Goal: Task Accomplishment & Management: Use online tool/utility

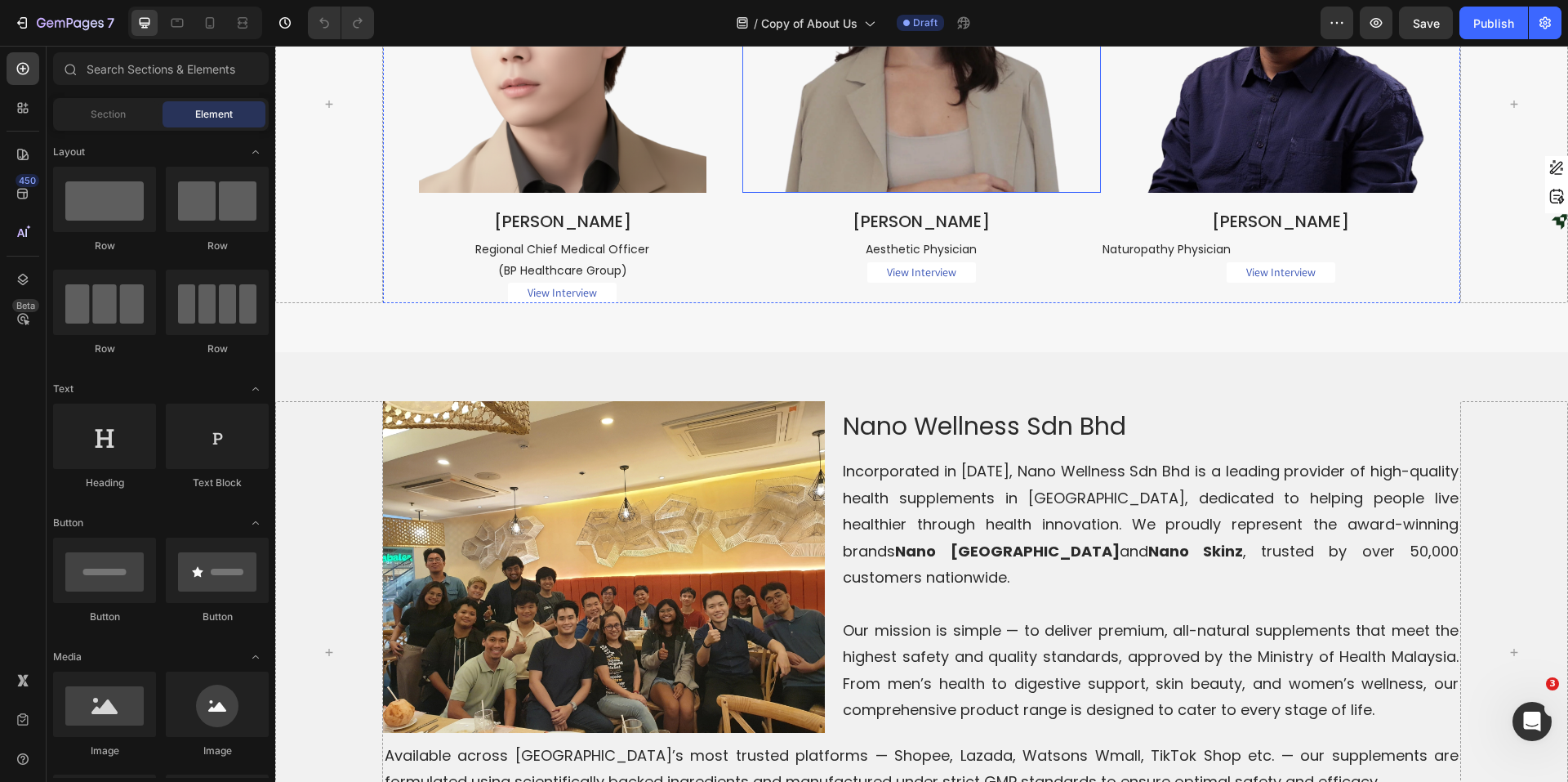
scroll to position [3512, 0]
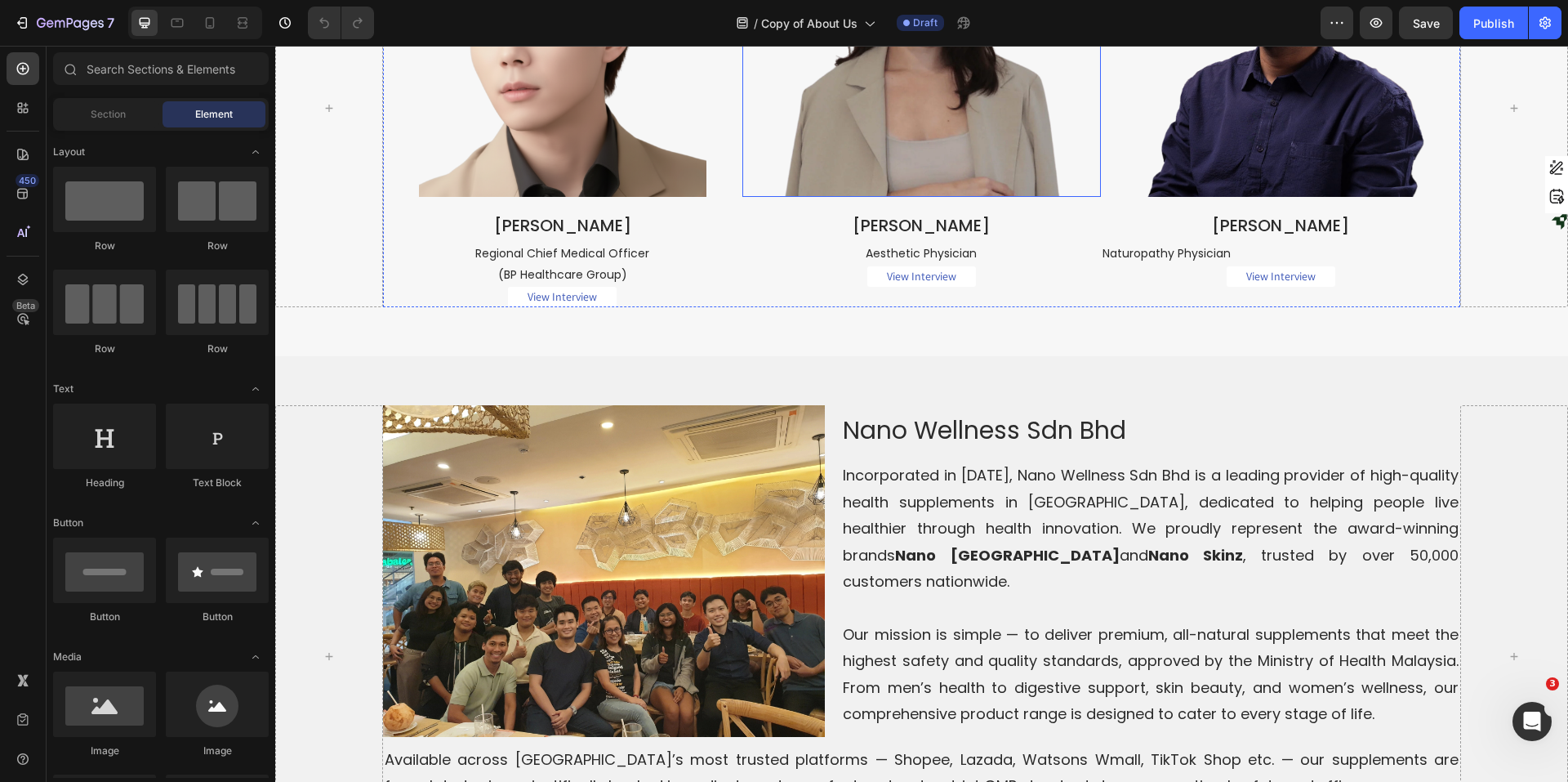
drag, startPoint x: 921, startPoint y: 498, endPoint x: 929, endPoint y: 504, distance: 10.0
click at [921, 198] on img at bounding box center [922, 54] width 288 height 288
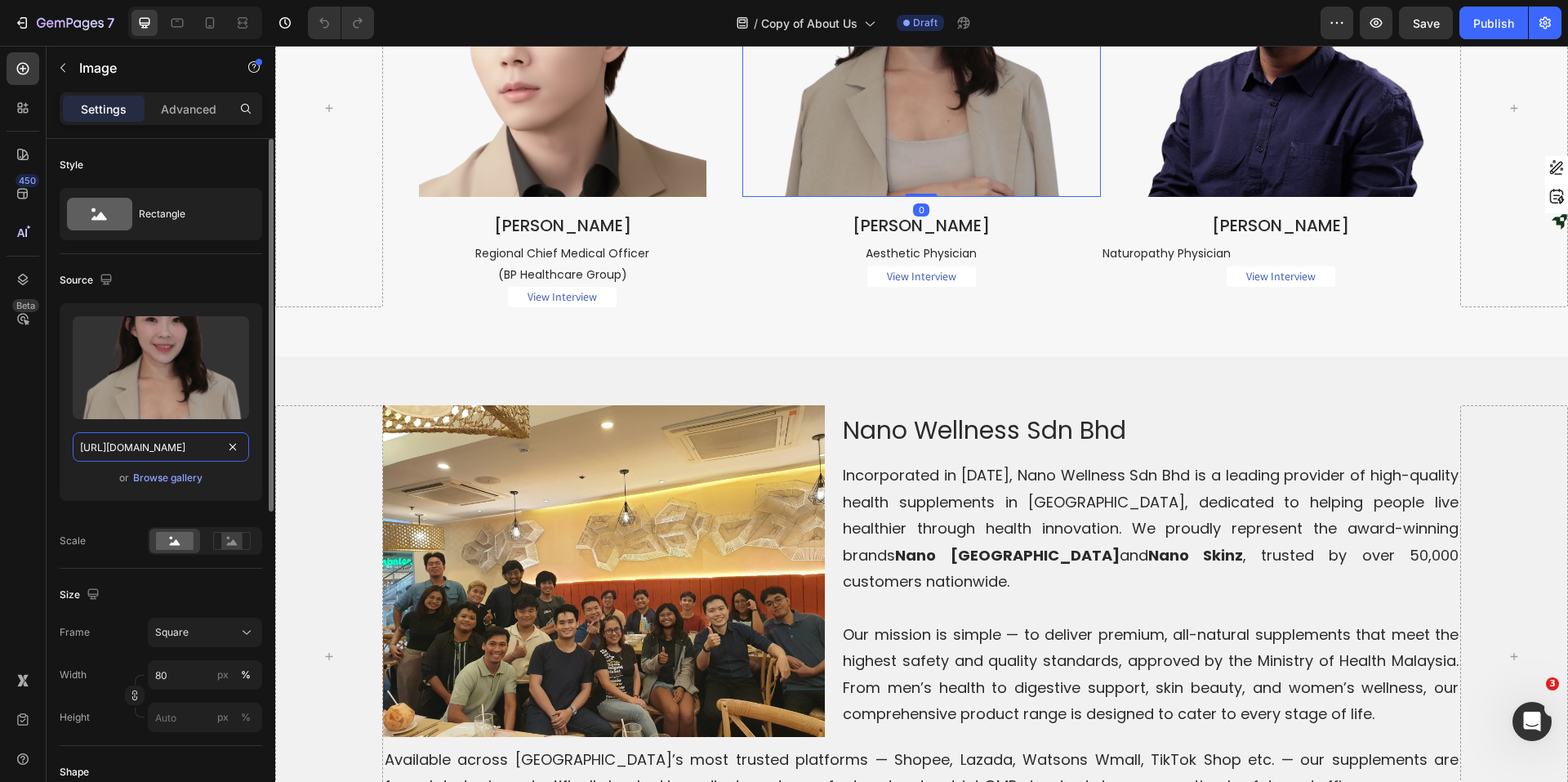
click at [133, 443] on input "https://cdn.shopify.com/s/files/1/0515/0487/3641/files/gempages_484490412615009…" at bounding box center [161, 447] width 177 height 29
click at [464, 198] on img at bounding box center [563, 54] width 288 height 288
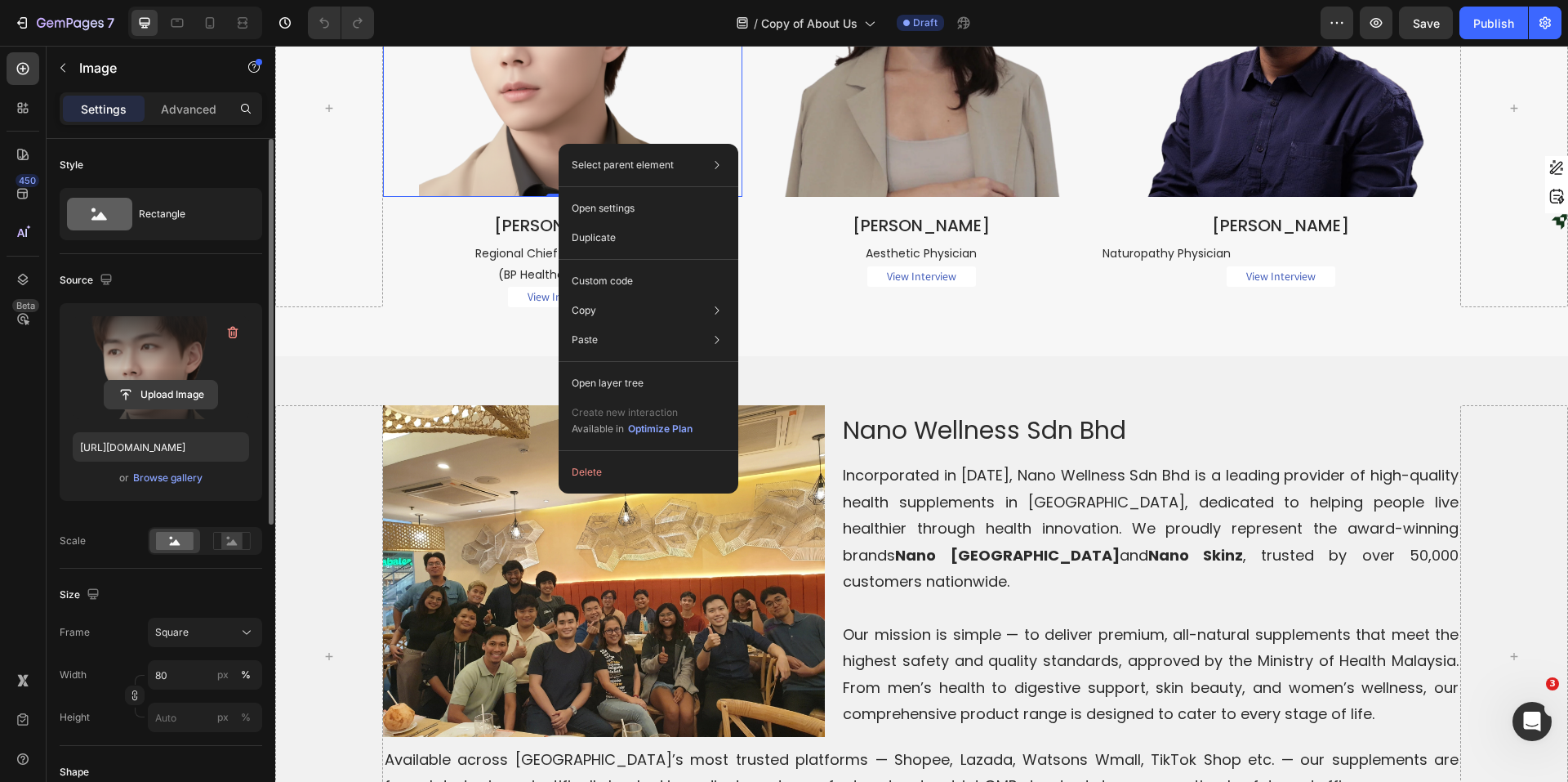
click at [182, 392] on input "file" at bounding box center [161, 394] width 113 height 28
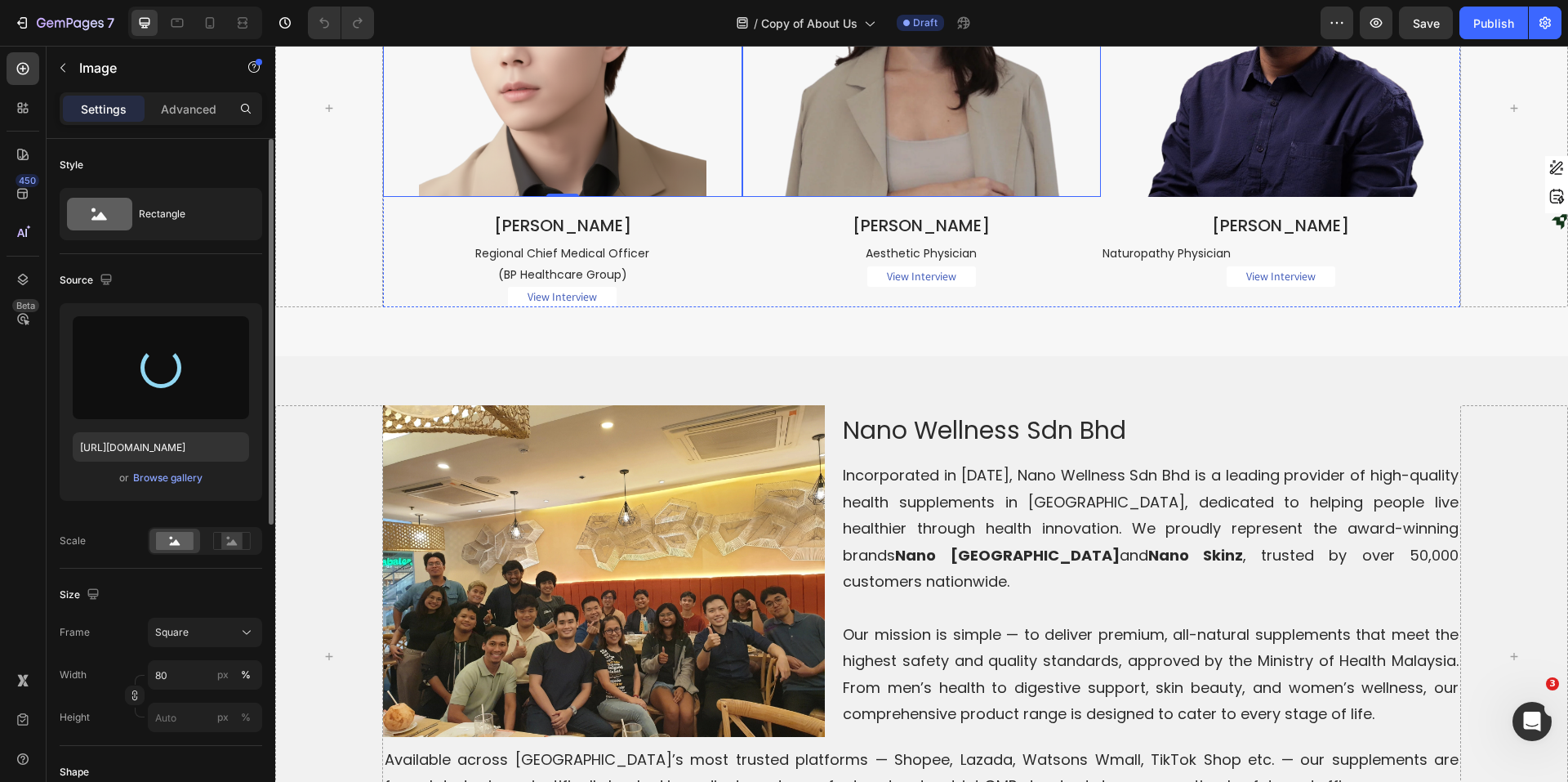
type input "[URL][DOMAIN_NAME]"
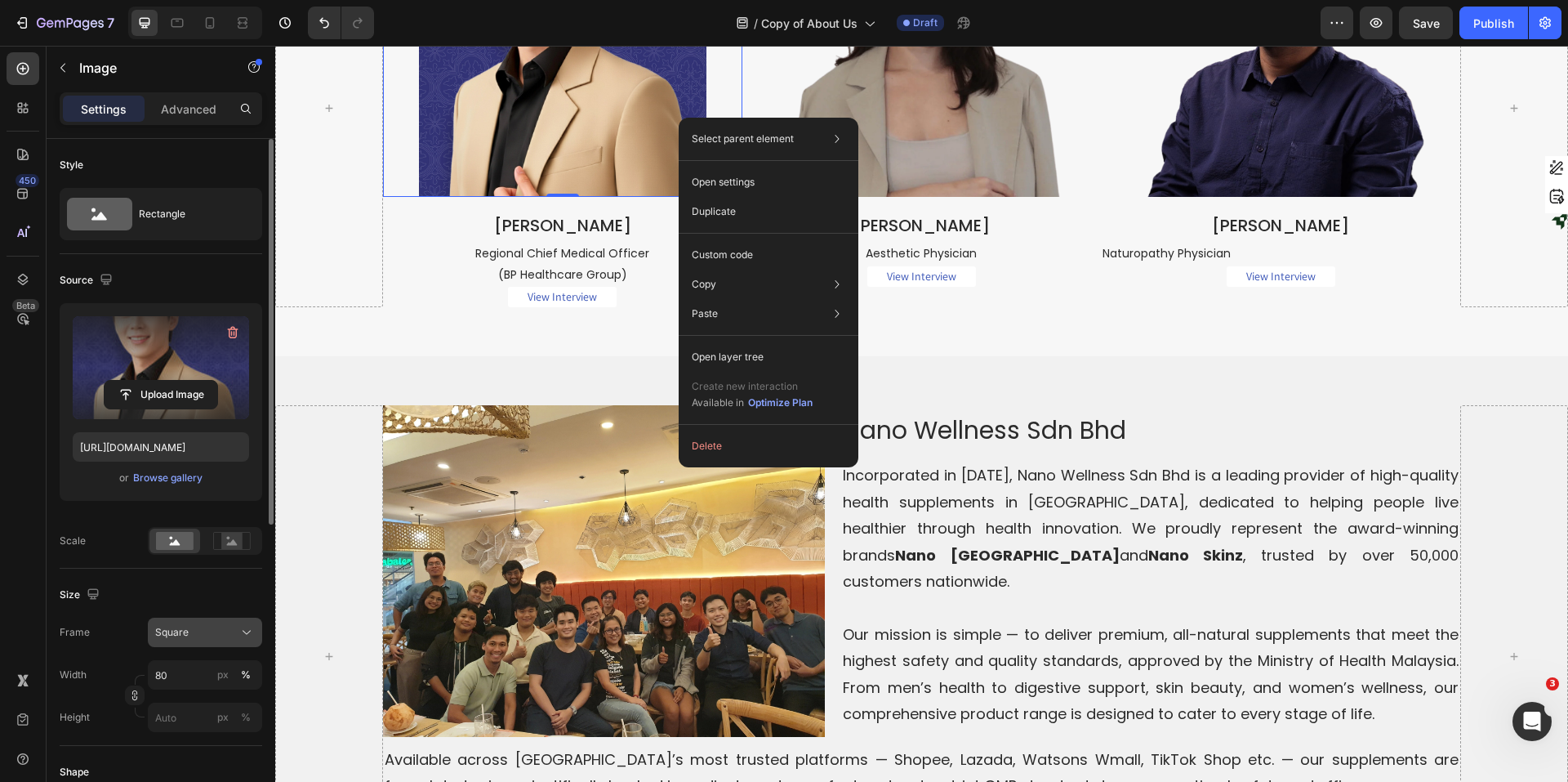
click at [234, 639] on div "Square" at bounding box center [195, 632] width 80 height 15
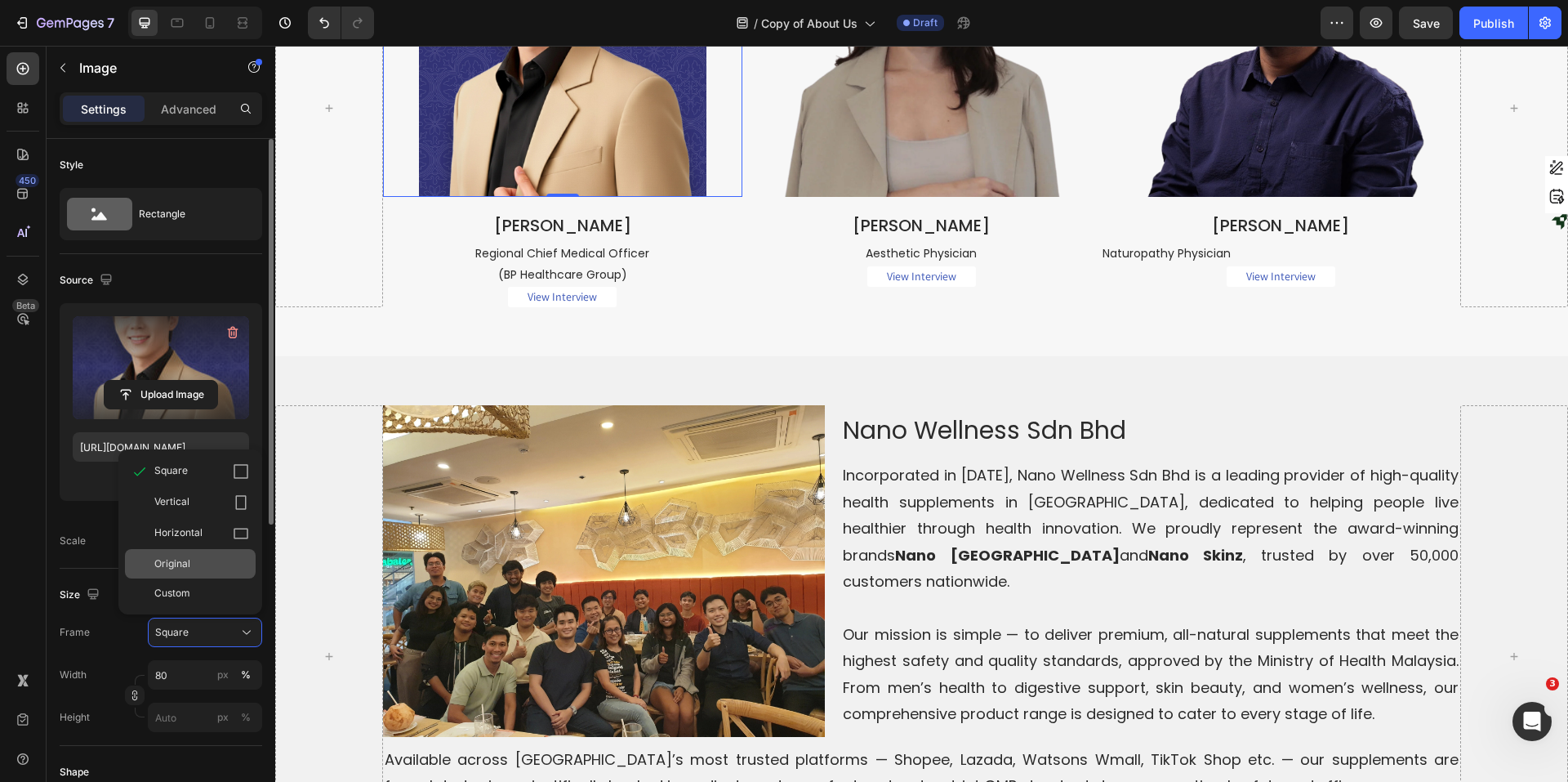
click at [196, 561] on div "Original" at bounding box center [202, 564] width 95 height 15
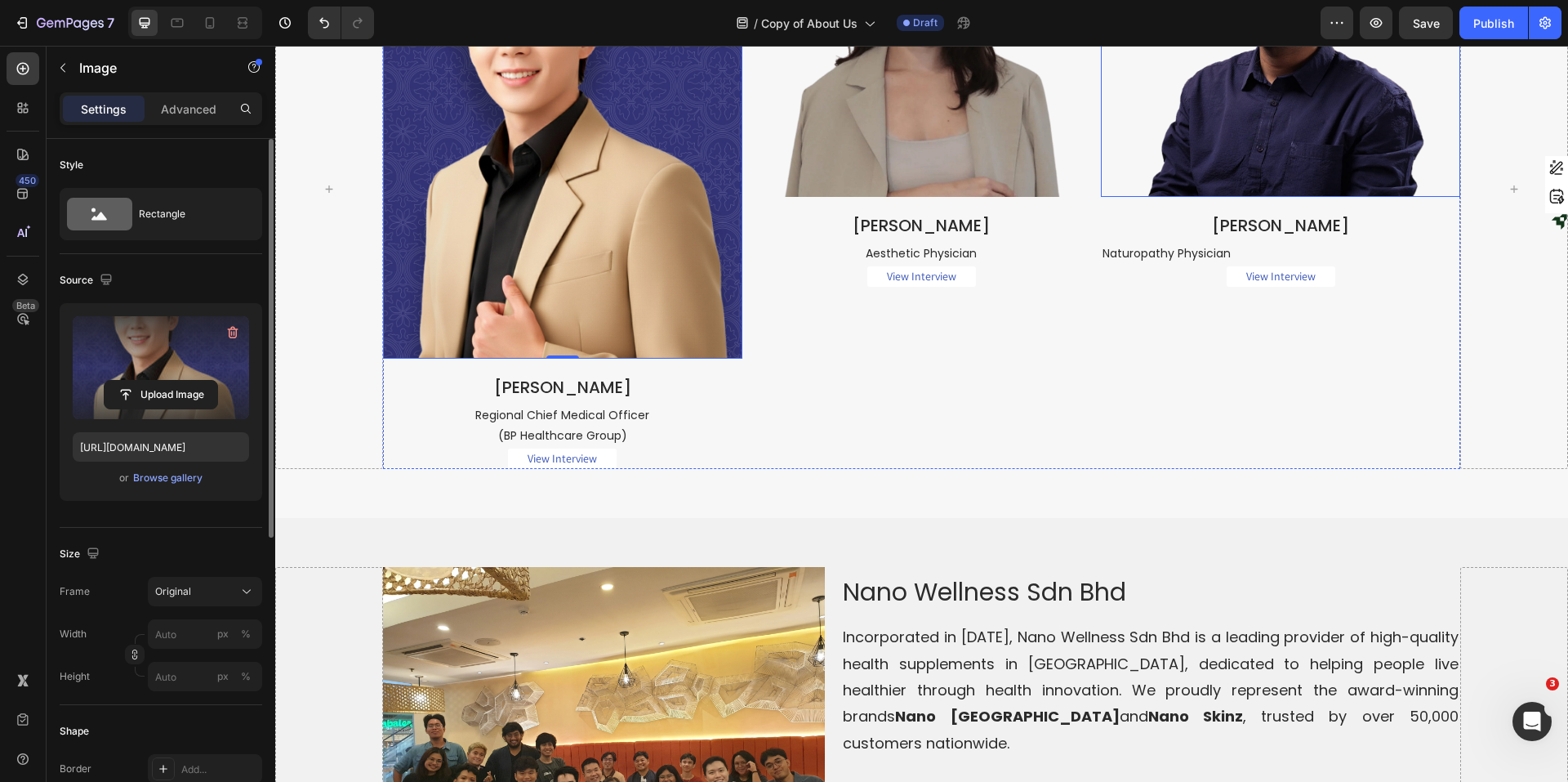
click at [1254, 198] on img at bounding box center [1281, 54] width 288 height 288
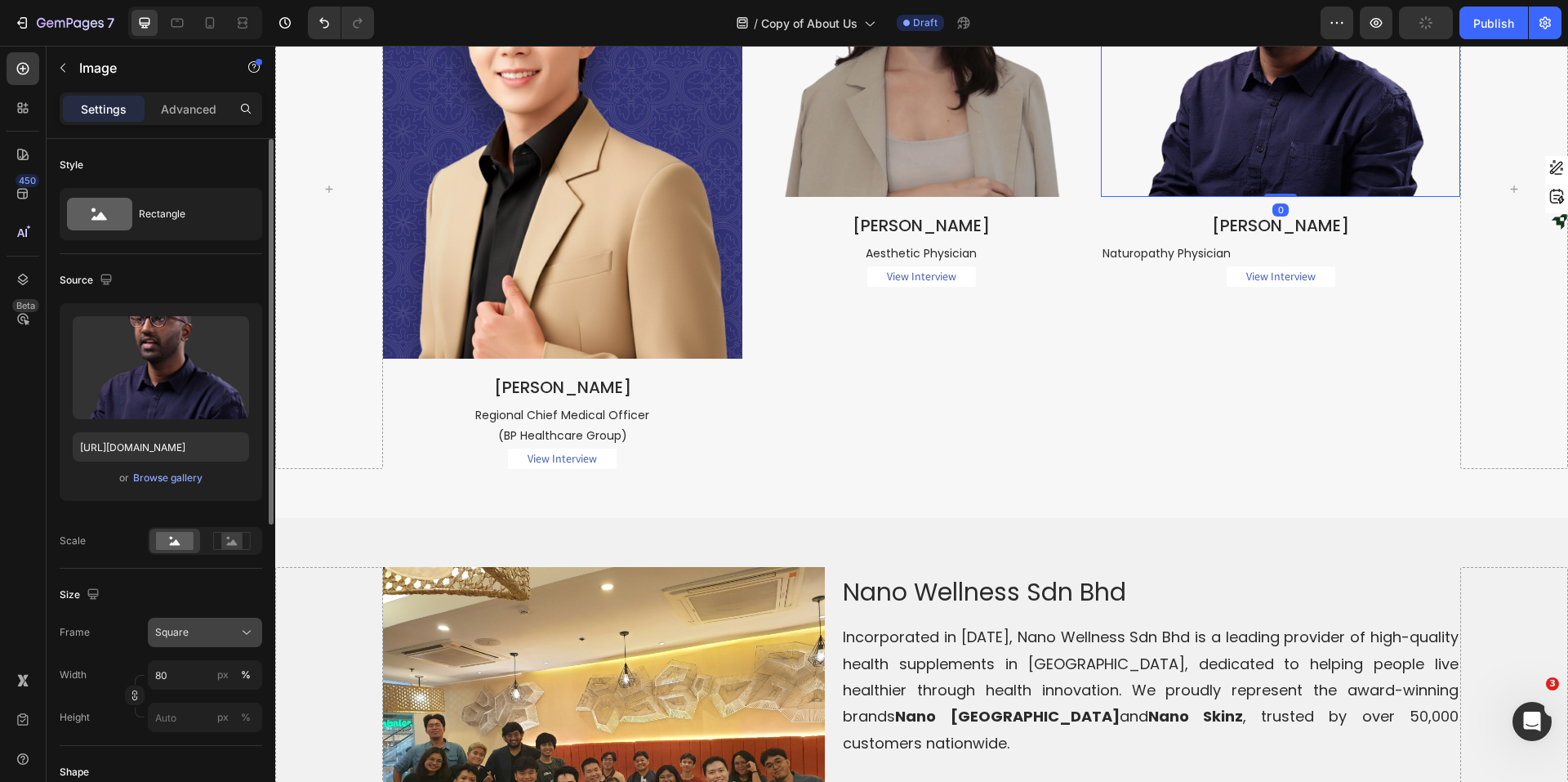
click at [229, 628] on div "Square" at bounding box center [195, 632] width 80 height 15
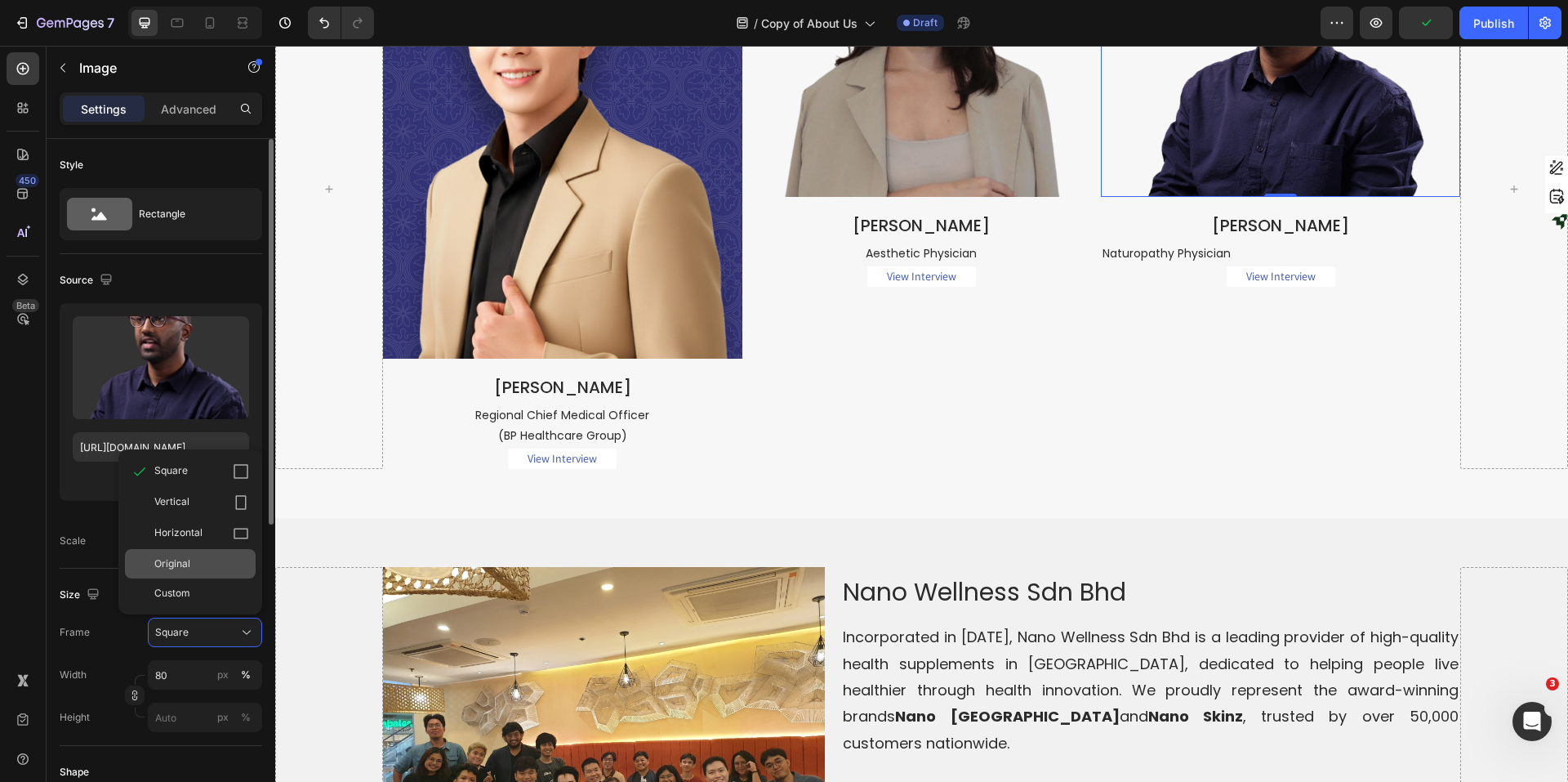
click at [189, 567] on span "Original" at bounding box center [172, 564] width 36 height 15
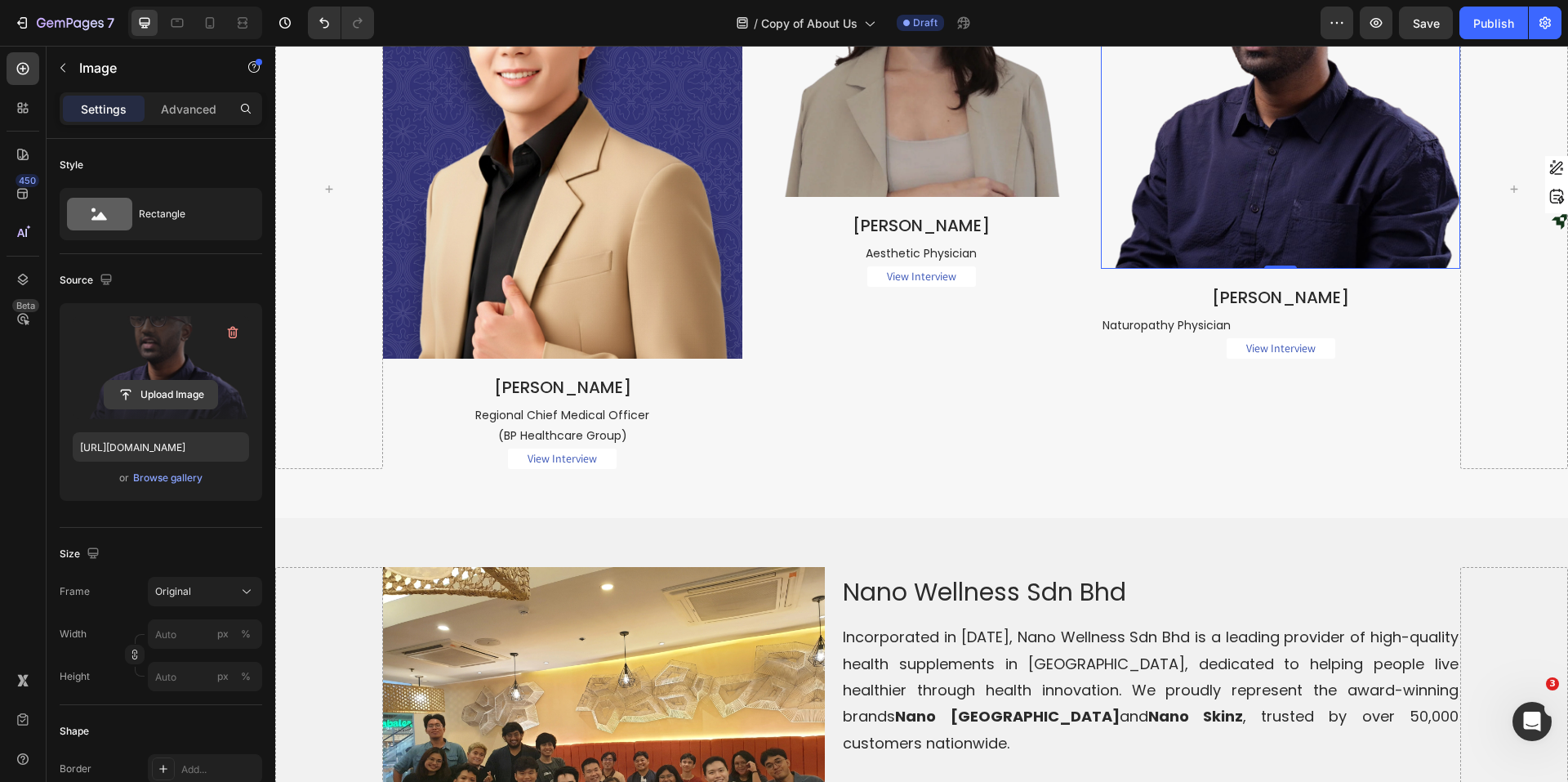
click at [143, 391] on input "file" at bounding box center [161, 394] width 113 height 28
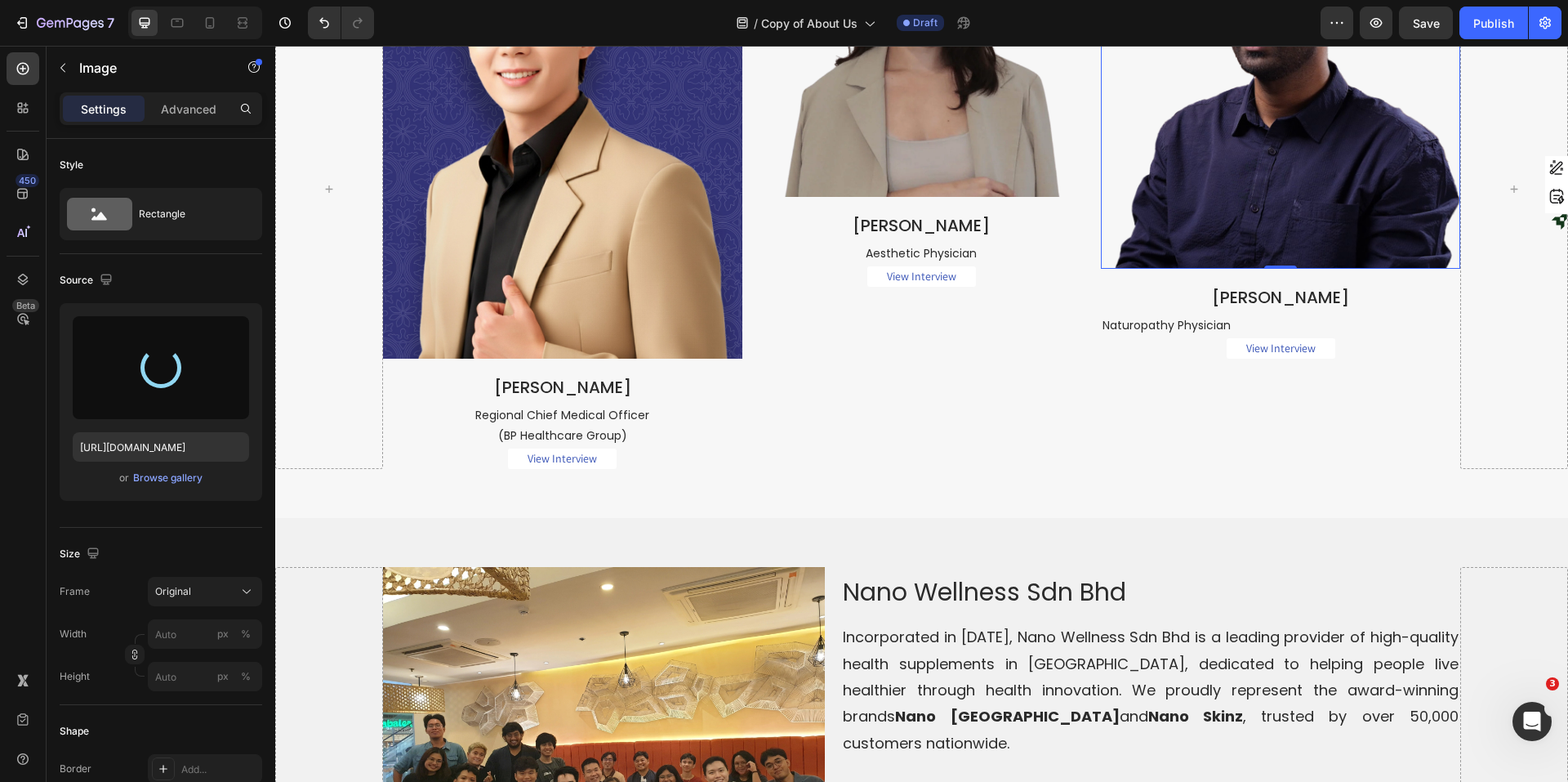
type input "[URL][DOMAIN_NAME]"
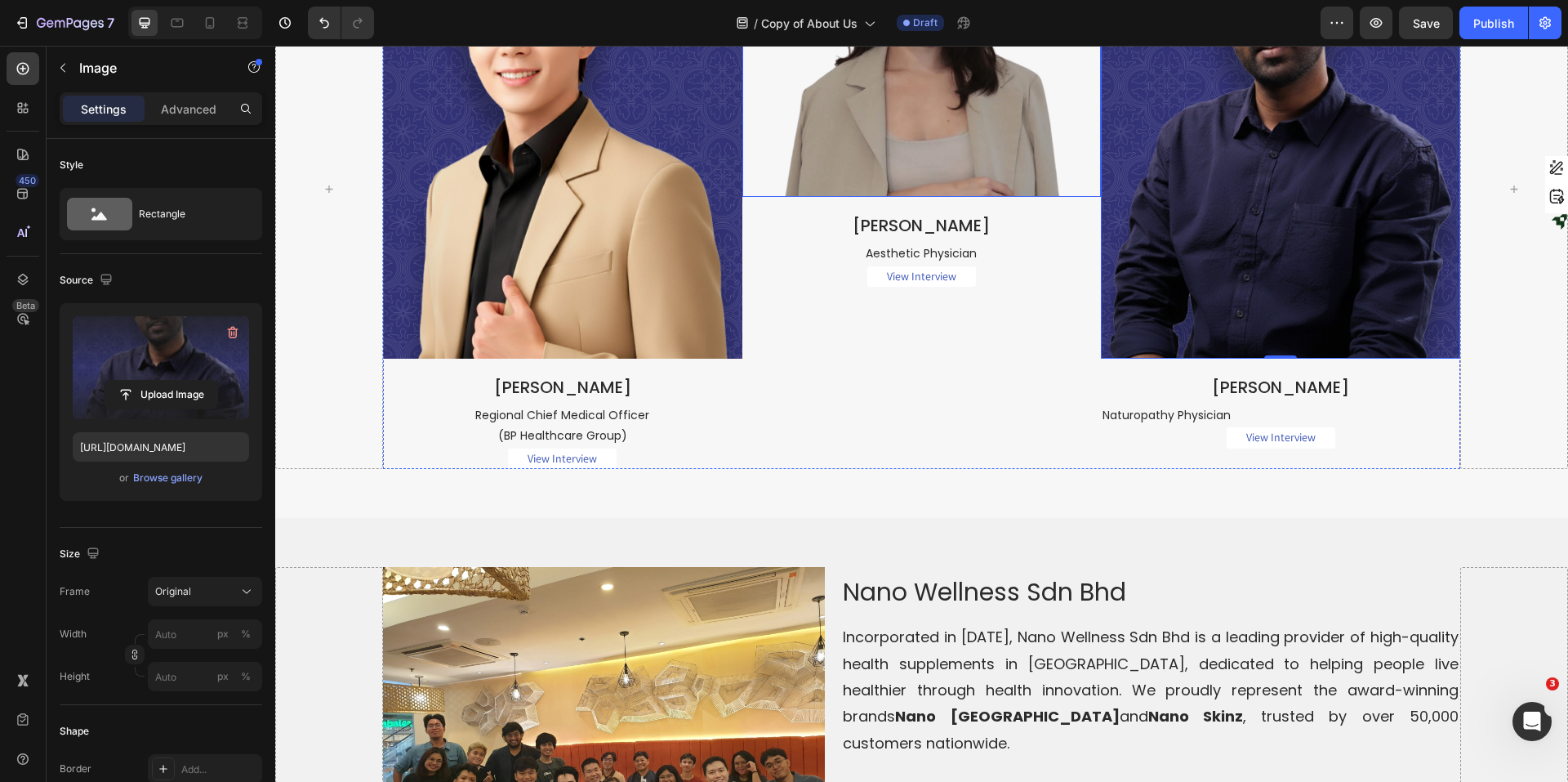
click at [932, 198] on img at bounding box center [922, 54] width 288 height 288
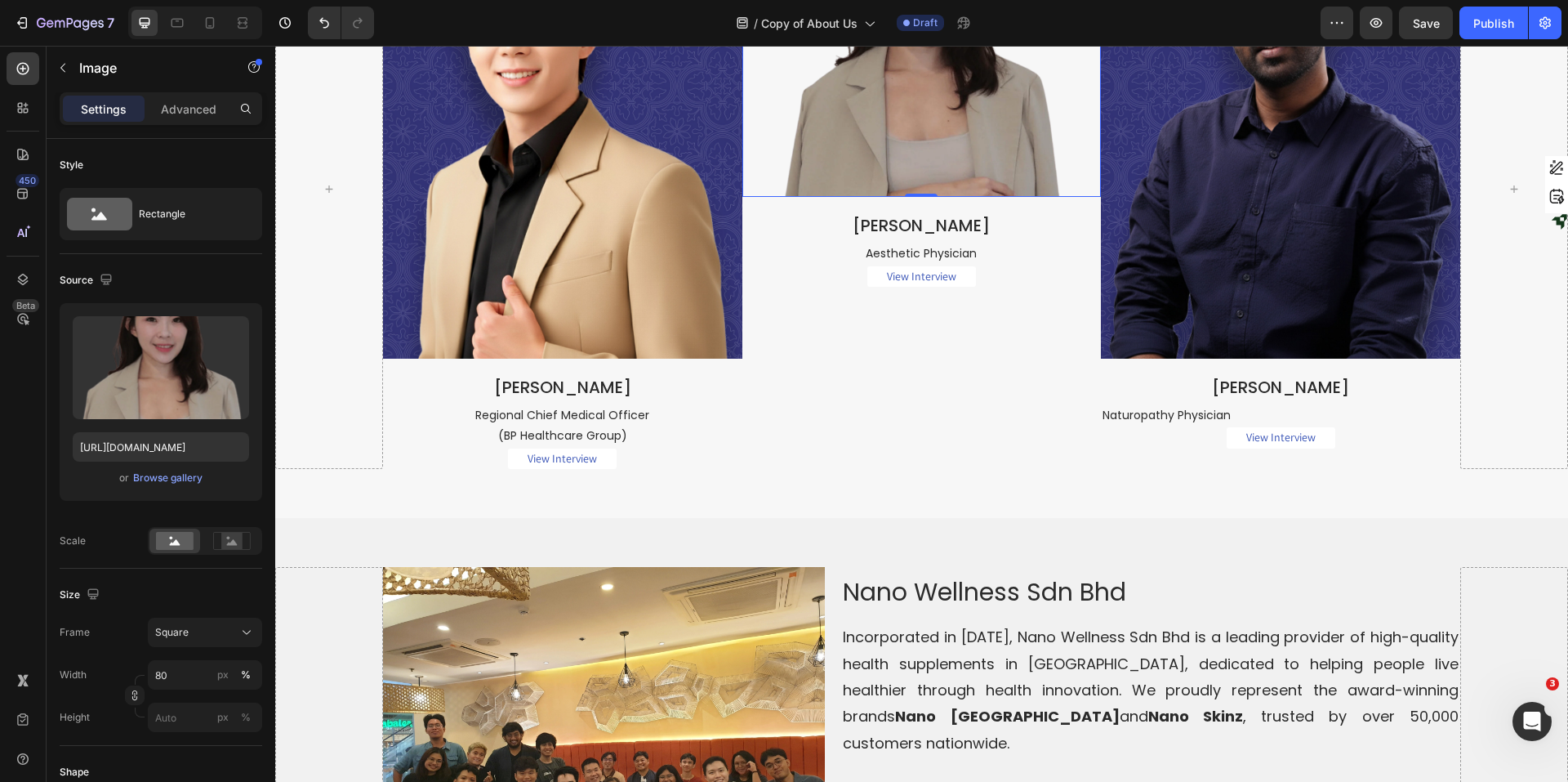
drag, startPoint x: 929, startPoint y: 489, endPoint x: 927, endPoint y: 481, distance: 8.2
click at [929, 198] on img at bounding box center [922, 54] width 288 height 288
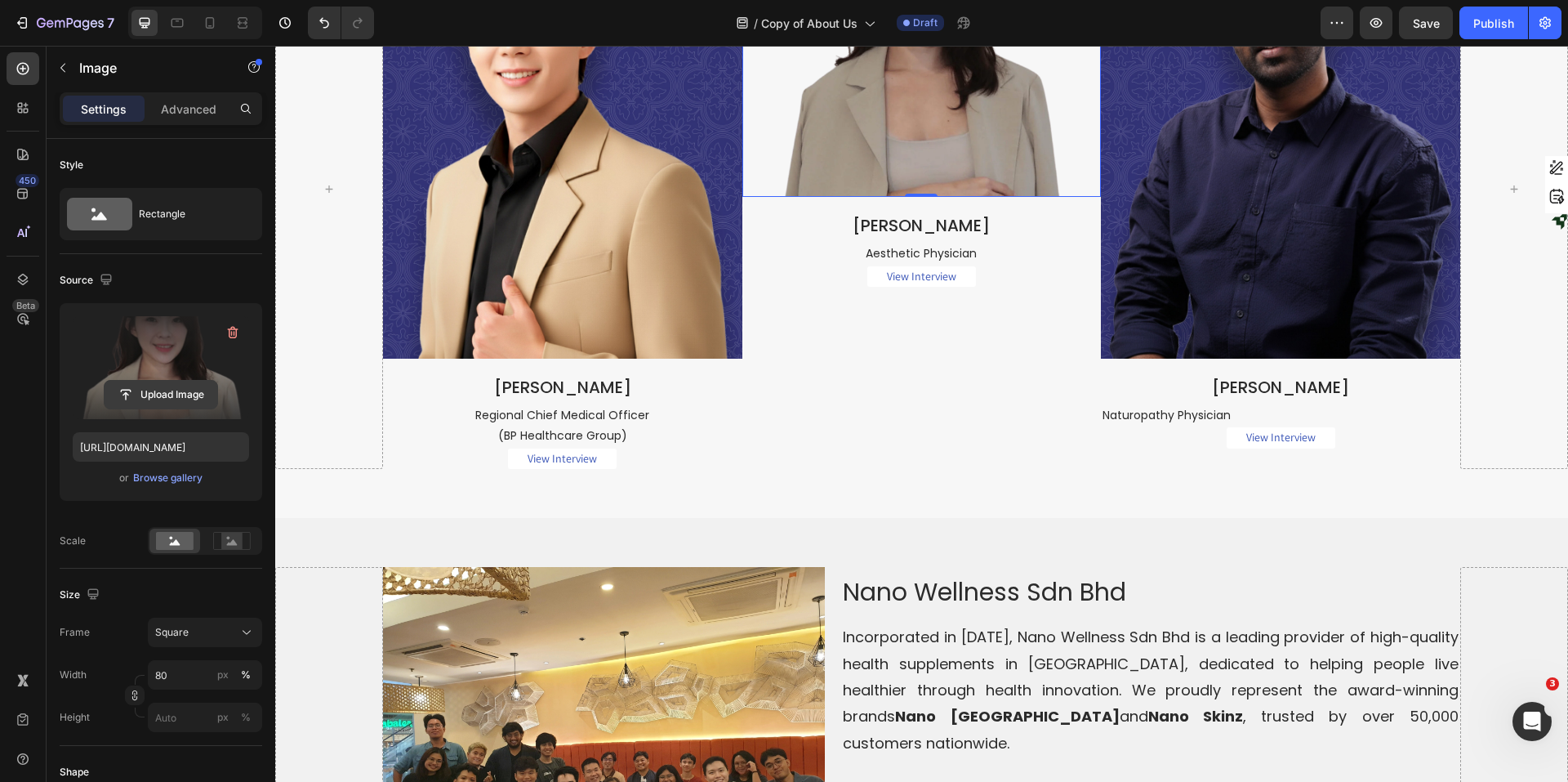
click at [199, 401] on input "file" at bounding box center [161, 394] width 113 height 28
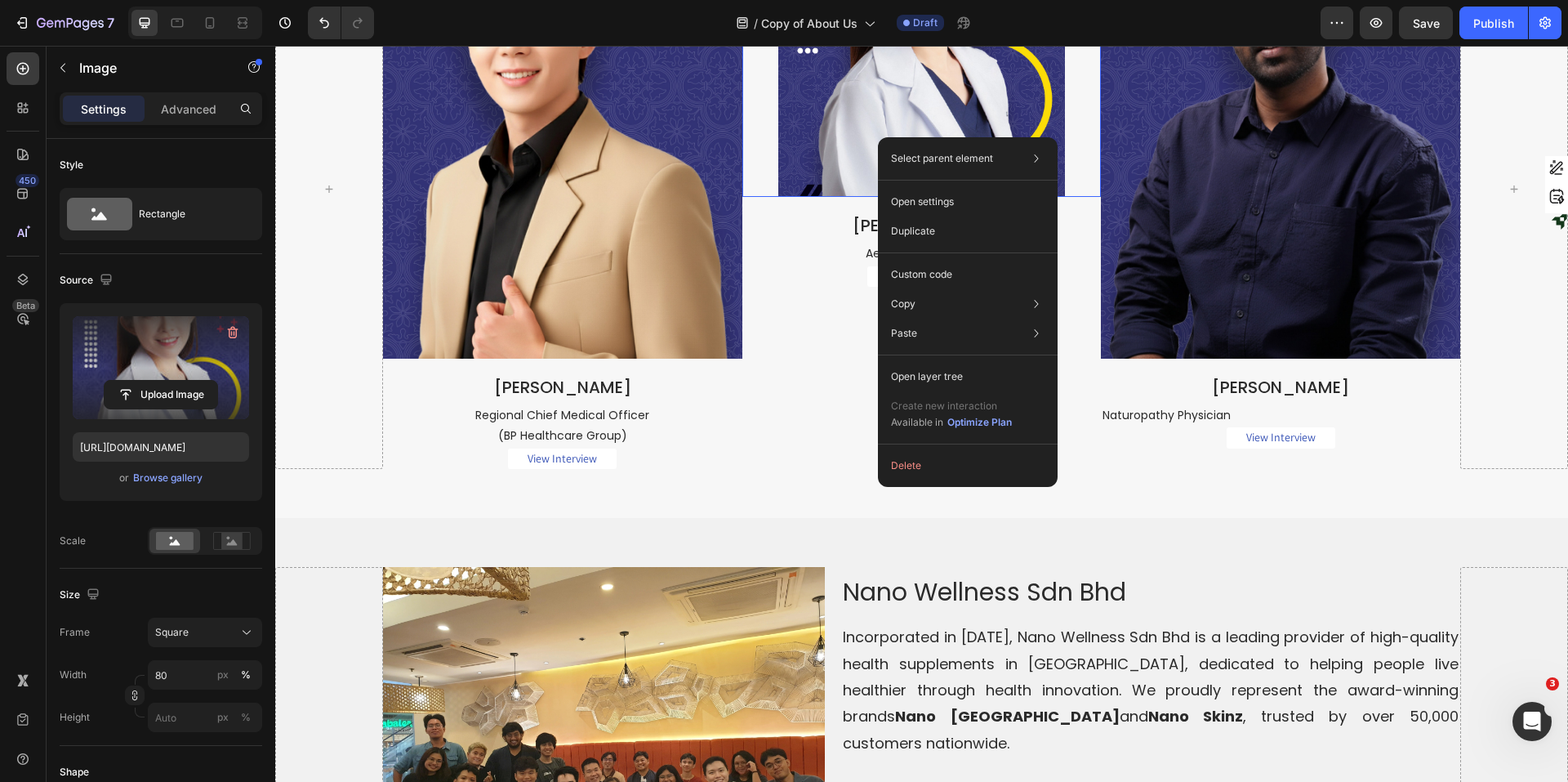
click at [822, 198] on img at bounding box center [922, 54] width 288 height 288
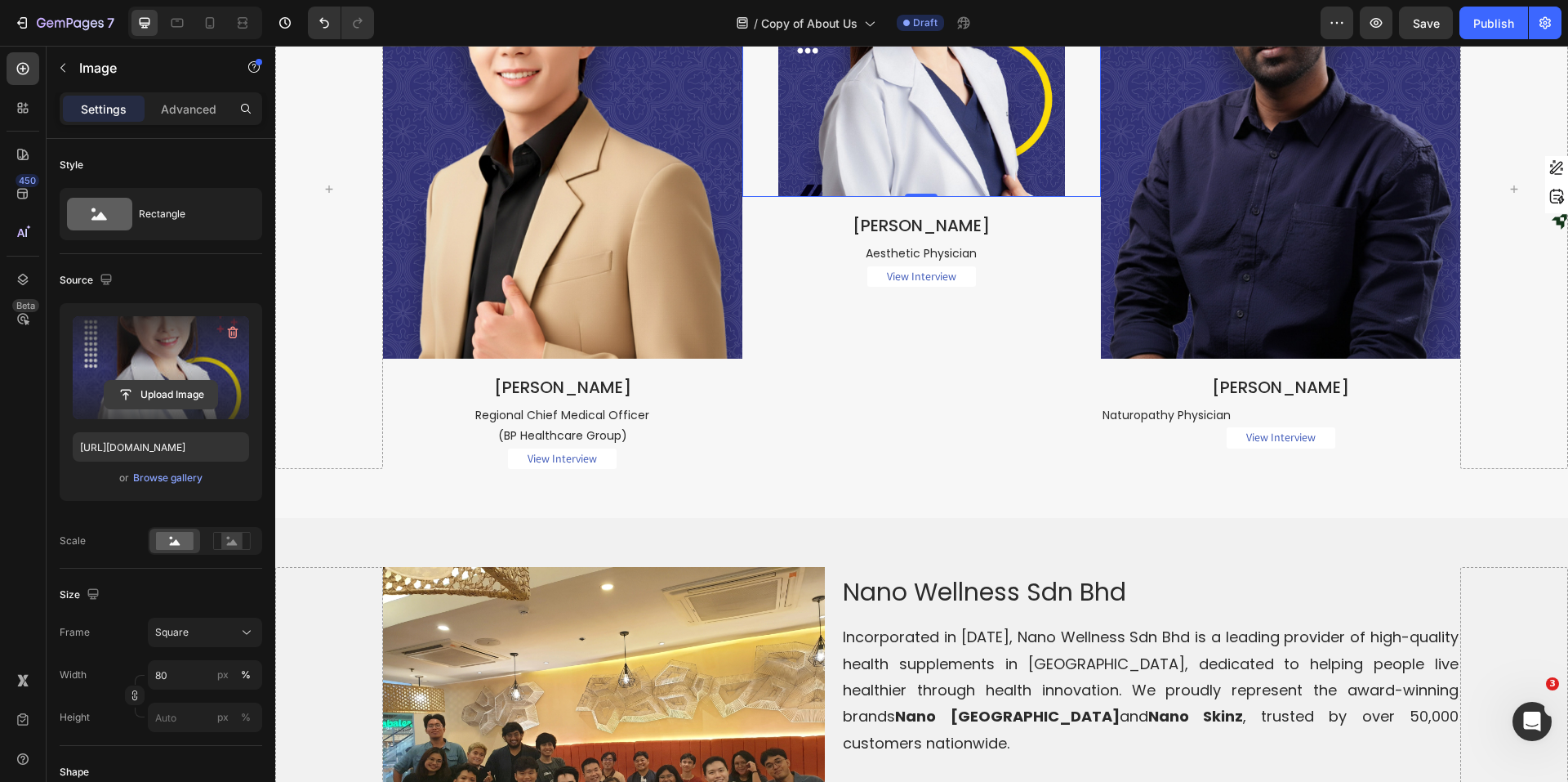
click at [161, 397] on input "file" at bounding box center [161, 394] width 113 height 28
click at [171, 394] on input "file" at bounding box center [161, 394] width 113 height 28
click at [148, 393] on input "file" at bounding box center [161, 394] width 113 height 28
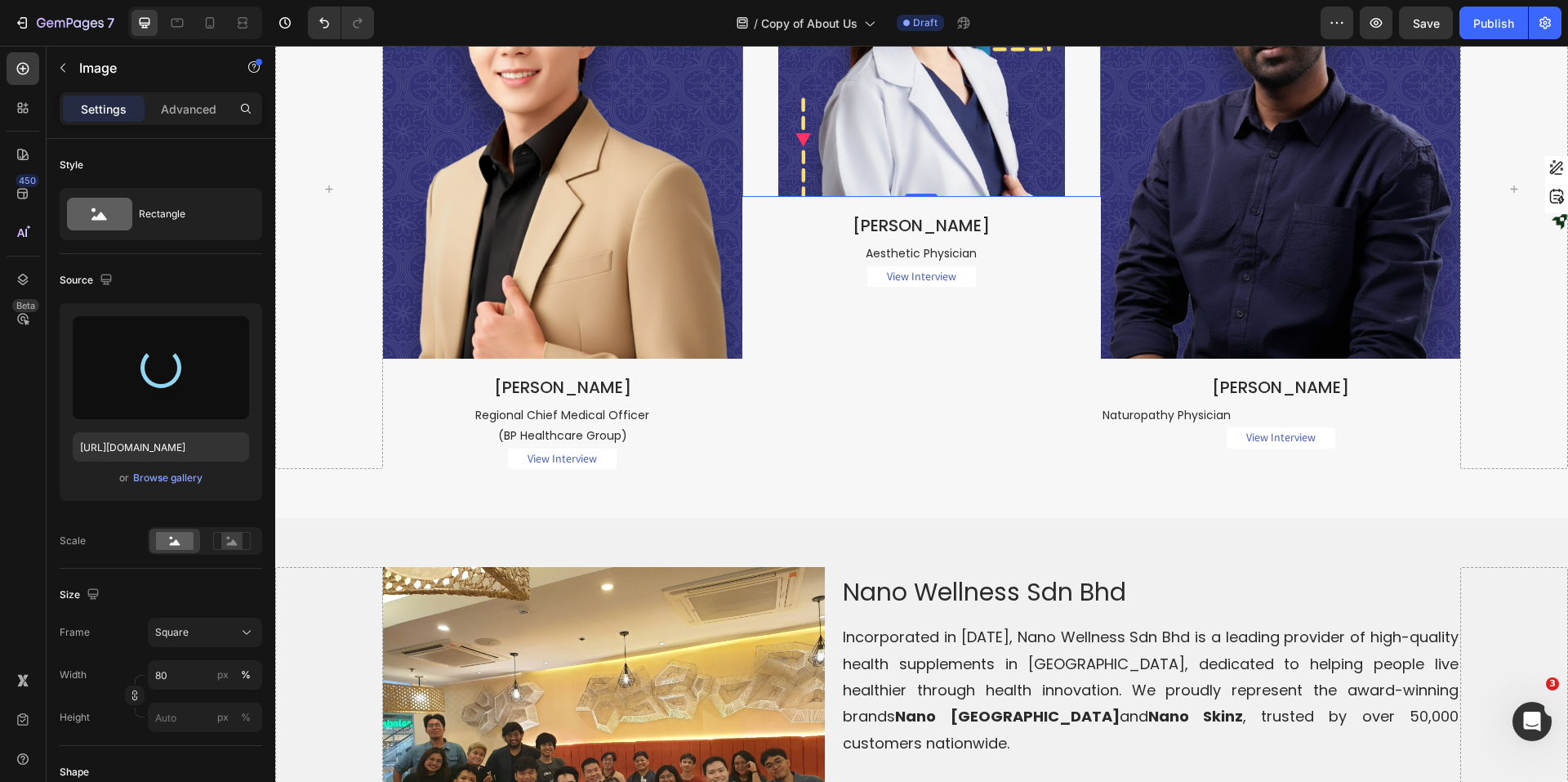
type input "https://cdn.shopify.com/s/files/1/0515/0487/3641/files/gempages_484490412615009…"
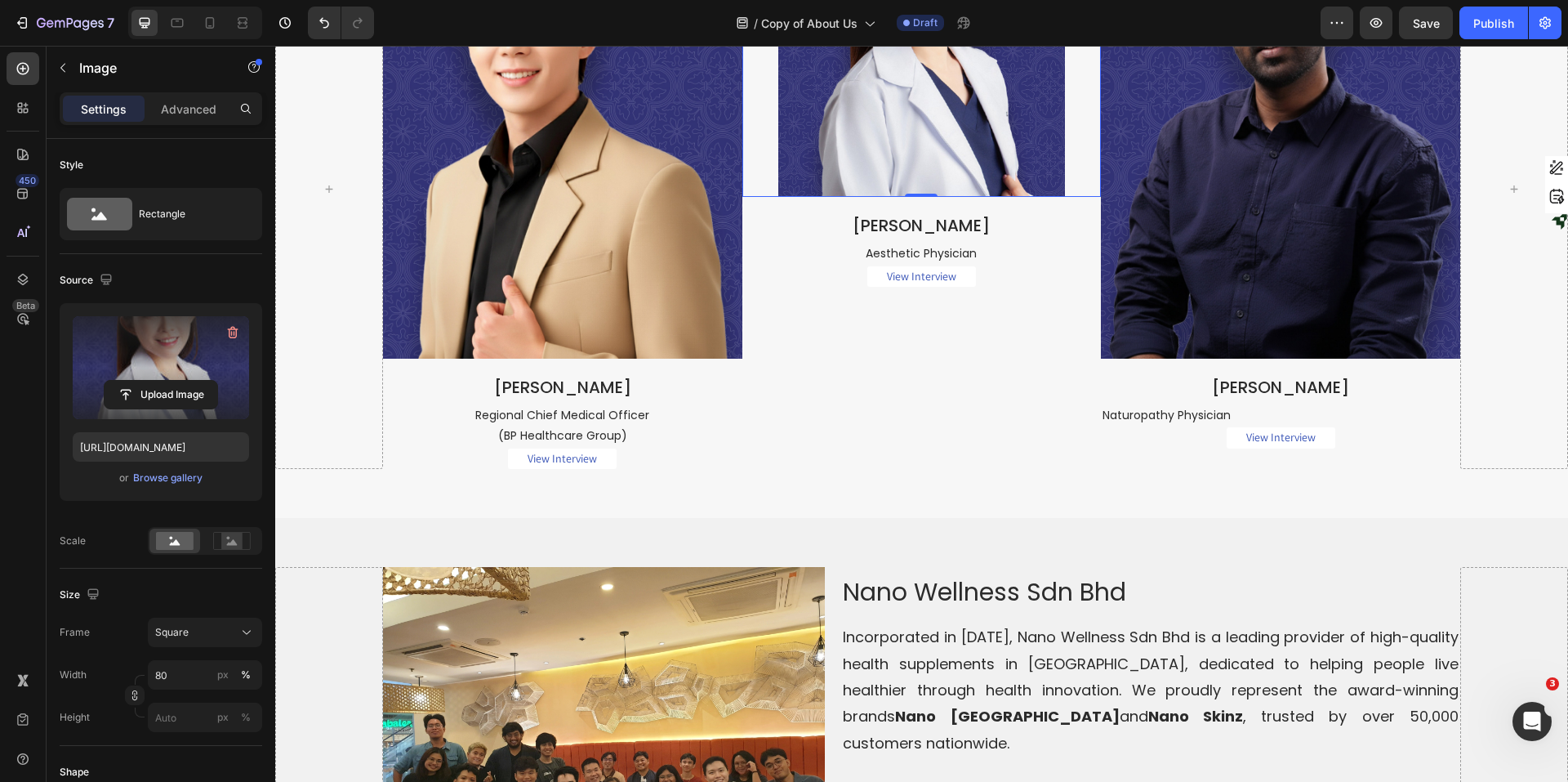
click at [1081, 198] on div at bounding box center [921, 54] width 360 height 288
click at [231, 635] on div "Square" at bounding box center [195, 632] width 80 height 15
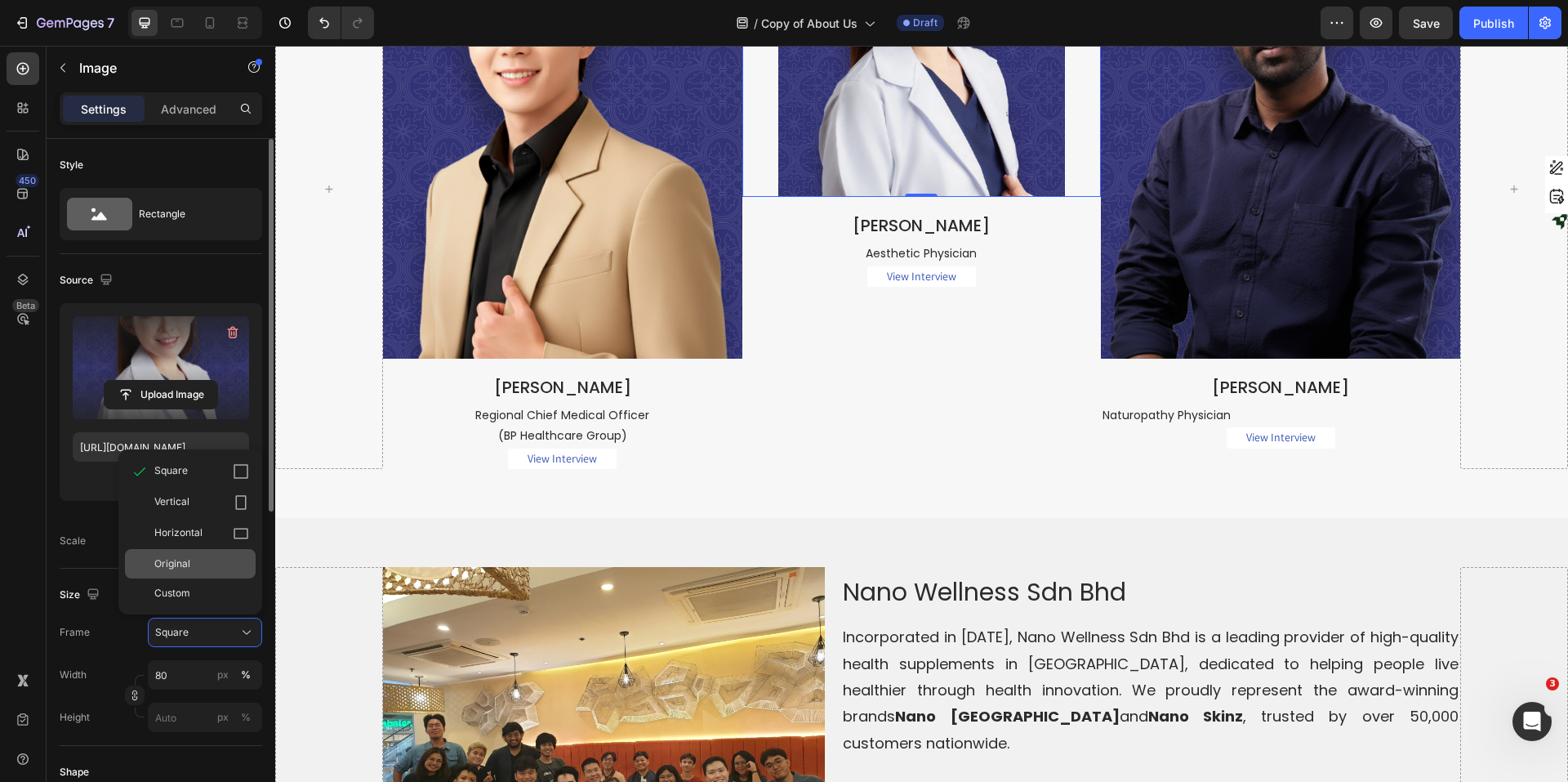
click at [206, 552] on div "Original" at bounding box center [190, 564] width 131 height 29
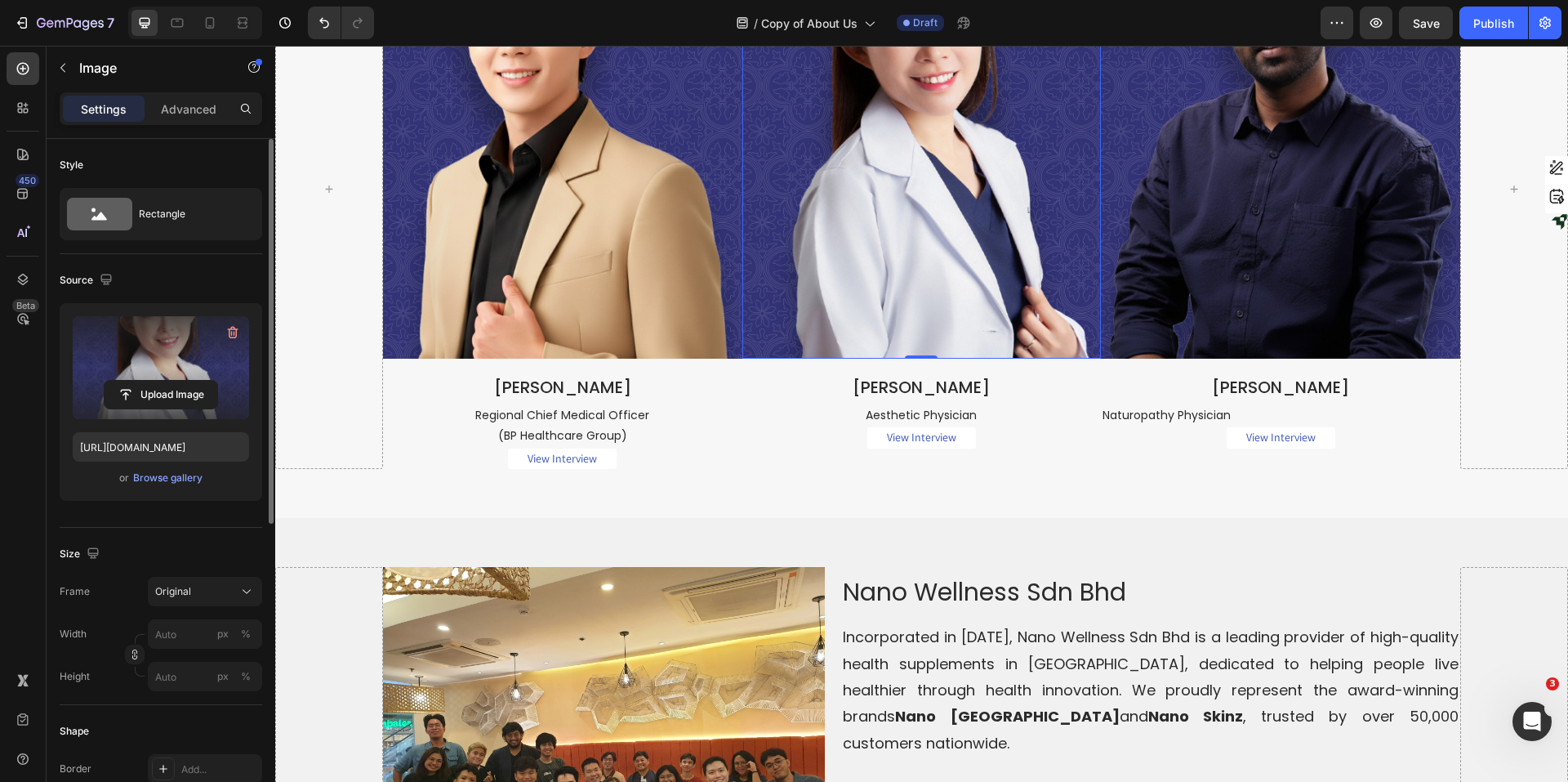
click at [696, 360] on img at bounding box center [563, 134] width 360 height 449
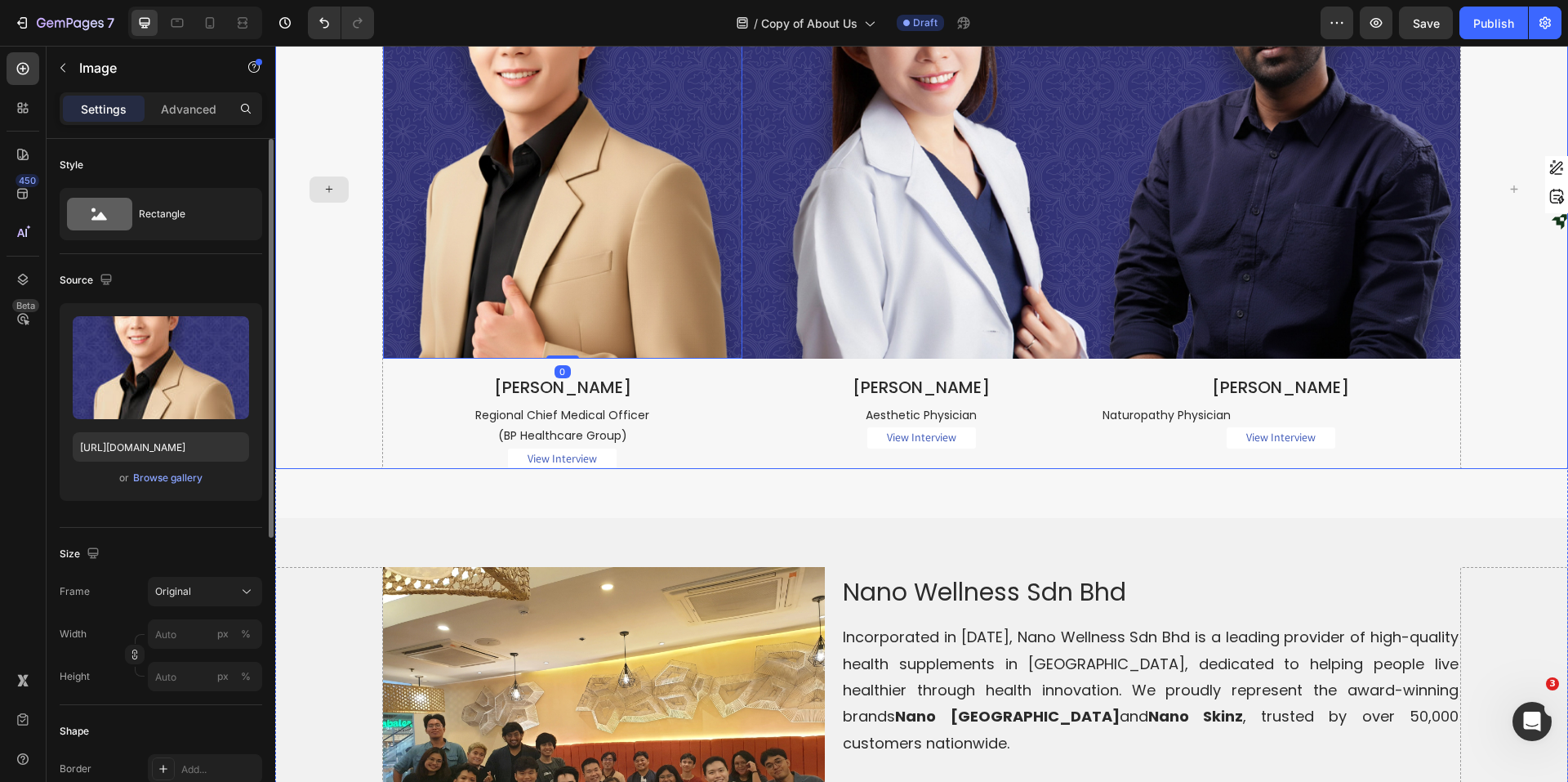
click at [322, 469] on div at bounding box center [329, 189] width 107 height 559
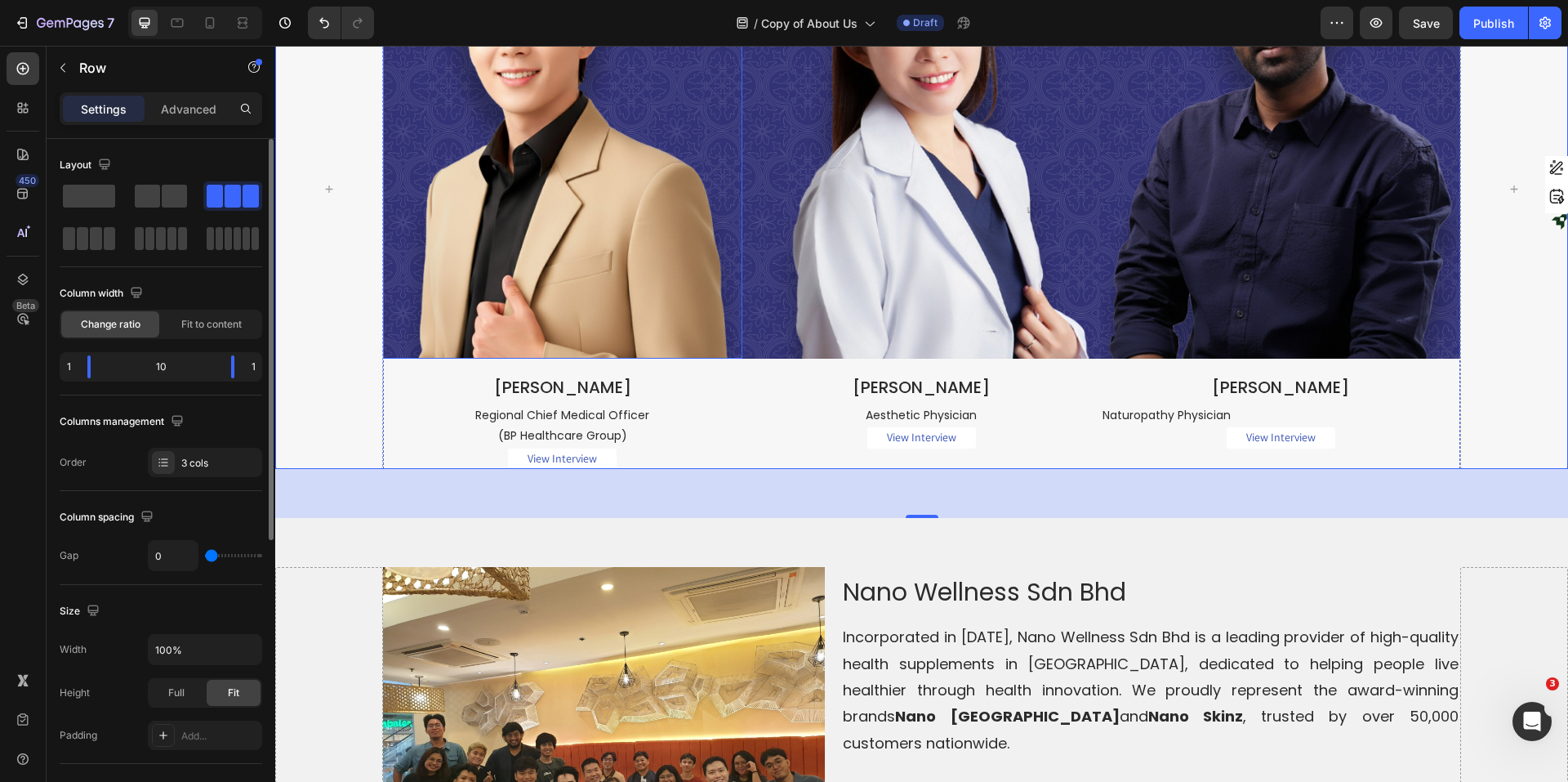
click at [513, 360] on img at bounding box center [563, 134] width 360 height 449
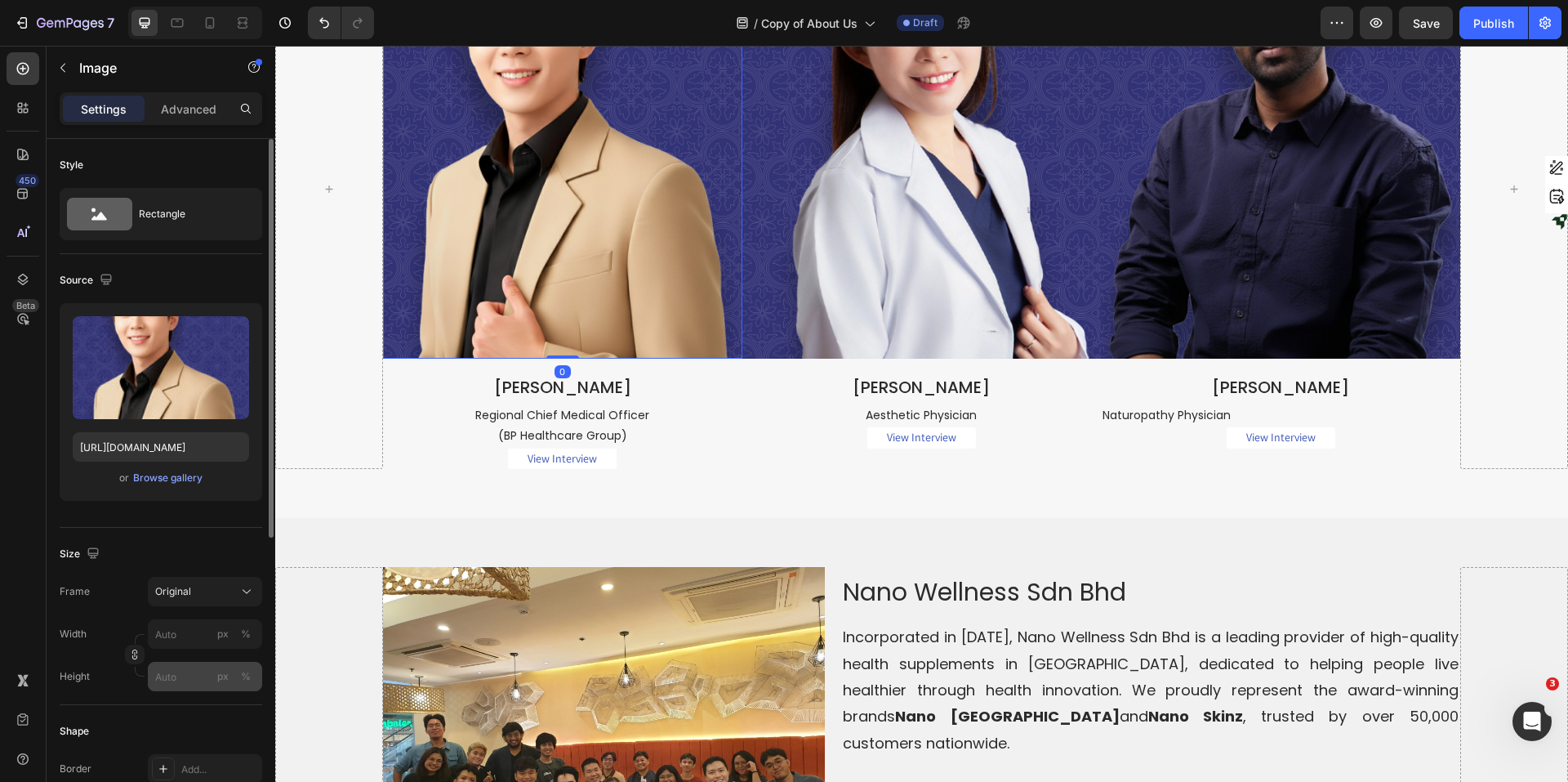
scroll to position [163, 0]
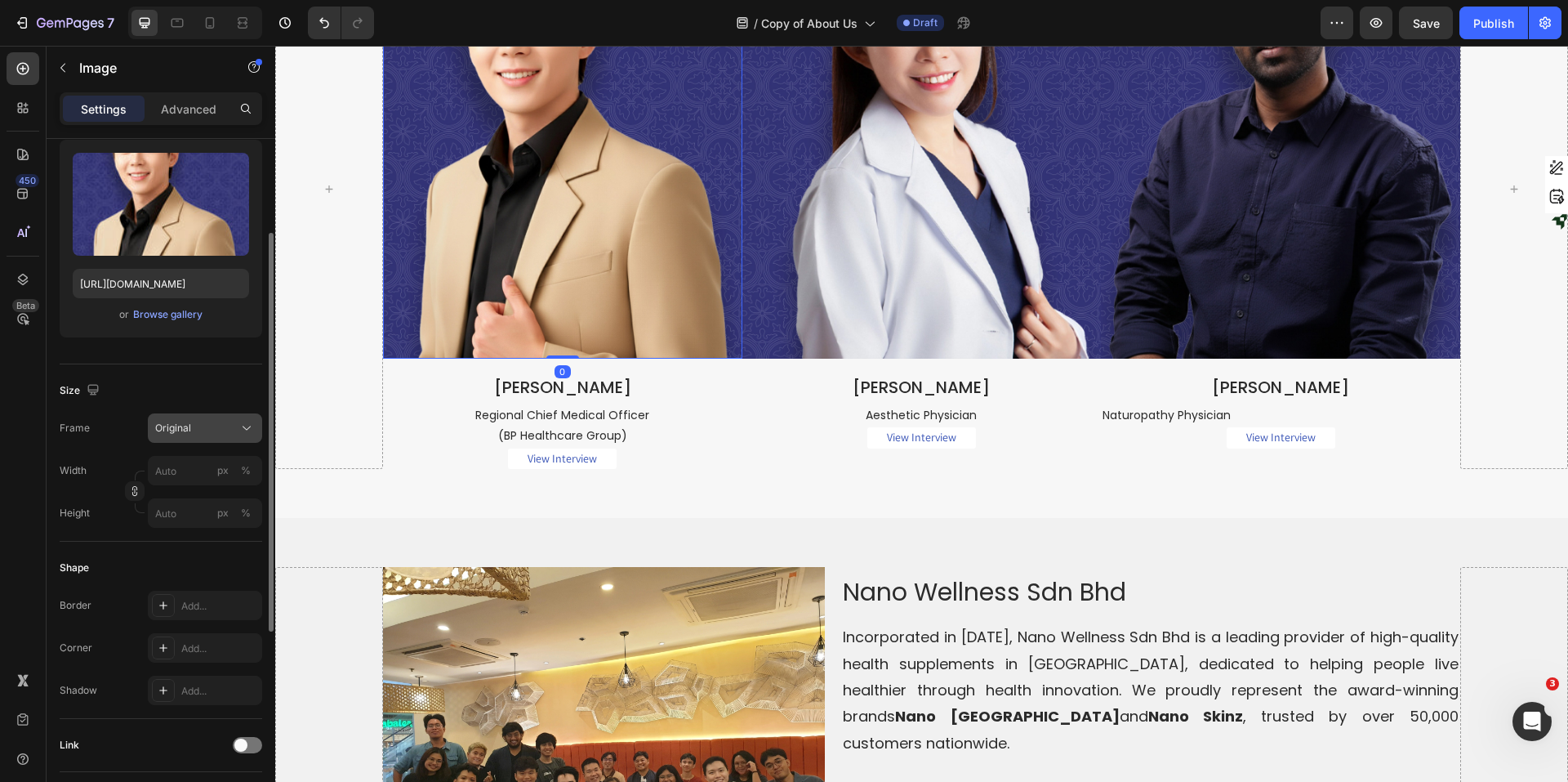
click at [236, 425] on div "Original" at bounding box center [204, 428] width 99 height 16
click at [240, 432] on icon at bounding box center [247, 428] width 16 height 16
click at [315, 416] on div at bounding box center [329, 189] width 107 height 559
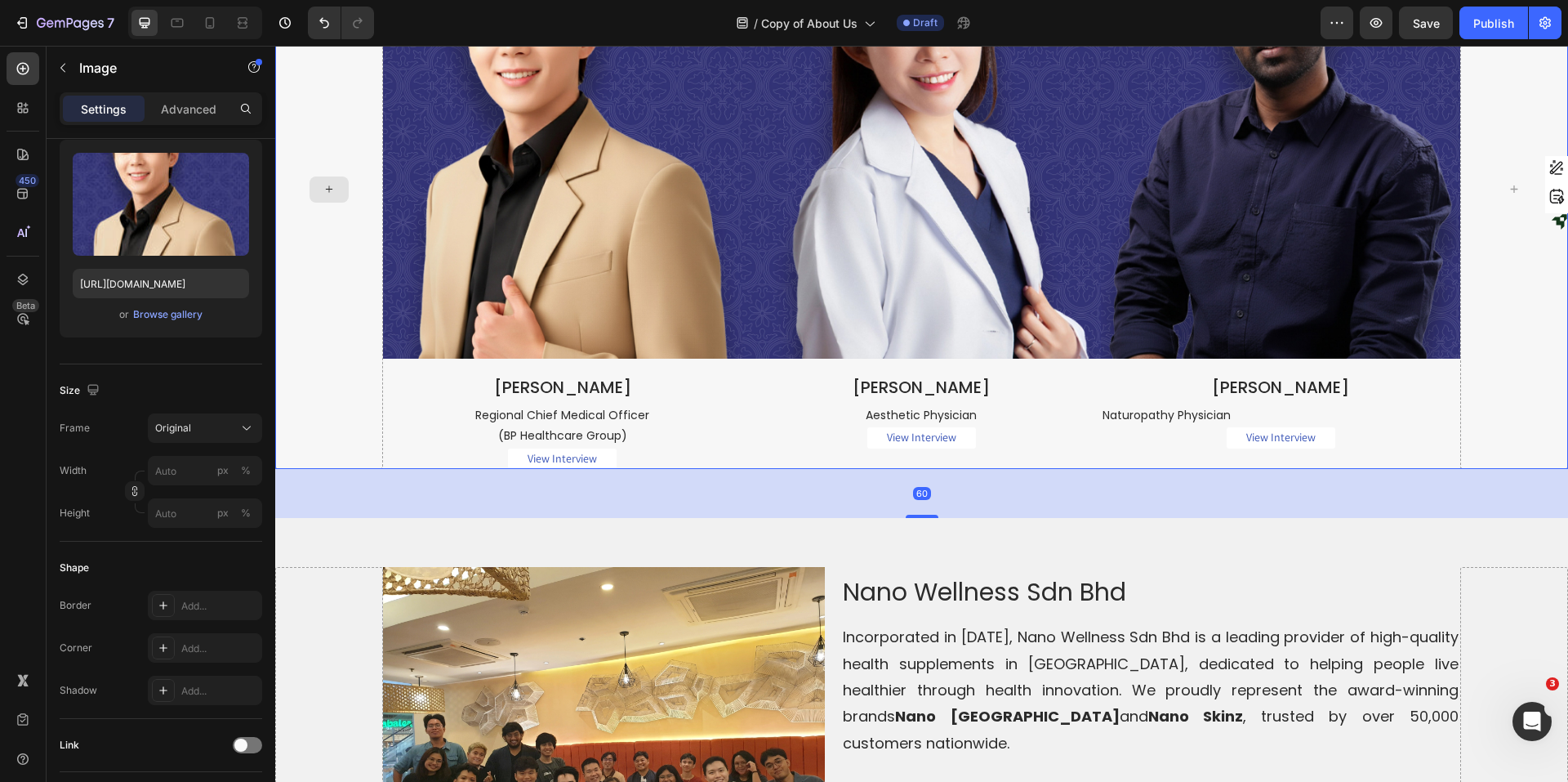
scroll to position [0, 0]
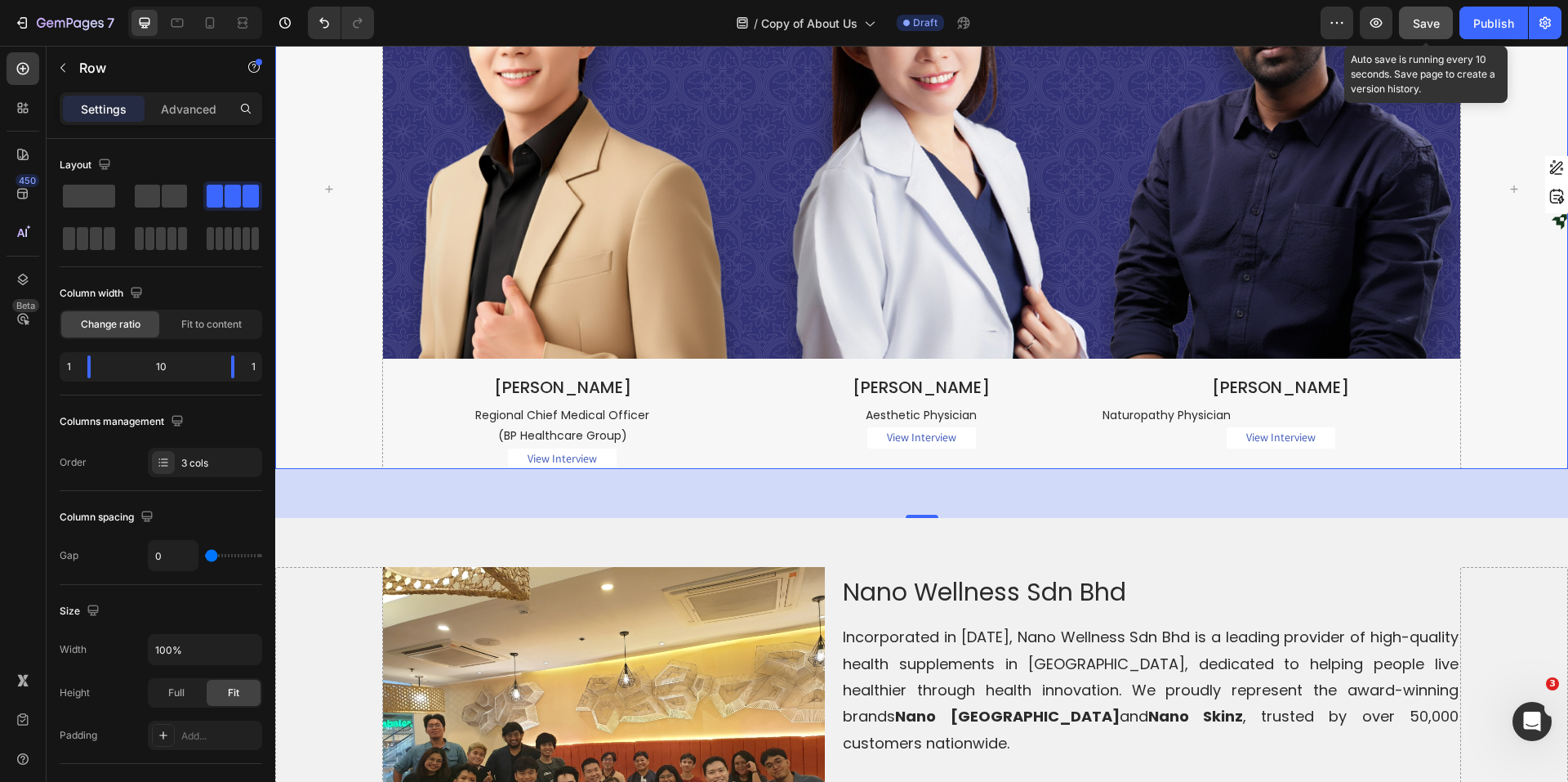
click at [1254, 30] on div "Save" at bounding box center [1427, 23] width 27 height 17
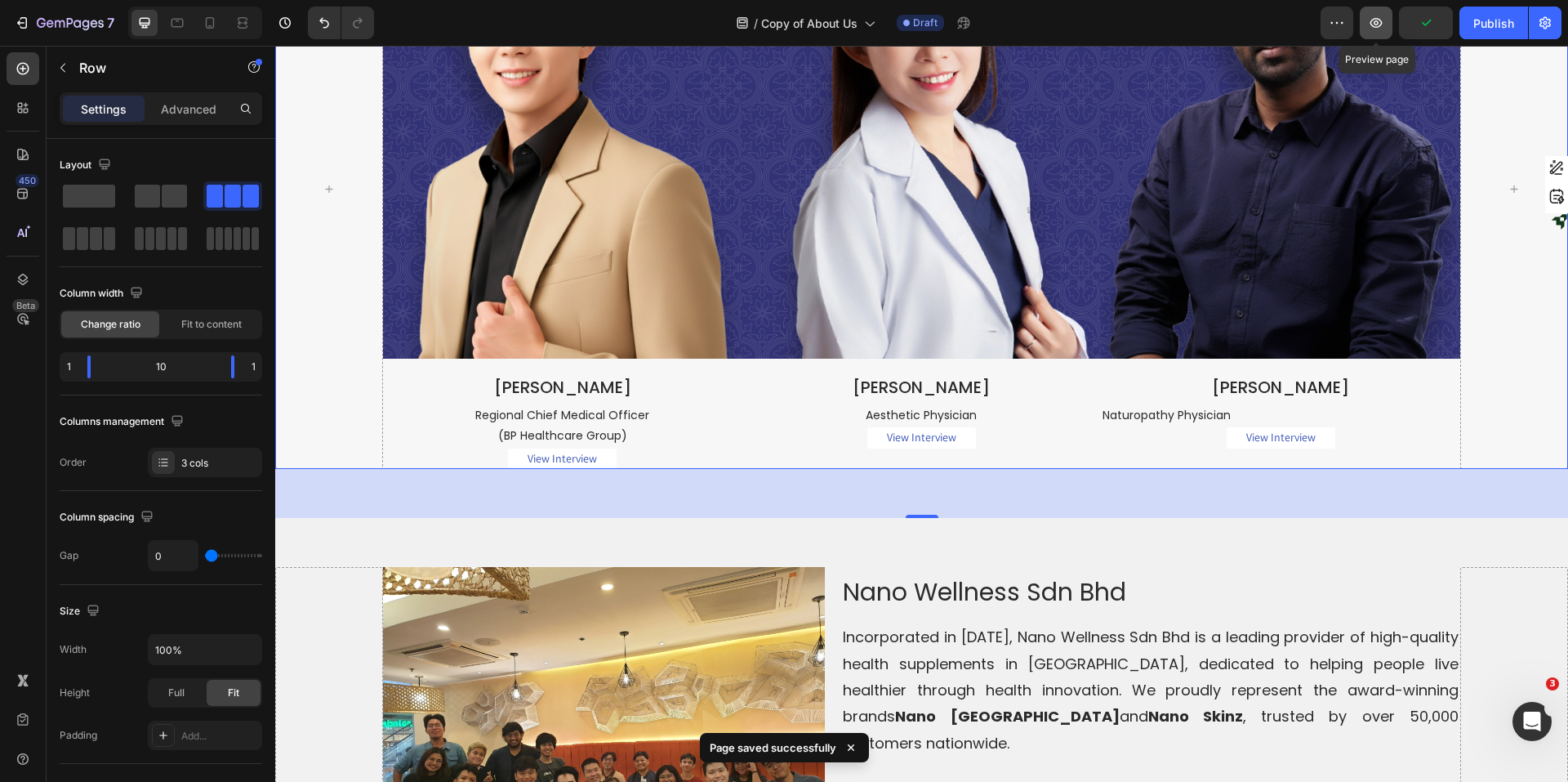
click at [1254, 22] on icon "button" at bounding box center [1377, 23] width 16 height 16
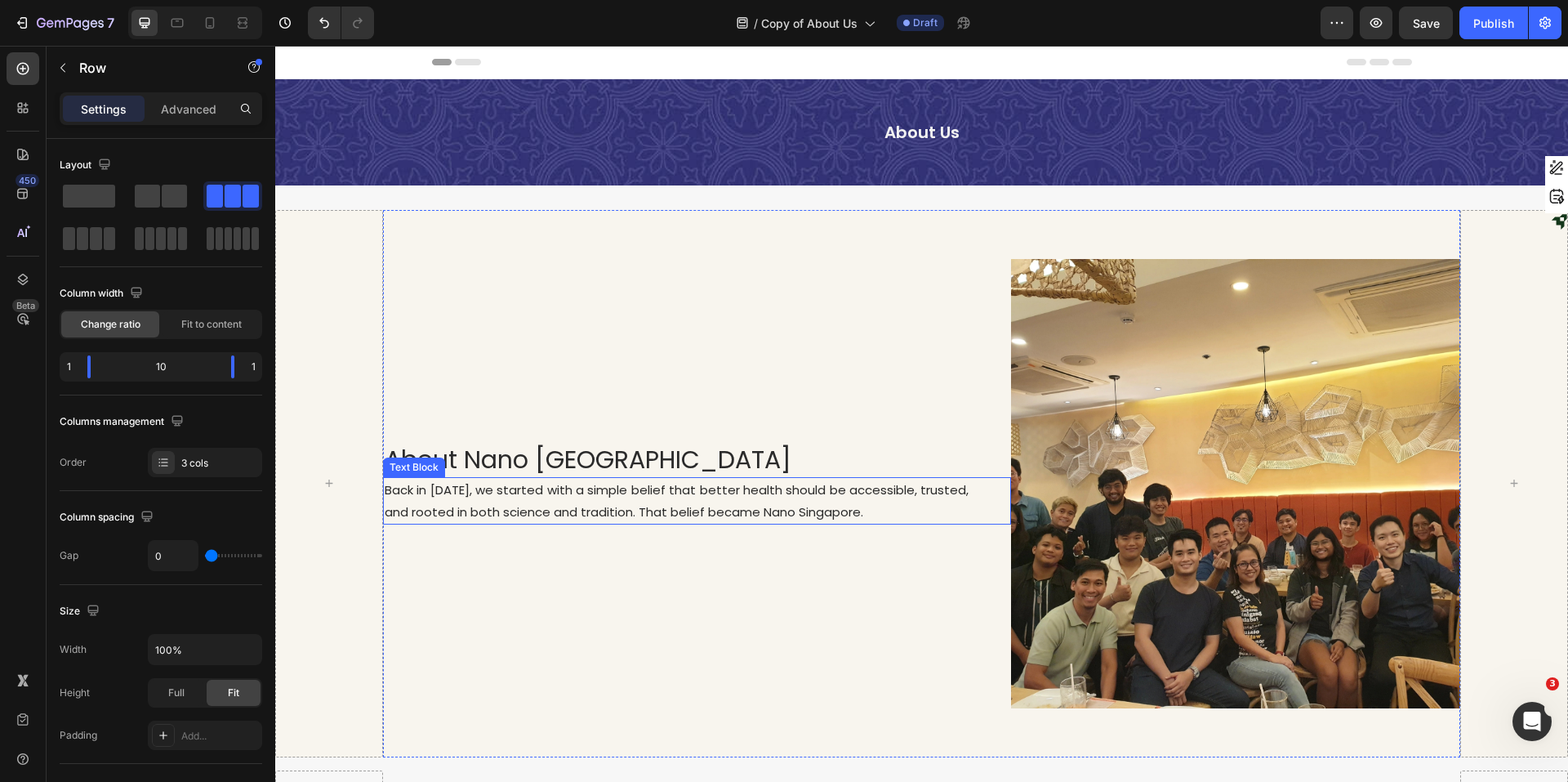
click at [919, 495] on p "Back in [DATE], we started with a simple belief that better health should be ac…" at bounding box center [677, 501] width 585 height 44
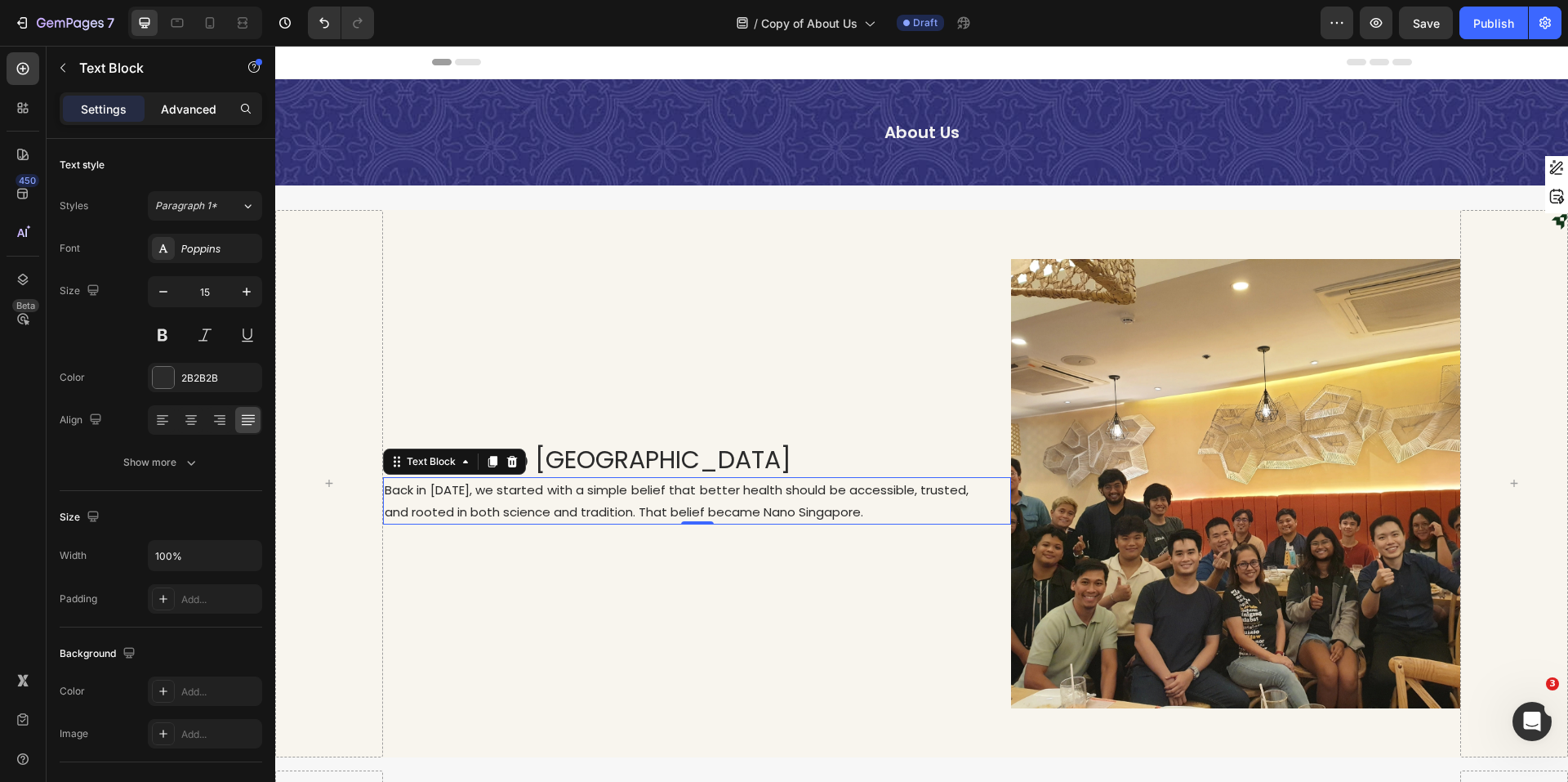
click at [162, 117] on p "Advanced" at bounding box center [188, 108] width 56 height 17
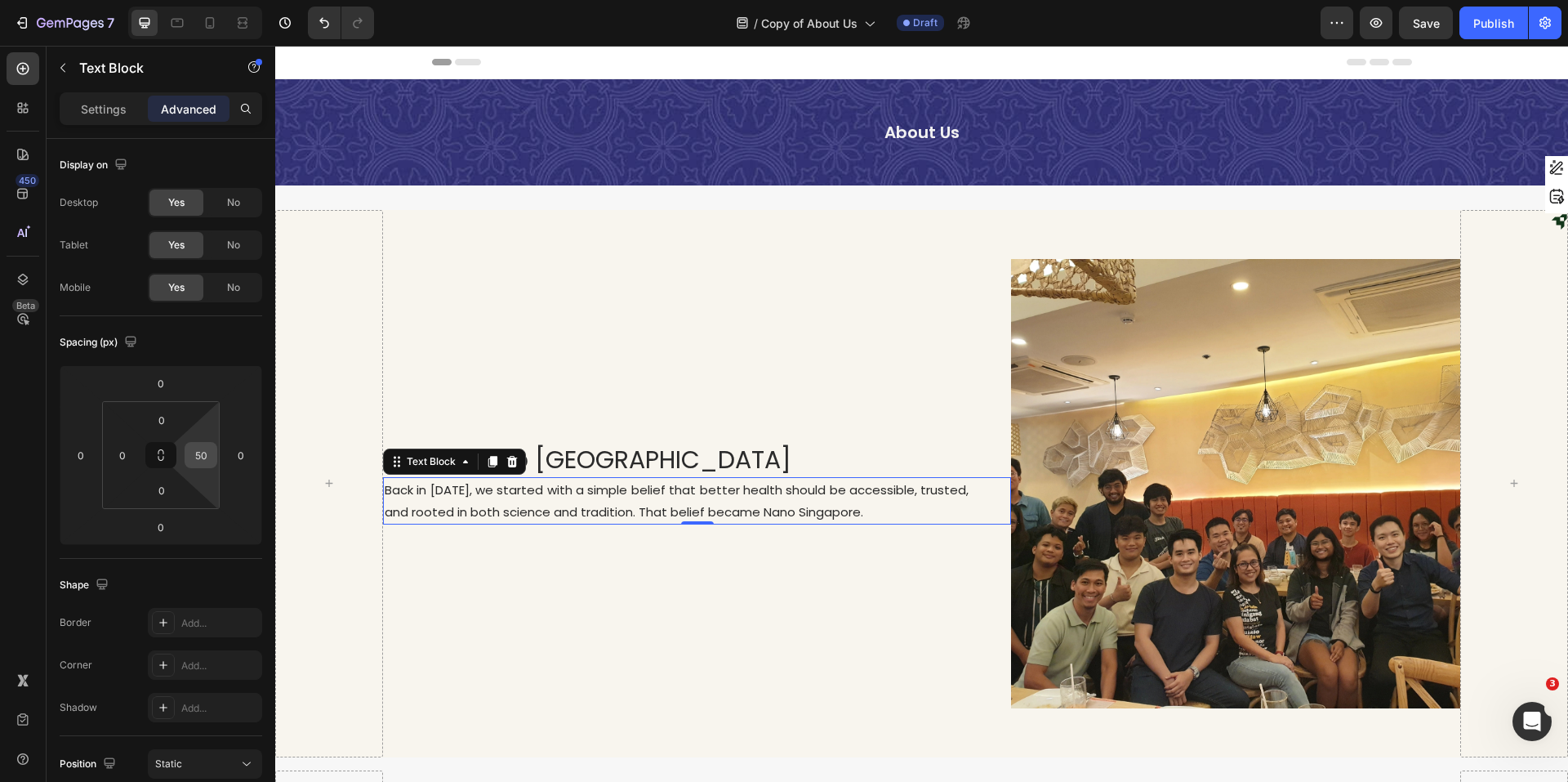
click at [206, 460] on input "50" at bounding box center [200, 454] width 25 height 25
click at [206, 456] on input "60" at bounding box center [200, 454] width 25 height 25
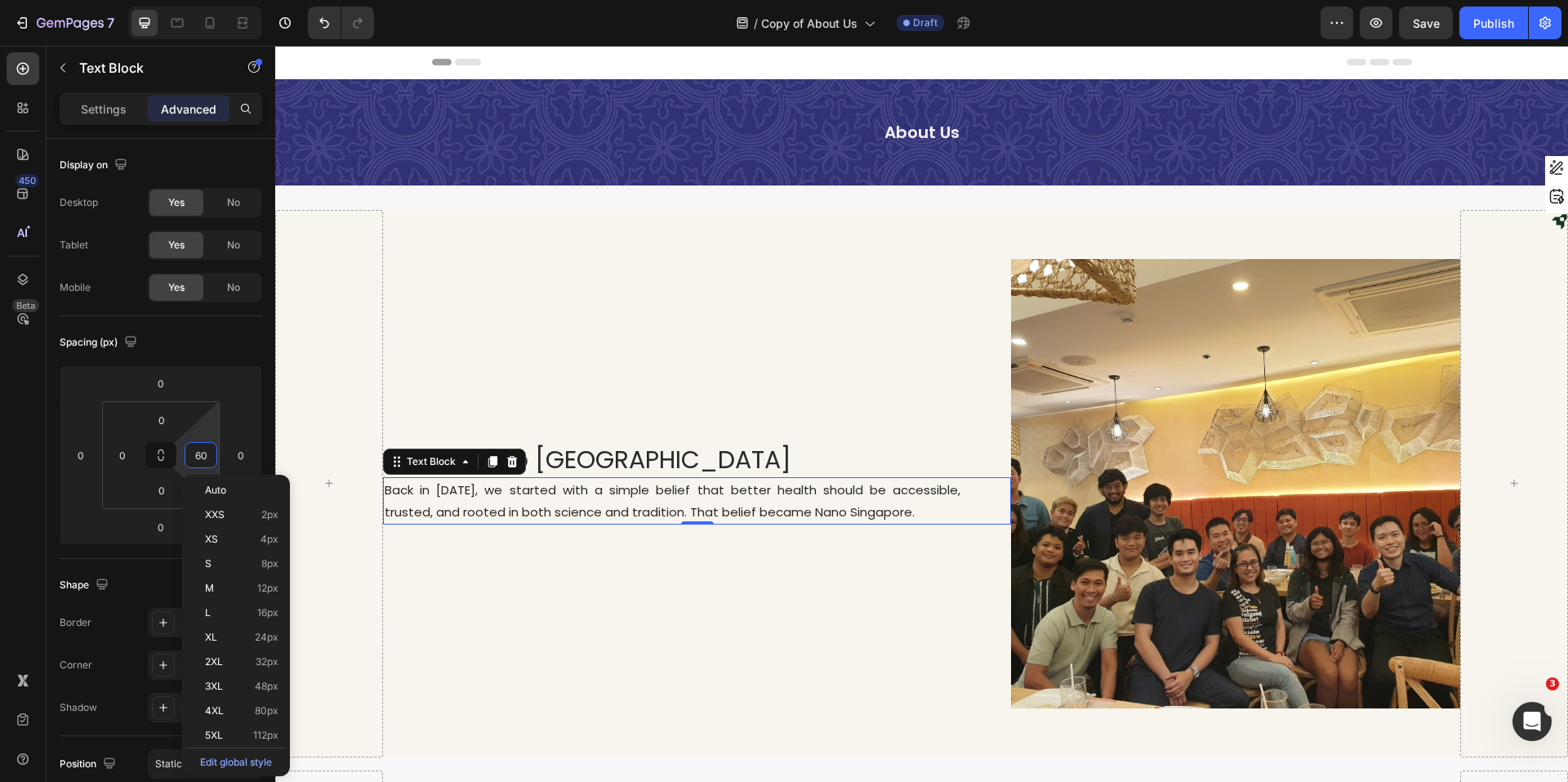
click at [206, 456] on input "60" at bounding box center [200, 454] width 25 height 25
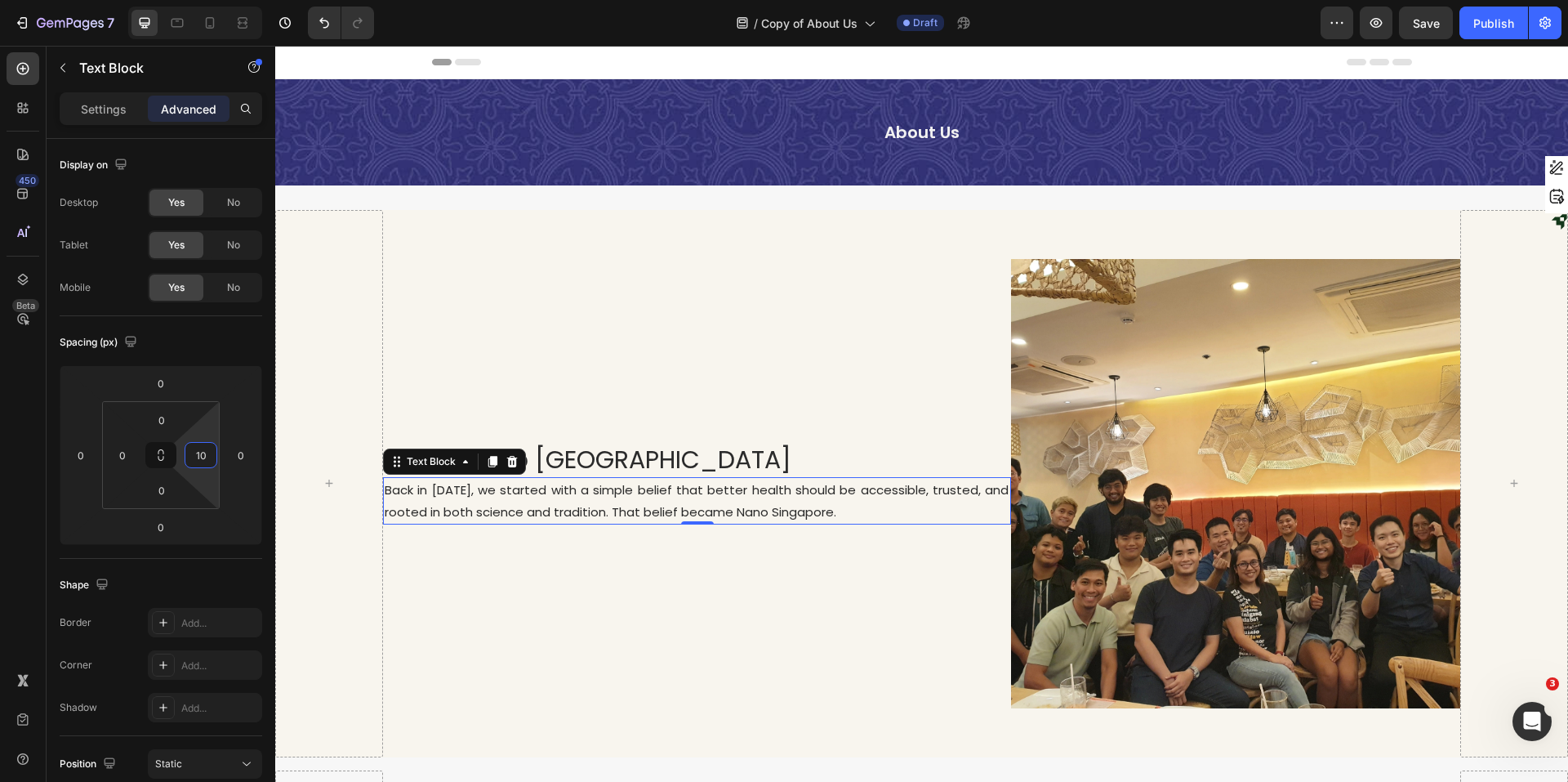
type input "100"
click at [912, 619] on div "About Nano Singapore Heading Back in 2020, we started with a simple belief that…" at bounding box center [697, 482] width 629 height 449
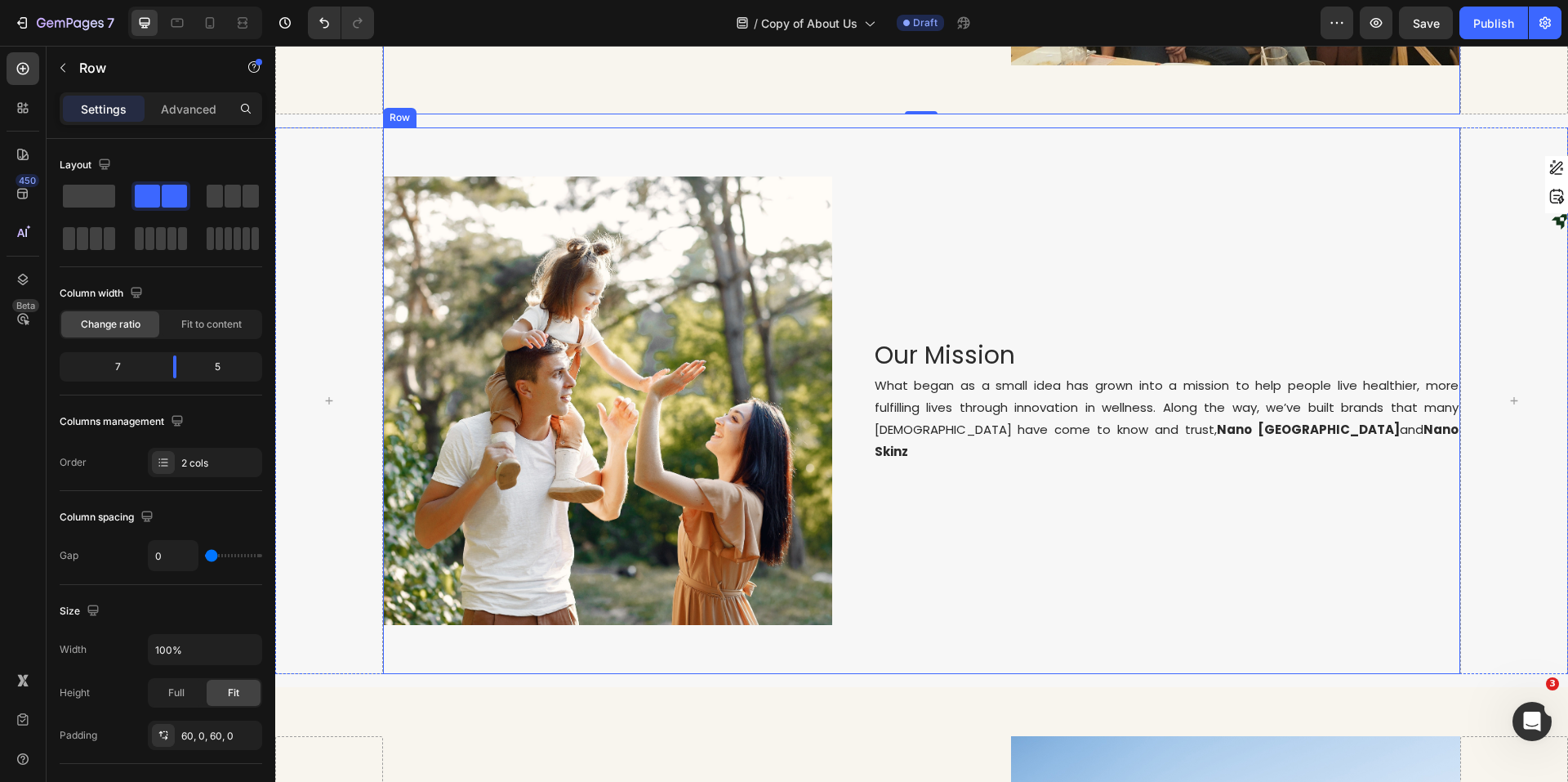
scroll to position [654, 0]
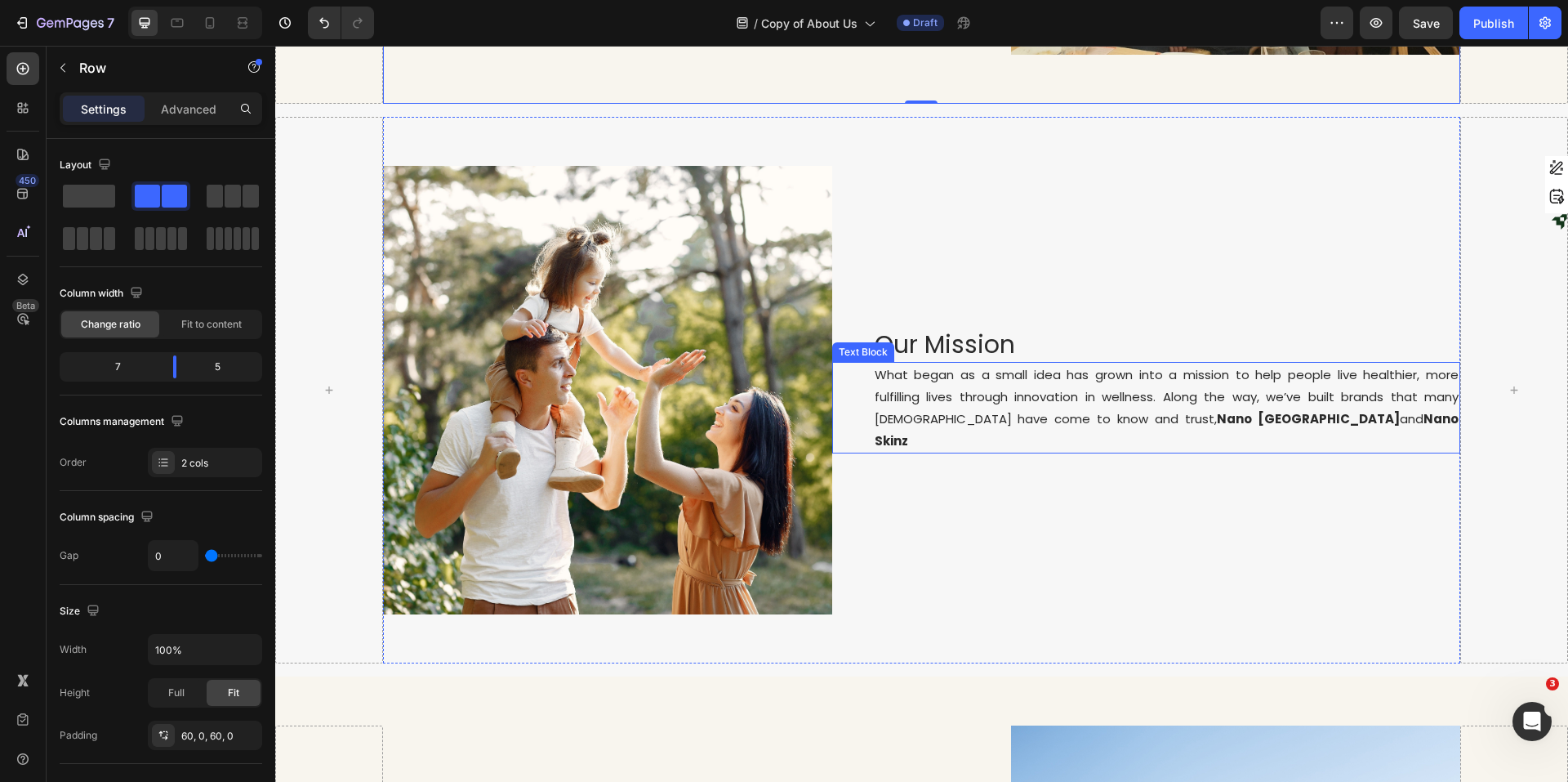
click at [855, 409] on div "What began as a small idea has grown into a mission to help people live healthi…" at bounding box center [1146, 407] width 629 height 91
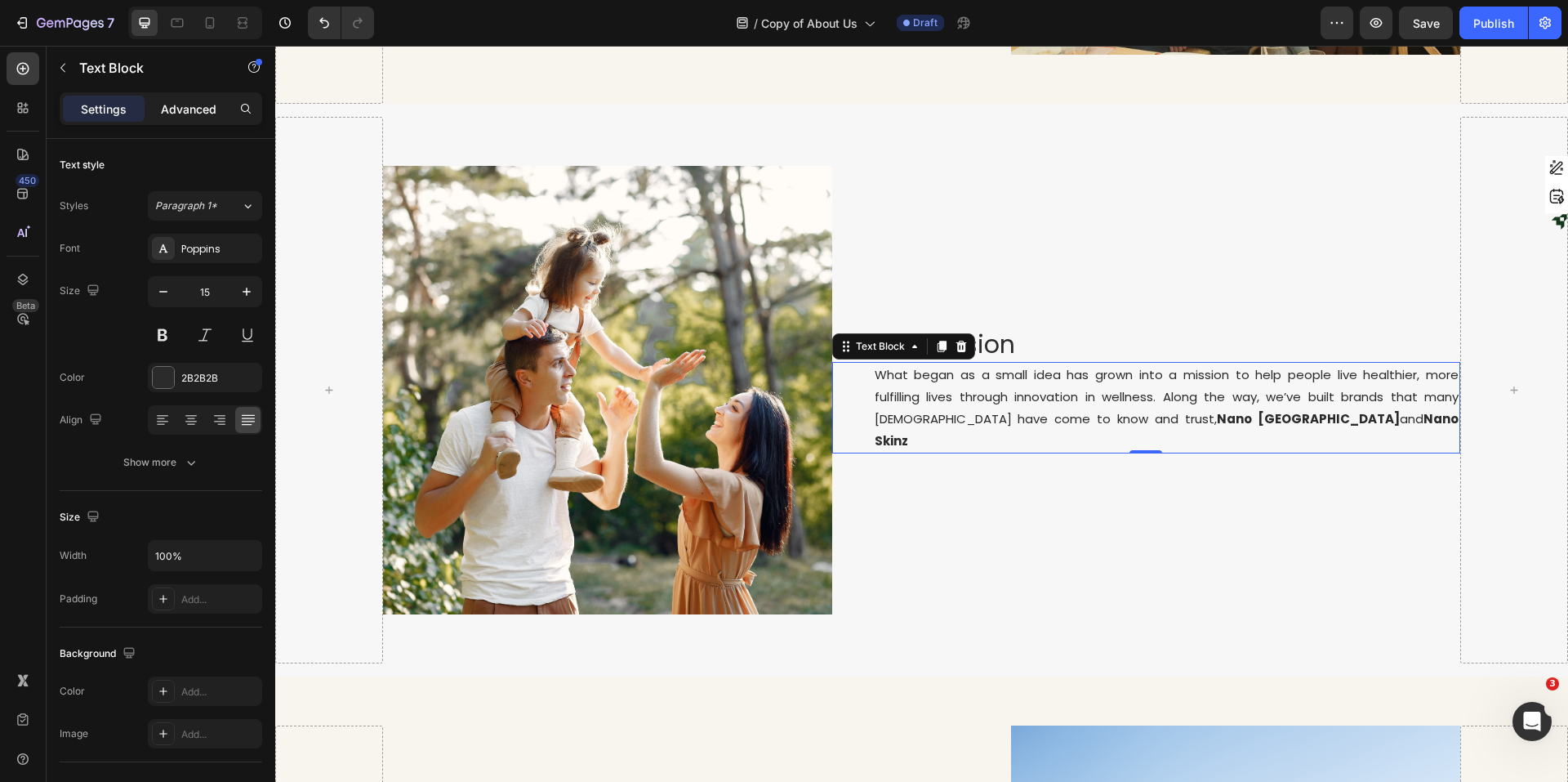
click at [199, 119] on div "Advanced" at bounding box center [188, 108] width 82 height 26
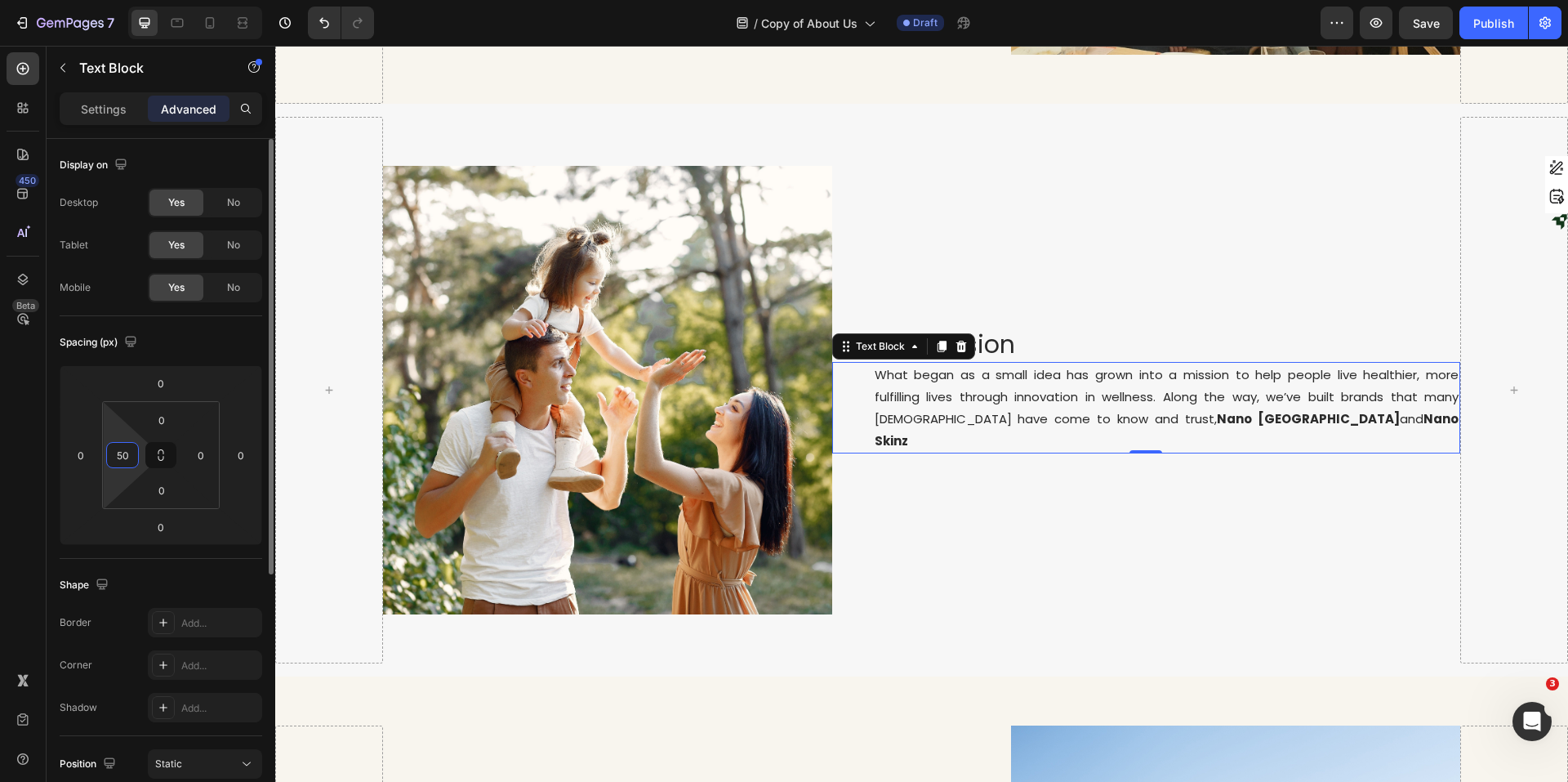
click at [110, 462] on input "50" at bounding box center [122, 454] width 25 height 25
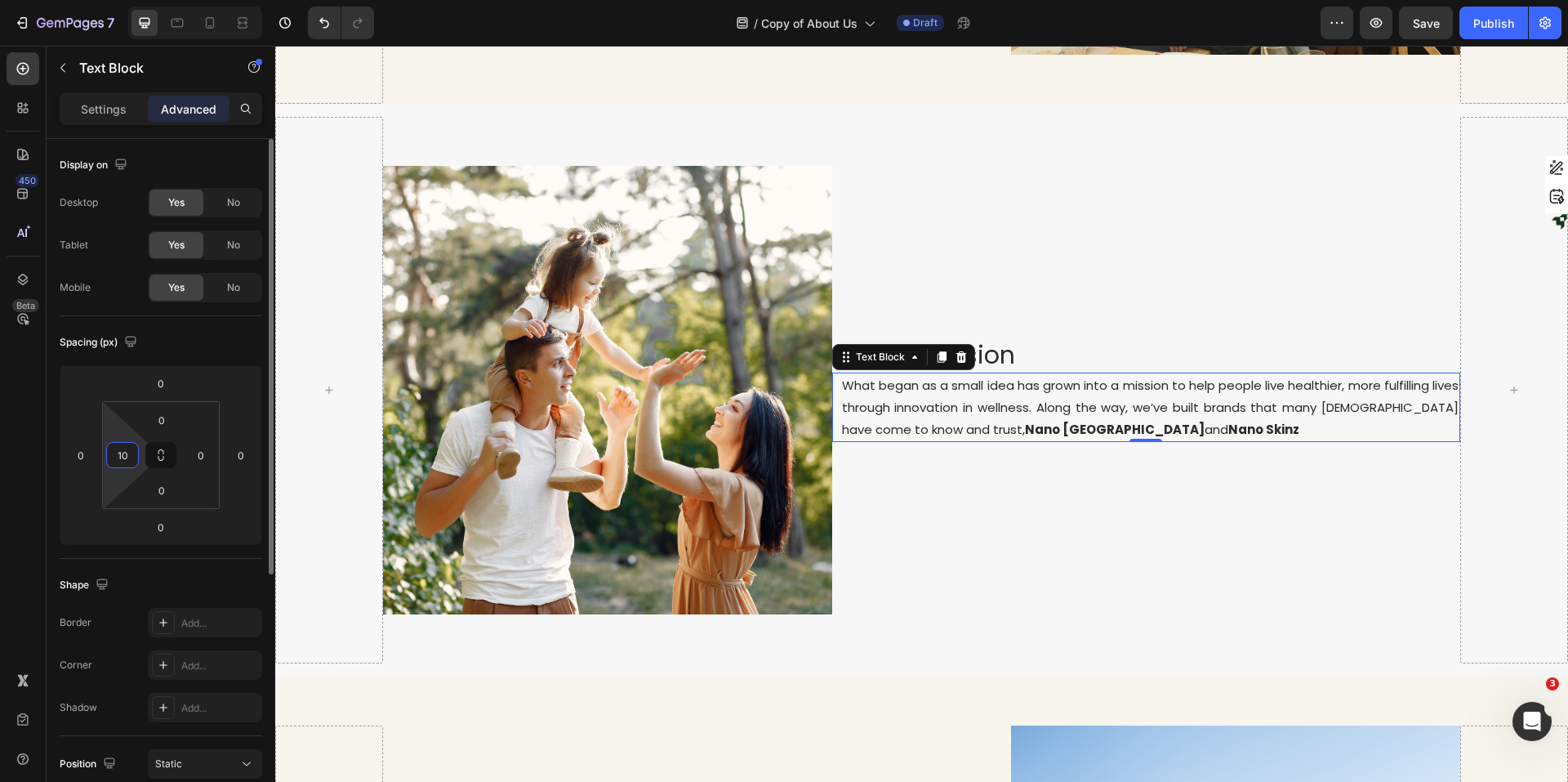
type input "100"
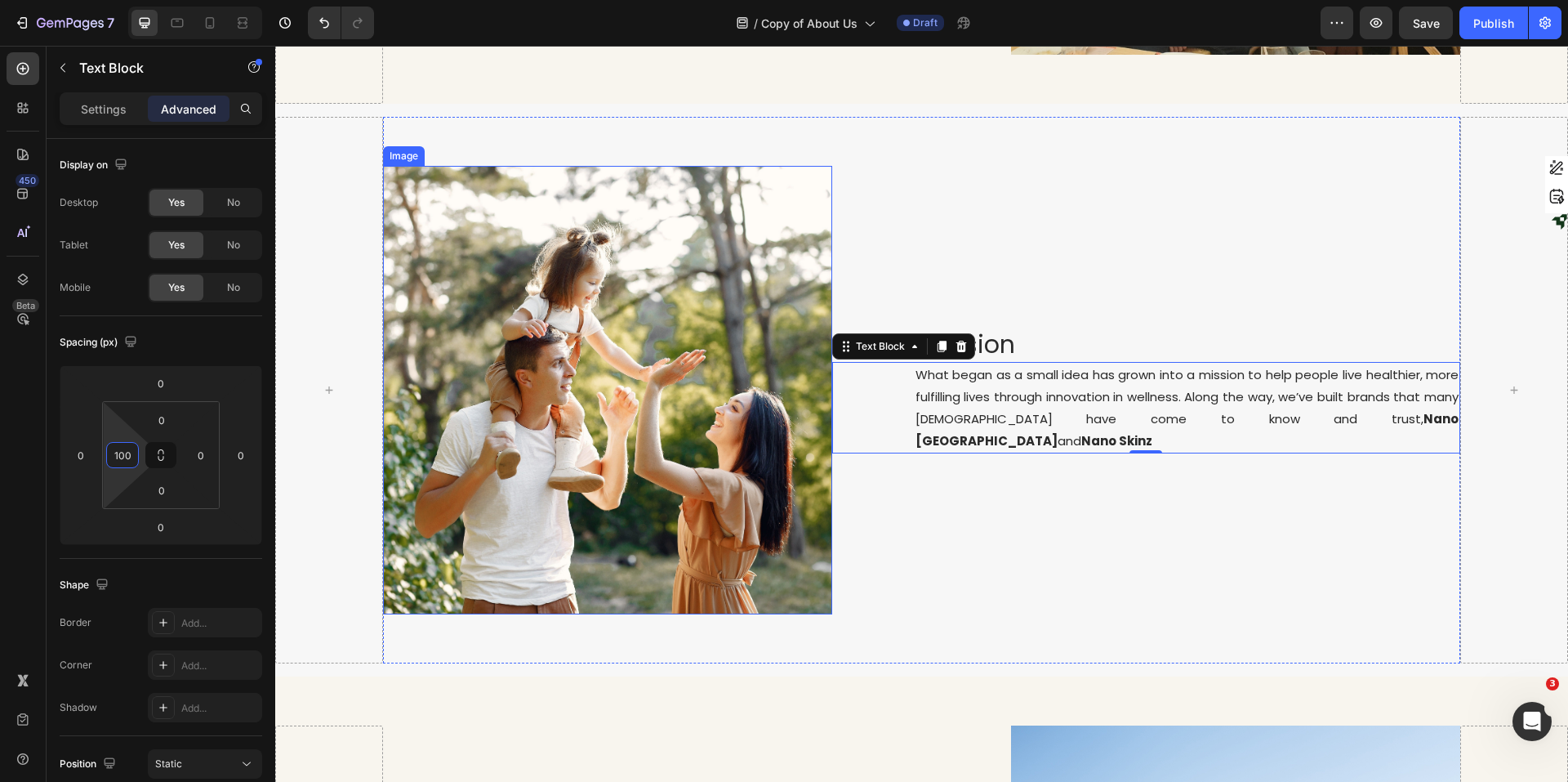
click at [771, 464] on img at bounding box center [607, 390] width 449 height 449
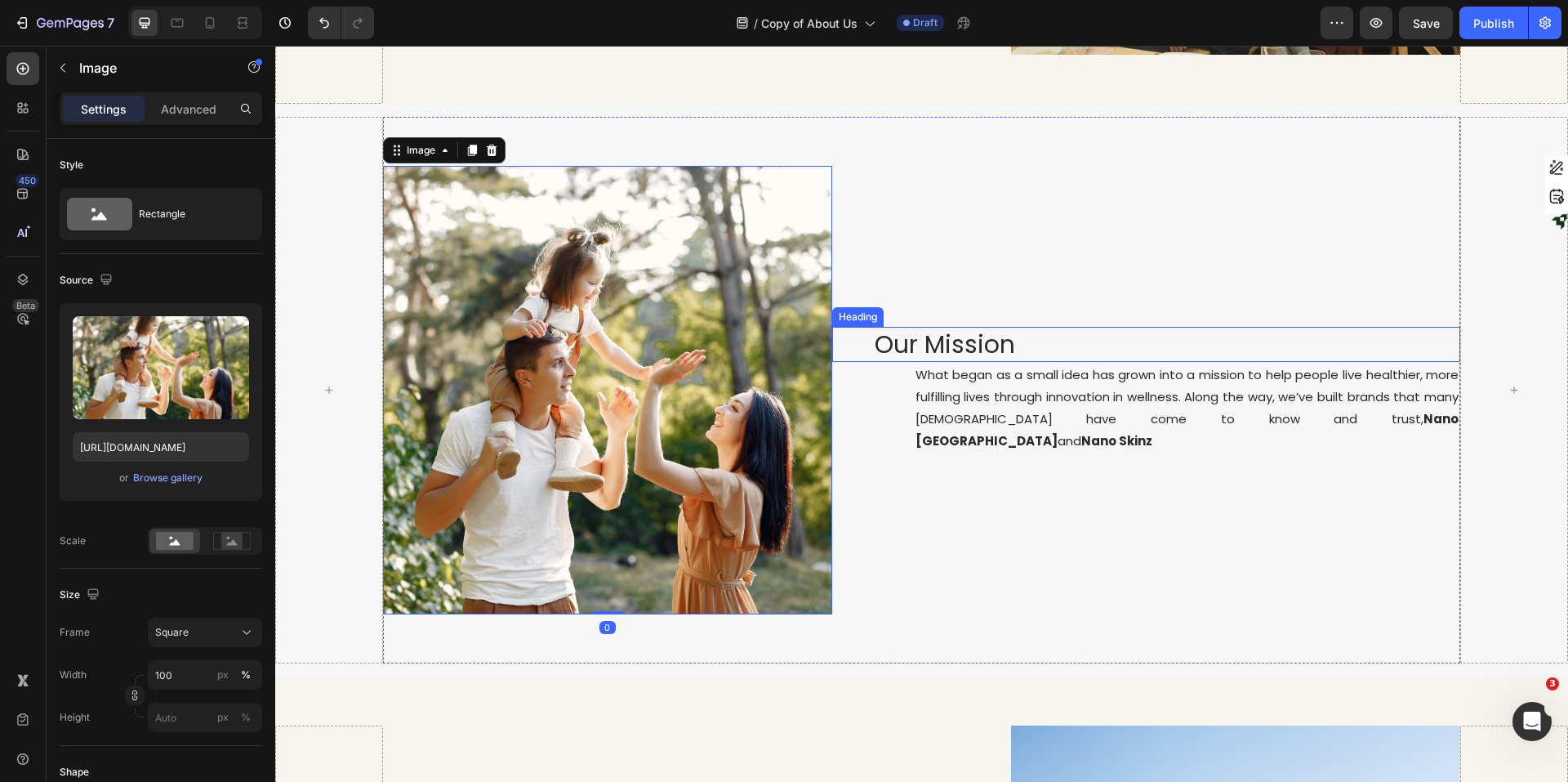
click at [901, 350] on h2 "Our Mission" at bounding box center [1167, 344] width 588 height 36
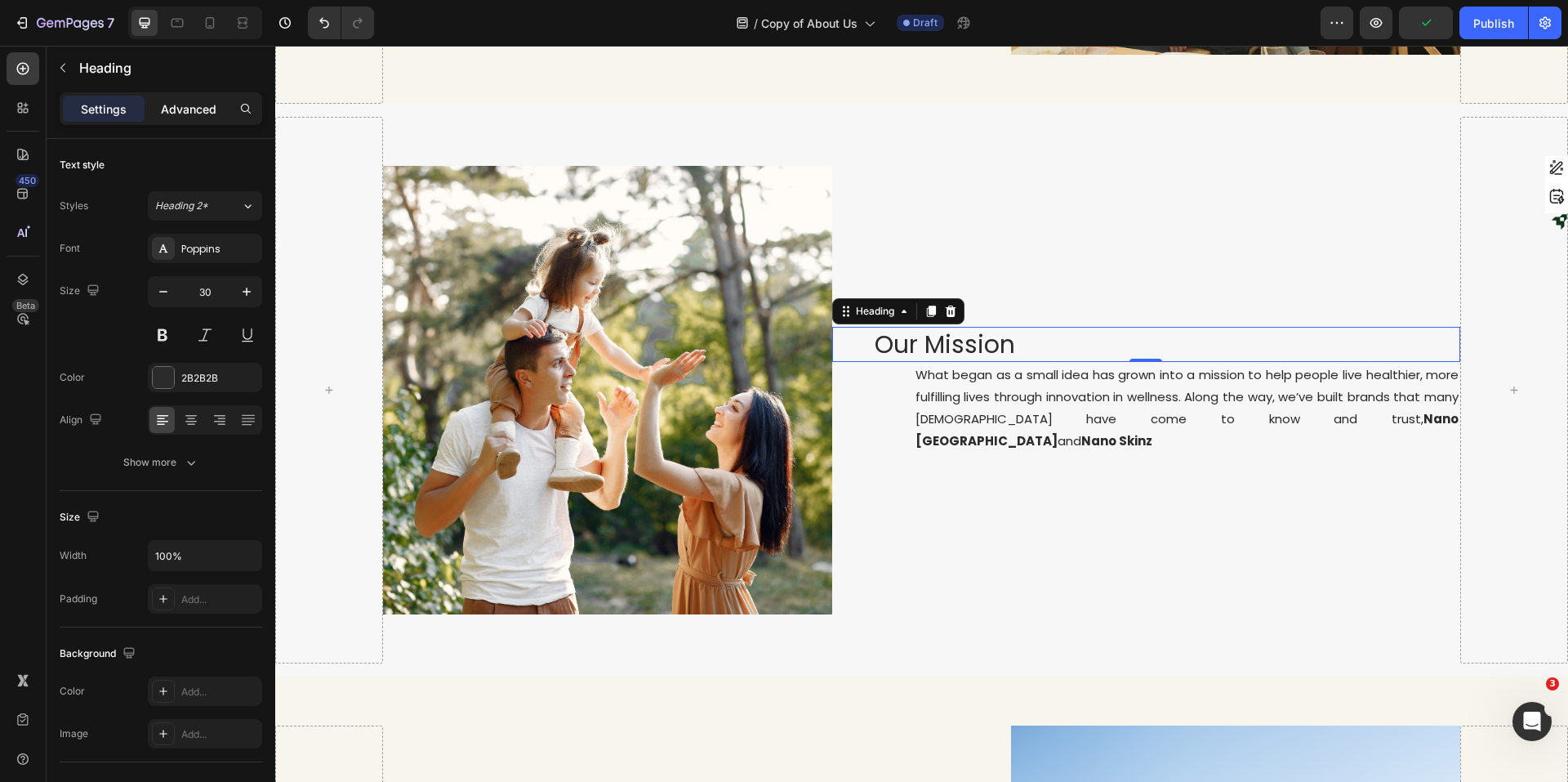
click at [168, 112] on p "Advanced" at bounding box center [188, 108] width 56 height 17
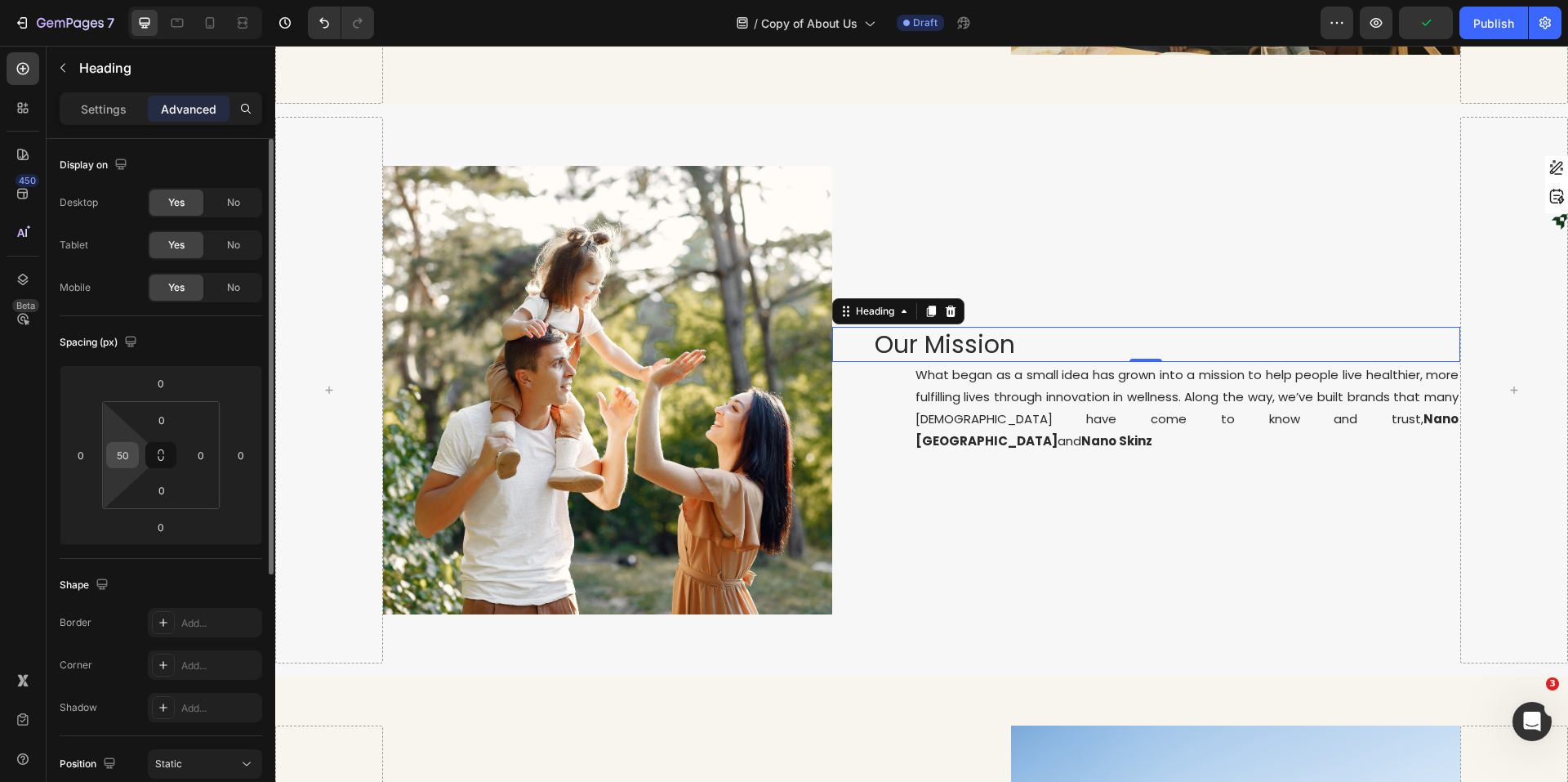
click at [123, 458] on input "50" at bounding box center [122, 454] width 25 height 25
type input "100"
click at [1254, 530] on div at bounding box center [1514, 390] width 107 height 547
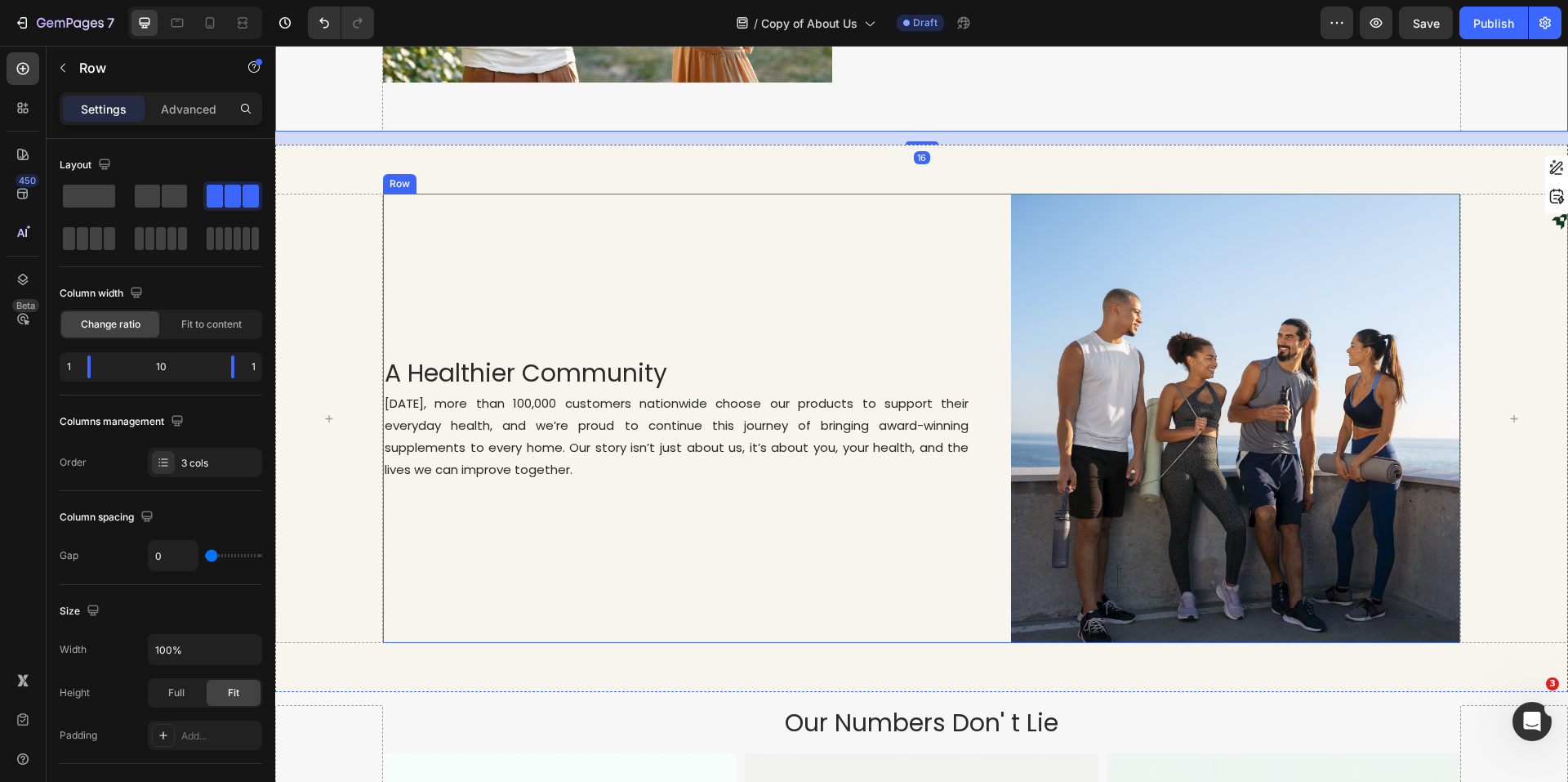
scroll to position [1306, 0]
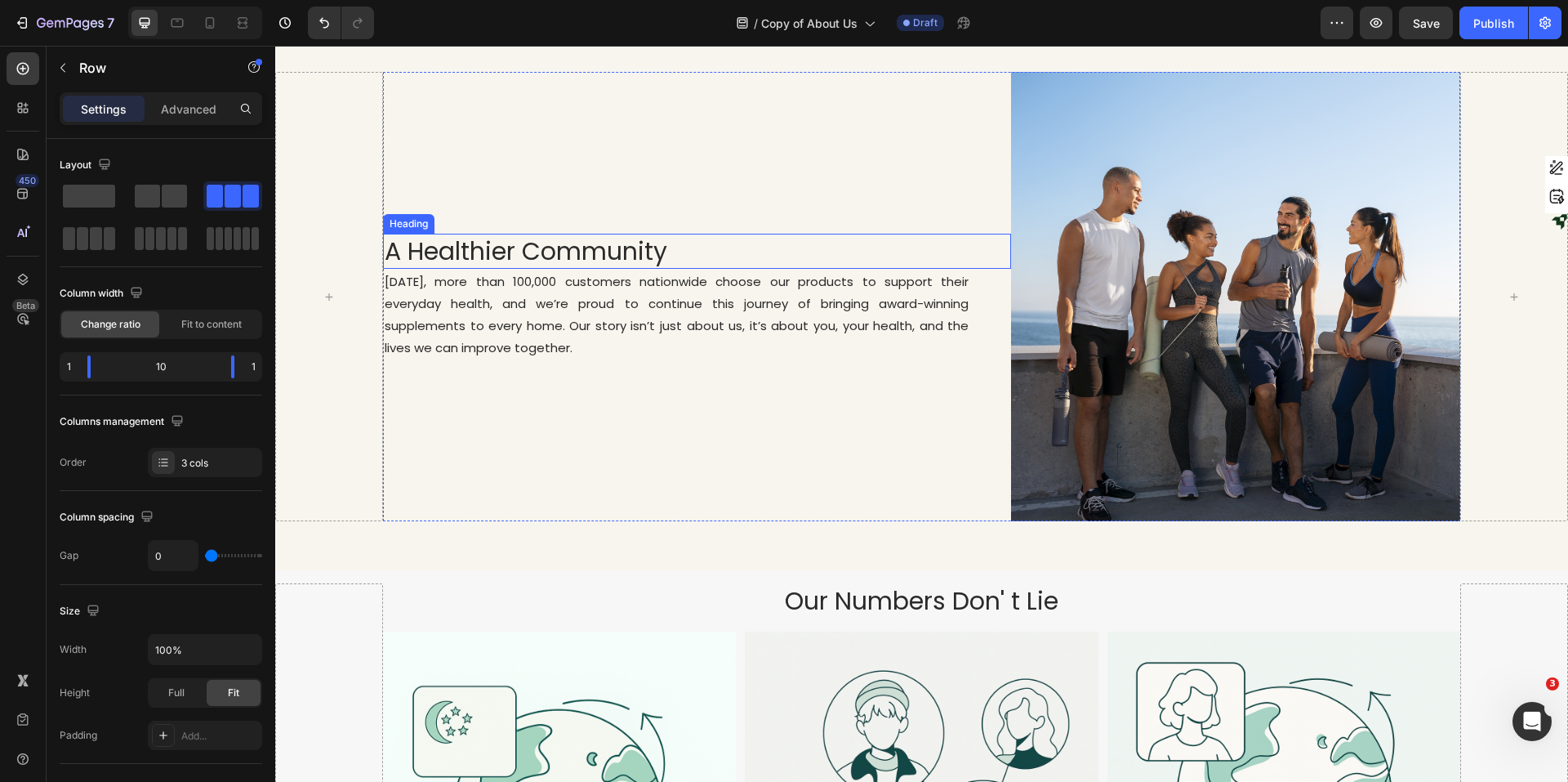
click at [799, 240] on h2 "A Healthier Community" at bounding box center [697, 251] width 629 height 36
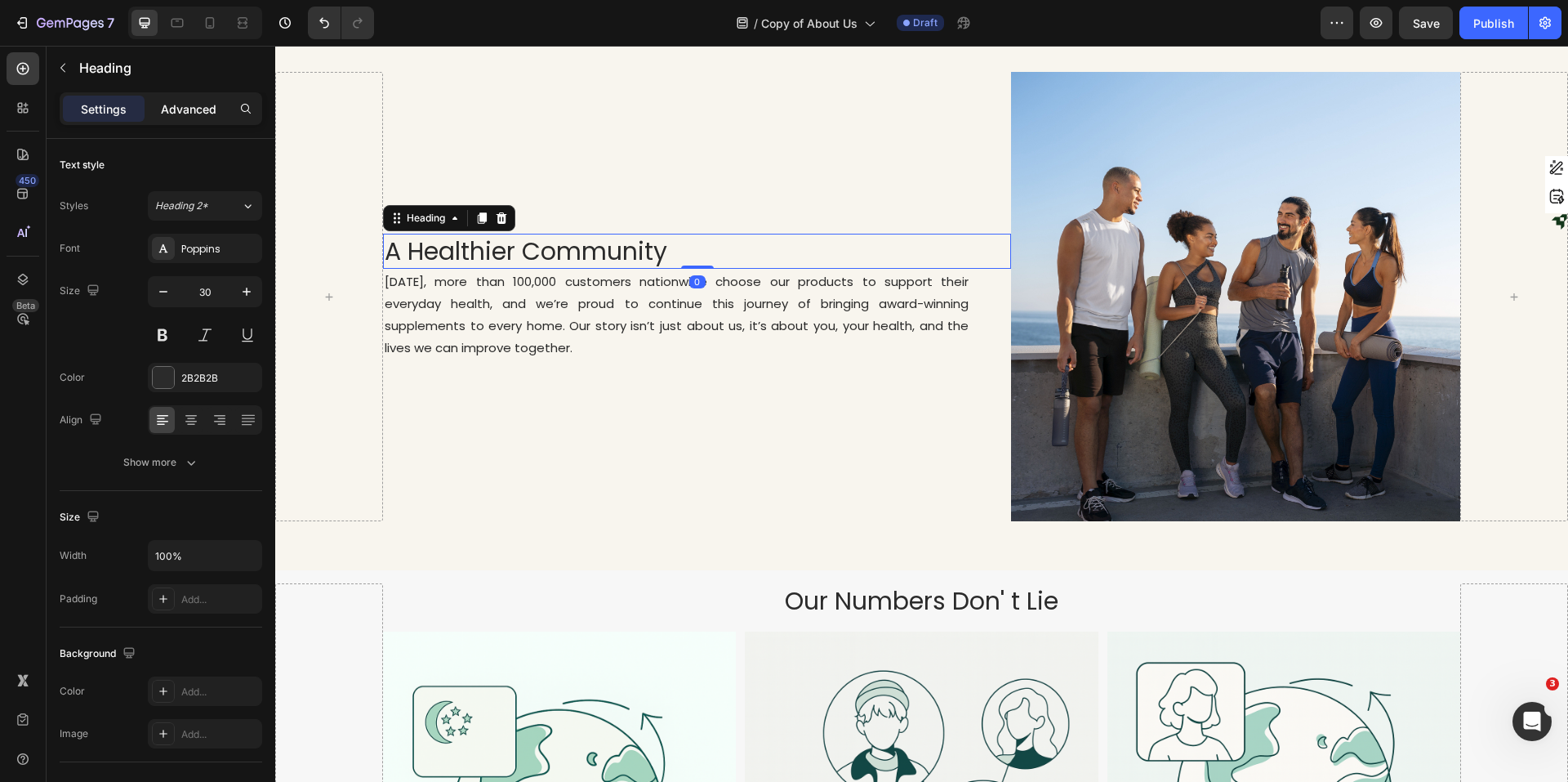
click at [158, 111] on div "Advanced" at bounding box center [188, 108] width 82 height 26
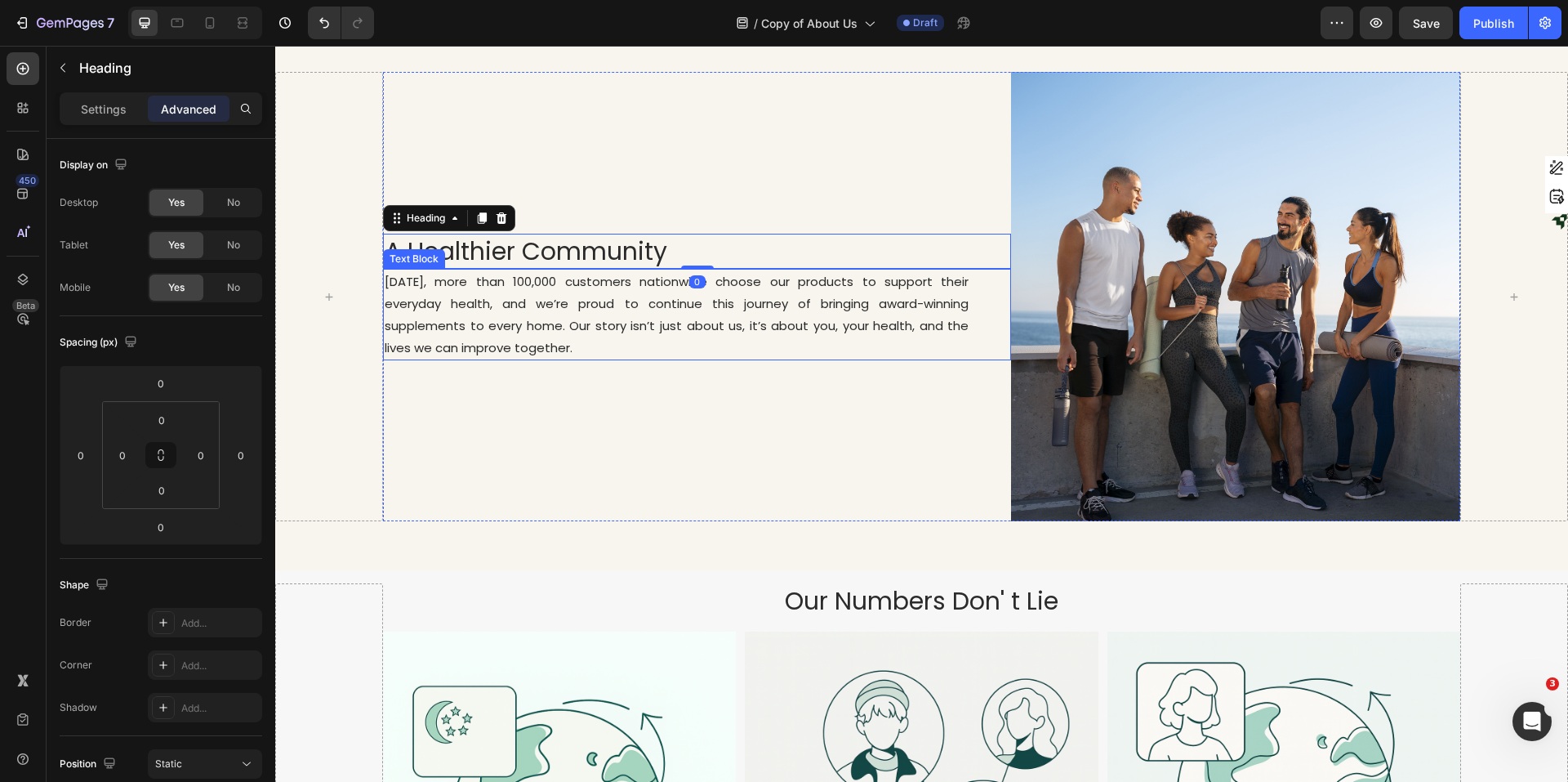
click at [774, 282] on p "[DATE], more than 100,000 customers nationwide choose our products to support t…" at bounding box center [677, 314] width 585 height 88
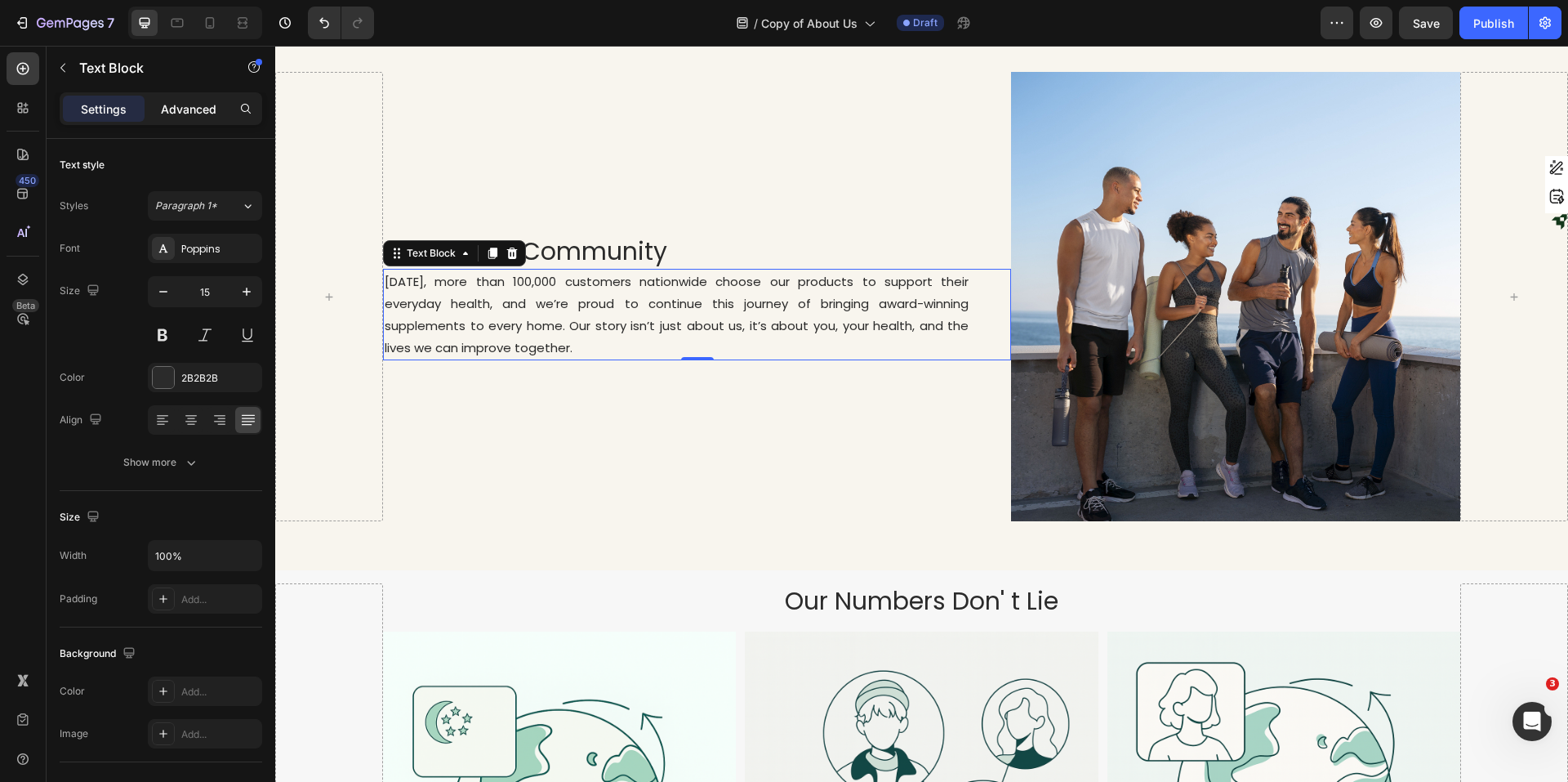
click at [185, 118] on div "Advanced" at bounding box center [188, 108] width 82 height 26
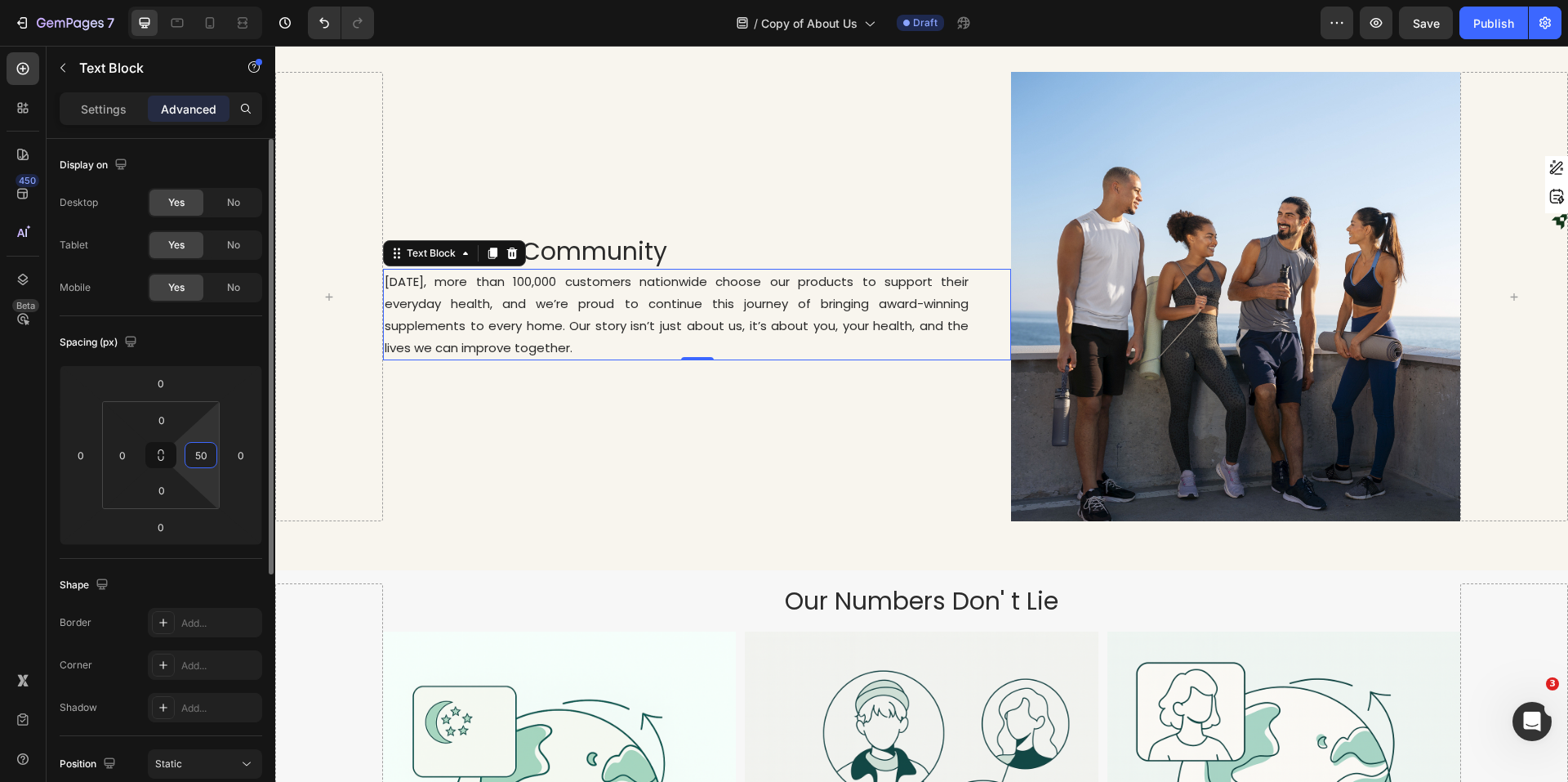
click at [209, 452] on input "50" at bounding box center [200, 454] width 25 height 25
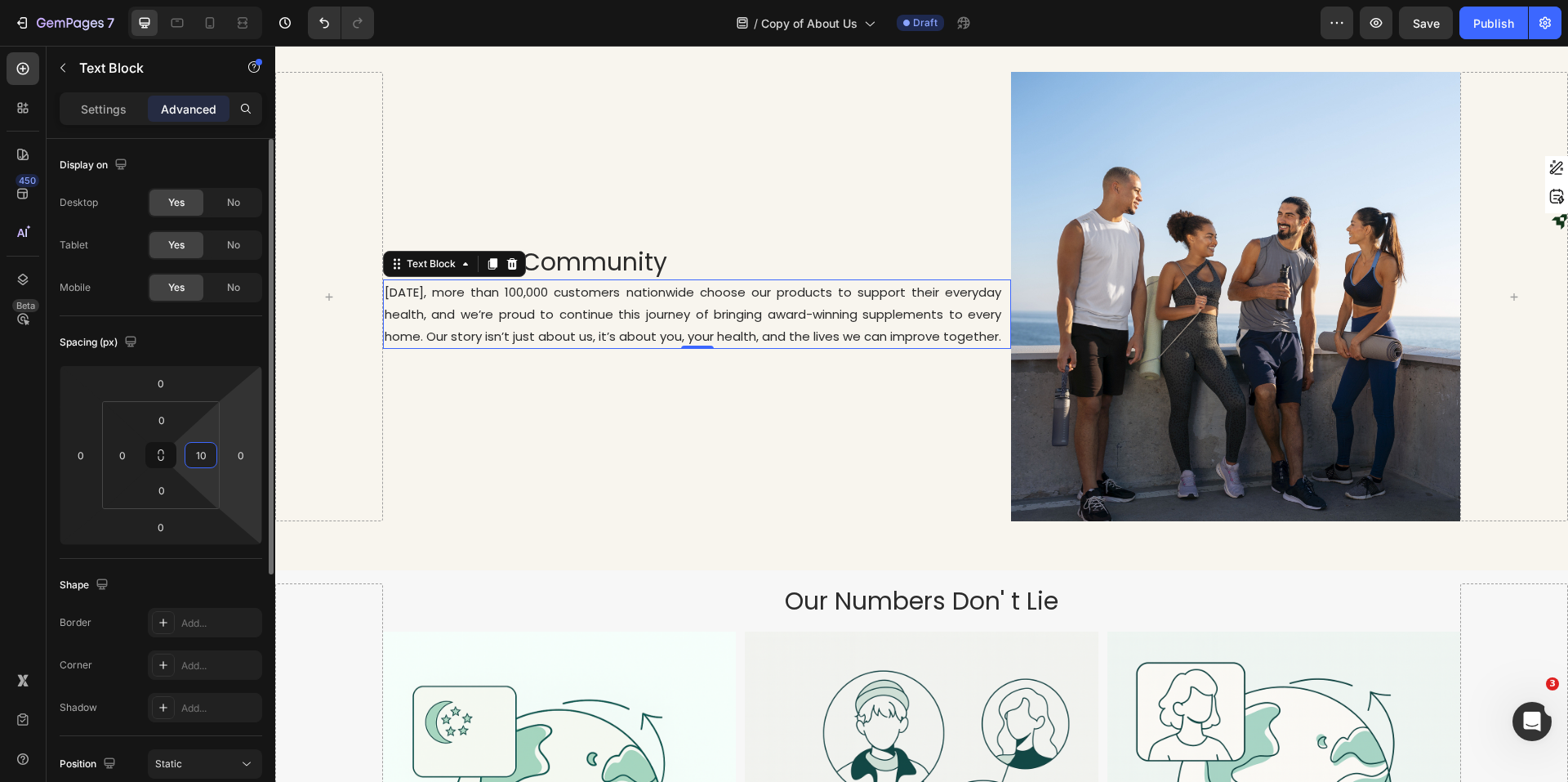
type input "100"
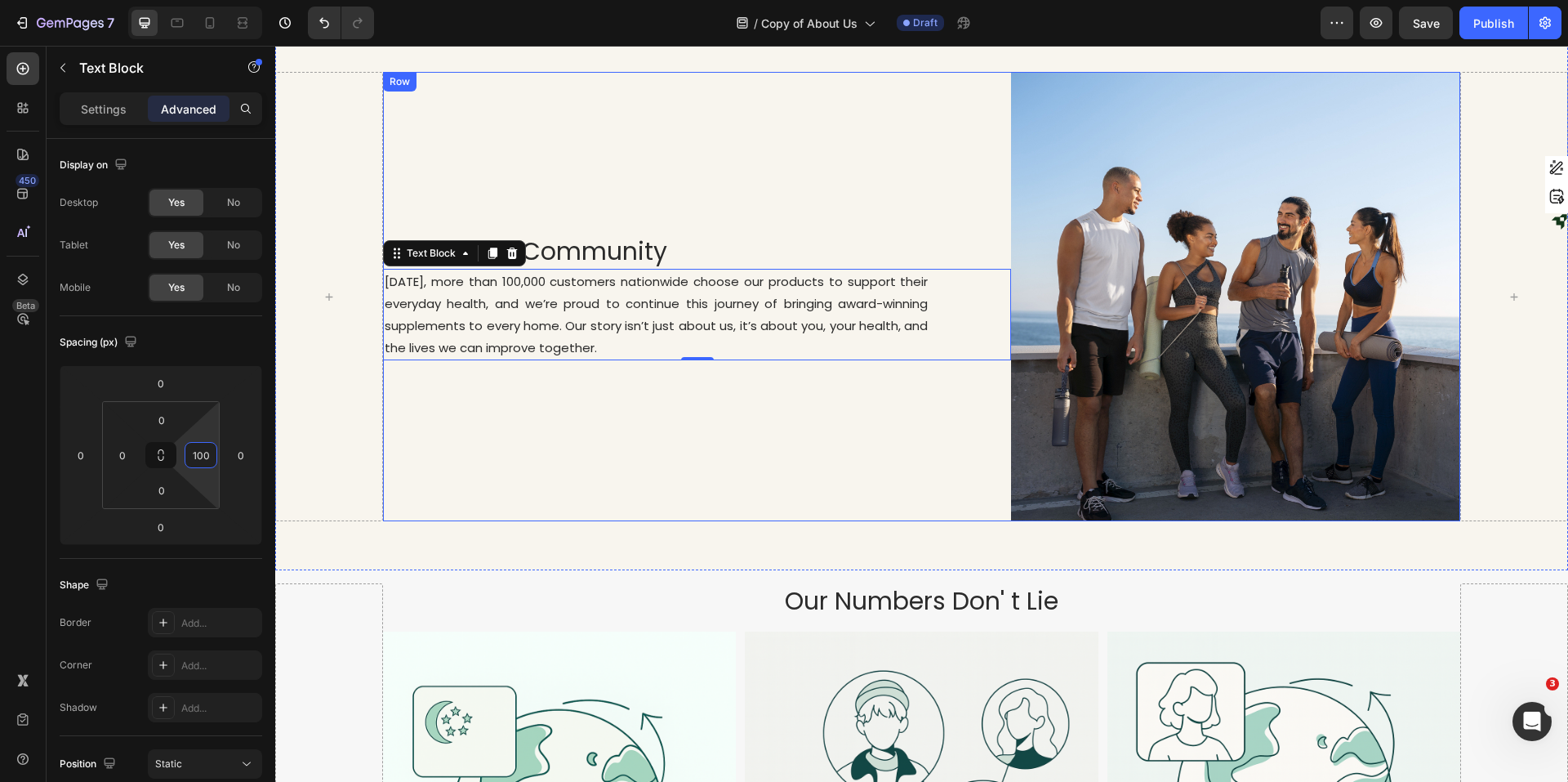
click at [759, 426] on div "A Healthier Community Heading Today, more than 100,000 customers nationwide cho…" at bounding box center [697, 296] width 629 height 449
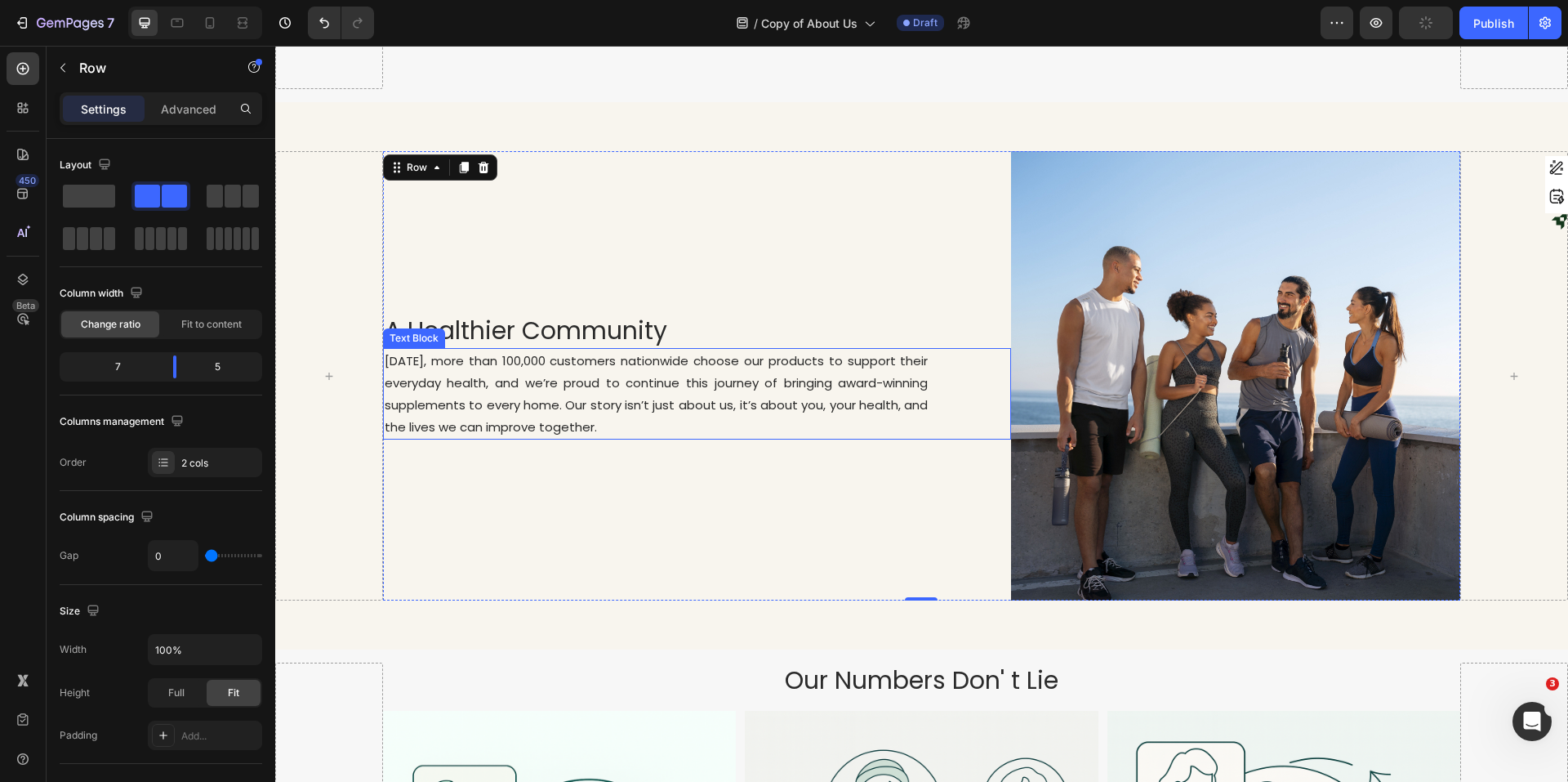
scroll to position [1143, 0]
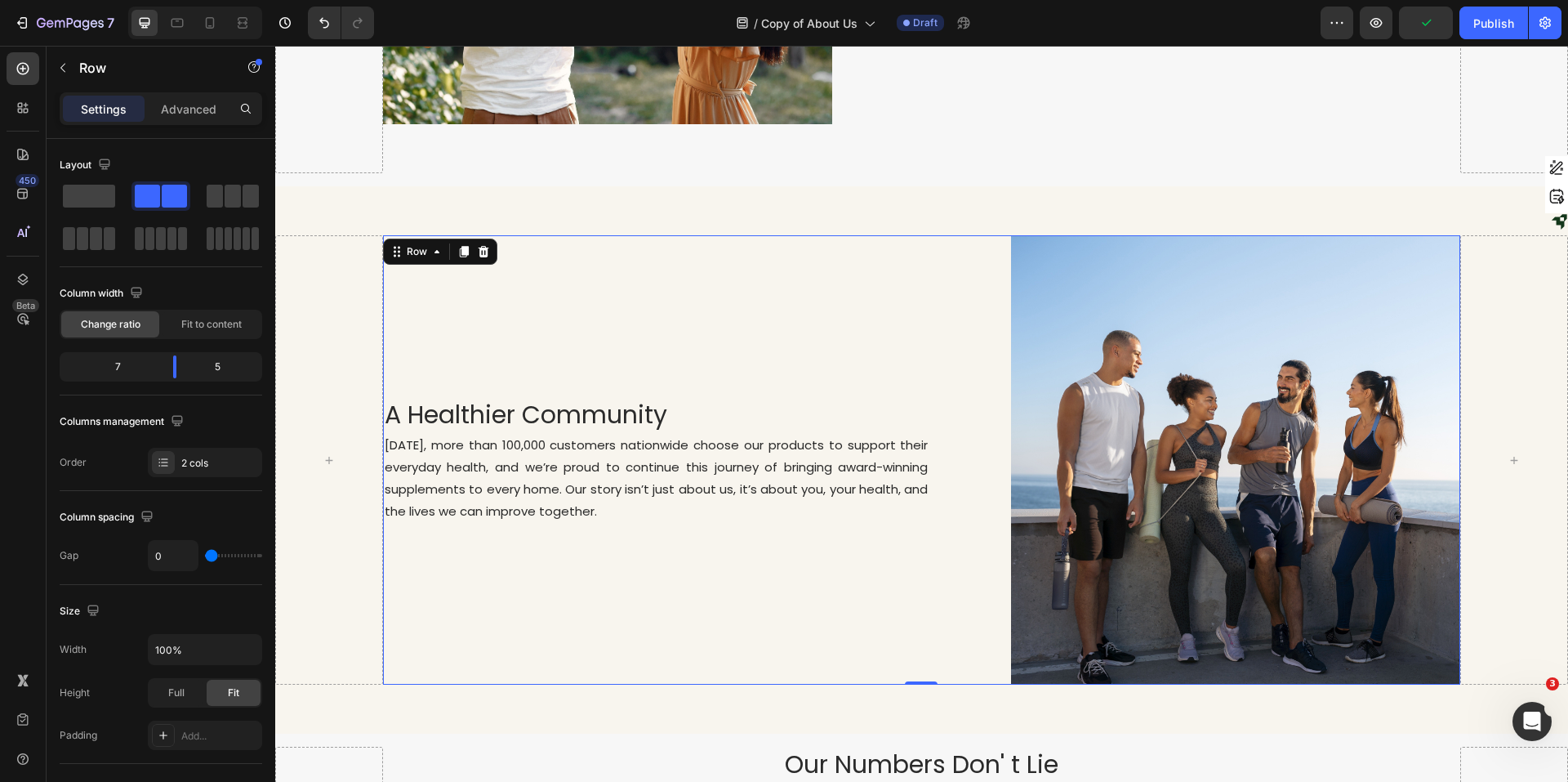
click at [742, 297] on div "A Healthier Community Heading Today, more than 100,000 customers nationwide cho…" at bounding box center [697, 459] width 629 height 449
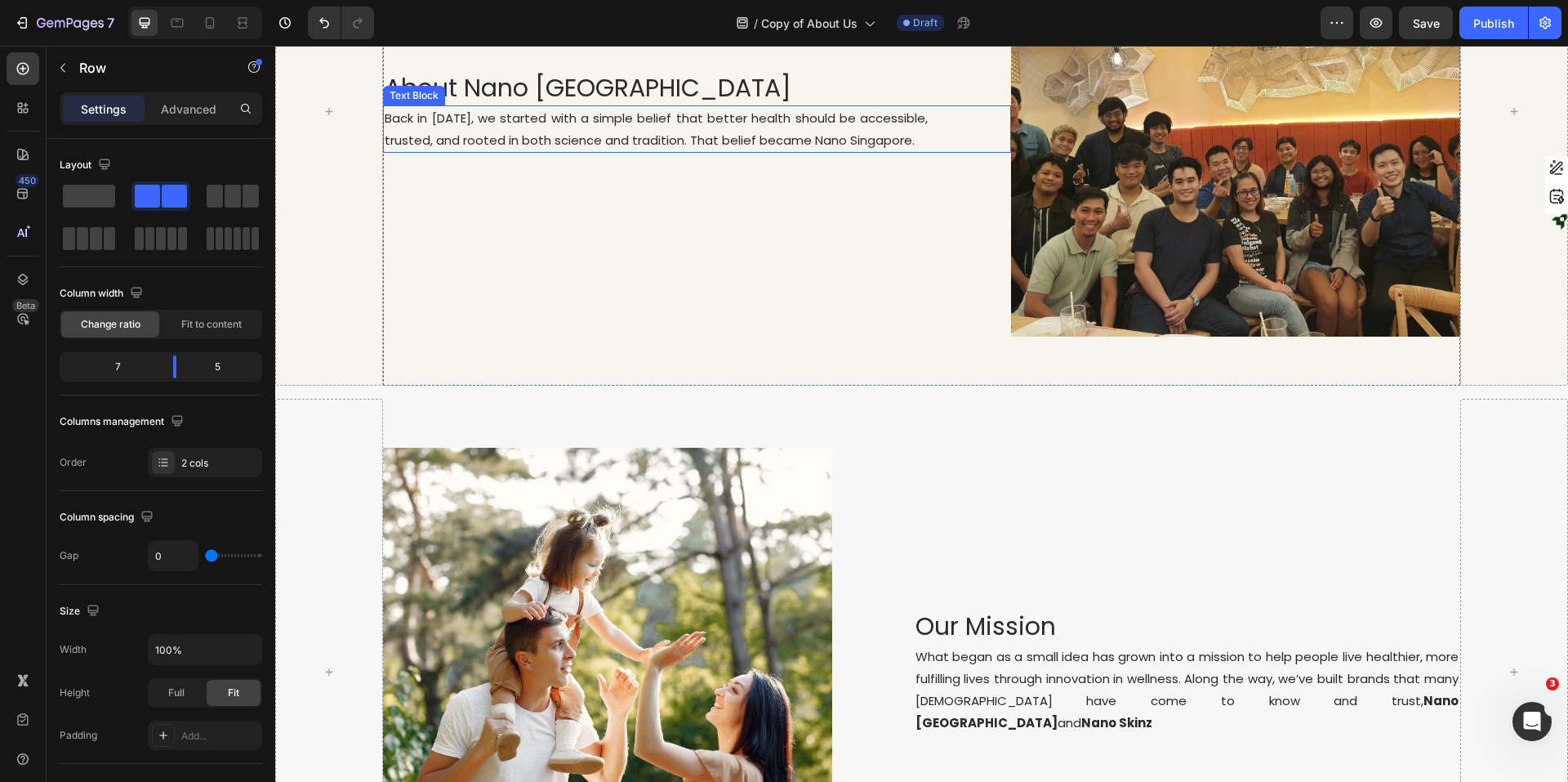
scroll to position [409, 0]
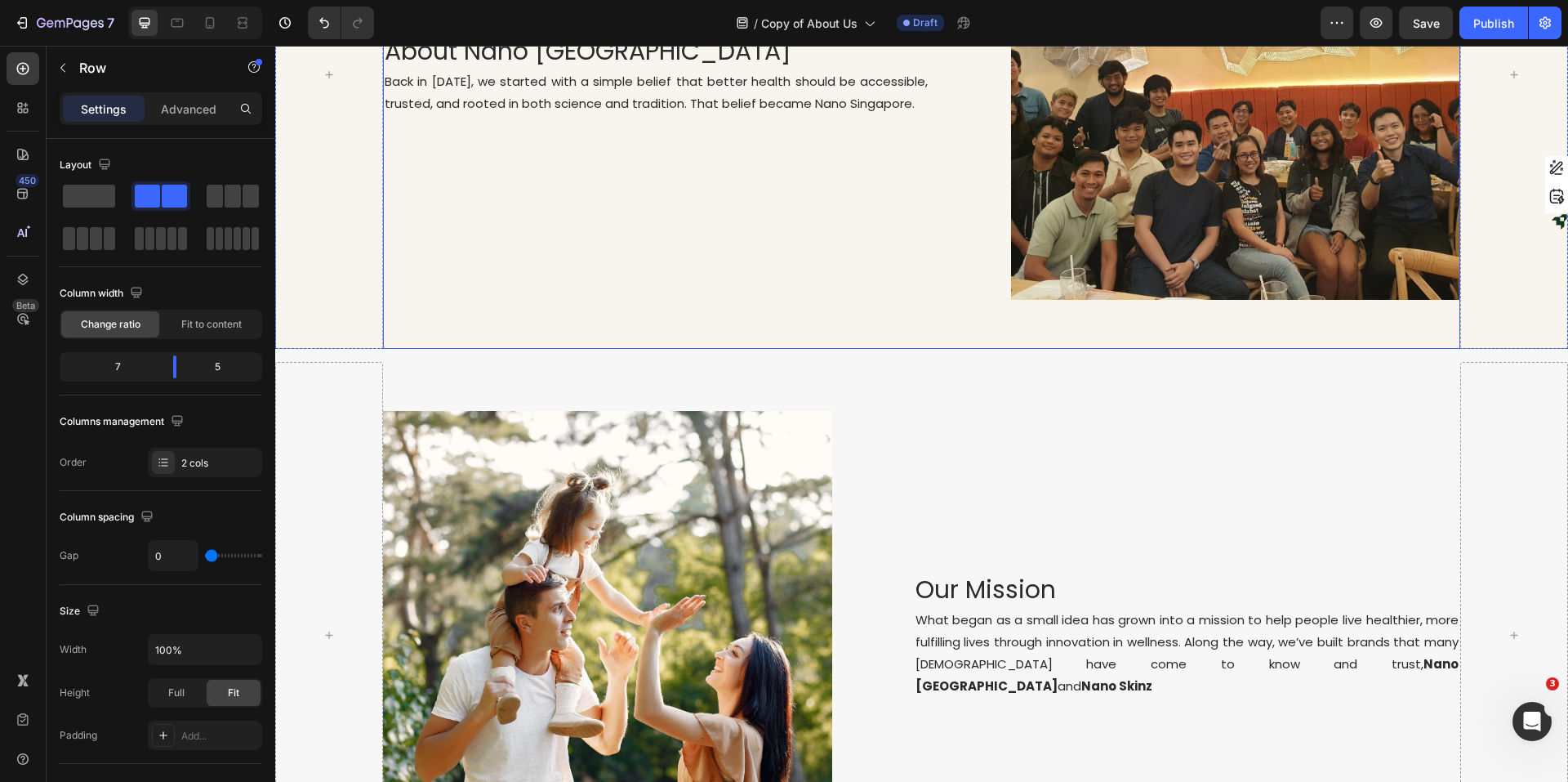
click at [791, 335] on div "About Nano Singapore Heading Back in 2020, we started with a simple belief that…" at bounding box center [921, 75] width 1077 height 547
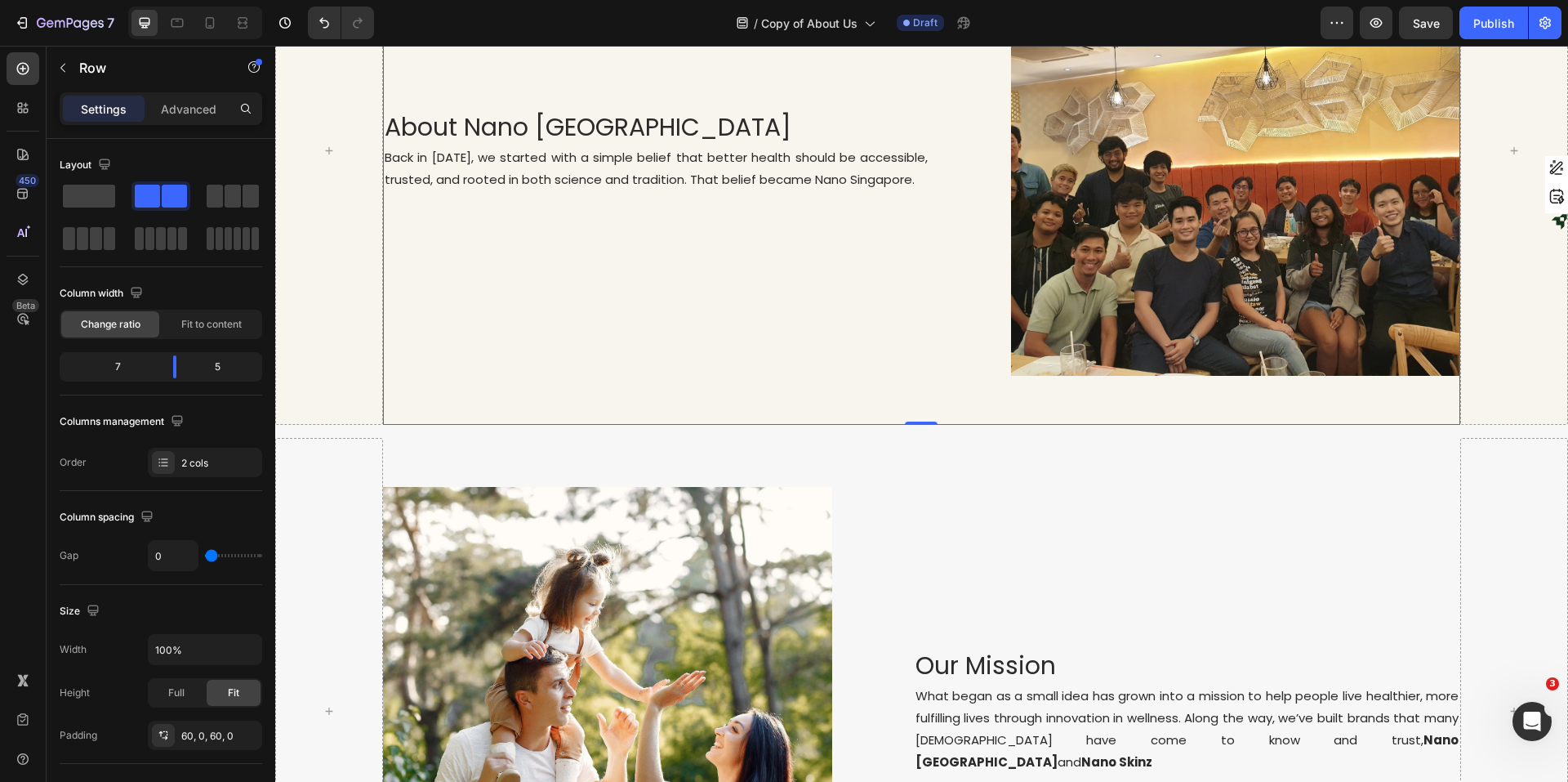
scroll to position [245, 0]
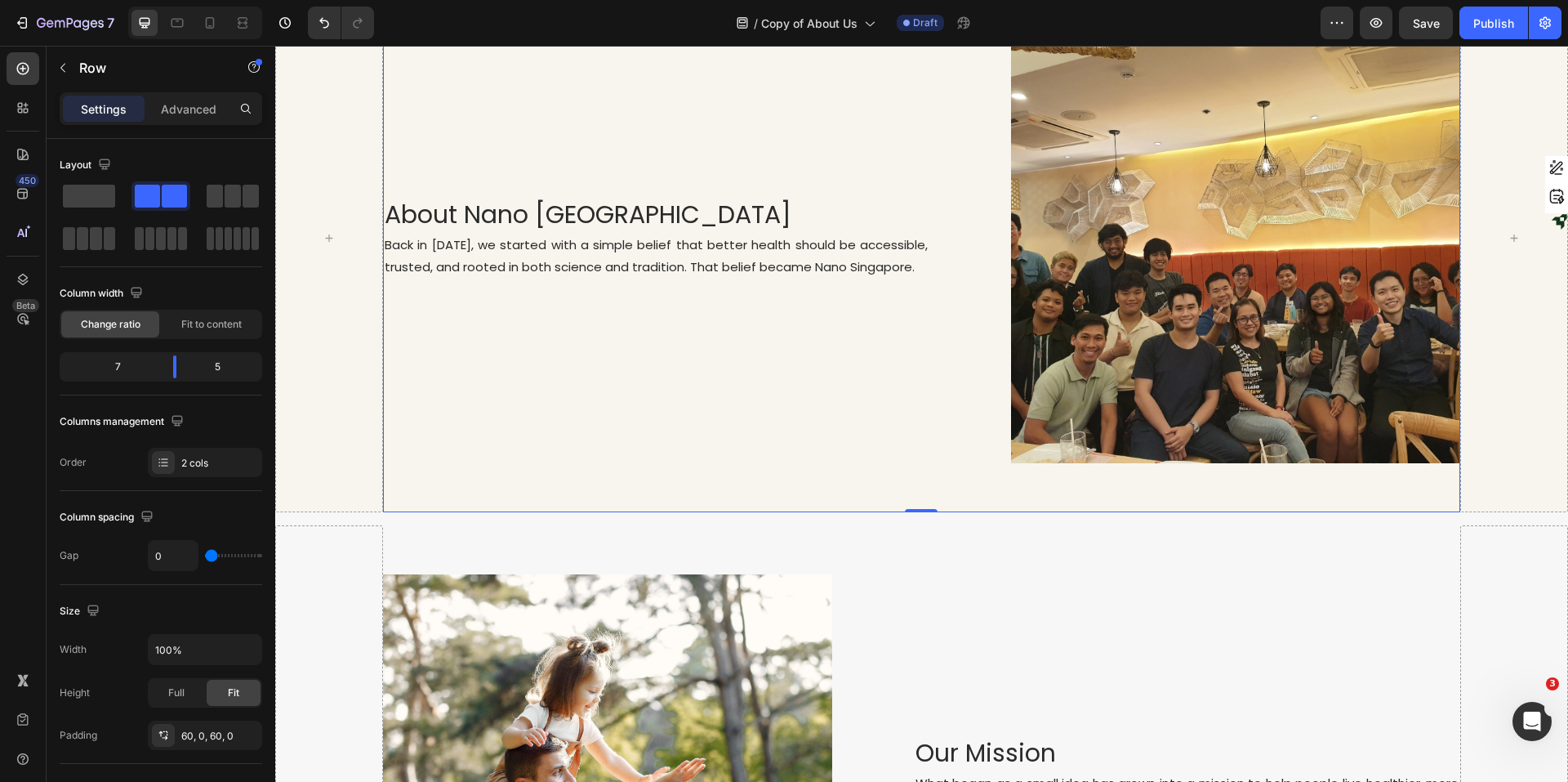
click at [670, 462] on div "About Nano Singapore Heading Back in 2020, we started with a simple belief that…" at bounding box center [921, 238] width 1077 height 547
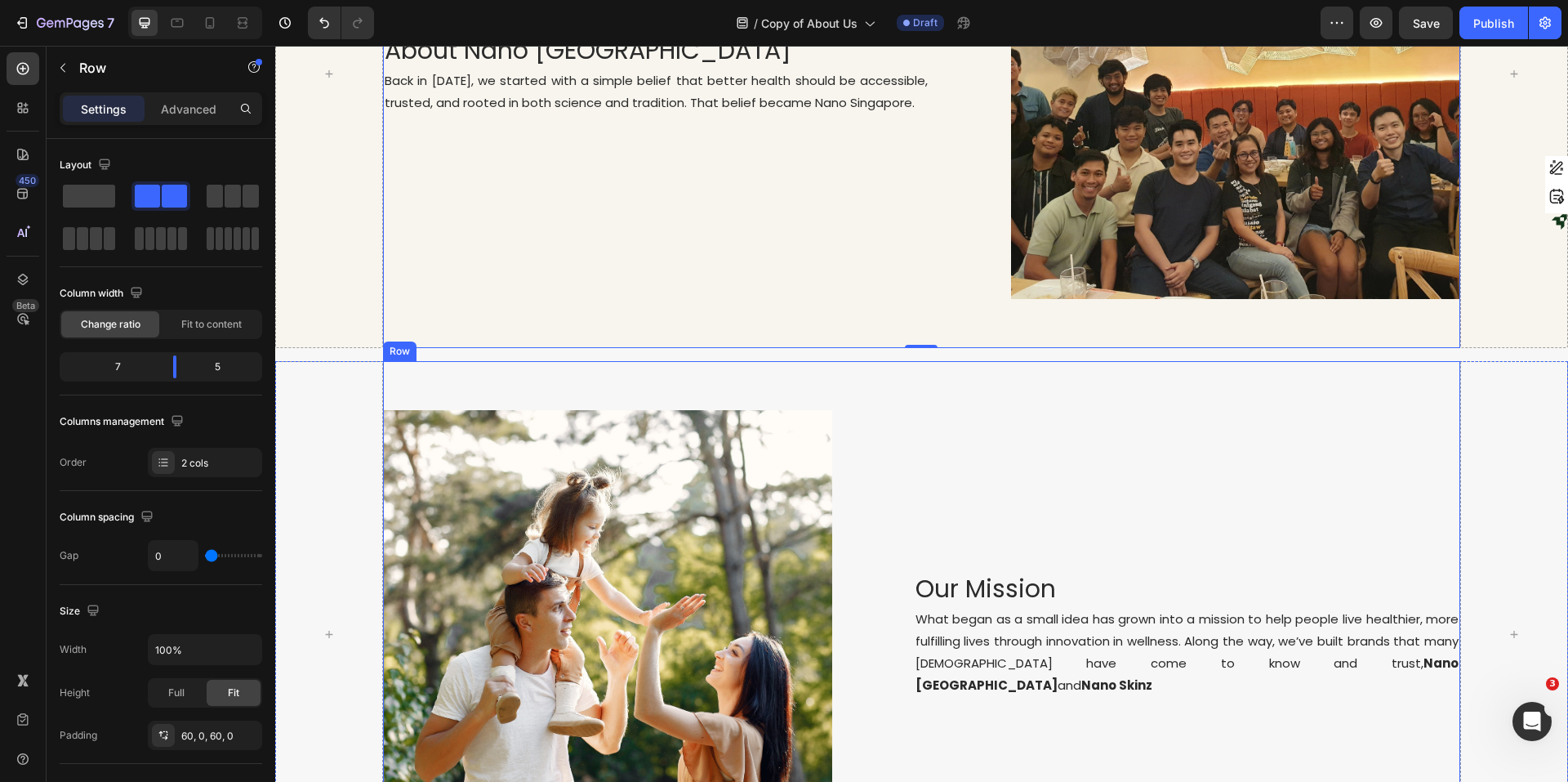
scroll to position [409, 0]
click at [996, 477] on div "Our Mission Heading What began as a small idea has grown into a mission to help…" at bounding box center [1146, 635] width 629 height 449
click at [655, 297] on div "About Nano Singapore Heading Back in 2020, we started with a simple belief that…" at bounding box center [921, 75] width 1077 height 547
click at [194, 105] on p "Advanced" at bounding box center [188, 108] width 56 height 17
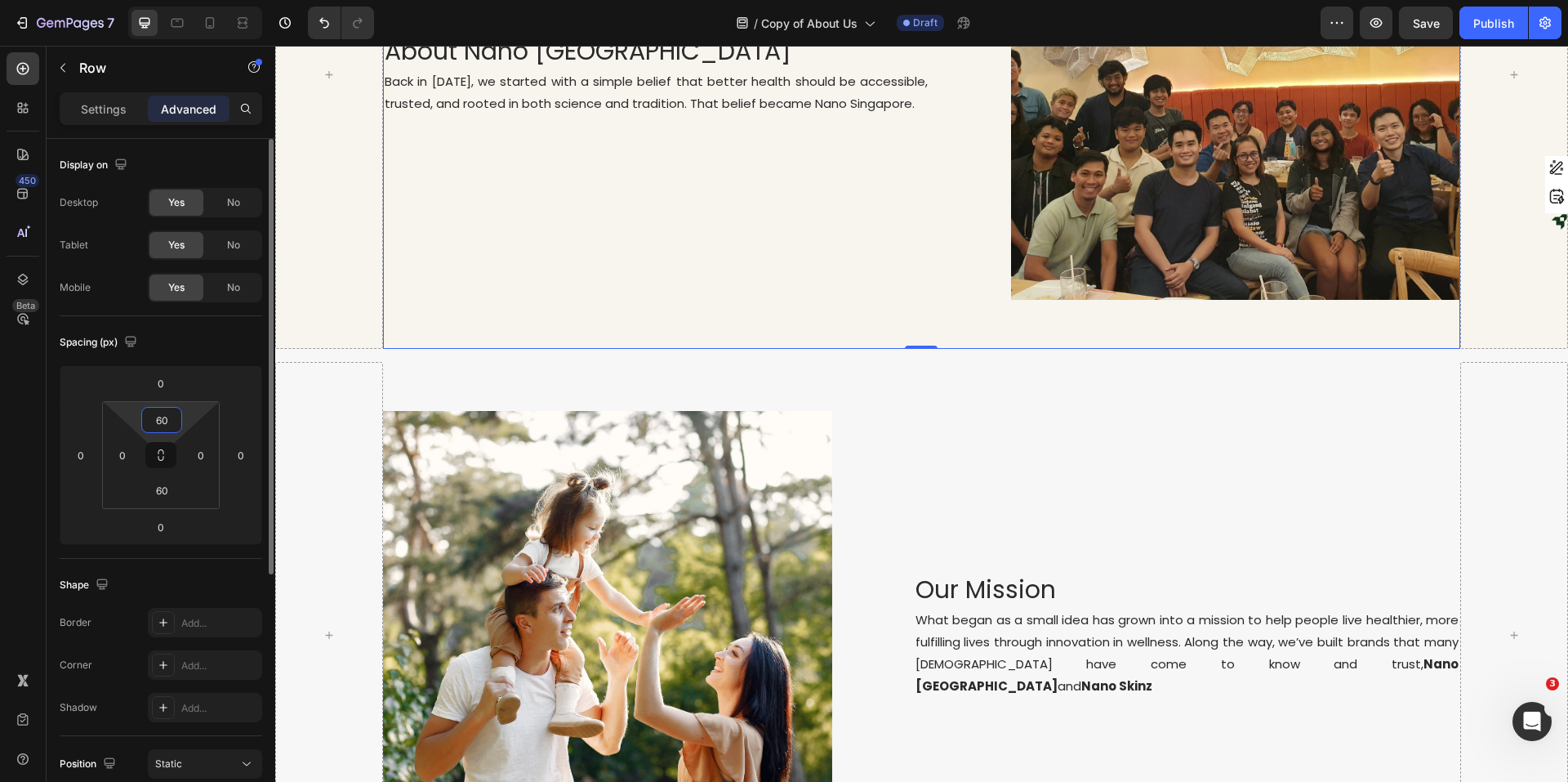
click at [153, 432] on input "60" at bounding box center [162, 420] width 33 height 25
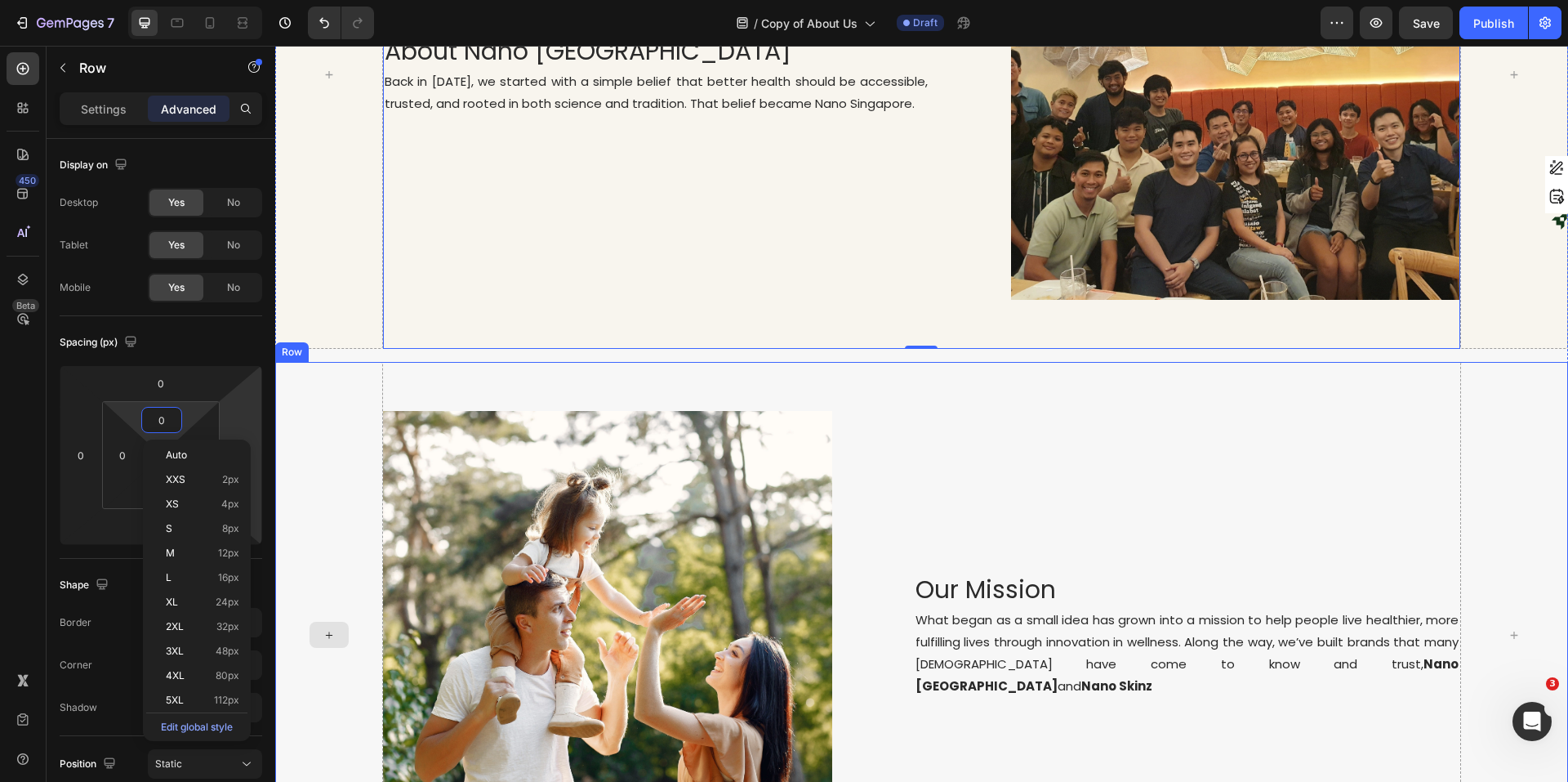
scroll to position [384, 0]
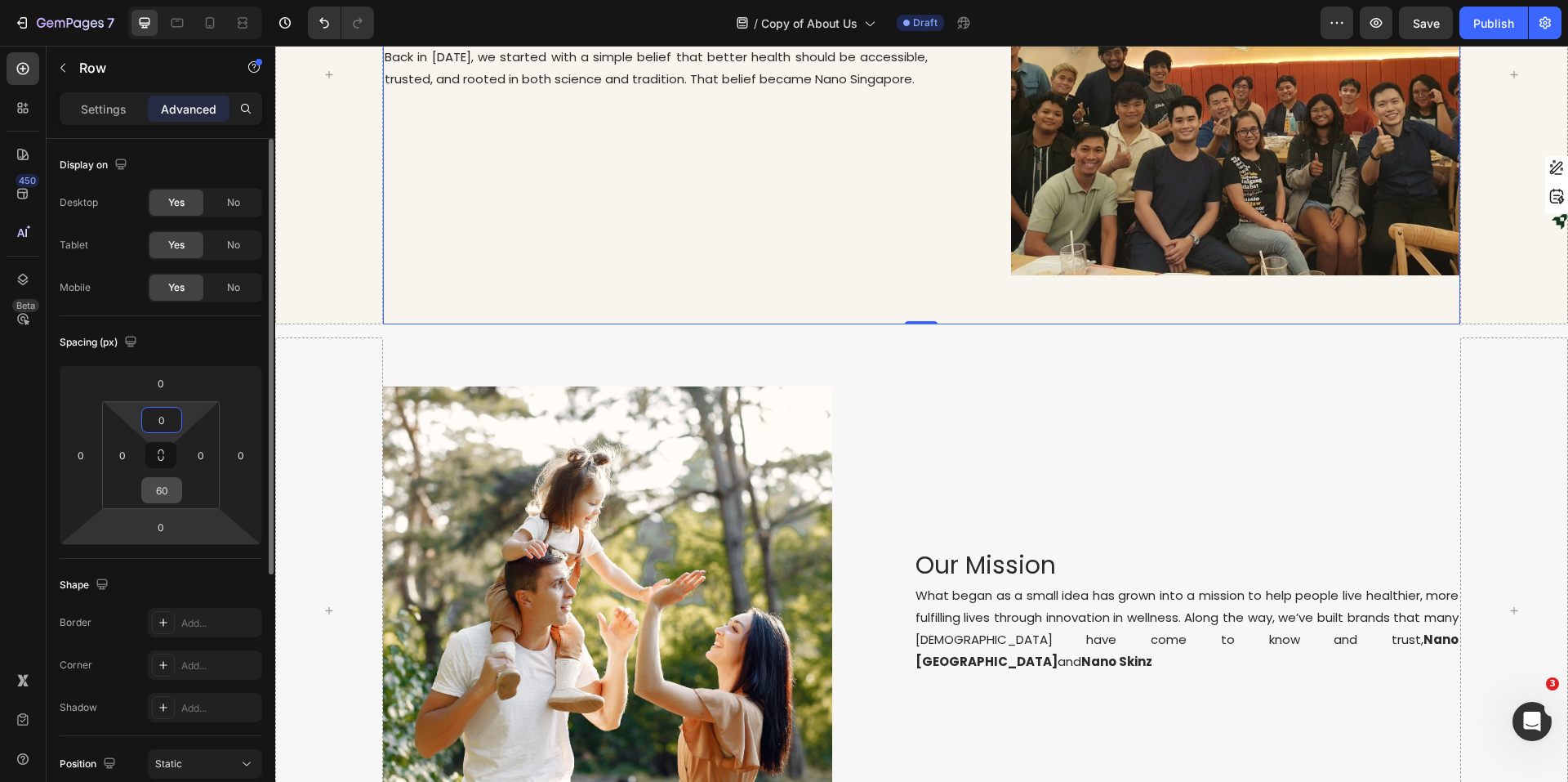
type input "0"
click at [158, 494] on input "60" at bounding box center [162, 490] width 33 height 25
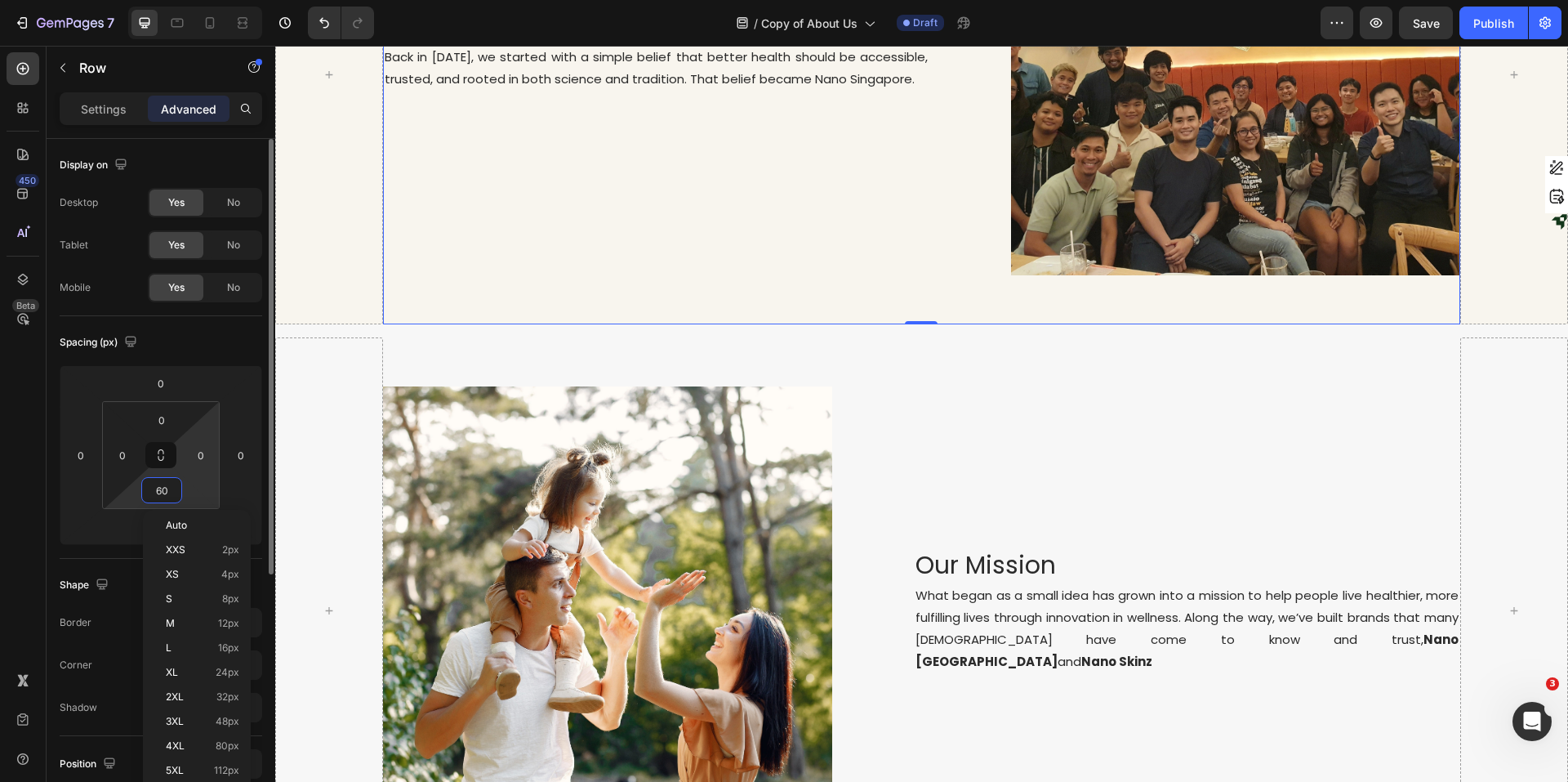
type input "060"
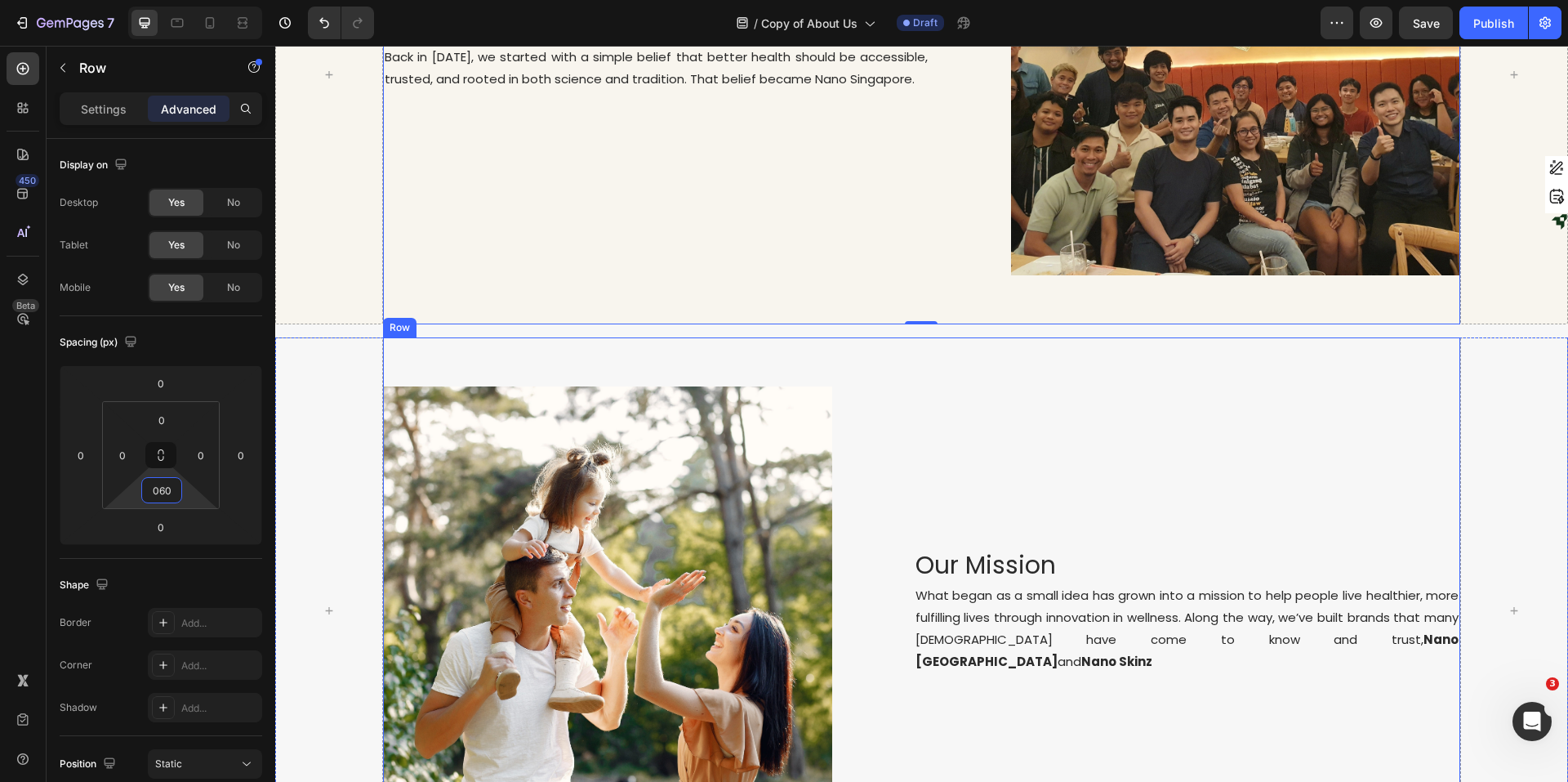
click at [806, 341] on div "Image Our Mission Heading What began as a small idea has grown into a mission t…" at bounding box center [921, 611] width 1077 height 547
click at [950, 291] on div "About Nano Singapore Heading Back in 2020, we started with a simple belief that…" at bounding box center [921, 75] width 1077 height 498
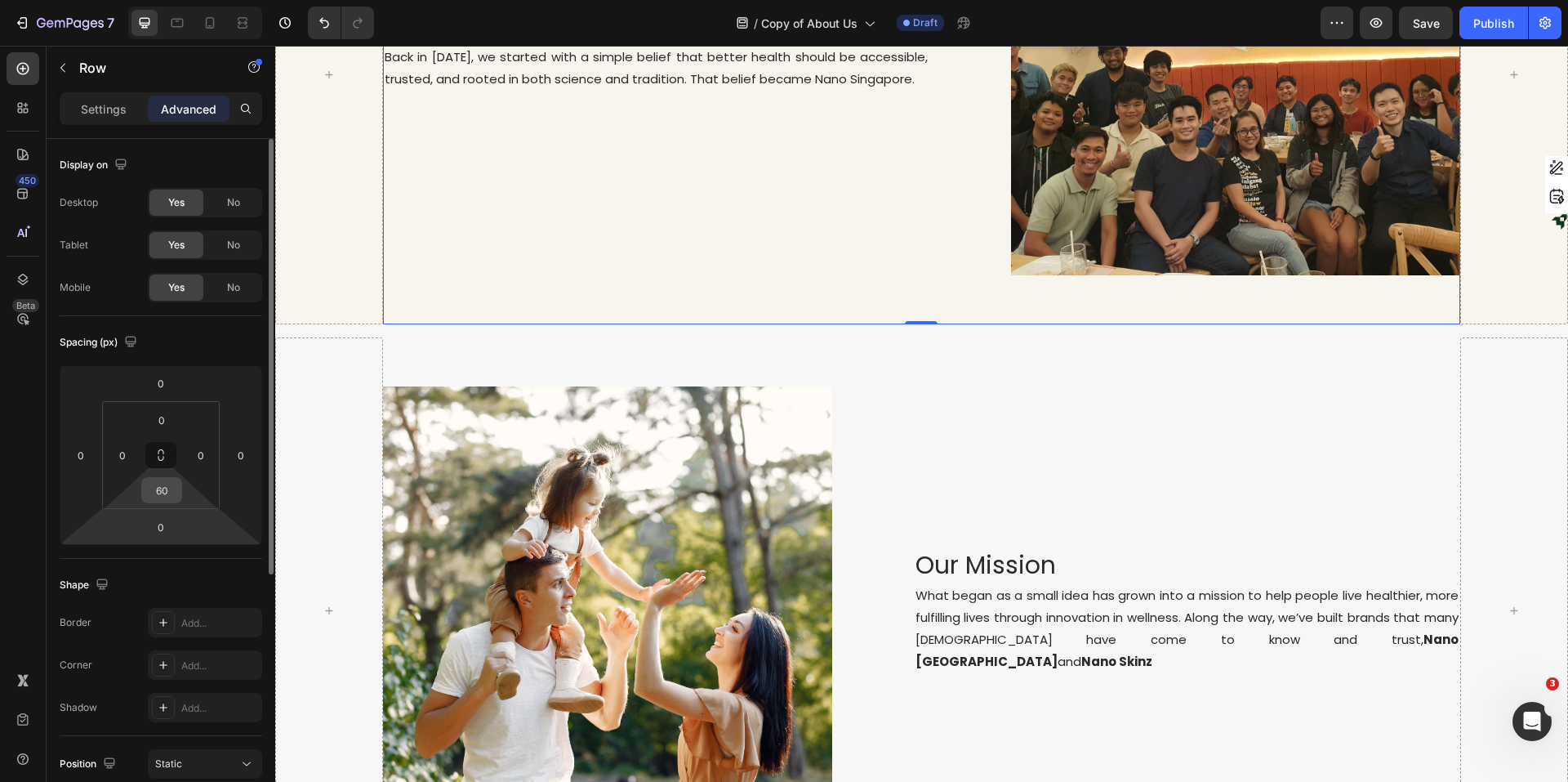
click at [170, 488] on input "60" at bounding box center [162, 490] width 33 height 25
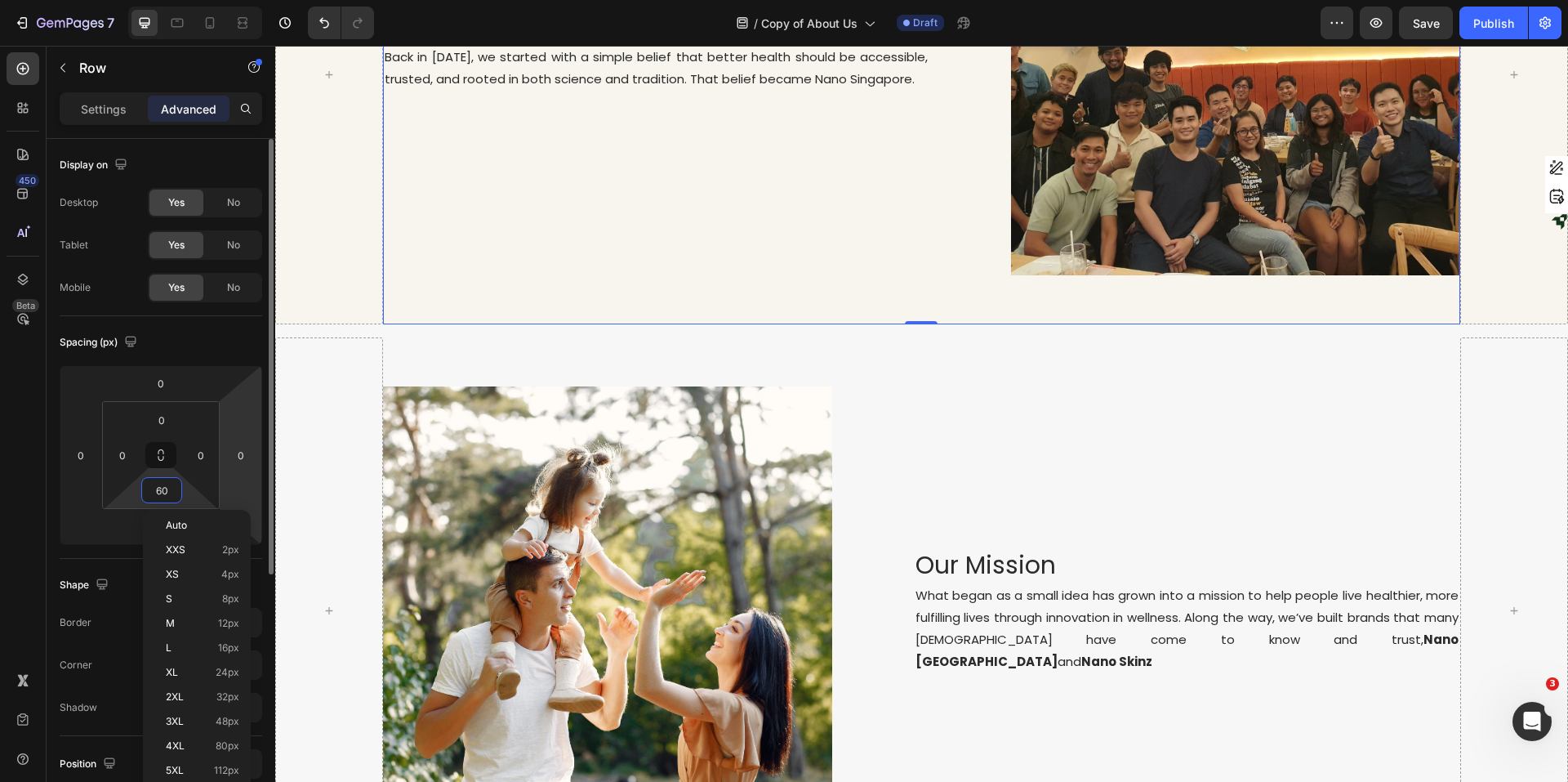
type input "0"
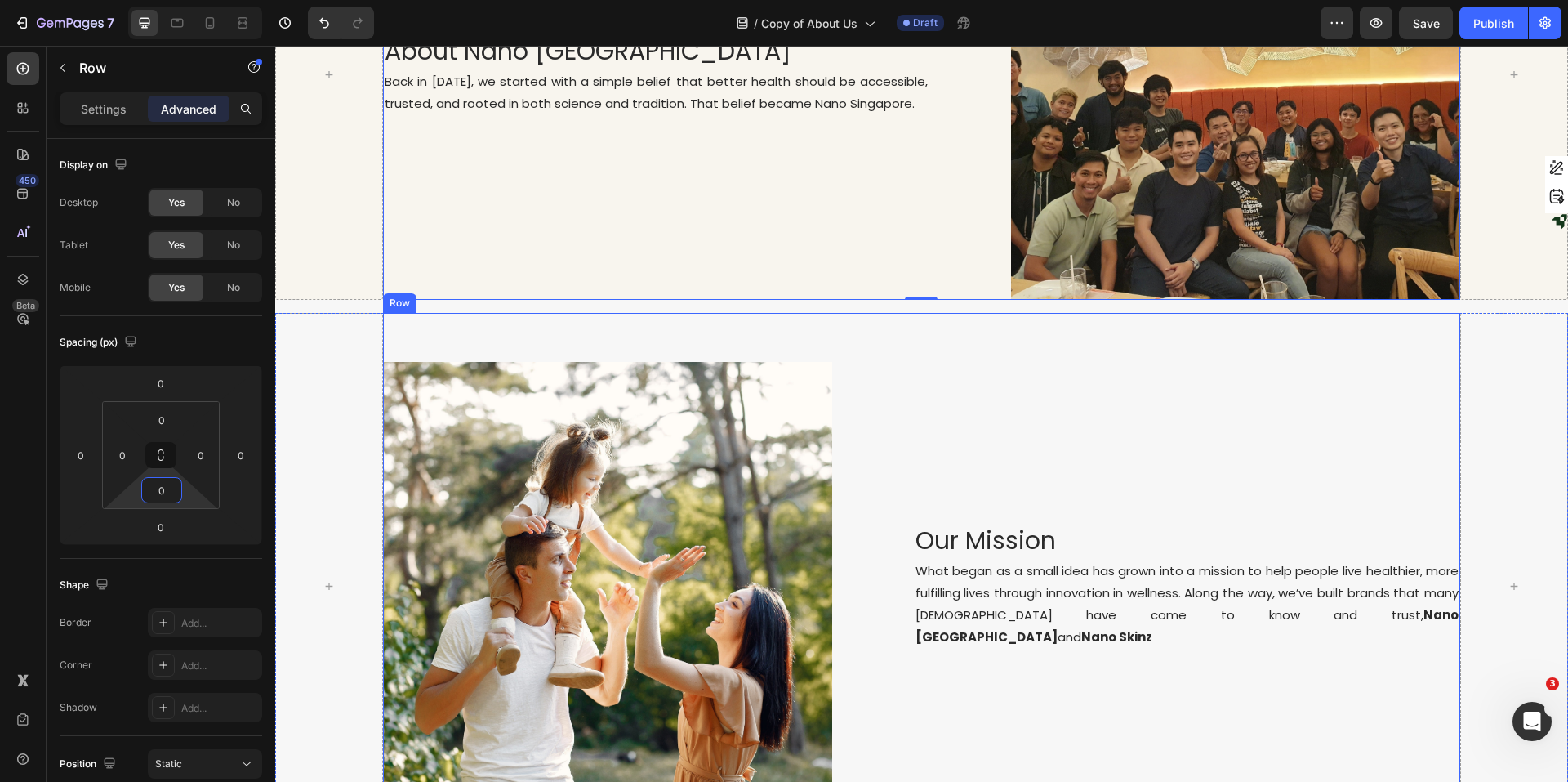
click at [1121, 397] on div "Our Mission Heading What began as a small idea has grown into a mission to help…" at bounding box center [1146, 585] width 629 height 449
click at [921, 344] on div "Image Our Mission Heading What began as a small idea has grown into a mission t…" at bounding box center [921, 586] width 1077 height 547
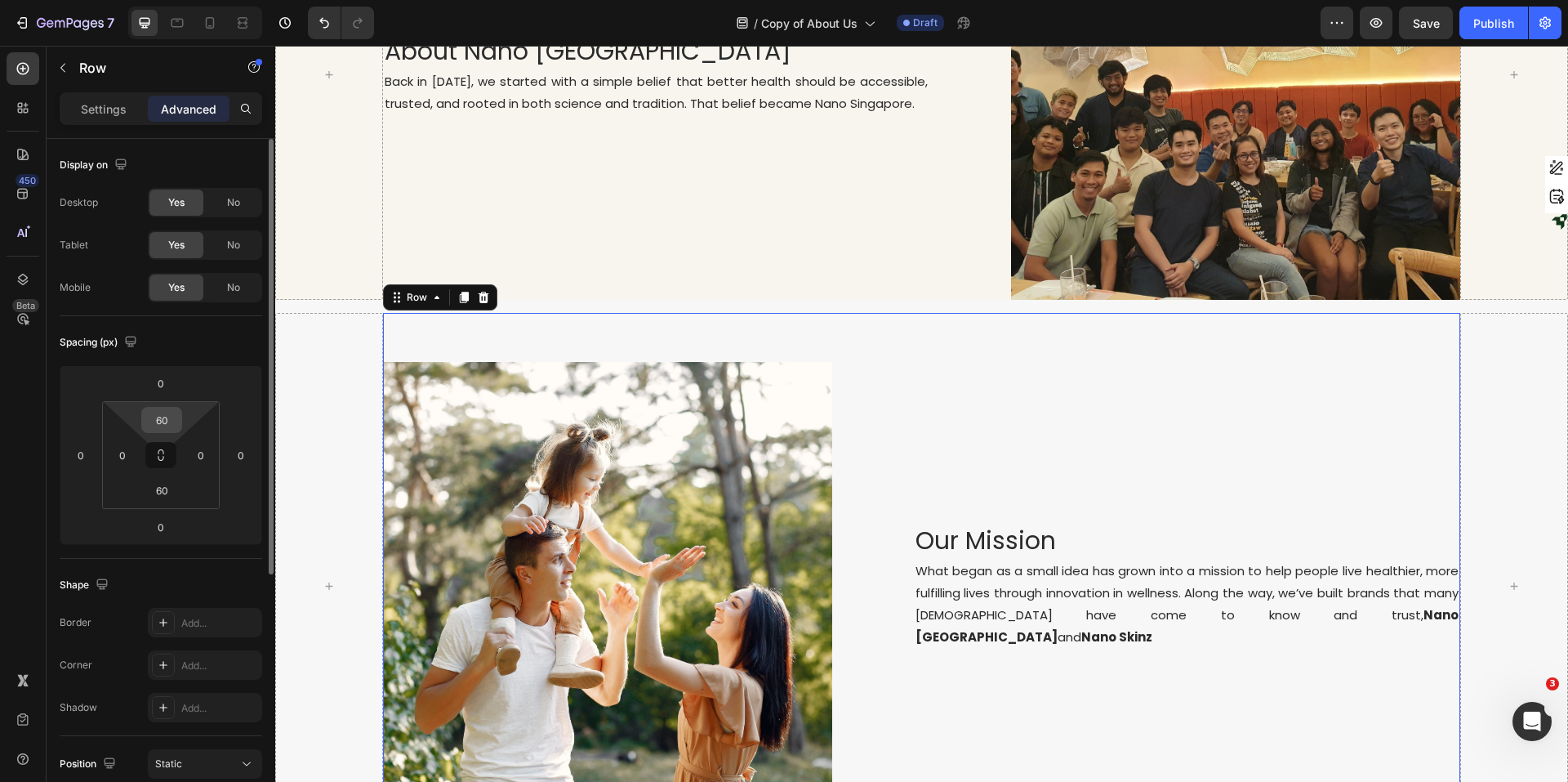
click at [163, 423] on input "60" at bounding box center [162, 420] width 33 height 25
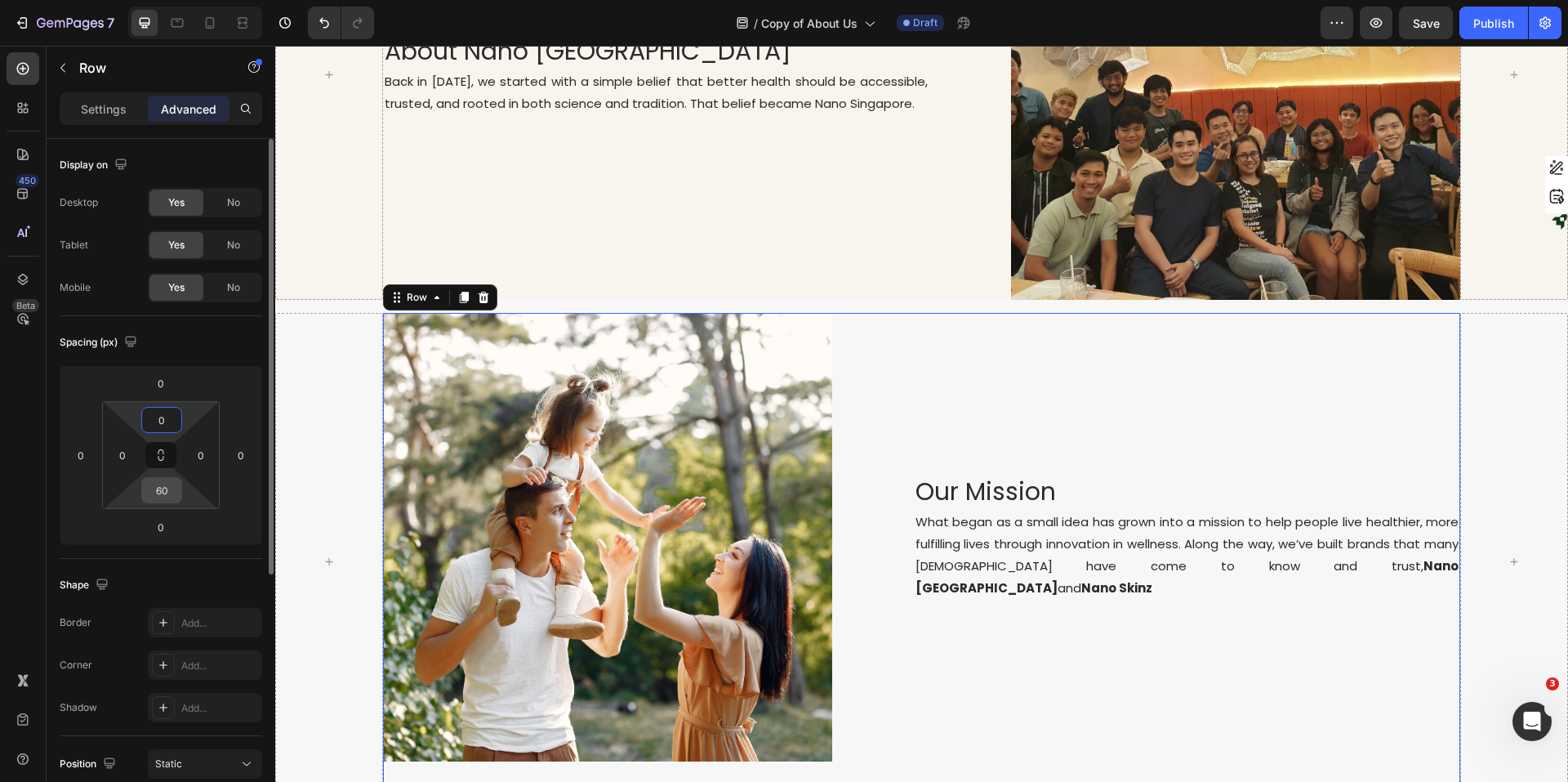
type input "0"
click at [167, 496] on input "60" at bounding box center [162, 490] width 33 height 25
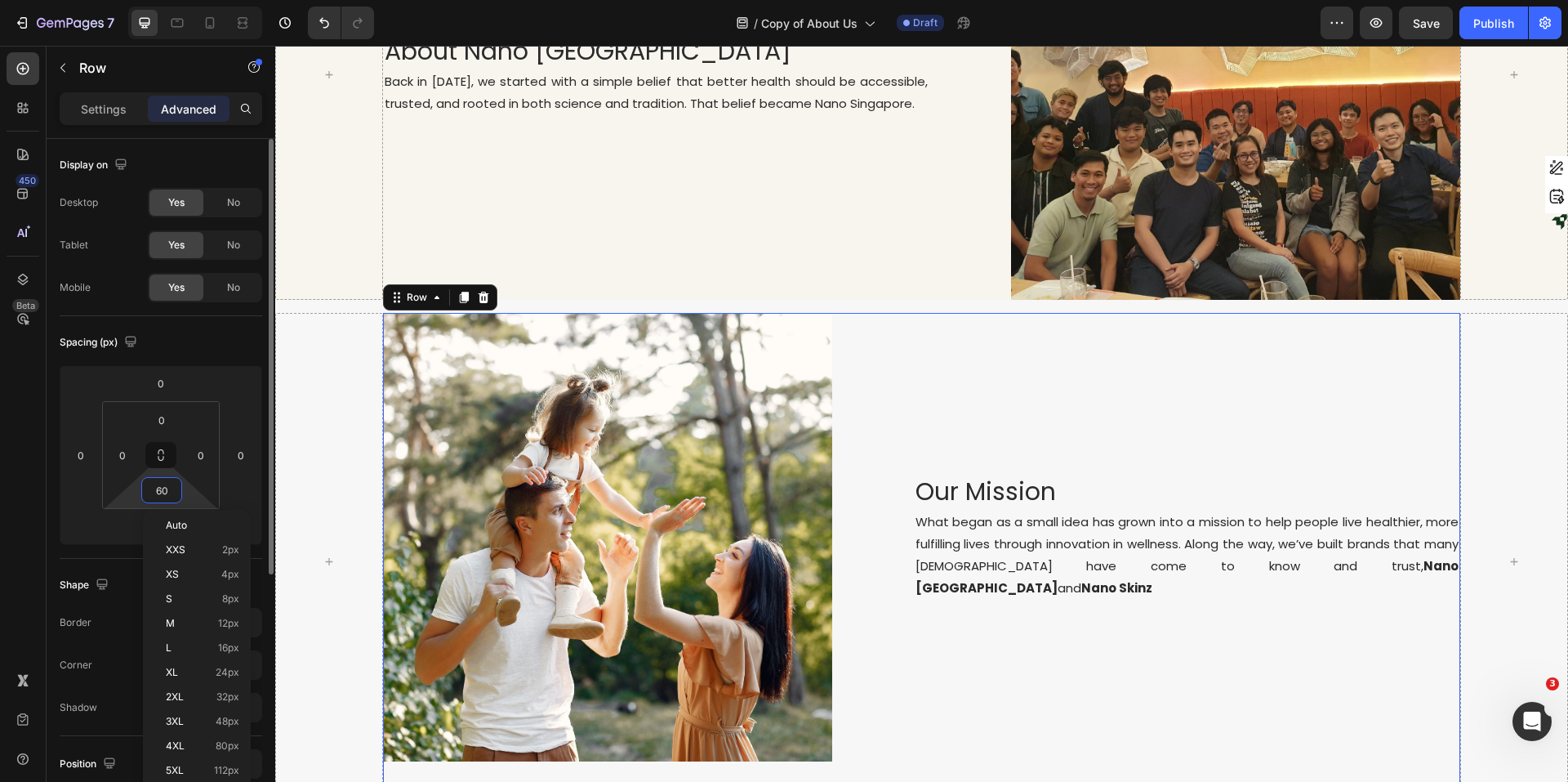
type input "0"
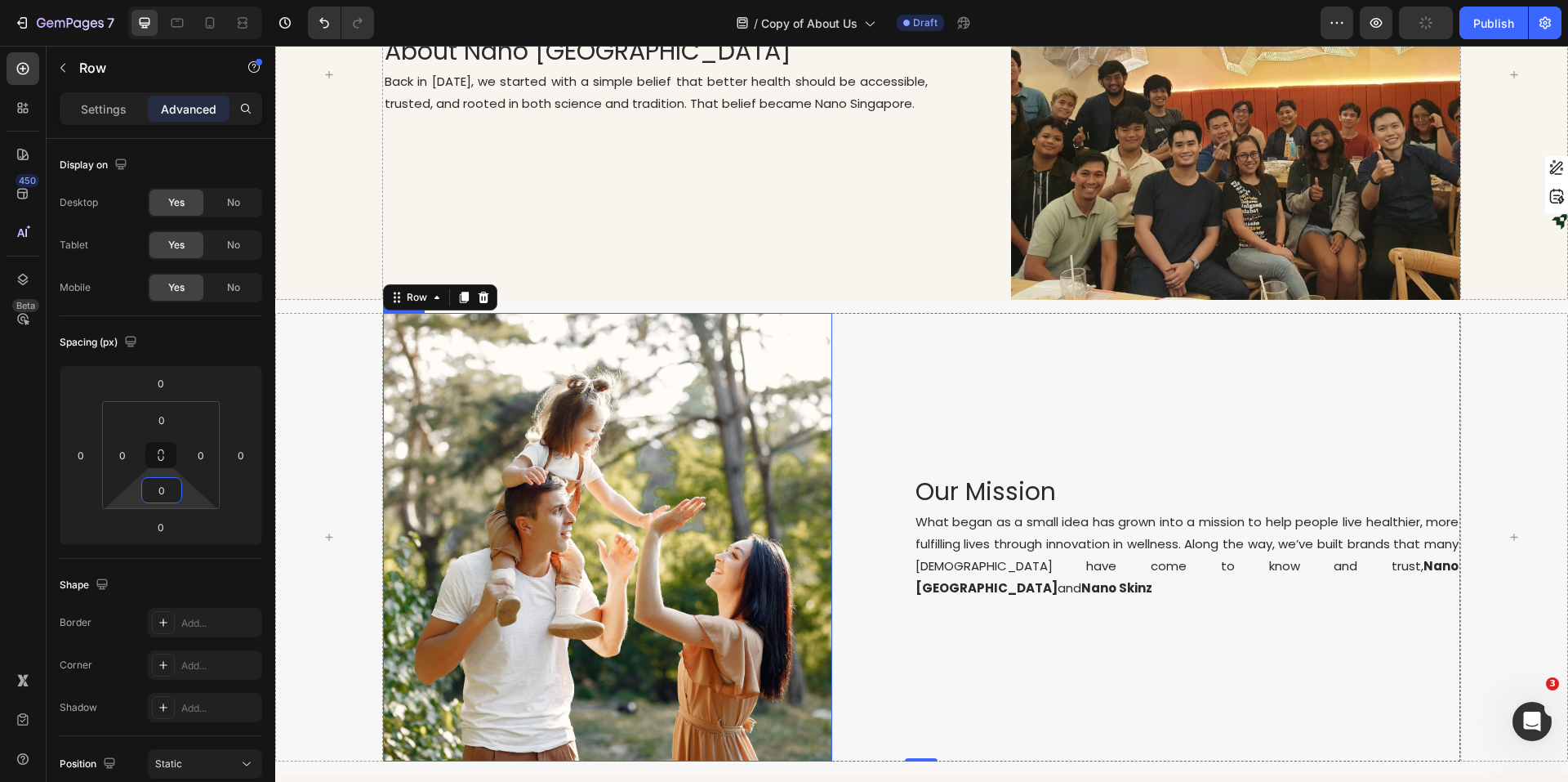
click at [902, 481] on div "Our Mission Heading" at bounding box center [1146, 491] width 629 height 36
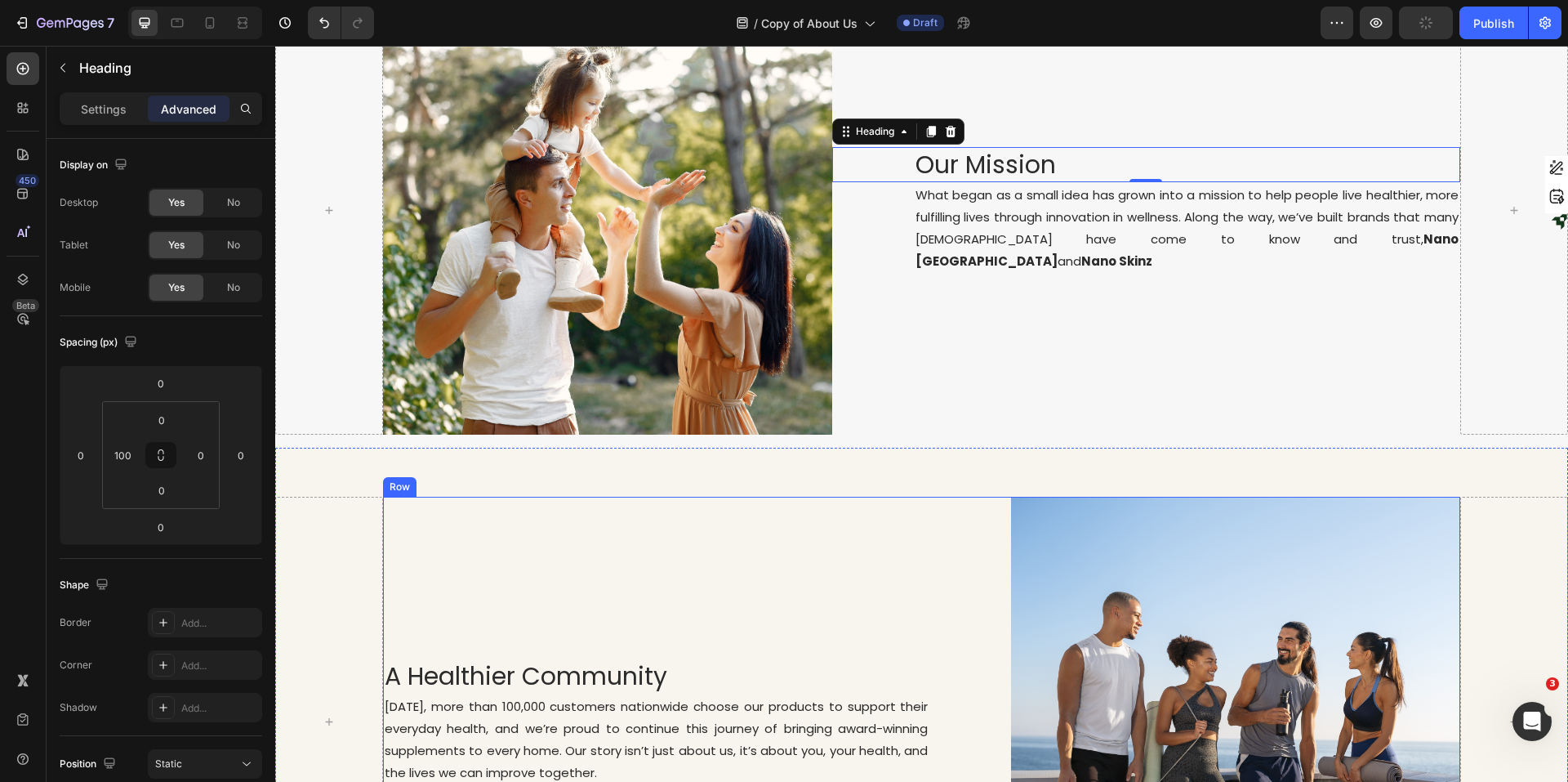
scroll to position [767, 0]
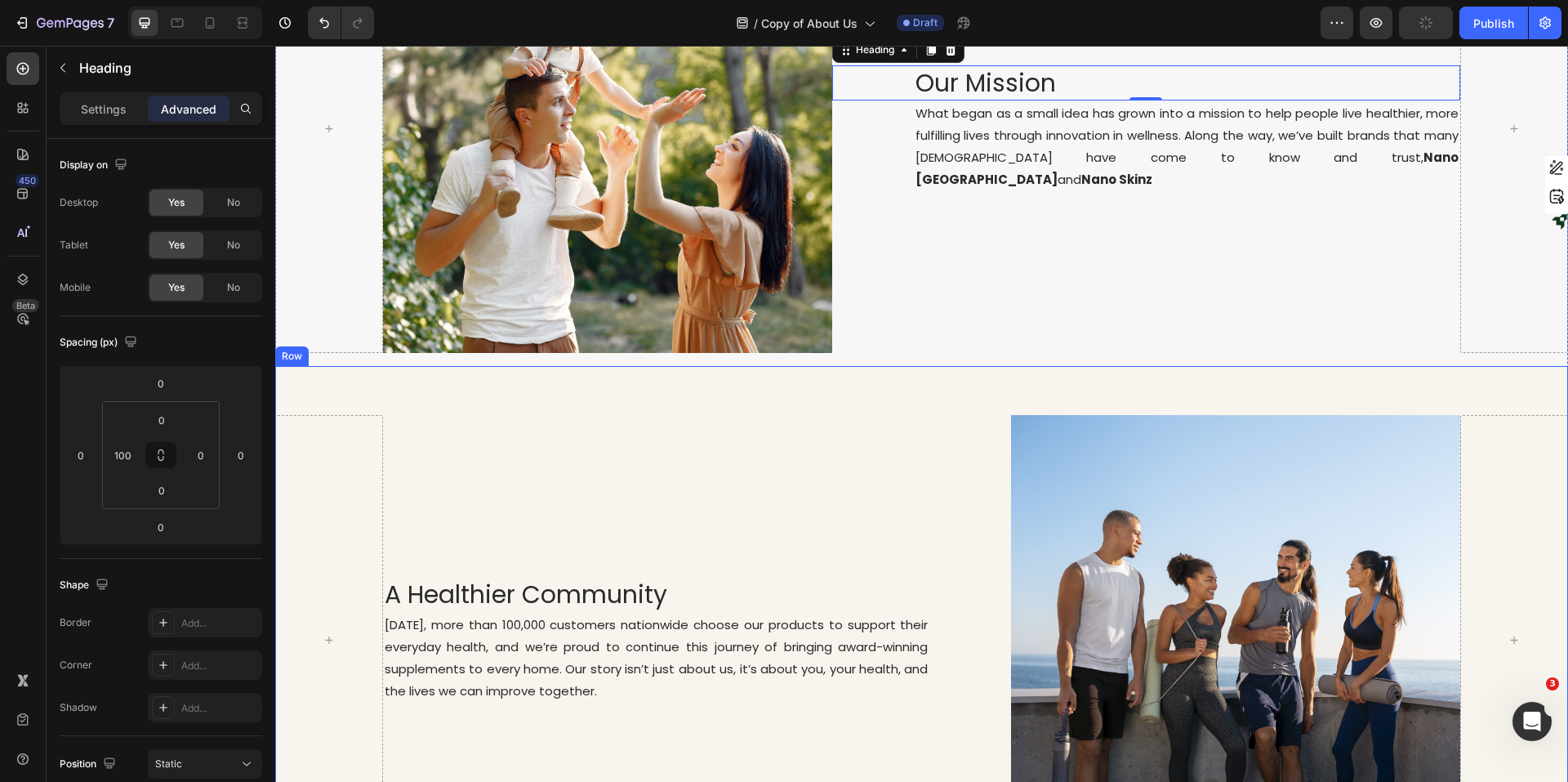
click at [911, 381] on div "A Healthier Community Heading Today, more than 100,000 customers nationwide cho…" at bounding box center [921, 639] width 1293 height 547
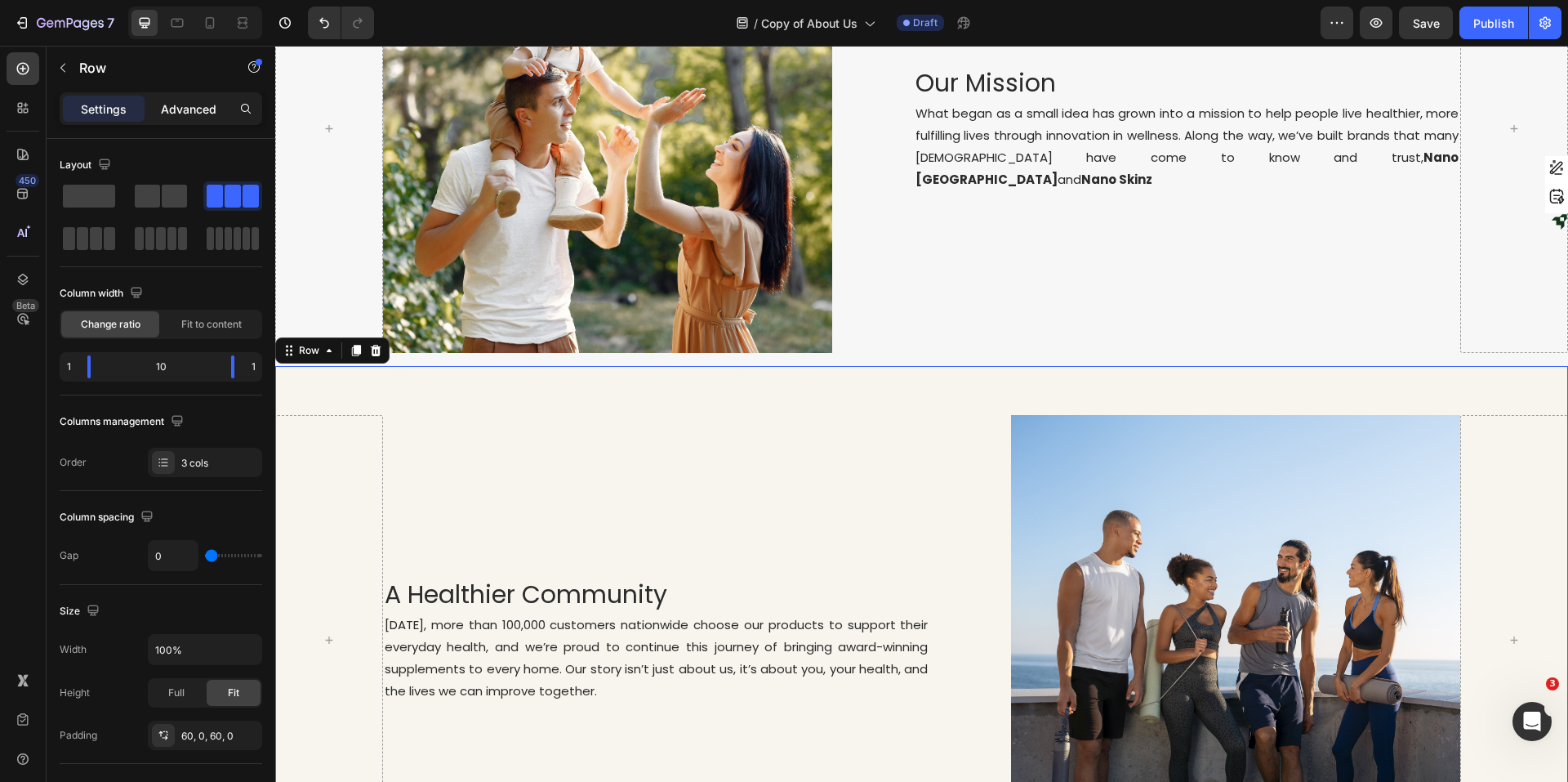
click at [167, 113] on p "Advanced" at bounding box center [188, 108] width 56 height 17
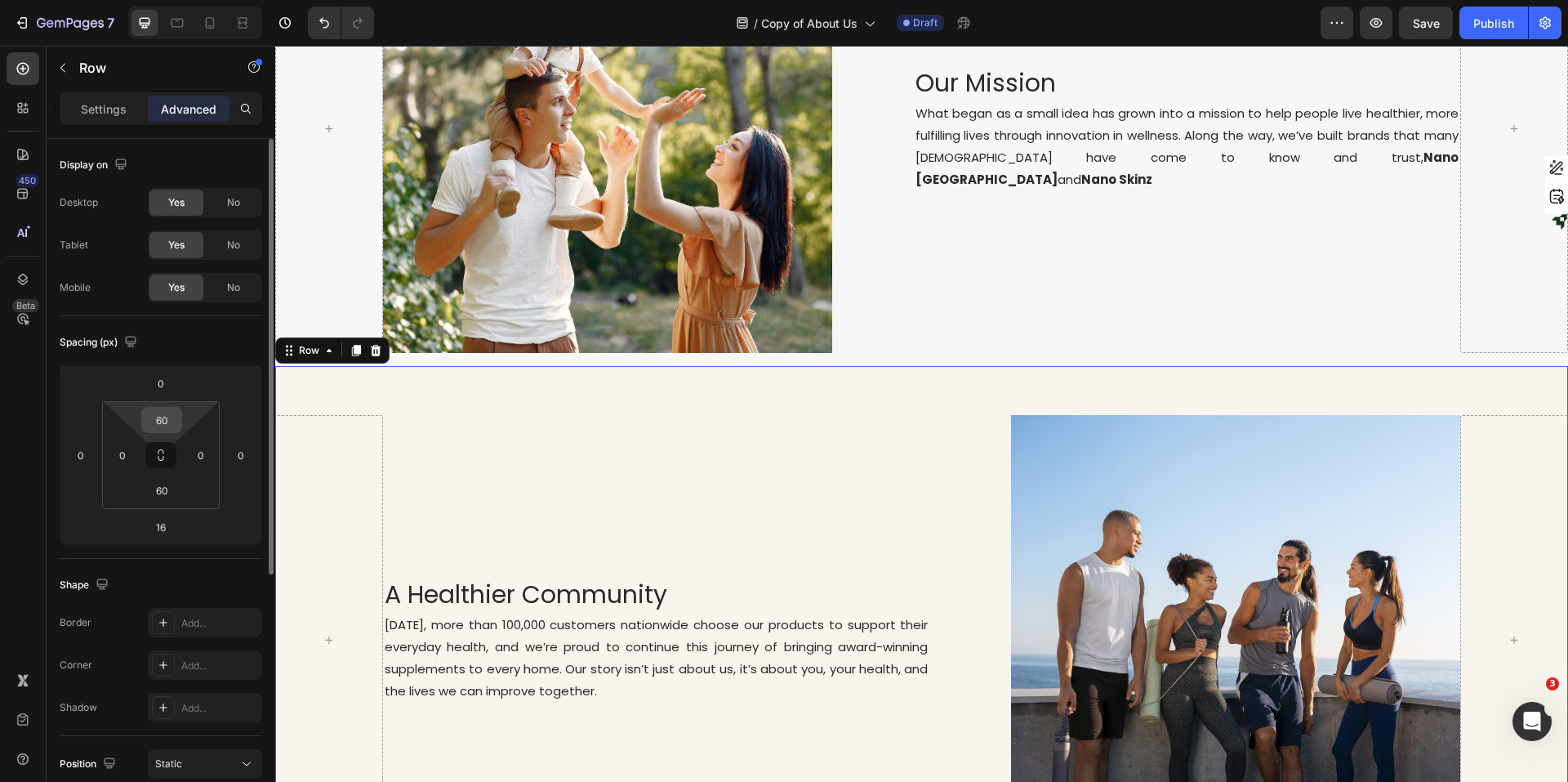
click at [166, 425] on input "60" at bounding box center [162, 420] width 33 height 25
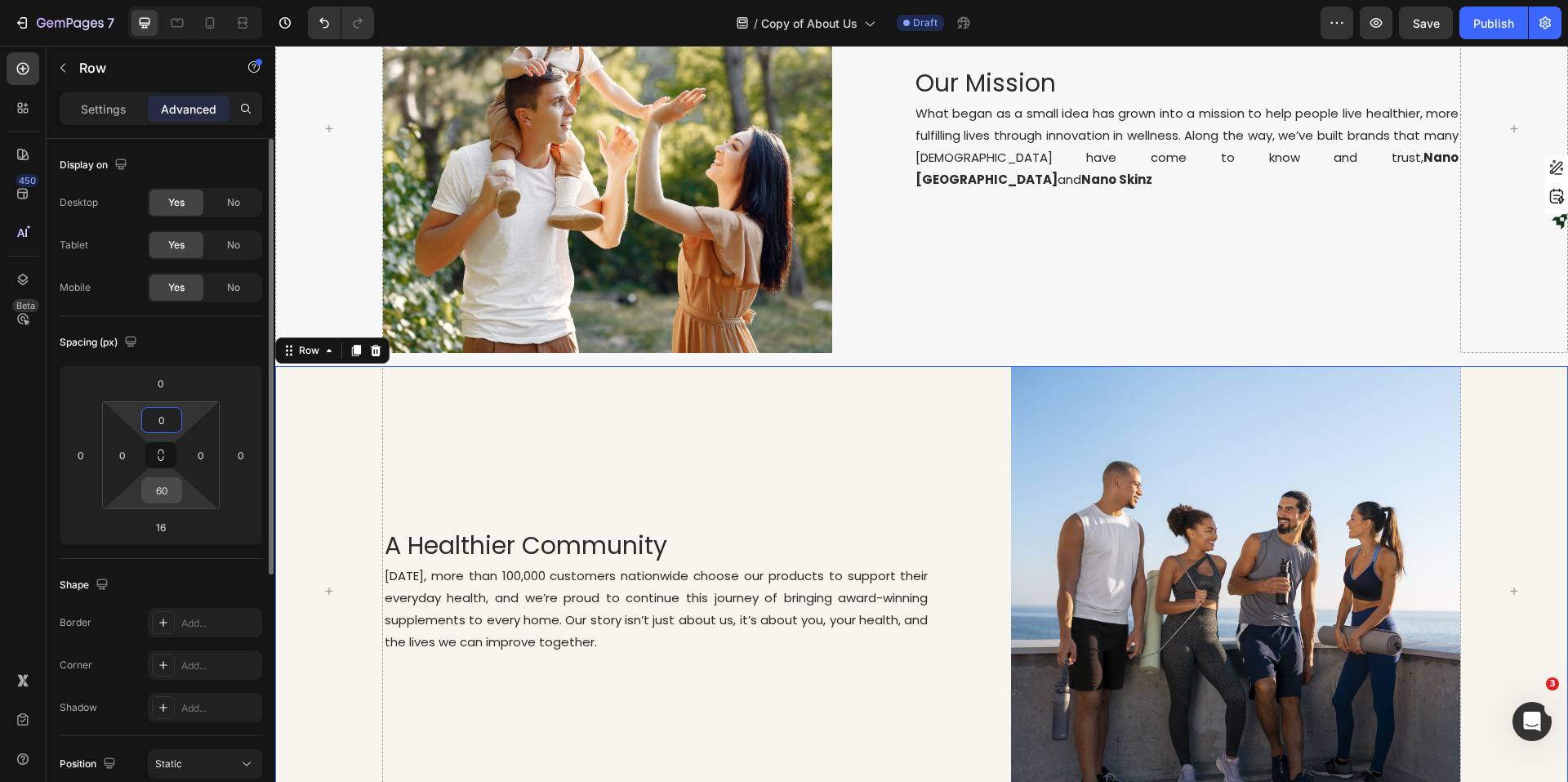
type input "0"
click at [163, 489] on input "60" at bounding box center [162, 490] width 33 height 25
type input "0"
click at [824, 479] on div "A Healthier Community Heading Today, more than 100,000 customers nationwide cho…" at bounding box center [697, 590] width 629 height 449
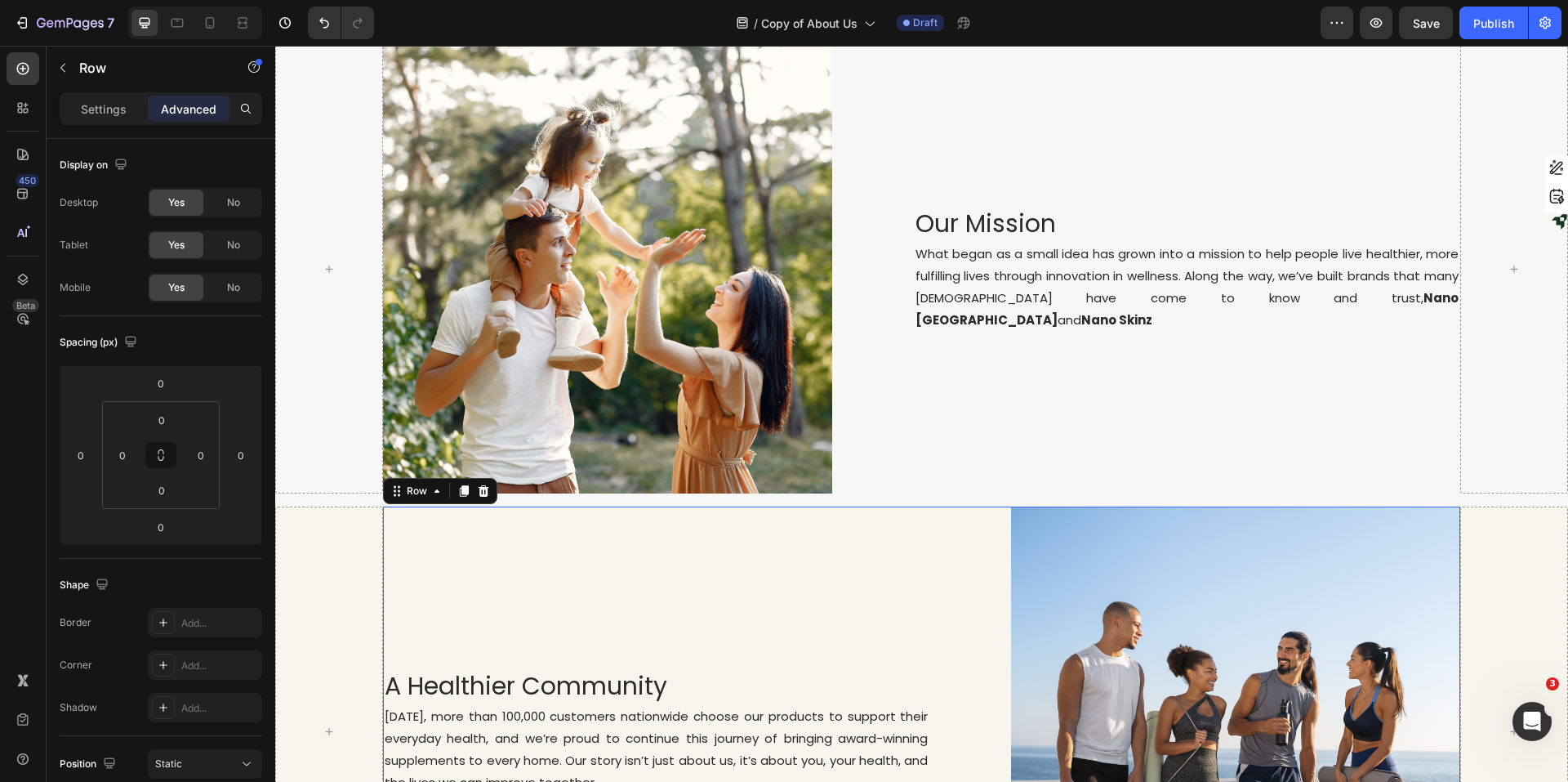
scroll to position [441, 0]
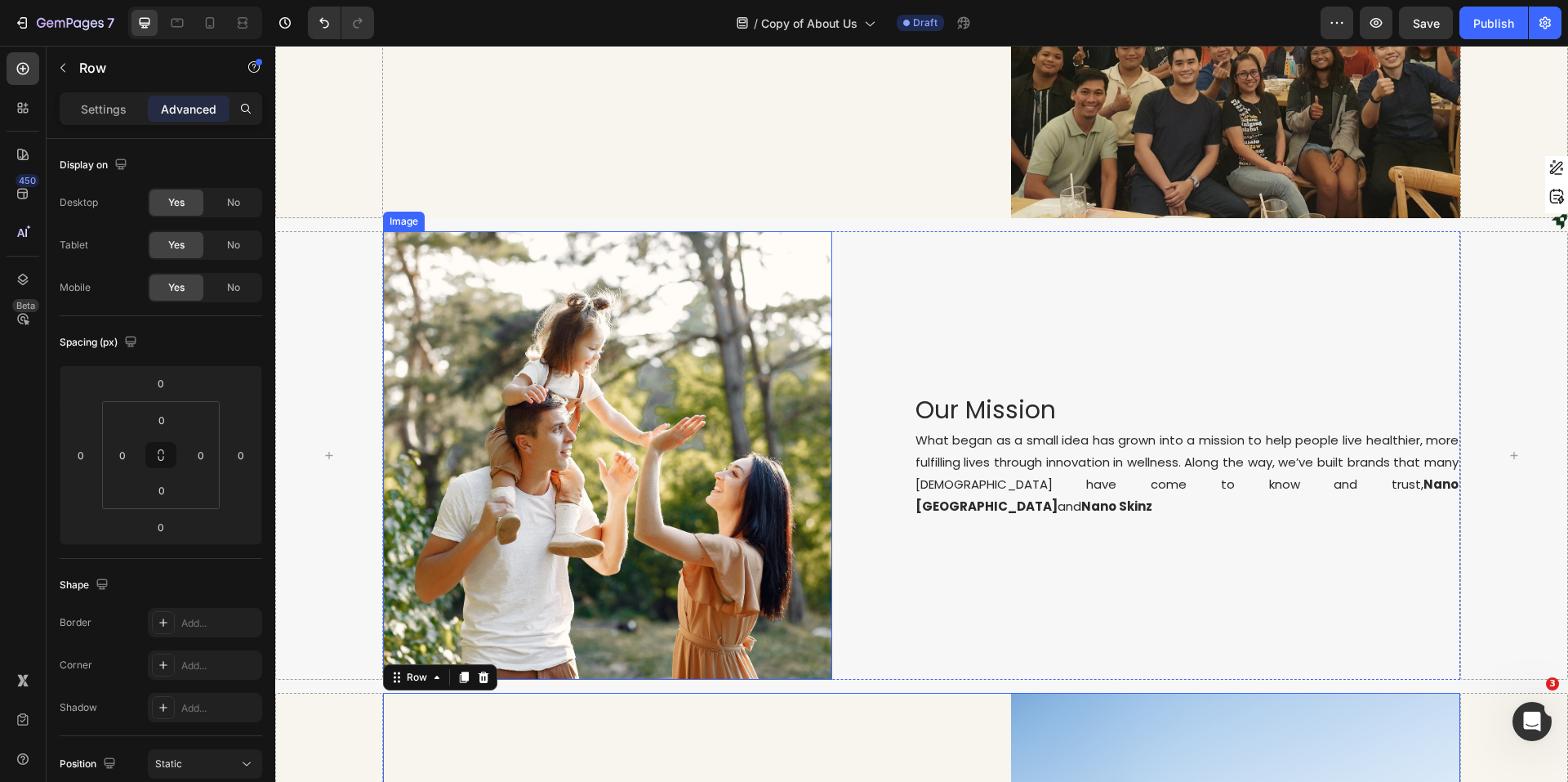
click at [698, 480] on img at bounding box center [607, 455] width 449 height 449
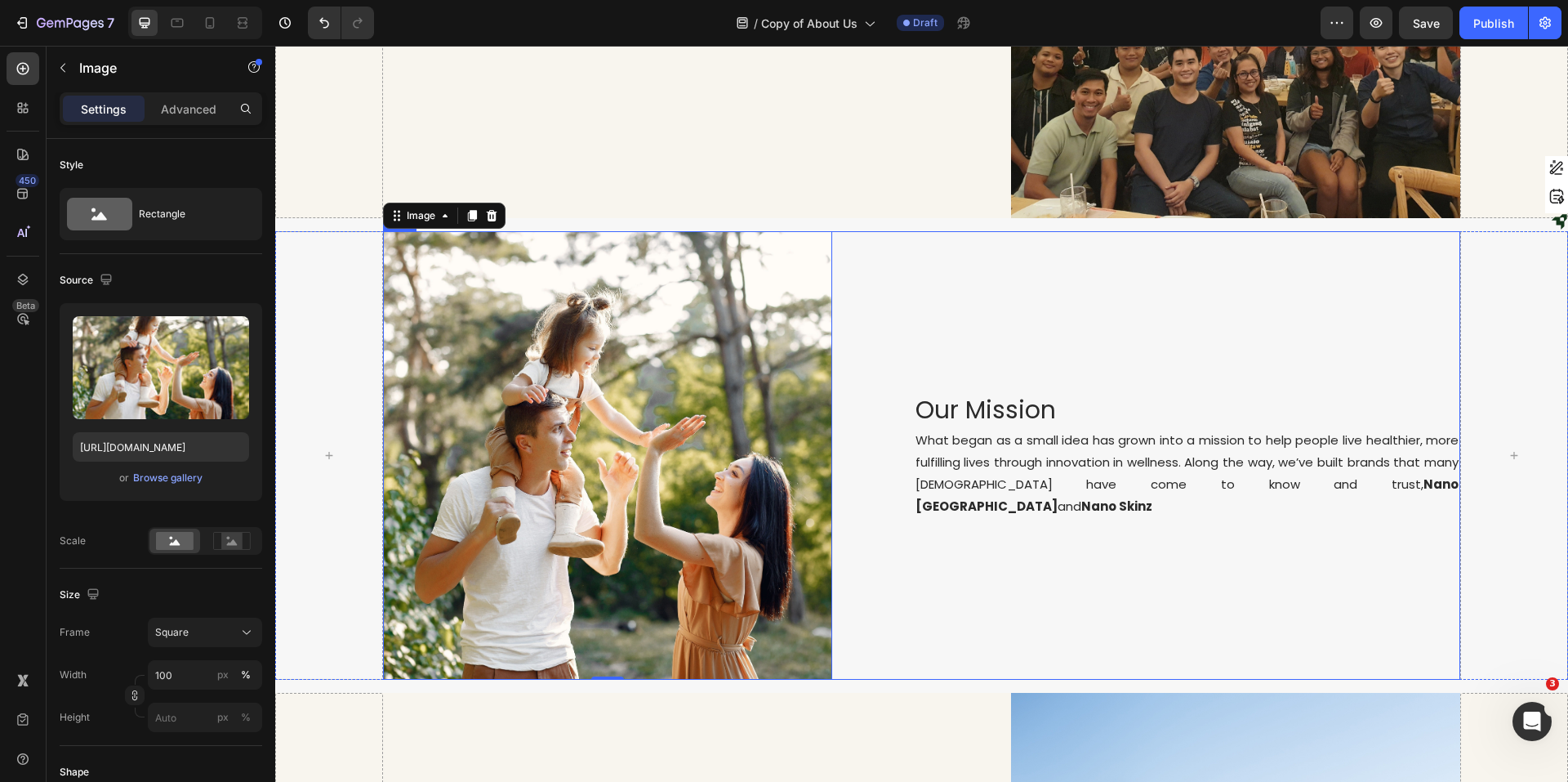
click at [1057, 350] on div "Our Mission Heading What began as a small idea has grown into a mission to help…" at bounding box center [1146, 455] width 629 height 449
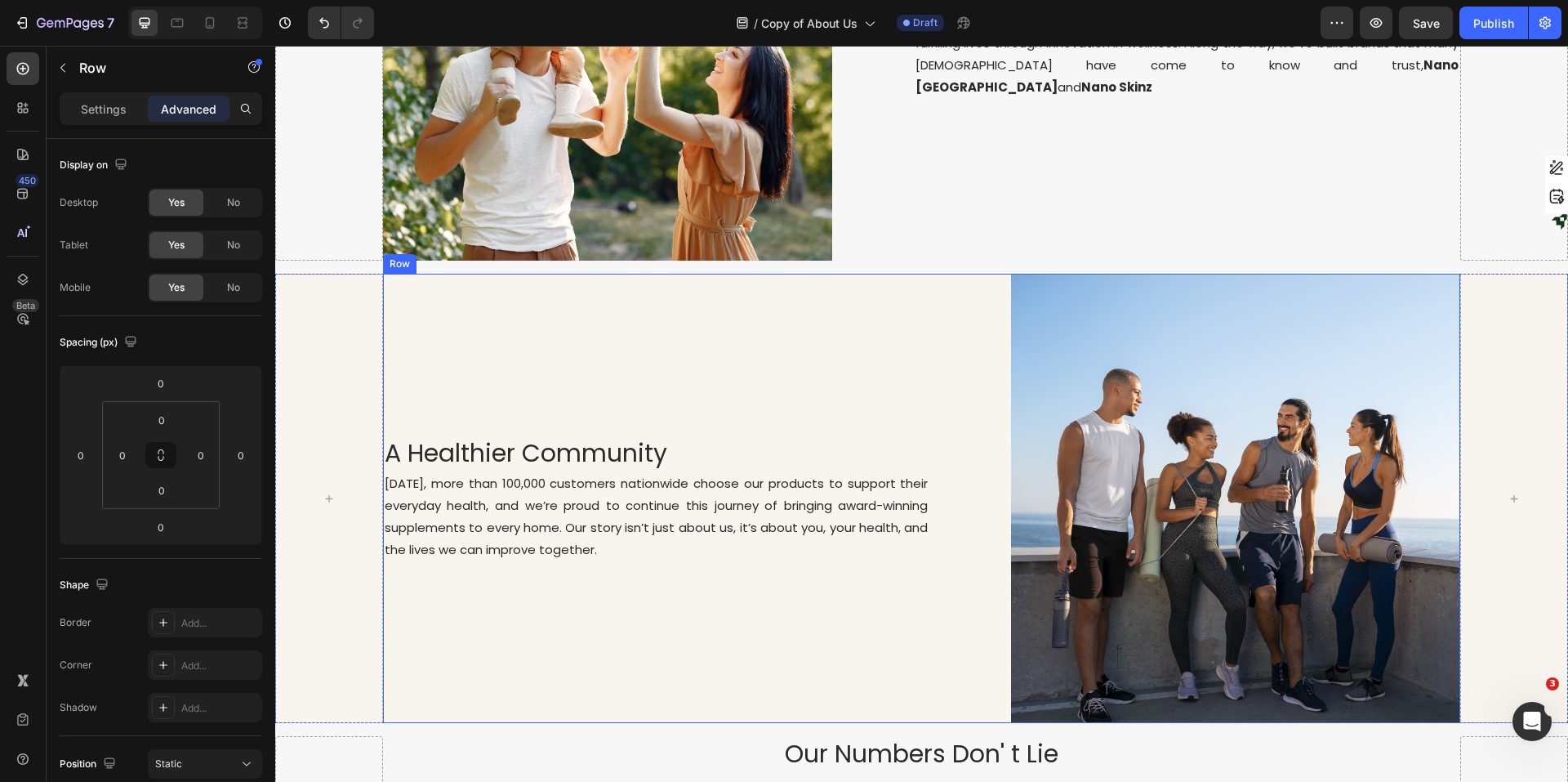
scroll to position [849, 0]
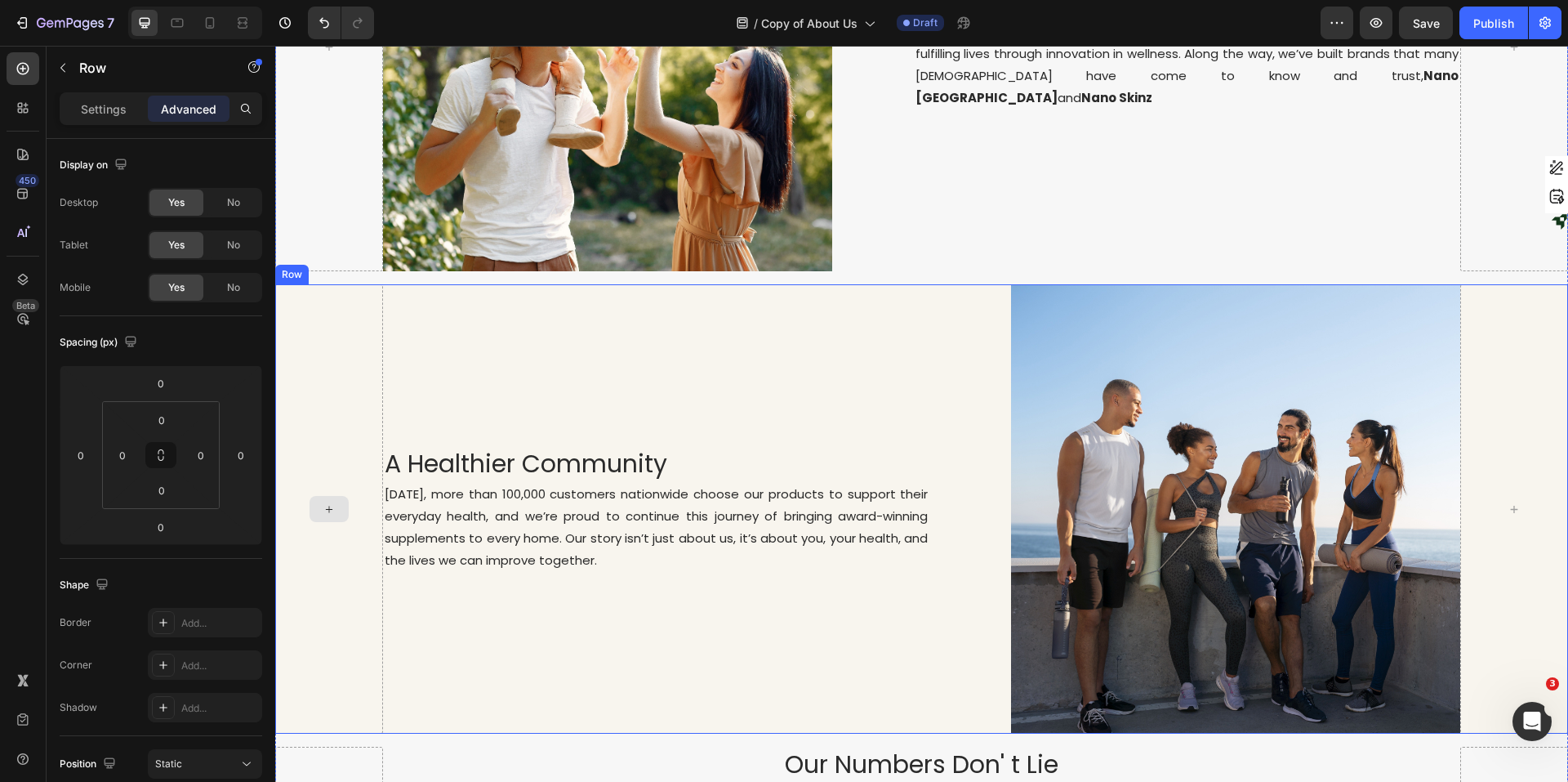
click at [310, 359] on div at bounding box center [329, 508] width 107 height 449
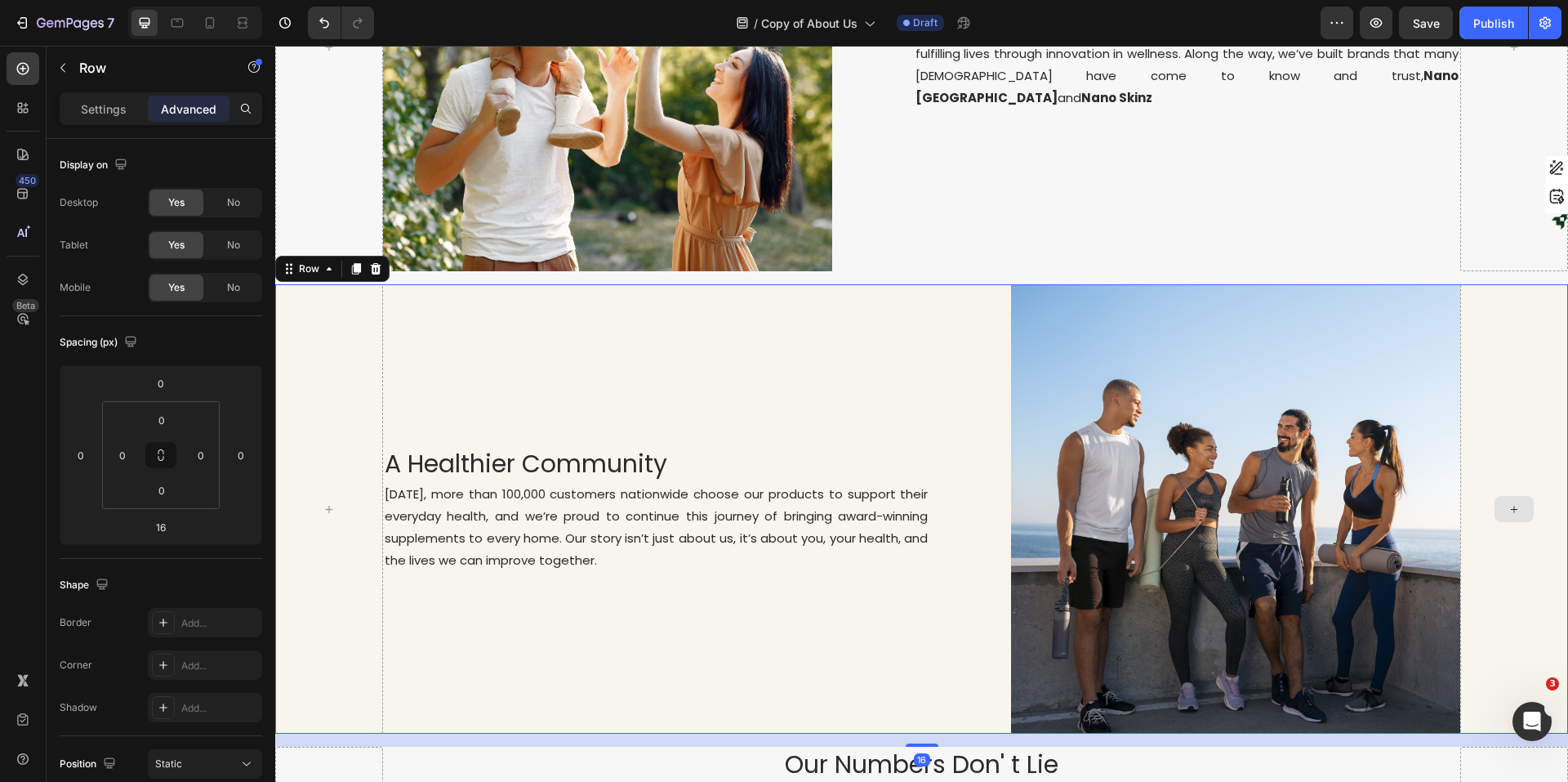
click at [1254, 401] on div at bounding box center [1514, 508] width 107 height 449
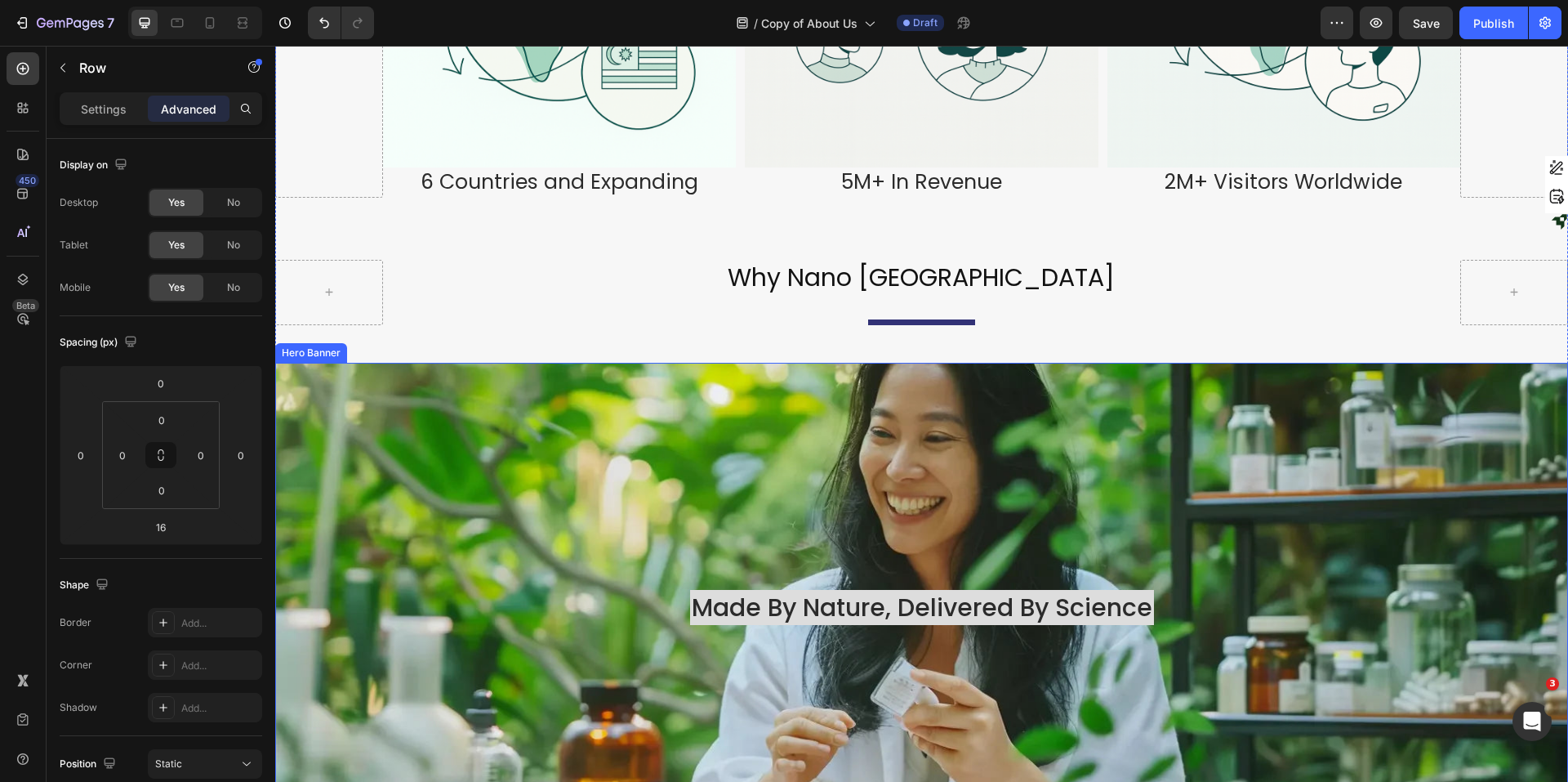
scroll to position [1503, 0]
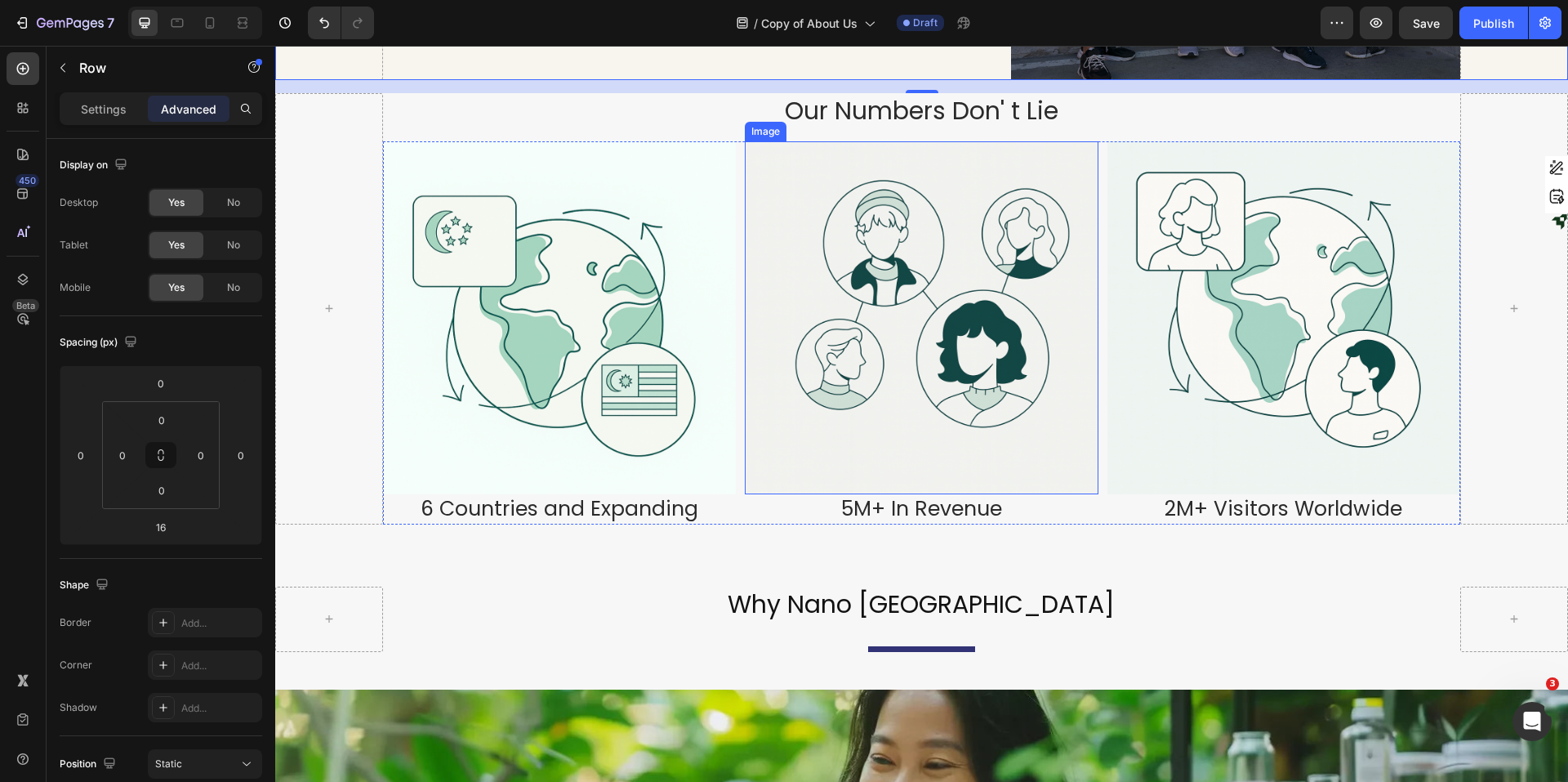
click at [845, 312] on img at bounding box center [921, 318] width 353 height 353
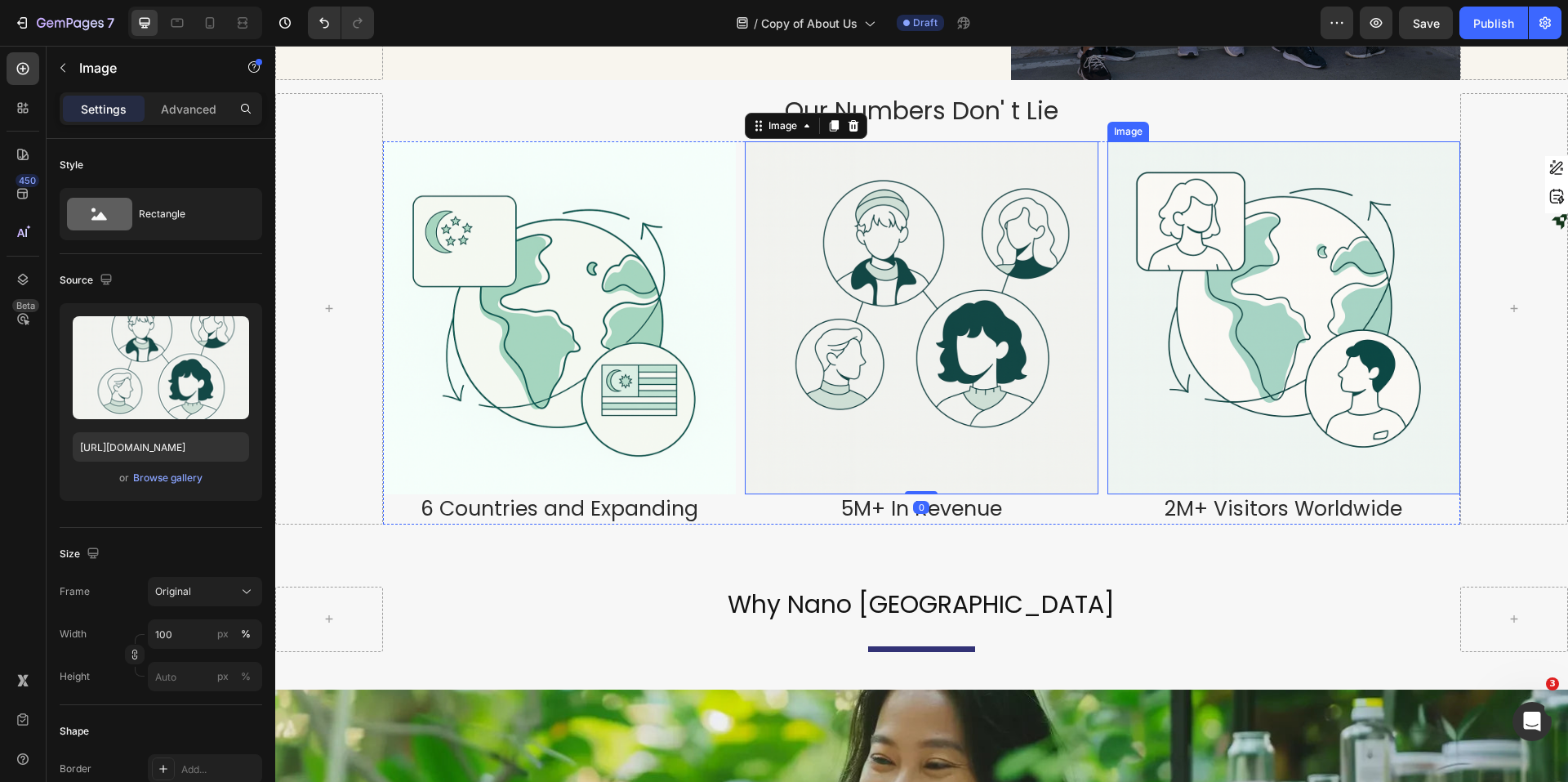
click at [1247, 420] on img at bounding box center [1285, 318] width 353 height 353
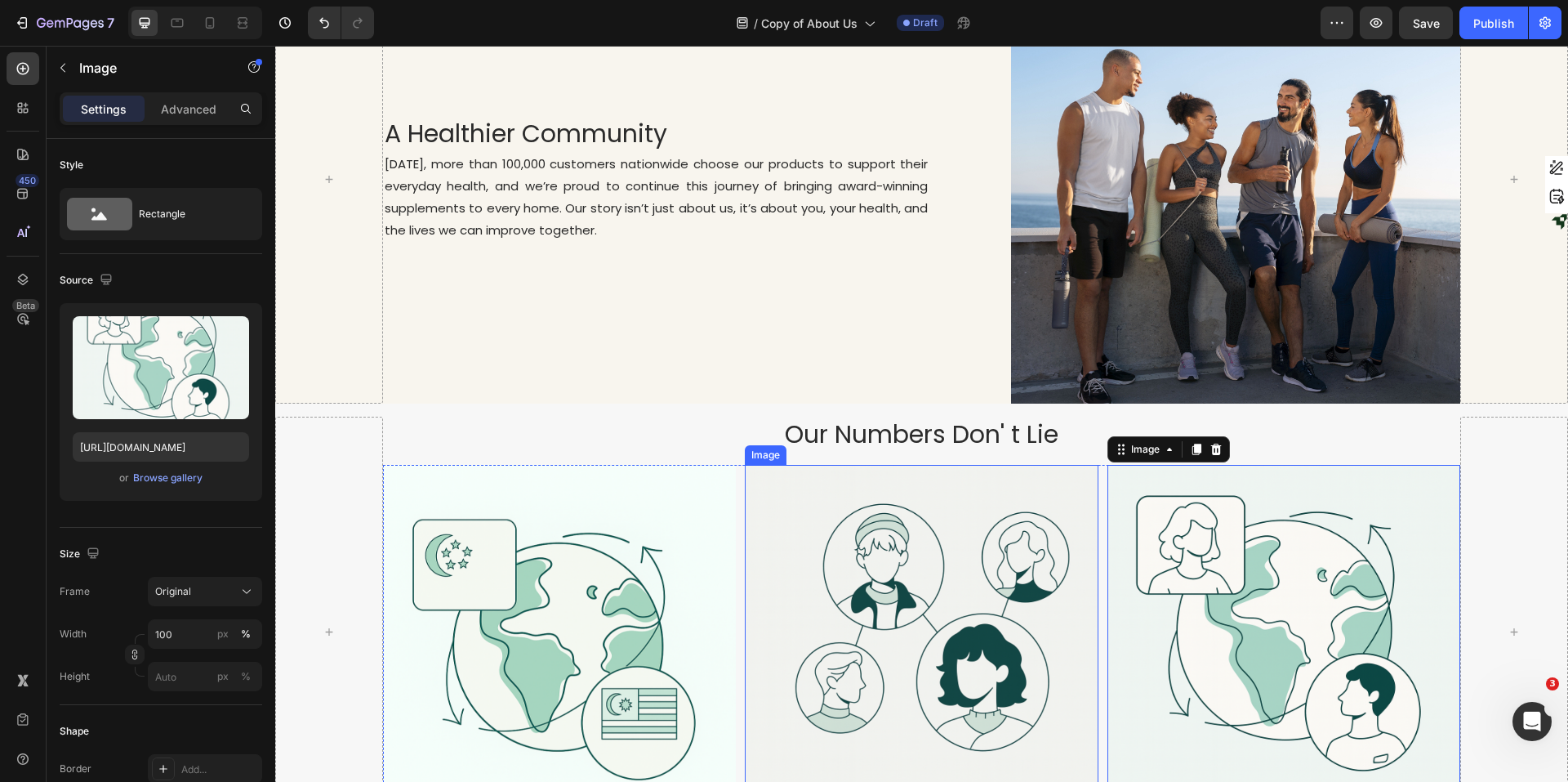
scroll to position [1176, 0]
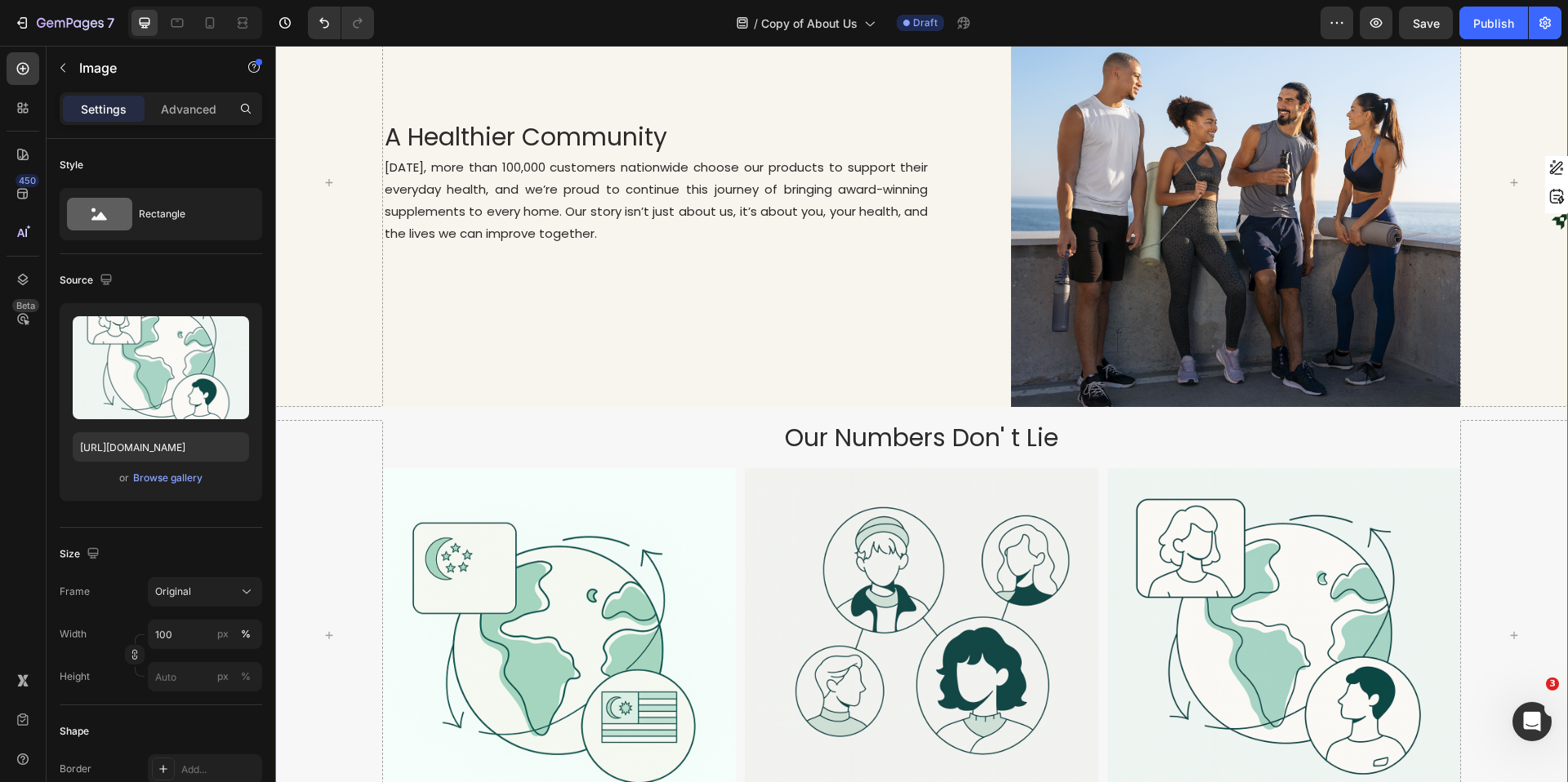
drag, startPoint x: 658, startPoint y: 405, endPoint x: 697, endPoint y: 417, distance: 40.8
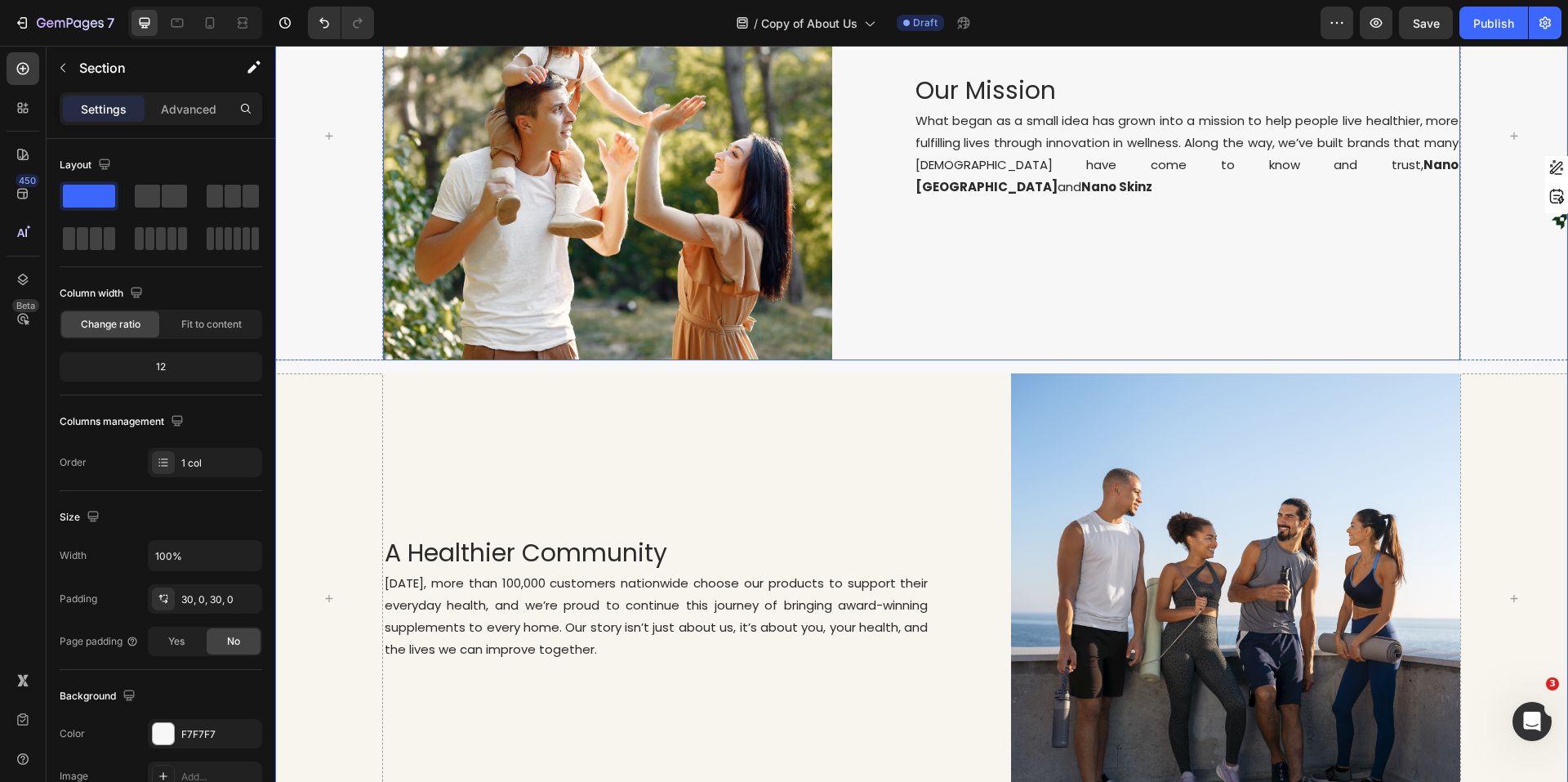
scroll to position [767, 0]
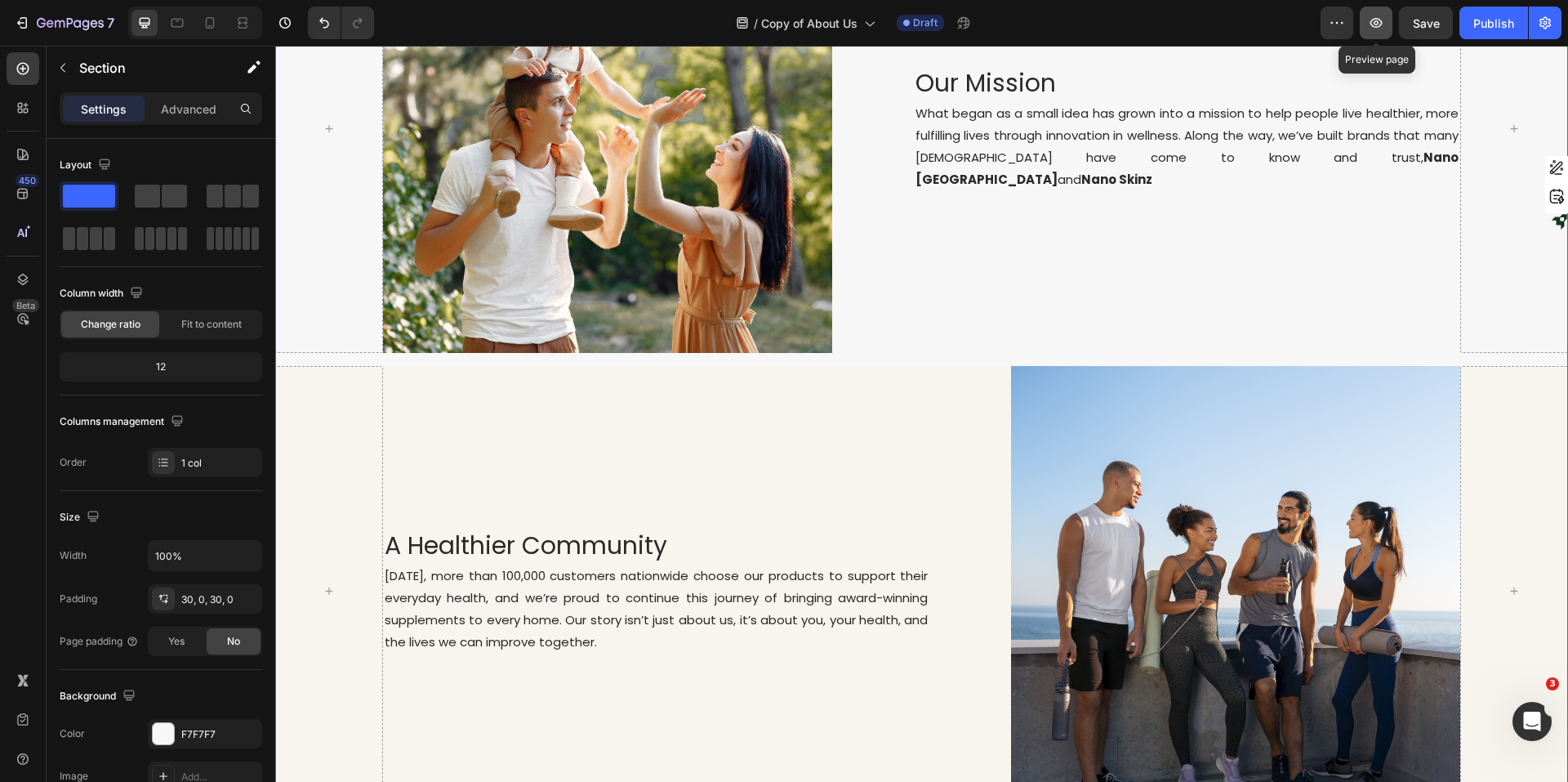
click at [1254, 25] on icon "button" at bounding box center [1376, 22] width 5 height 5
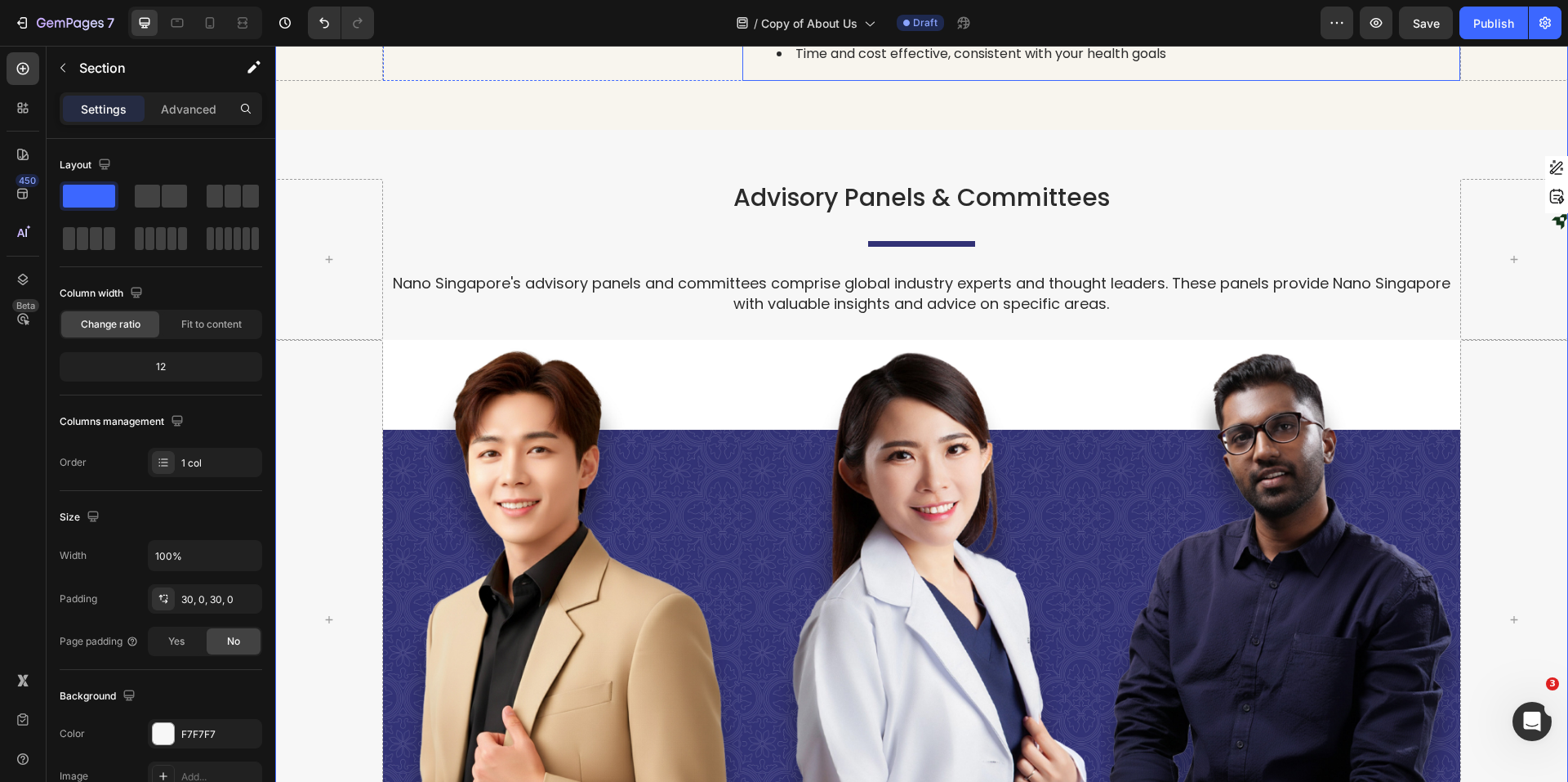
scroll to position [3299, 0]
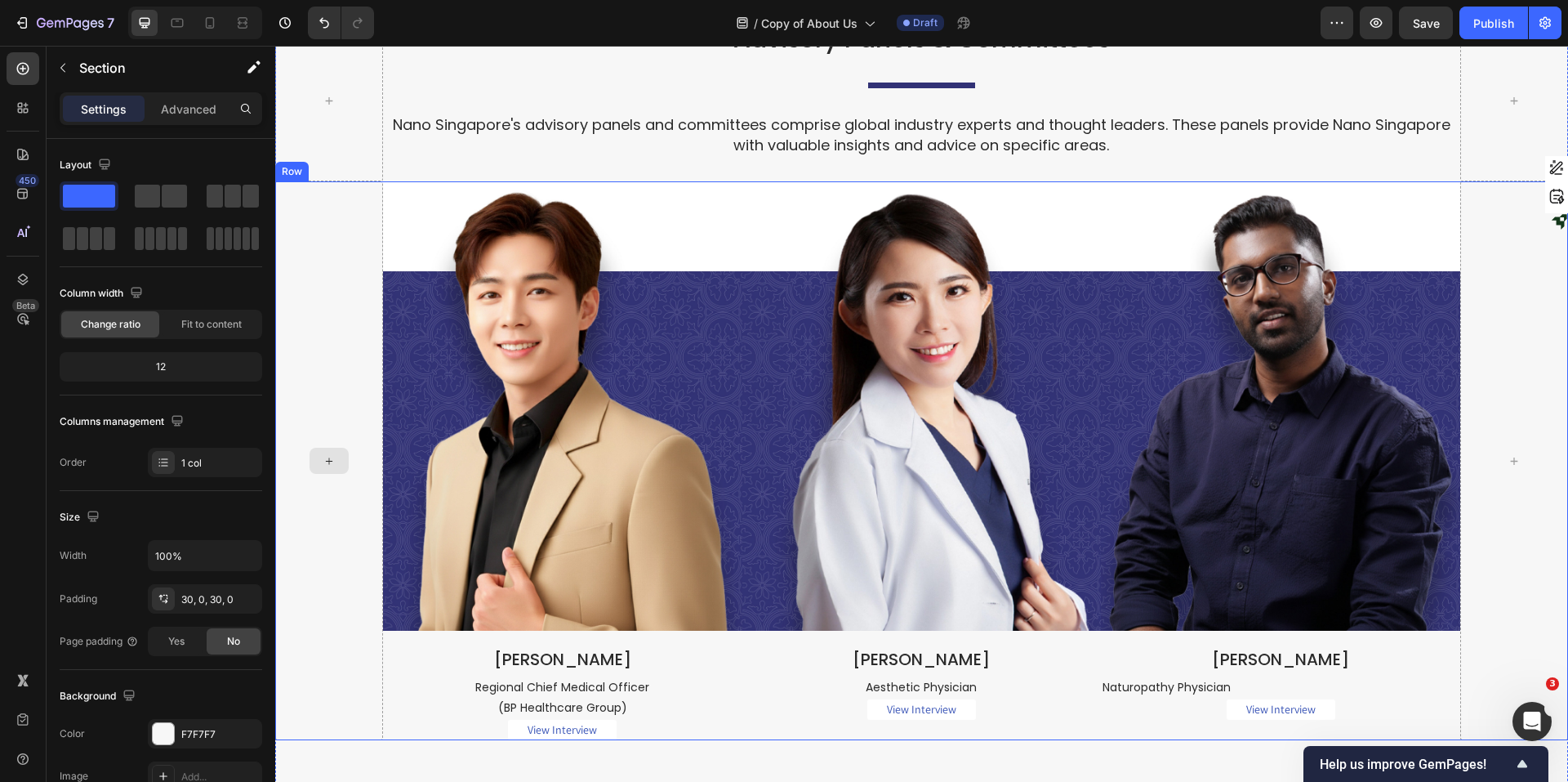
click at [338, 393] on div at bounding box center [329, 461] width 107 height 559
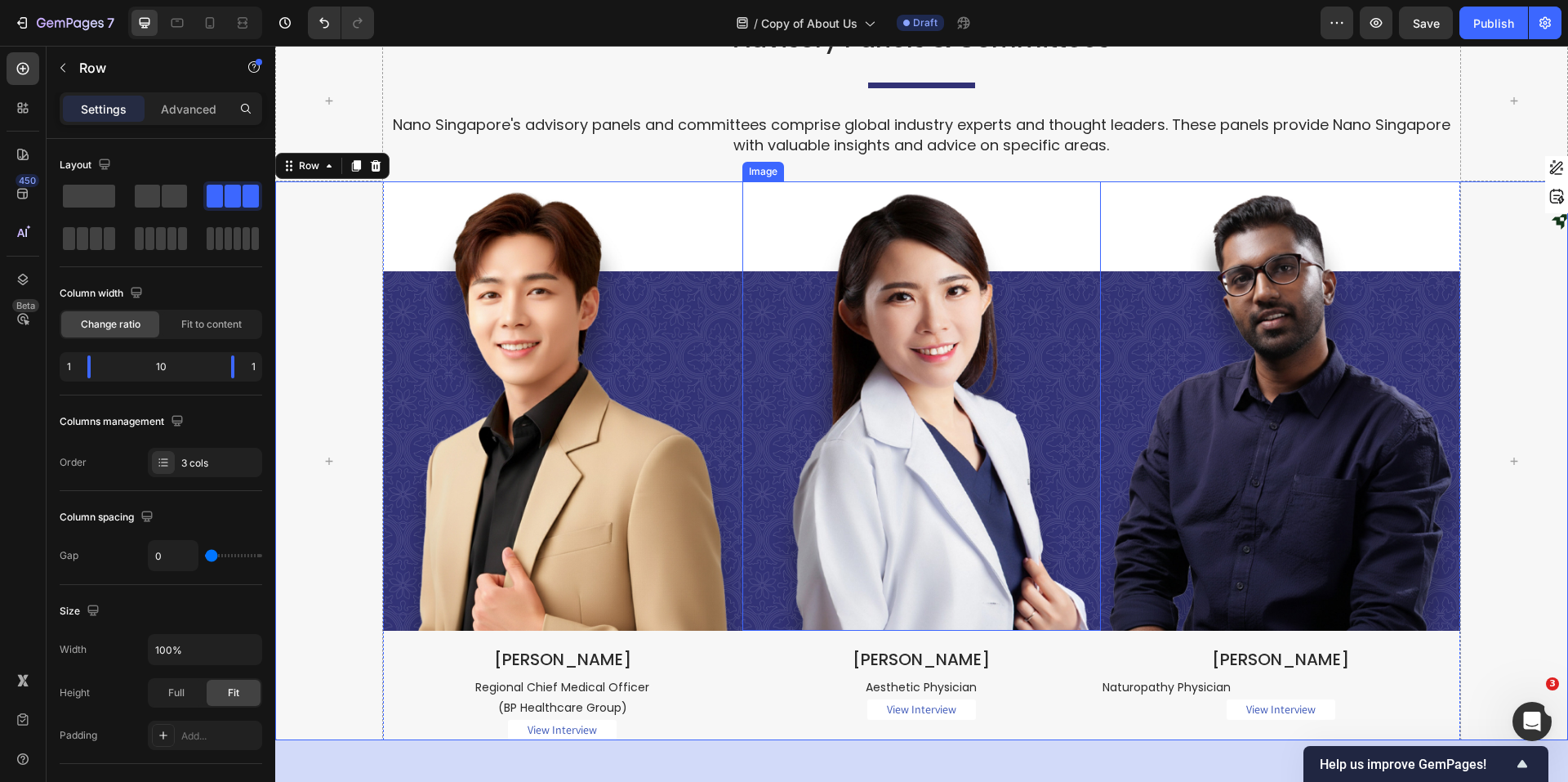
click at [1047, 391] on img at bounding box center [921, 405] width 360 height 449
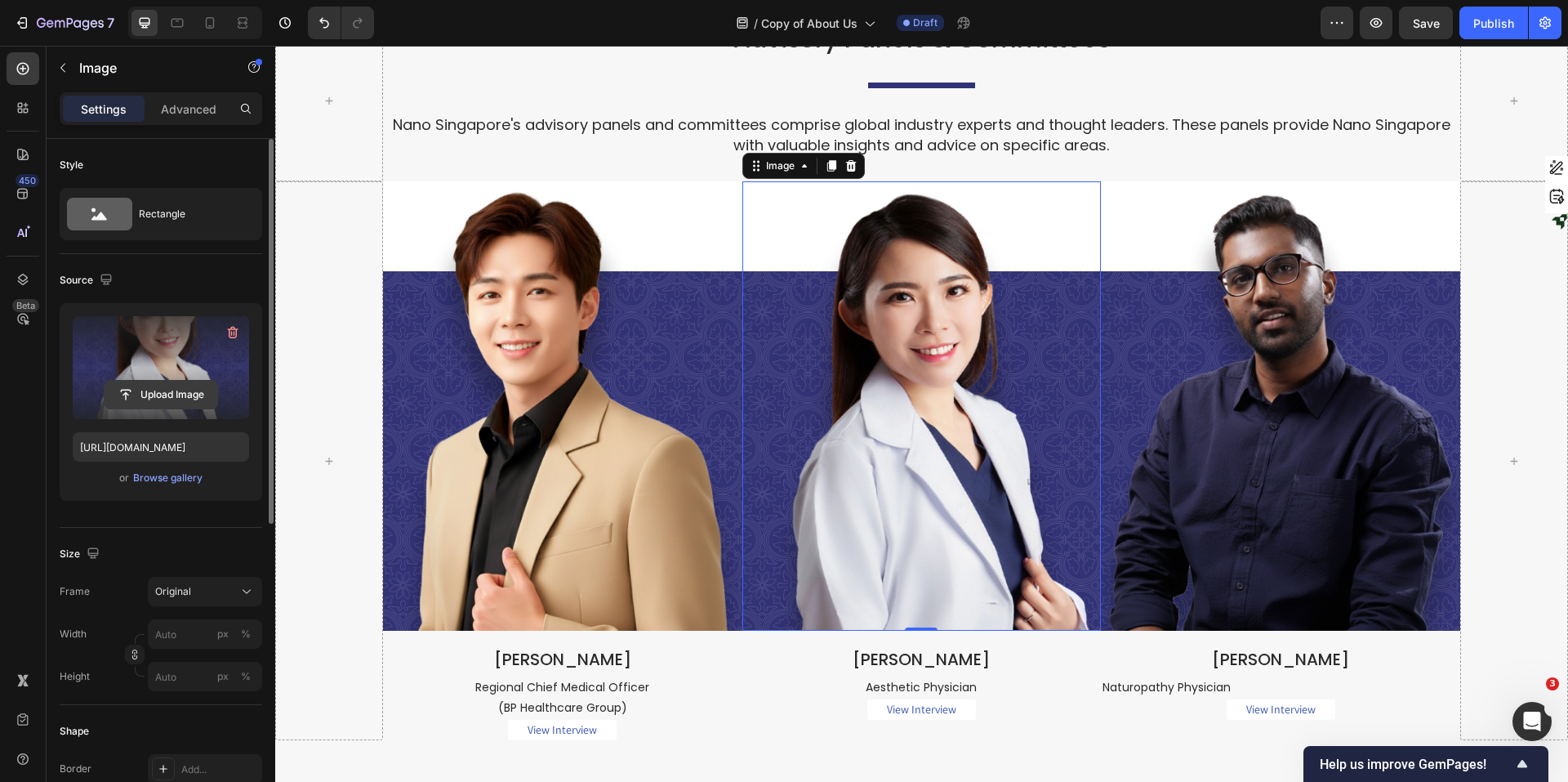
click at [167, 398] on input "file" at bounding box center [161, 394] width 113 height 28
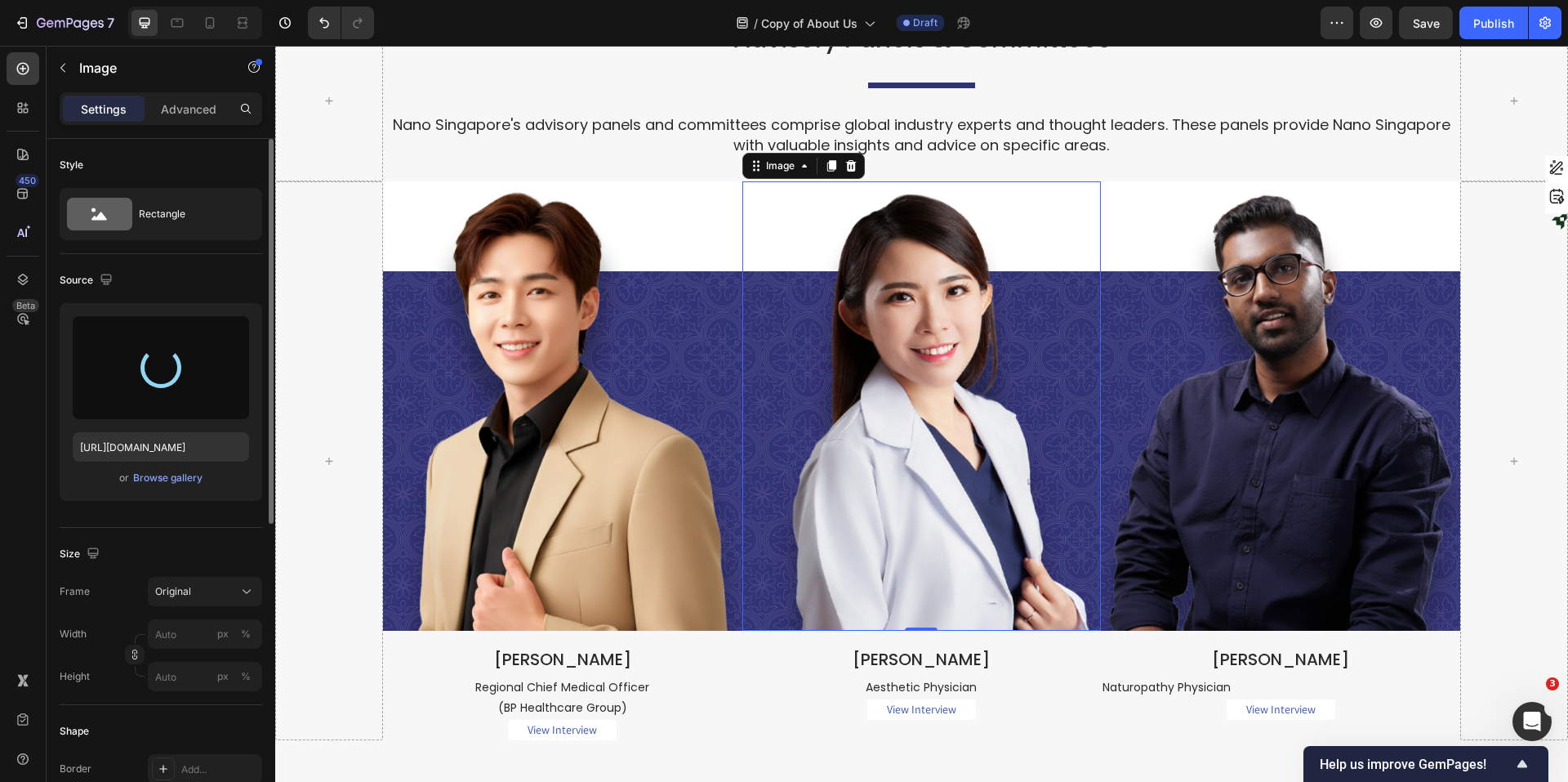
type input "[URL][DOMAIN_NAME]"
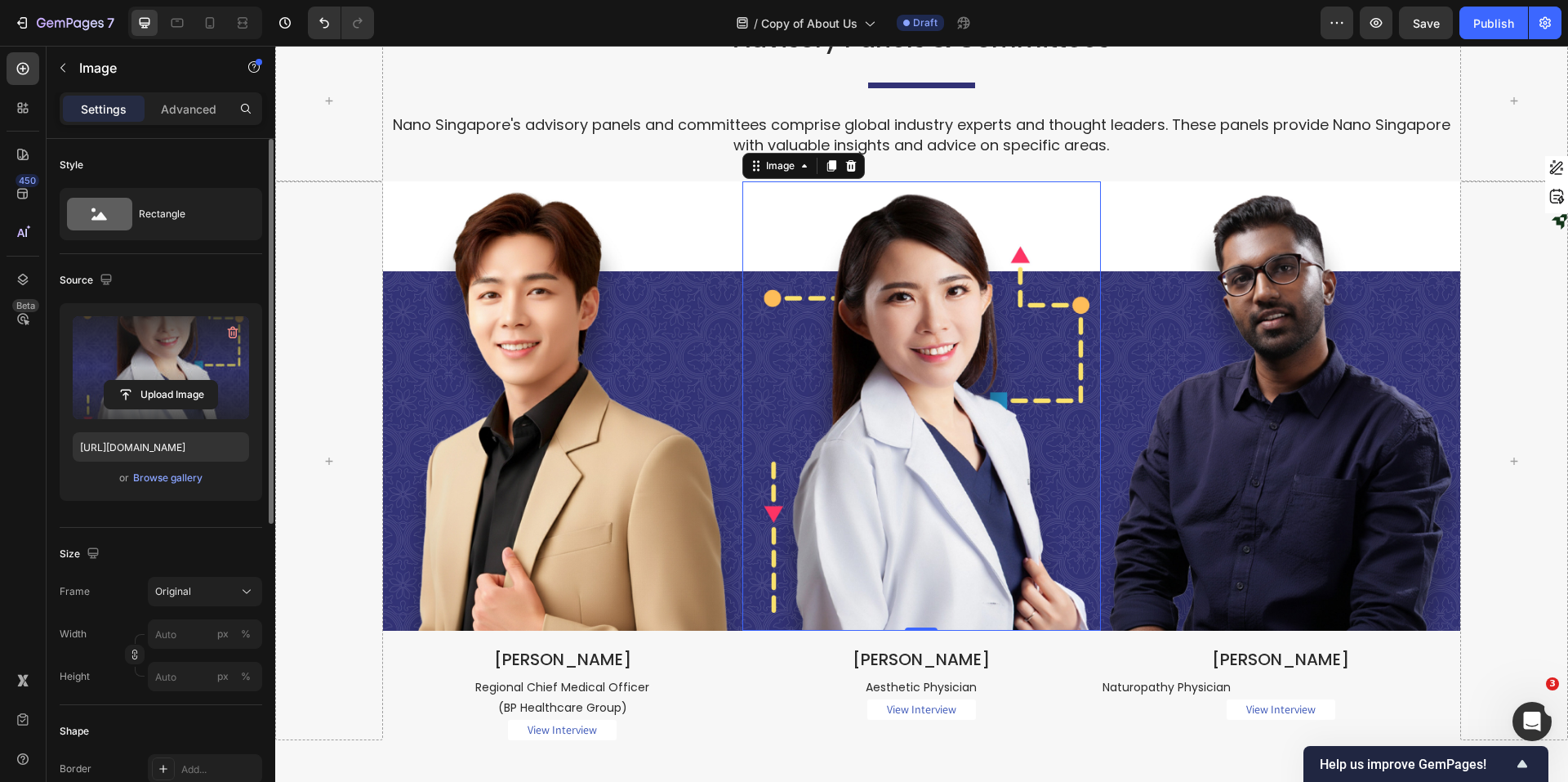
click at [694, 271] on img at bounding box center [563, 405] width 360 height 449
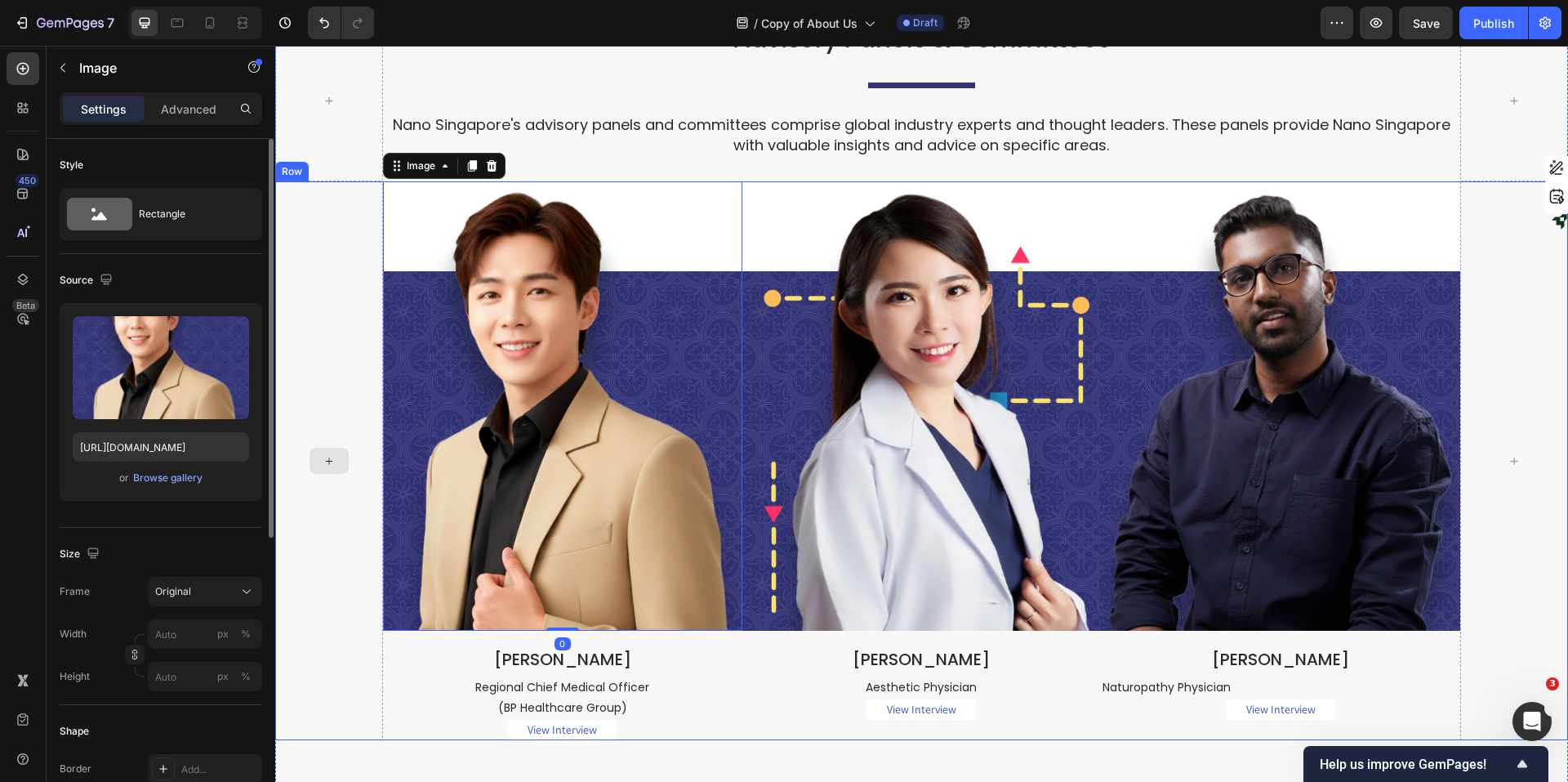
click at [314, 311] on div at bounding box center [329, 461] width 107 height 559
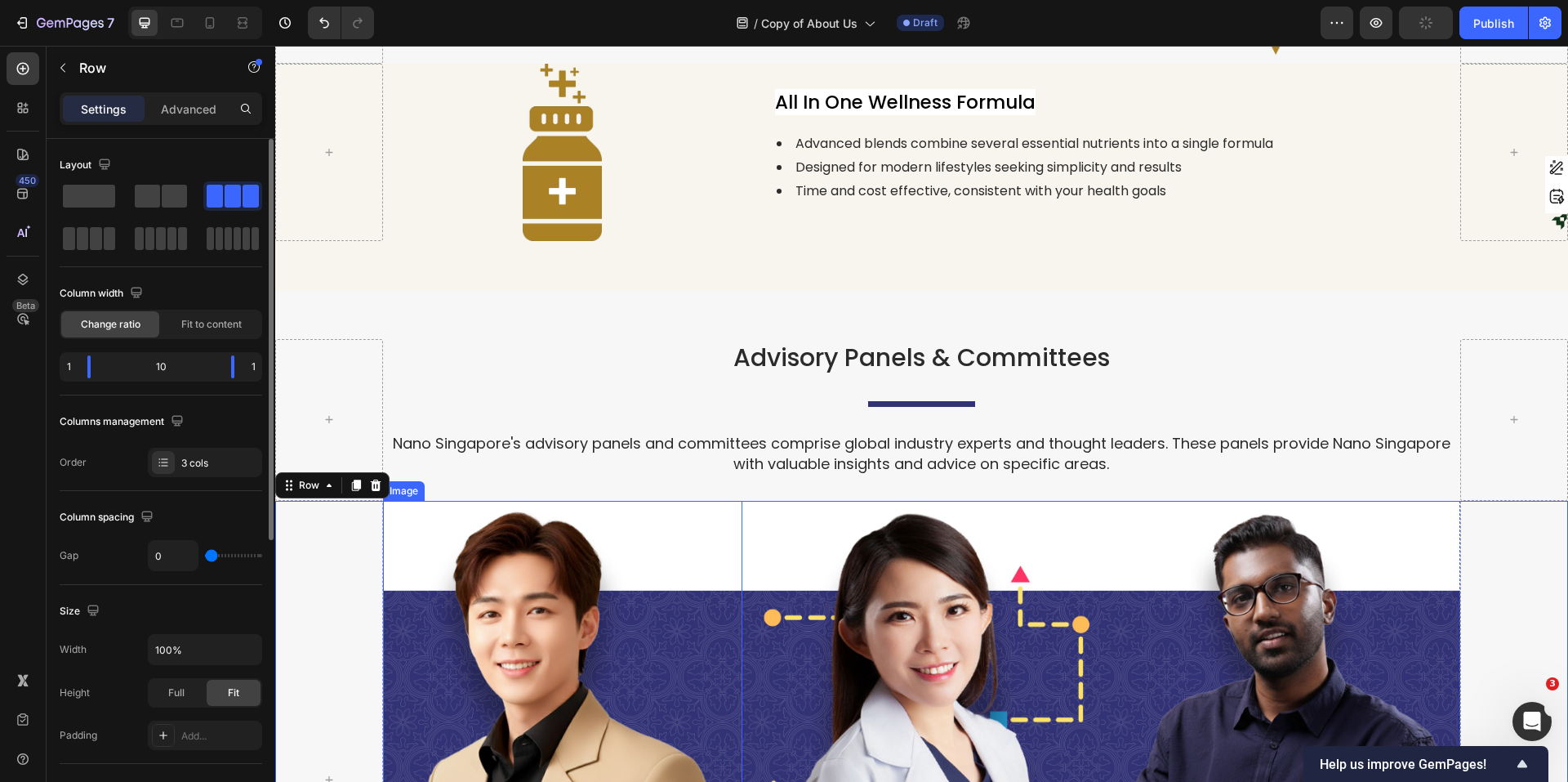
scroll to position [3218, 0]
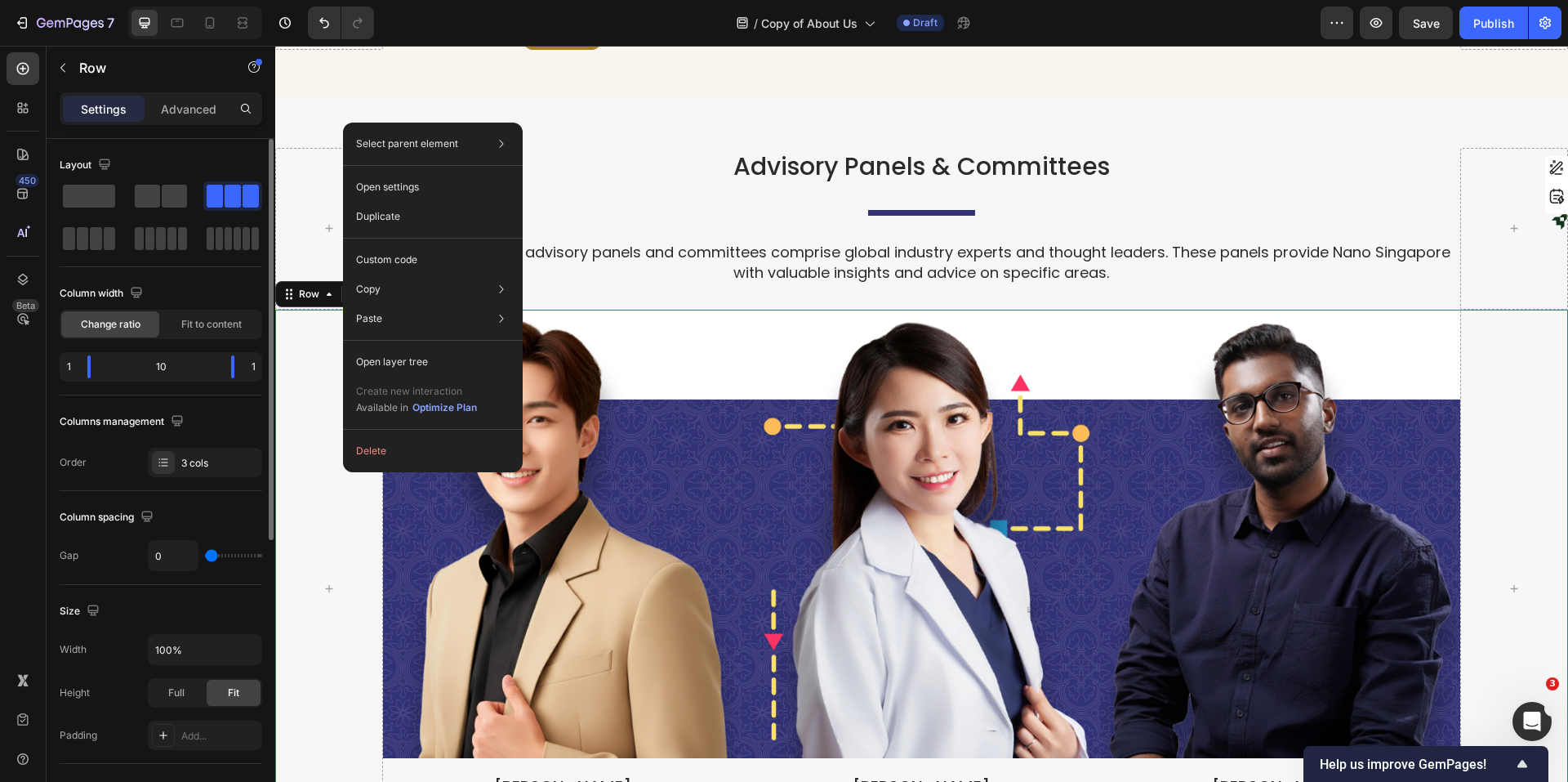
drag, startPoint x: 343, startPoint y: 468, endPoint x: 54, endPoint y: 436, distance: 290.8
click at [343, 468] on div "Select parent element Section Row 3 cols Open settings Duplicate Custom code Co…" at bounding box center [433, 298] width 179 height 350
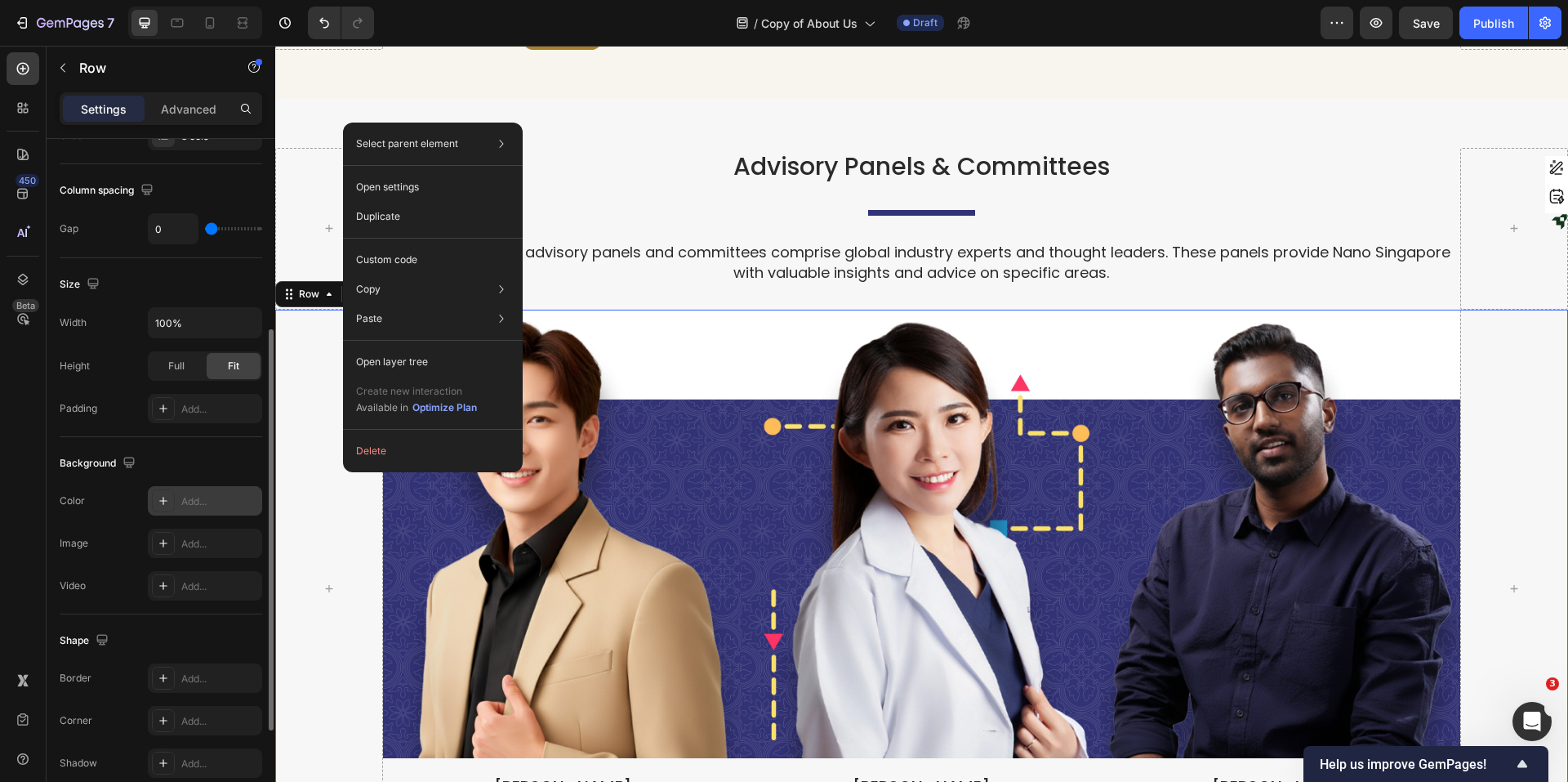
click at [209, 502] on div "Add..." at bounding box center [219, 502] width 76 height 15
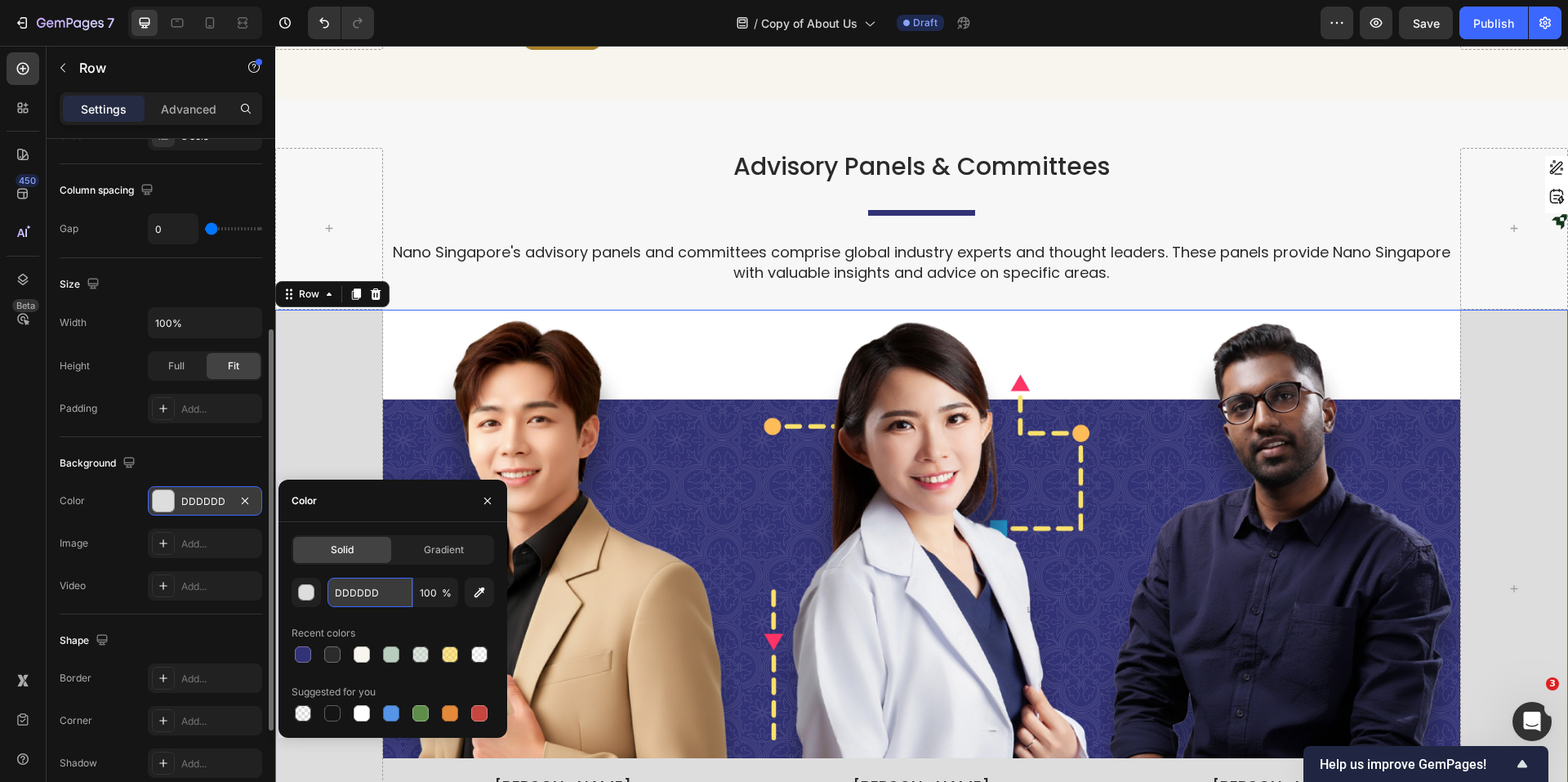
click at [384, 599] on input "DDDDDD" at bounding box center [370, 592] width 85 height 29
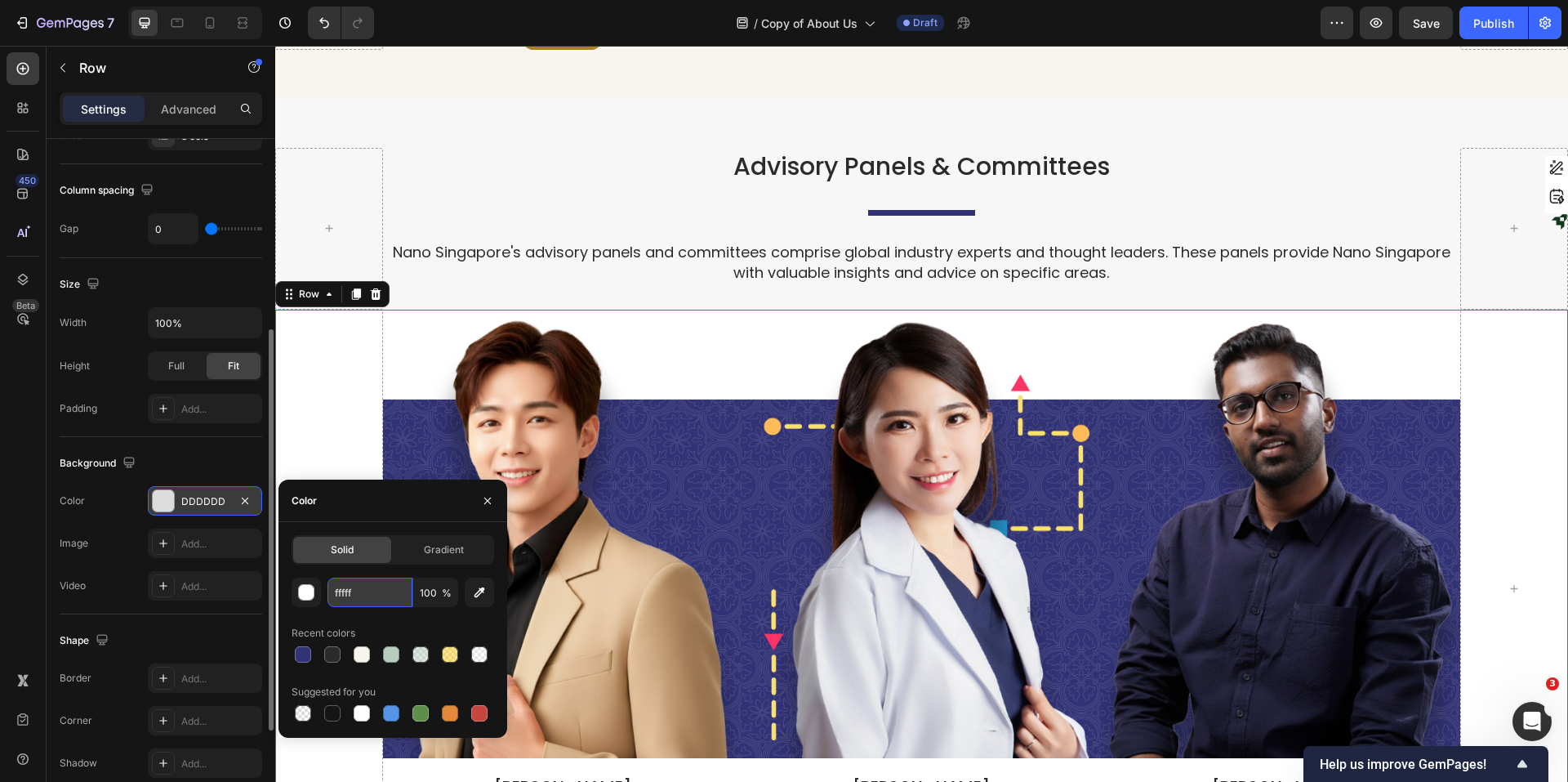
type input "ffffff"
click at [343, 402] on div at bounding box center [329, 589] width 107 height 559
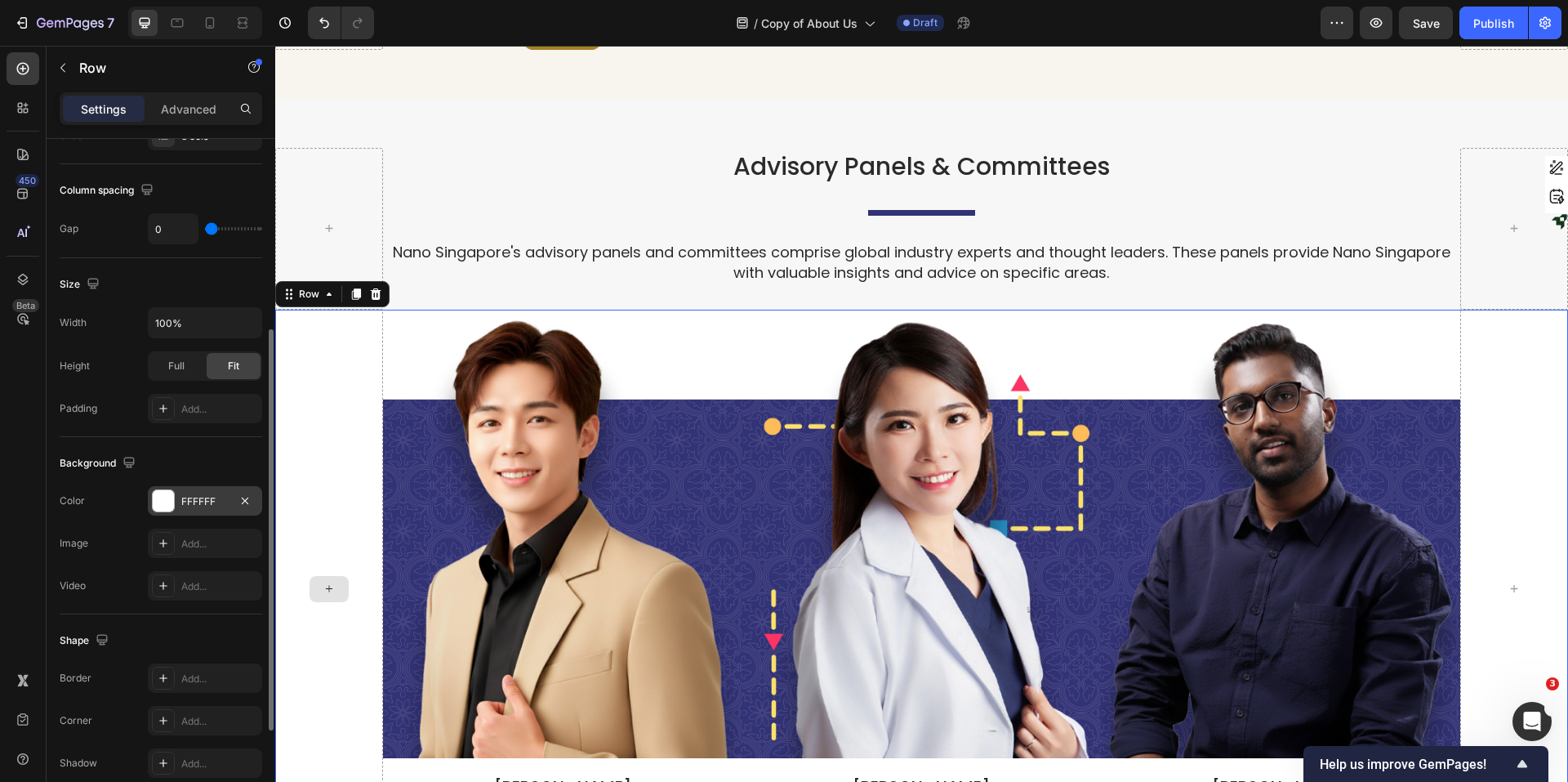
click at [342, 434] on div at bounding box center [329, 589] width 107 height 559
click at [419, 310] on img at bounding box center [563, 533] width 360 height 449
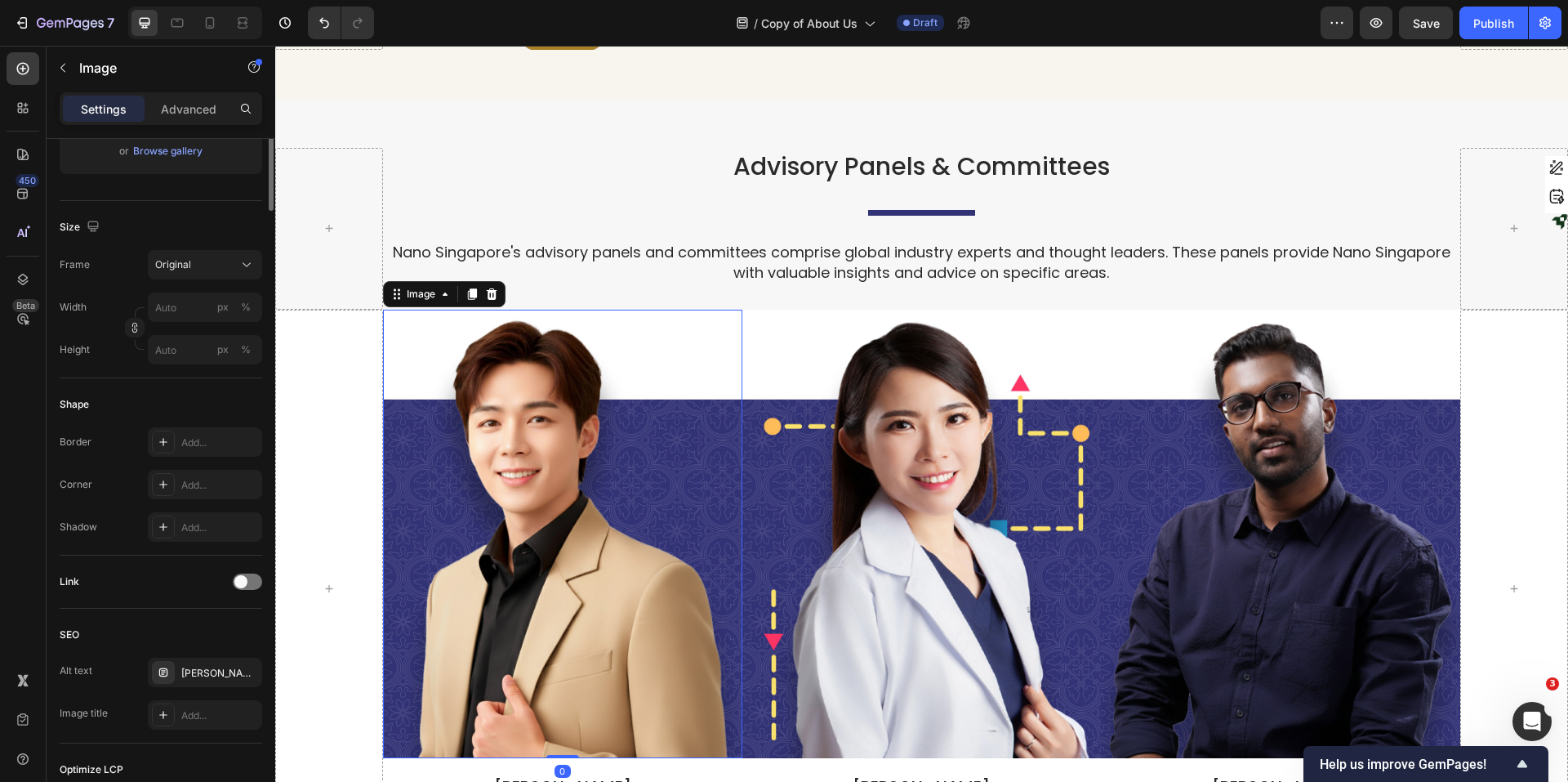
scroll to position [0, 0]
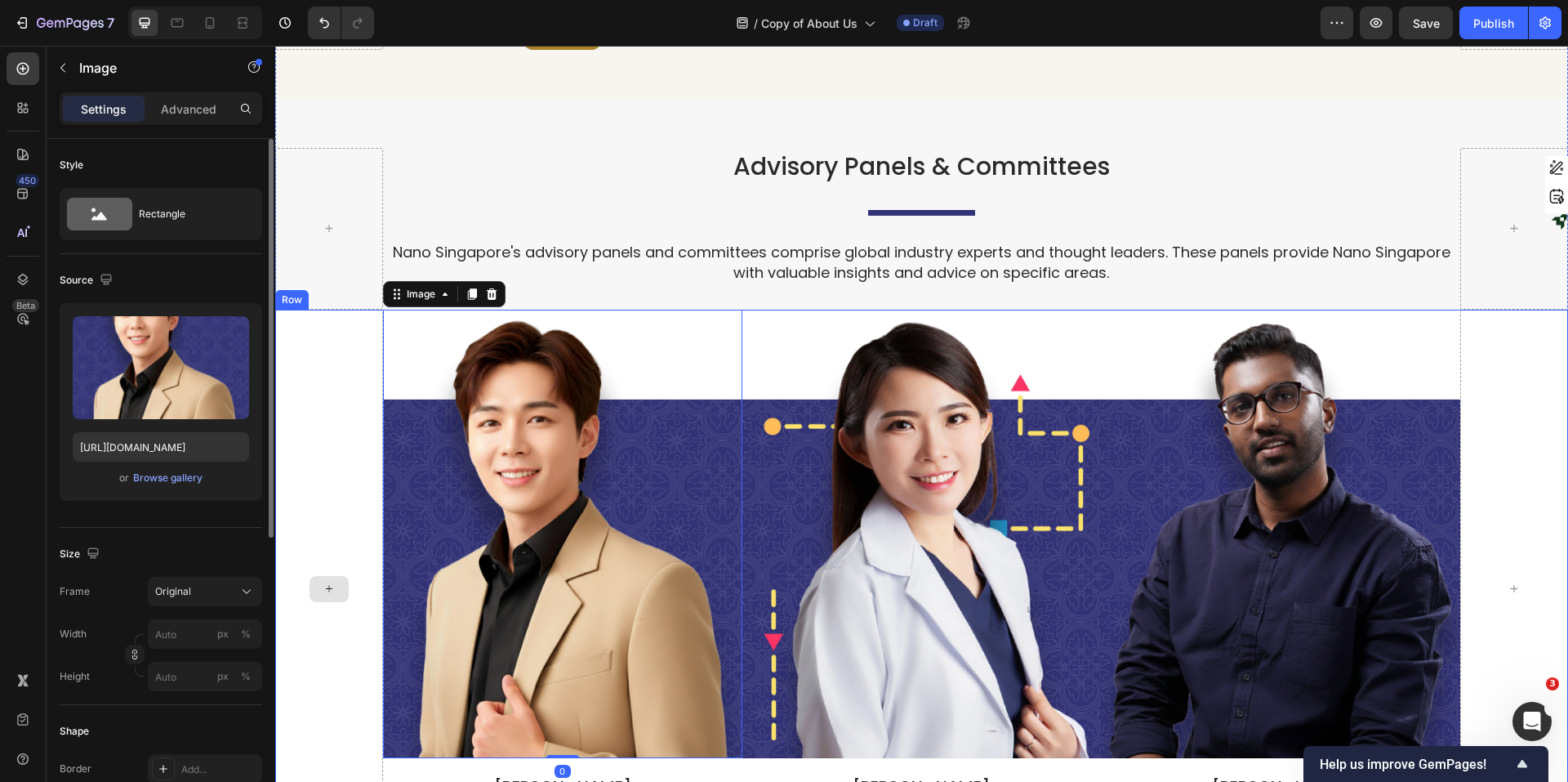
click at [360, 372] on div at bounding box center [329, 589] width 107 height 559
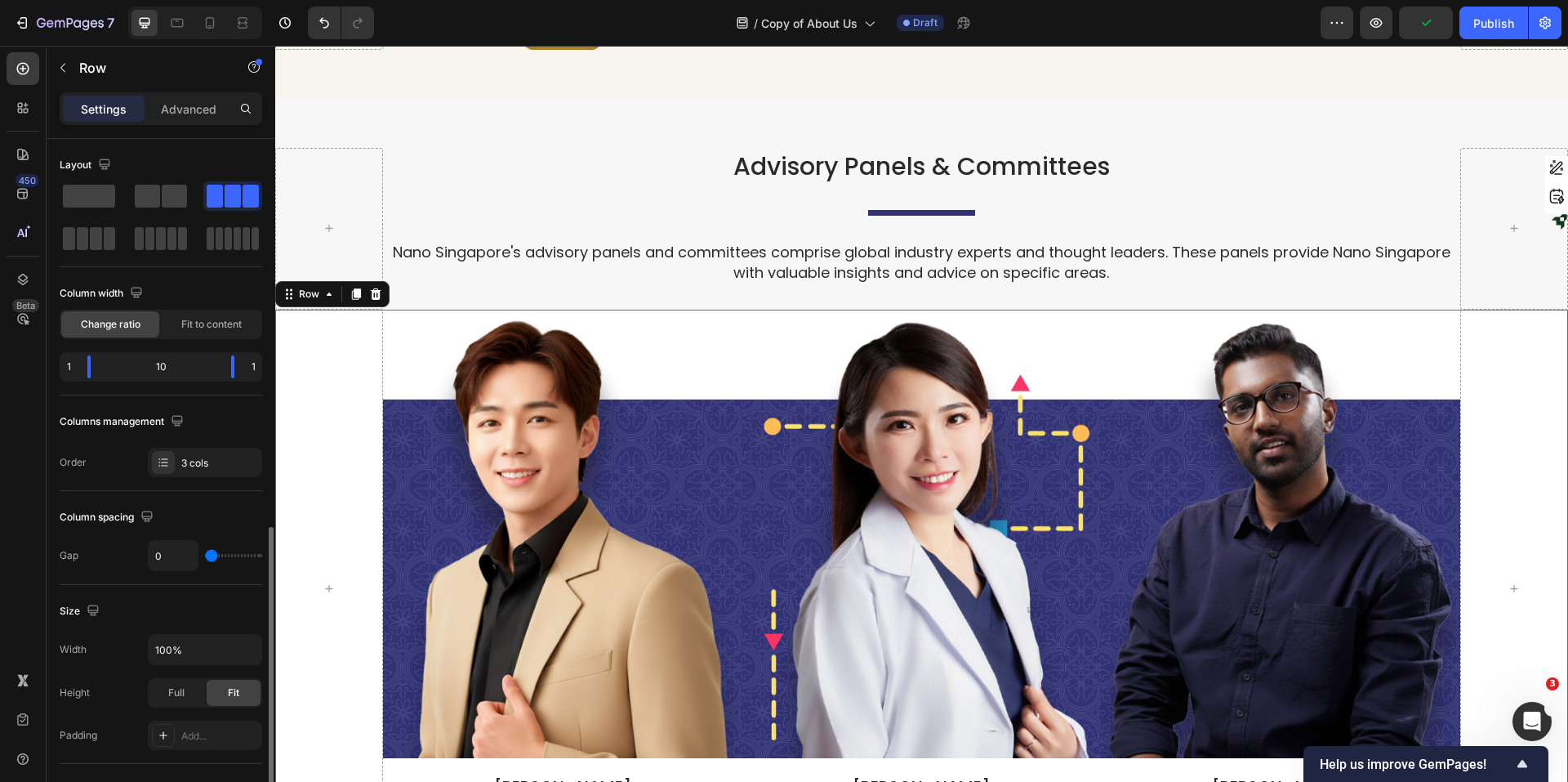
scroll to position [409, 0]
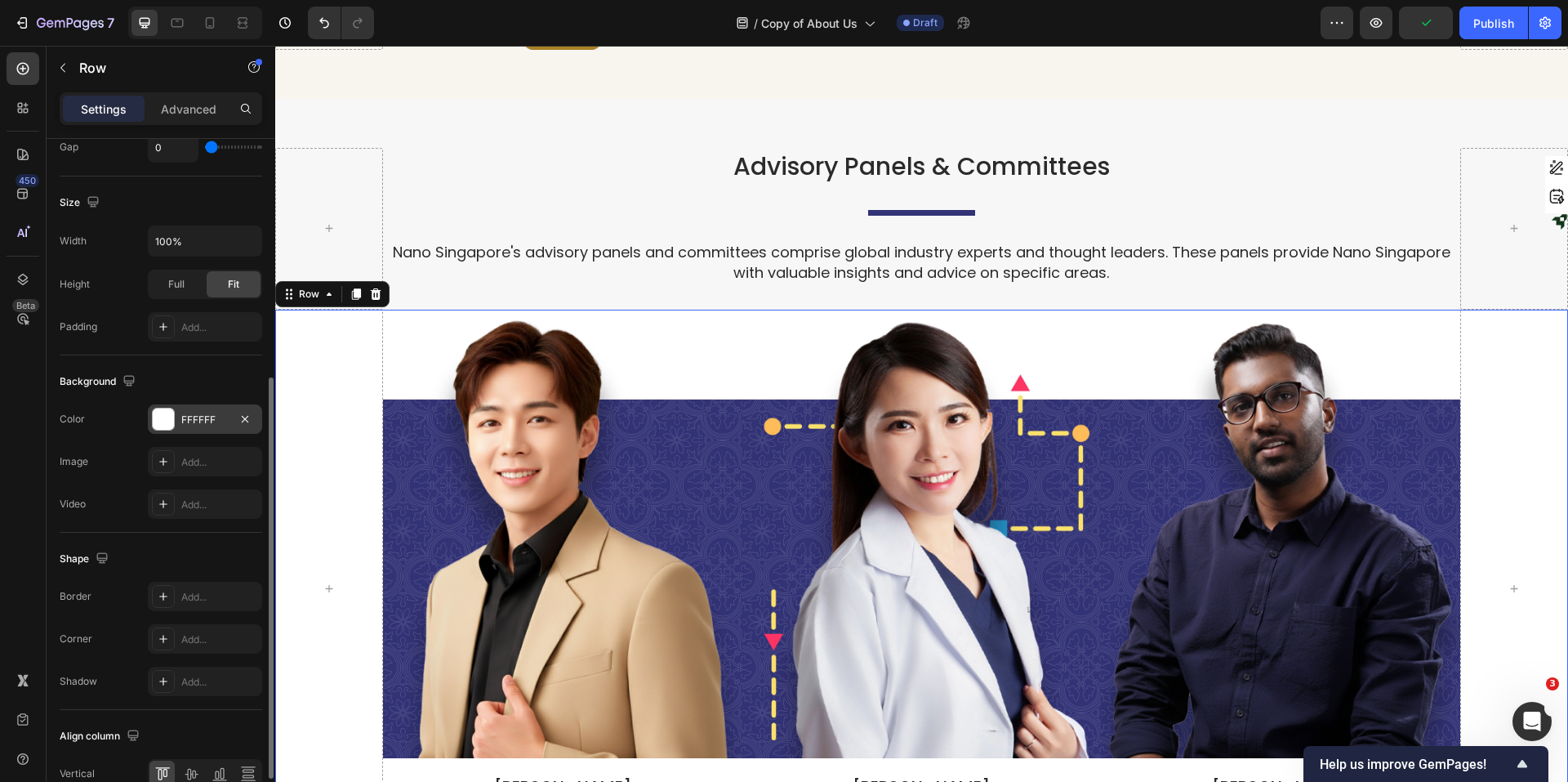
click at [205, 407] on div "FFFFFF" at bounding box center [205, 419] width 115 height 29
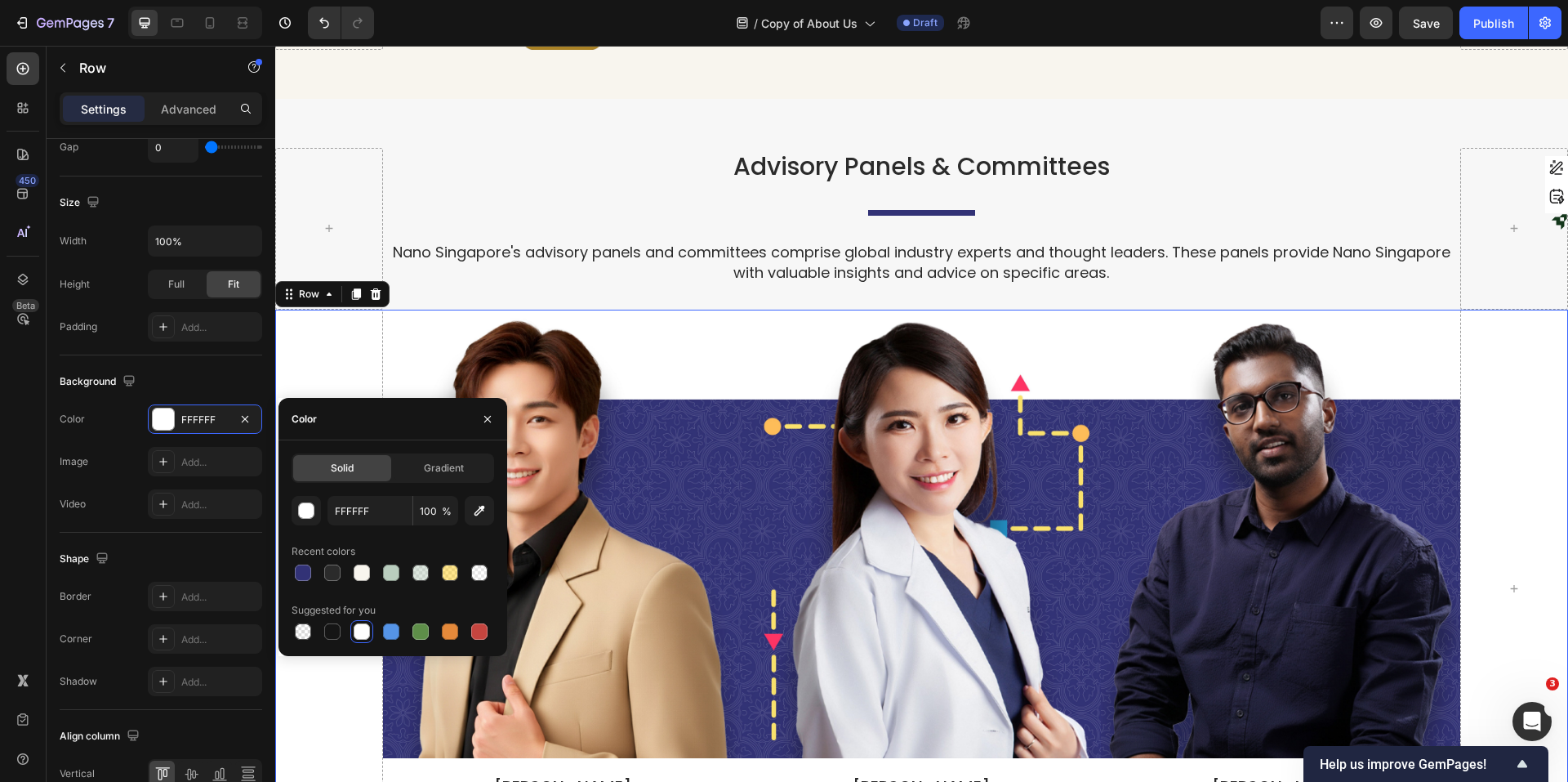
click at [356, 529] on div "FFFFFF 100 % Recent colors Suggested for you" at bounding box center [392, 569] width 202 height 147
click at [360, 508] on input "FFFFFF" at bounding box center [370, 511] width 85 height 29
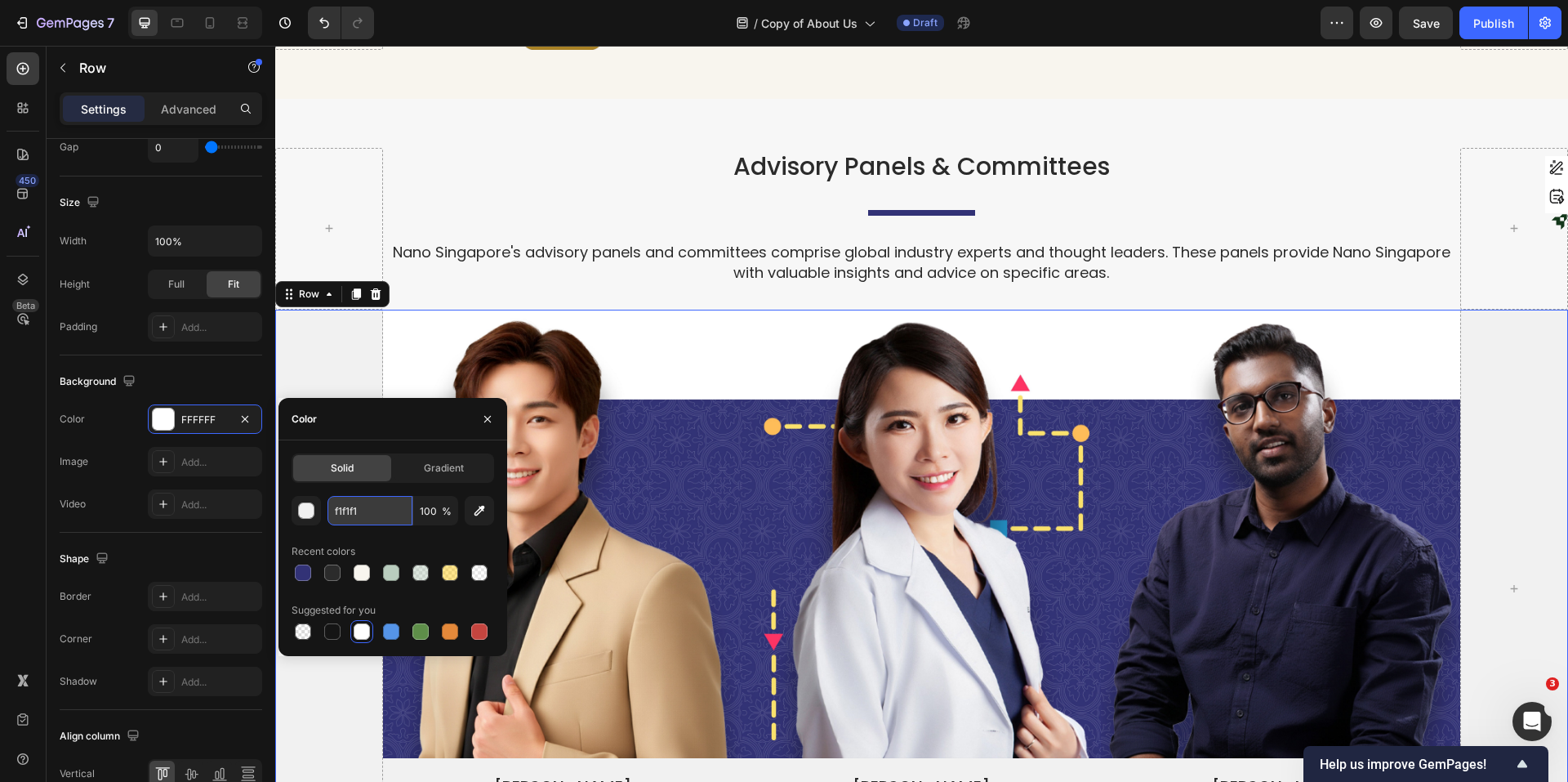
click at [365, 517] on input "f1f1f1" at bounding box center [370, 511] width 85 height 29
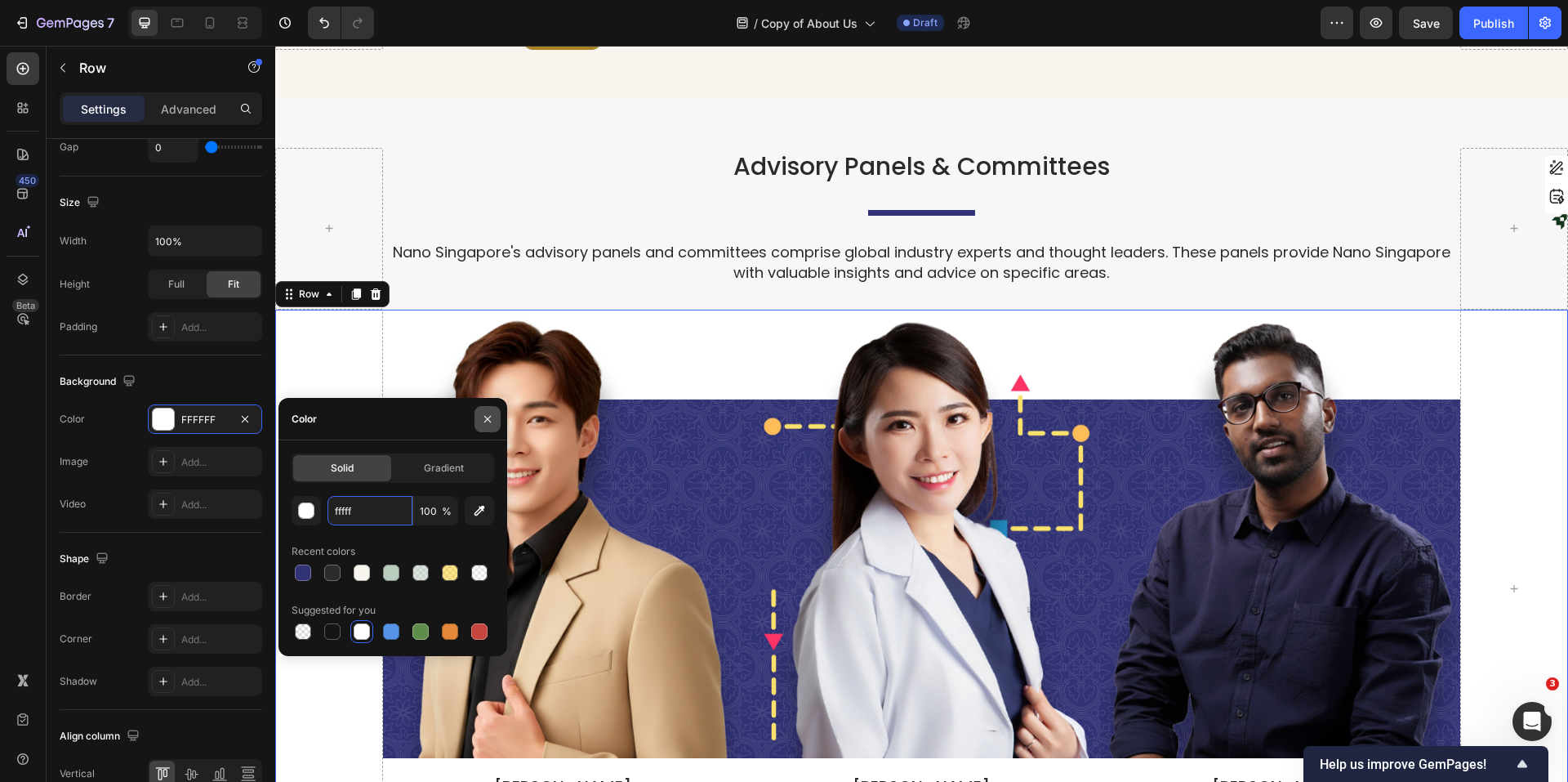
type input "ffffff"
click at [486, 424] on icon "button" at bounding box center [487, 419] width 13 height 13
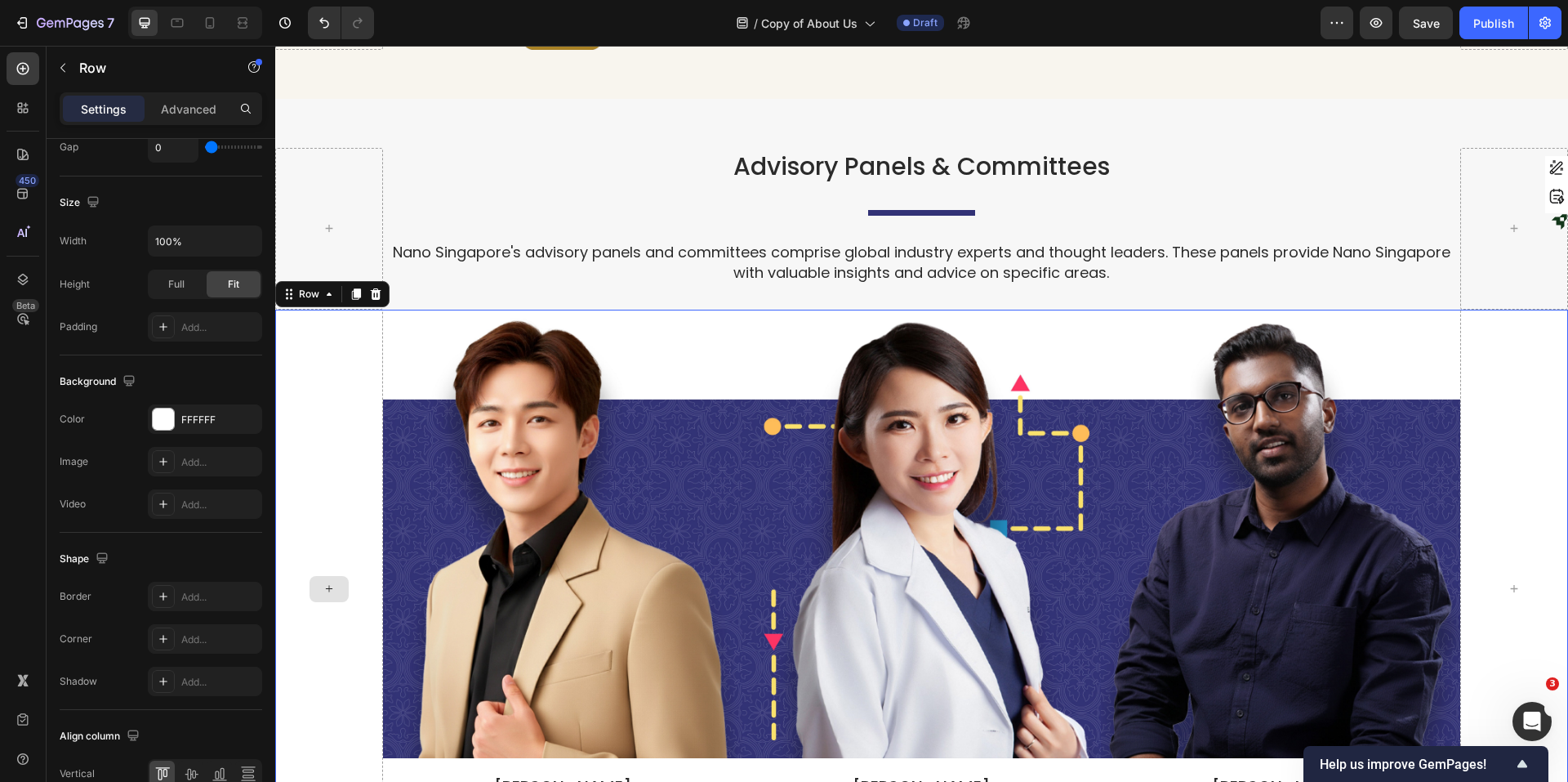
click at [363, 410] on div at bounding box center [329, 589] width 107 height 559
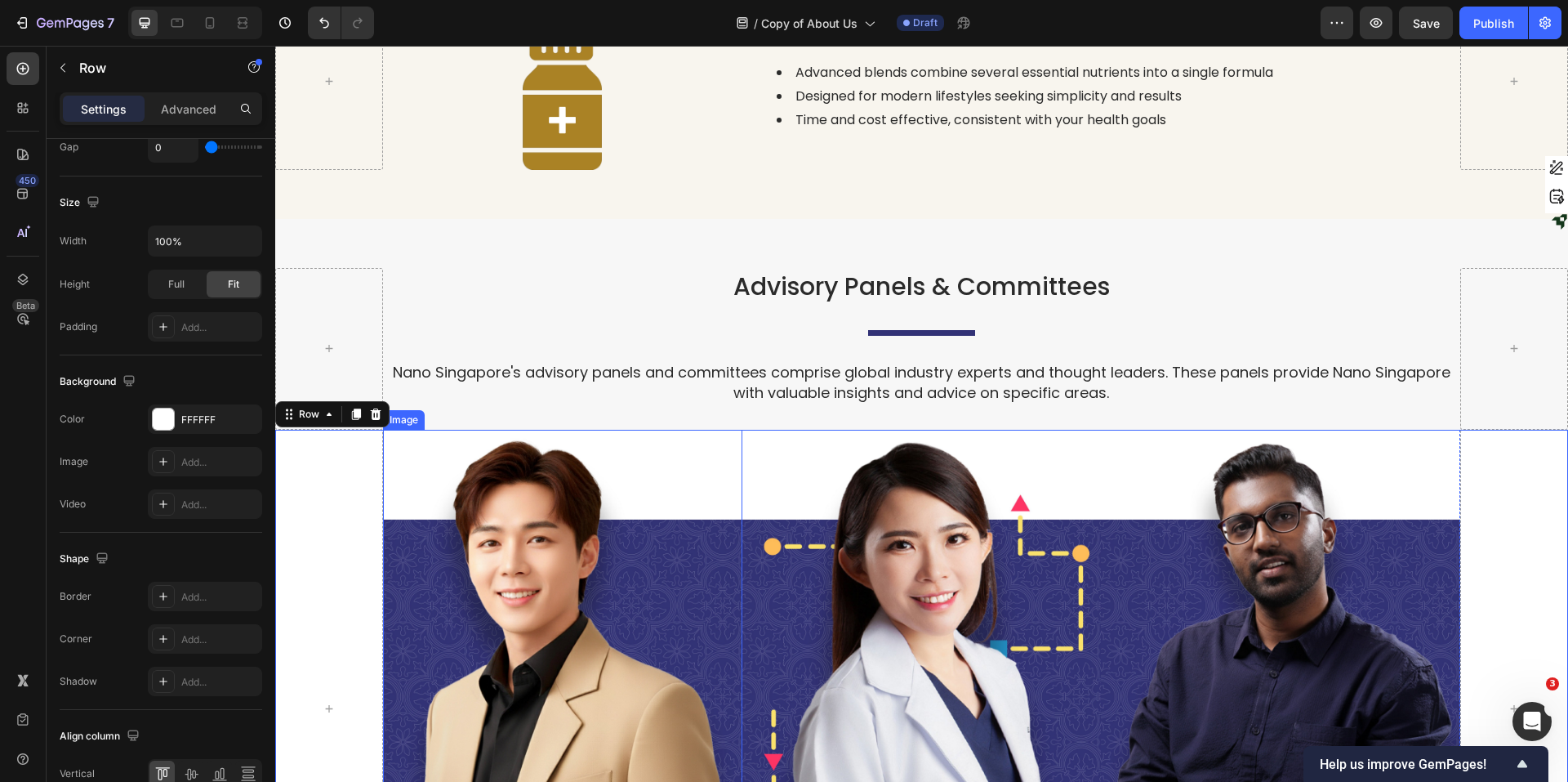
scroll to position [2973, 0]
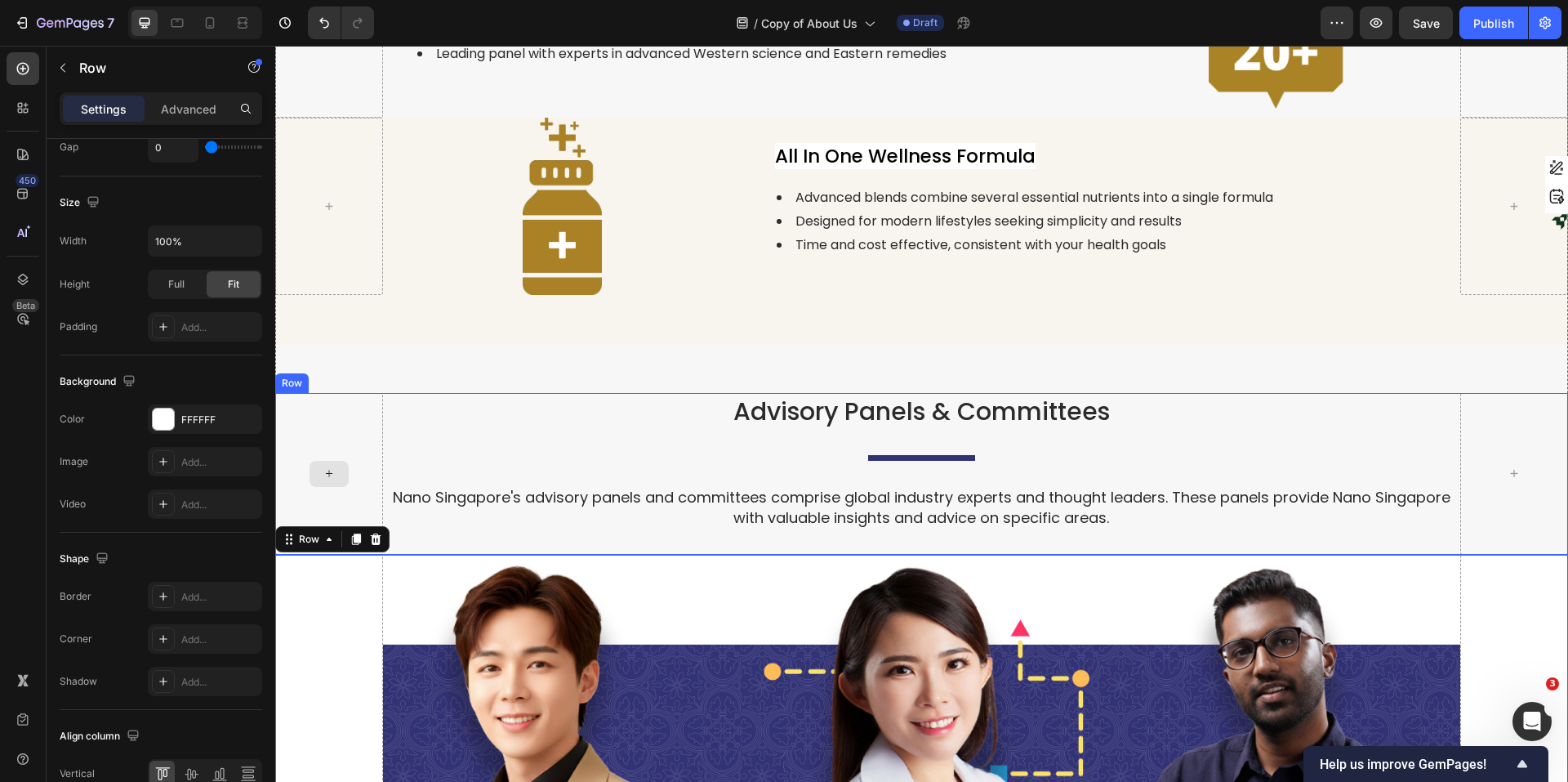
click at [351, 432] on div at bounding box center [329, 473] width 107 height 161
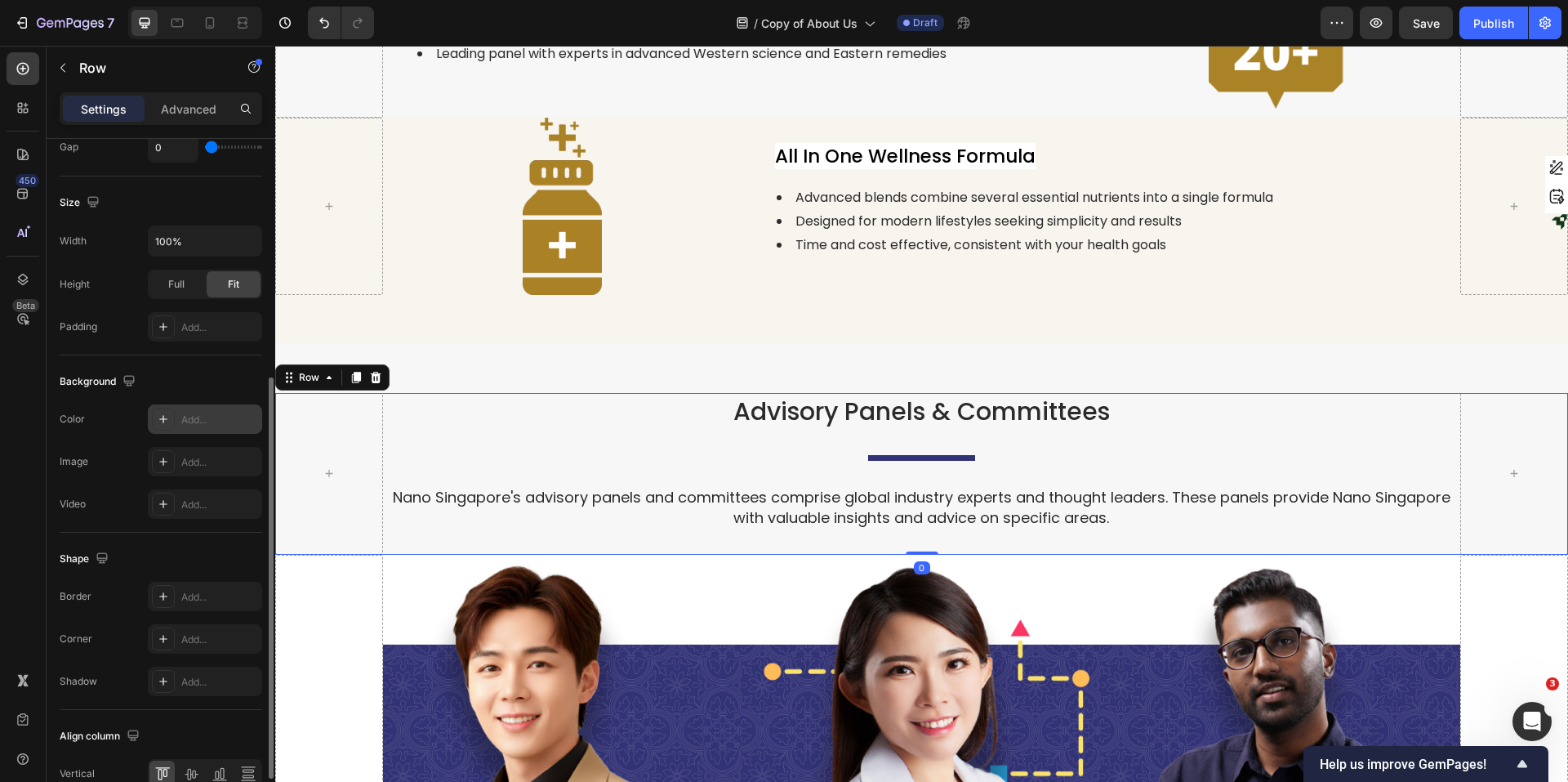
click at [189, 424] on div "Add..." at bounding box center [219, 420] width 76 height 15
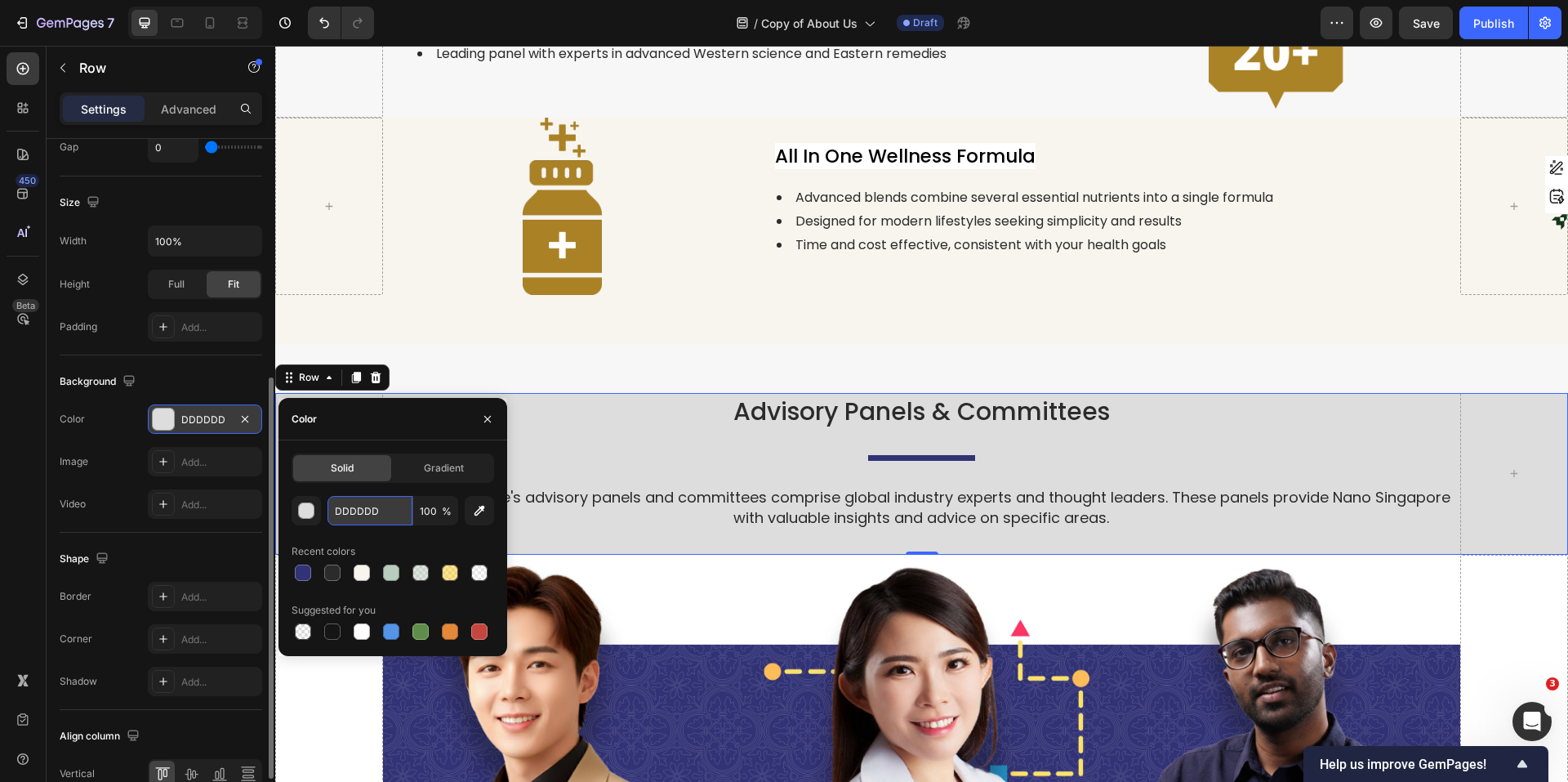
click at [361, 515] on input "DDDDDD" at bounding box center [370, 511] width 85 height 29
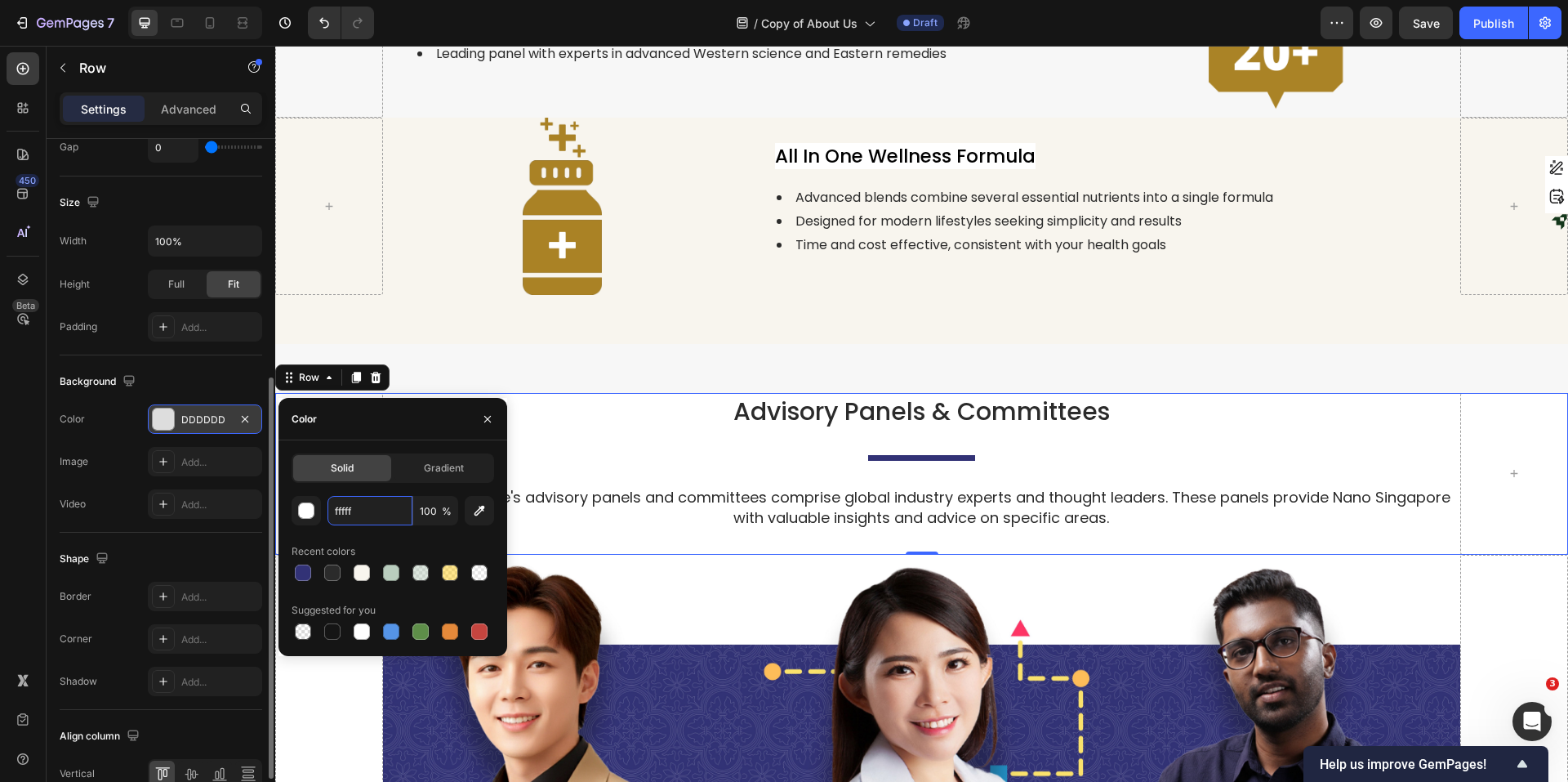
type input "ffffff"
click at [481, 422] on icon "button" at bounding box center [487, 419] width 13 height 13
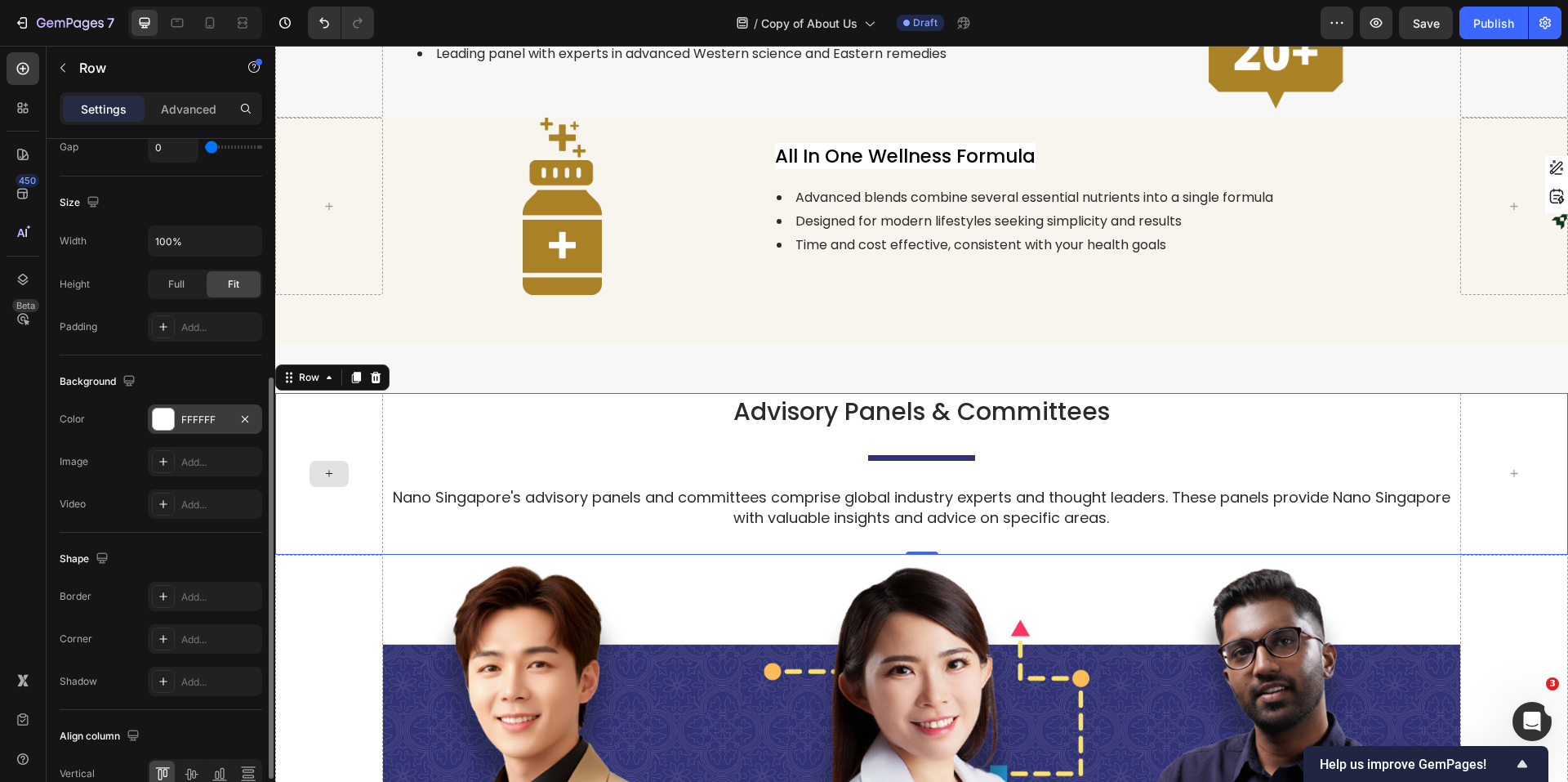
click at [347, 420] on div at bounding box center [329, 473] width 107 height 161
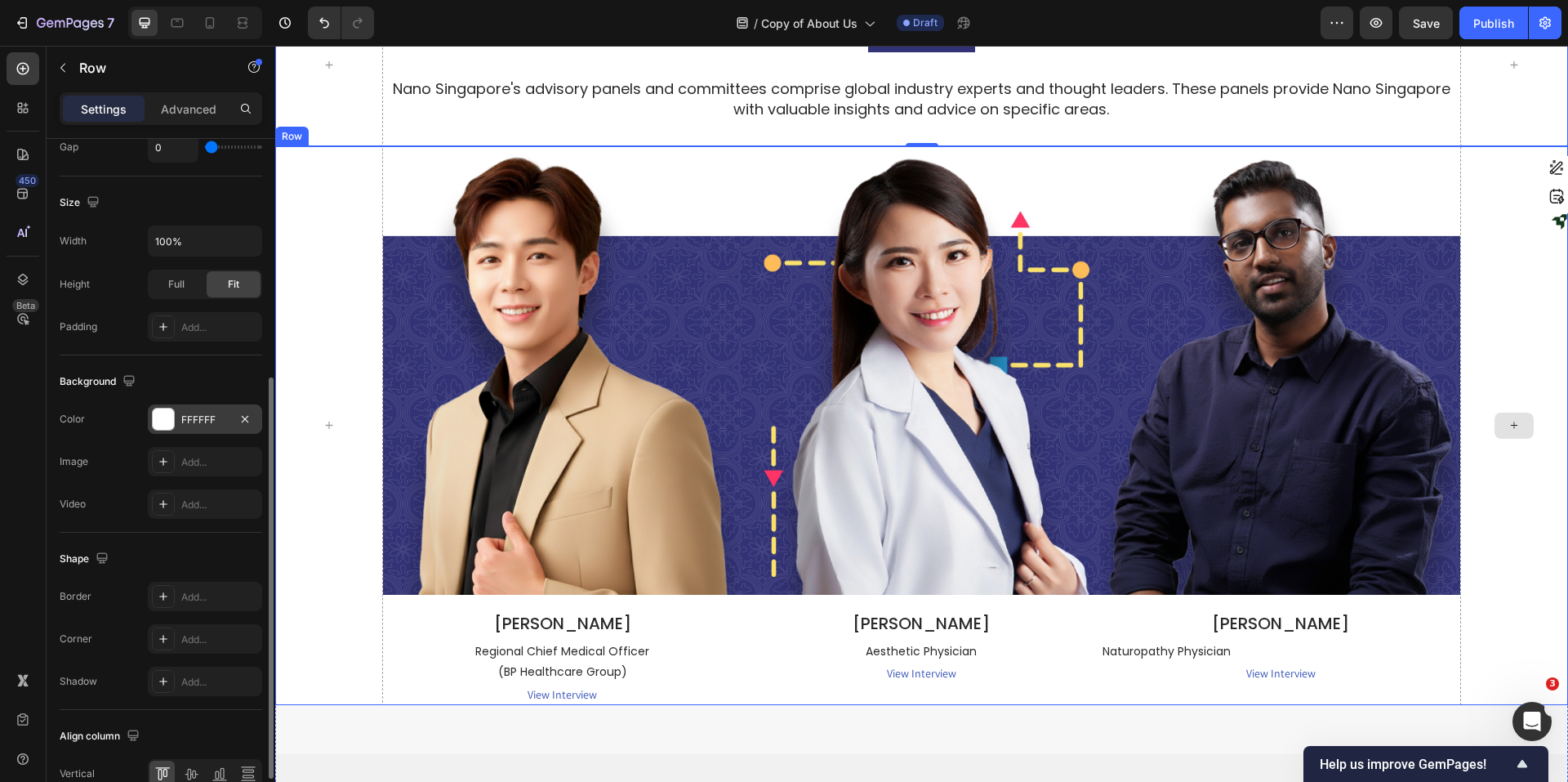
click at [1254, 464] on div at bounding box center [1514, 426] width 107 height 559
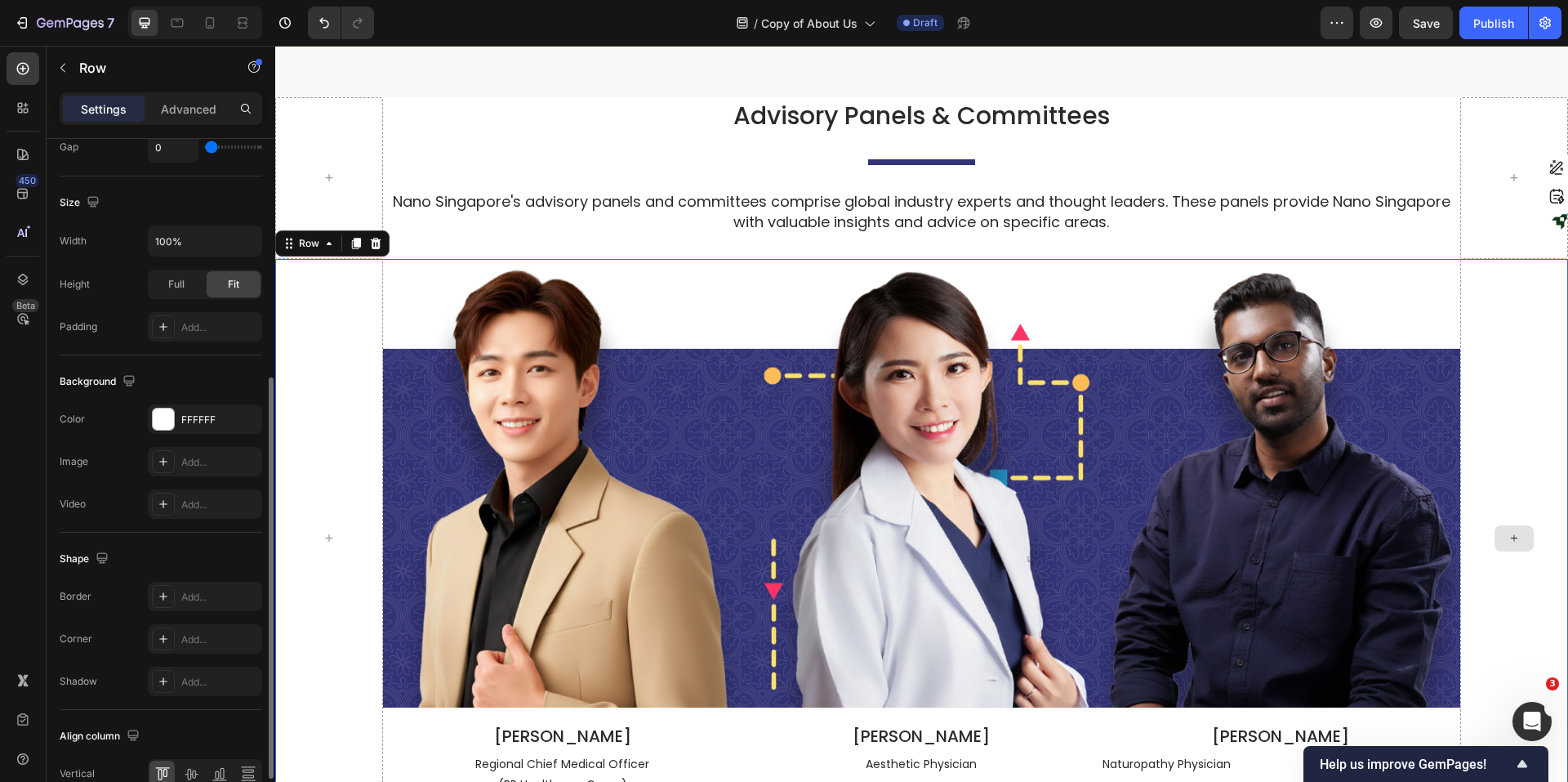
scroll to position [3054, 0]
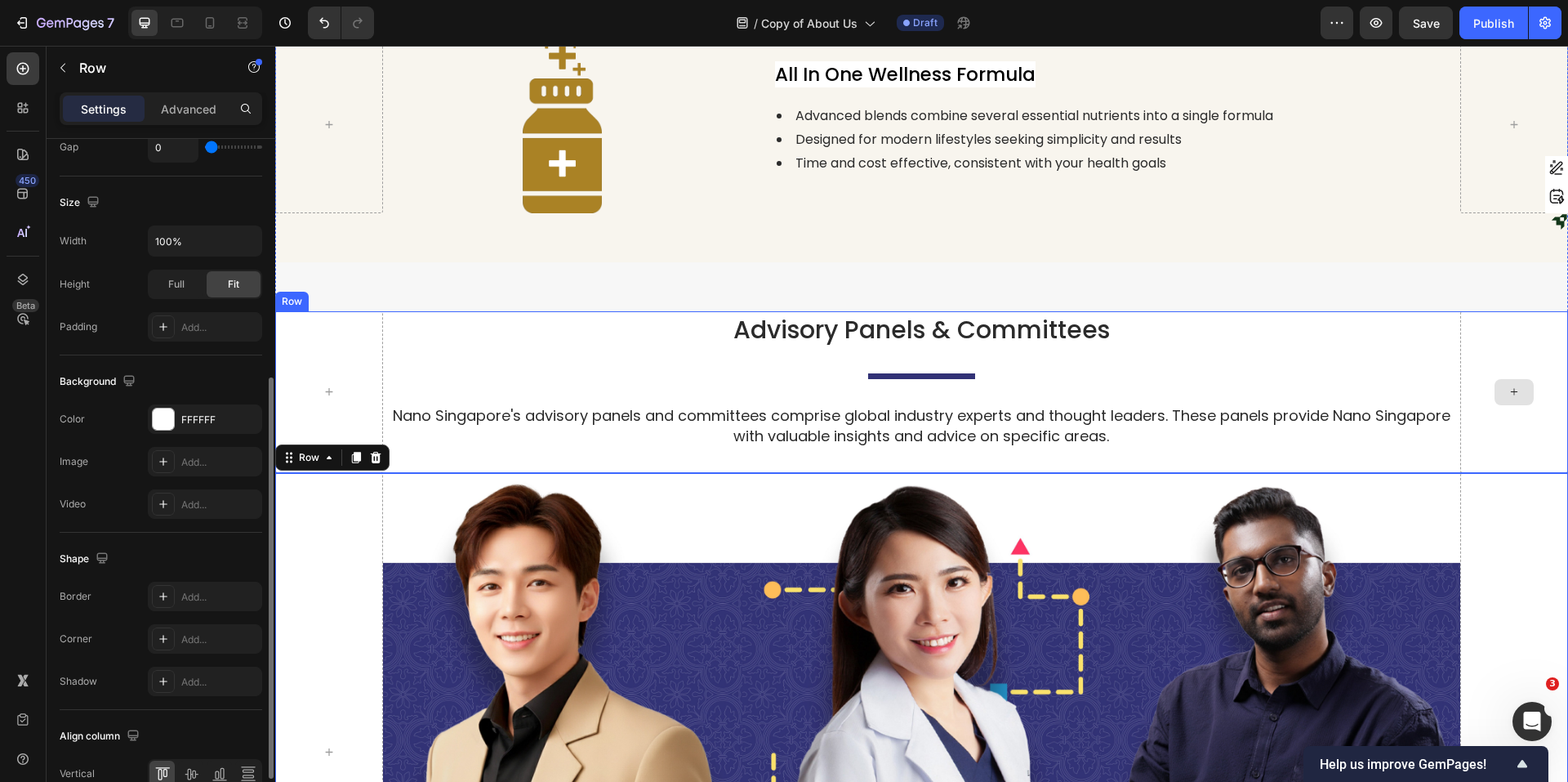
click at [1254, 354] on div at bounding box center [1514, 391] width 107 height 161
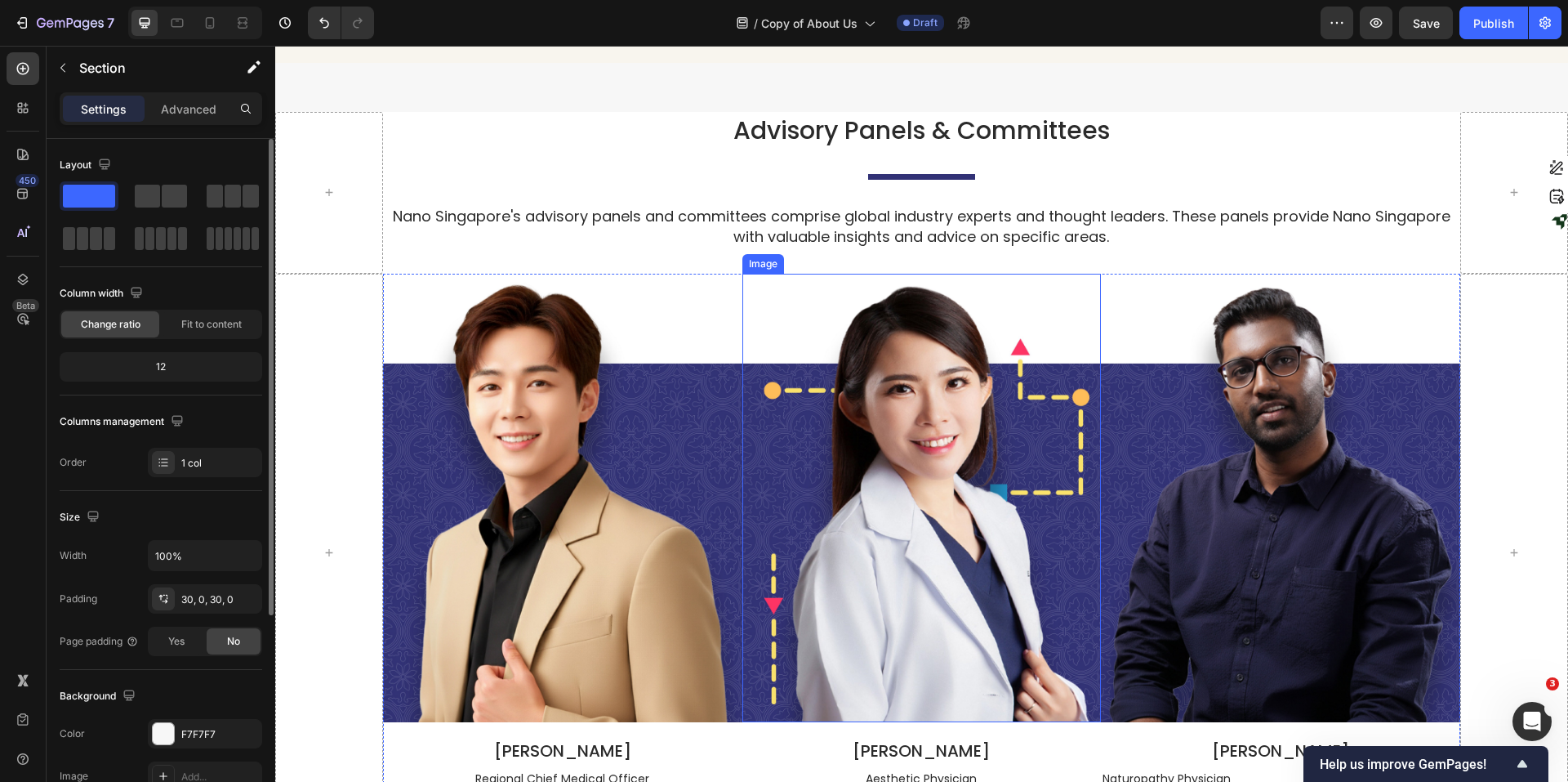
scroll to position [2933, 0]
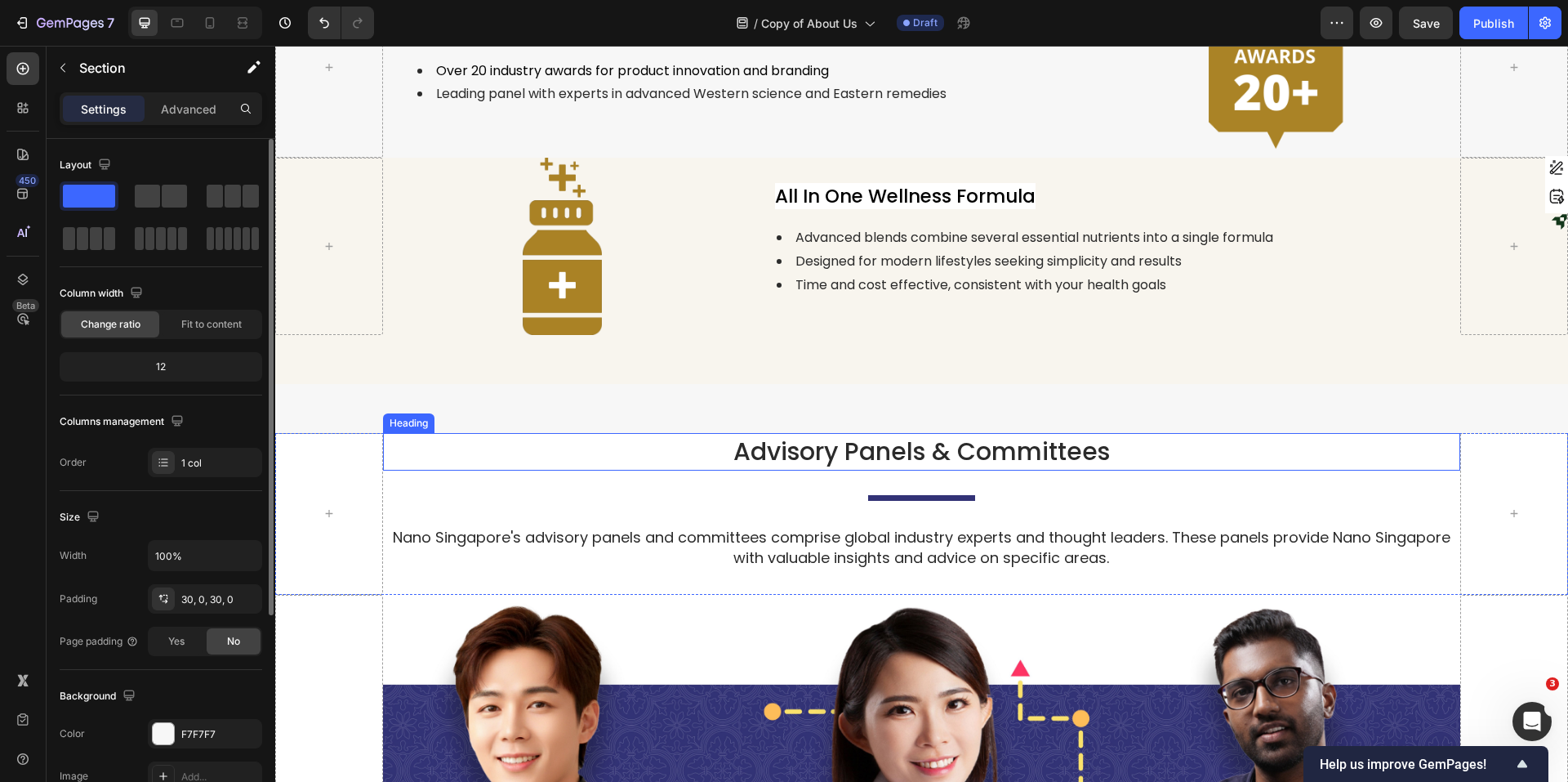
click at [560, 438] on h2 "Advisory Panels & Committees" at bounding box center [921, 451] width 1077 height 37
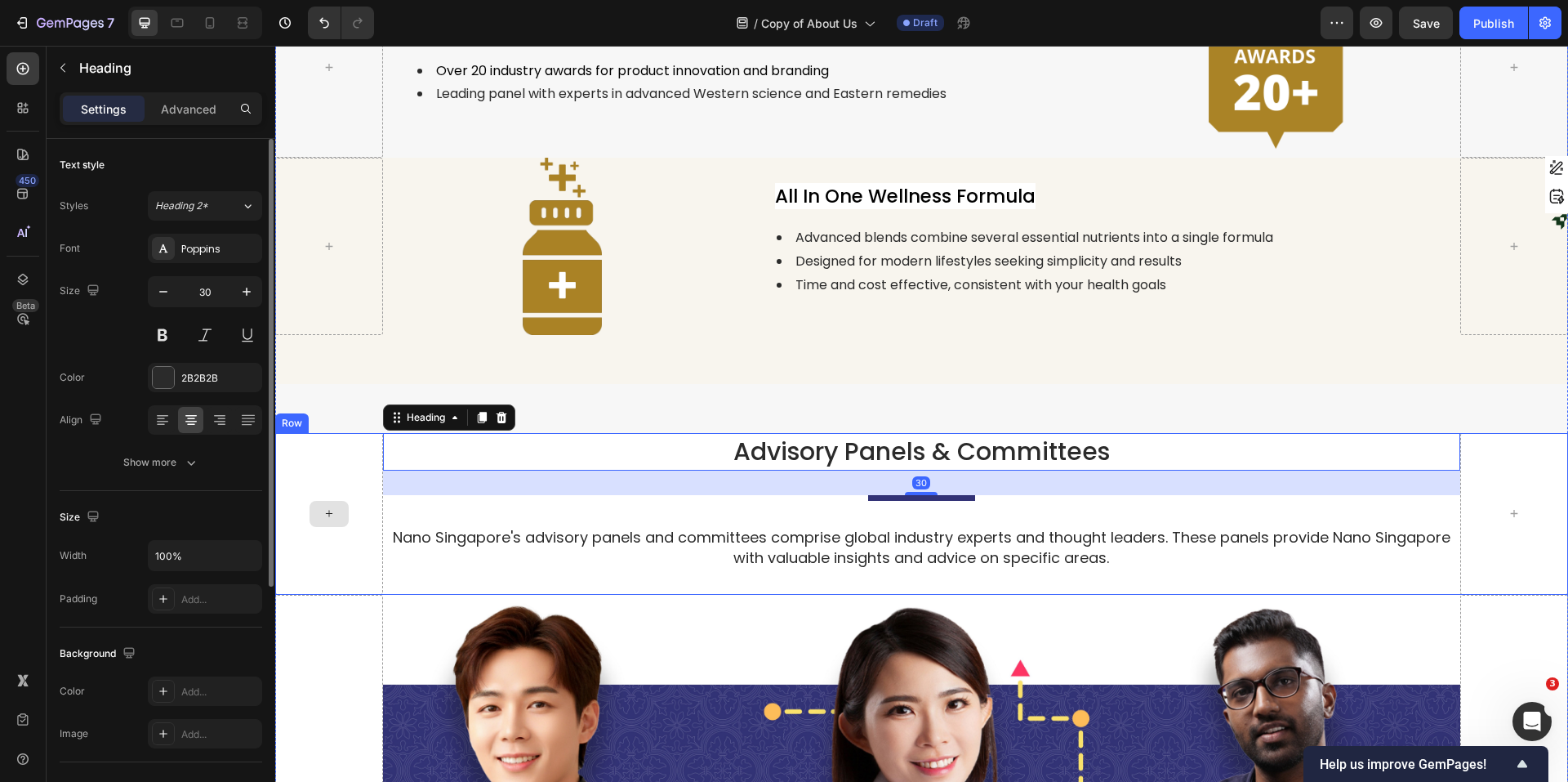
click at [364, 439] on div at bounding box center [329, 513] width 107 height 161
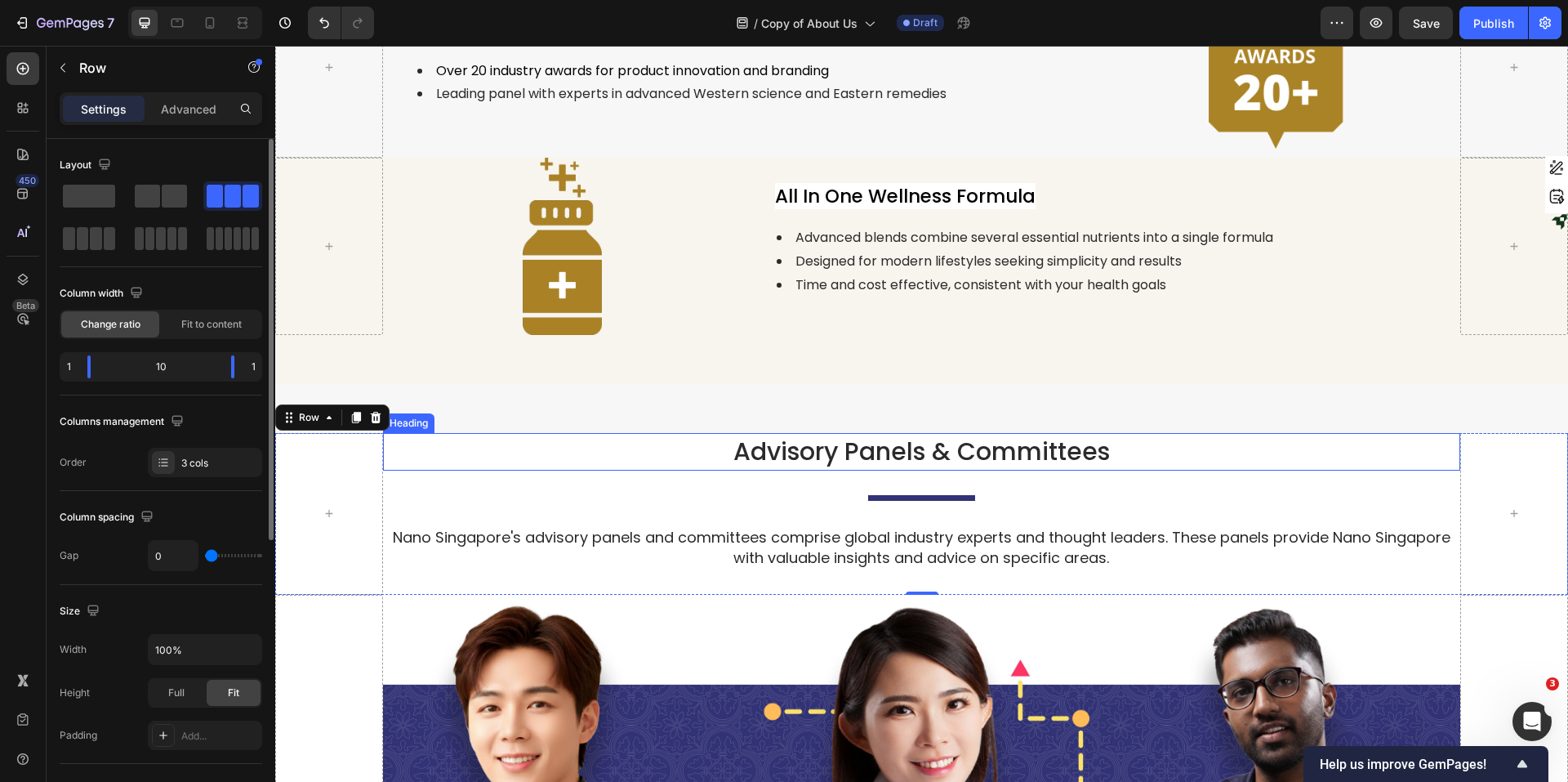
click at [566, 432] on h2 "Advisory Panels & Committees" at bounding box center [921, 451] width 1077 height 37
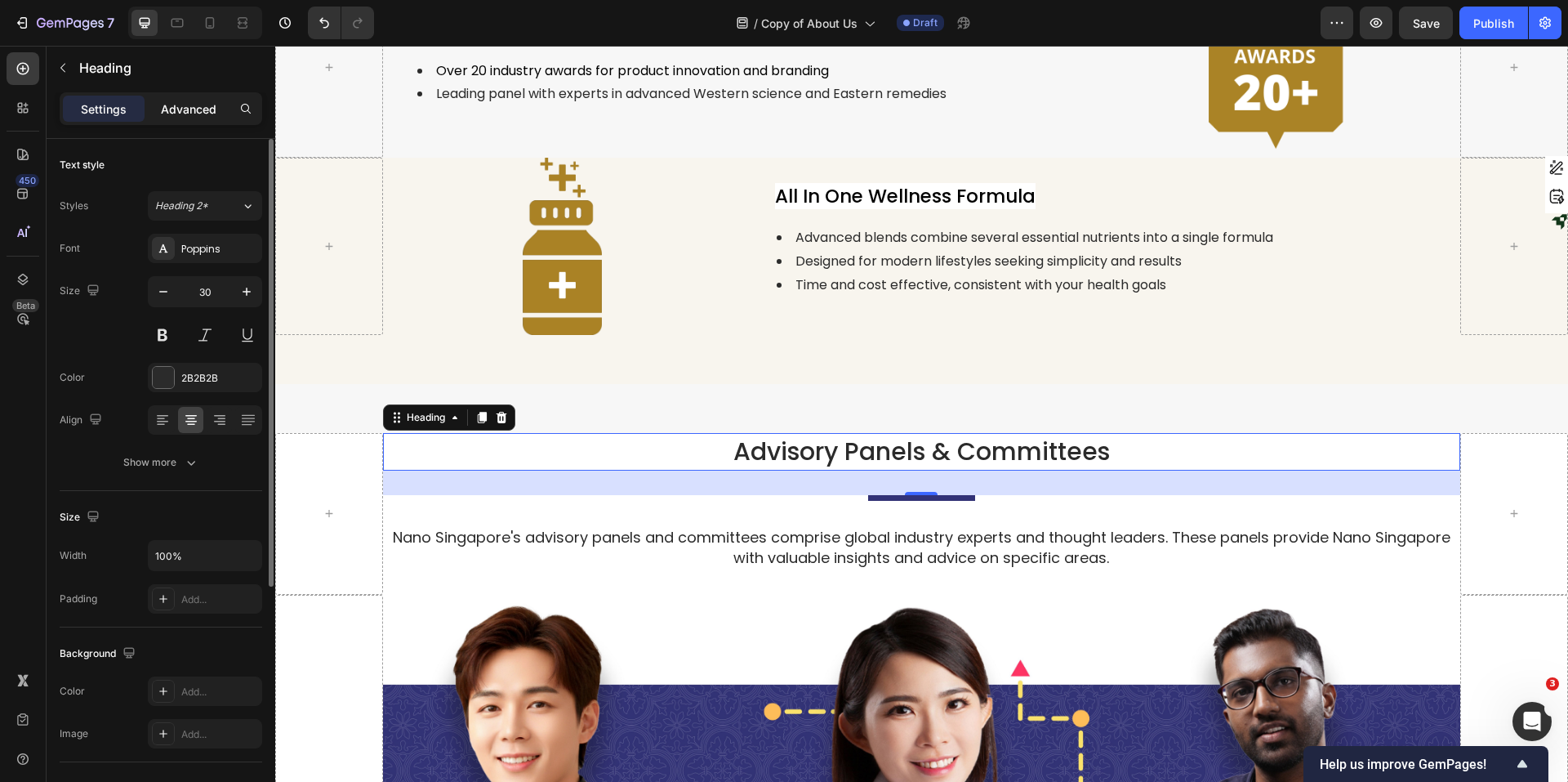
click at [205, 111] on p "Advanced" at bounding box center [188, 108] width 56 height 17
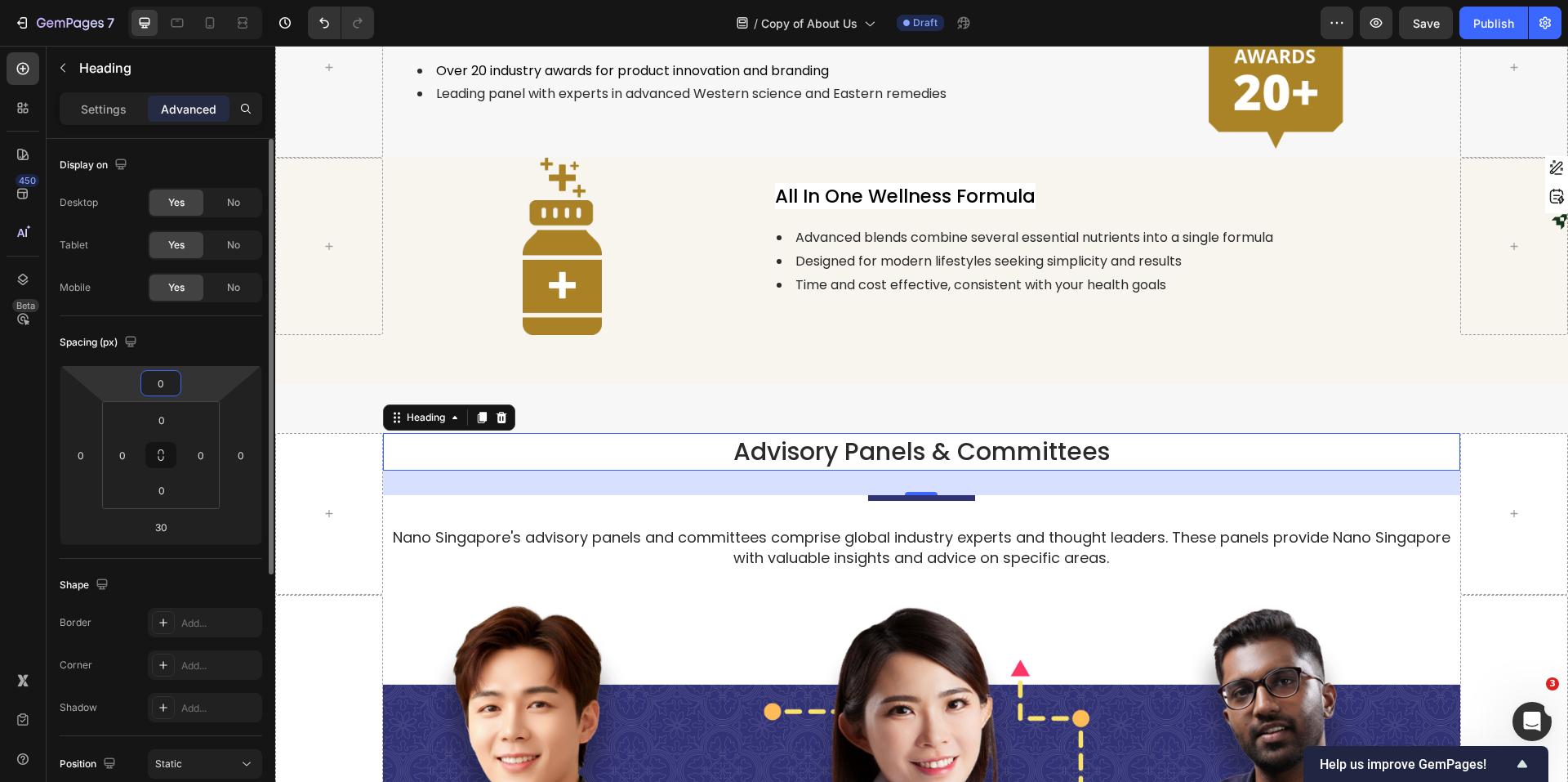
click at [158, 383] on input "0" at bounding box center [161, 382] width 33 height 25
type input "30"
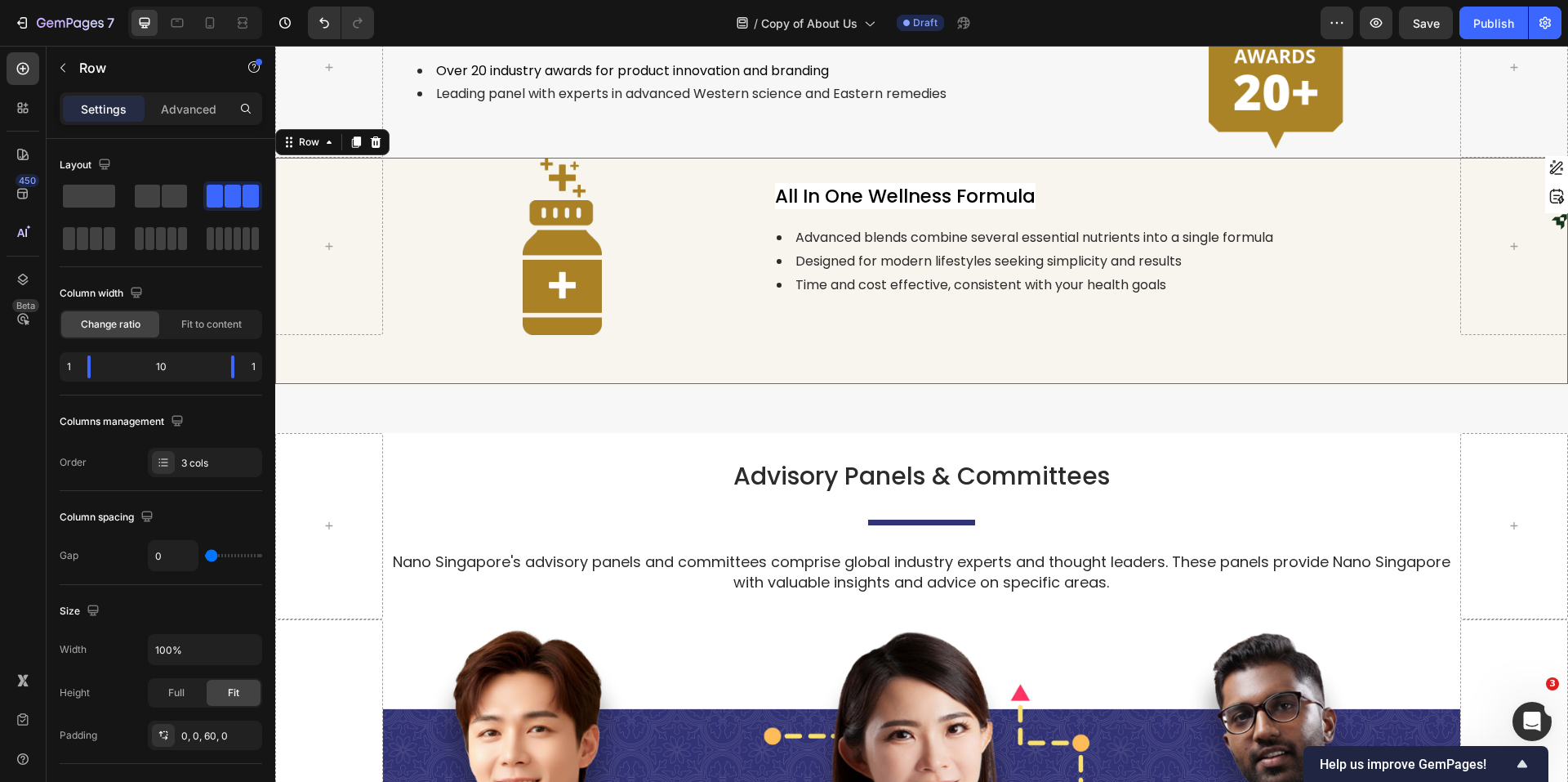
click at [461, 362] on div "Image all in one wellness formula Text Block Advanced blends combine several es…" at bounding box center [921, 270] width 1293 height 227
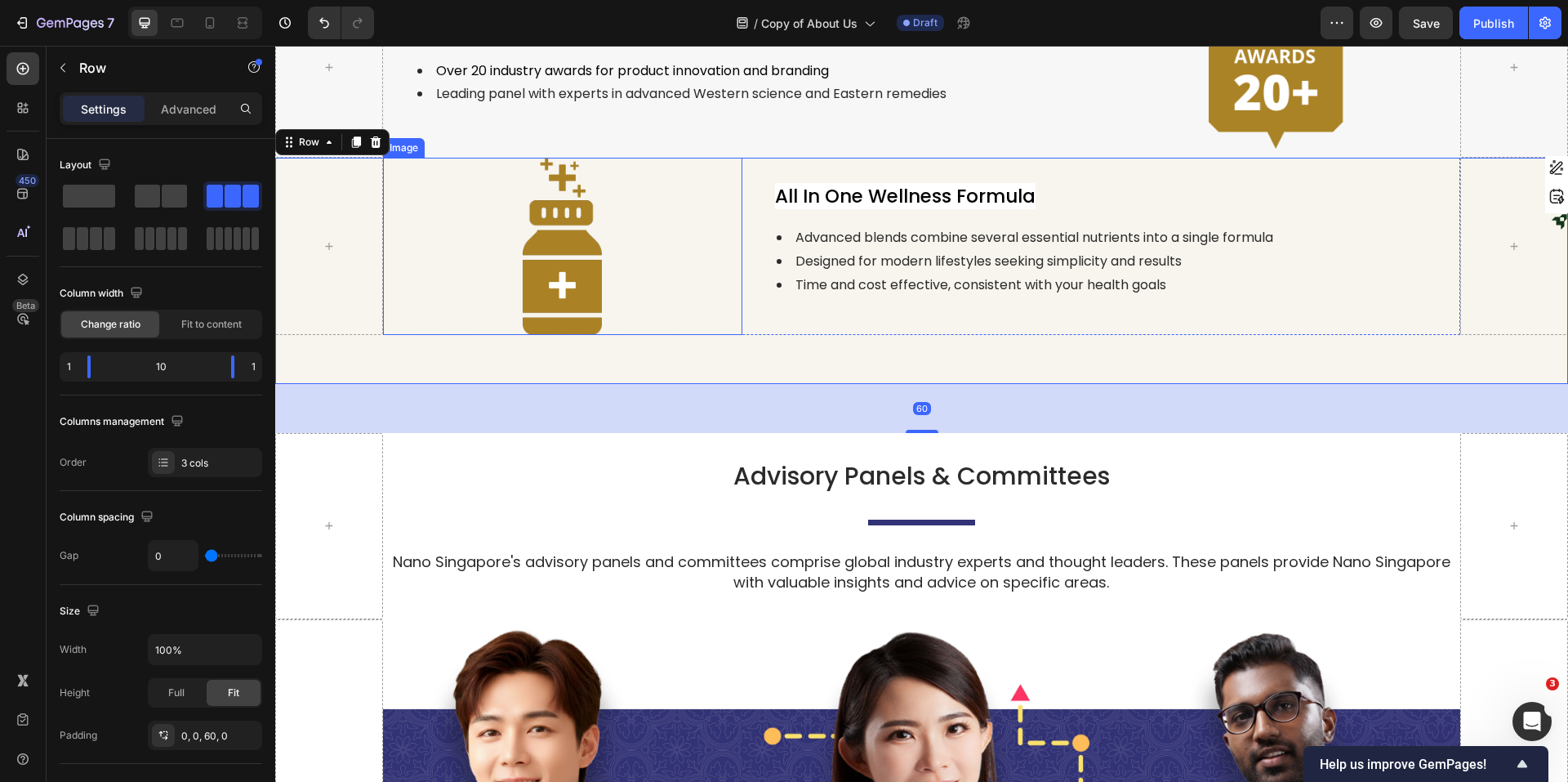
click at [468, 310] on div at bounding box center [563, 247] width 360 height 178
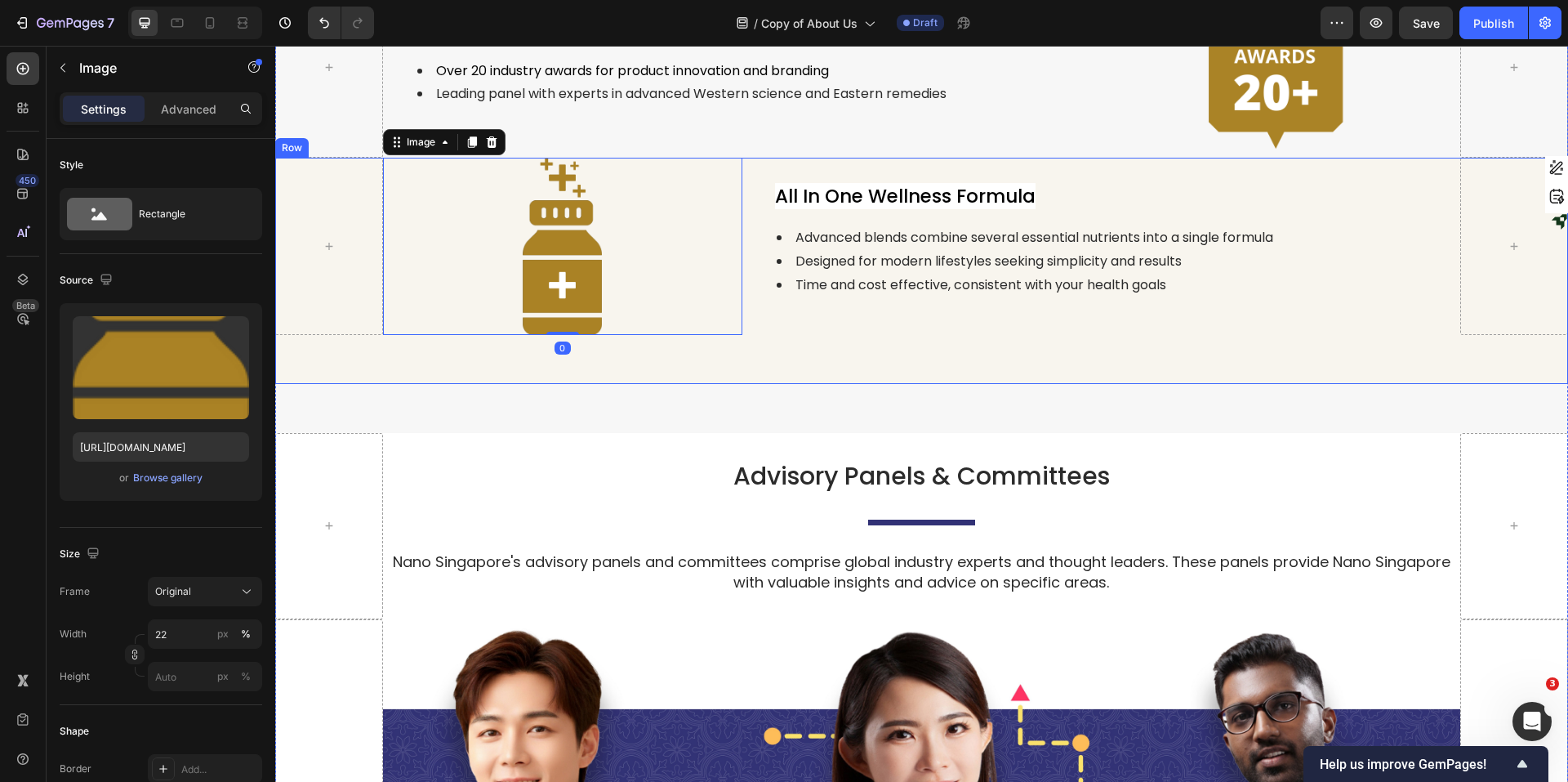
click at [498, 331] on div "Image 0 all in one wellness formula Text Block Advanced blends combine several …" at bounding box center [921, 270] width 1293 height 227
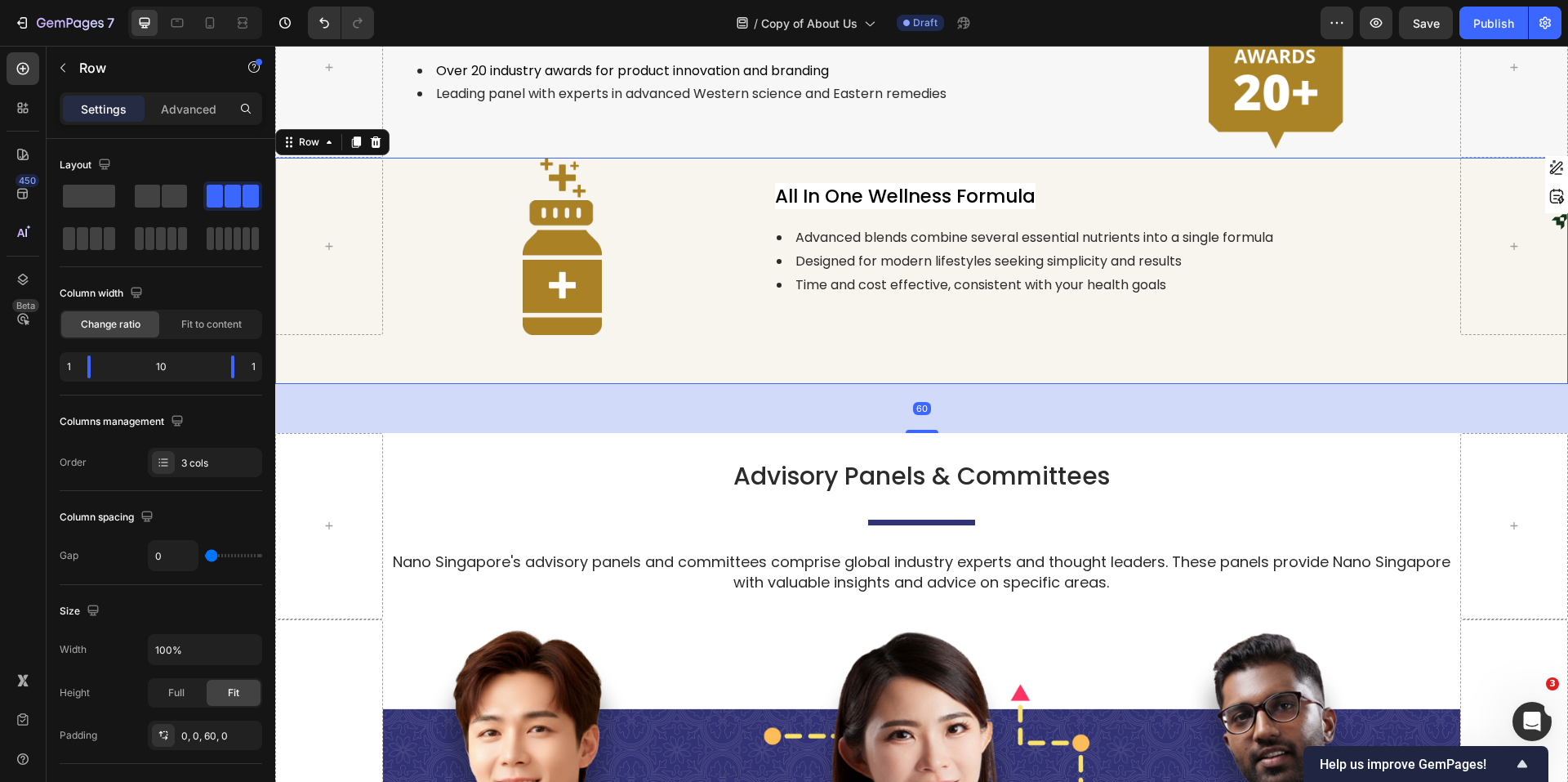
click at [187, 95] on div "Settings Advanced" at bounding box center [160, 108] width 202 height 33
click at [172, 100] on p "Advanced" at bounding box center [188, 108] width 56 height 17
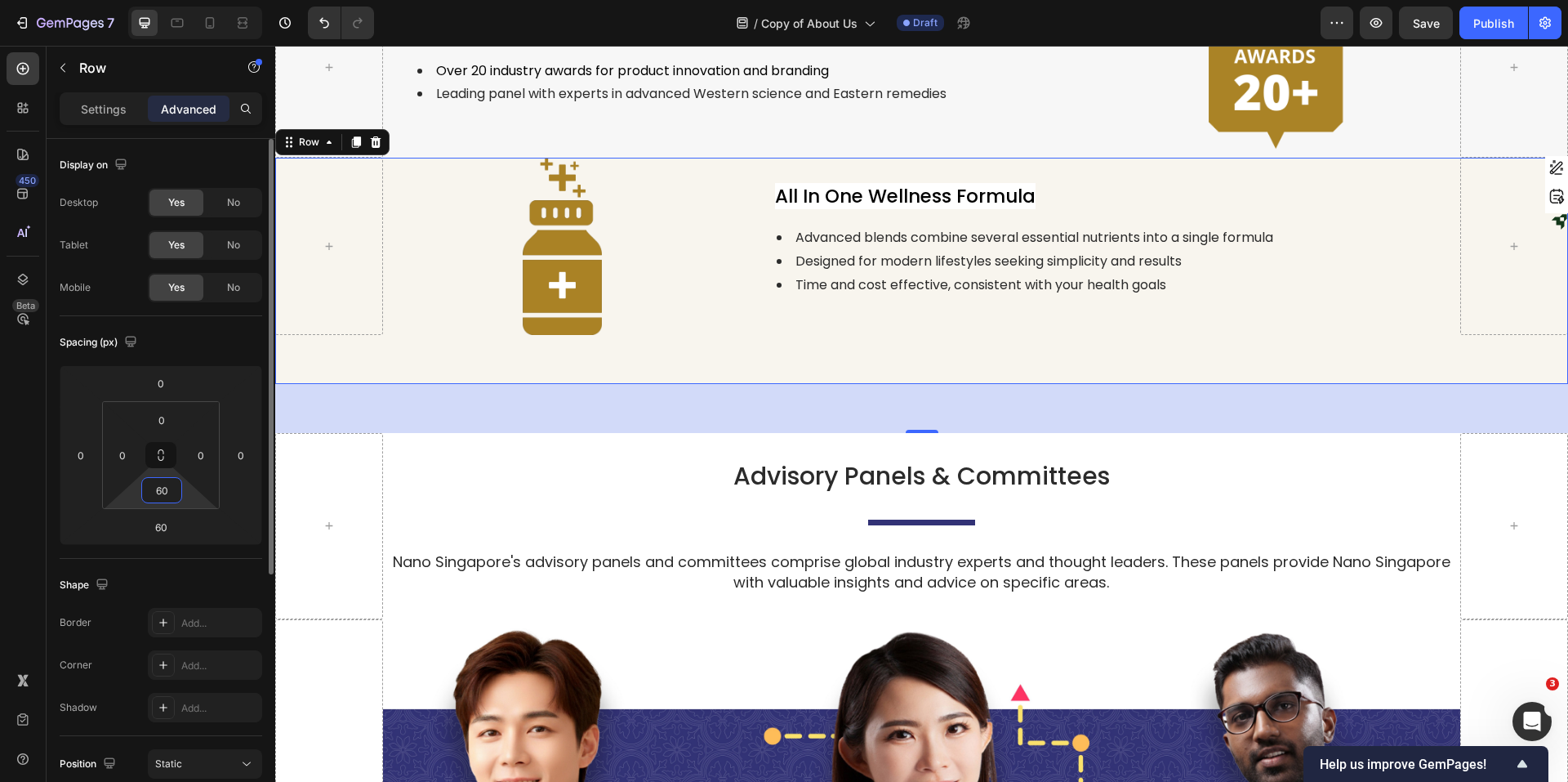
click at [162, 489] on input "60" at bounding box center [162, 490] width 33 height 25
click at [215, 340] on div "Spacing (px)" at bounding box center [160, 342] width 202 height 26
click at [163, 486] on input "60" at bounding box center [162, 490] width 33 height 25
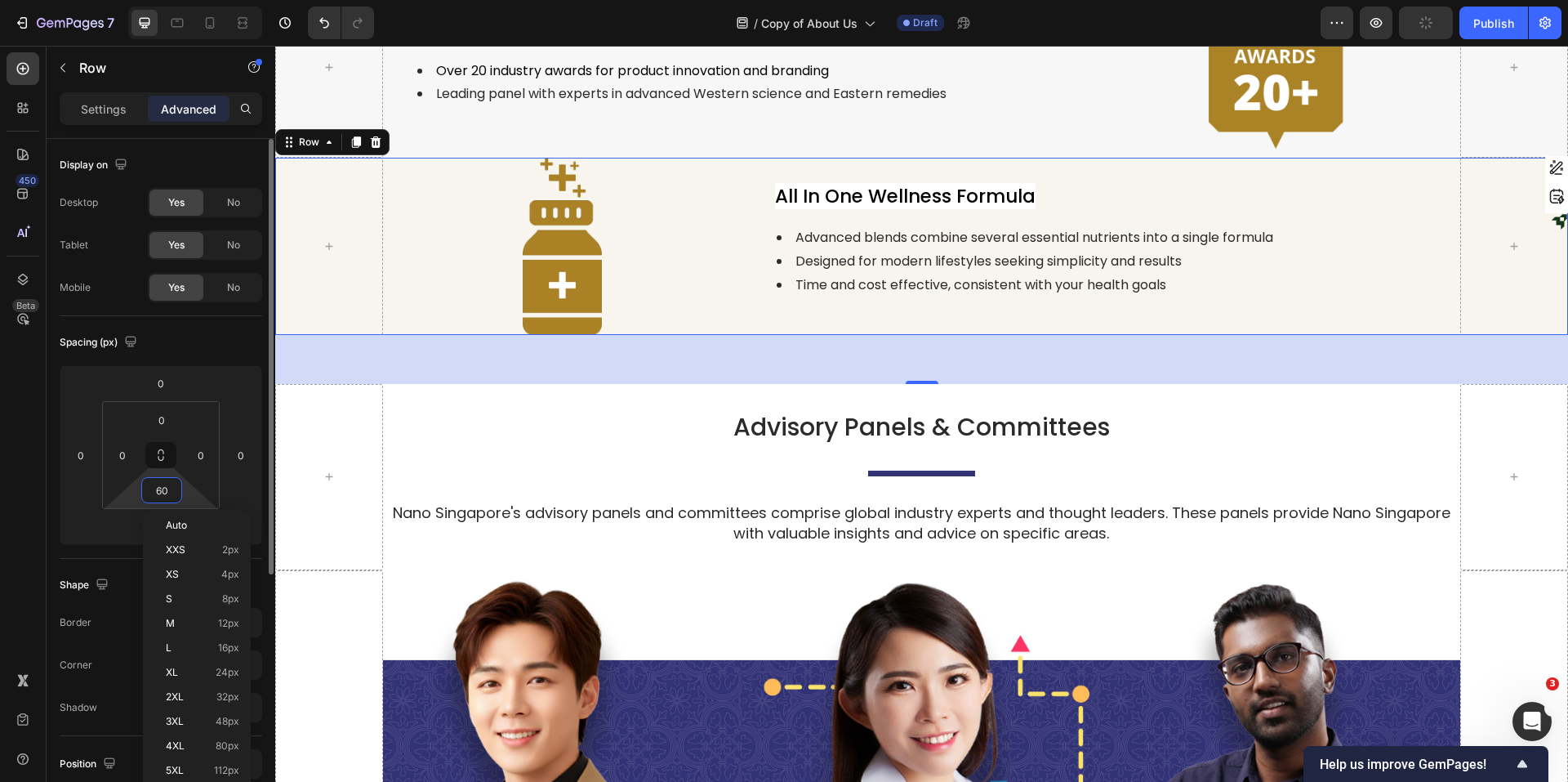
type input "0"
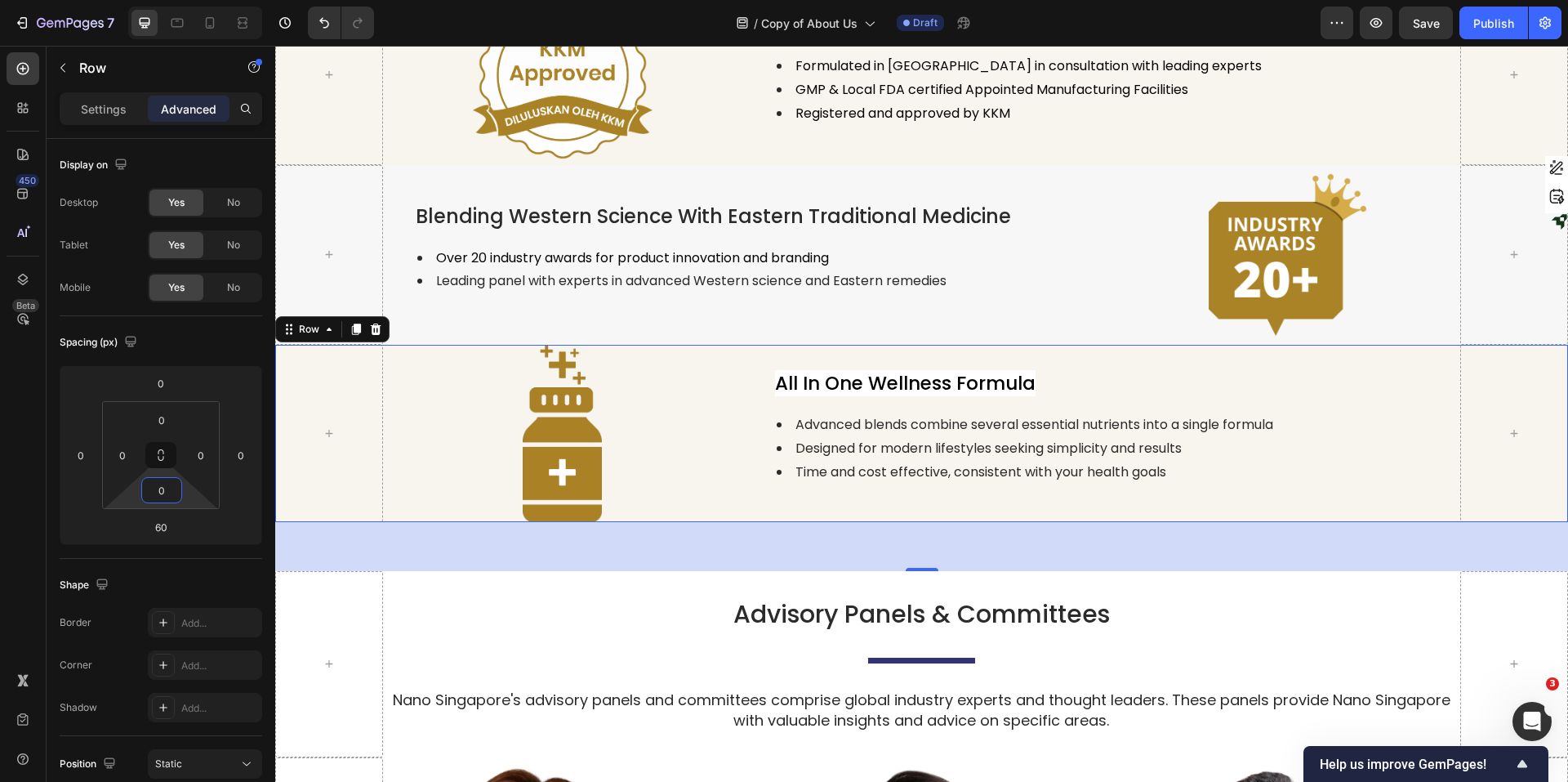
scroll to position [2606, 0]
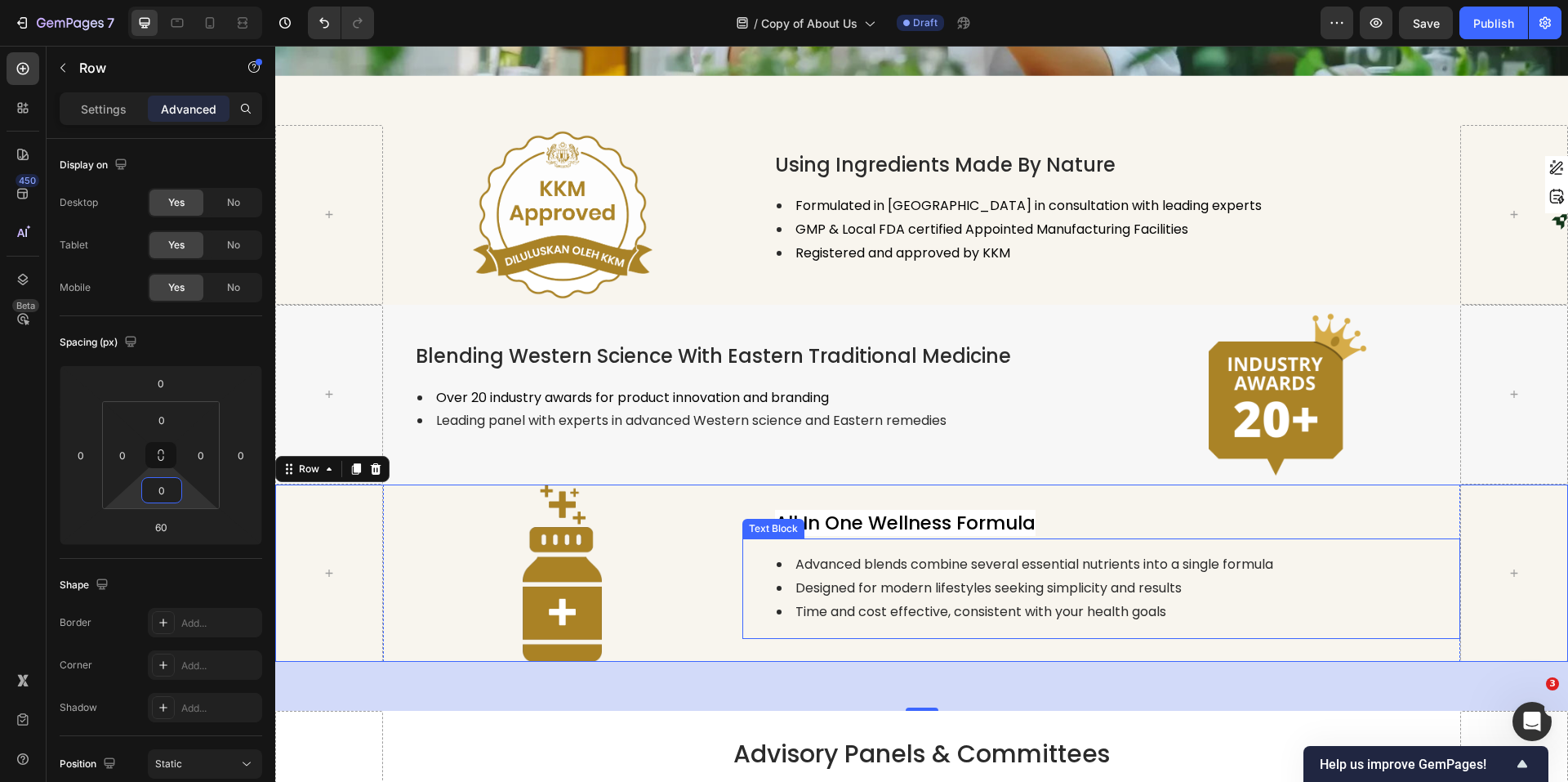
click at [1247, 600] on li "Time and cost effective, consistent with your health goals" at bounding box center [1117, 612] width 682 height 24
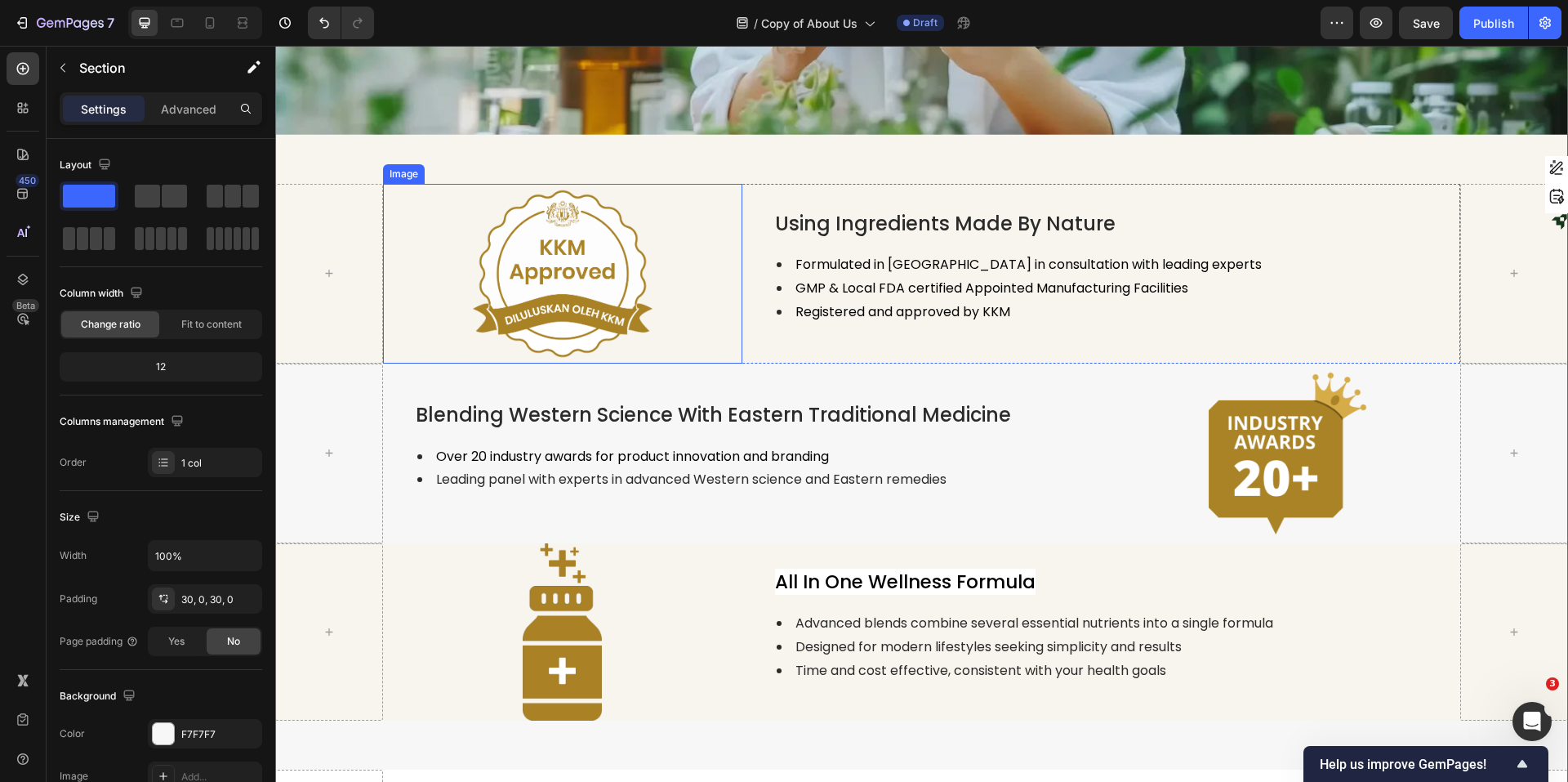
scroll to position [2851, 0]
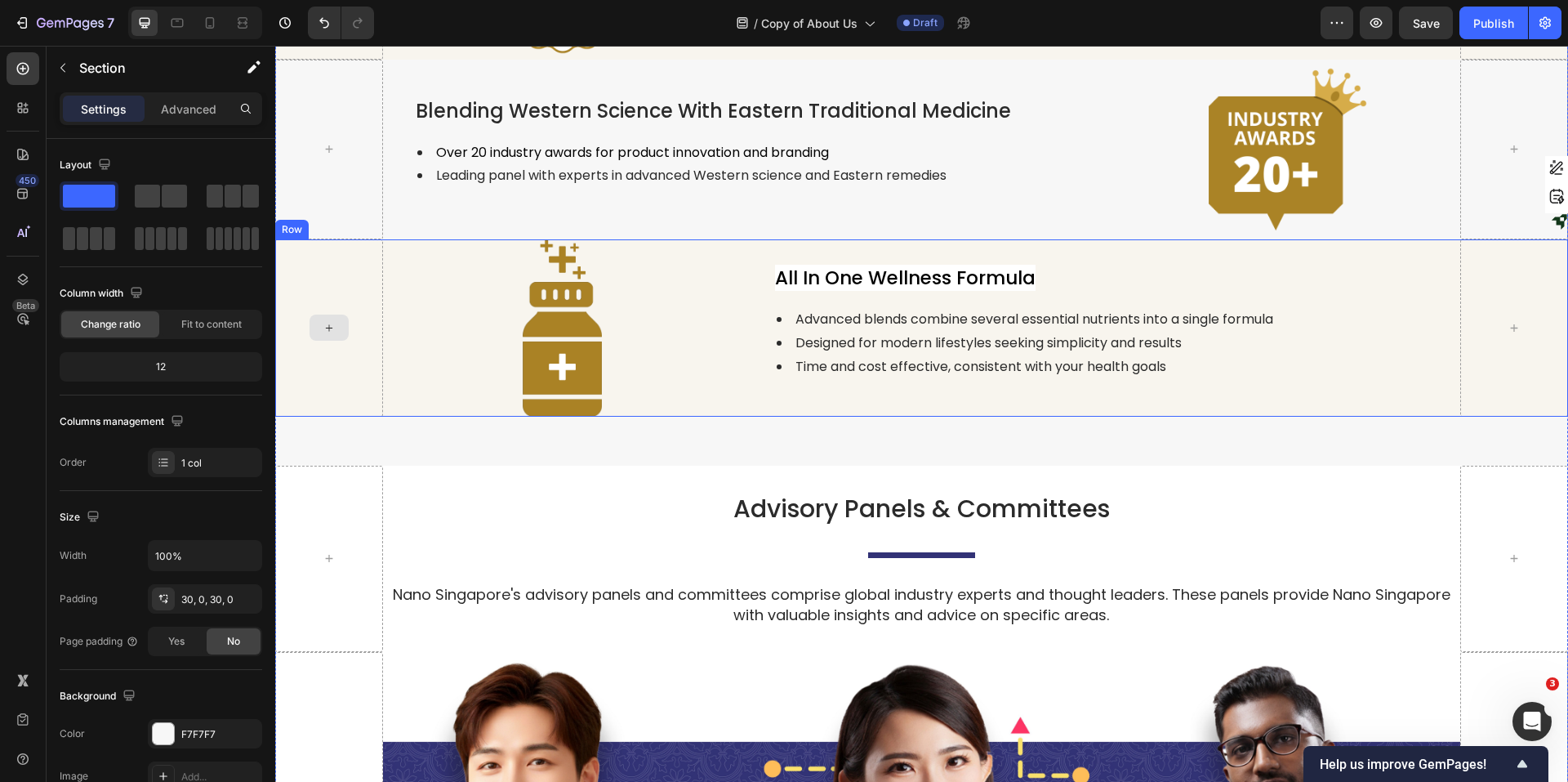
click at [347, 379] on div at bounding box center [329, 329] width 107 height 178
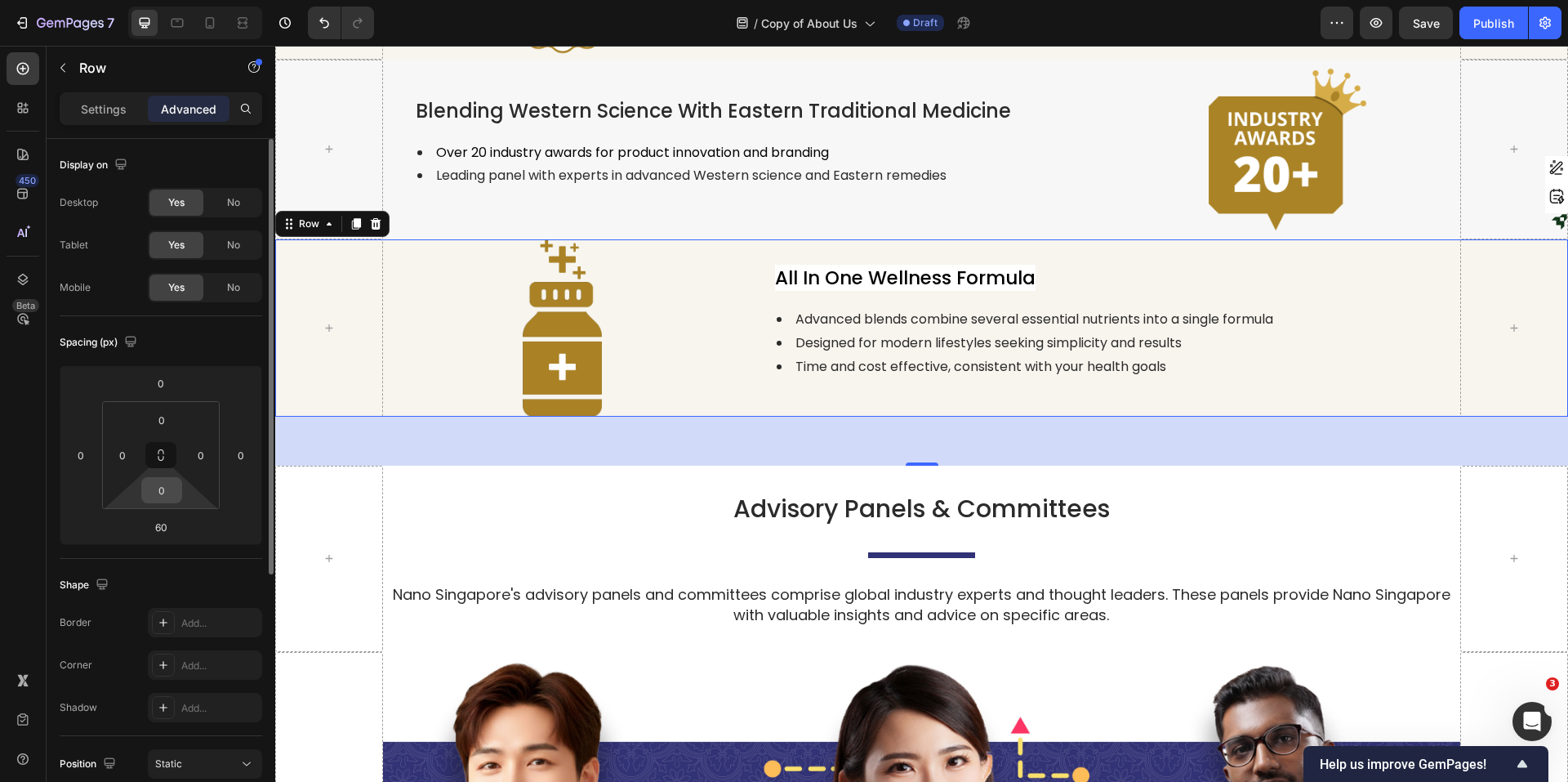
click at [156, 490] on input "0" at bounding box center [162, 490] width 33 height 25
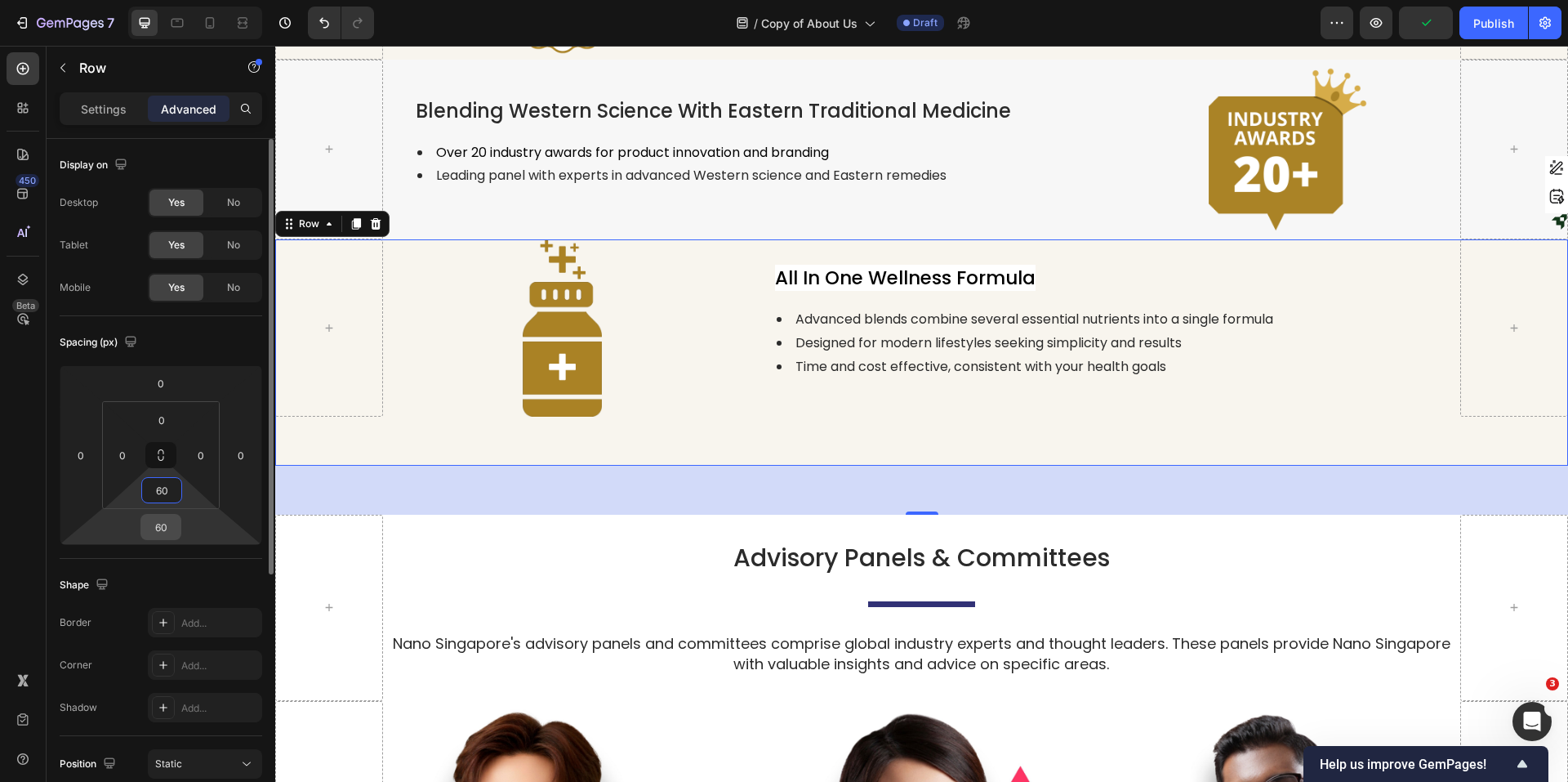
type input "60"
click at [160, 528] on input "60" at bounding box center [161, 526] width 33 height 25
type input "0"
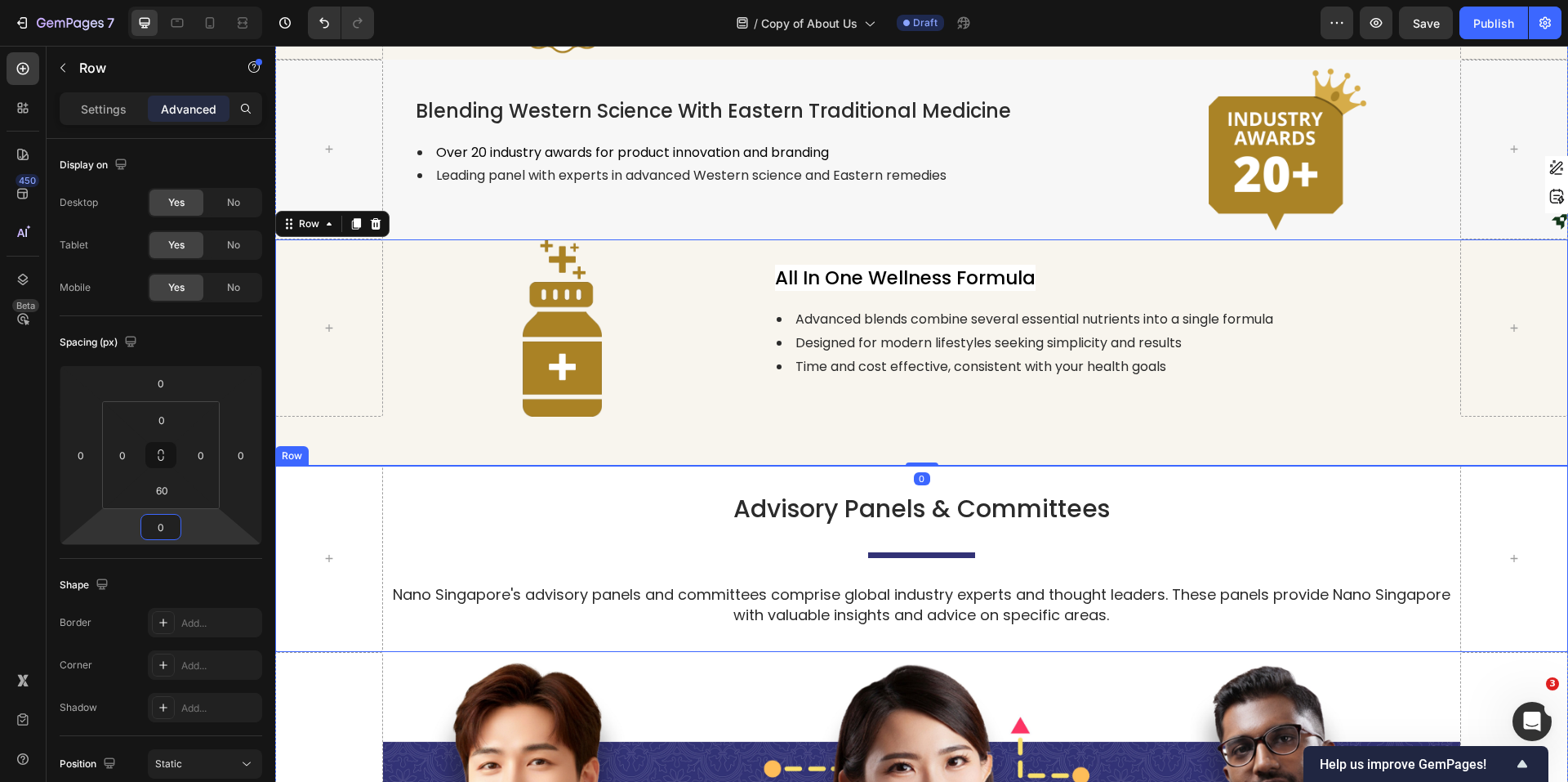
click at [481, 465] on div "Advisory Panels & Committees Heading Title Line Nano Singapore's advisory panel…" at bounding box center [921, 558] width 1077 height 186
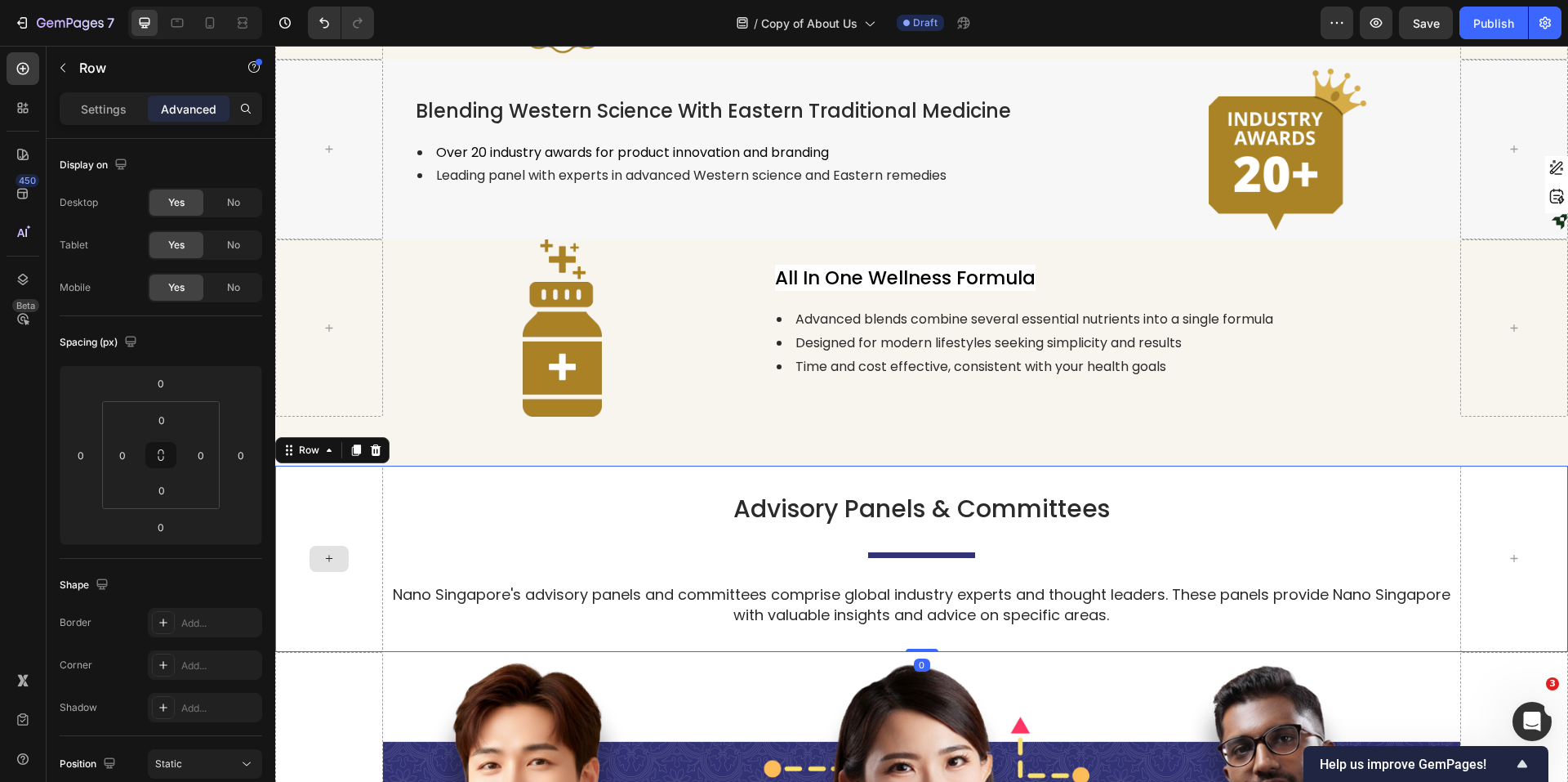
click at [330, 484] on div at bounding box center [329, 558] width 107 height 186
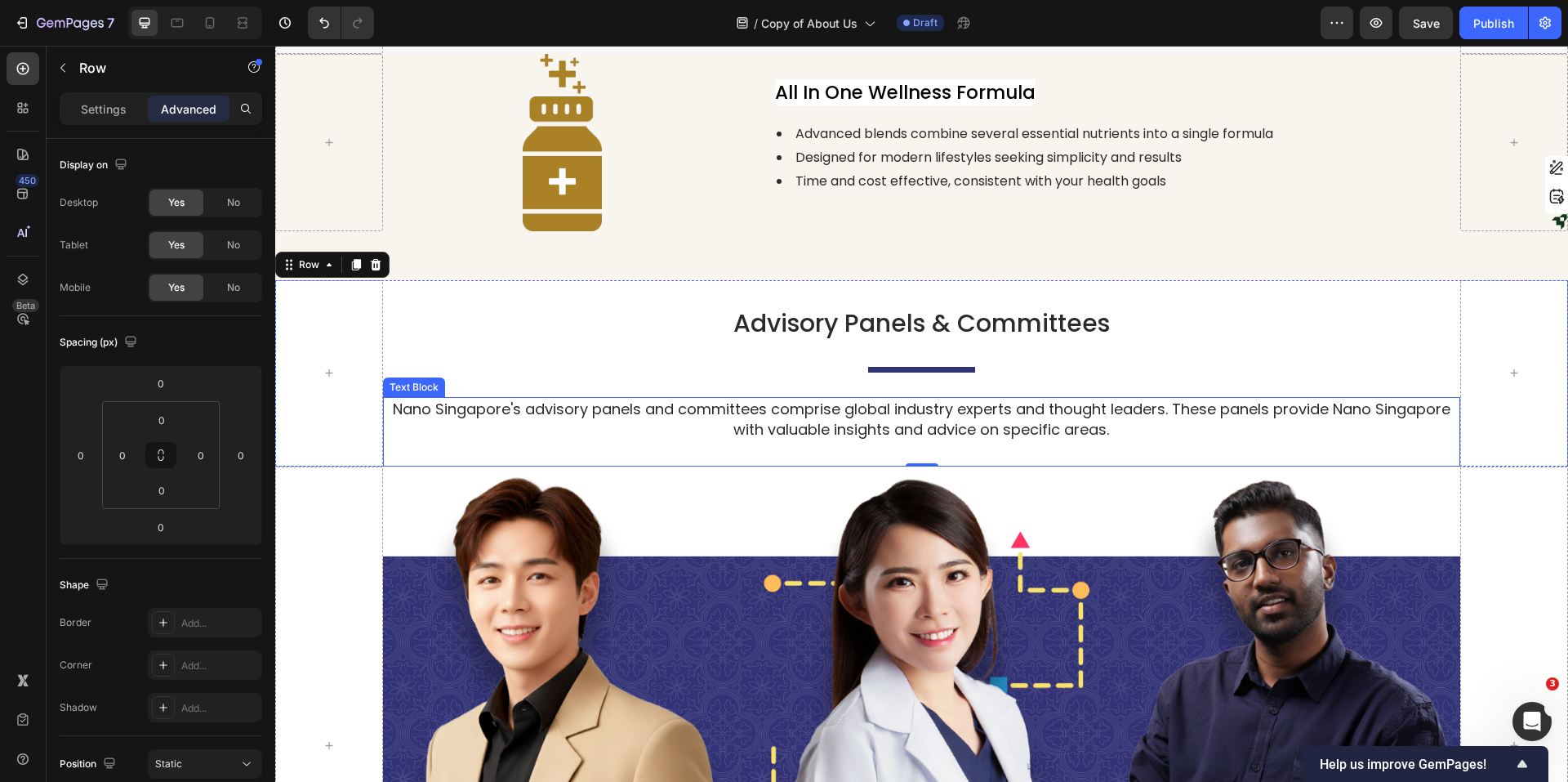
scroll to position [2933, 0]
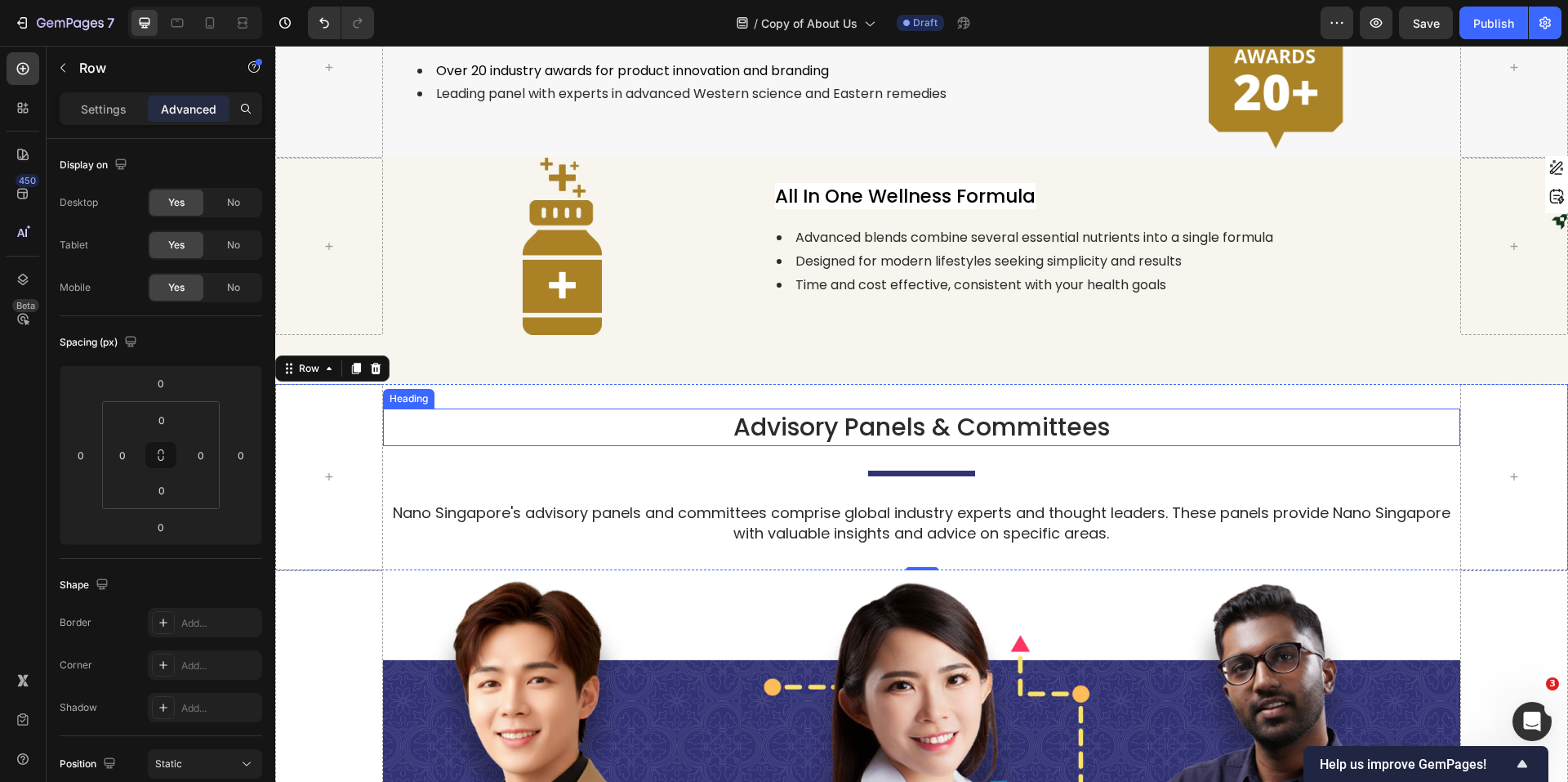
click at [683, 418] on h2 "Advisory Panels & Committees" at bounding box center [921, 427] width 1077 height 37
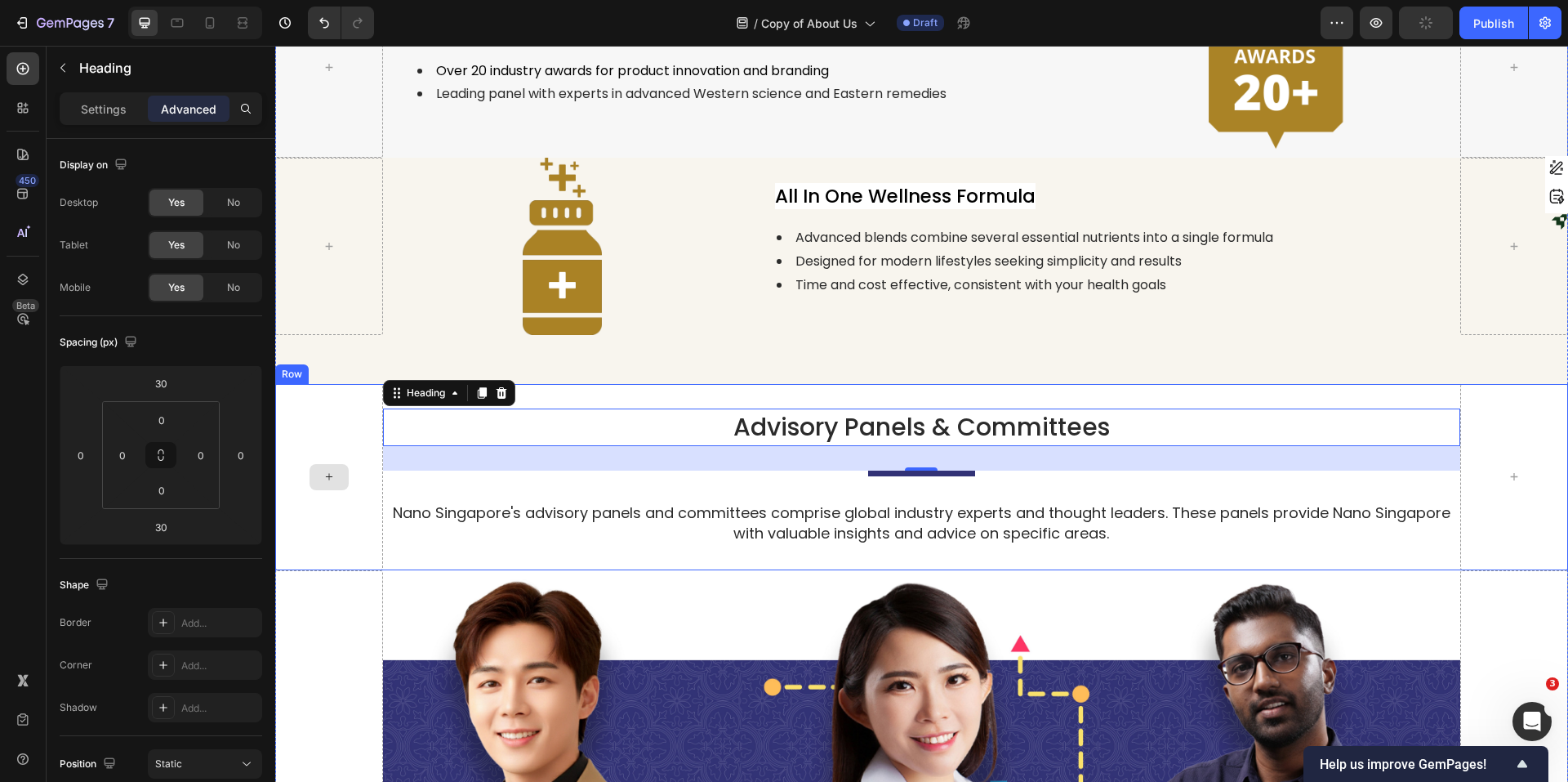
click at [359, 405] on div at bounding box center [329, 477] width 107 height 186
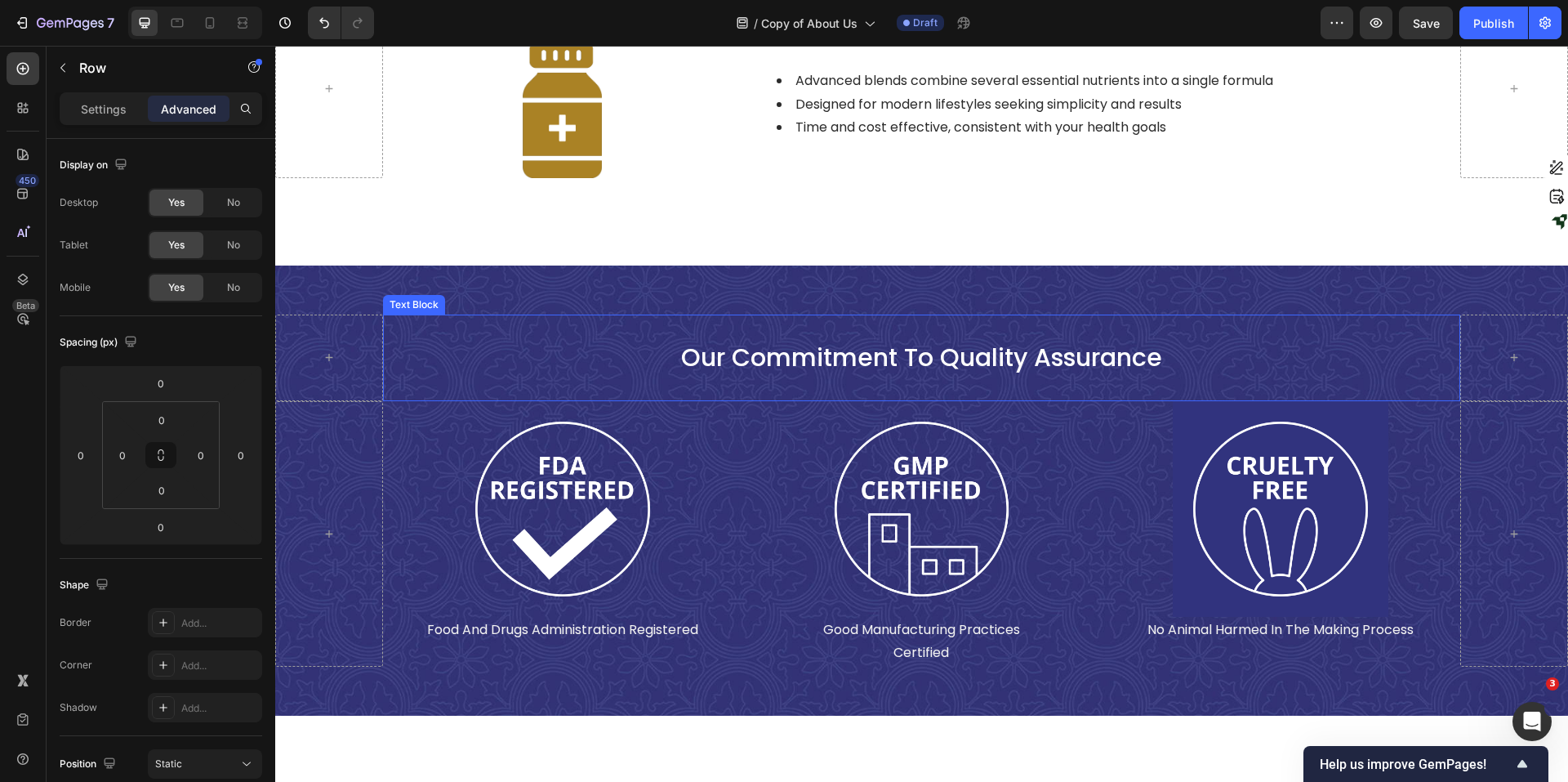
scroll to position [6526, 0]
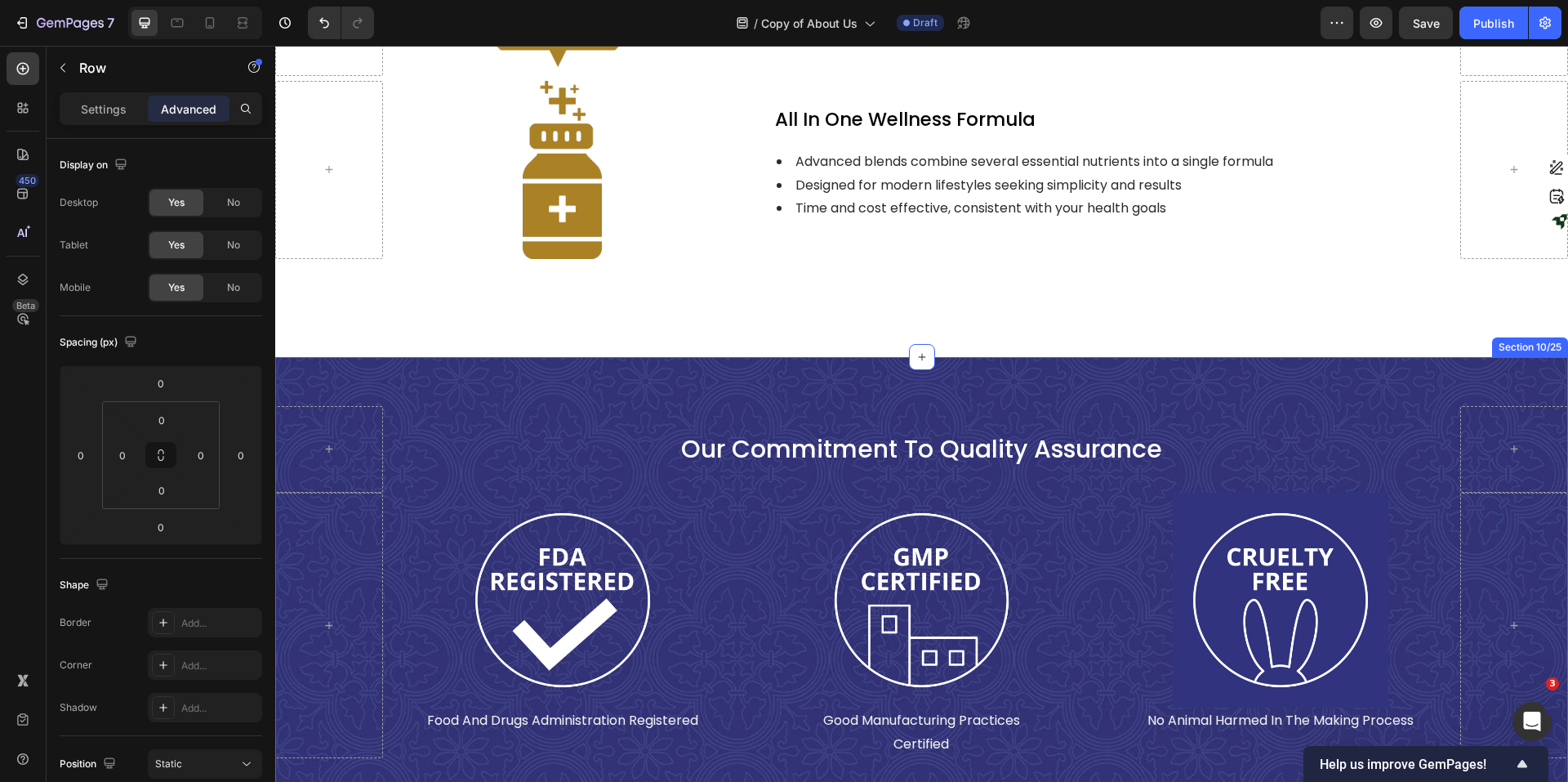
click at [361, 357] on div "our commitment to quality assurance Text Block Row Row Image food and drugs adm…" at bounding box center [921, 582] width 1293 height 450
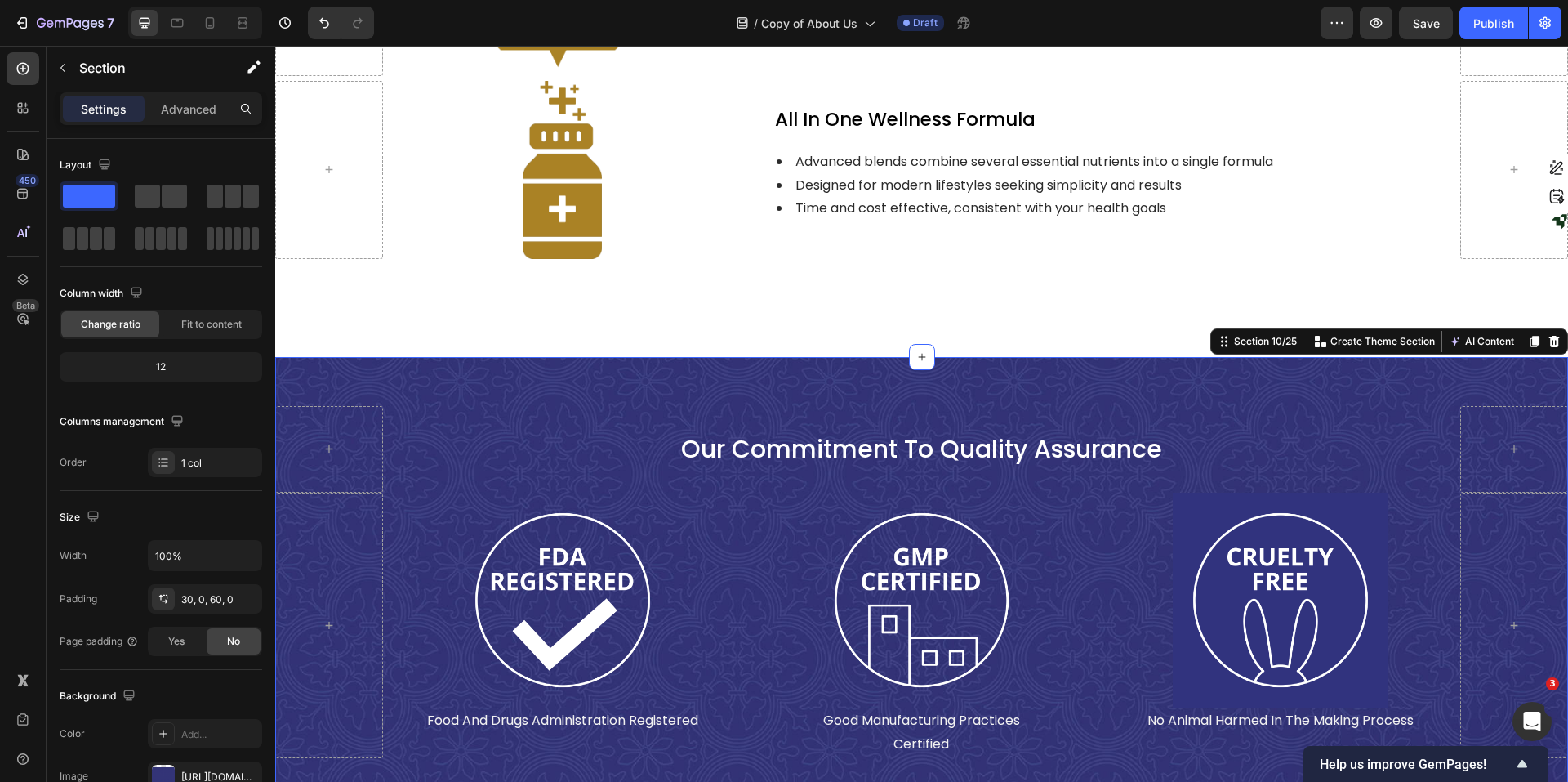
click at [356, 357] on div "our commitment to quality assurance Text Block Row Row Image food and drugs adm…" at bounding box center [921, 582] width 1293 height 450
click at [1254, 336] on icon at bounding box center [1535, 341] width 9 height 12
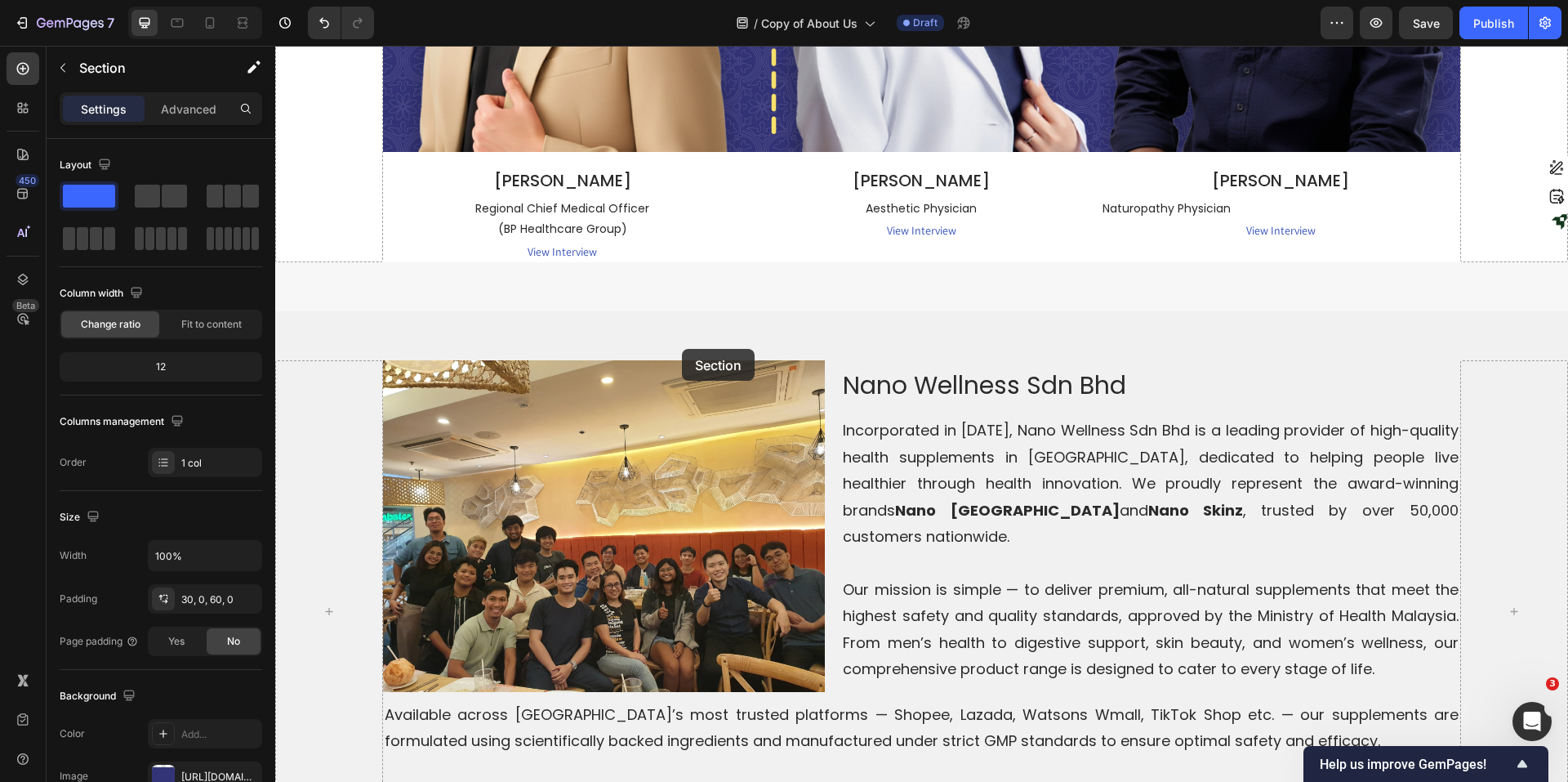
scroll to position [3800, 0]
drag, startPoint x: 370, startPoint y: 114, endPoint x: 677, endPoint y: 278, distance: 348.1
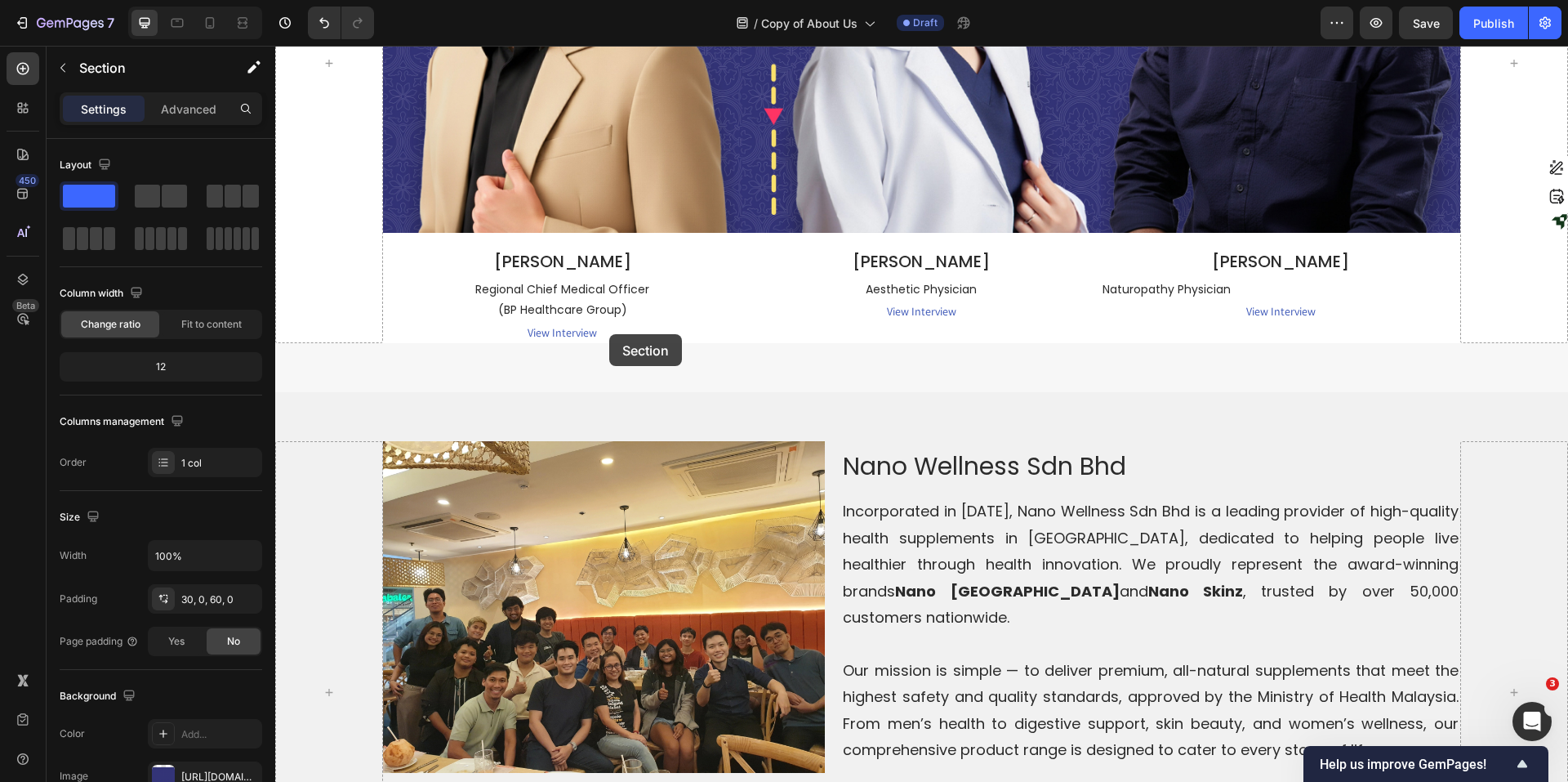
scroll to position [3473, 0]
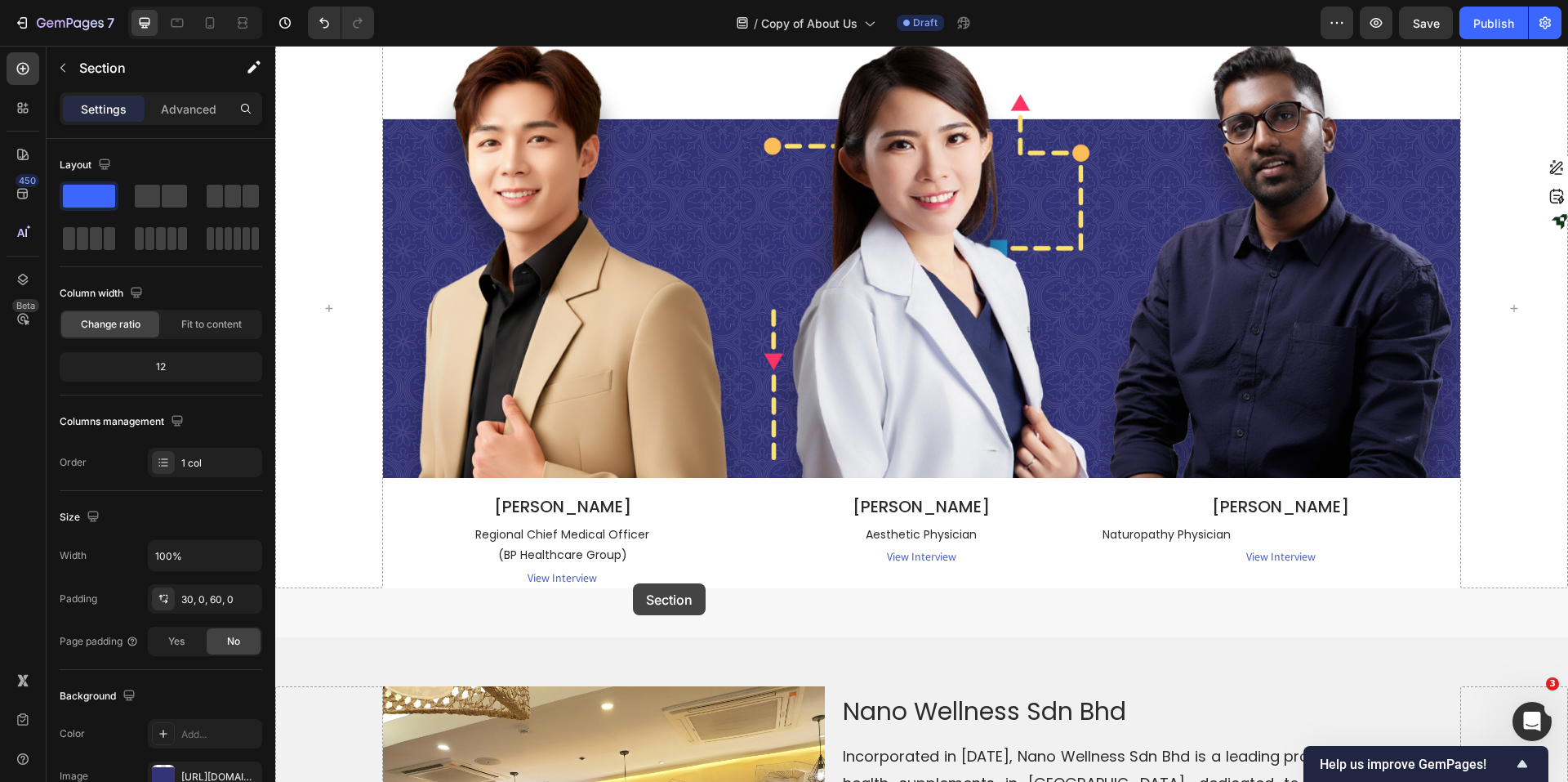
drag, startPoint x: 440, startPoint y: 215, endPoint x: 633, endPoint y: 584, distance: 416.4
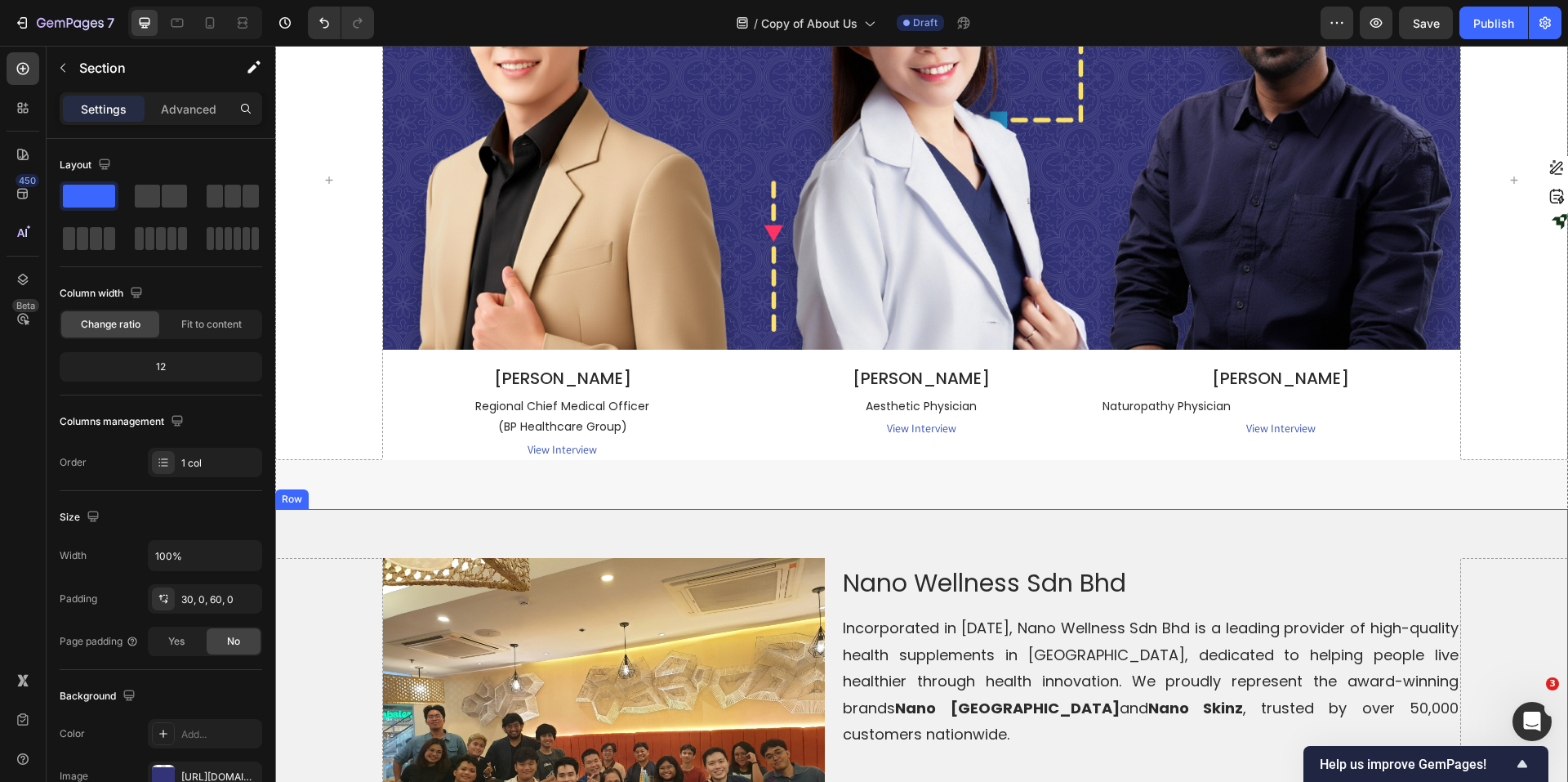
scroll to position [3800, 0]
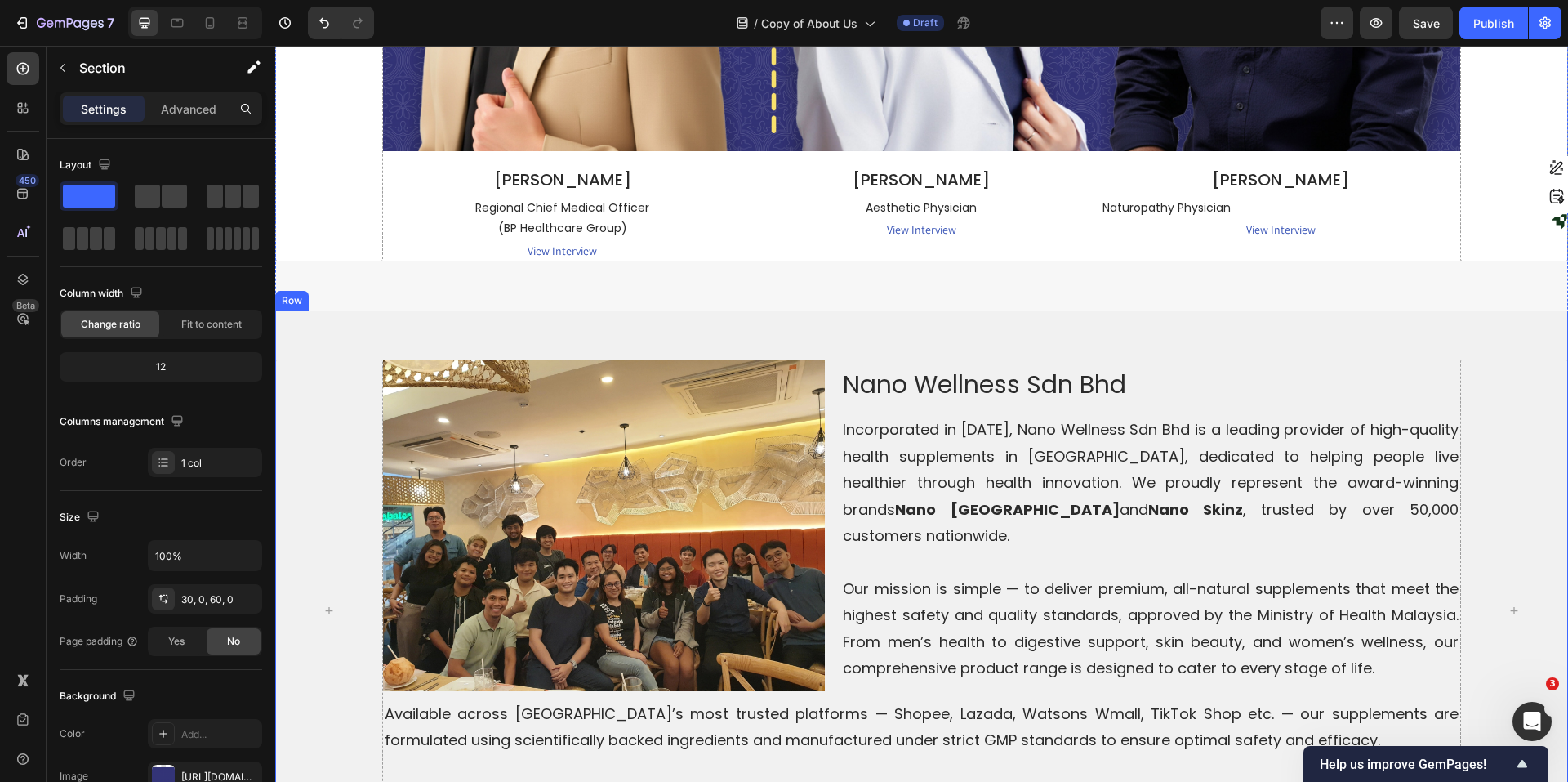
click at [1254, 310] on div "Image Nano Wellness Sdn Bhd Heading Incorporated in 2020, Nano Wellness Sdn Bhd…" at bounding box center [921, 626] width 1293 height 632
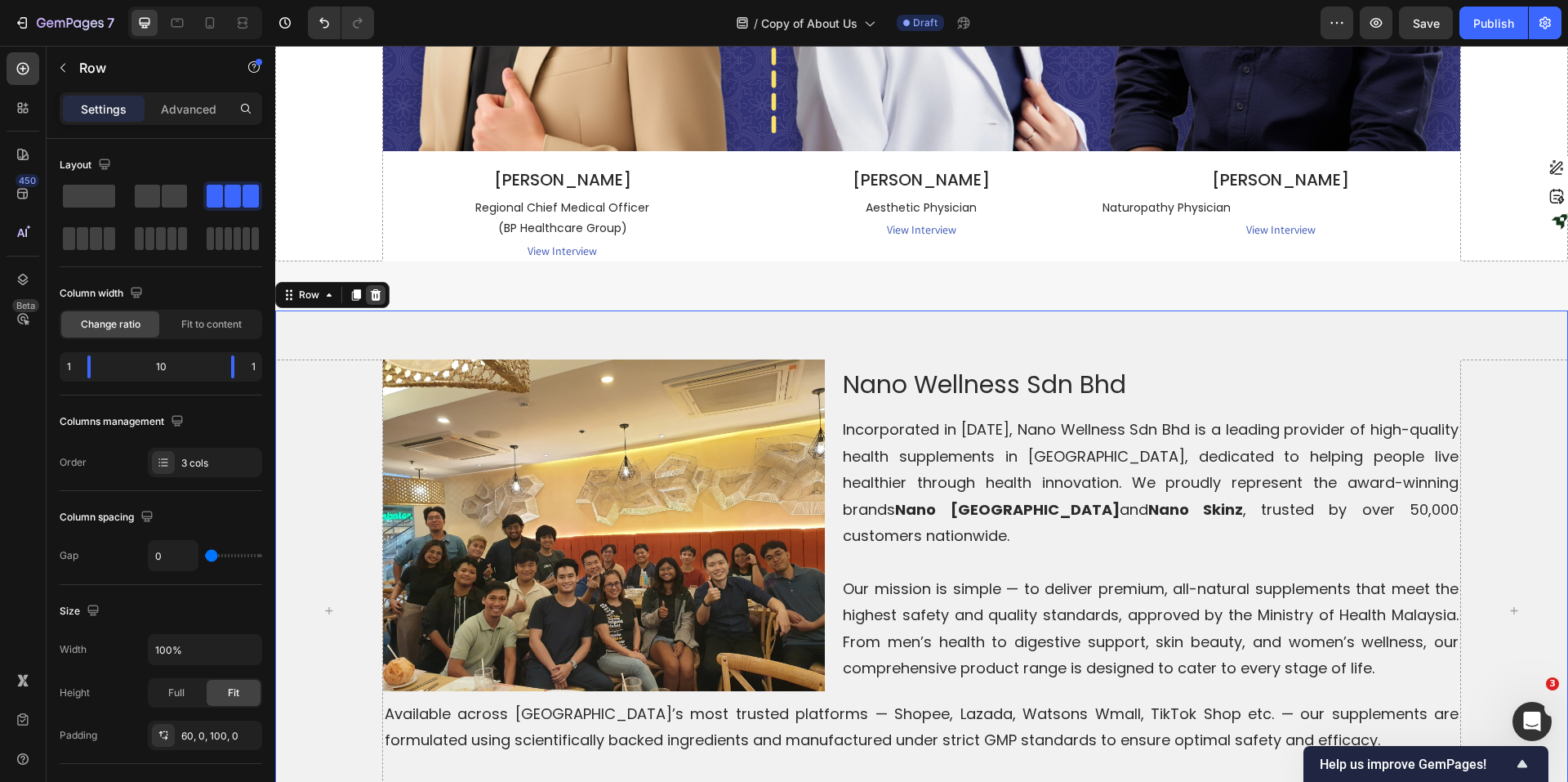
click at [377, 289] on icon at bounding box center [376, 295] width 13 height 13
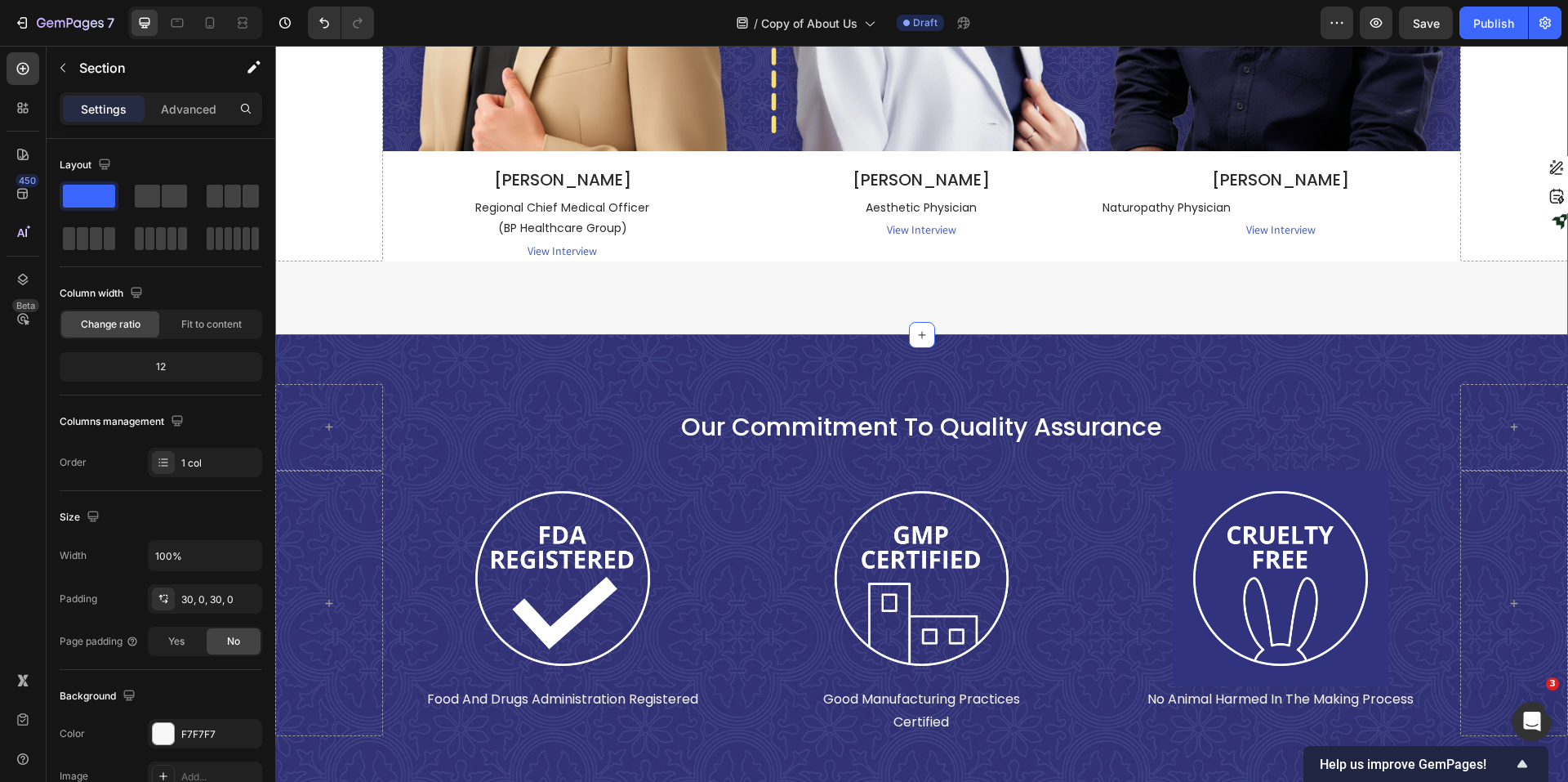
click at [1254, 335] on div "our commitment to quality assurance Text Block Row Row Image food and drugs adm…" at bounding box center [921, 560] width 1293 height 450
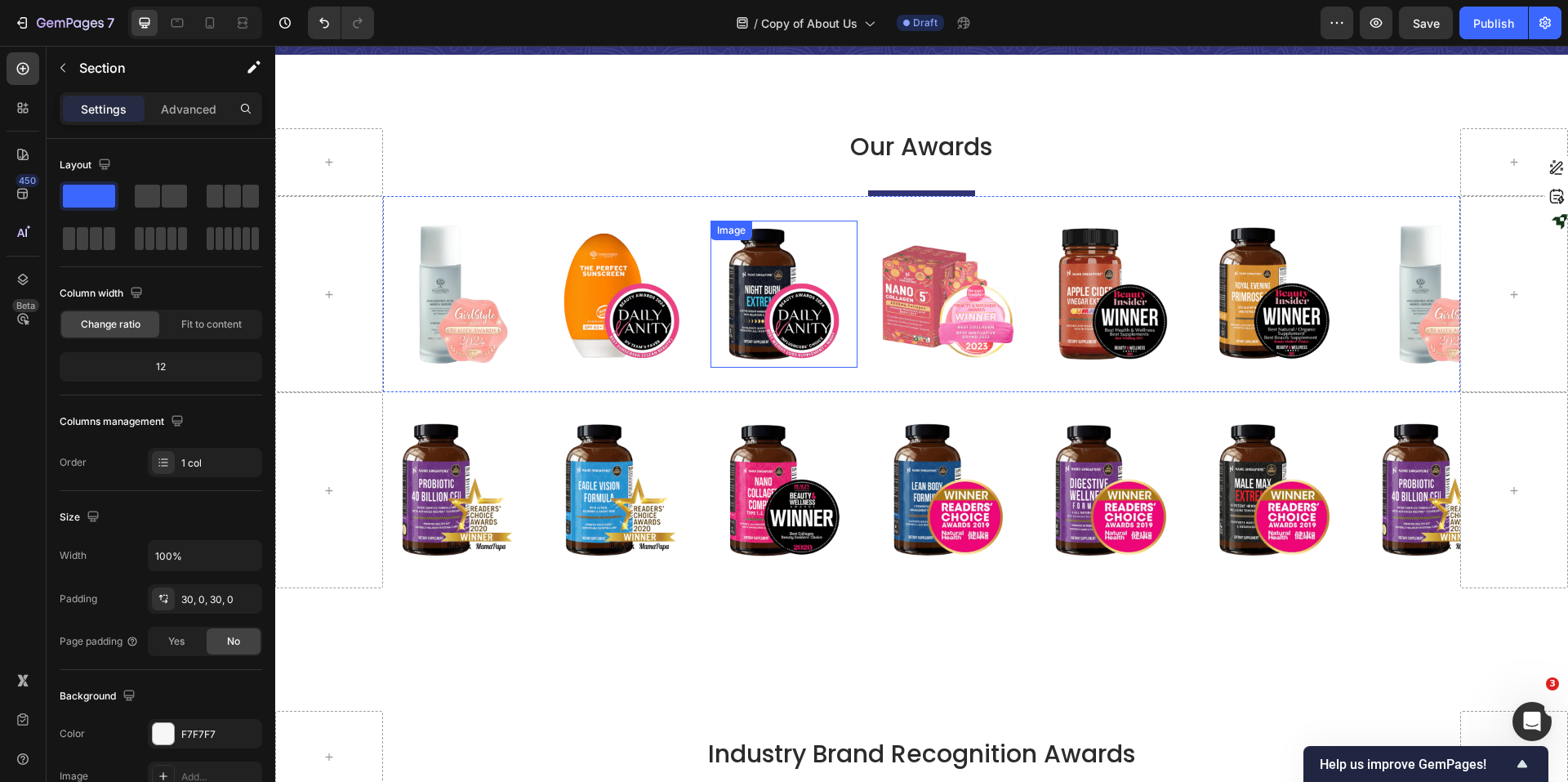
scroll to position [6903, 0]
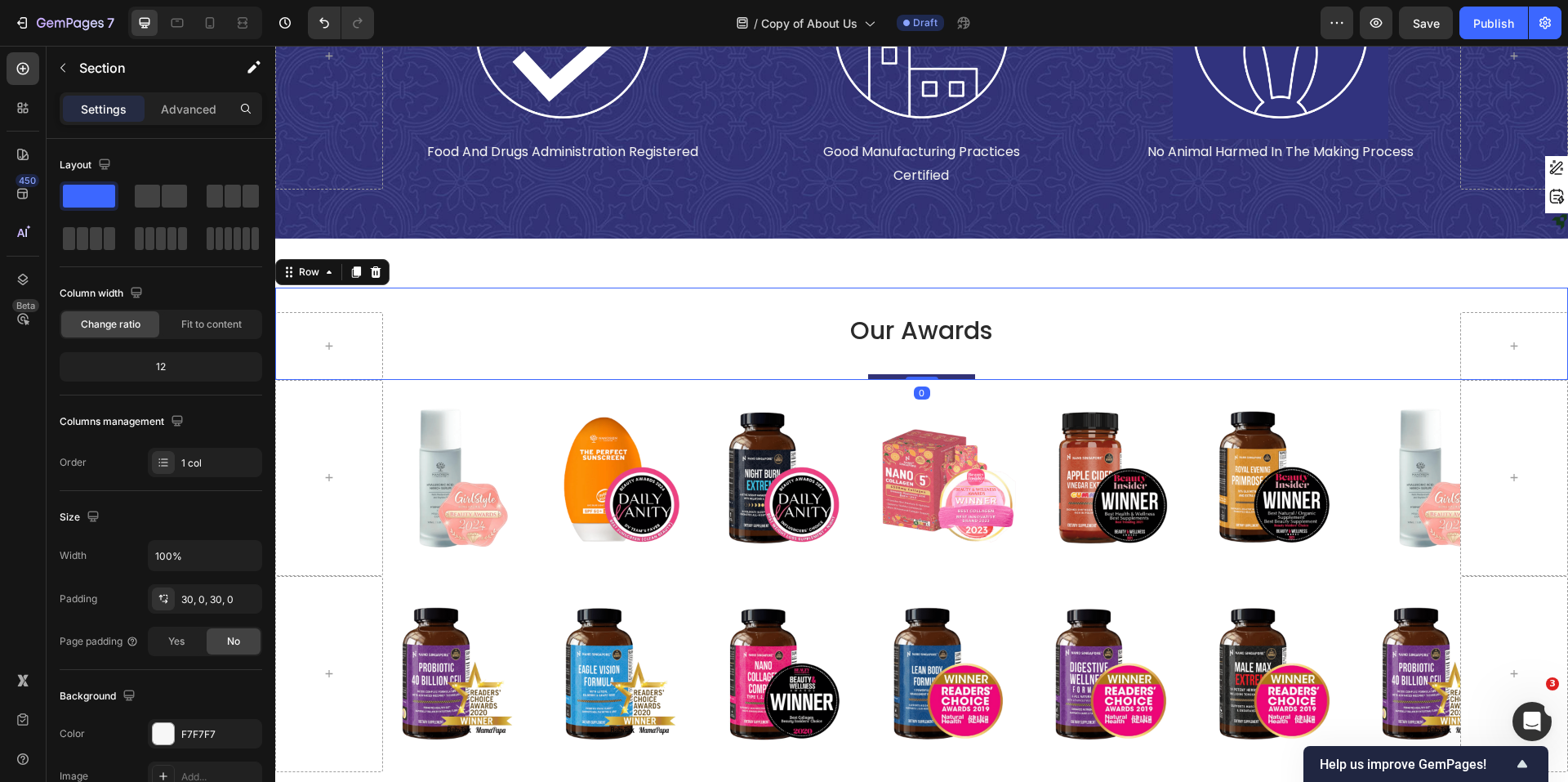
click at [1008, 298] on div "Our Awards Heading Title Line Row 0" at bounding box center [921, 333] width 1293 height 92
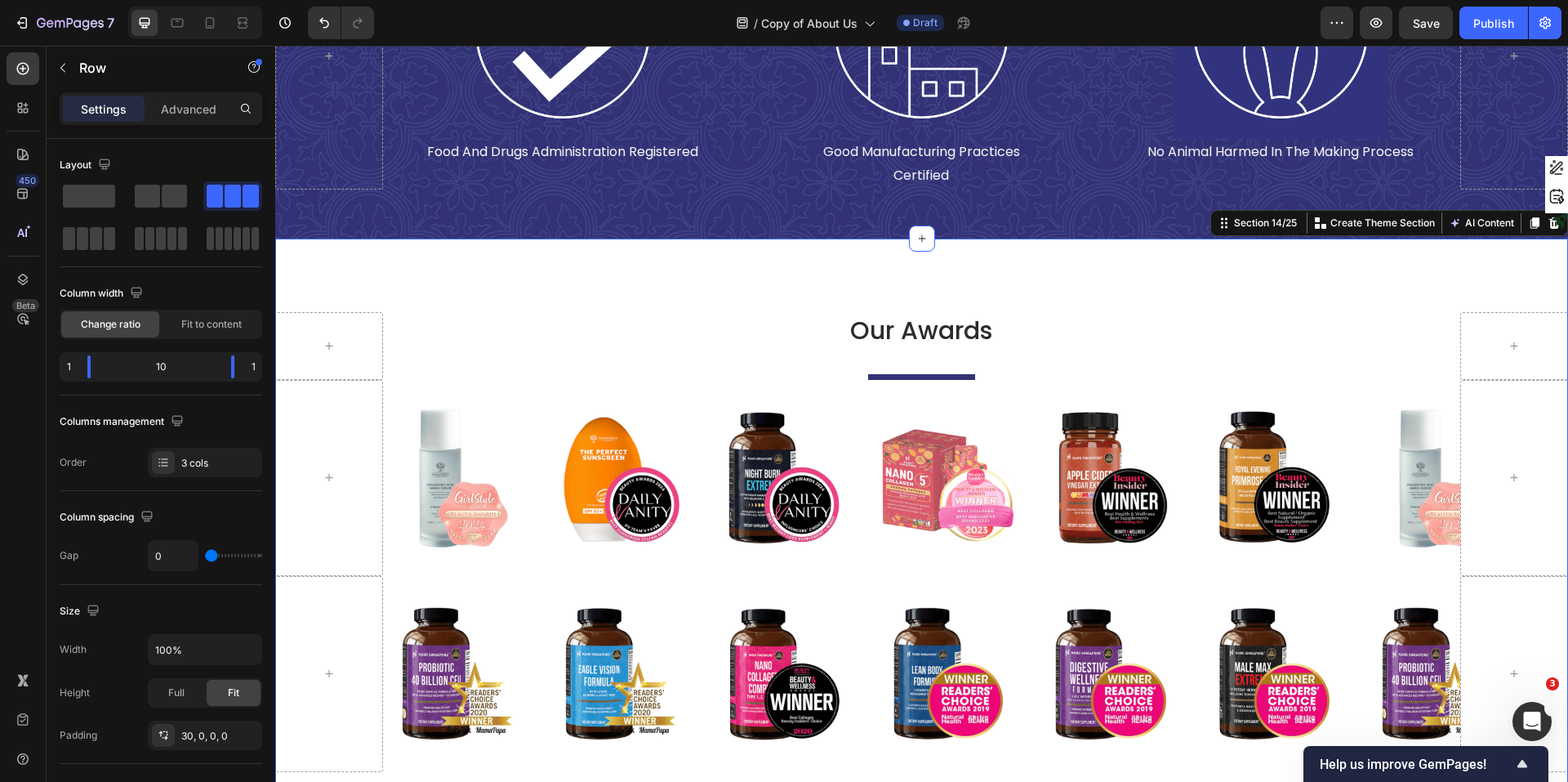
click at [773, 263] on div "Our Awards Heading Title Line Row Image Image Image Image Image Image Image Ima…" at bounding box center [921, 542] width 1293 height 607
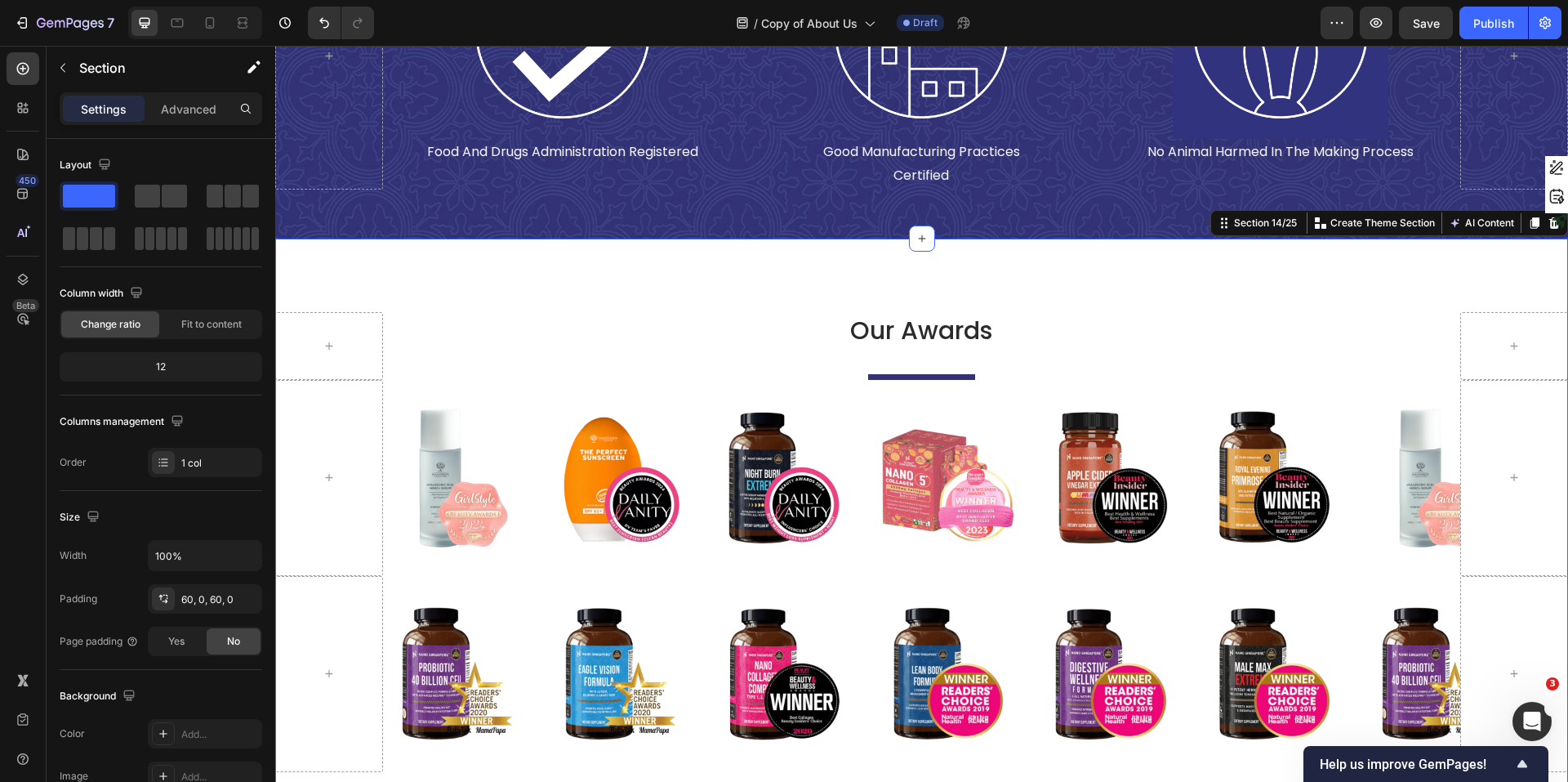
drag, startPoint x: 1521, startPoint y: 218, endPoint x: 1359, endPoint y: 276, distance: 172.1
click at [1254, 277] on div "Our Awards Heading Title Line Row Image Image Image Image Image Image Image Ima…" at bounding box center [921, 542] width 1293 height 607
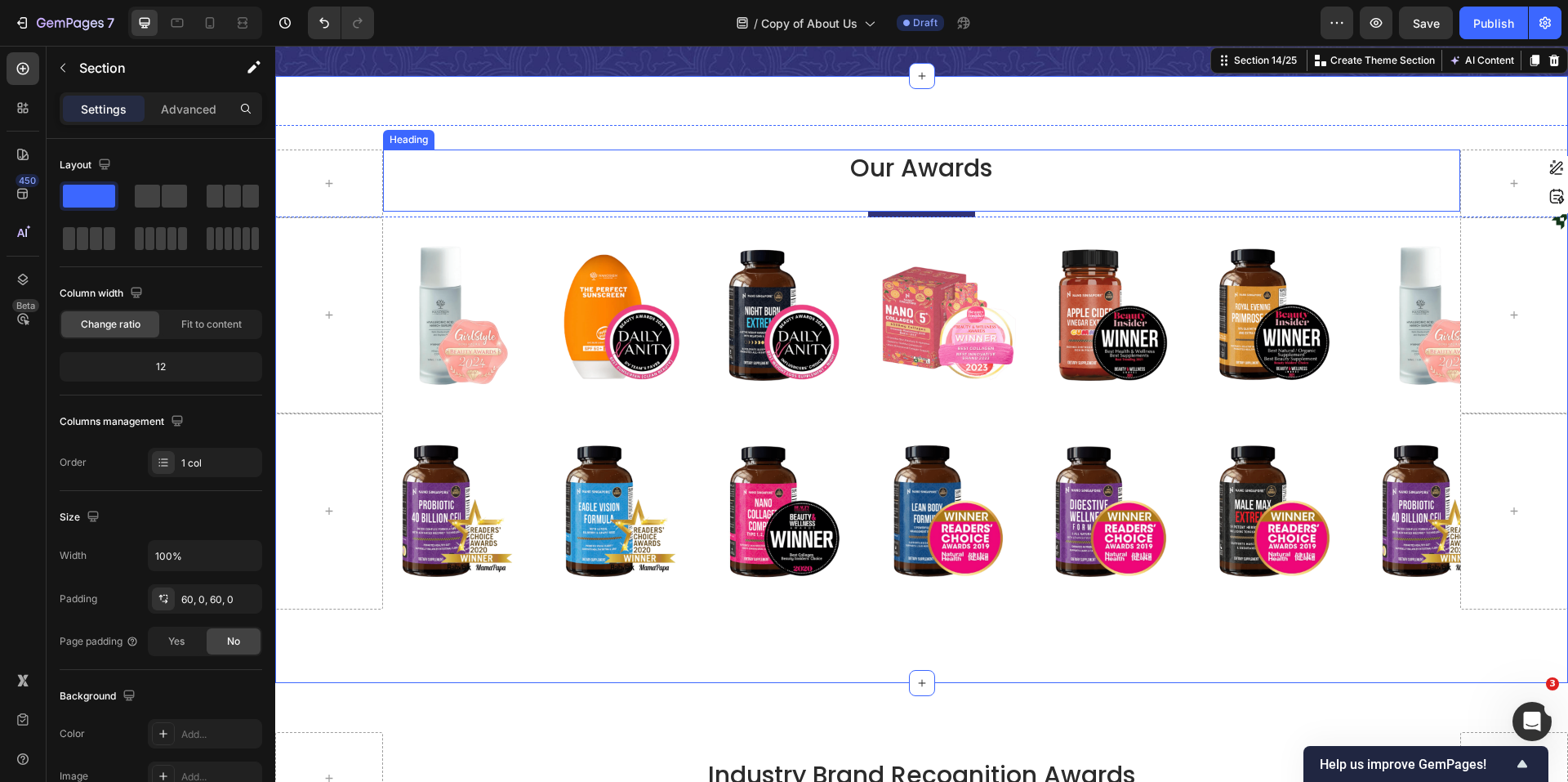
scroll to position [7067, 0]
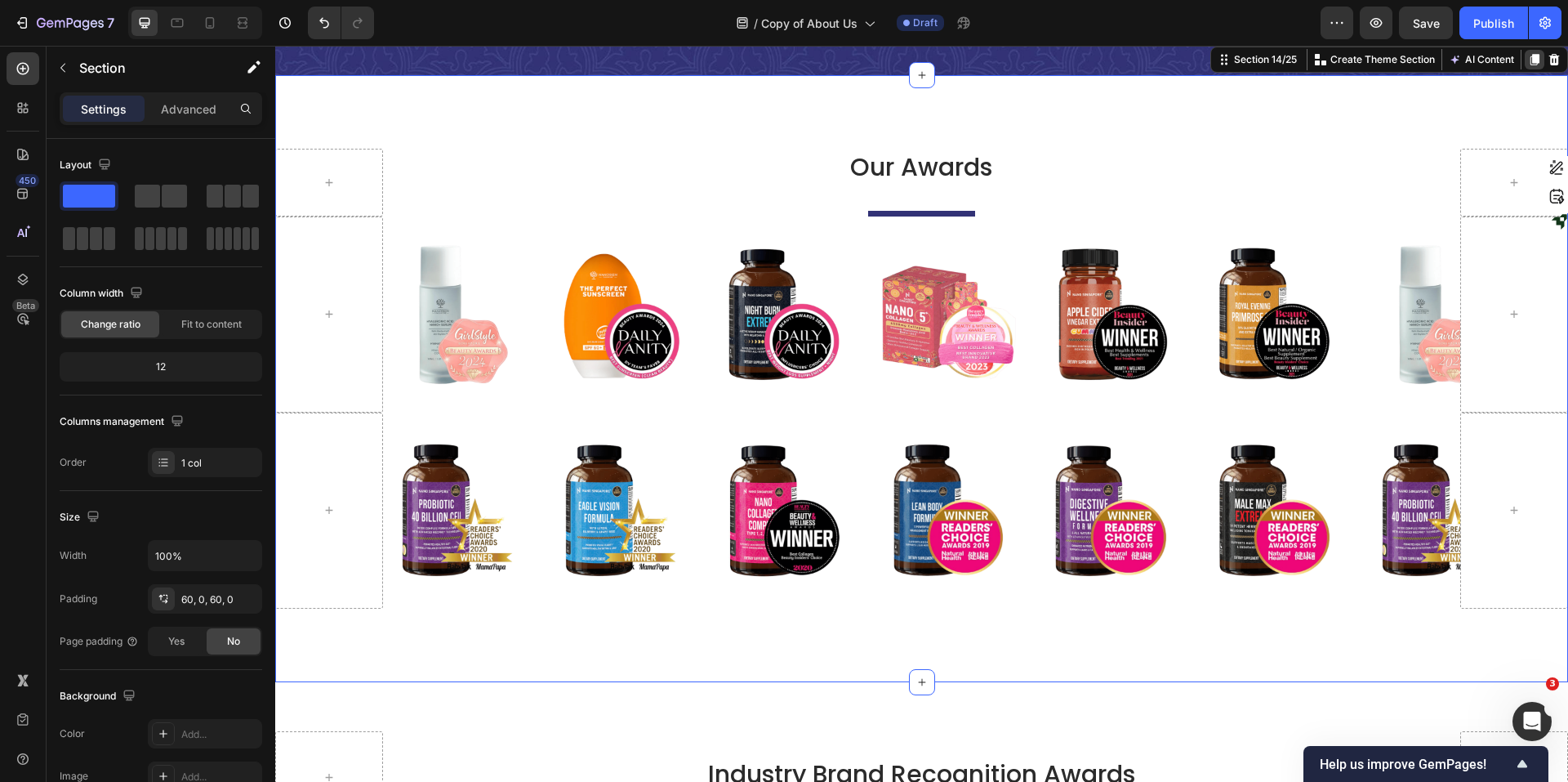
click at [1254, 57] on icon at bounding box center [1535, 59] width 9 height 12
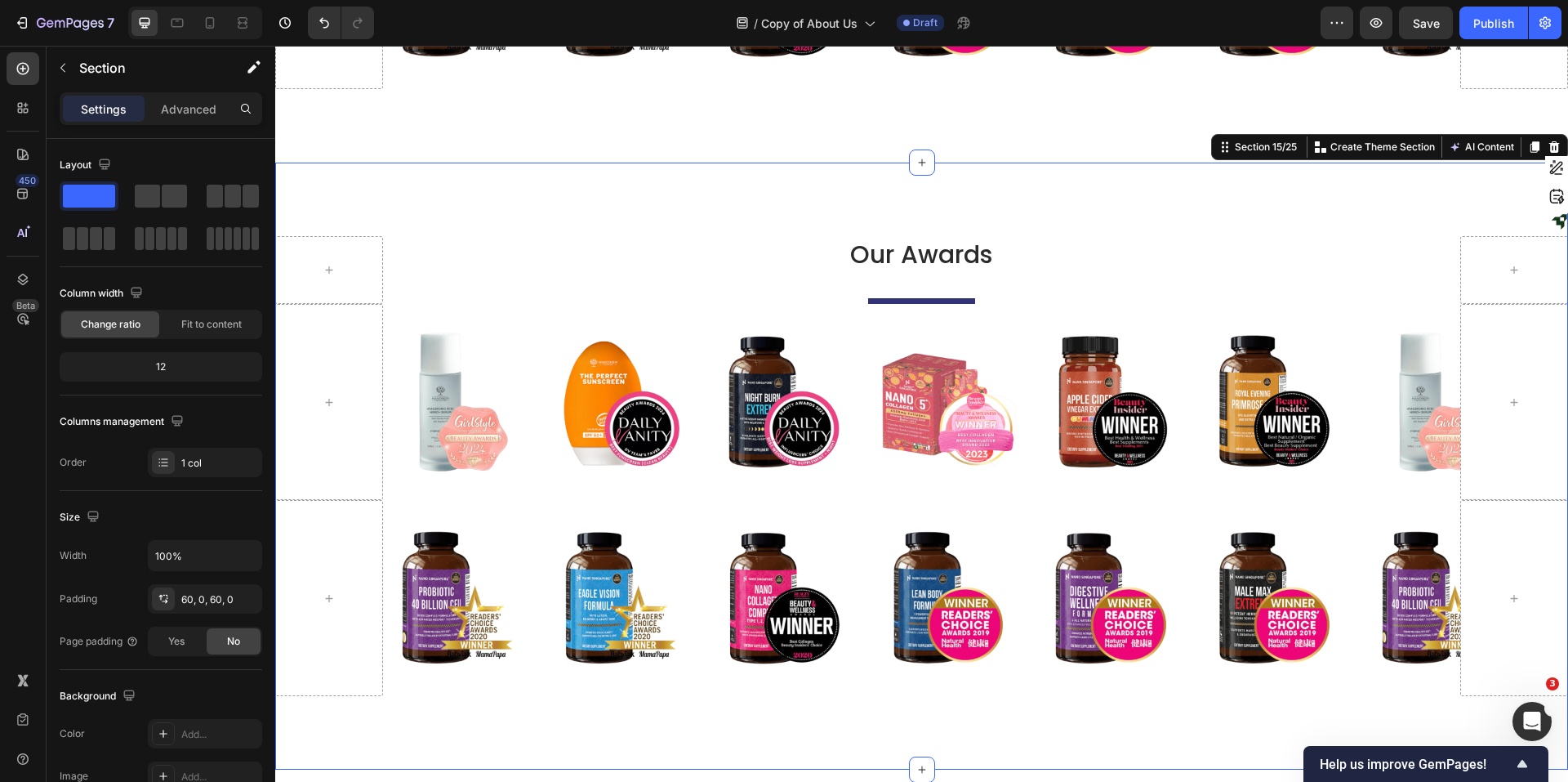
scroll to position [7480, 0]
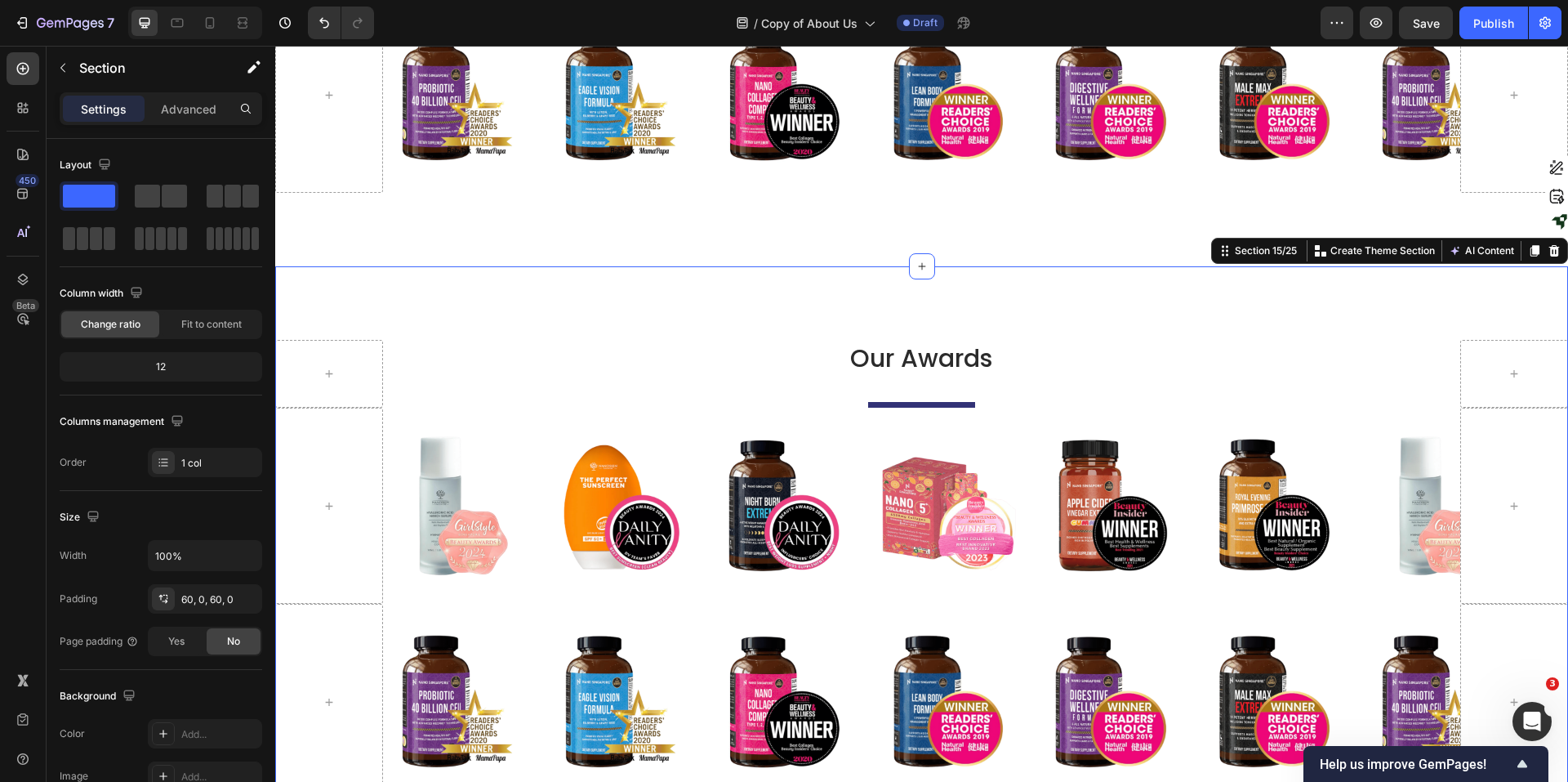
click at [1076, 302] on div "Our Awards Heading Title Line Row Image Image Image Image Image Image Image Ima…" at bounding box center [921, 569] width 1293 height 607
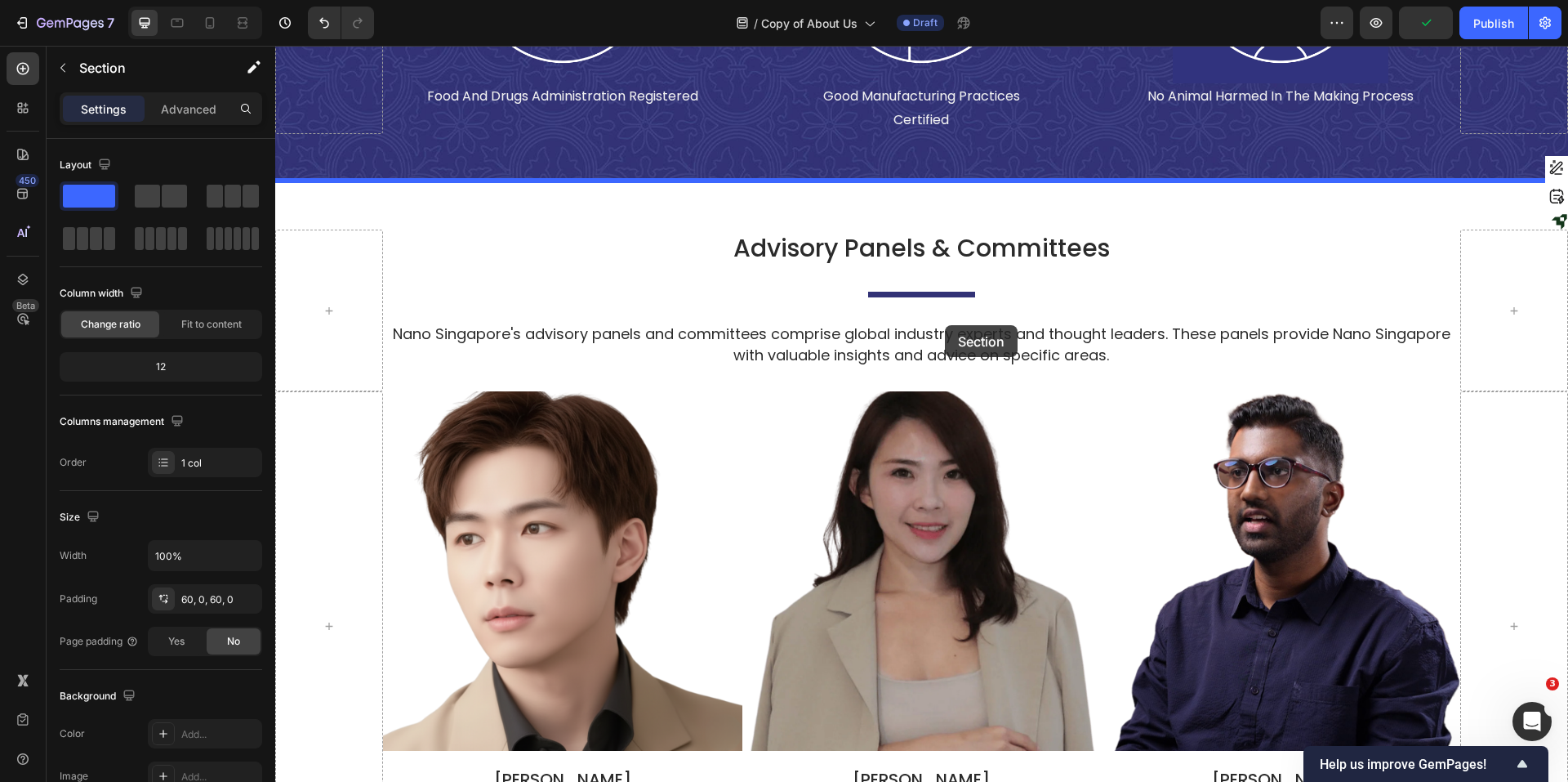
scroll to position [4132, 0]
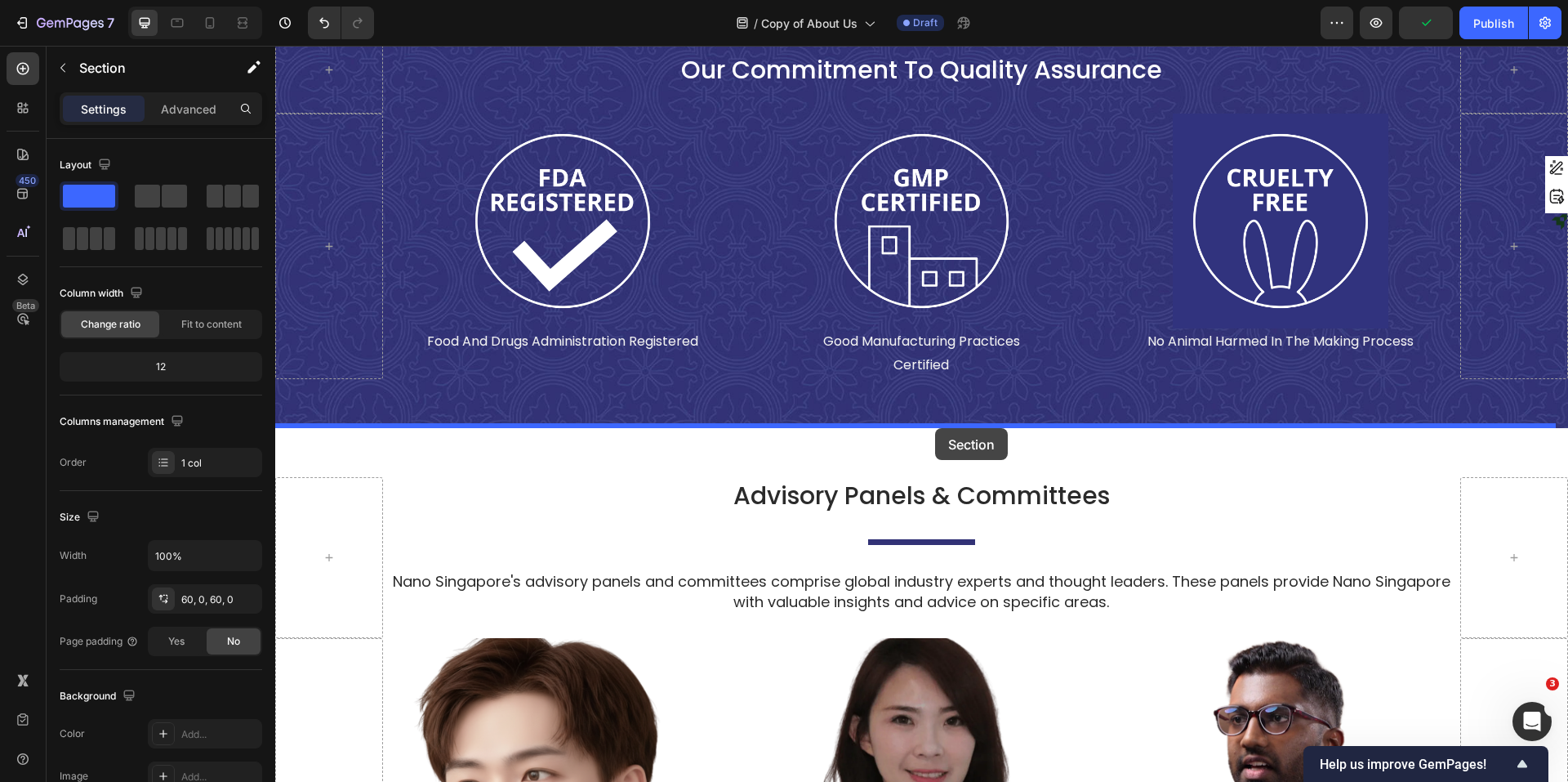
drag, startPoint x: 1312, startPoint y: 289, endPoint x: 935, endPoint y: 428, distance: 401.8
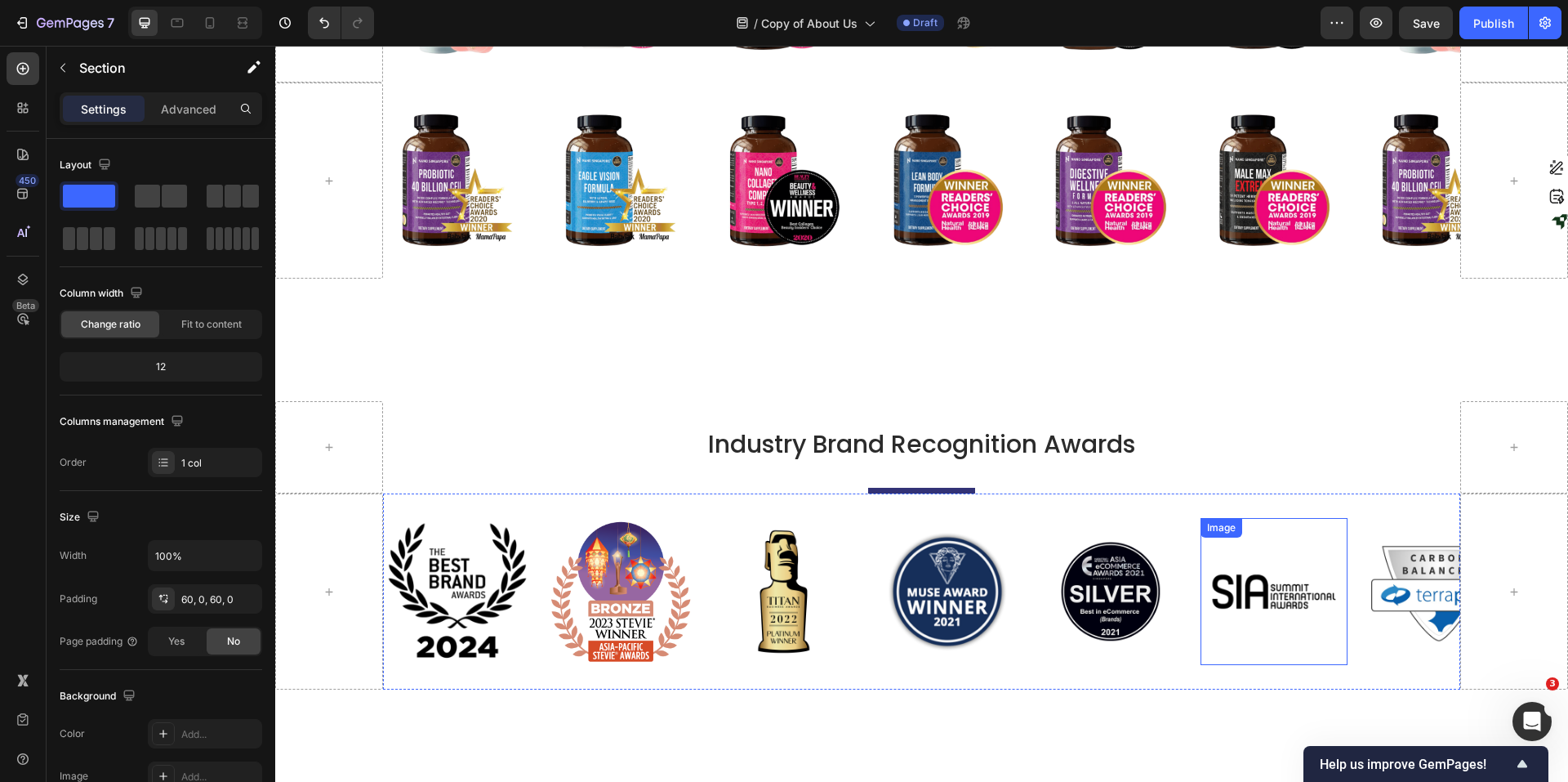
scroll to position [8215, 0]
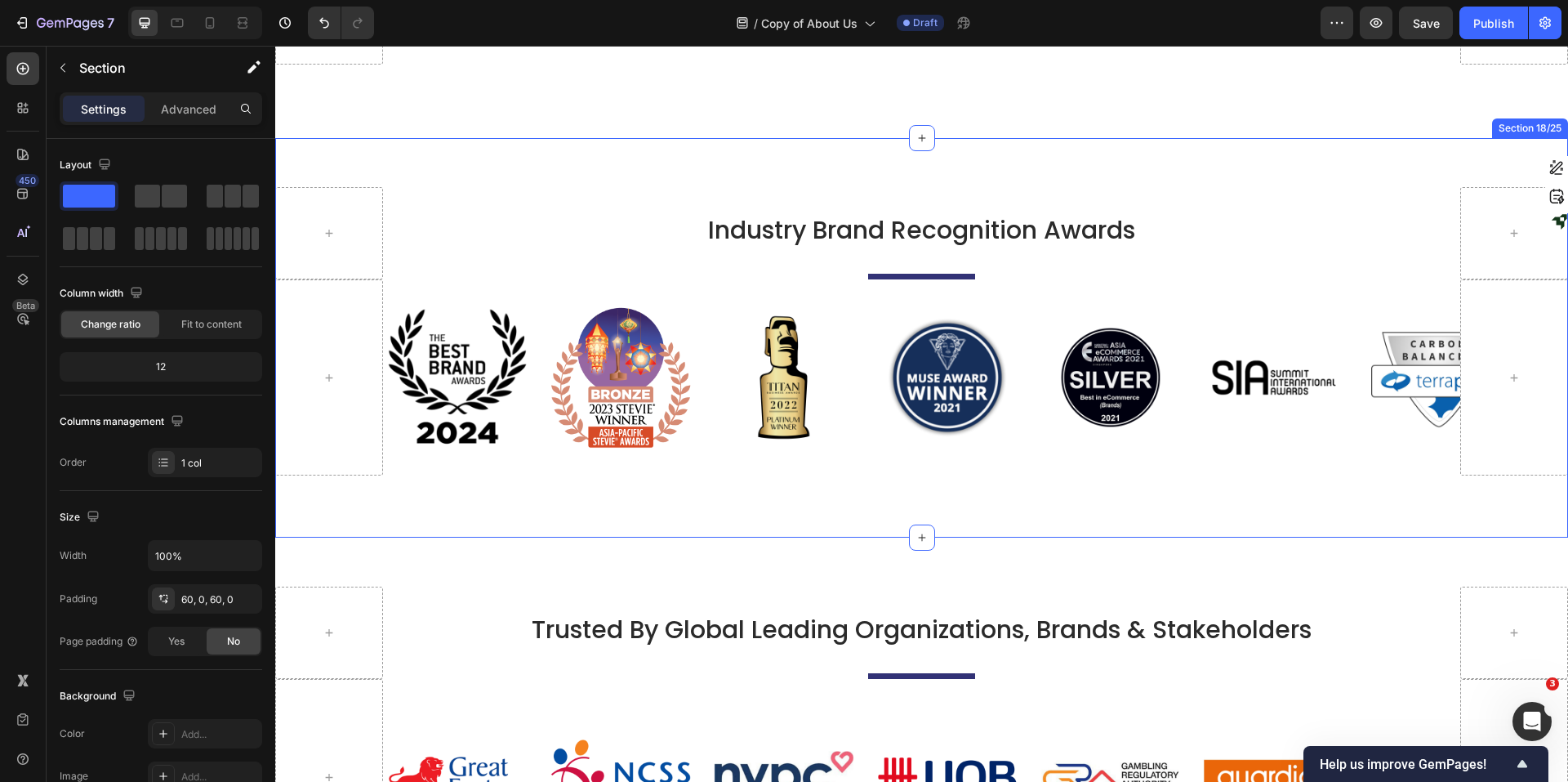
click at [1254, 166] on div "Industry Brand Recognition Awards Heading Title Line Row Image Image Image Imag…" at bounding box center [921, 338] width 1293 height 400
click at [1254, 122] on icon at bounding box center [1535, 122] width 9 height 12
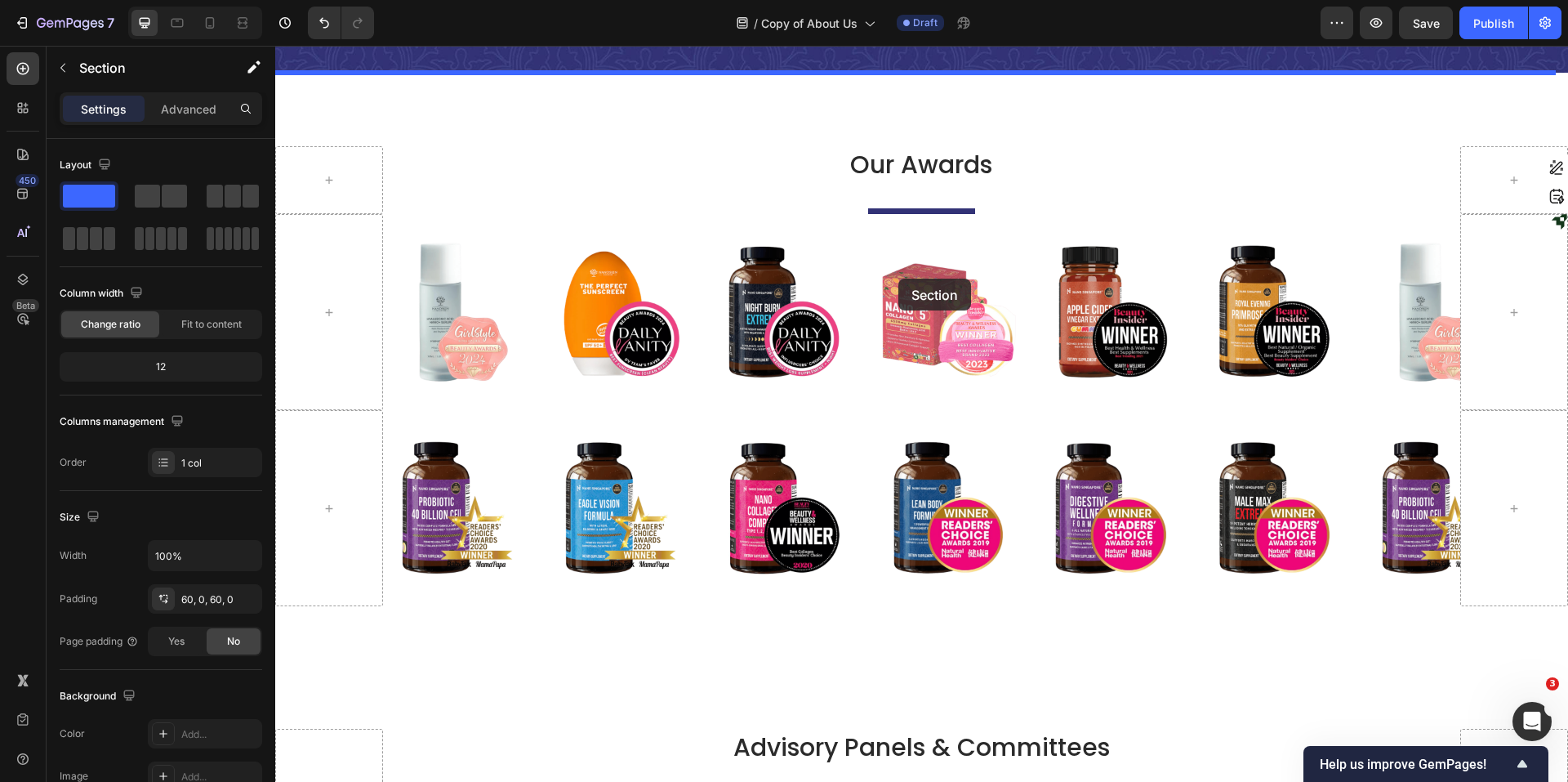
scroll to position [4811, 0]
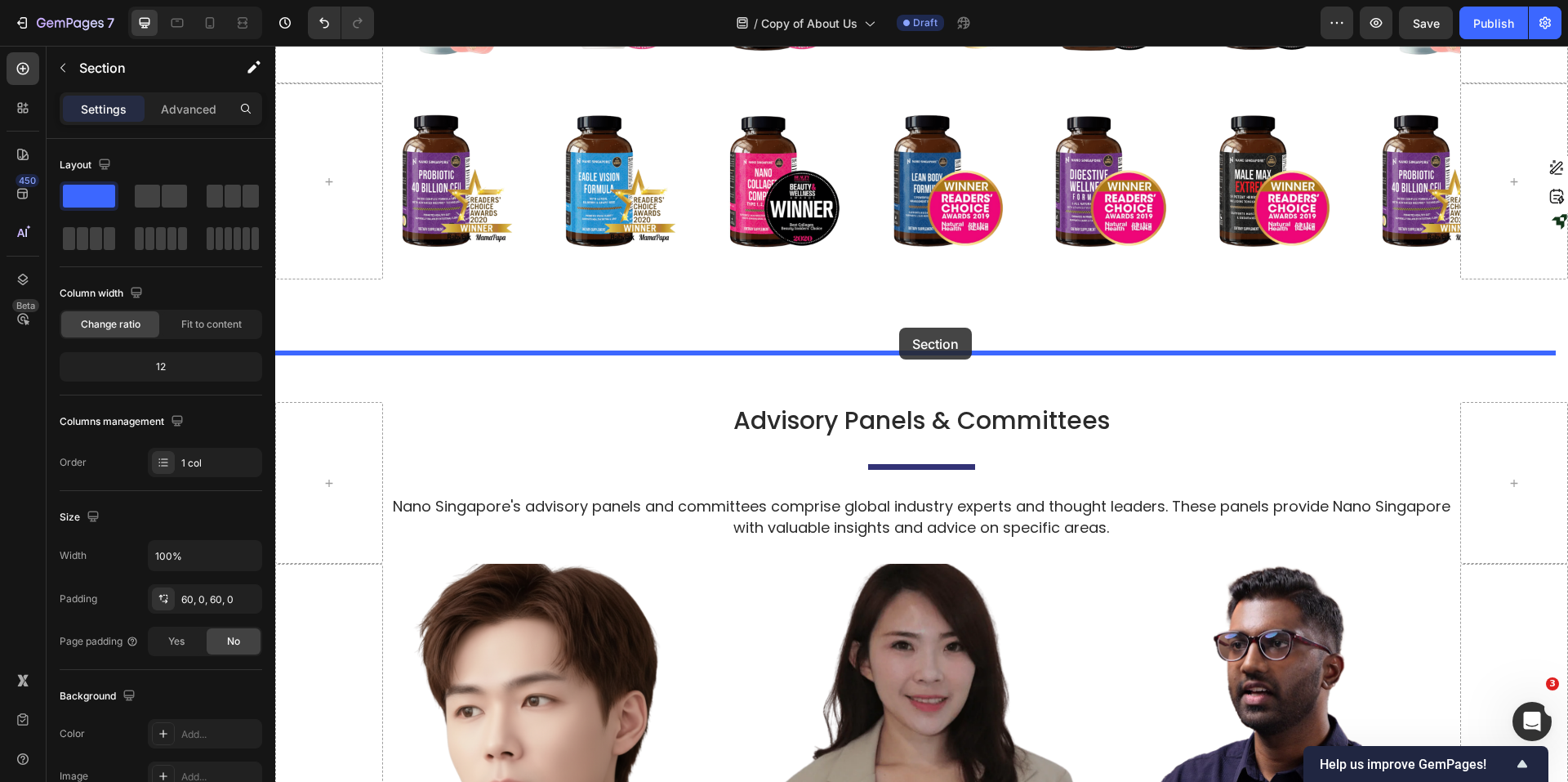
drag, startPoint x: 1166, startPoint y: 121, endPoint x: 900, endPoint y: 328, distance: 337.1
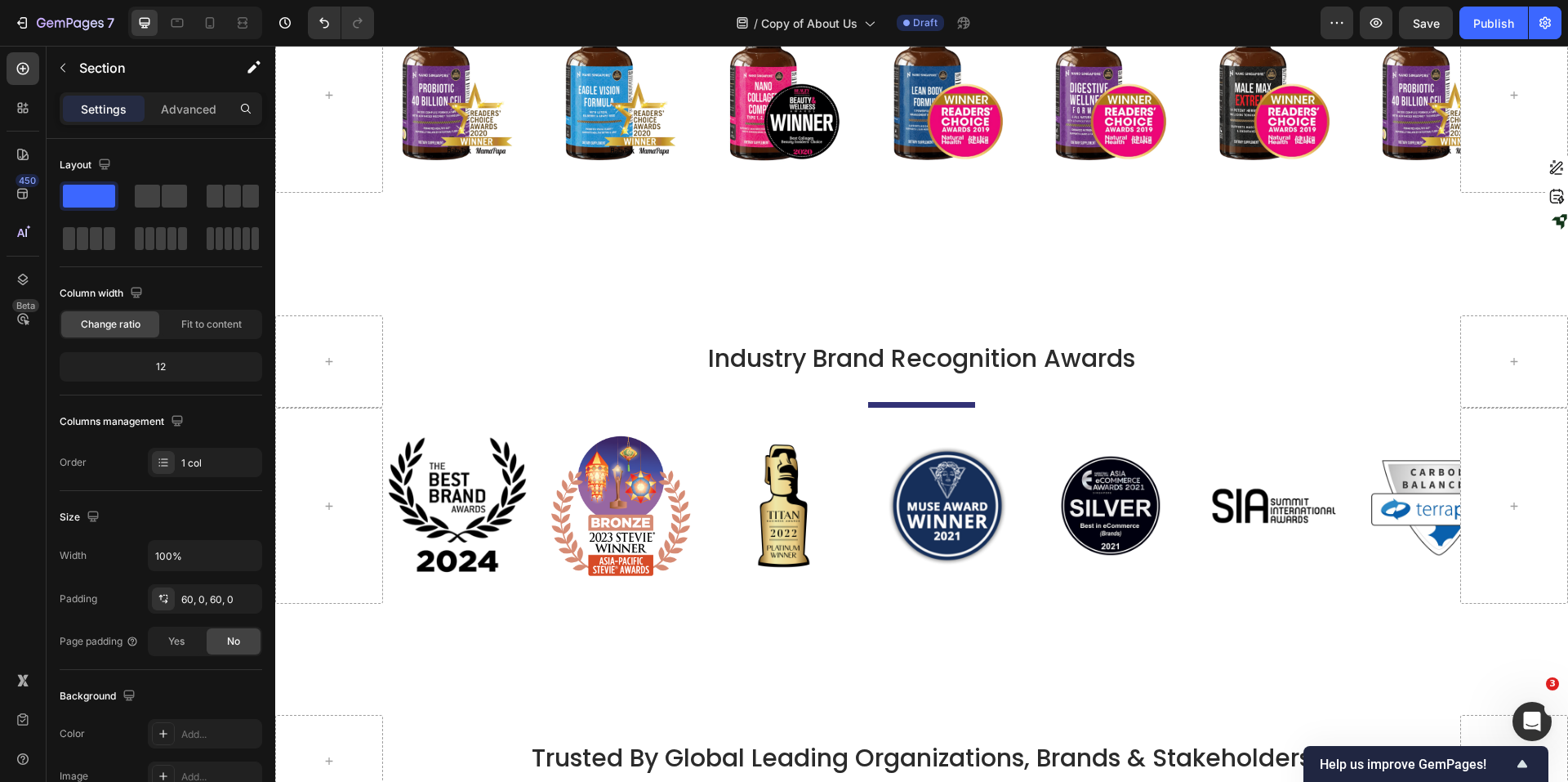
scroll to position [8813, 0]
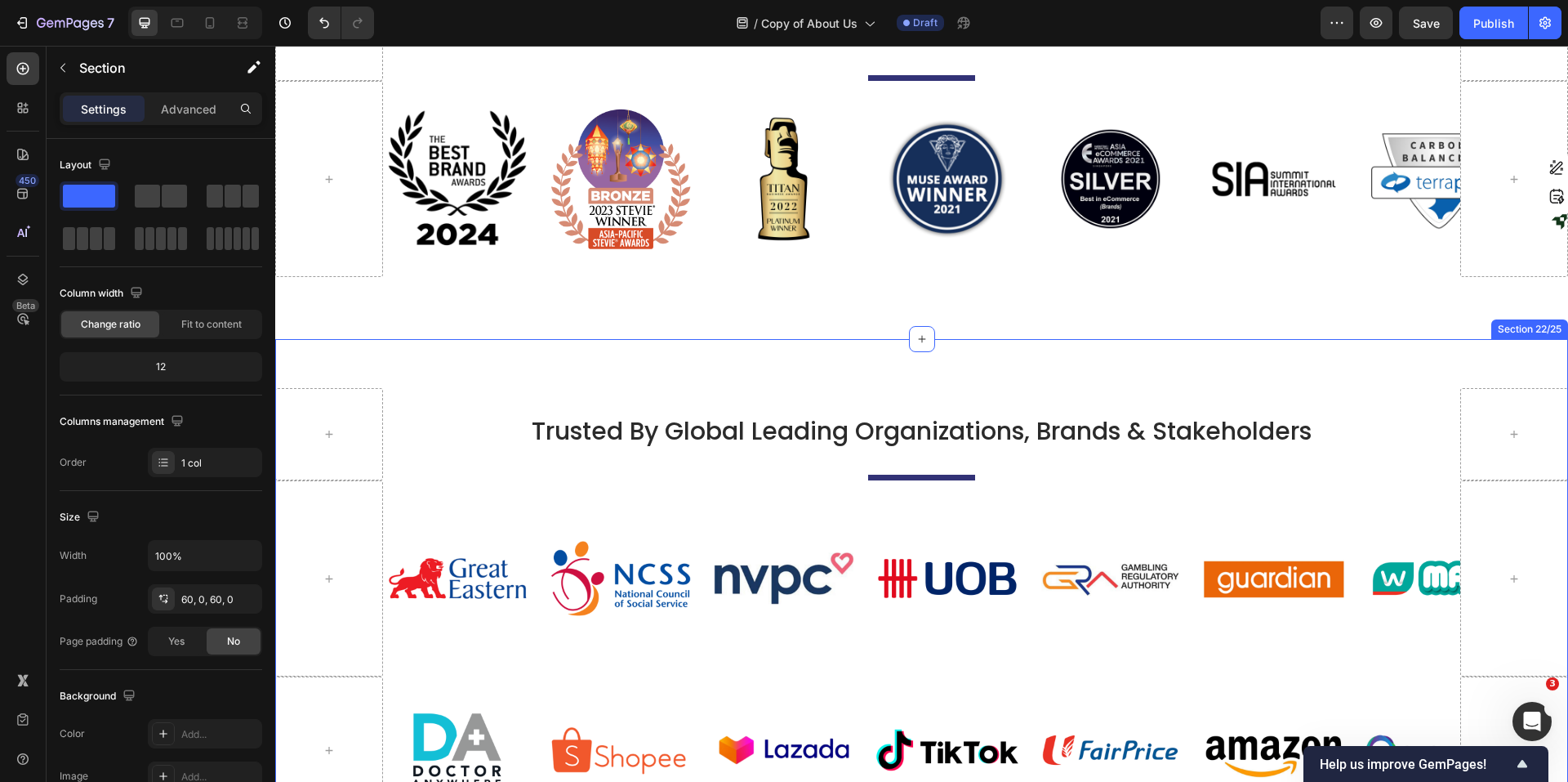
click at [1254, 350] on div "Trusted By Global Leading Organizations, Brands & Stakeholders Heading Title Li…" at bounding box center [921, 617] width 1293 height 558
click at [1254, 322] on icon at bounding box center [1535, 323] width 13 height 13
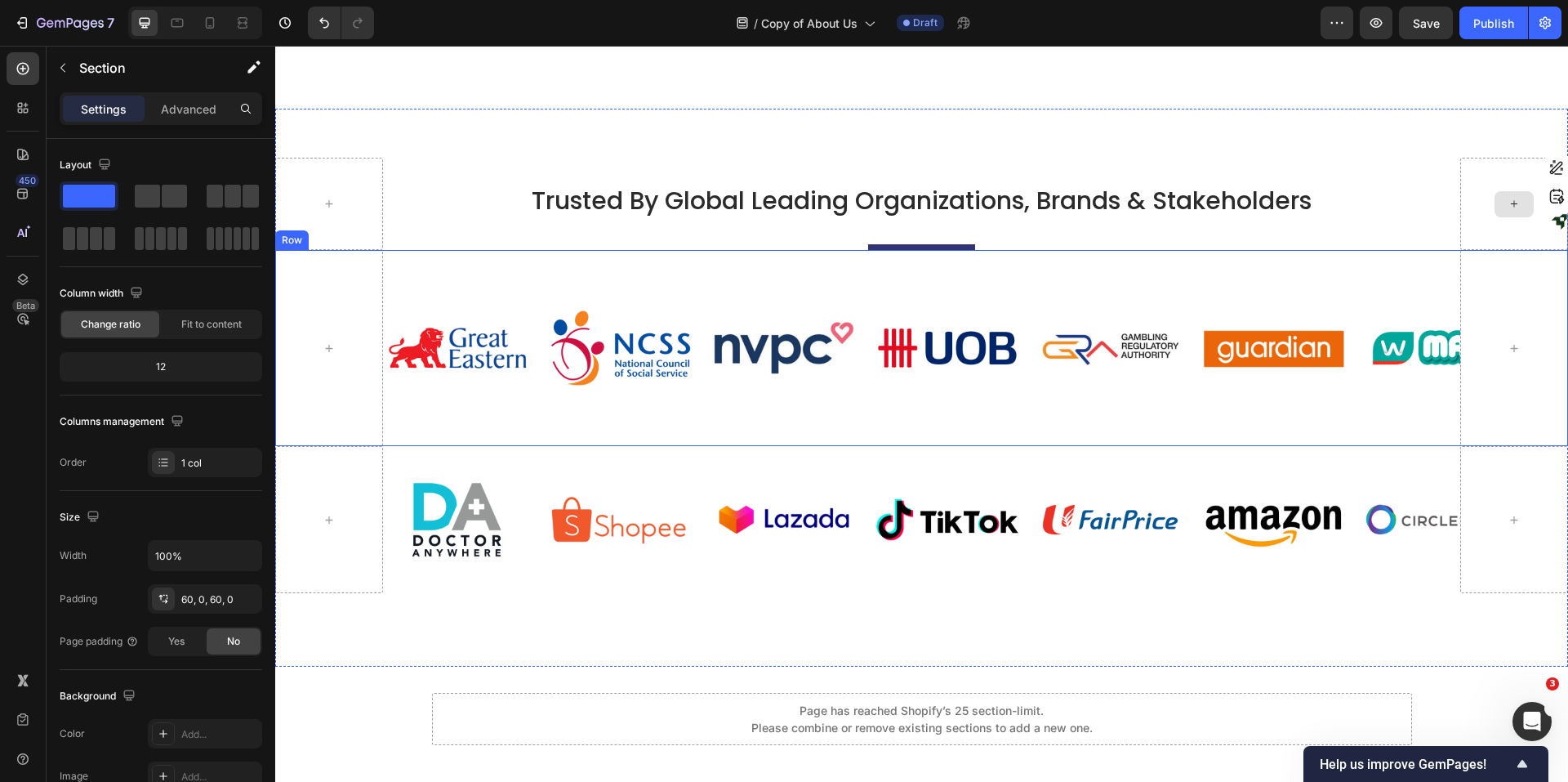
scroll to position [9607, 0]
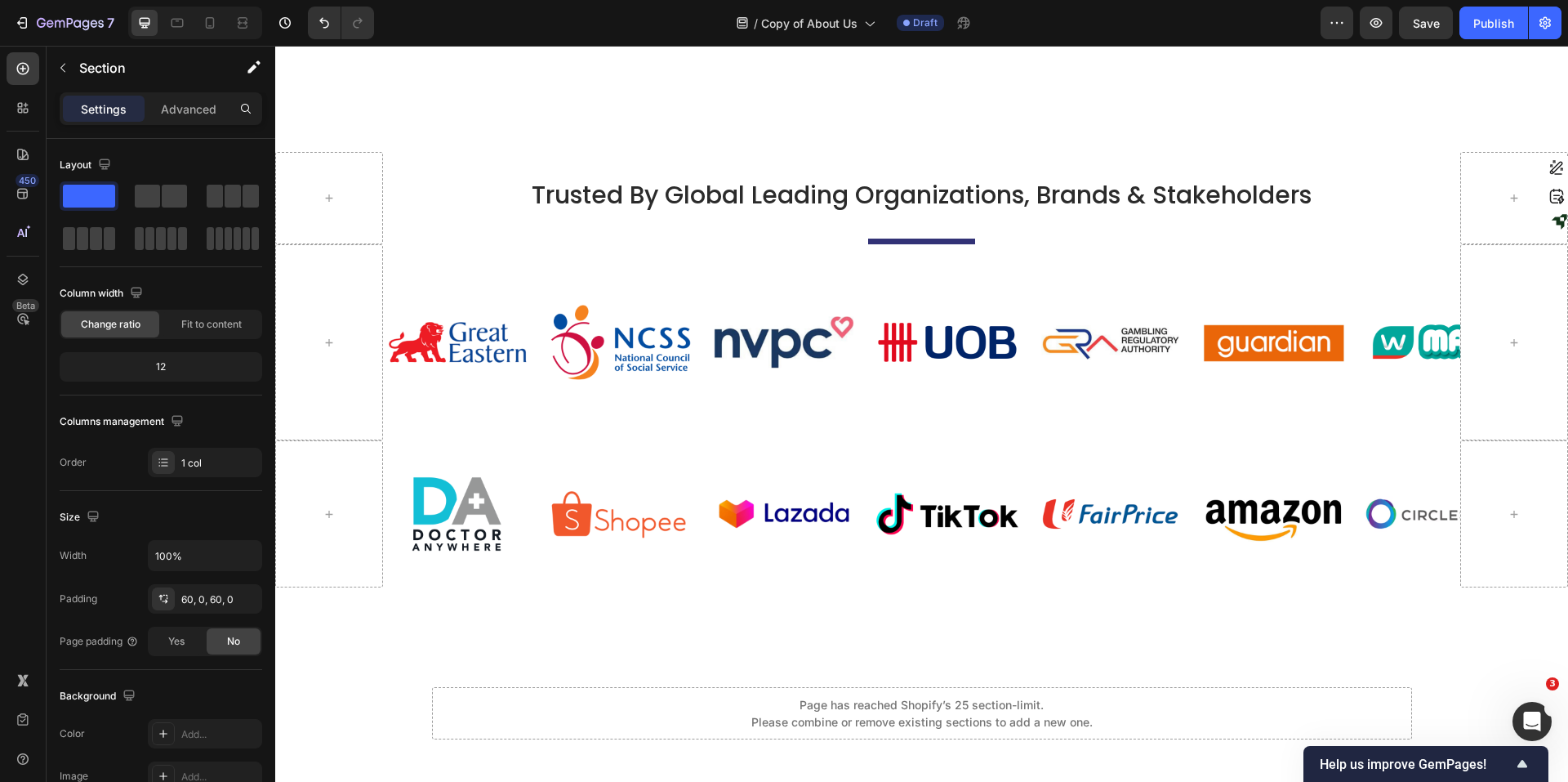
click at [1254, 139] on div "Trusted By Global Leading Organizations, Brands & Stakeholders Heading Title Li…" at bounding box center [921, 381] width 1293 height 558
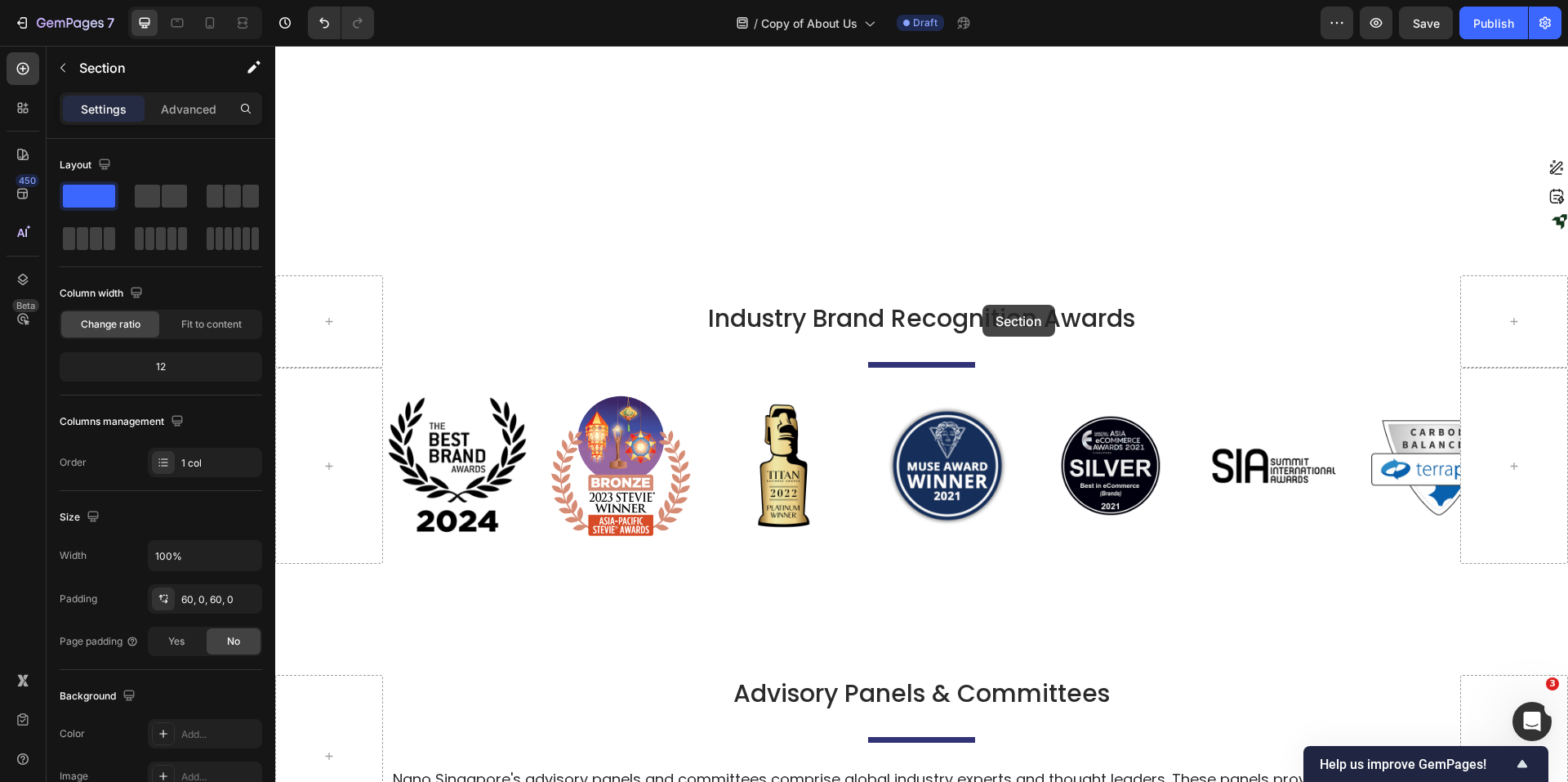
scroll to position [5184, 0]
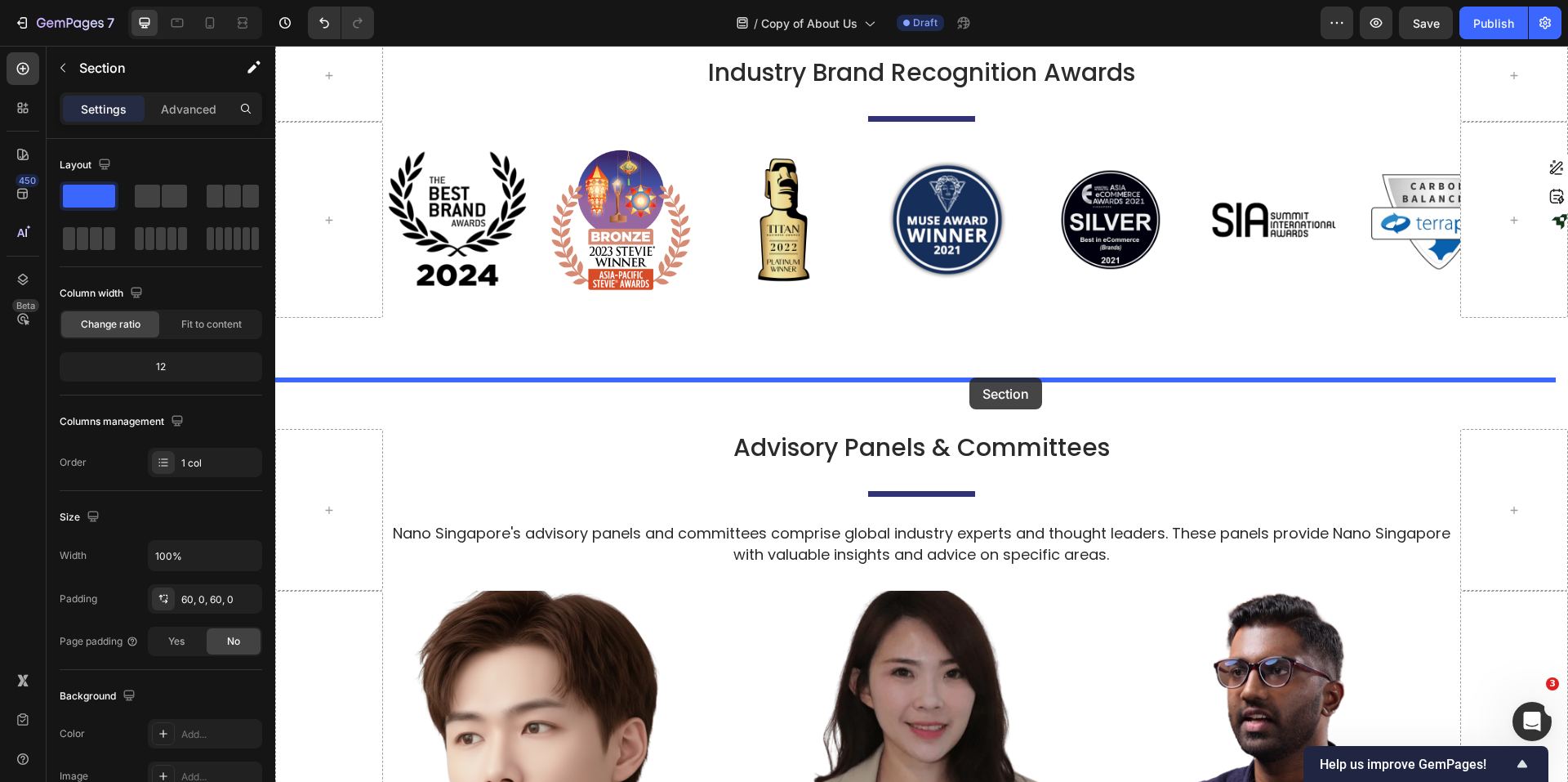
drag, startPoint x: 1471, startPoint y: 131, endPoint x: 970, endPoint y: 377, distance: 558.1
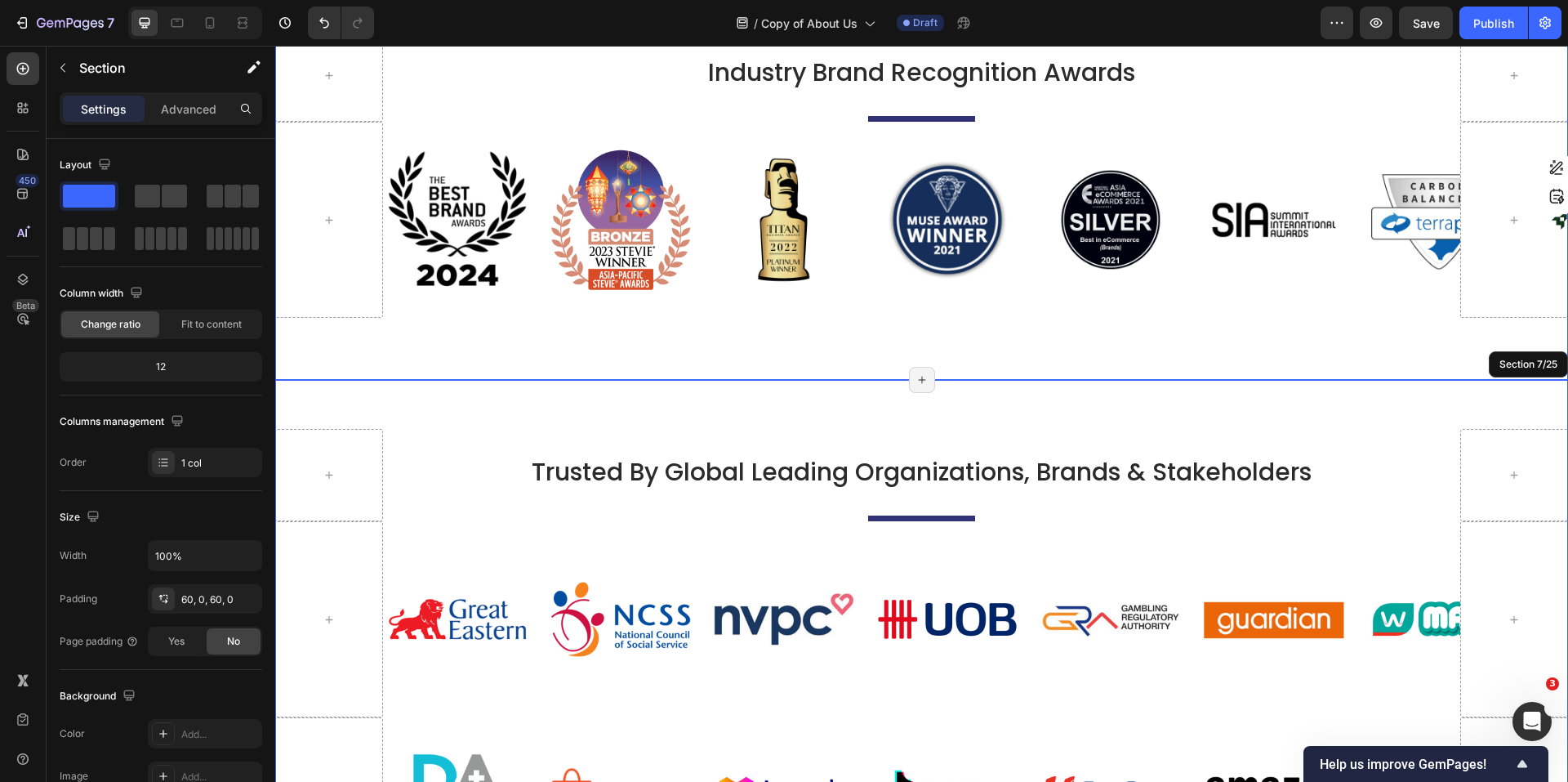
click at [1190, 365] on div "Industry Brand Recognition Awards Heading Title Line Row Image Image Image Imag…" at bounding box center [921, 179] width 1293 height 400
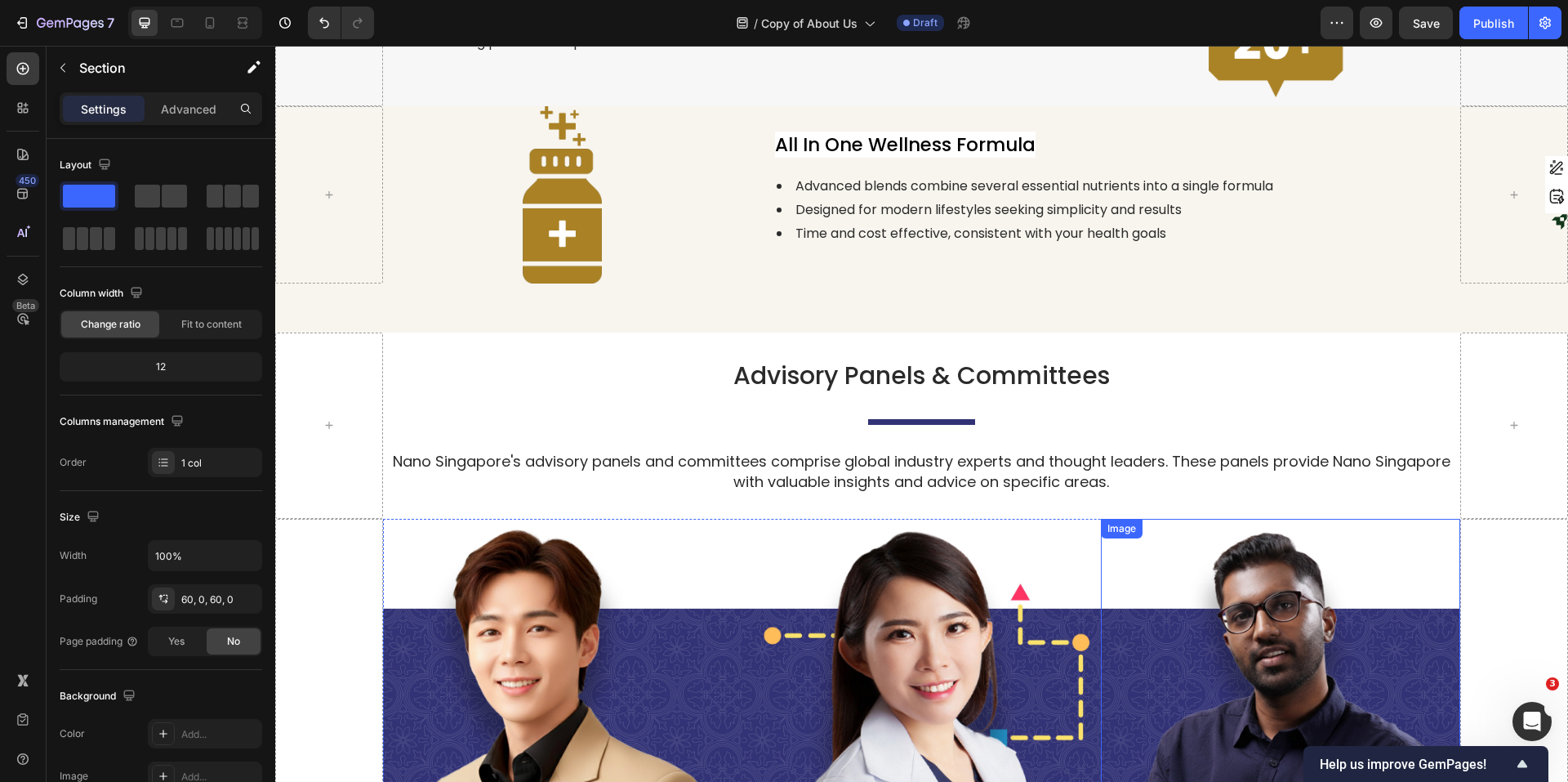
scroll to position [2815, 0]
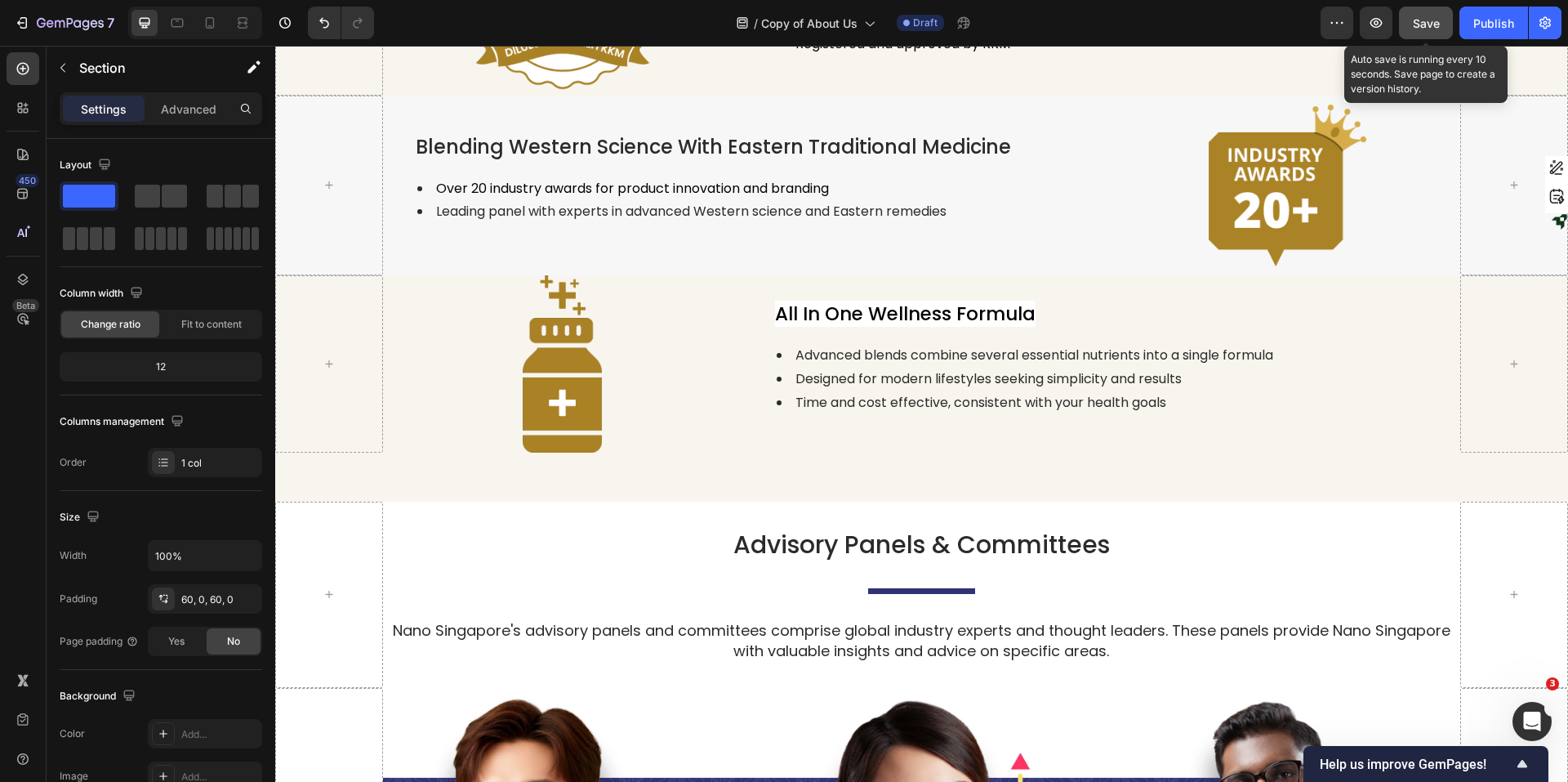
click at [1254, 31] on button "Save" at bounding box center [1426, 23] width 54 height 33
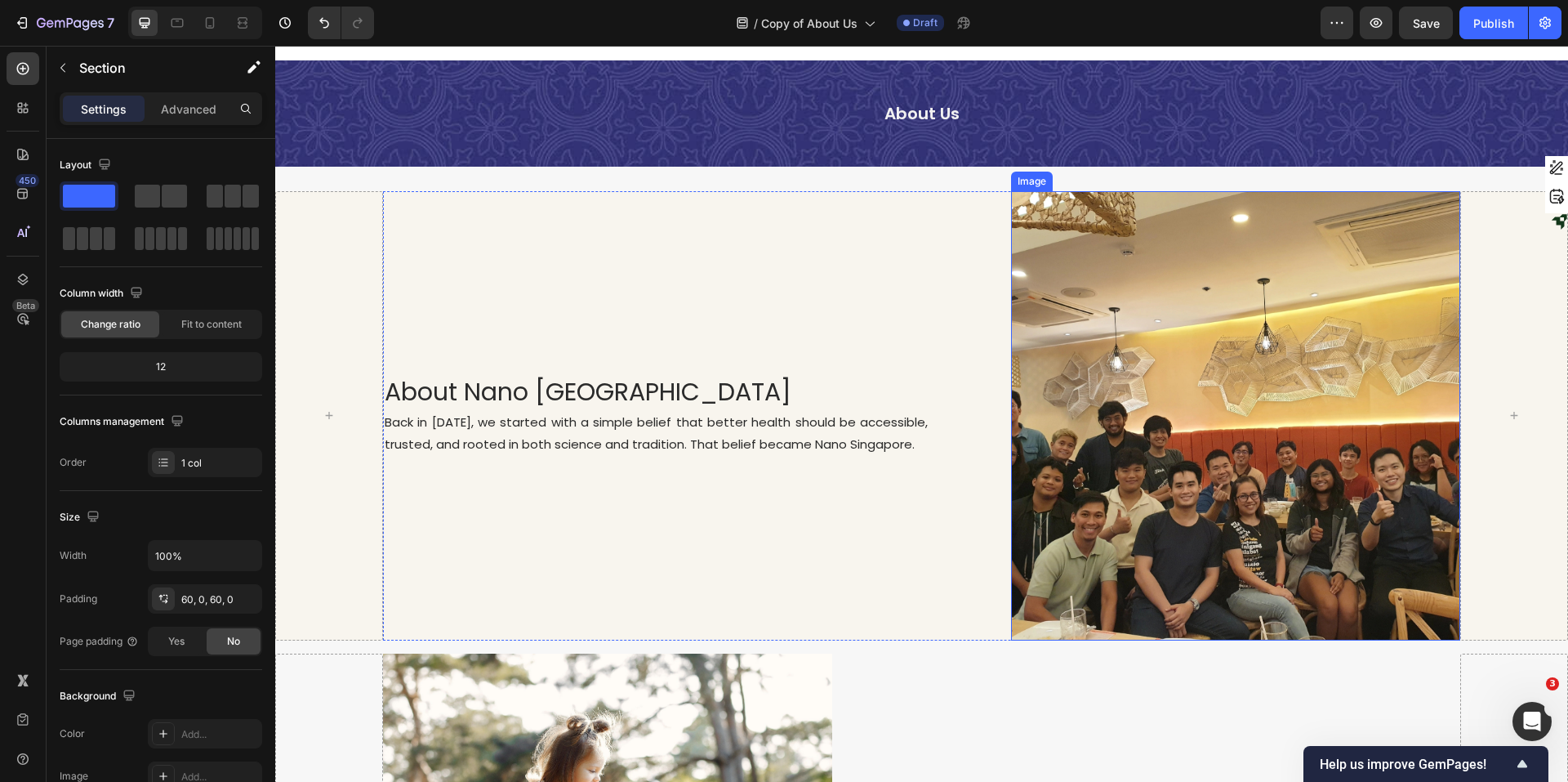
scroll to position [0, 0]
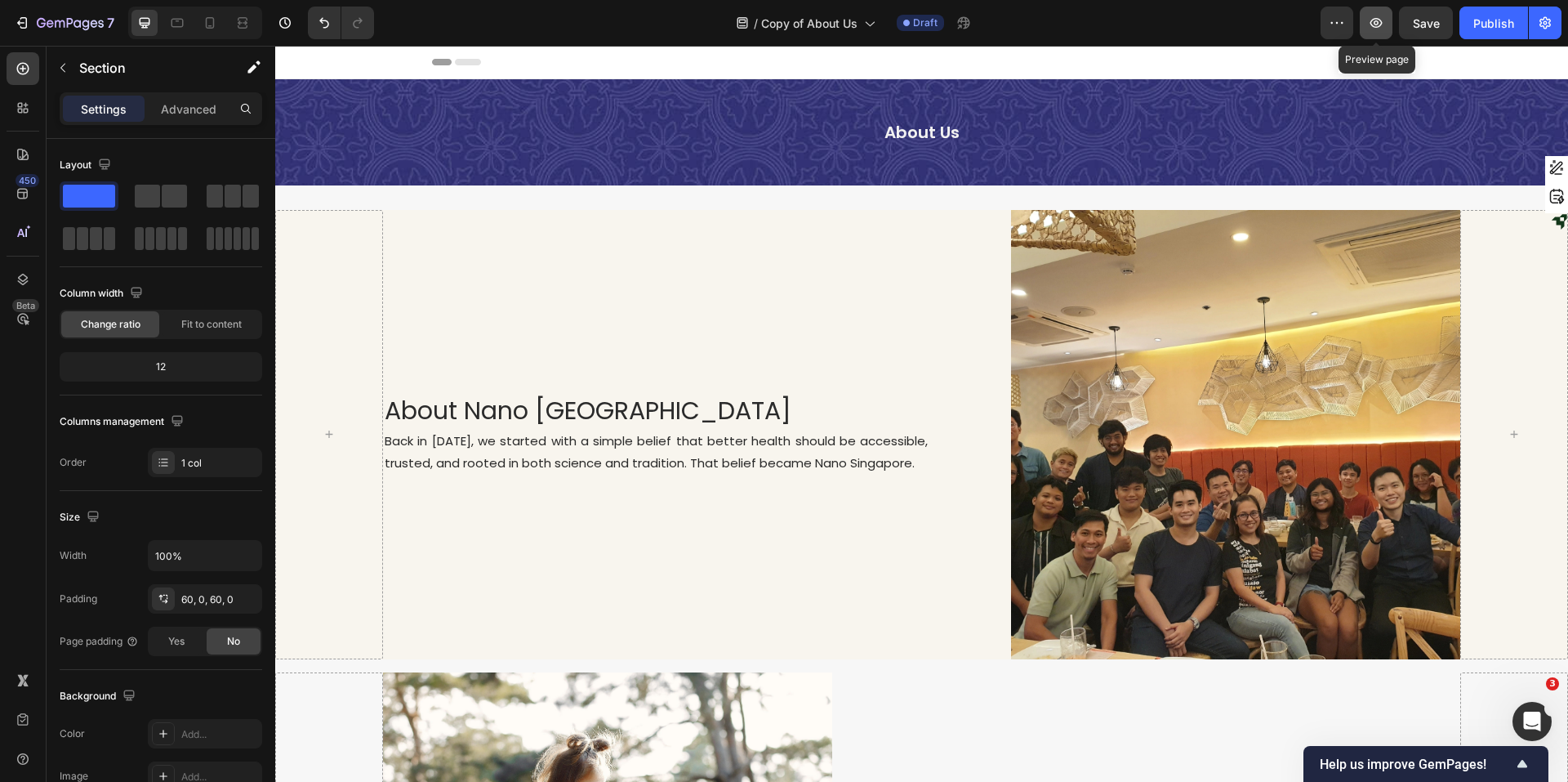
click at [1254, 32] on button "button" at bounding box center [1377, 23] width 33 height 33
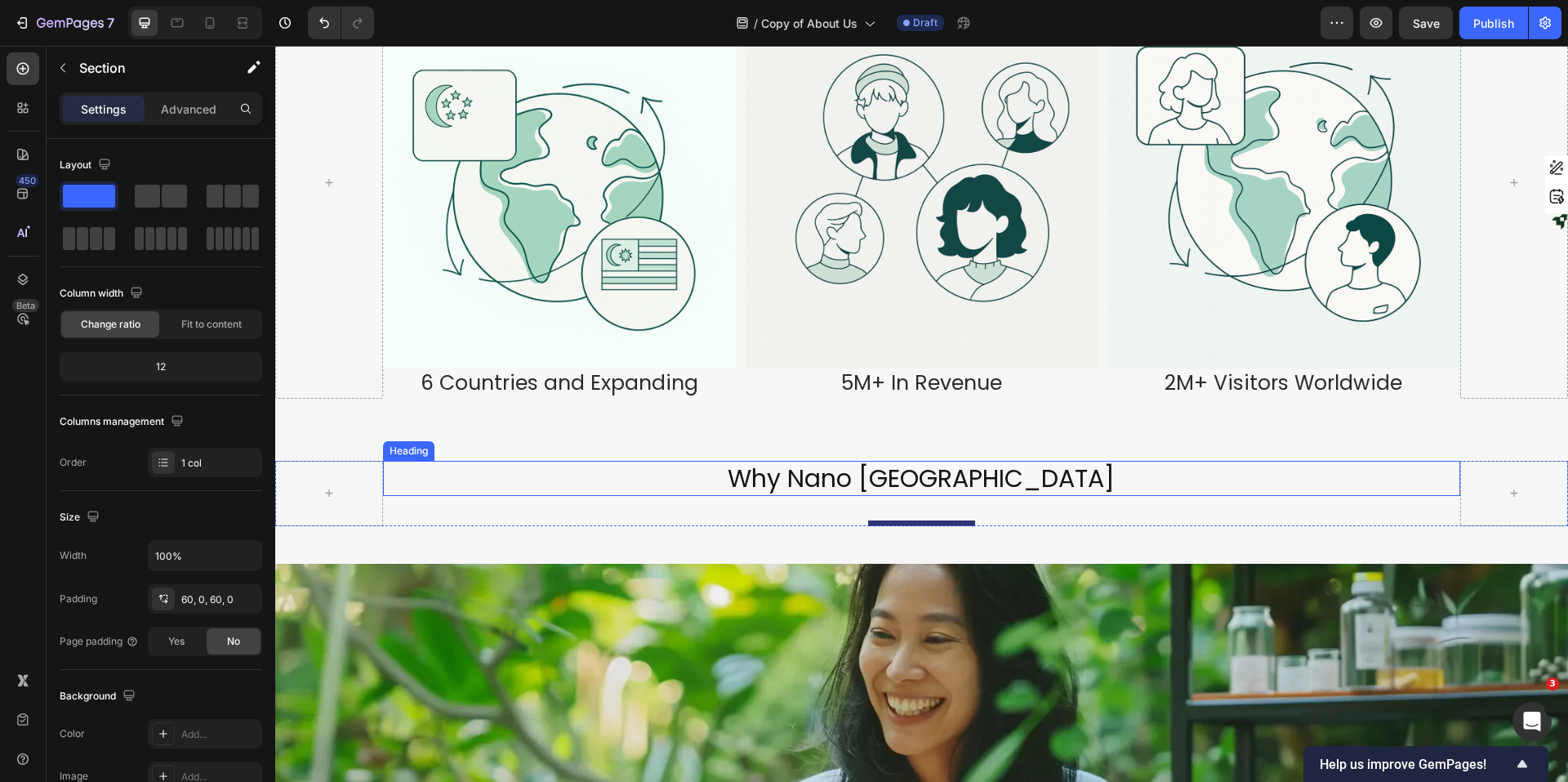
scroll to position [1306, 0]
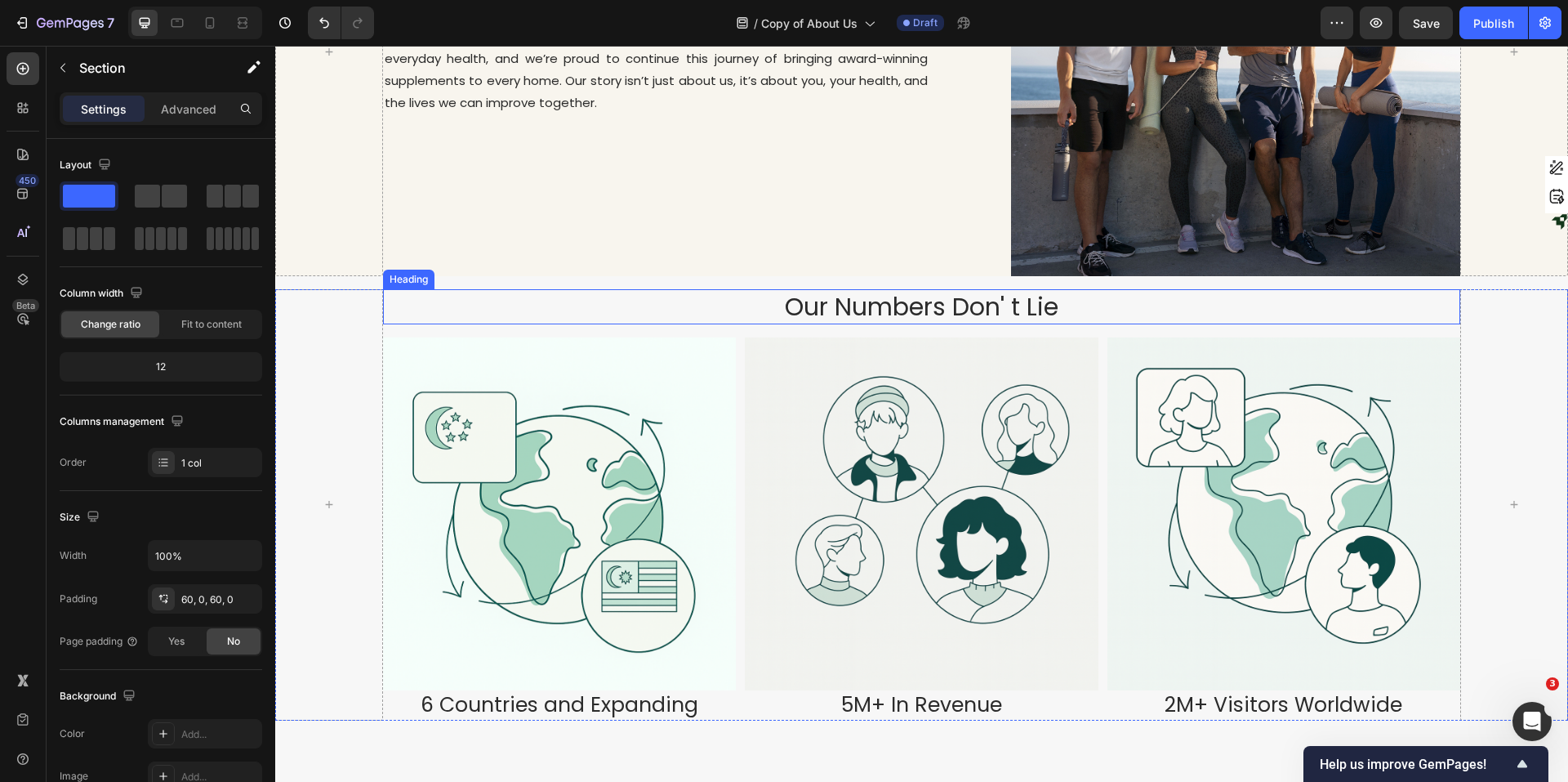
click at [1088, 289] on h2 "Our Numbers Don' t Lie" at bounding box center [921, 307] width 1077 height 36
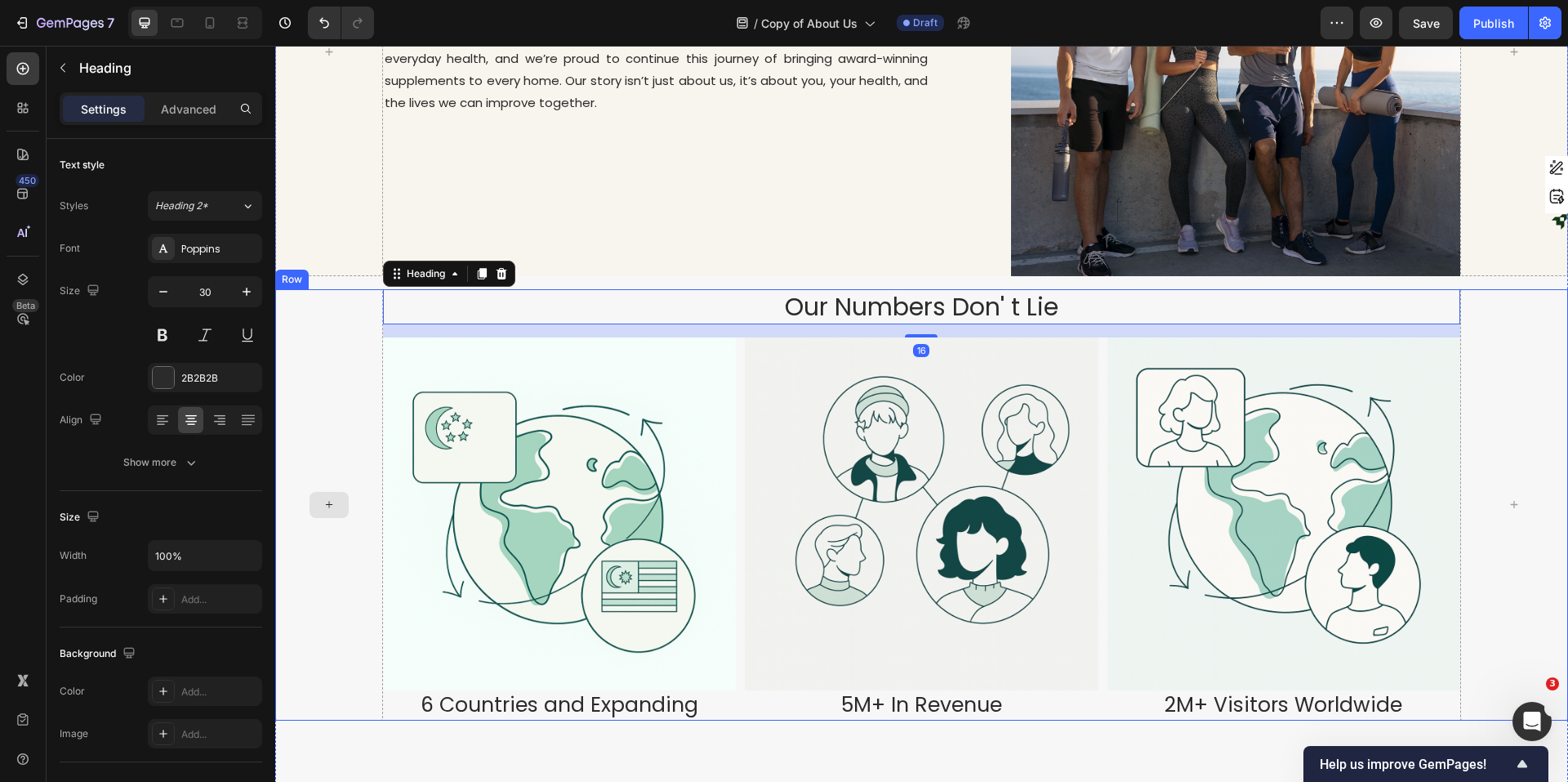
click at [374, 294] on div at bounding box center [329, 505] width 107 height 432
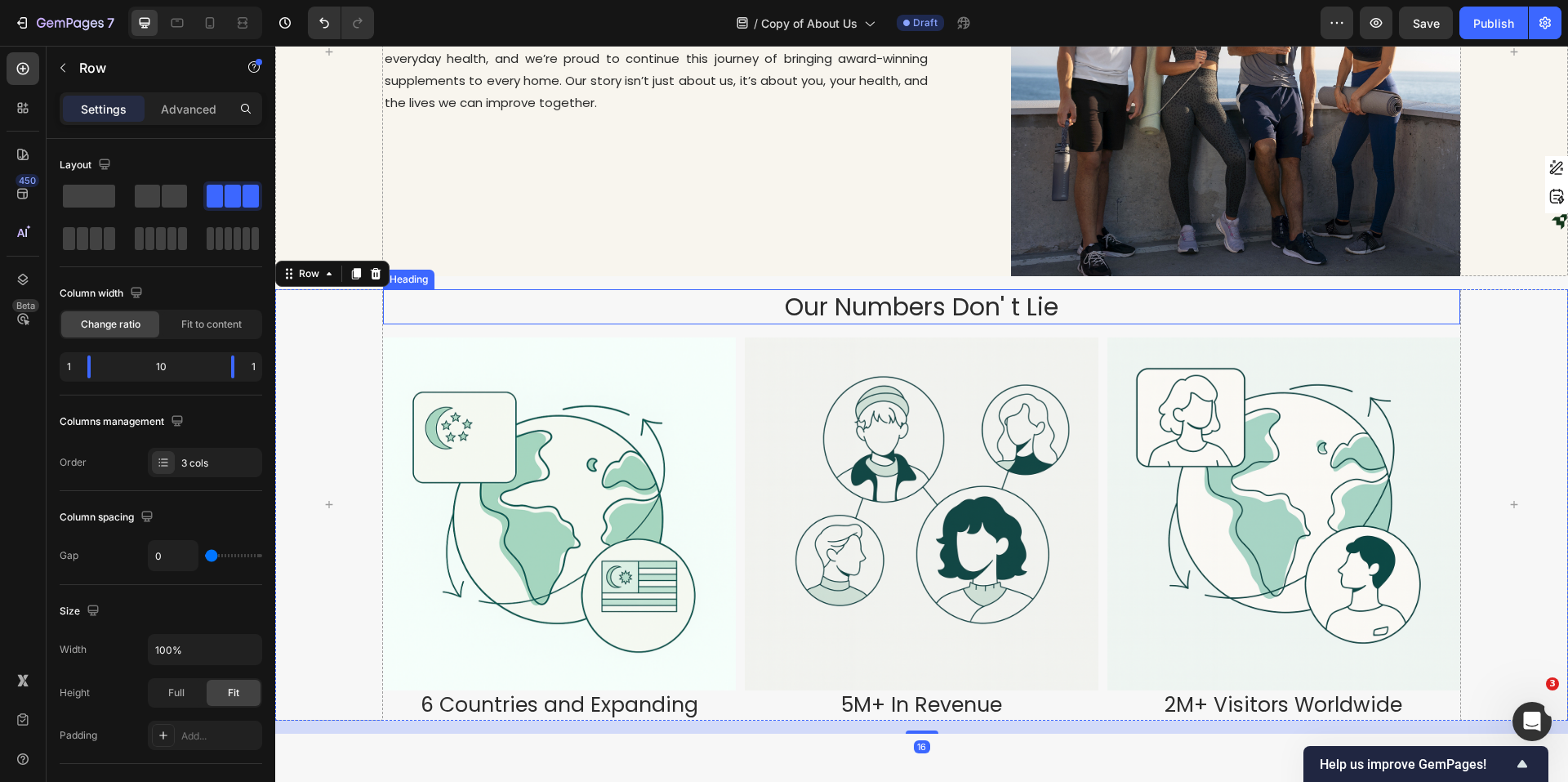
click at [434, 294] on h2 "Our Numbers Don' t Lie" at bounding box center [921, 307] width 1077 height 36
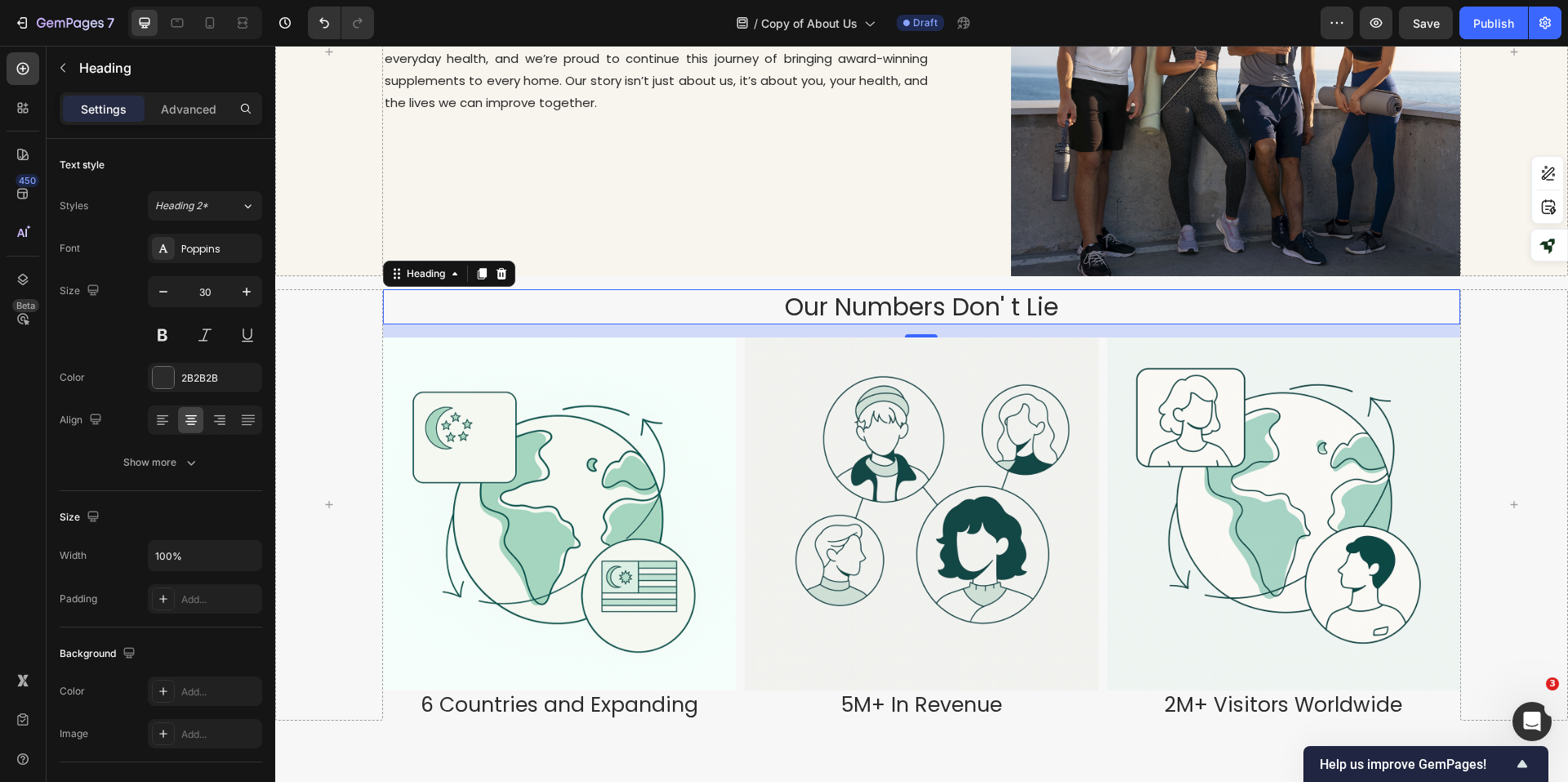
click at [470, 291] on h2 "Our Numbers Don' t Lie" at bounding box center [921, 307] width 1077 height 36
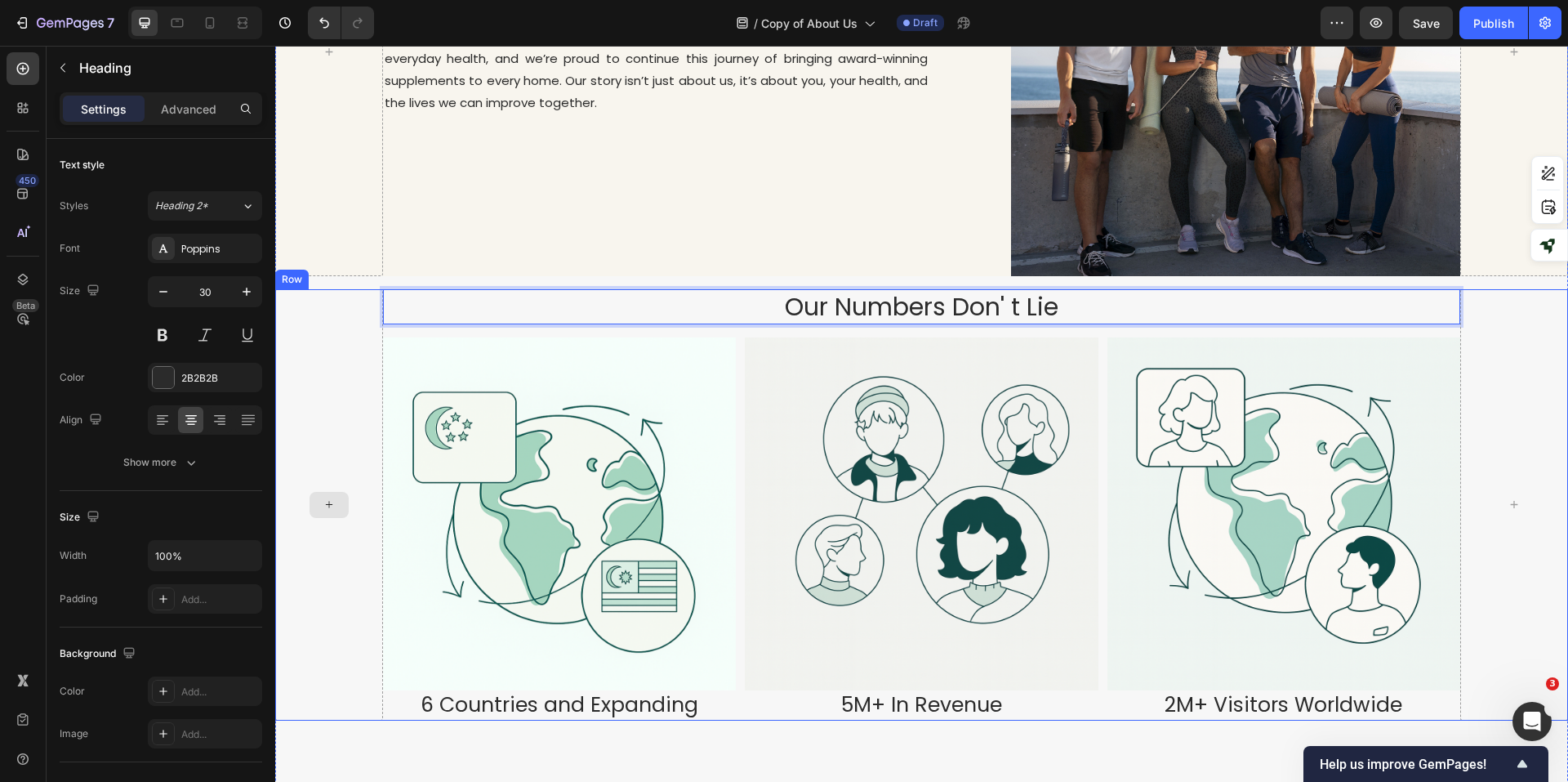
click at [341, 309] on div at bounding box center [329, 505] width 107 height 432
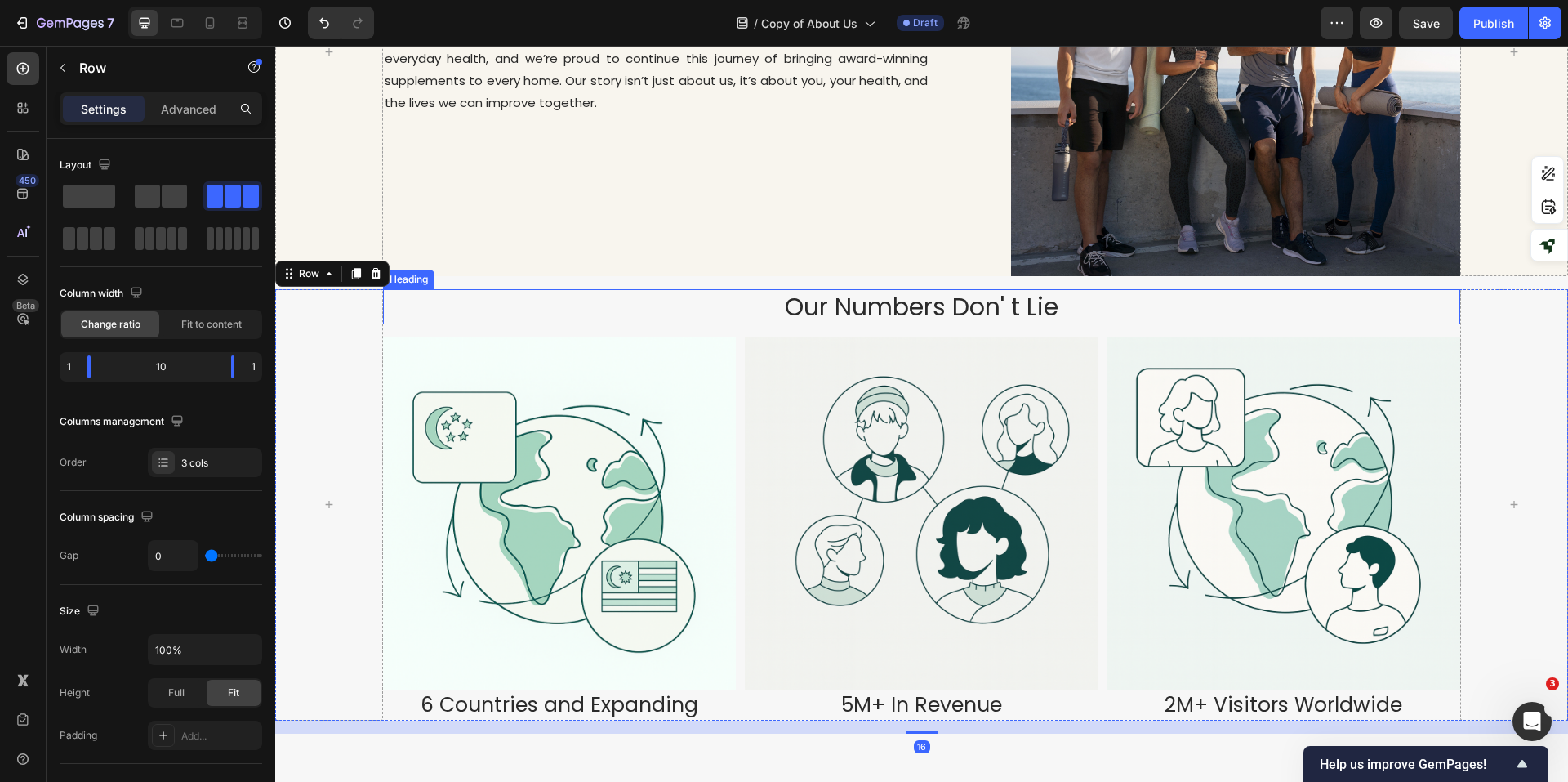
click at [468, 304] on p "Our Numbers Don' t Lie" at bounding box center [922, 306] width 1074 height 32
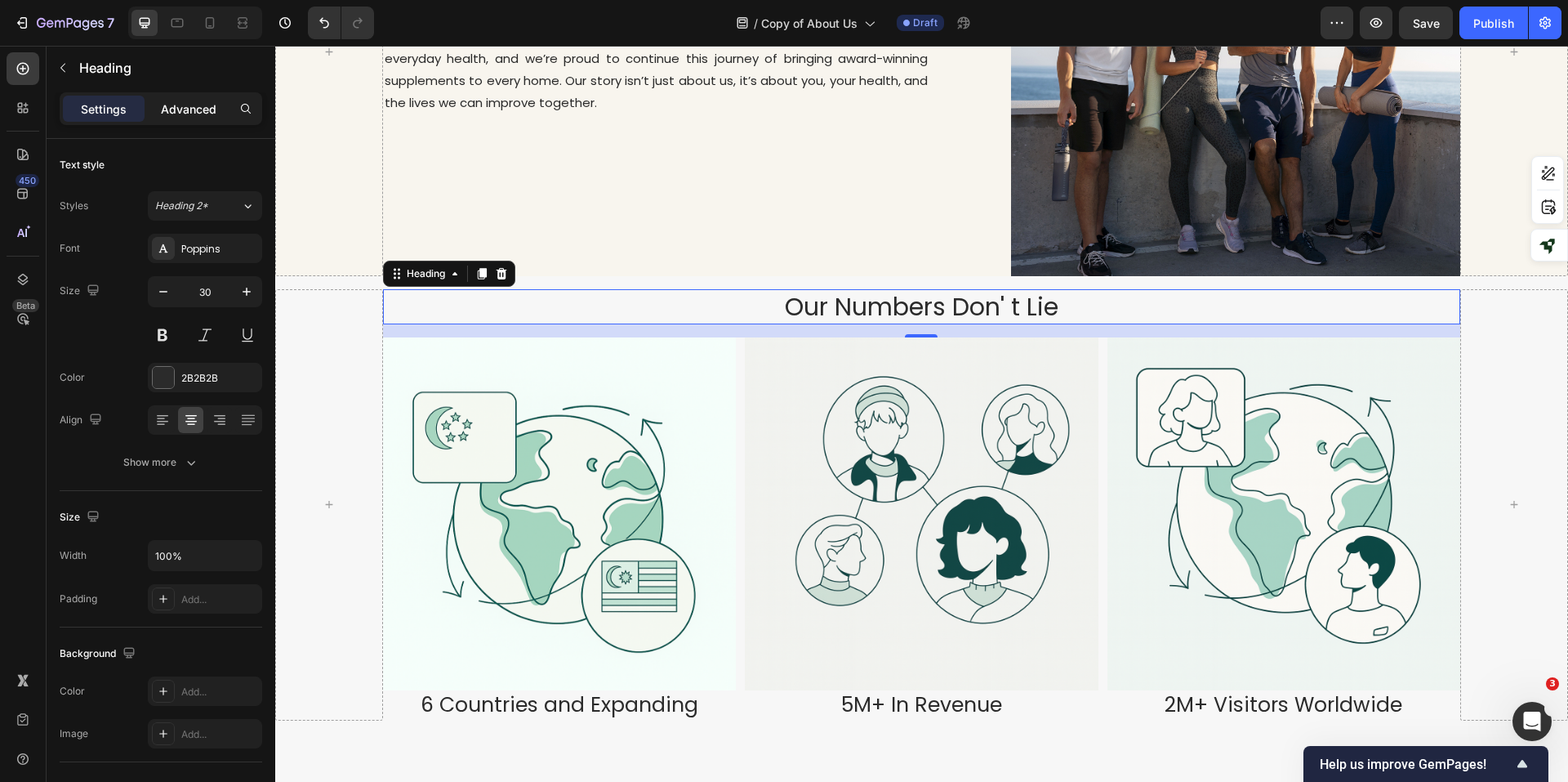
click at [202, 109] on p "Advanced" at bounding box center [188, 108] width 56 height 17
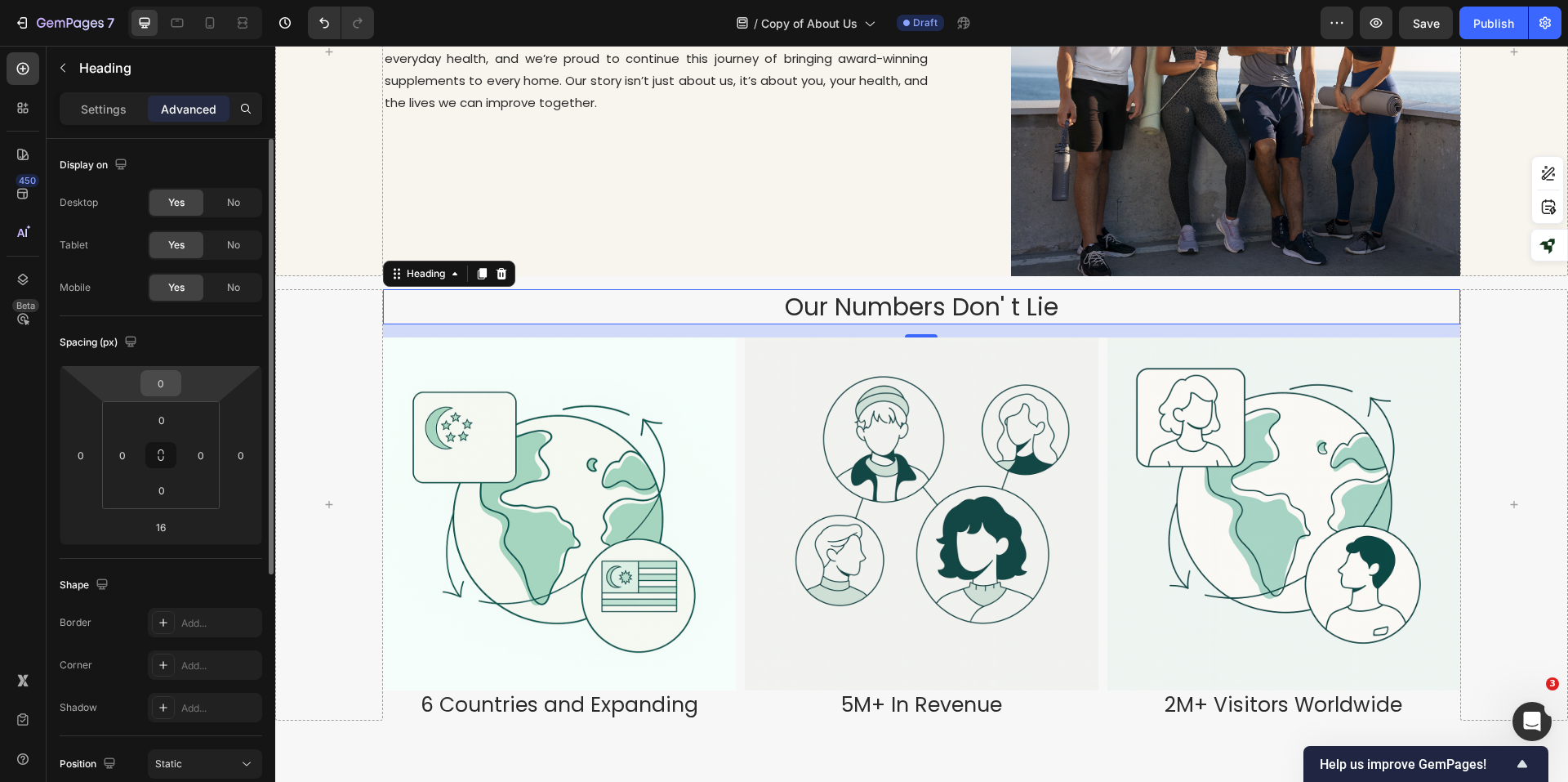
click at [168, 389] on input "0" at bounding box center [161, 382] width 33 height 25
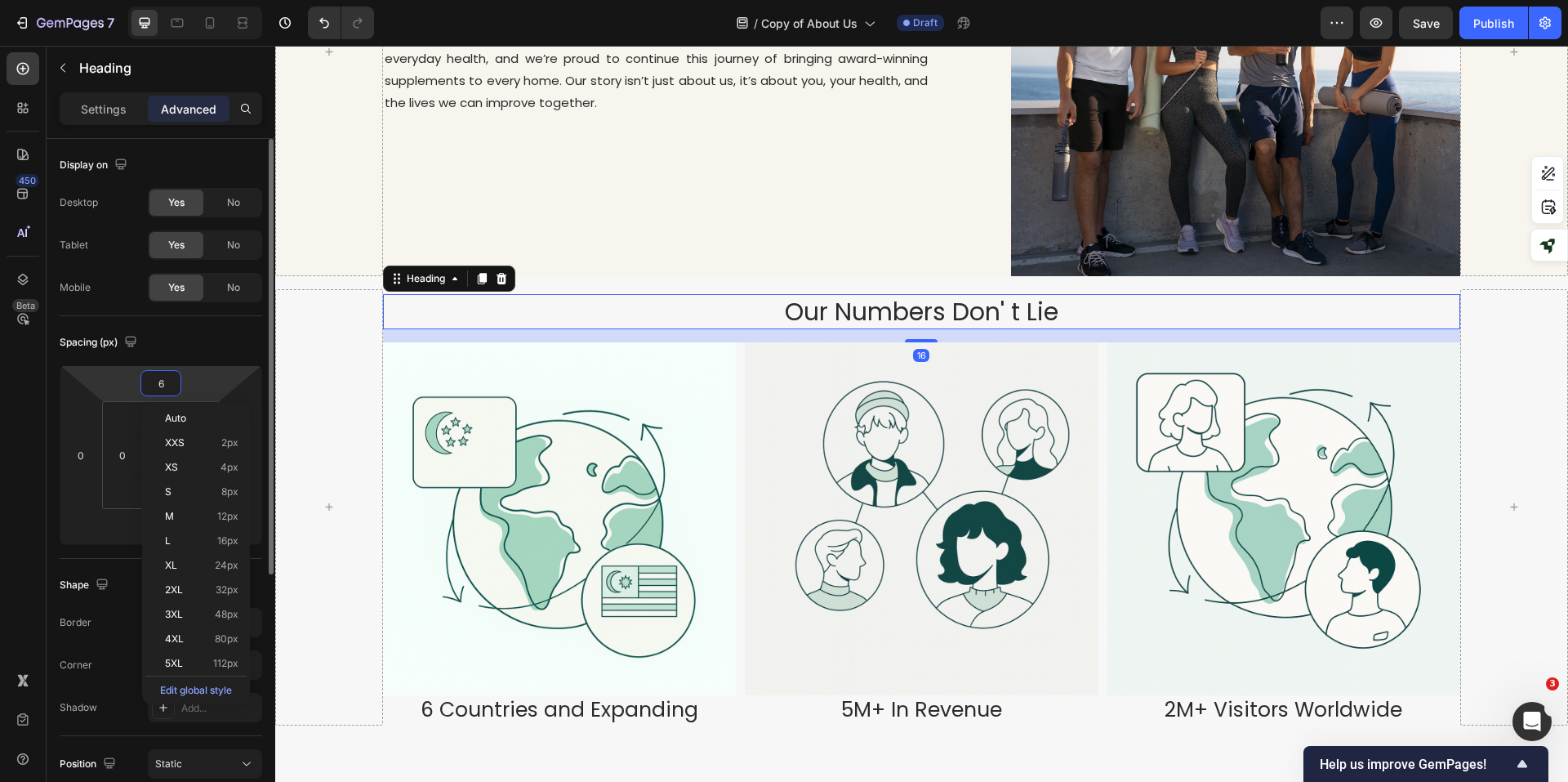
type input "60"
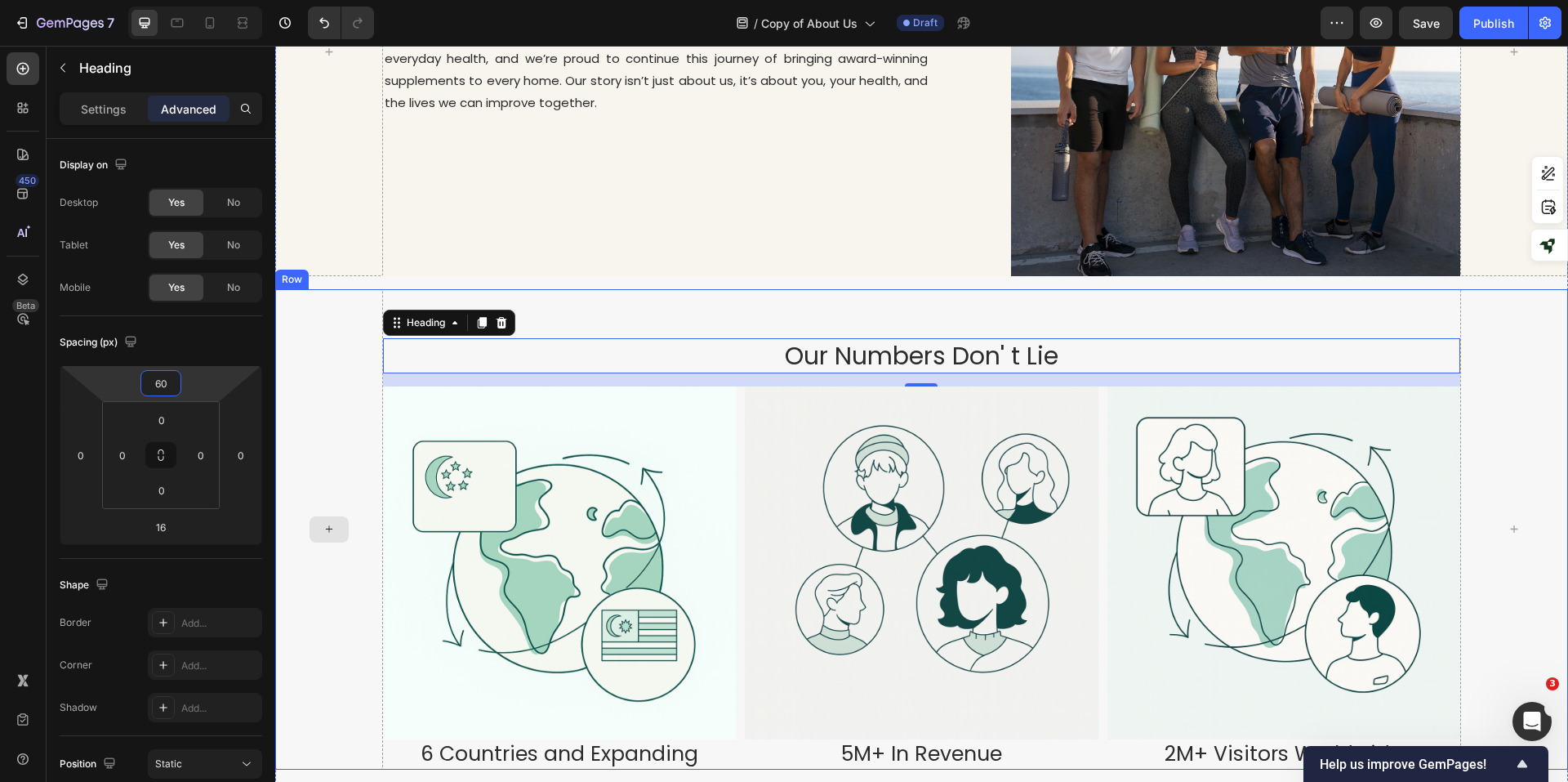
click at [356, 320] on div at bounding box center [329, 530] width 107 height 481
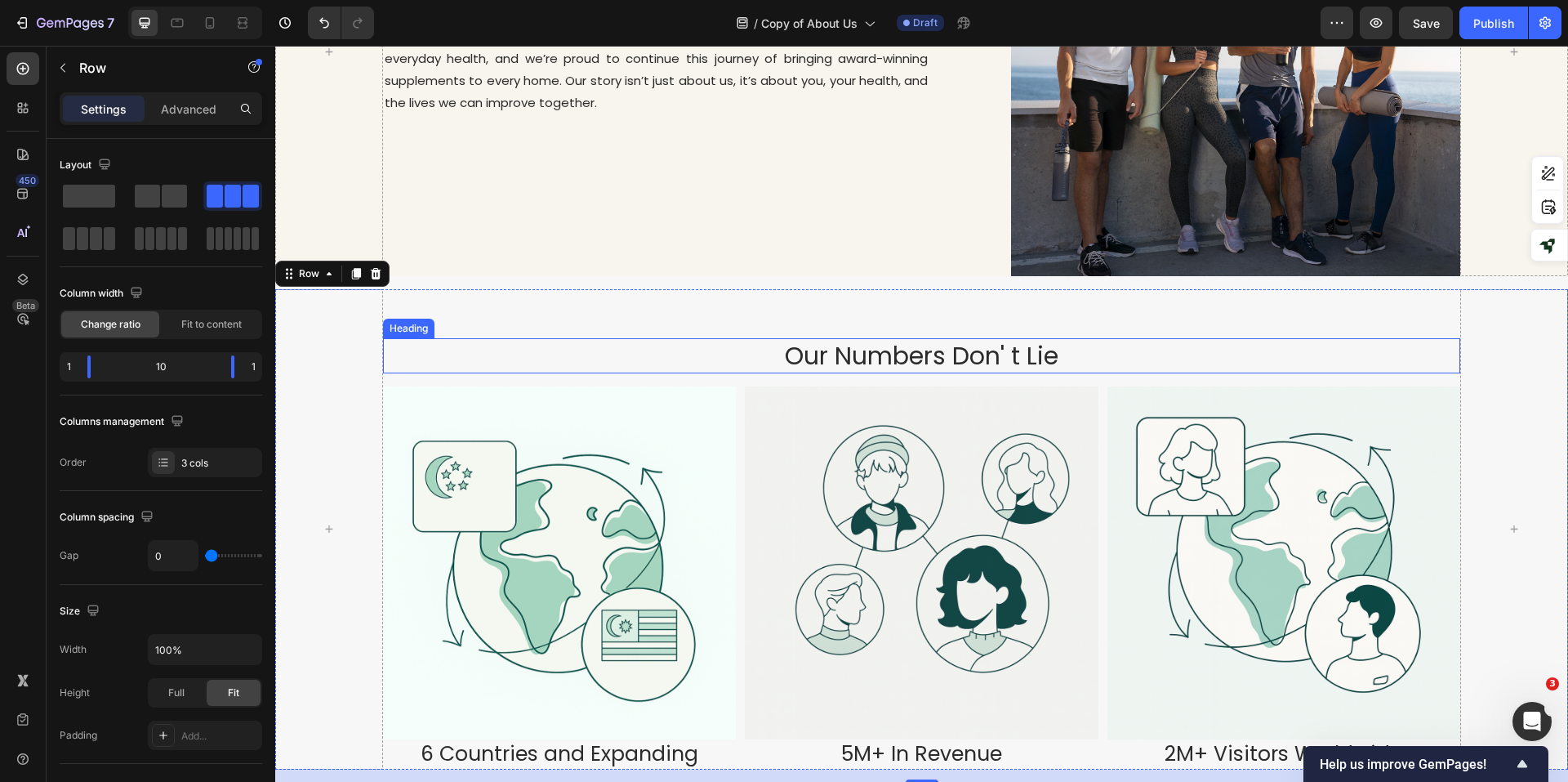
click at [1089, 340] on p "Our Numbers Don' t Lie" at bounding box center [922, 355] width 1074 height 32
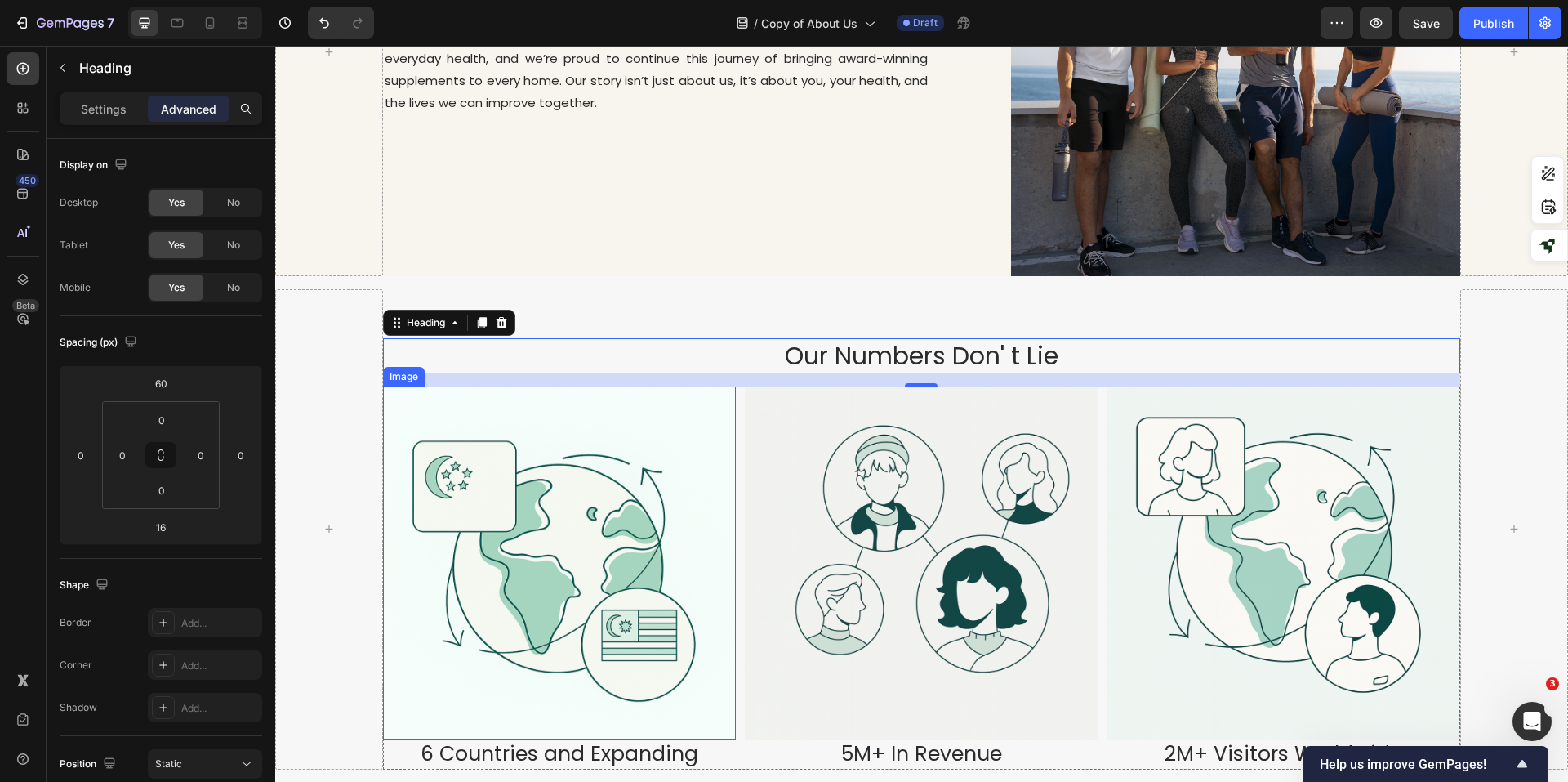
click at [337, 379] on div at bounding box center [329, 530] width 107 height 481
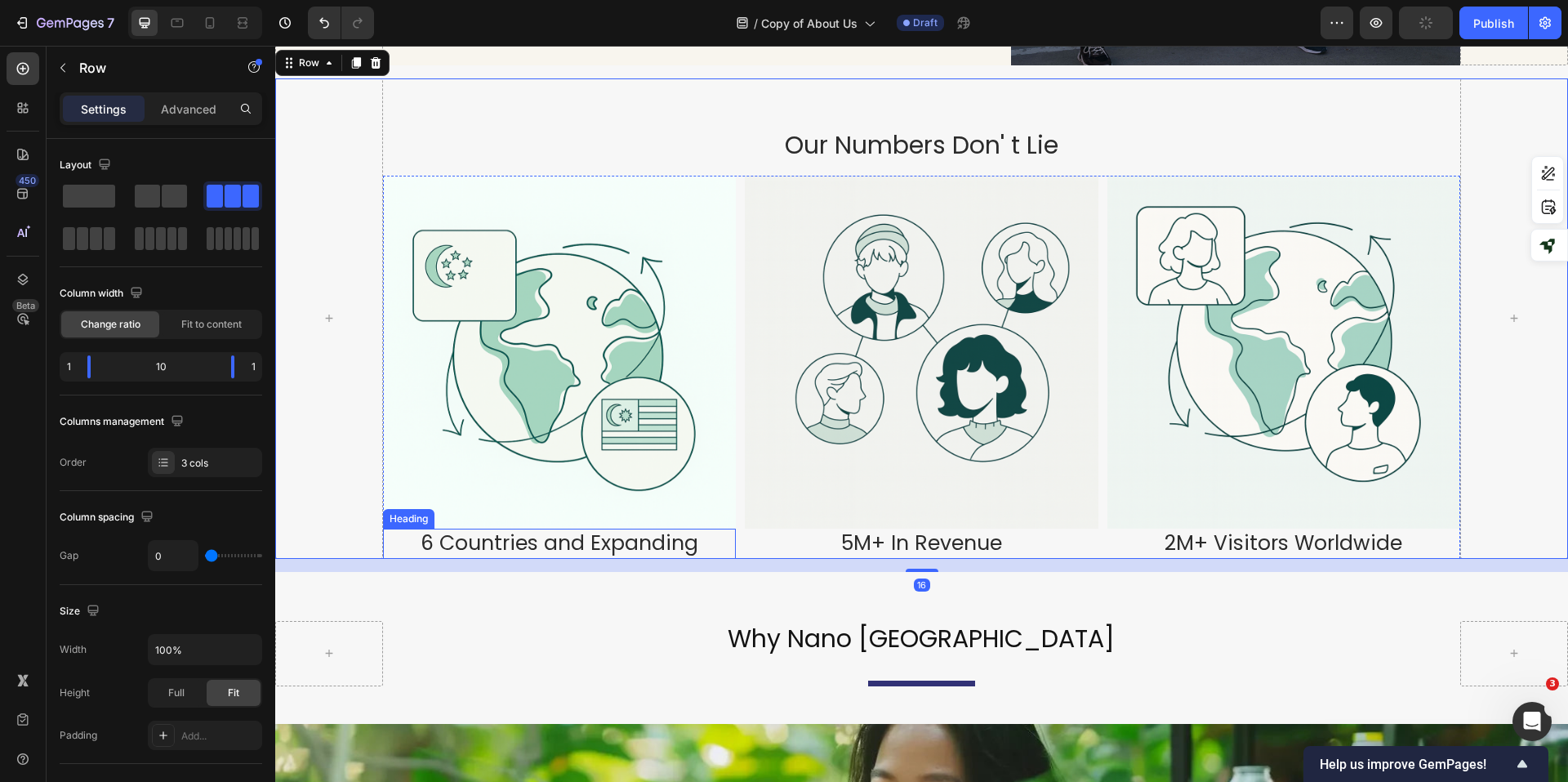
scroll to position [1306, 0]
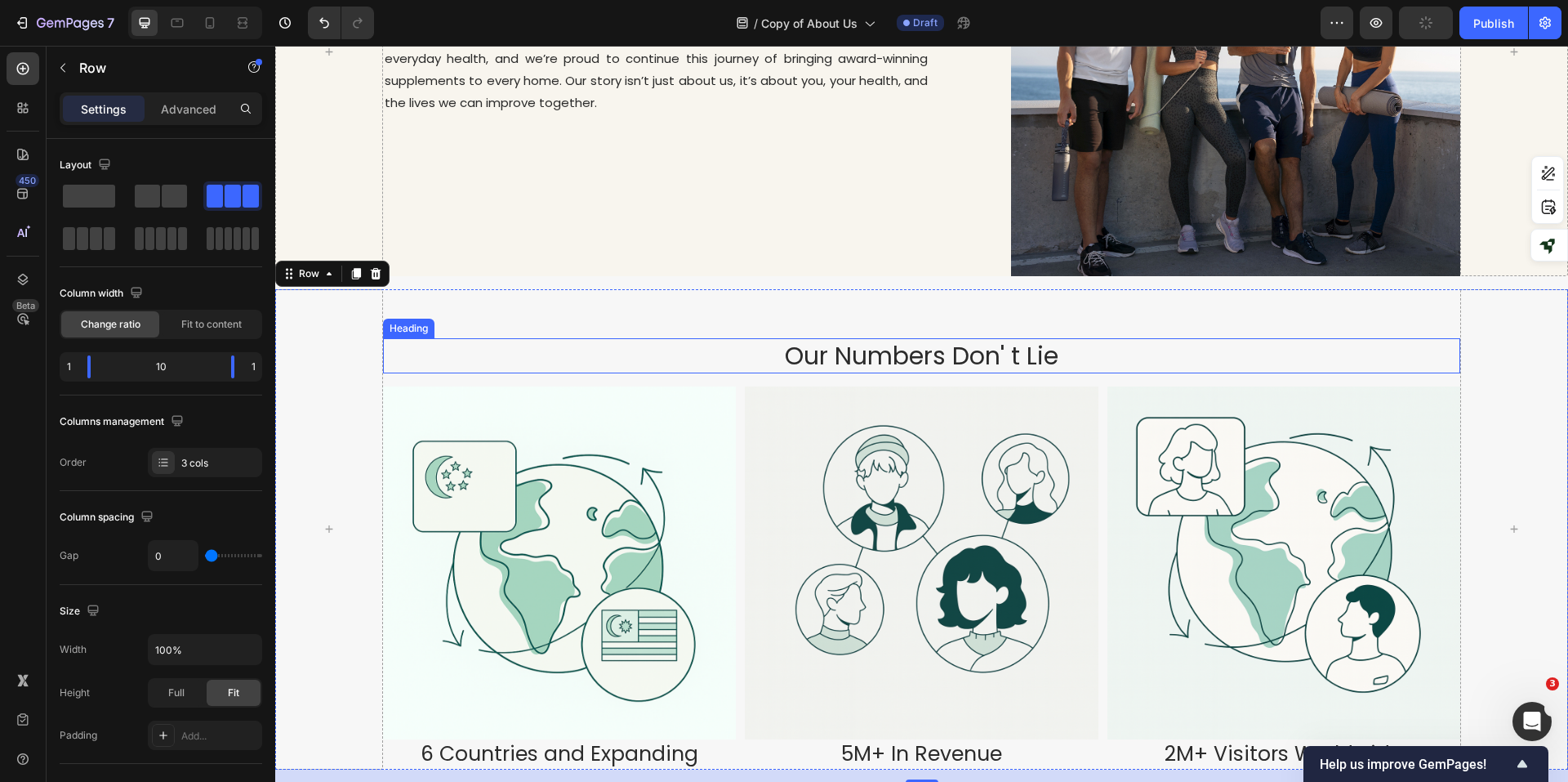
click at [1219, 354] on p "Our Numbers Don' t Lie" at bounding box center [922, 355] width 1074 height 32
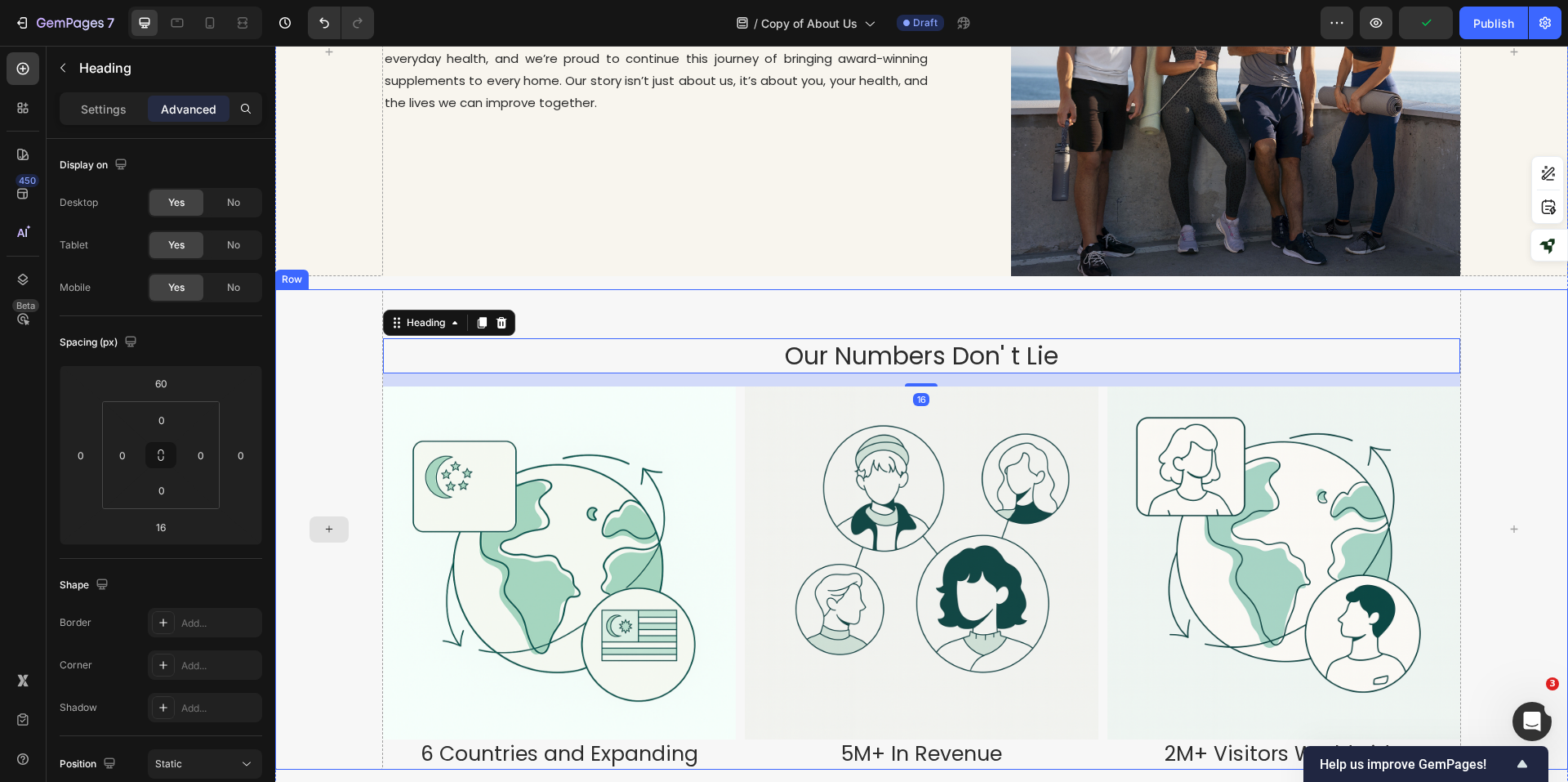
click at [345, 306] on div at bounding box center [329, 530] width 107 height 481
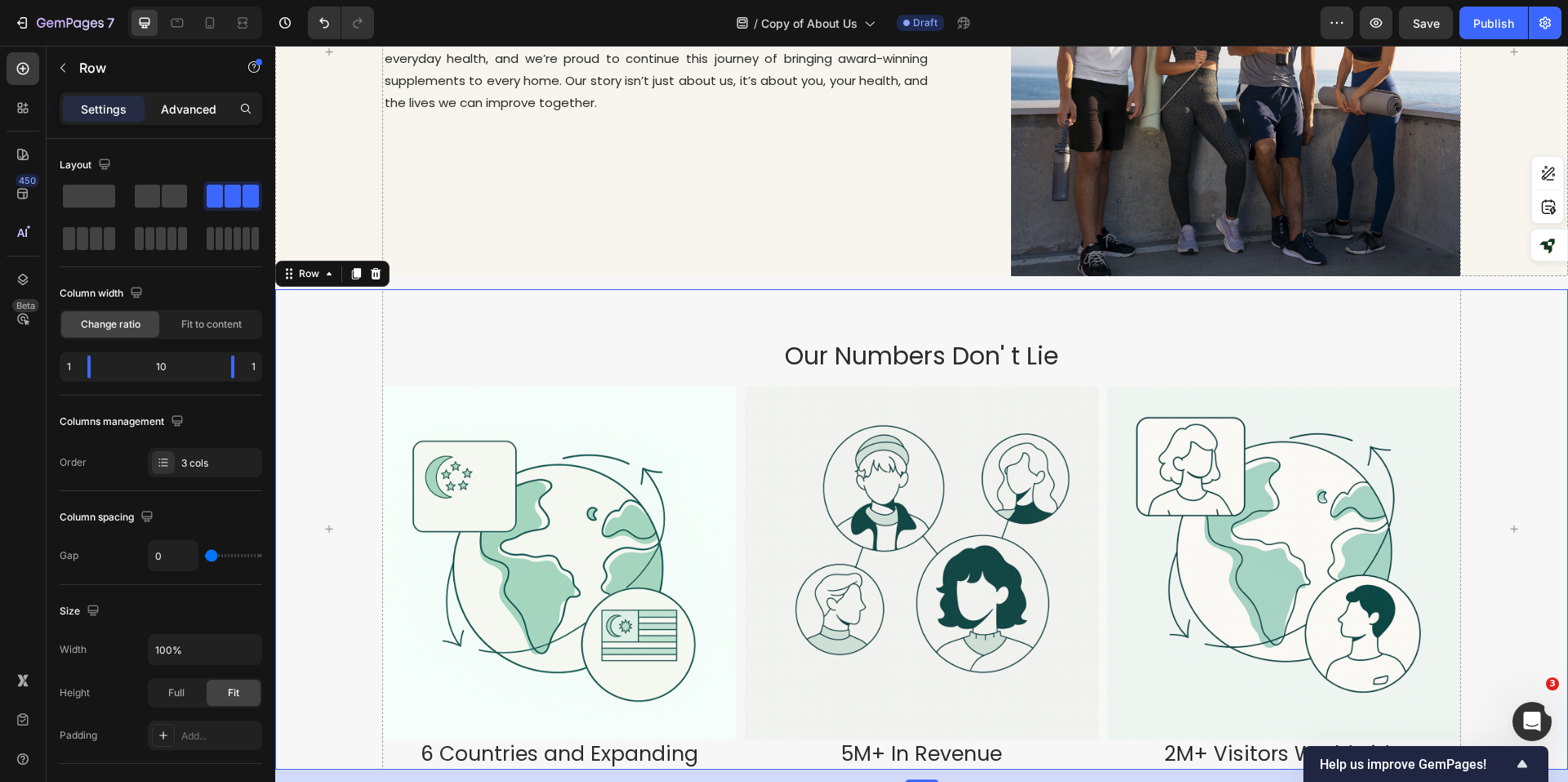
click at [189, 104] on p "Advanced" at bounding box center [188, 108] width 56 height 17
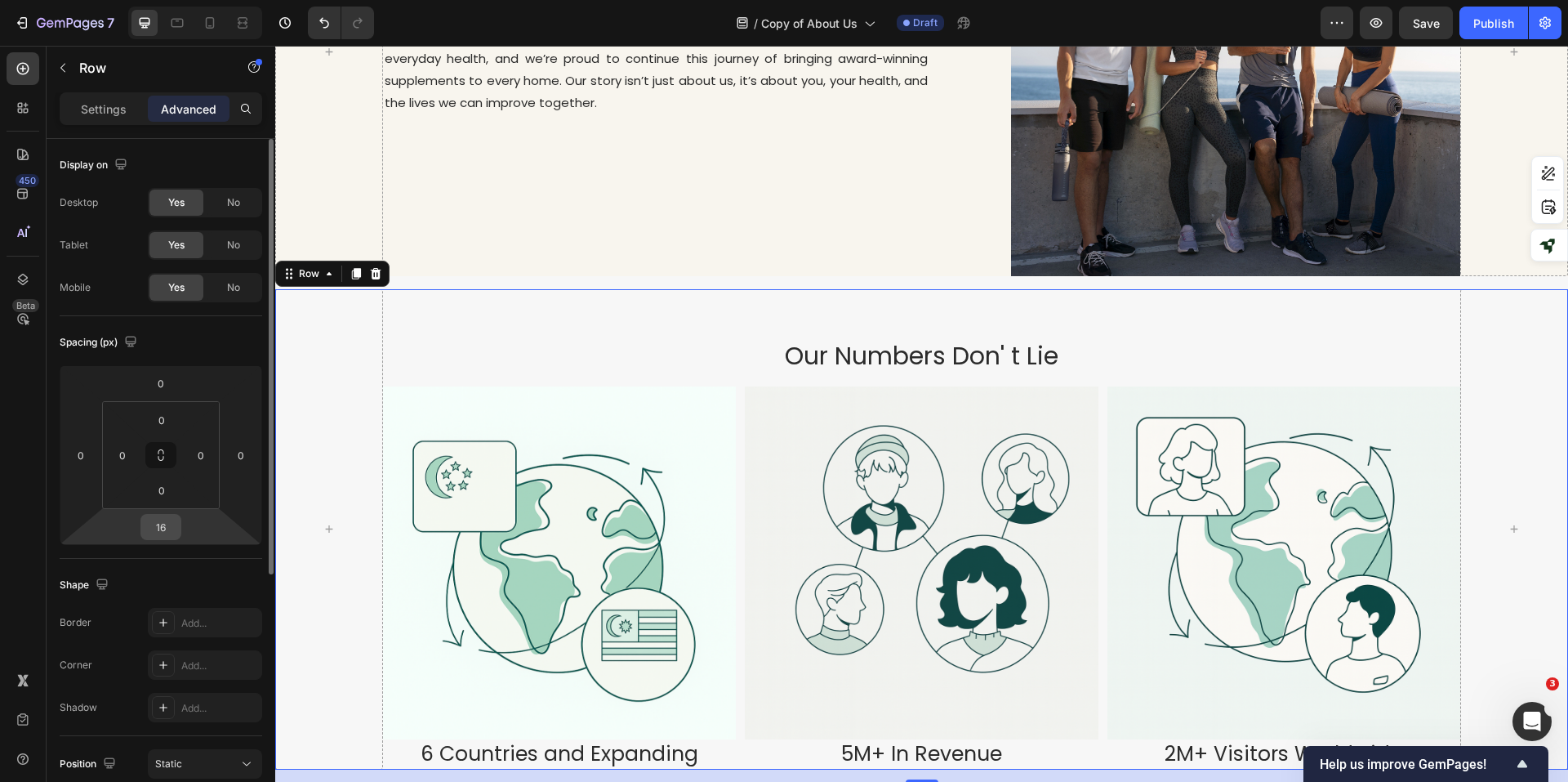
click at [166, 528] on input "16" at bounding box center [161, 526] width 33 height 25
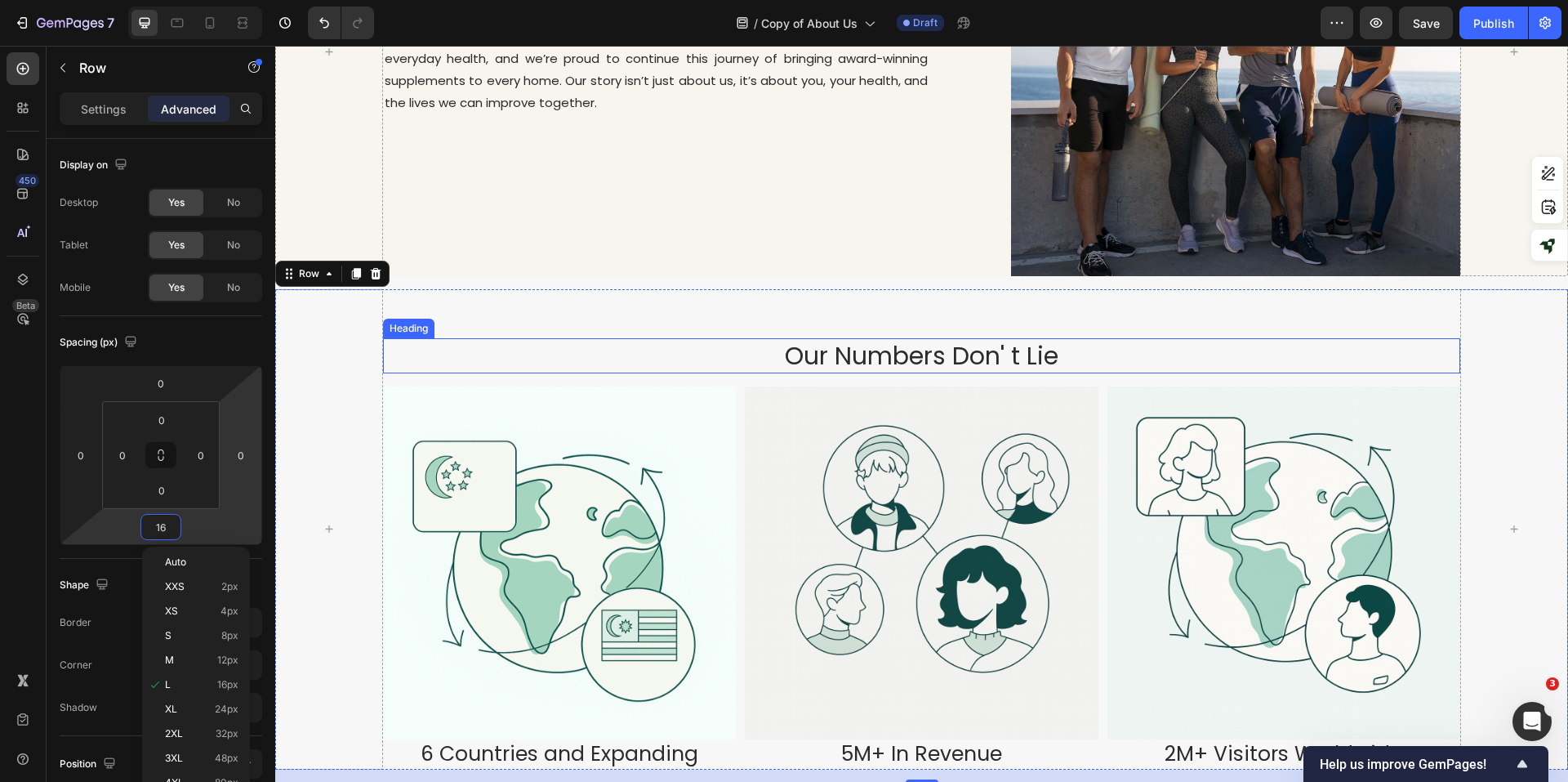
click at [914, 341] on p "Our Numbers Don' t Lie" at bounding box center [922, 355] width 1074 height 32
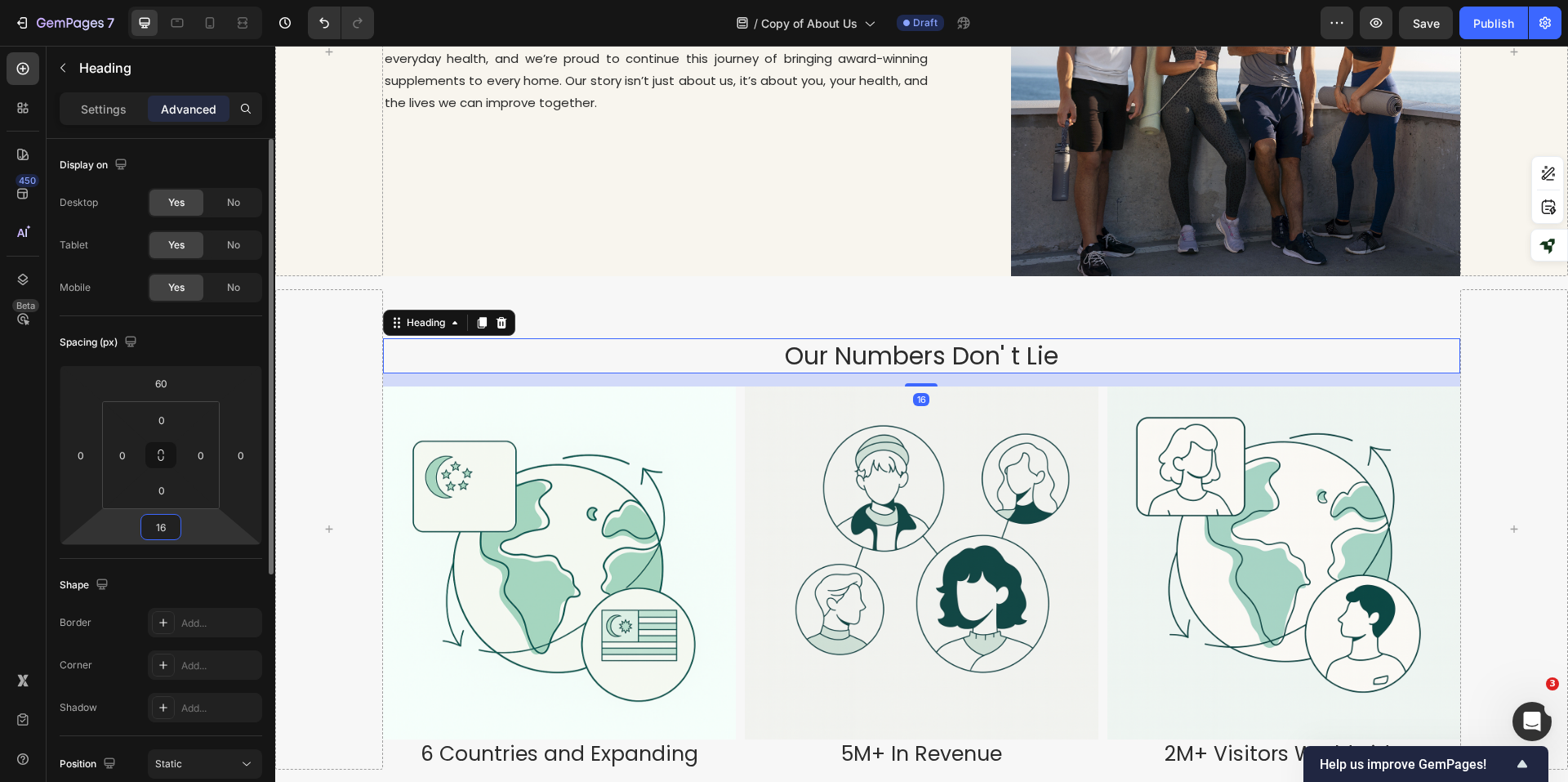
click at [165, 536] on input "16" at bounding box center [161, 526] width 33 height 25
click at [164, 495] on input "0" at bounding box center [162, 490] width 33 height 25
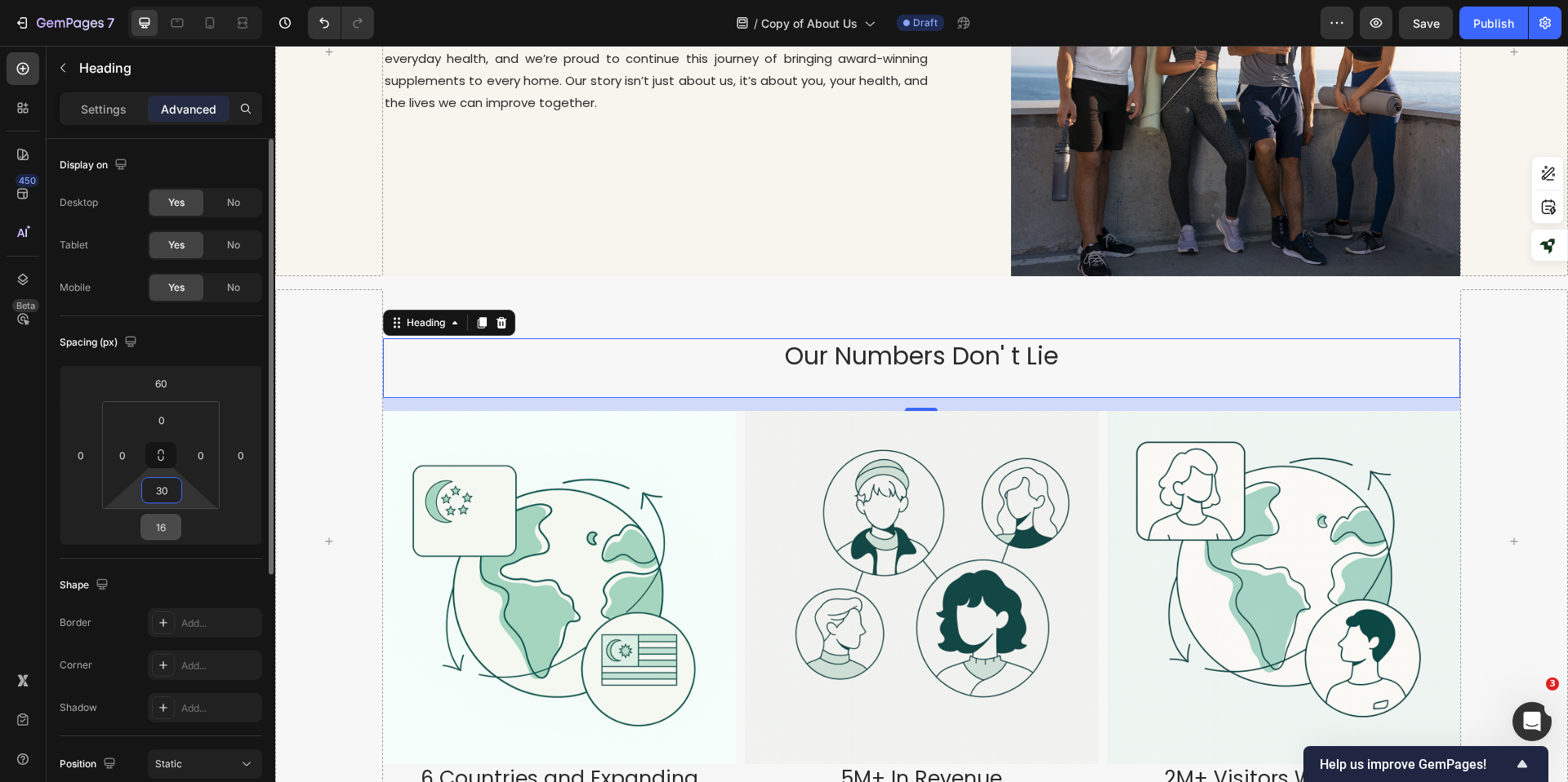
type input "30"
click at [159, 532] on input "16" at bounding box center [161, 526] width 33 height 25
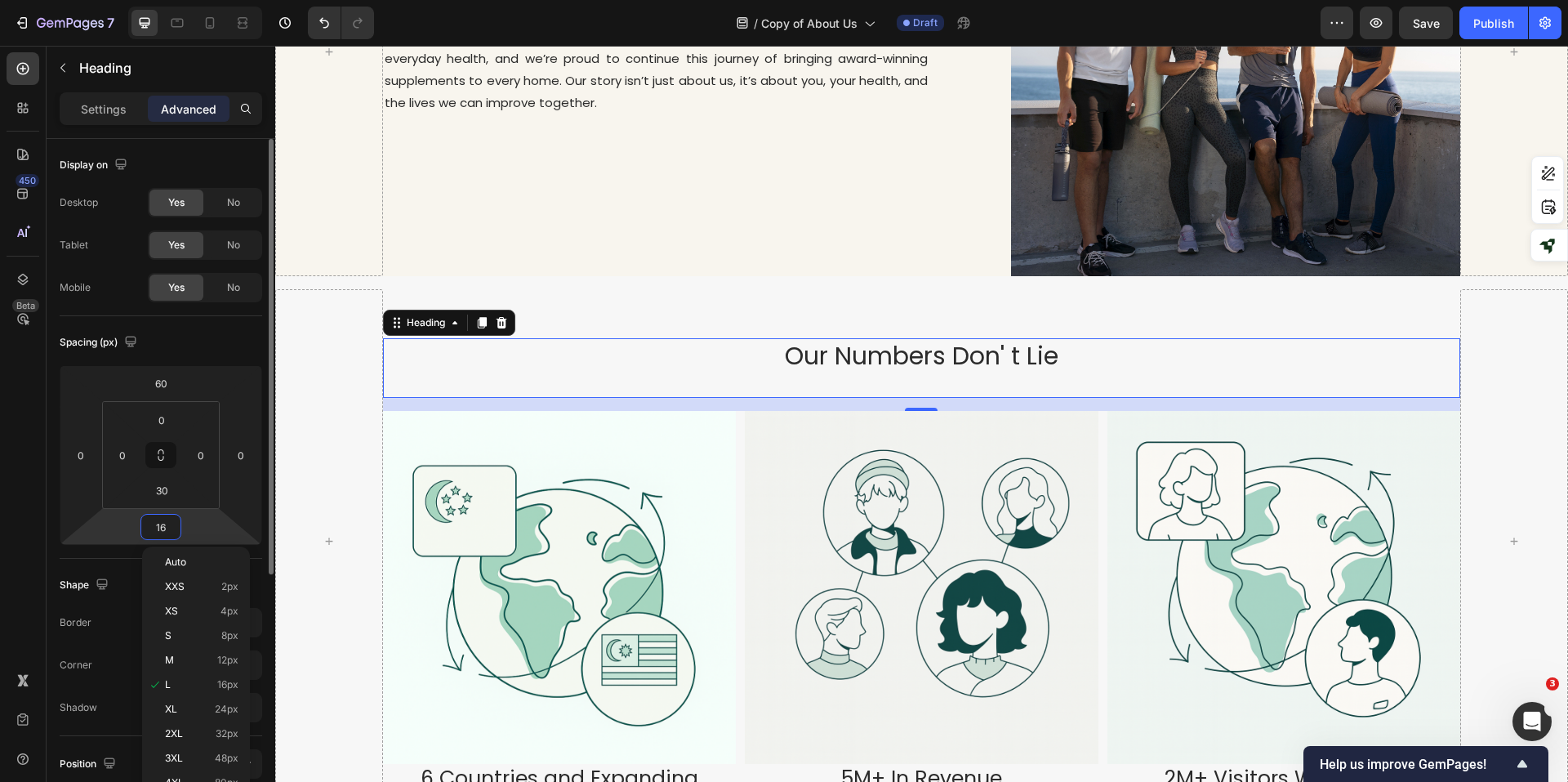
type input "0"
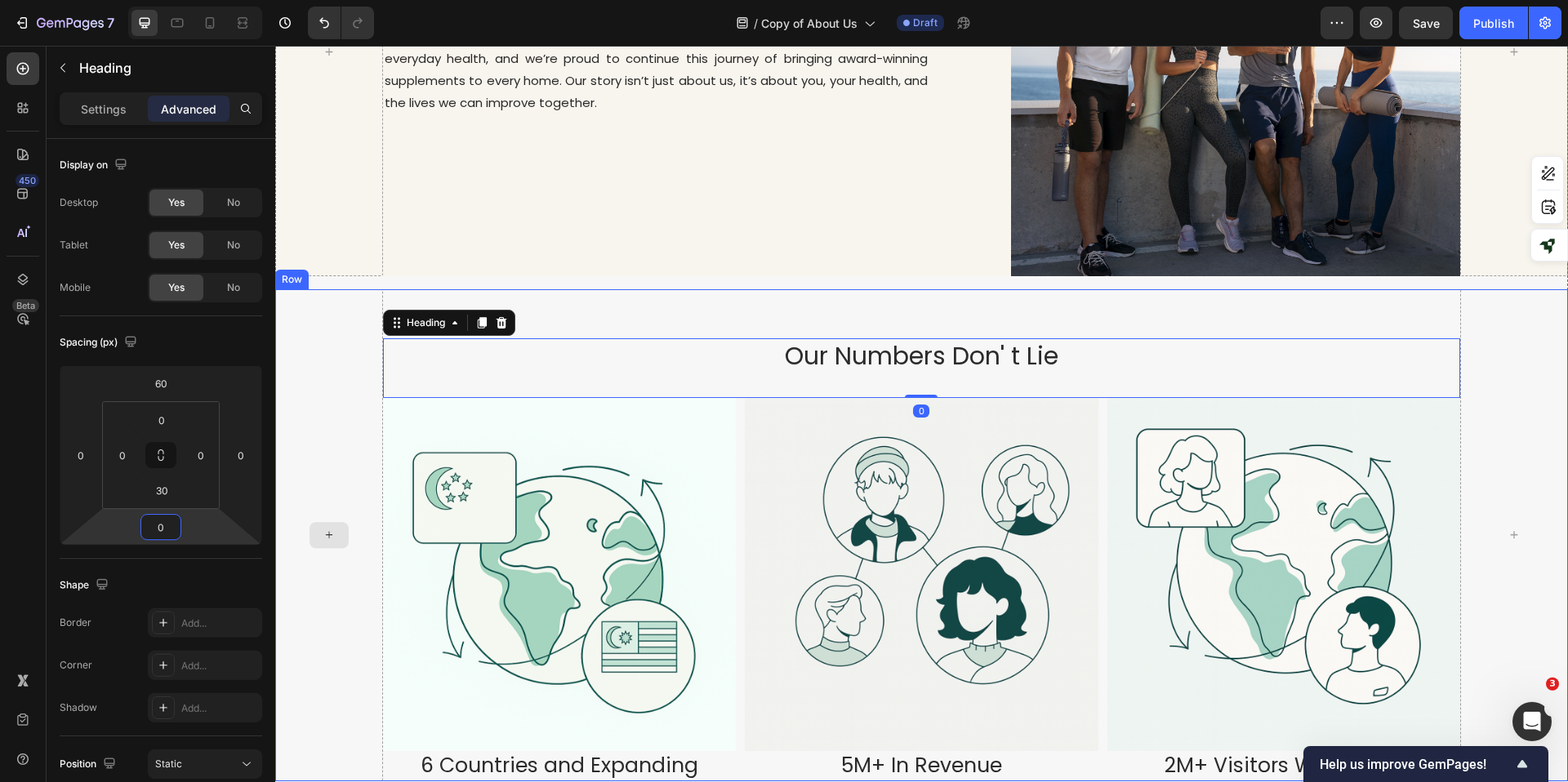
click at [301, 428] on div at bounding box center [329, 535] width 107 height 492
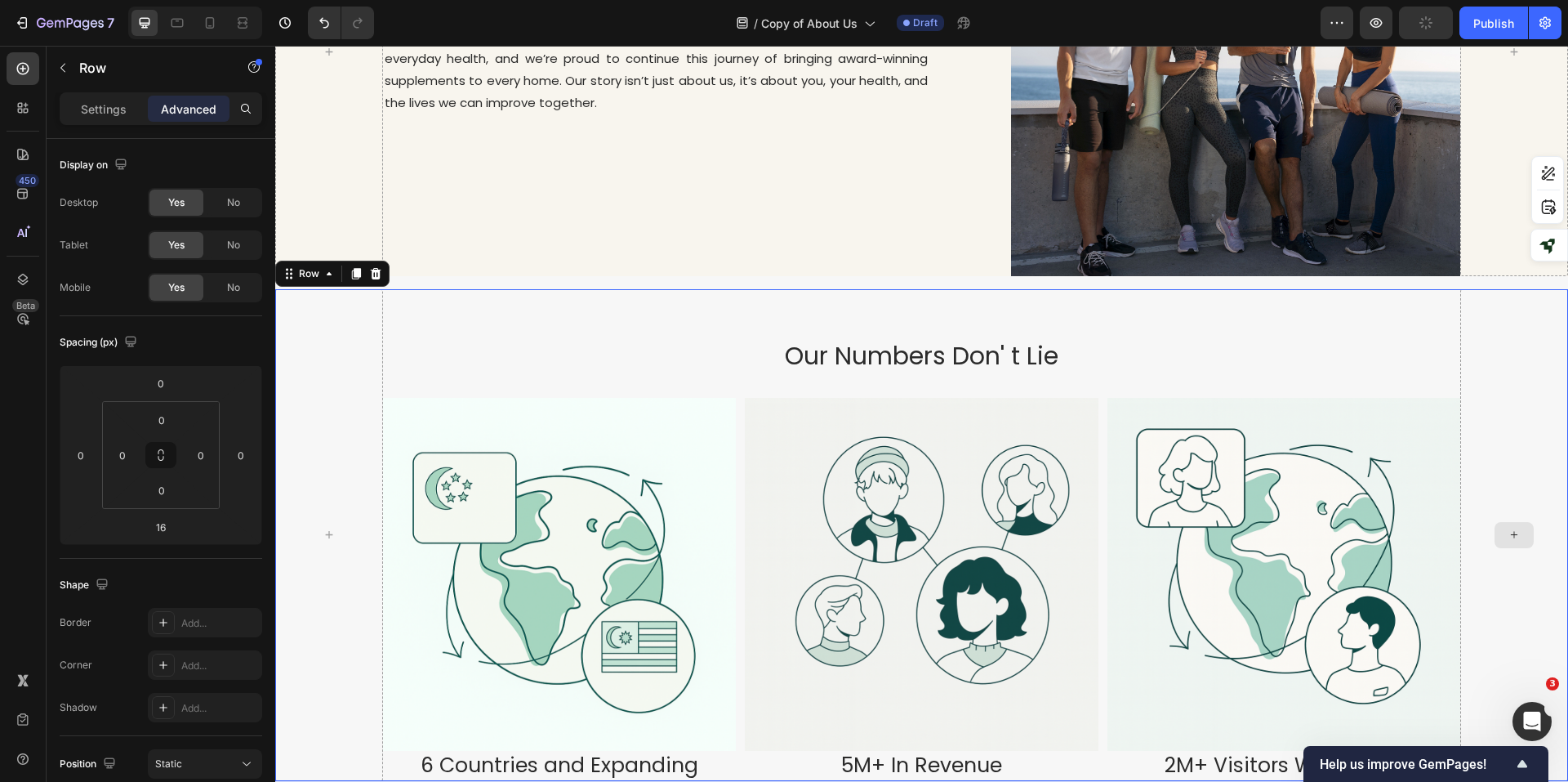
click at [1477, 385] on div at bounding box center [1514, 535] width 107 height 492
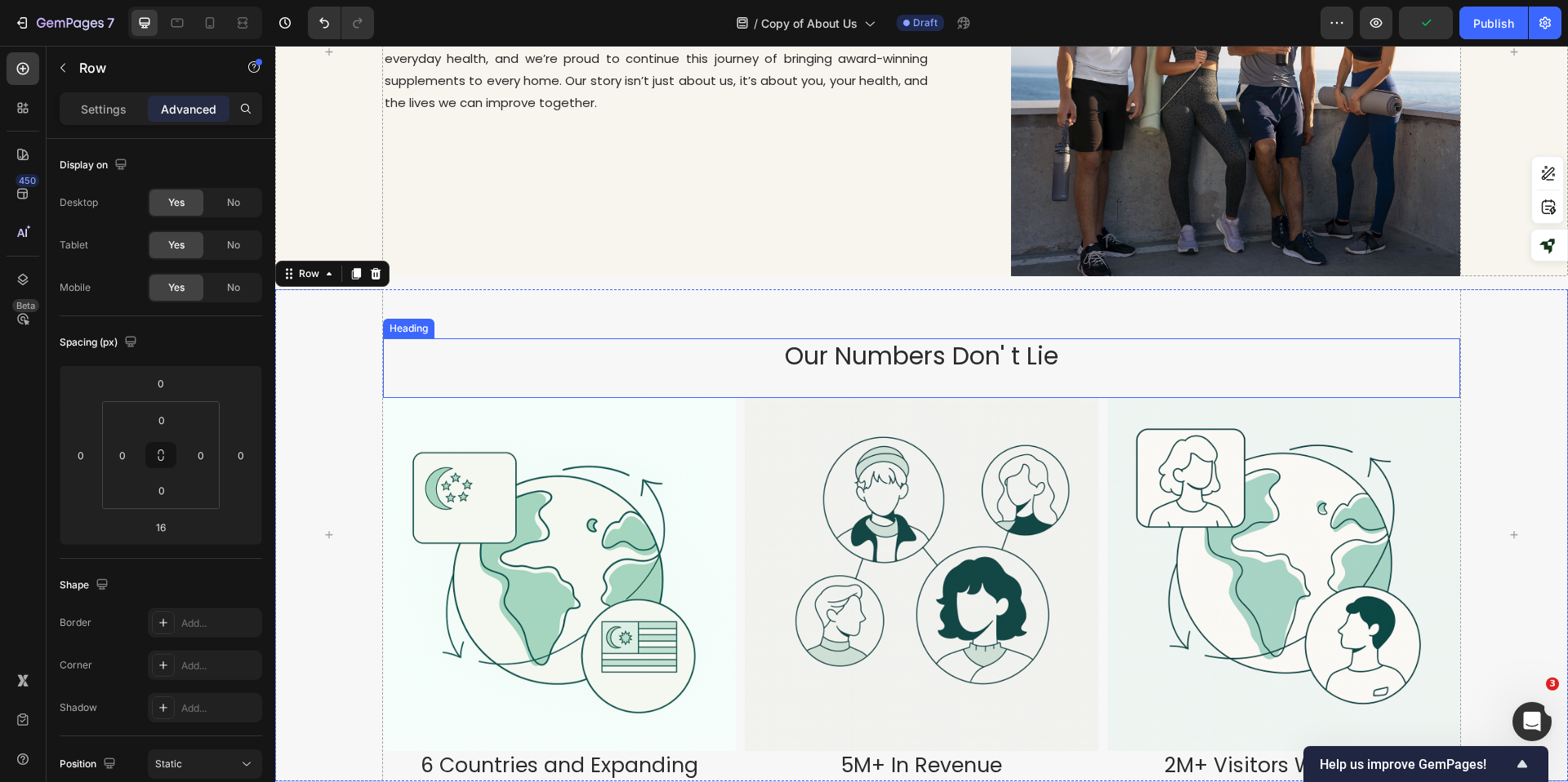
click at [1148, 340] on p "Our Numbers Don' t Lie" at bounding box center [922, 355] width 1074 height 32
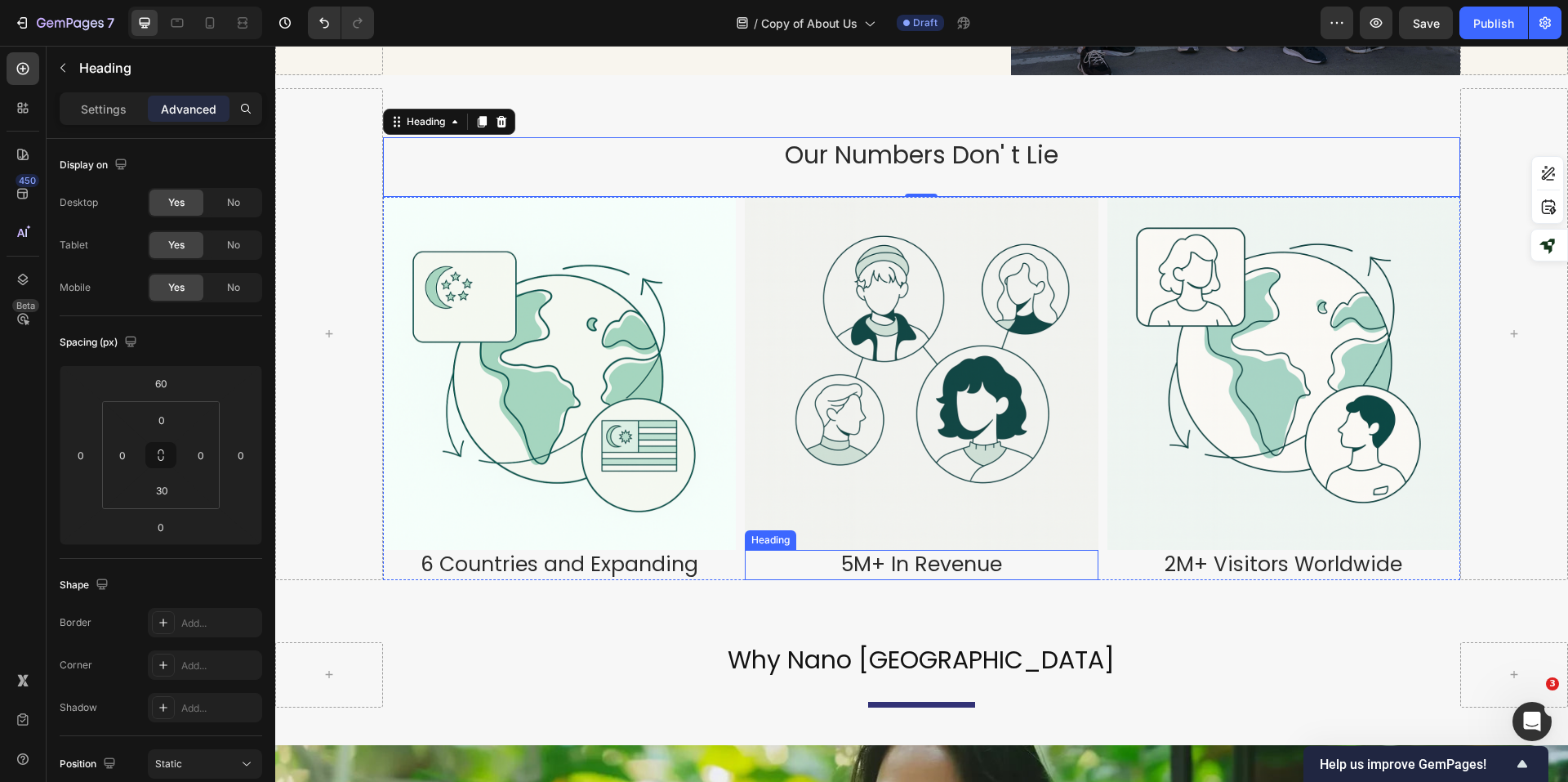
scroll to position [1470, 0]
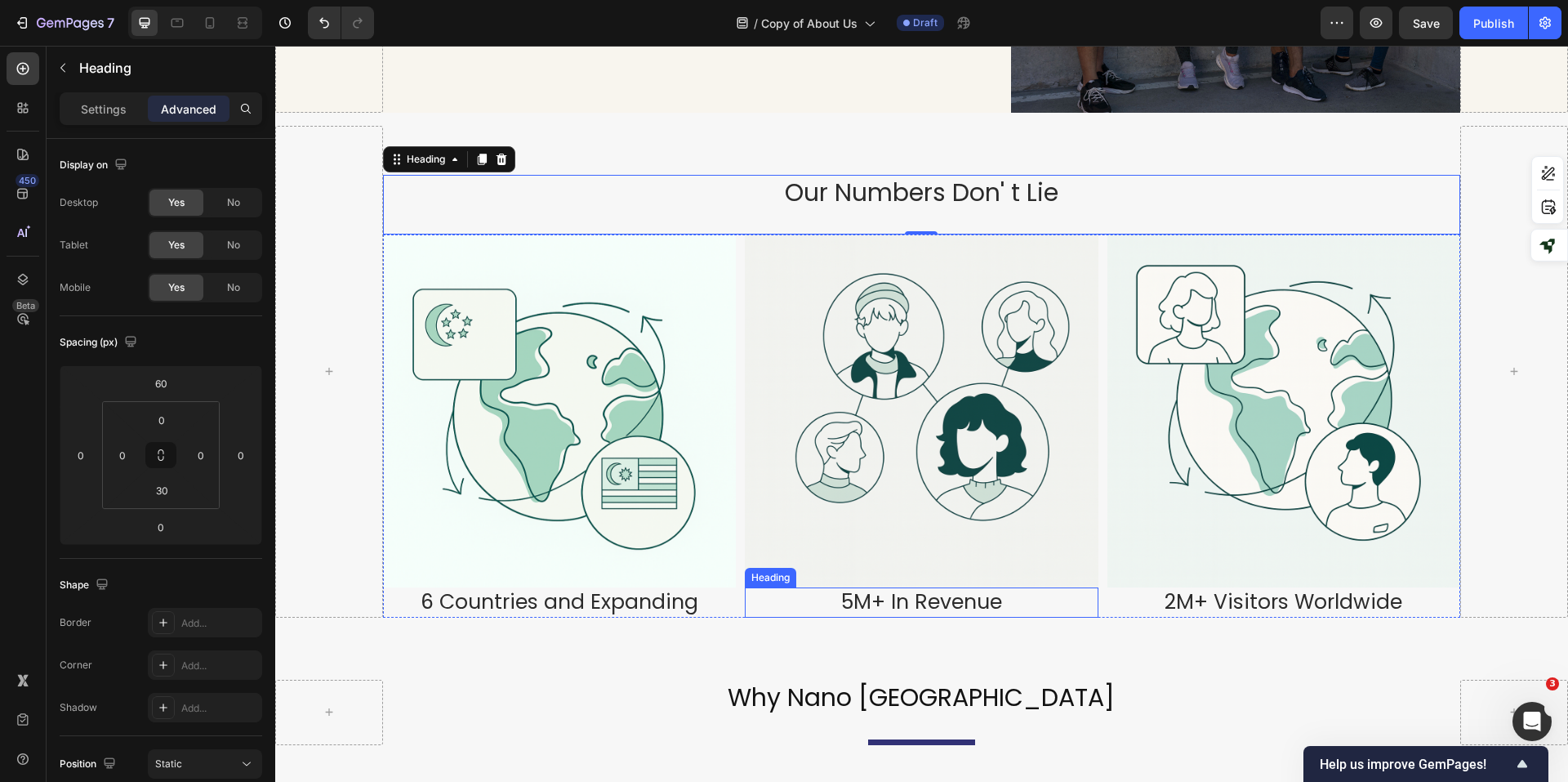
click at [1036, 587] on h2 "5M+ In Revenue" at bounding box center [921, 602] width 353 height 30
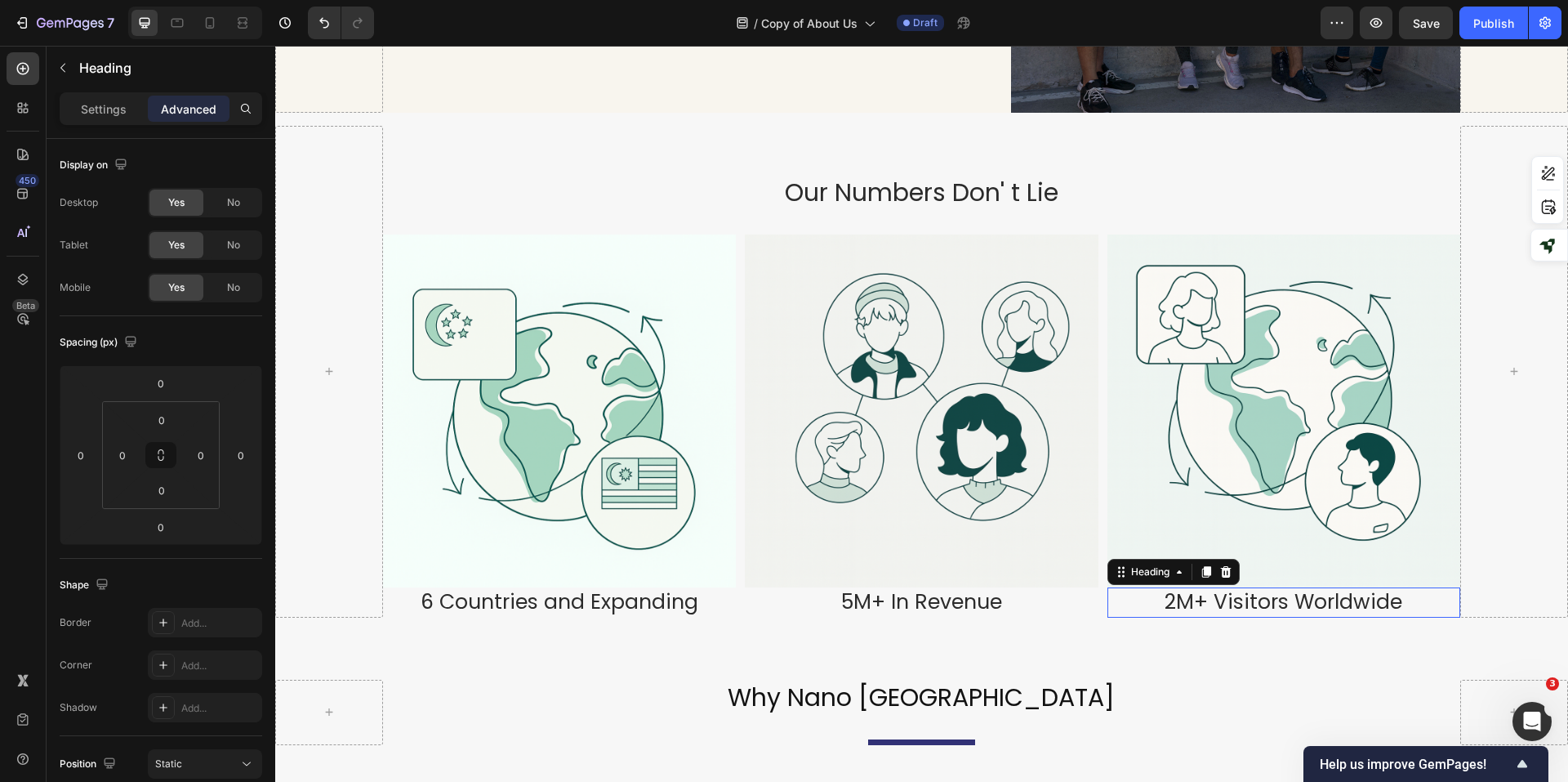
click at [1176, 587] on h2 "2M+ Visitors Worldwide" at bounding box center [1285, 602] width 353 height 30
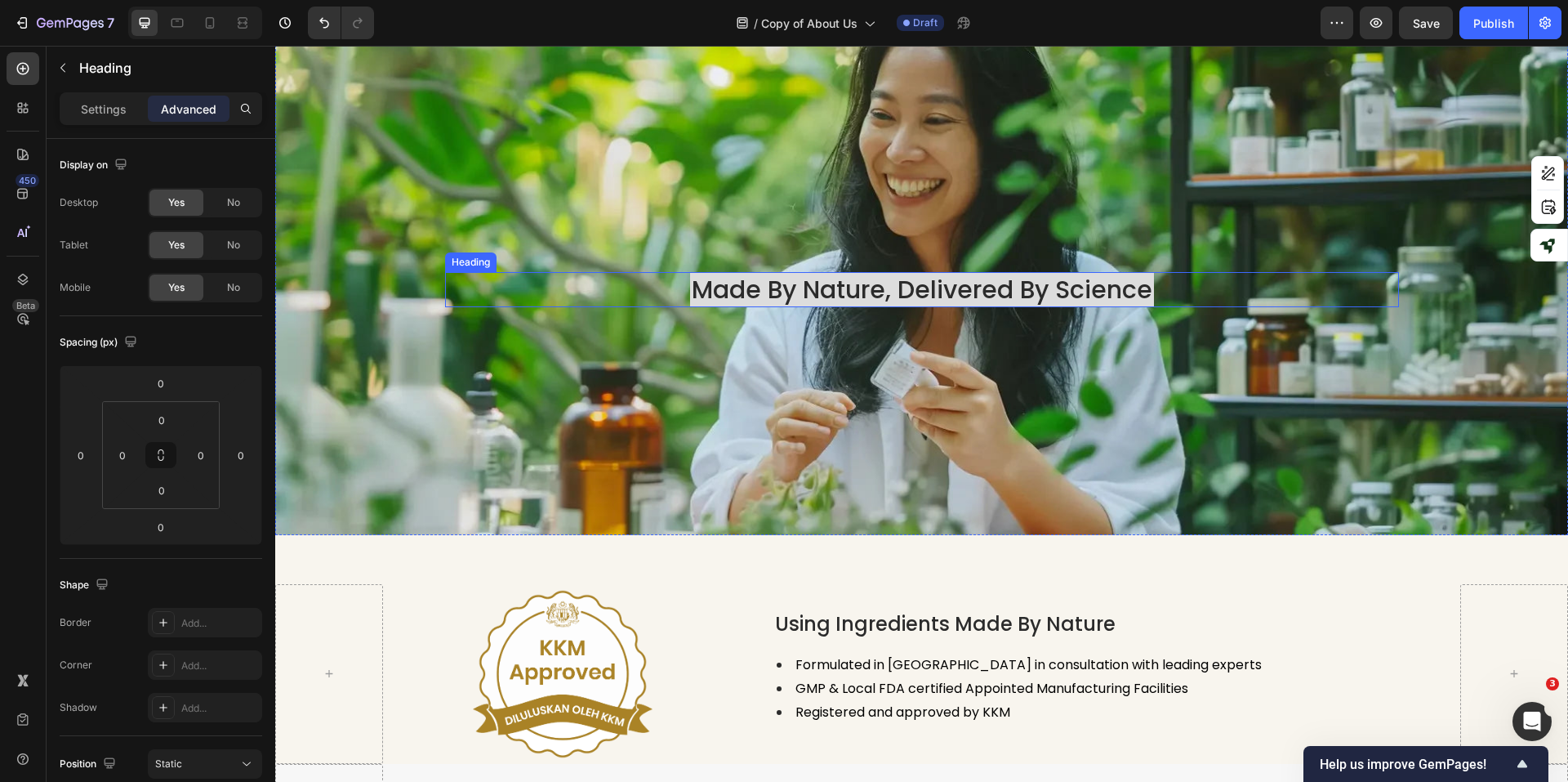
scroll to position [2369, 0]
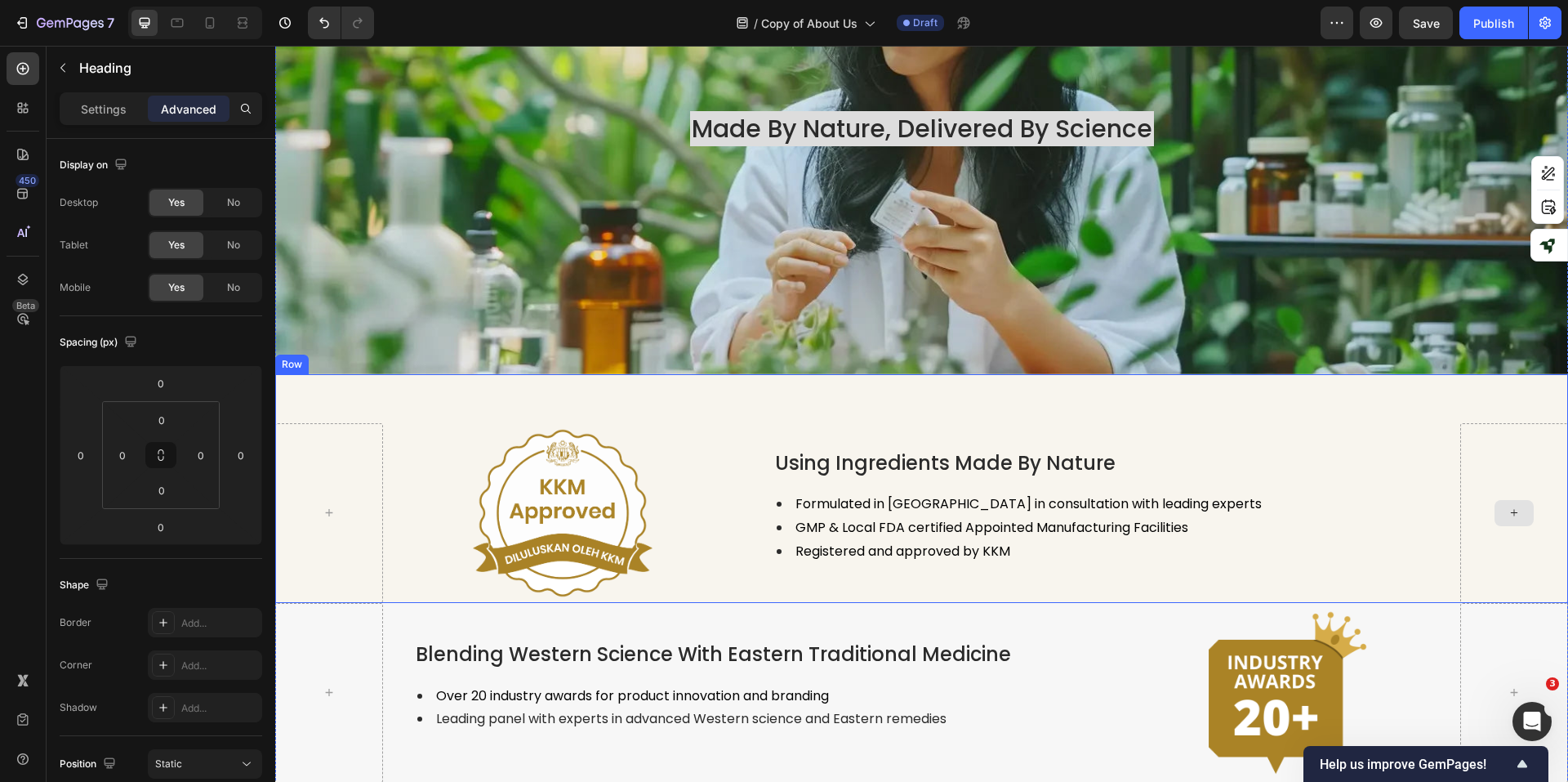
click at [1481, 423] on div at bounding box center [1514, 513] width 107 height 179
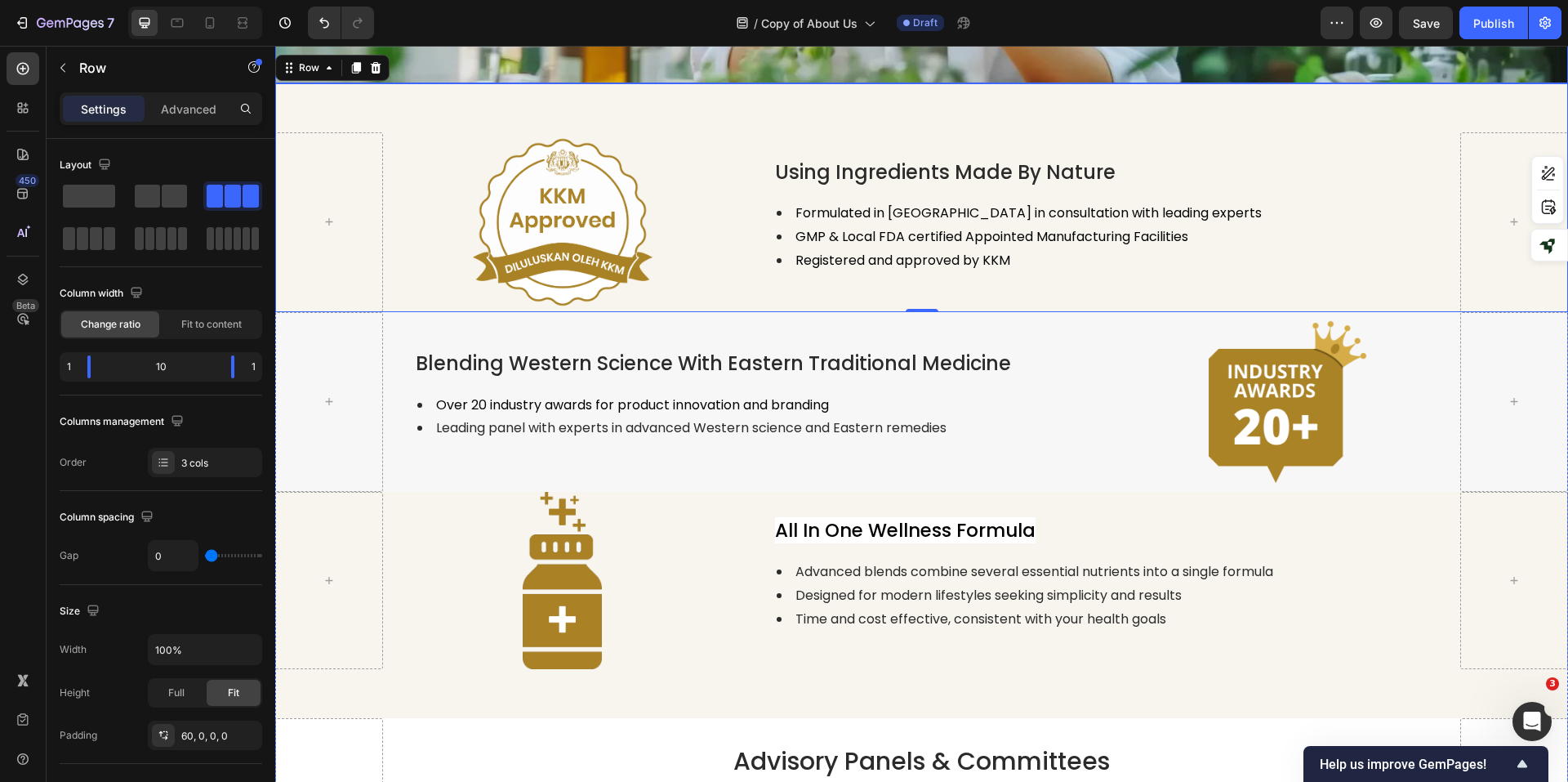
scroll to position [2859, 0]
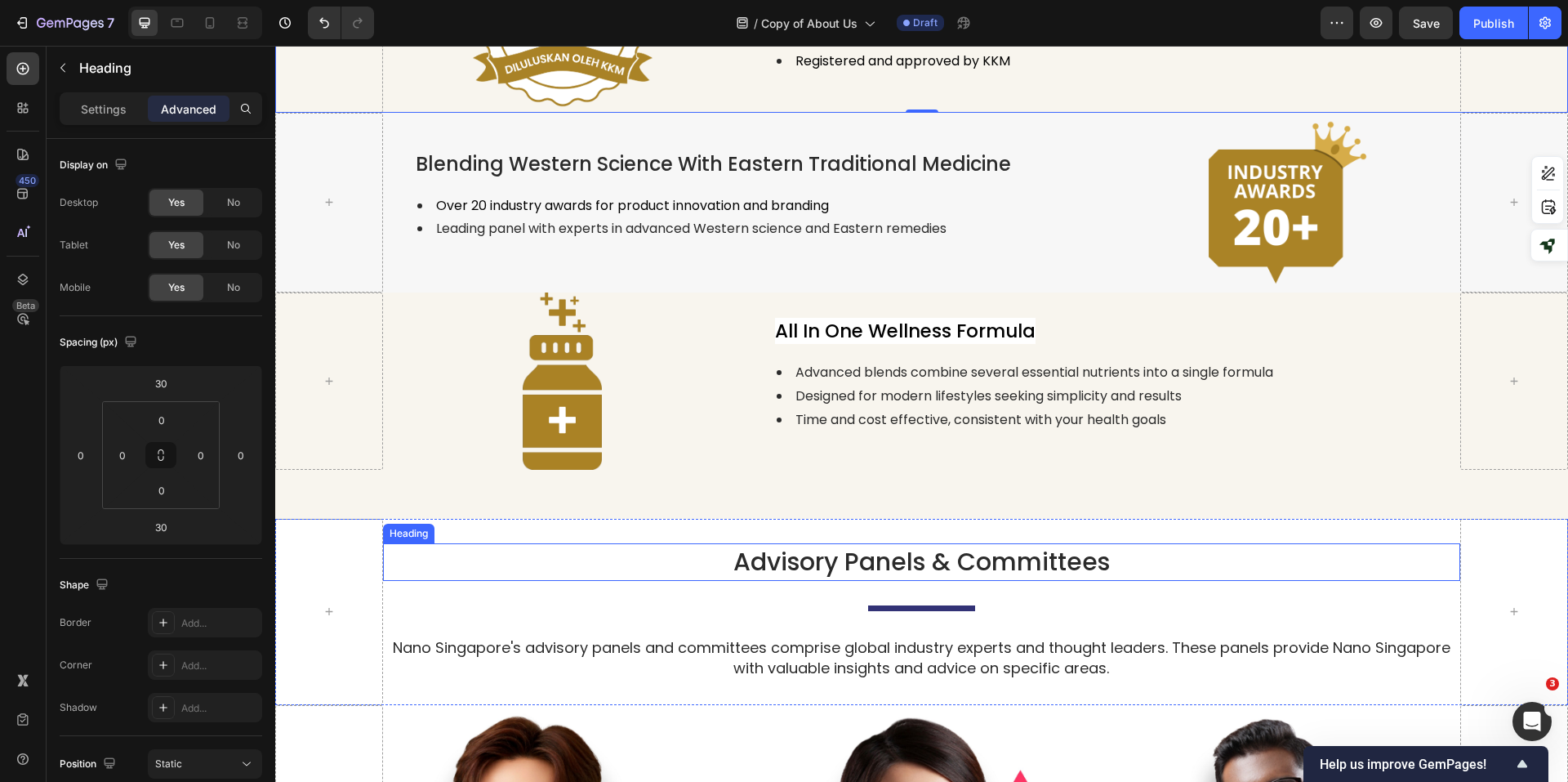
click at [1183, 545] on h2 "Advisory Panels & Committees" at bounding box center [921, 562] width 1077 height 37
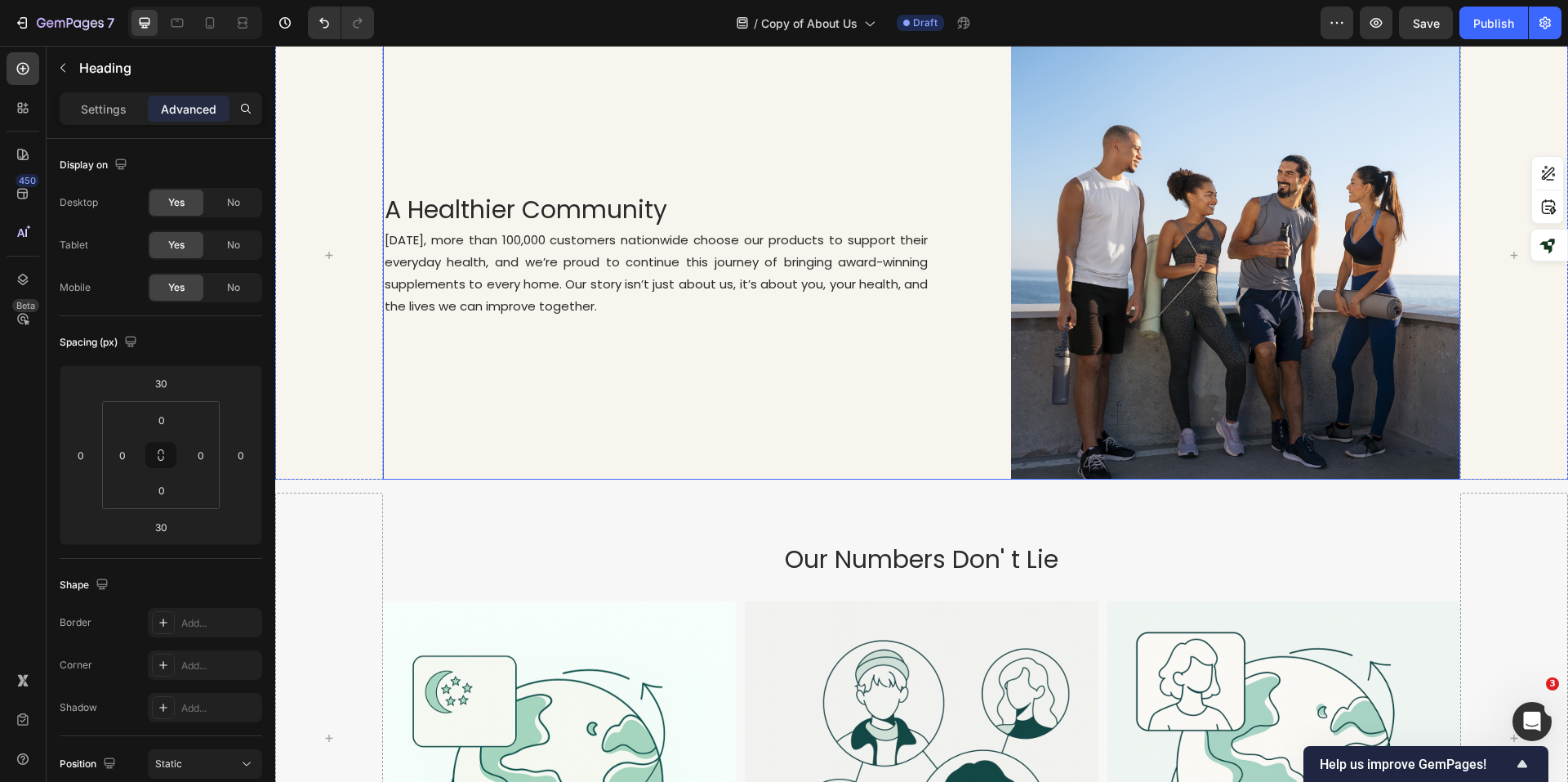
scroll to position [1225, 0]
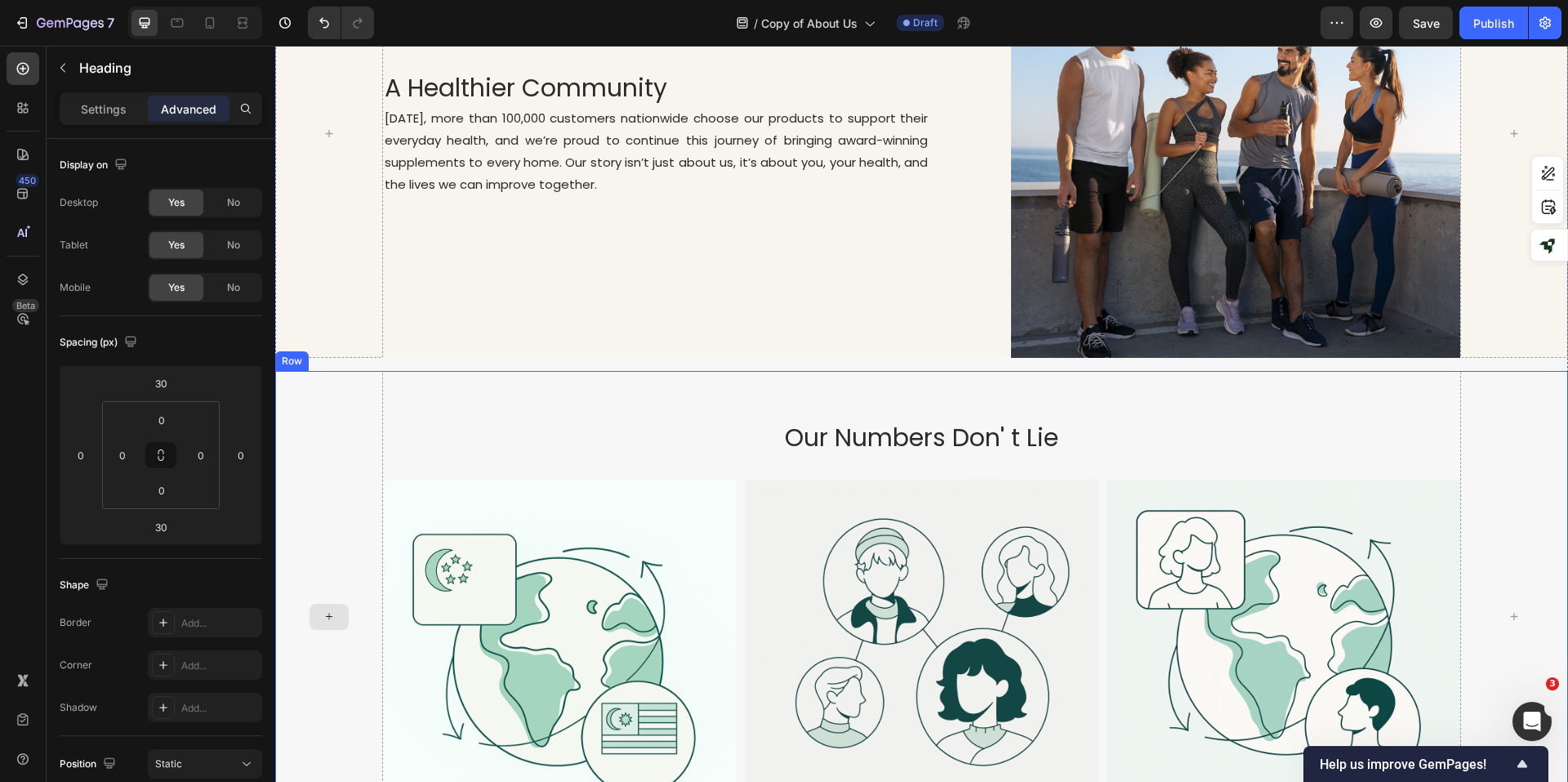
click at [349, 404] on div at bounding box center [329, 616] width 107 height 492
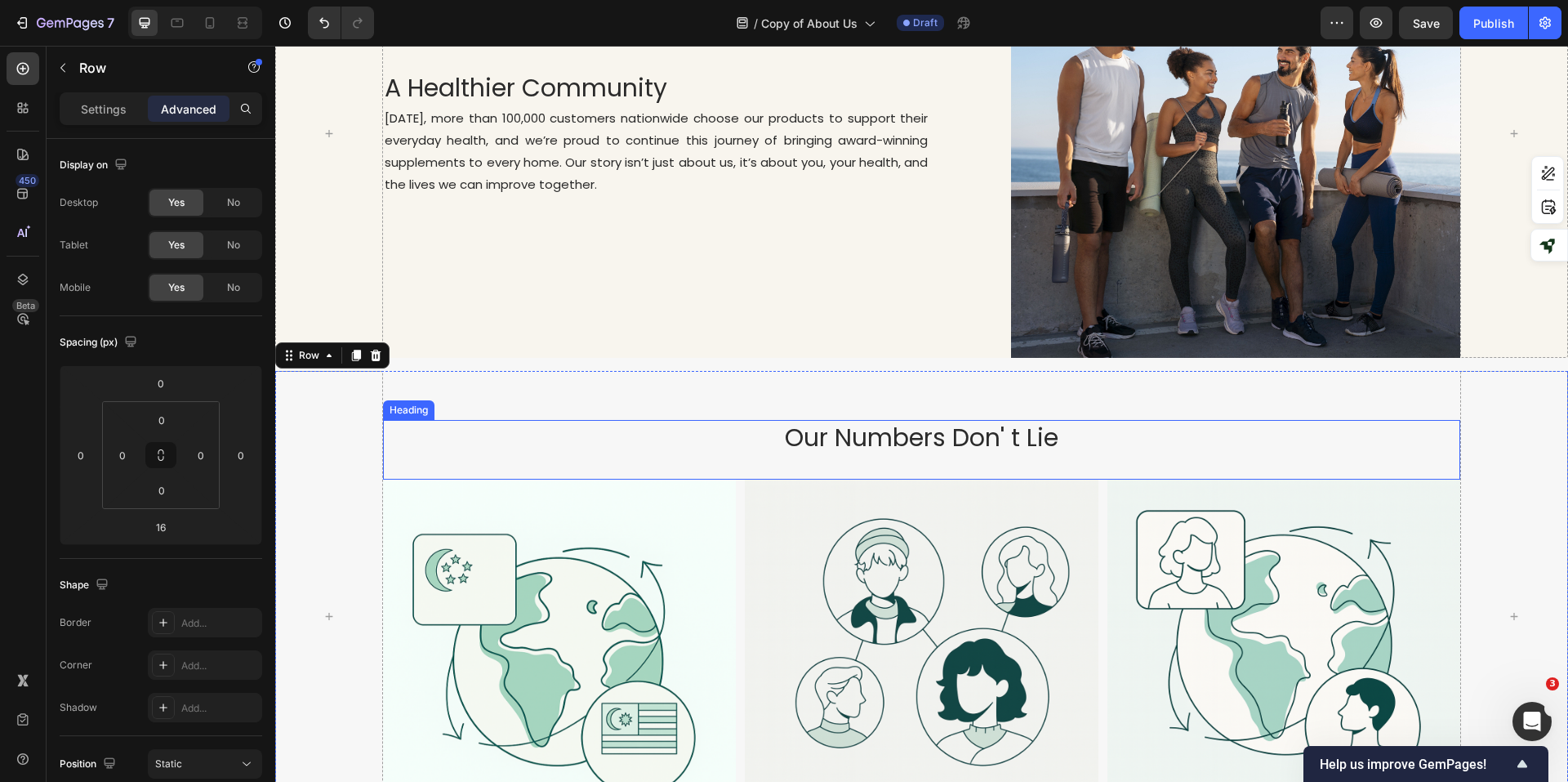
click at [996, 438] on p "Our Numbers Don' t Lie" at bounding box center [922, 437] width 1074 height 32
click at [372, 397] on div at bounding box center [329, 616] width 107 height 492
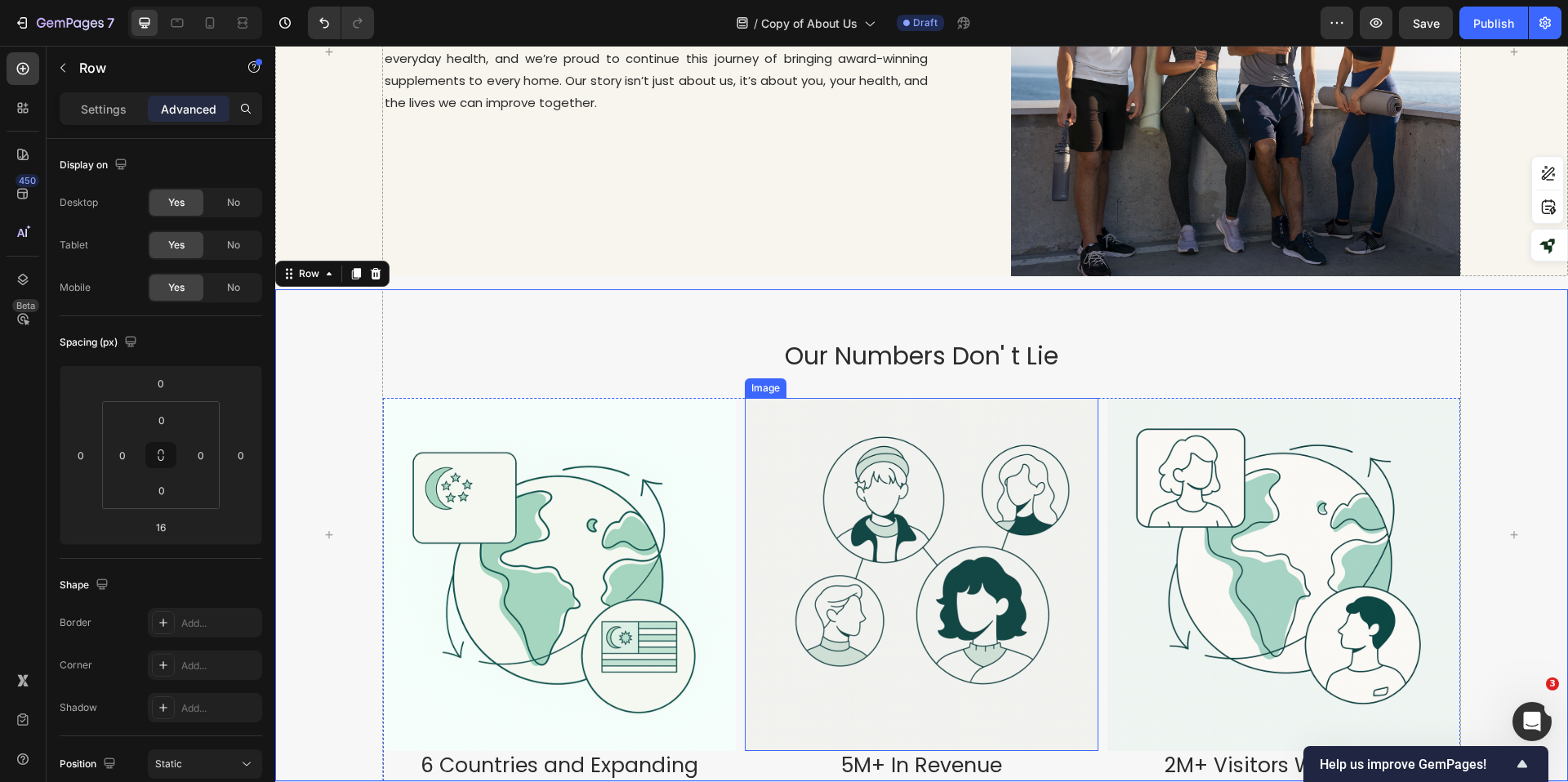
scroll to position [1715, 0]
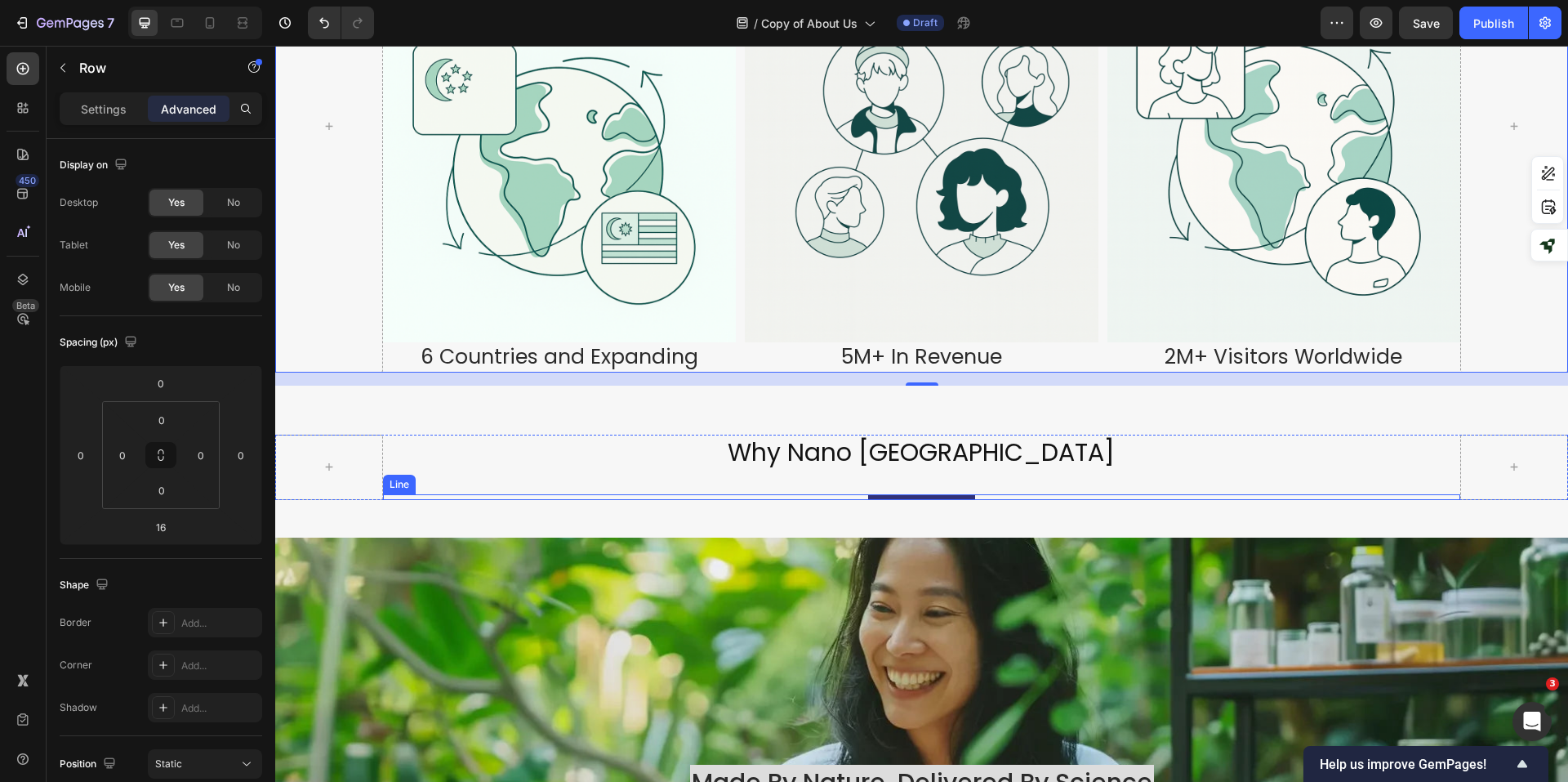
click at [912, 494] on div at bounding box center [922, 497] width 107 height 5
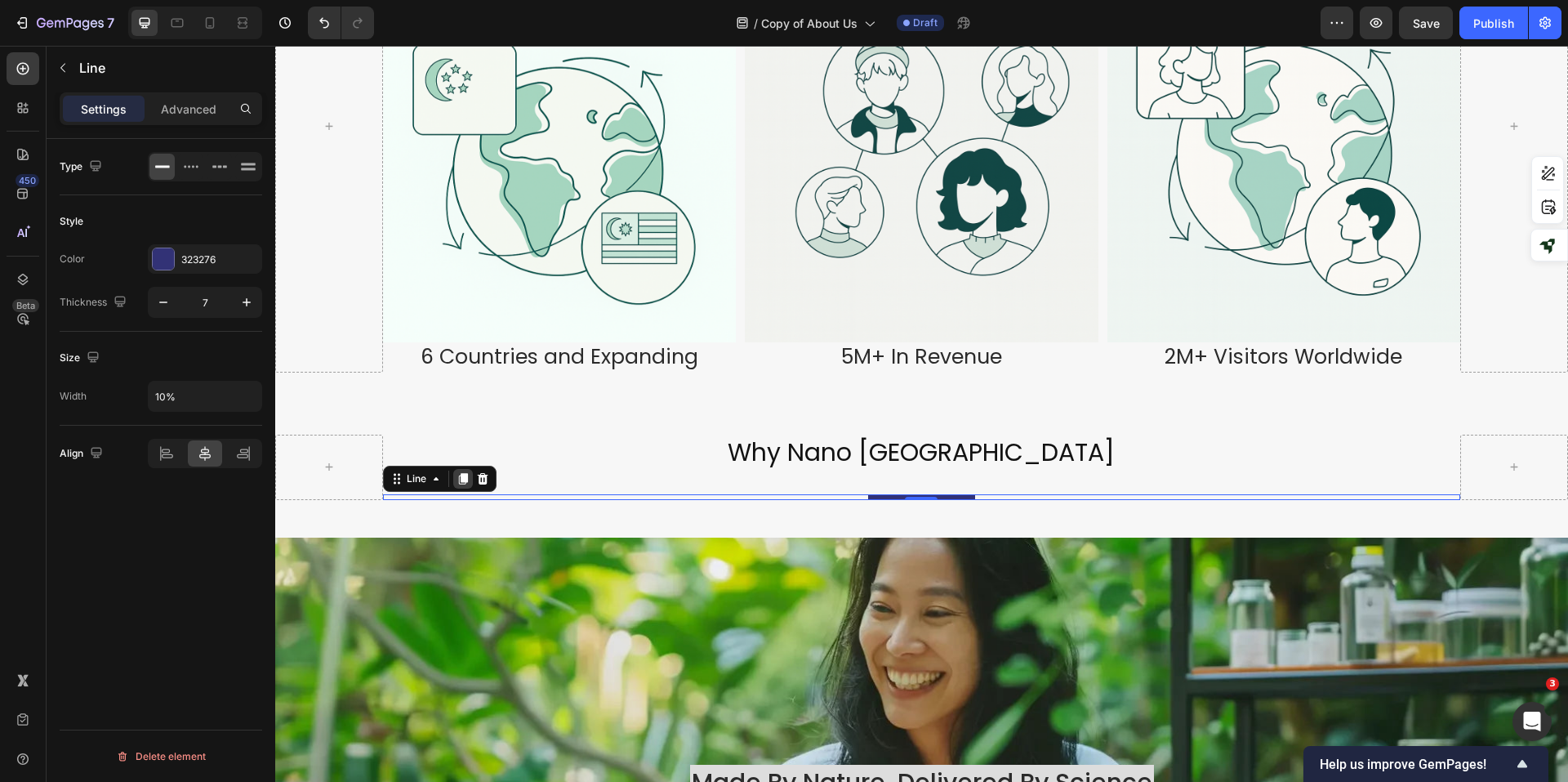
click at [460, 472] on icon at bounding box center [463, 478] width 9 height 12
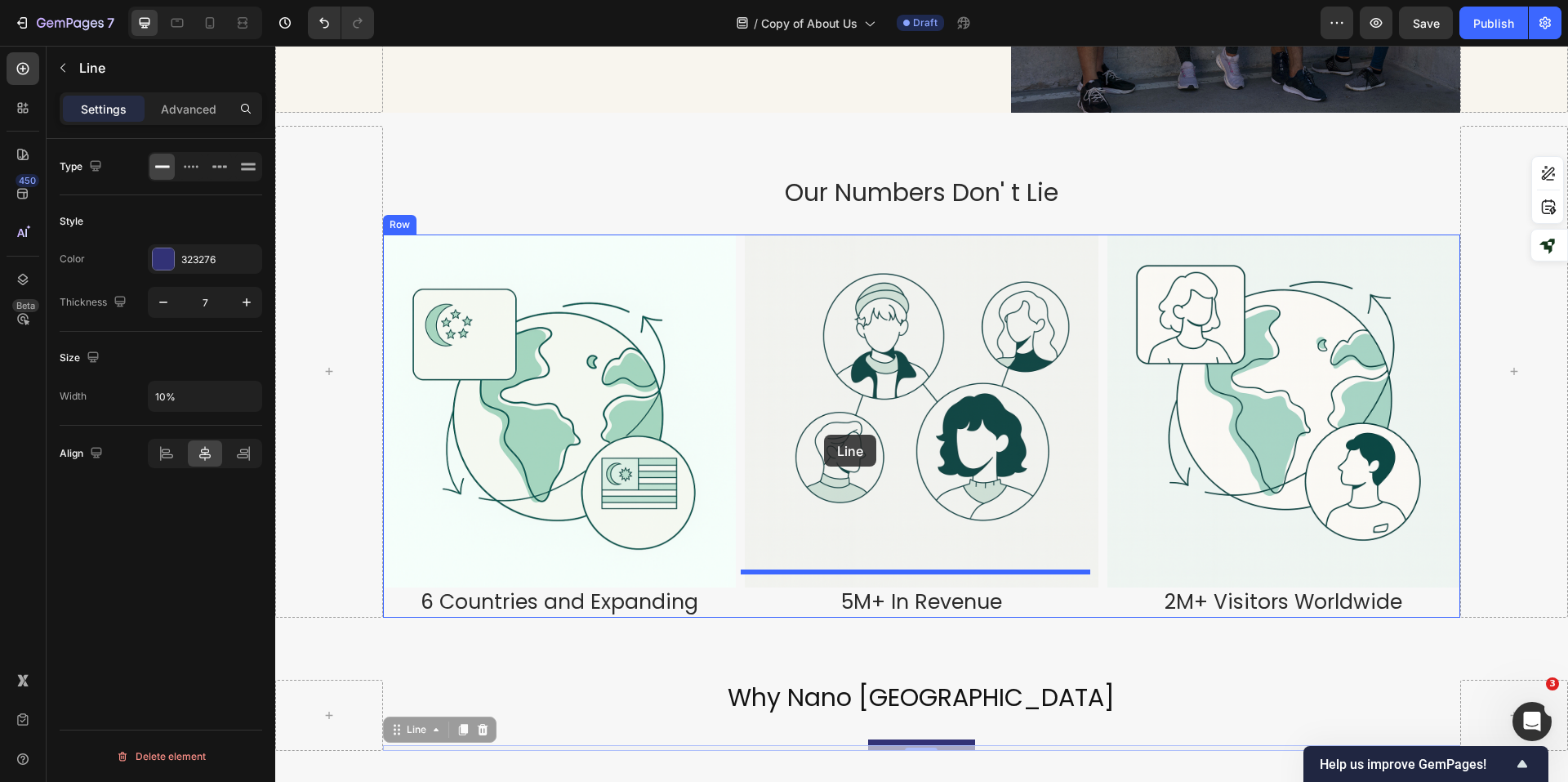
scroll to position [1143, 0]
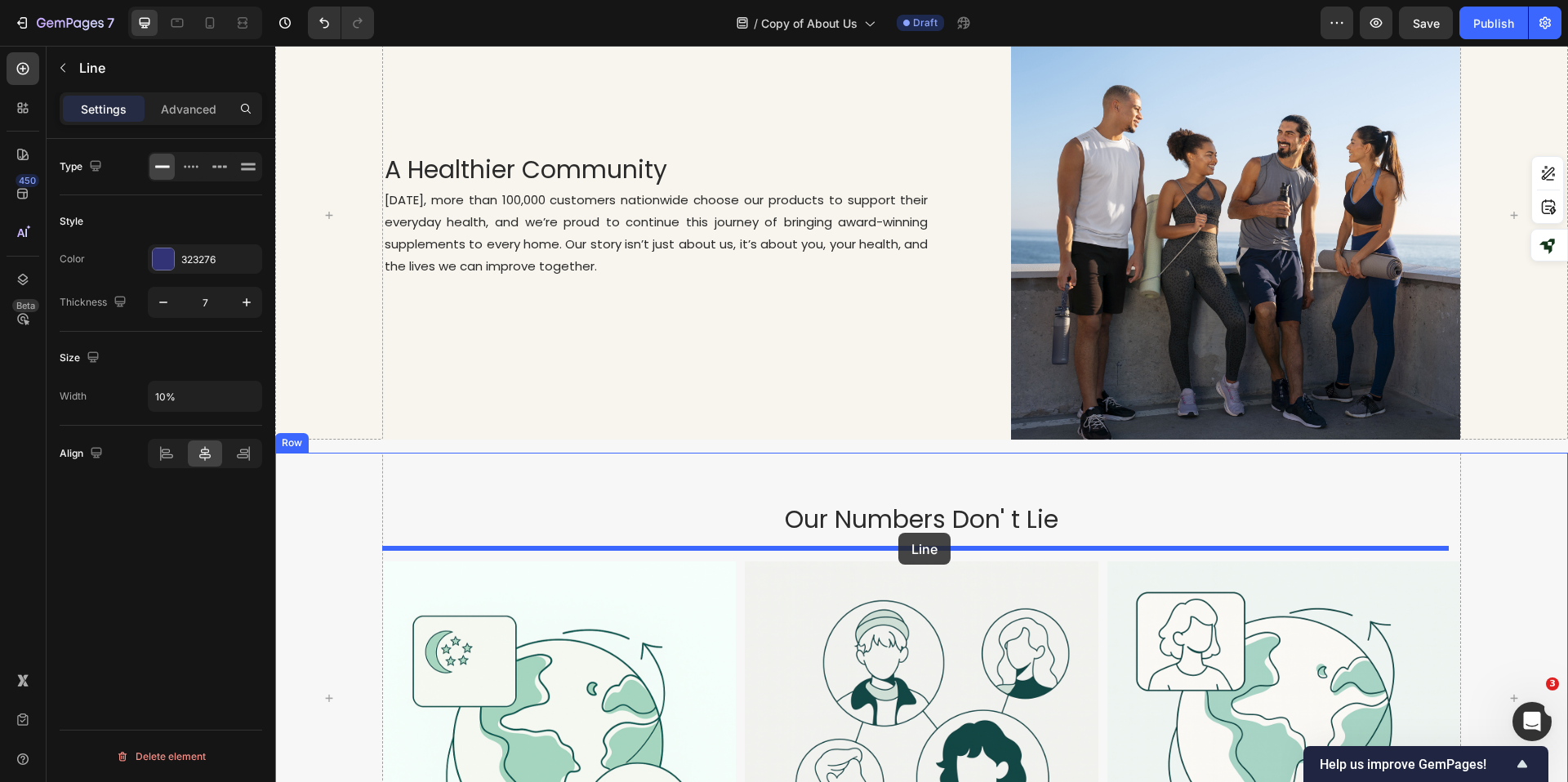
drag, startPoint x: 870, startPoint y: 486, endPoint x: 899, endPoint y: 533, distance: 55.2
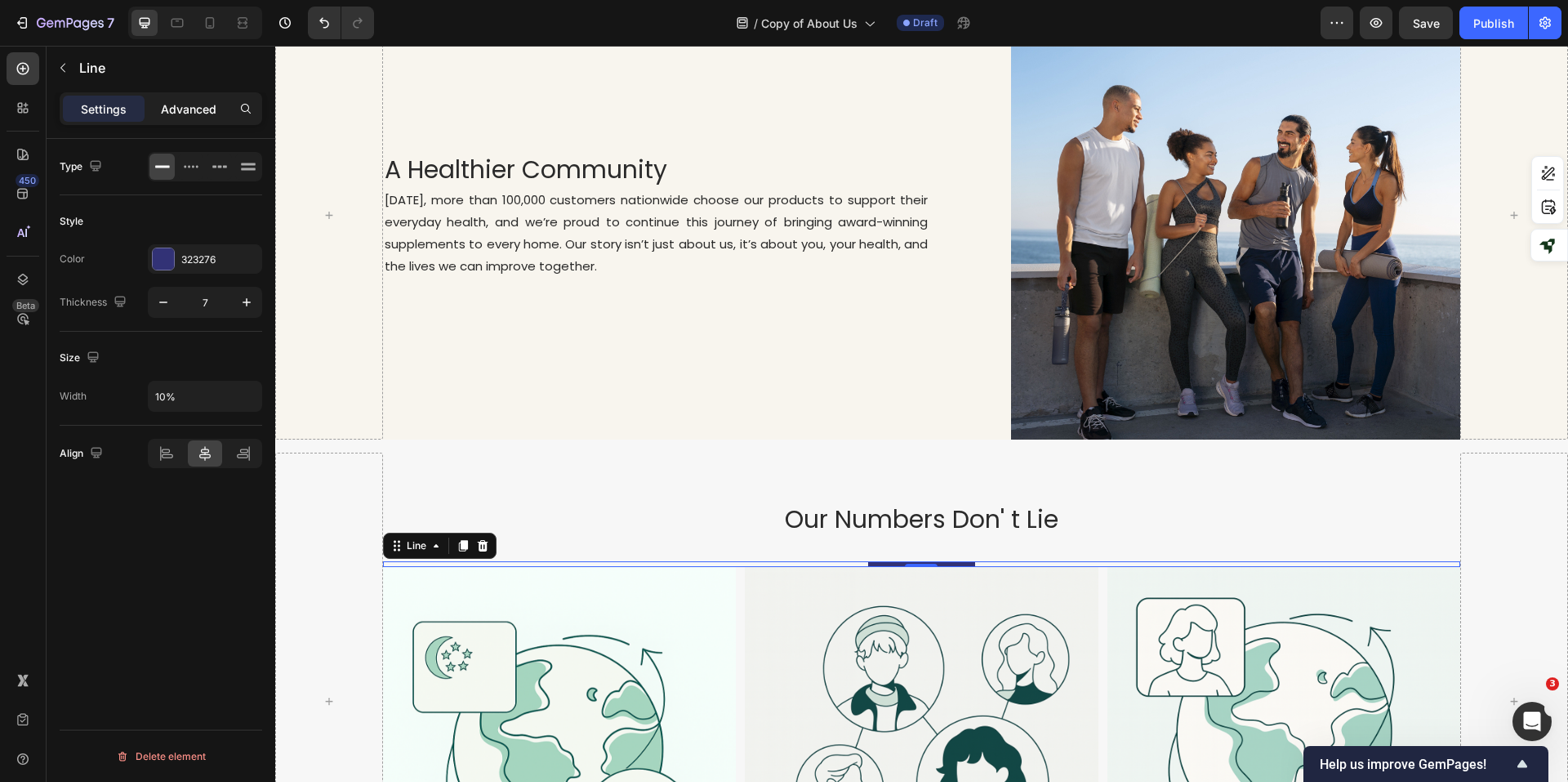
click at [199, 115] on p "Advanced" at bounding box center [188, 108] width 56 height 17
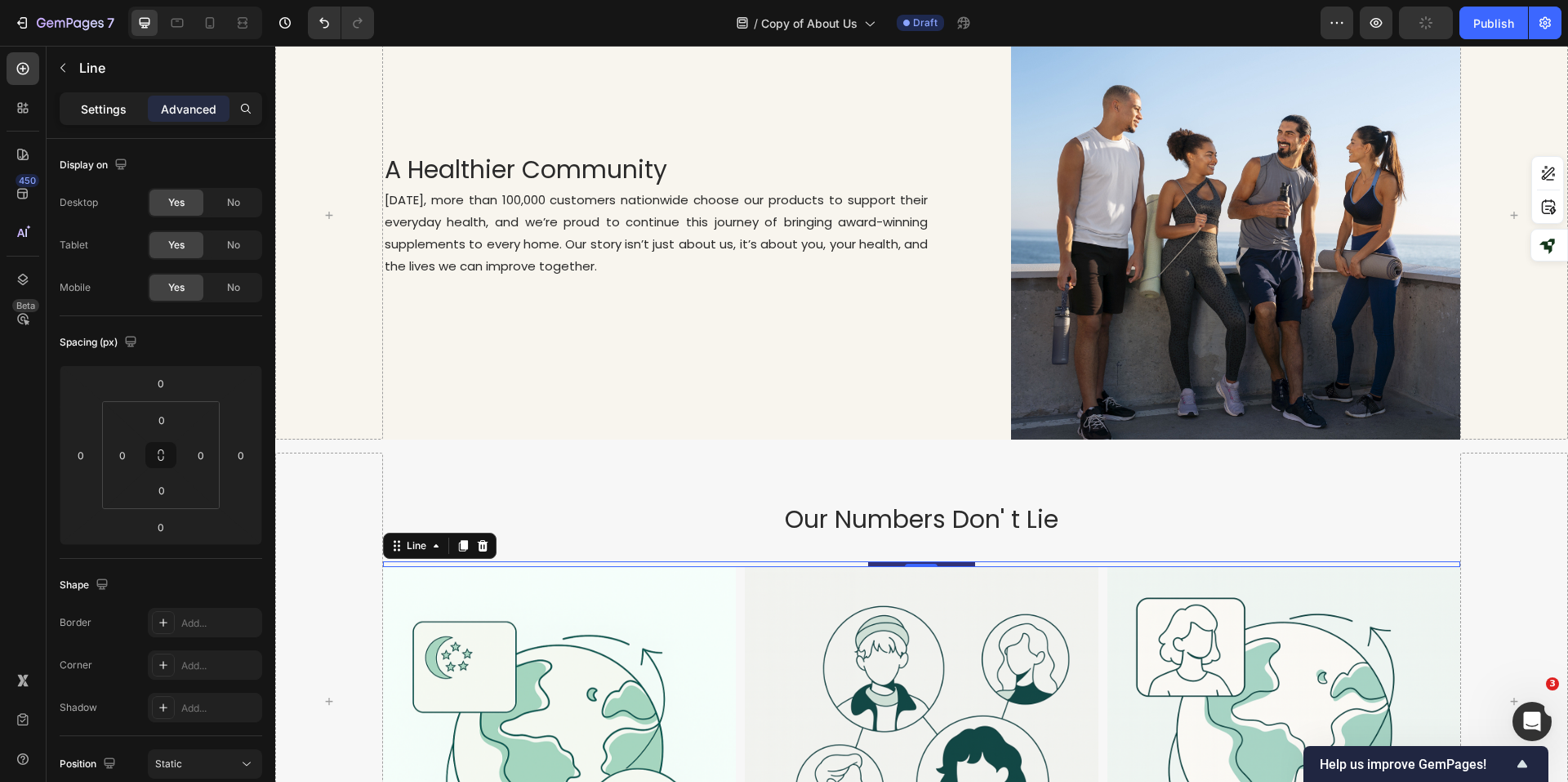
click at [115, 104] on p "Settings" at bounding box center [104, 108] width 46 height 17
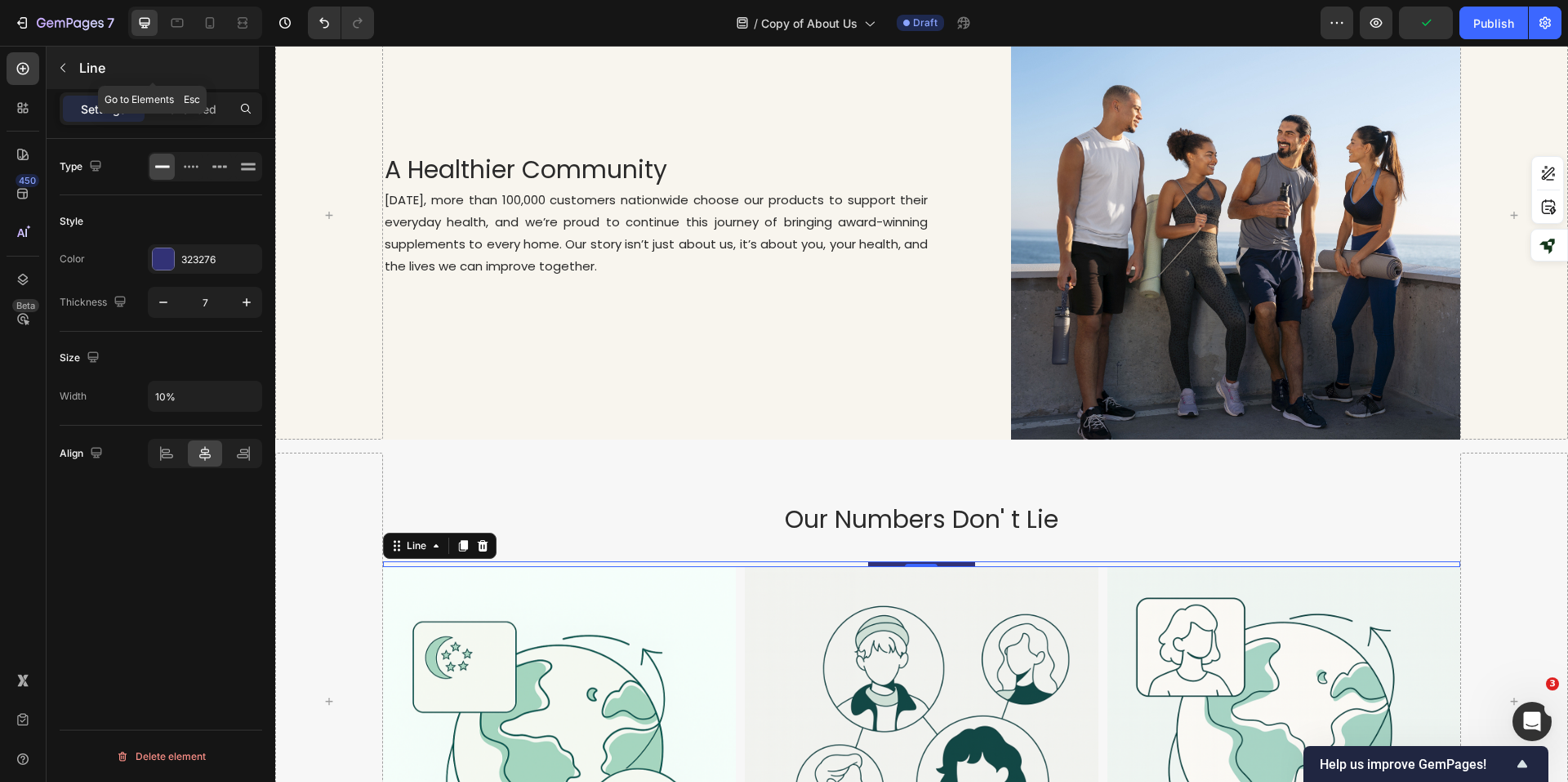
click at [65, 70] on icon "button" at bounding box center [63, 67] width 13 height 13
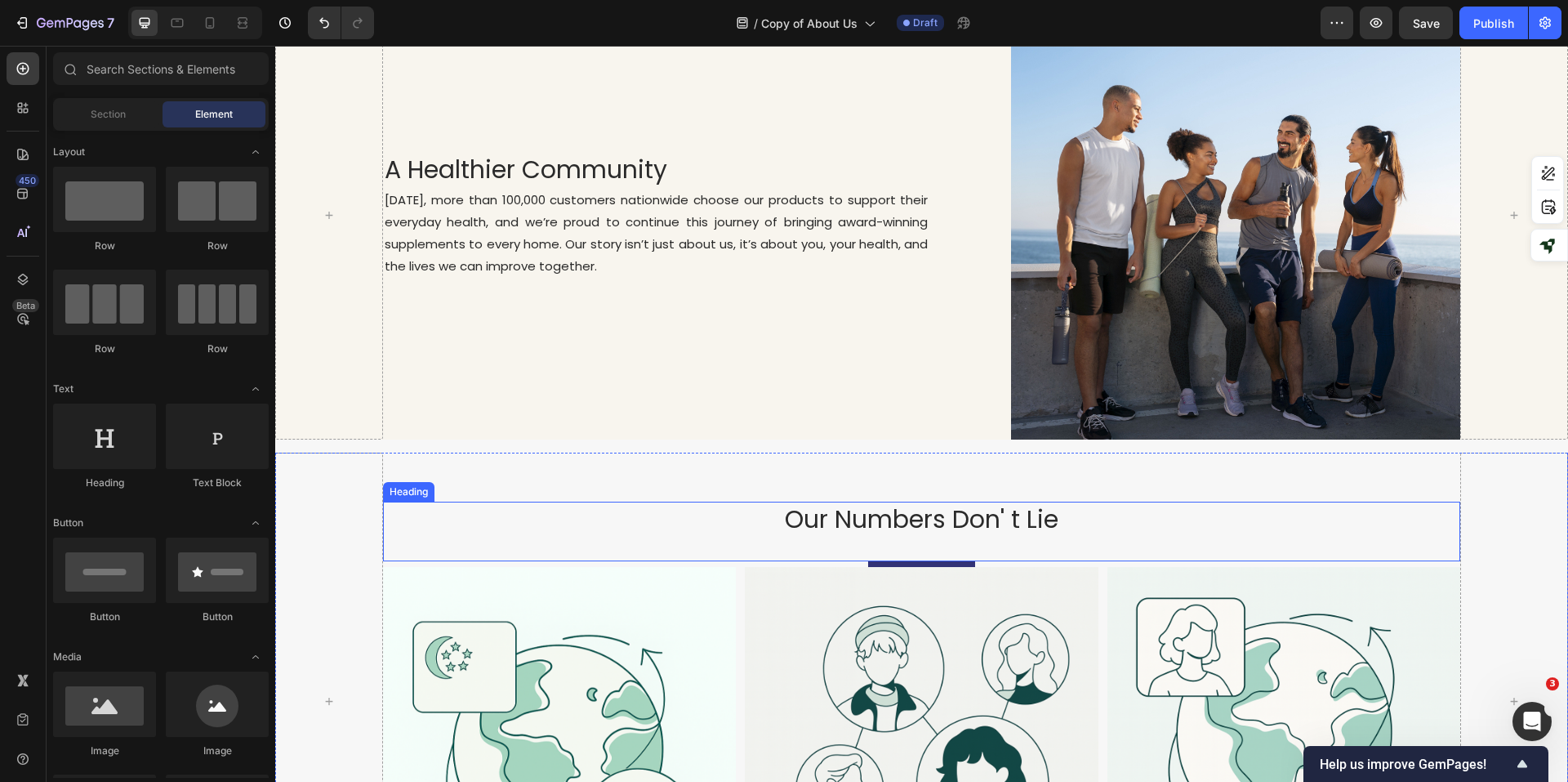
click at [1132, 505] on p "Our Numbers Don' t Lie" at bounding box center [922, 519] width 1074 height 32
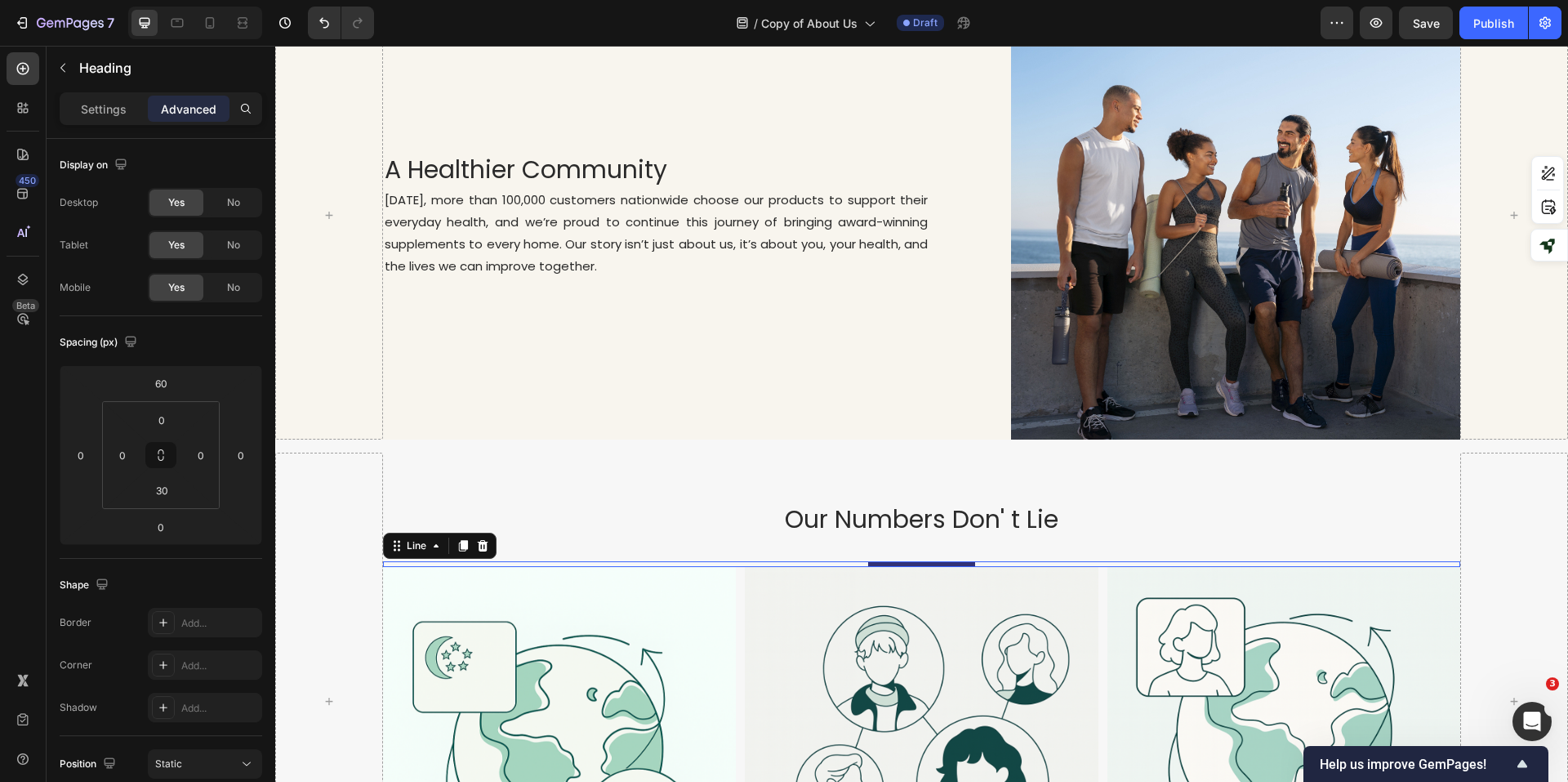
click at [1022, 561] on div "Title" at bounding box center [921, 564] width 1077 height 5
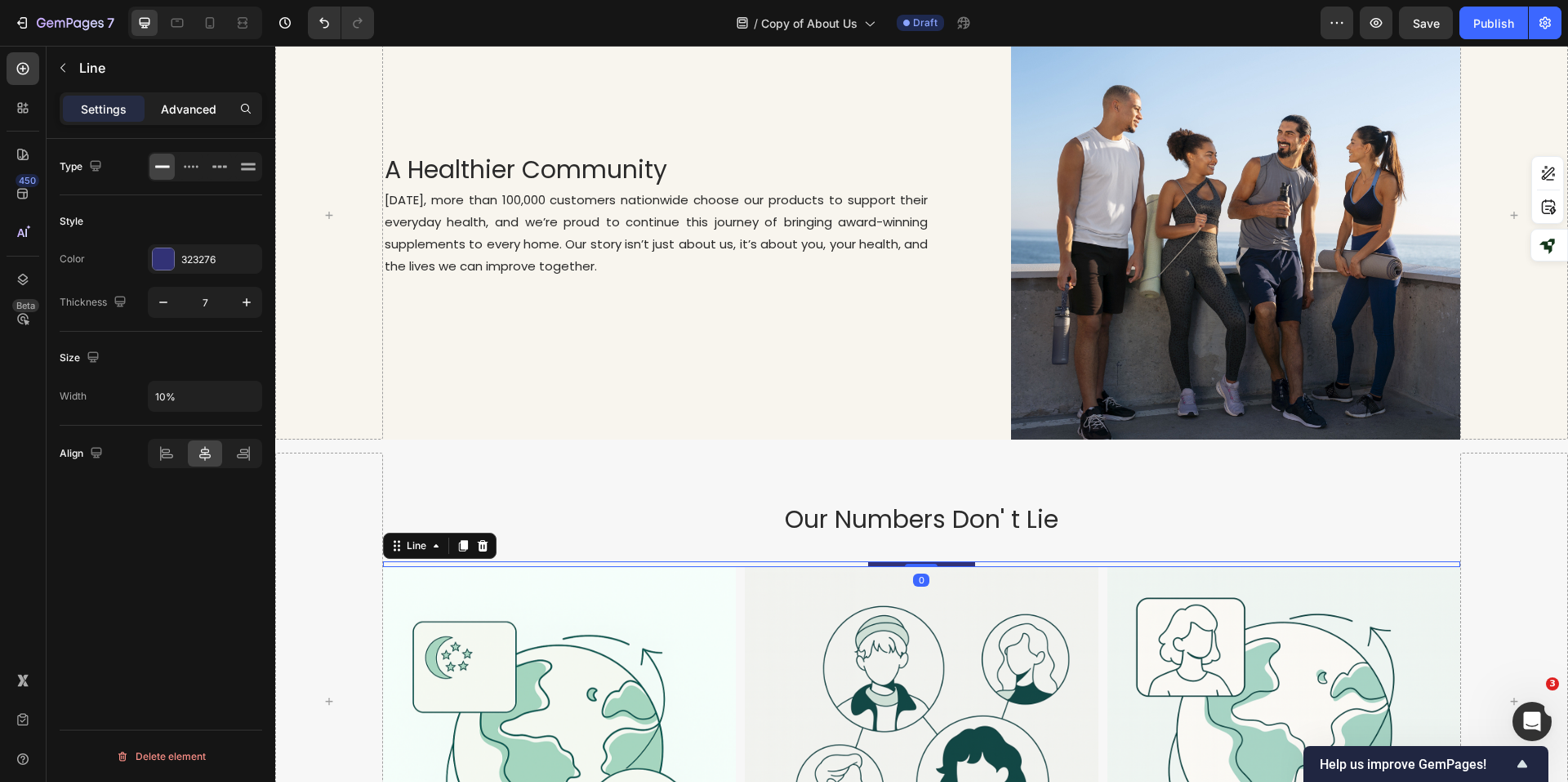
click at [181, 113] on p "Advanced" at bounding box center [188, 108] width 56 height 17
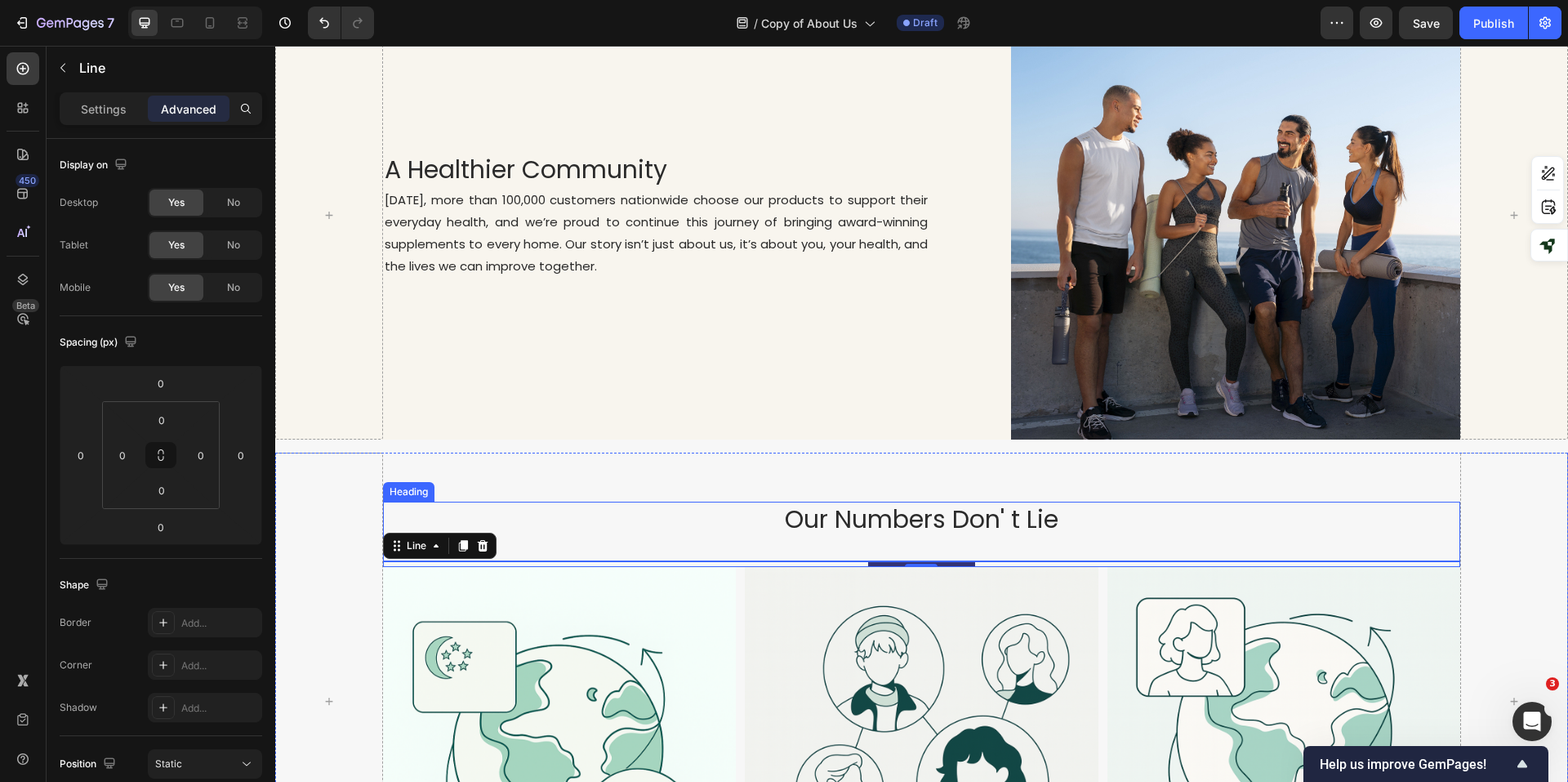
click at [1022, 532] on div "Our Numbers Don' t Lie Heading" at bounding box center [921, 531] width 1077 height 59
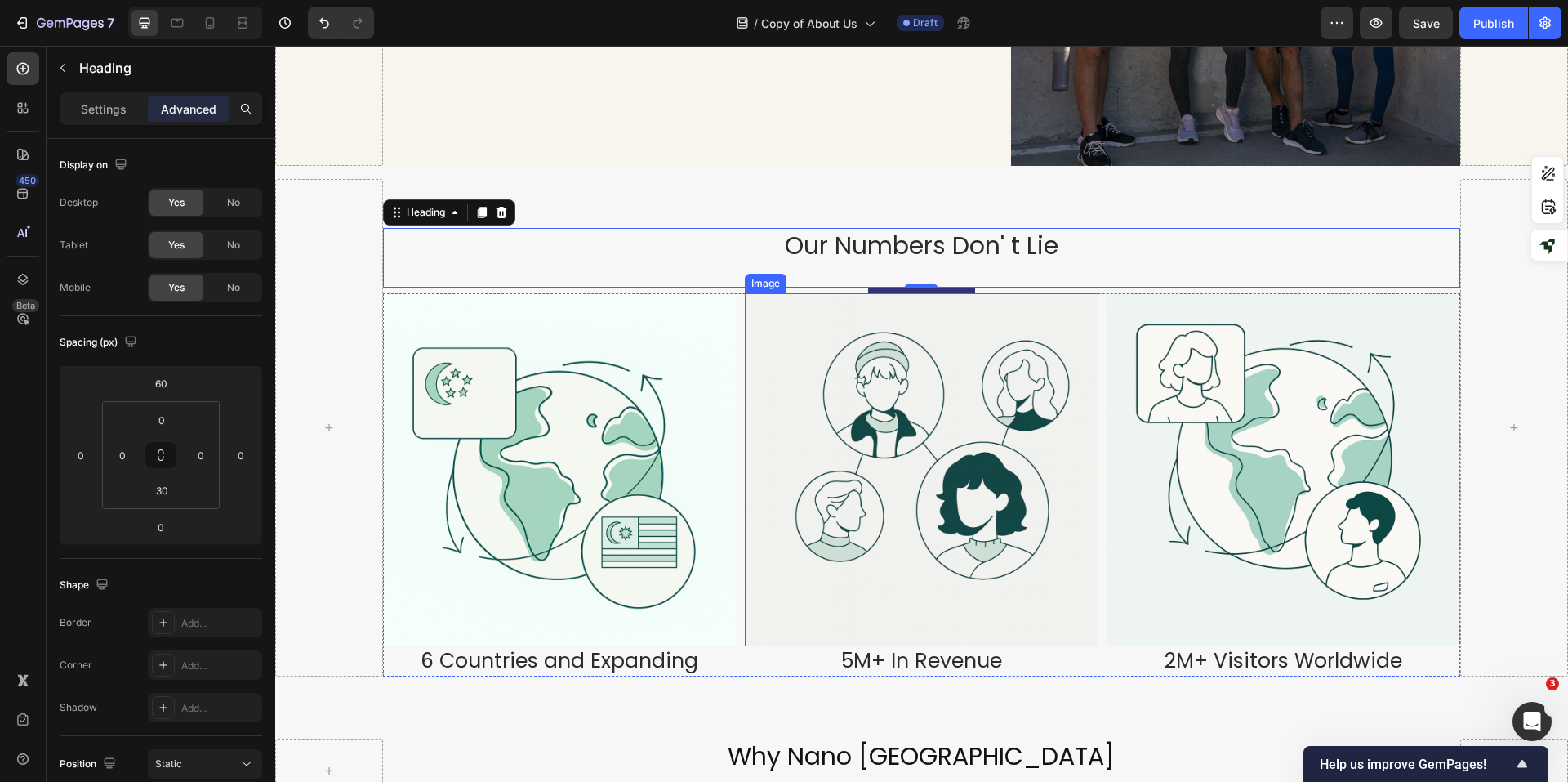
scroll to position [1388, 0]
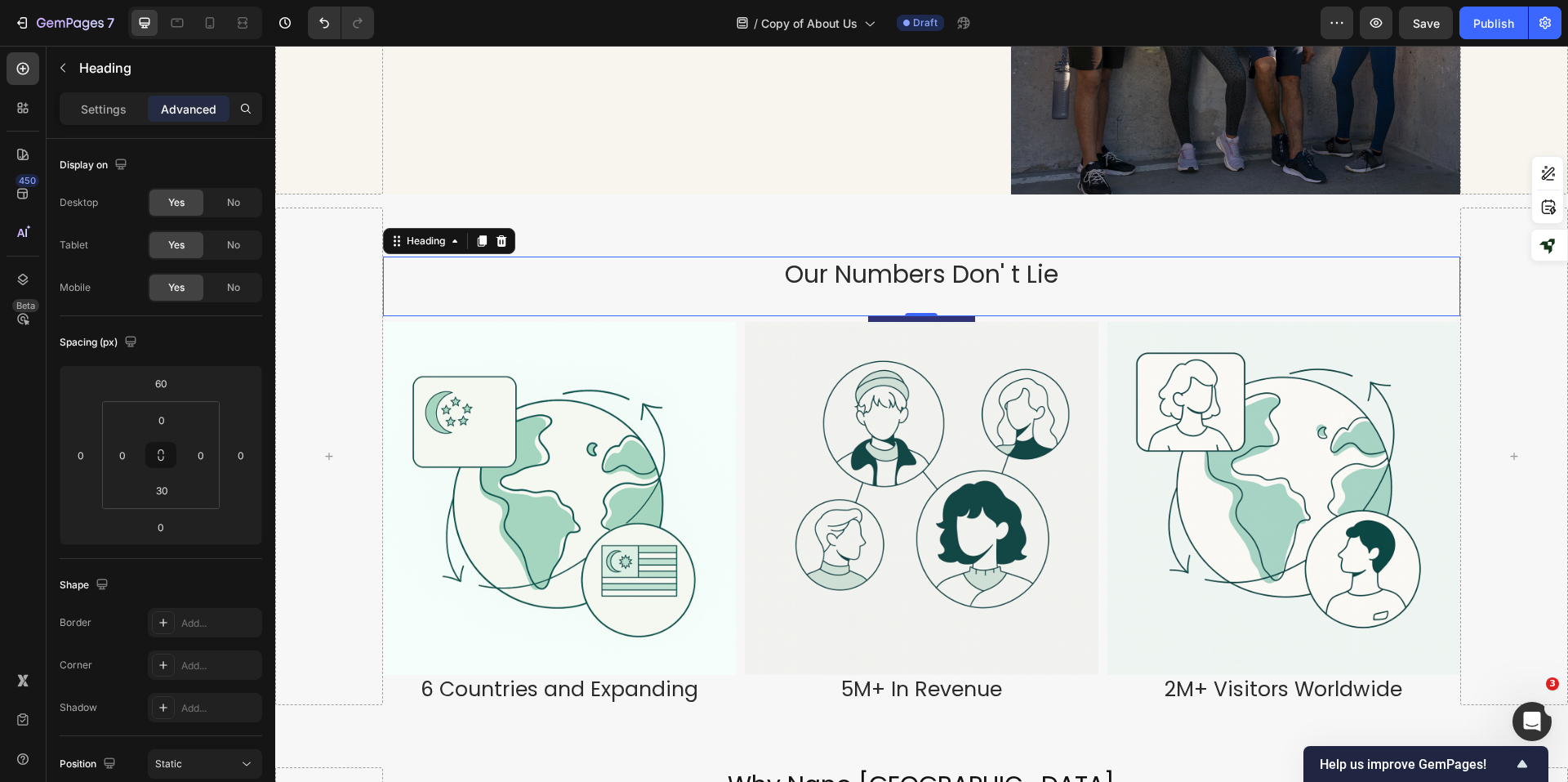
click at [1001, 282] on div "Our Numbers Don' t Lie Heading 0" at bounding box center [921, 286] width 1077 height 59
click at [977, 316] on div "Title" at bounding box center [921, 319] width 1077 height 5
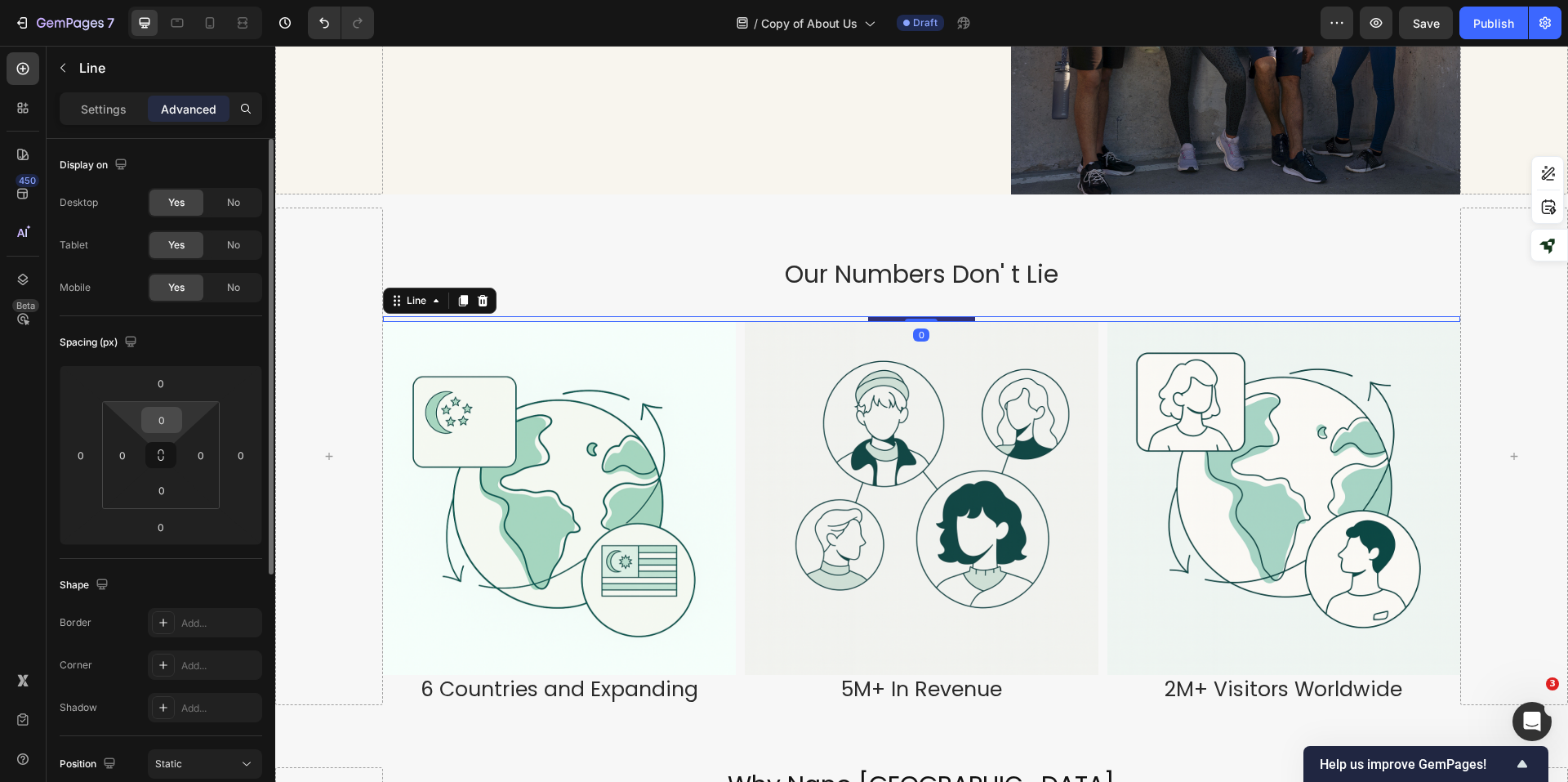
click at [161, 420] on input "0" at bounding box center [162, 420] width 33 height 25
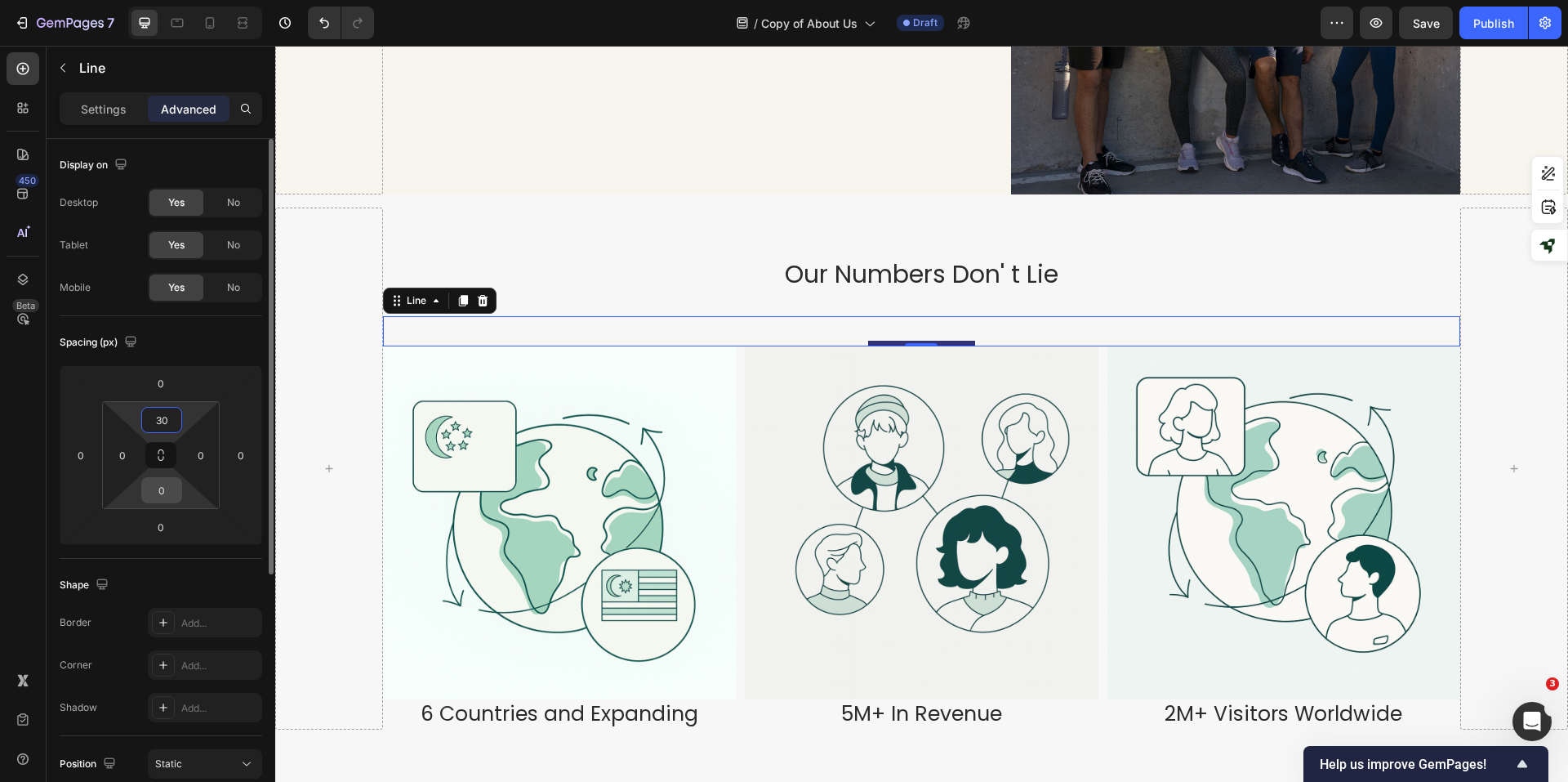
type input "30"
click at [164, 482] on input "0" at bounding box center [162, 490] width 33 height 25
click at [157, 497] on input "0" at bounding box center [162, 490] width 33 height 25
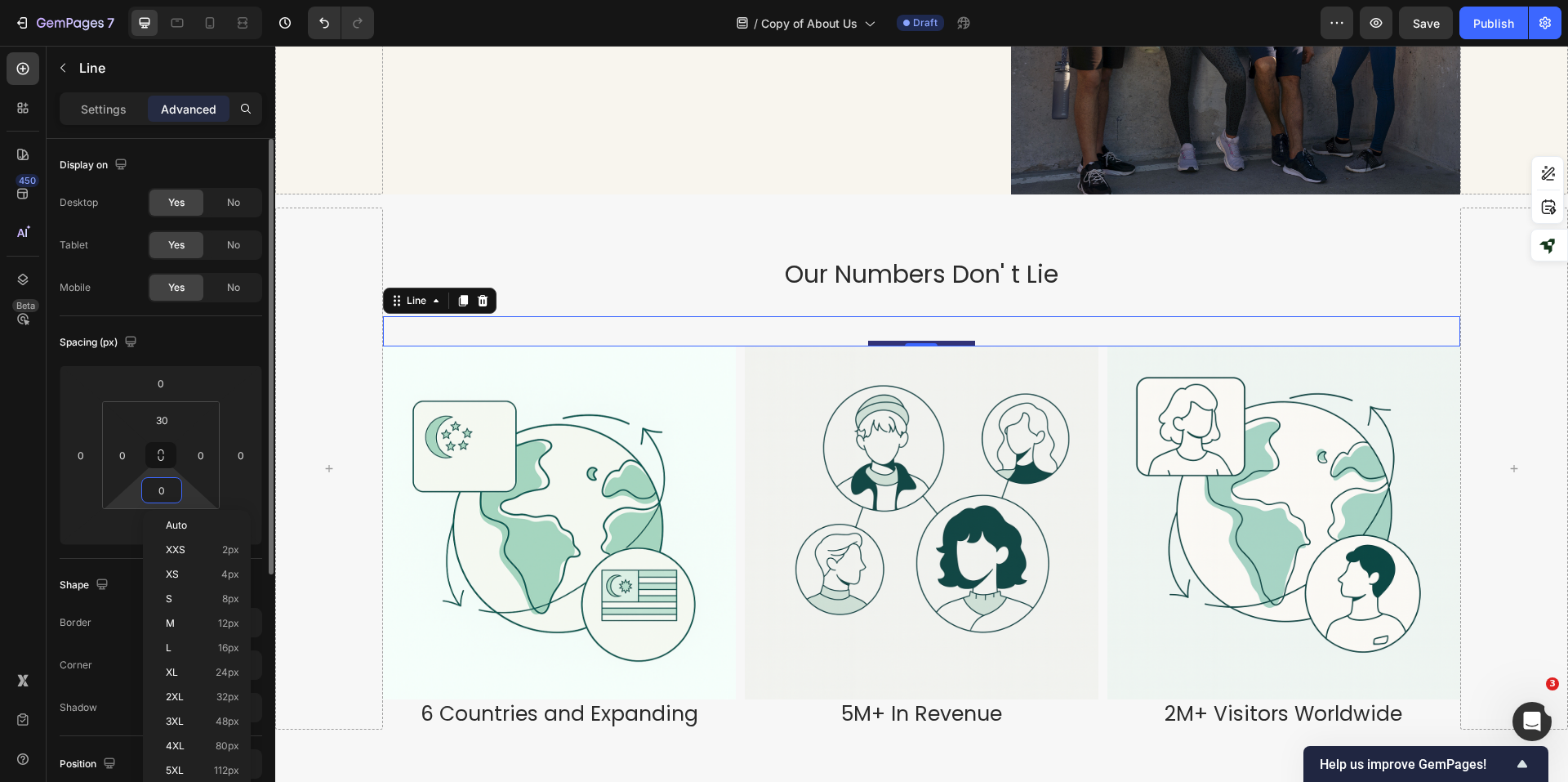
type input "30"
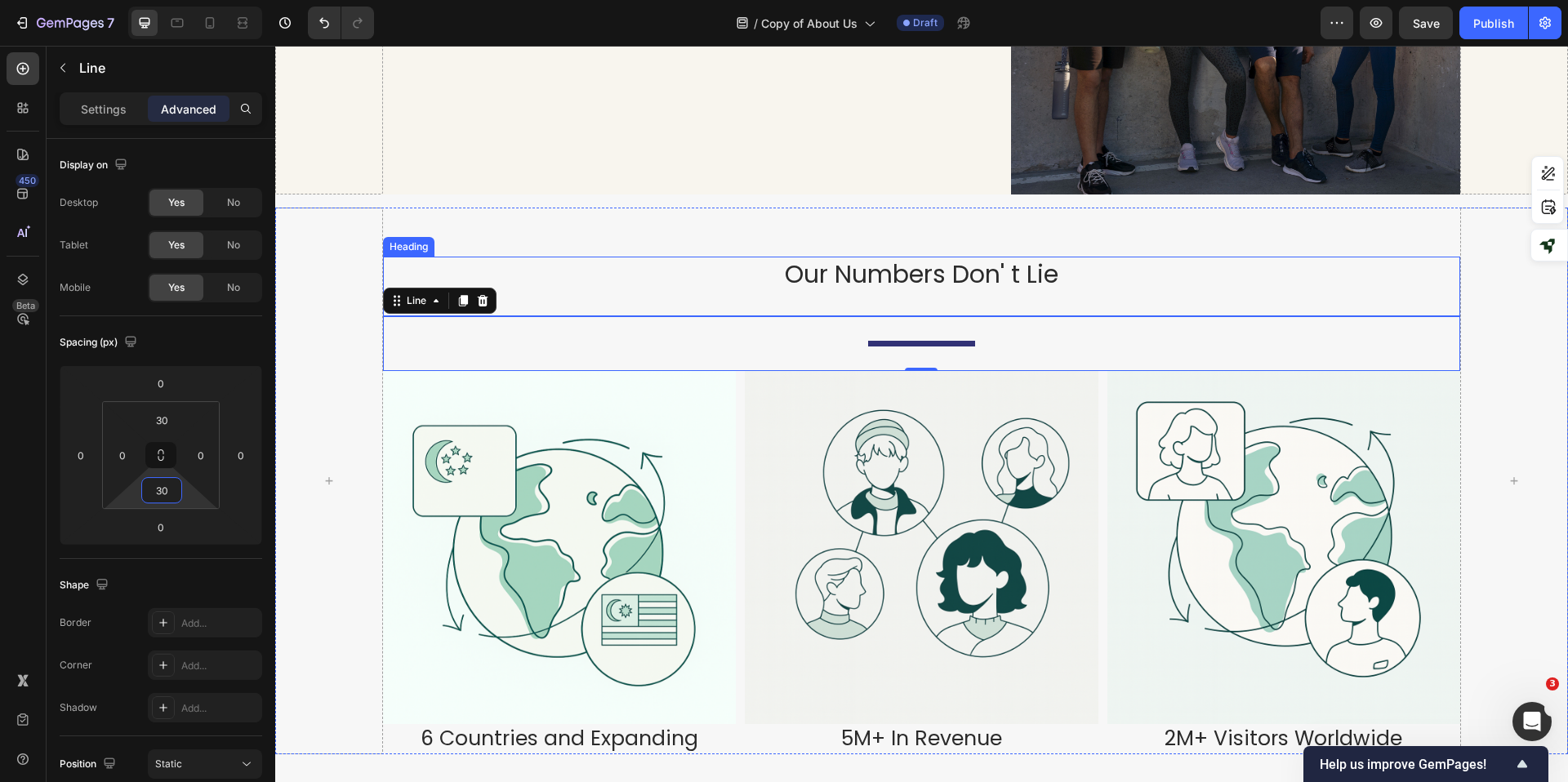
click at [999, 296] on div "Our Numbers Don' t Lie Heading" at bounding box center [921, 286] width 1077 height 59
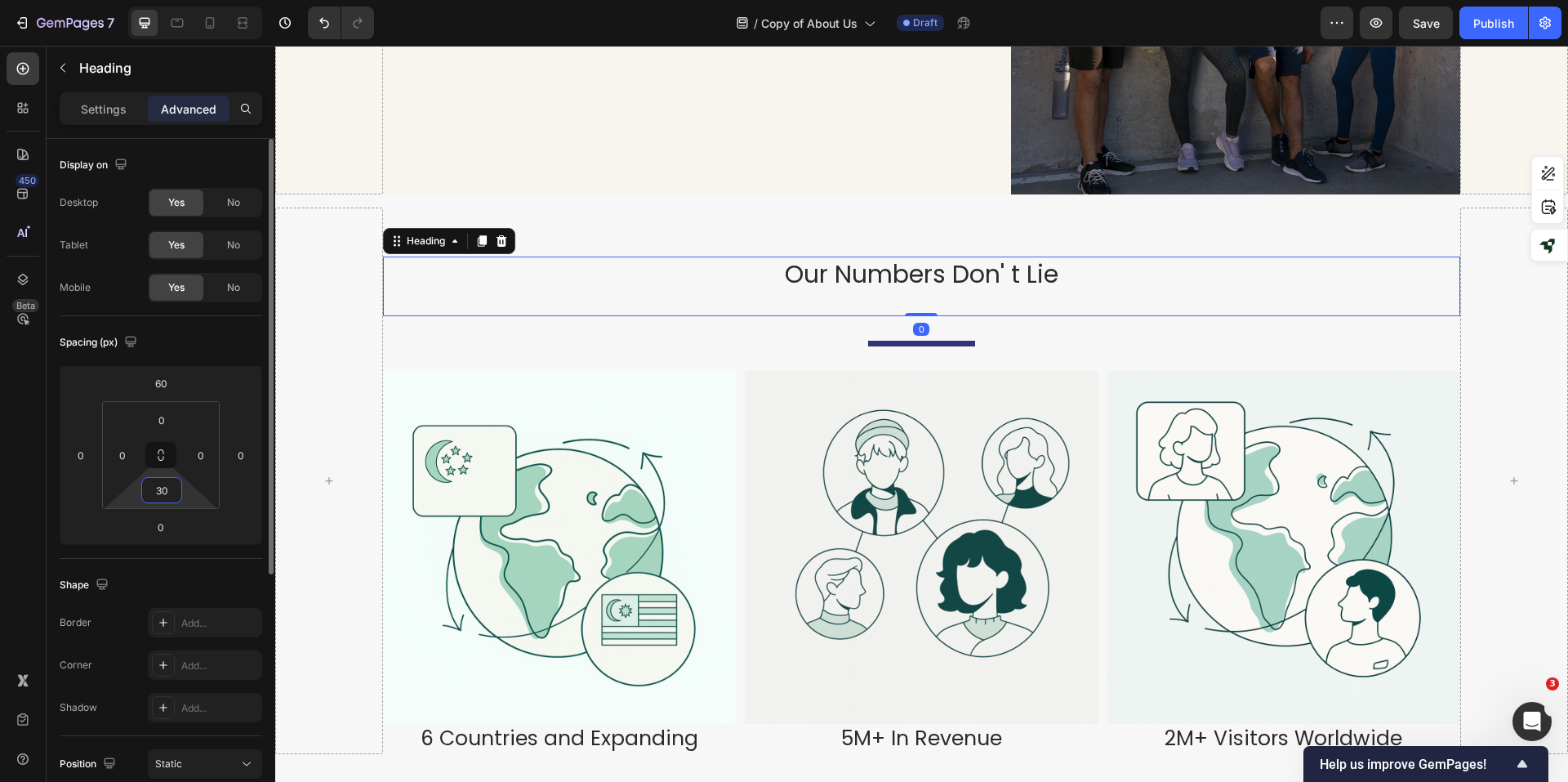
click at [168, 497] on input "30" at bounding box center [162, 490] width 33 height 25
type input "0"
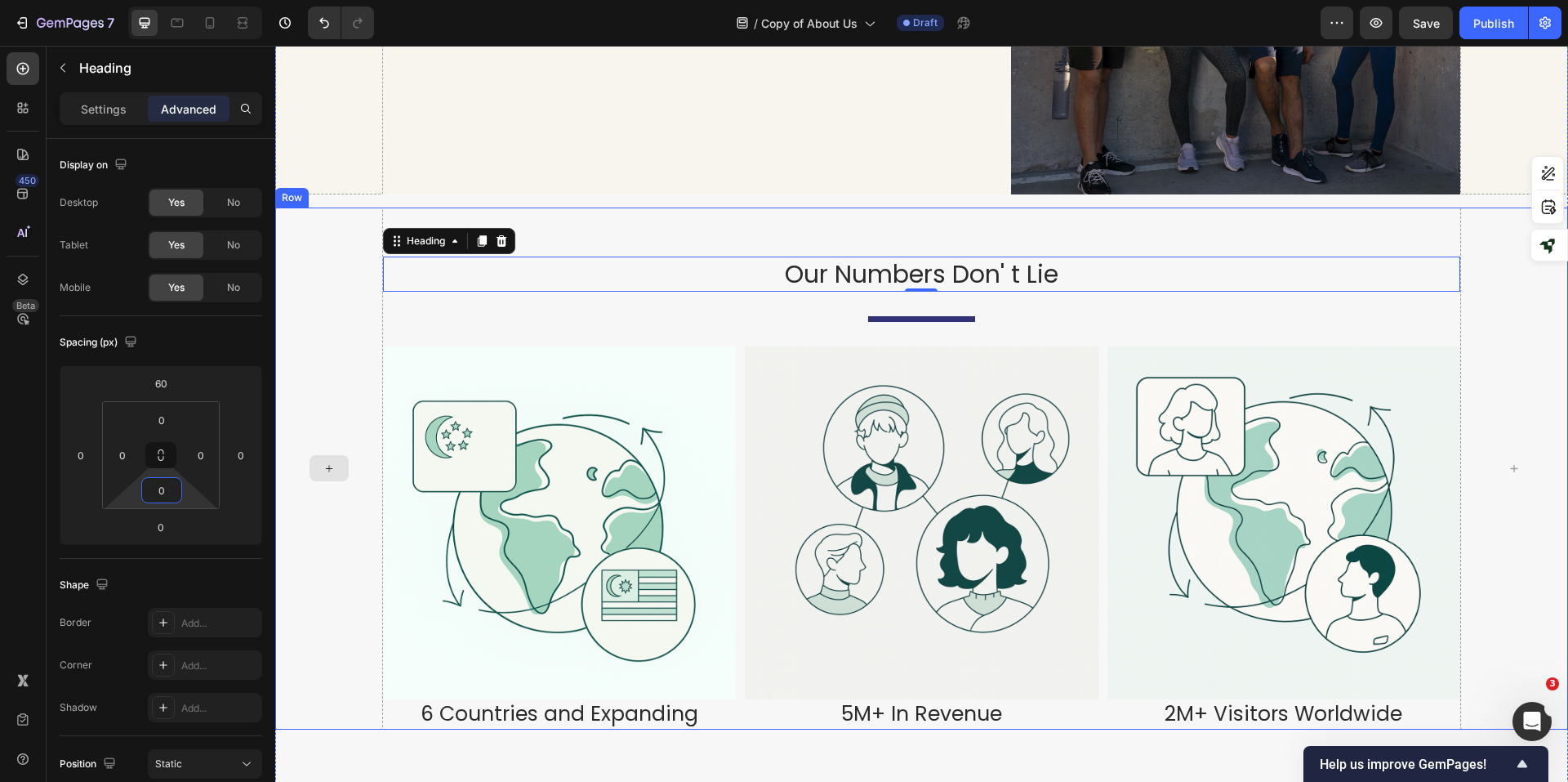
click at [351, 295] on div at bounding box center [329, 468] width 107 height 522
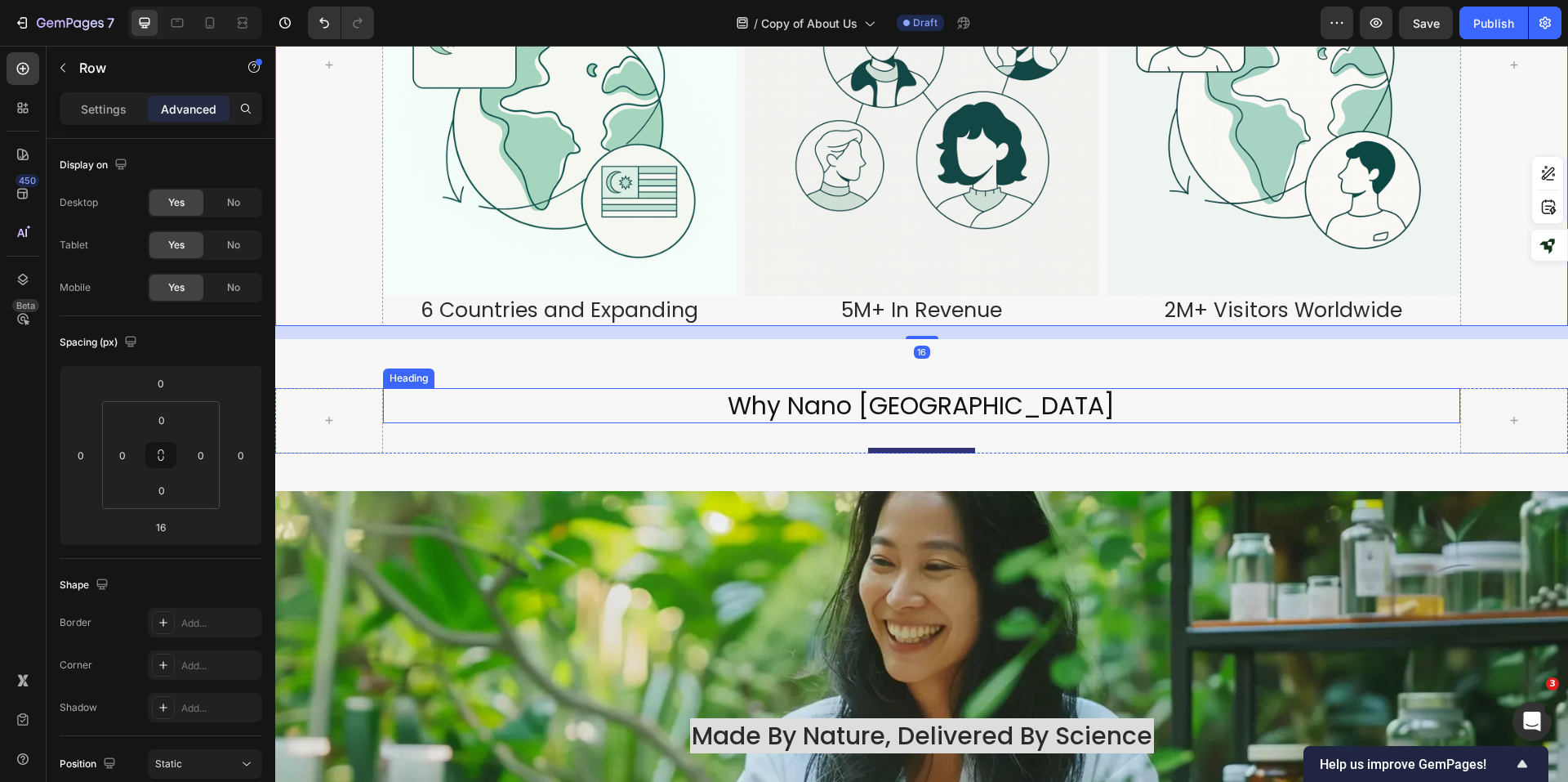
scroll to position [1797, 0]
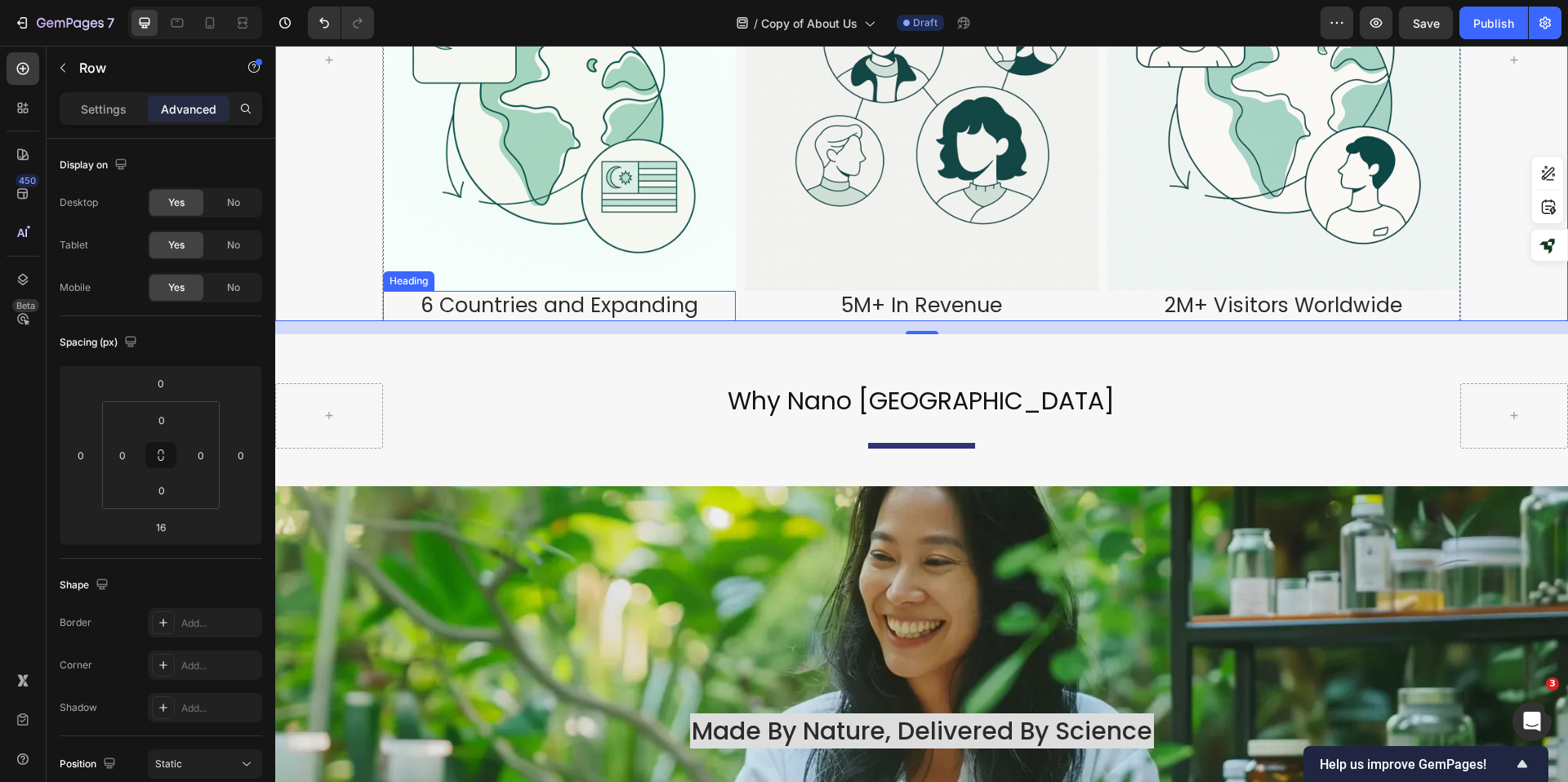
click at [705, 290] on h2 "6 Countries and Expanding" at bounding box center [560, 305] width 353 height 30
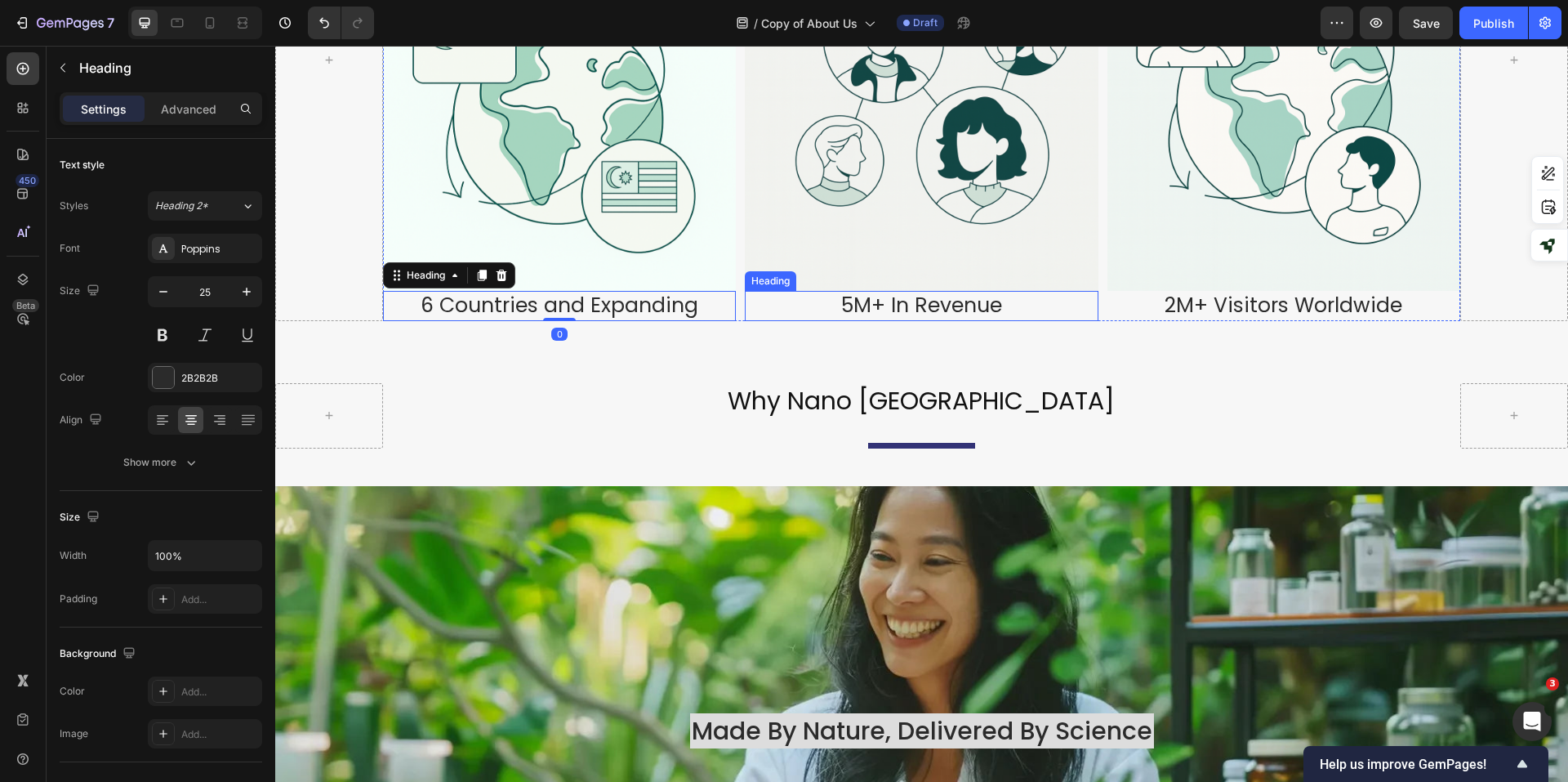
click at [897, 290] on h2 "5M+ In Revenue" at bounding box center [921, 305] width 353 height 30
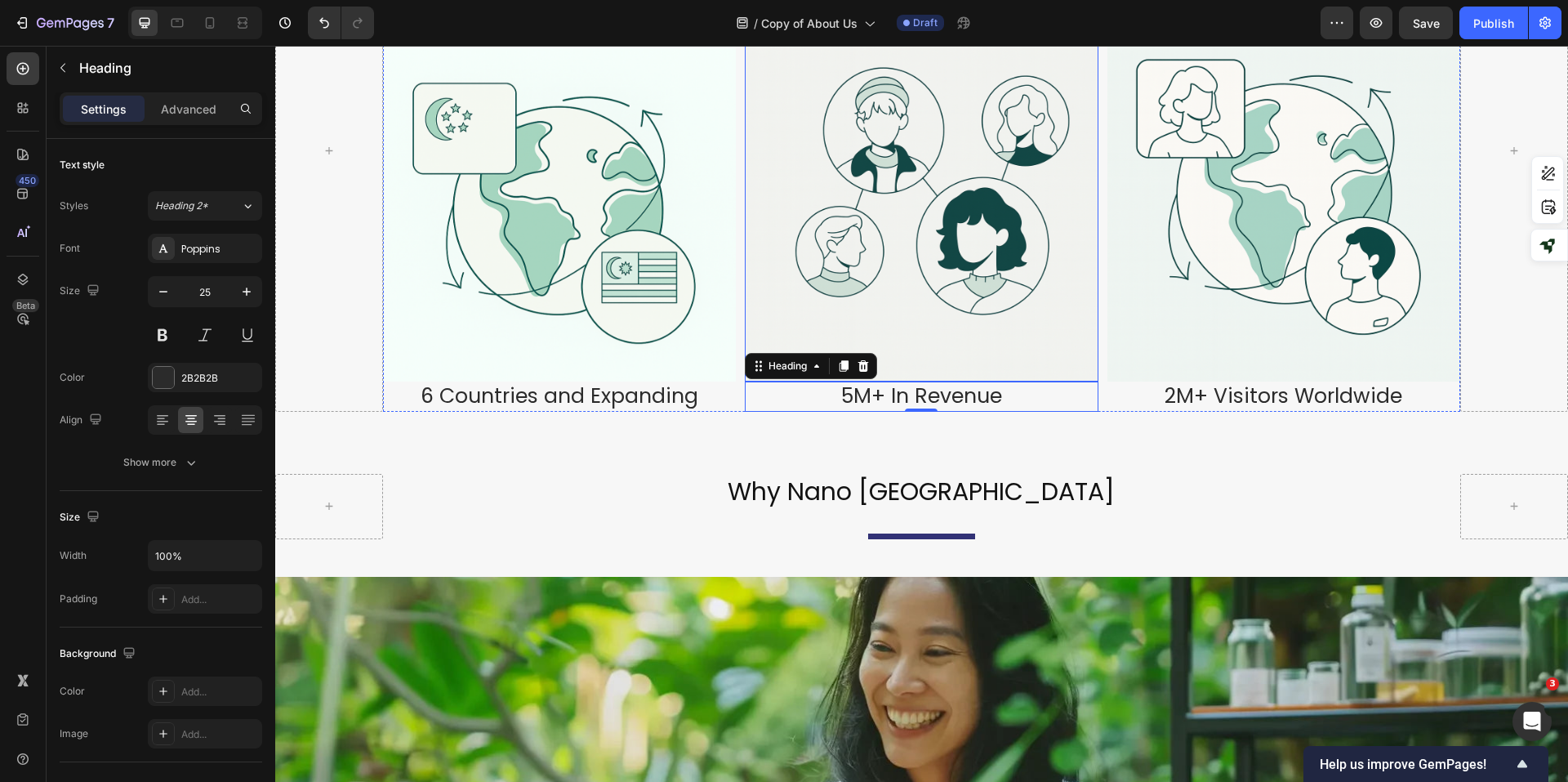
scroll to position [1715, 0]
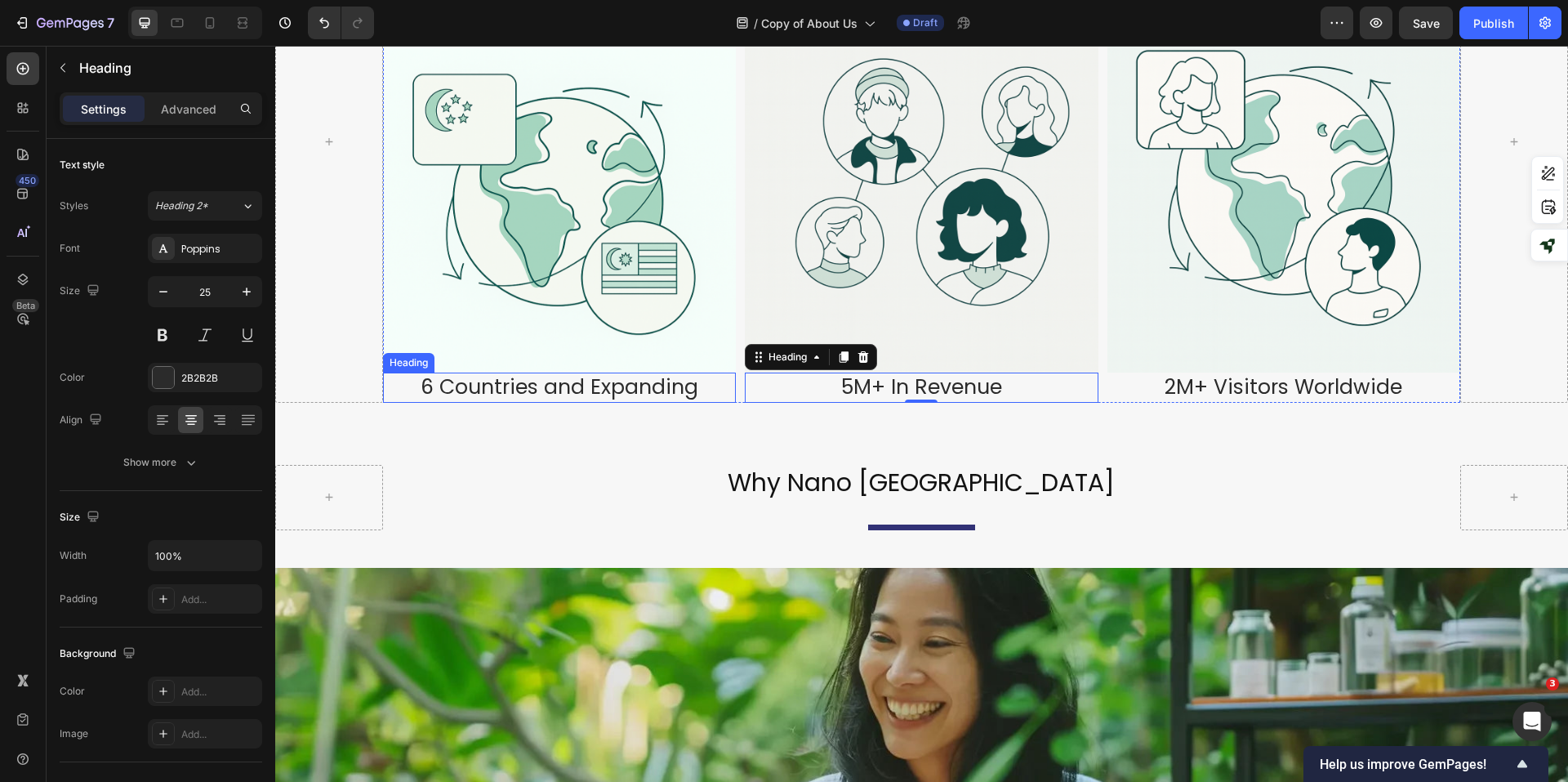
click at [679, 375] on h2 "6 Countries and Expanding" at bounding box center [560, 387] width 353 height 30
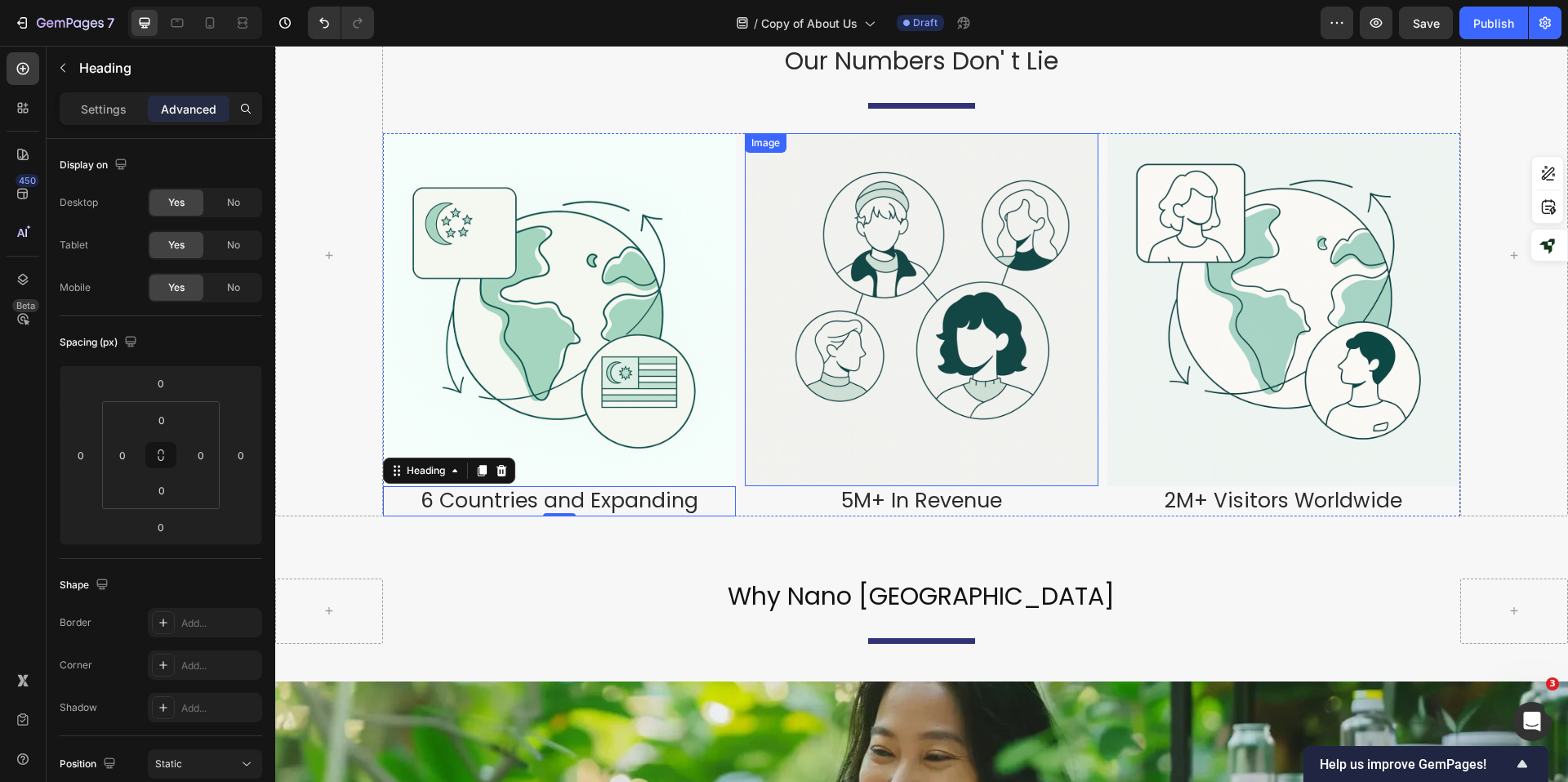
scroll to position [1470, 0]
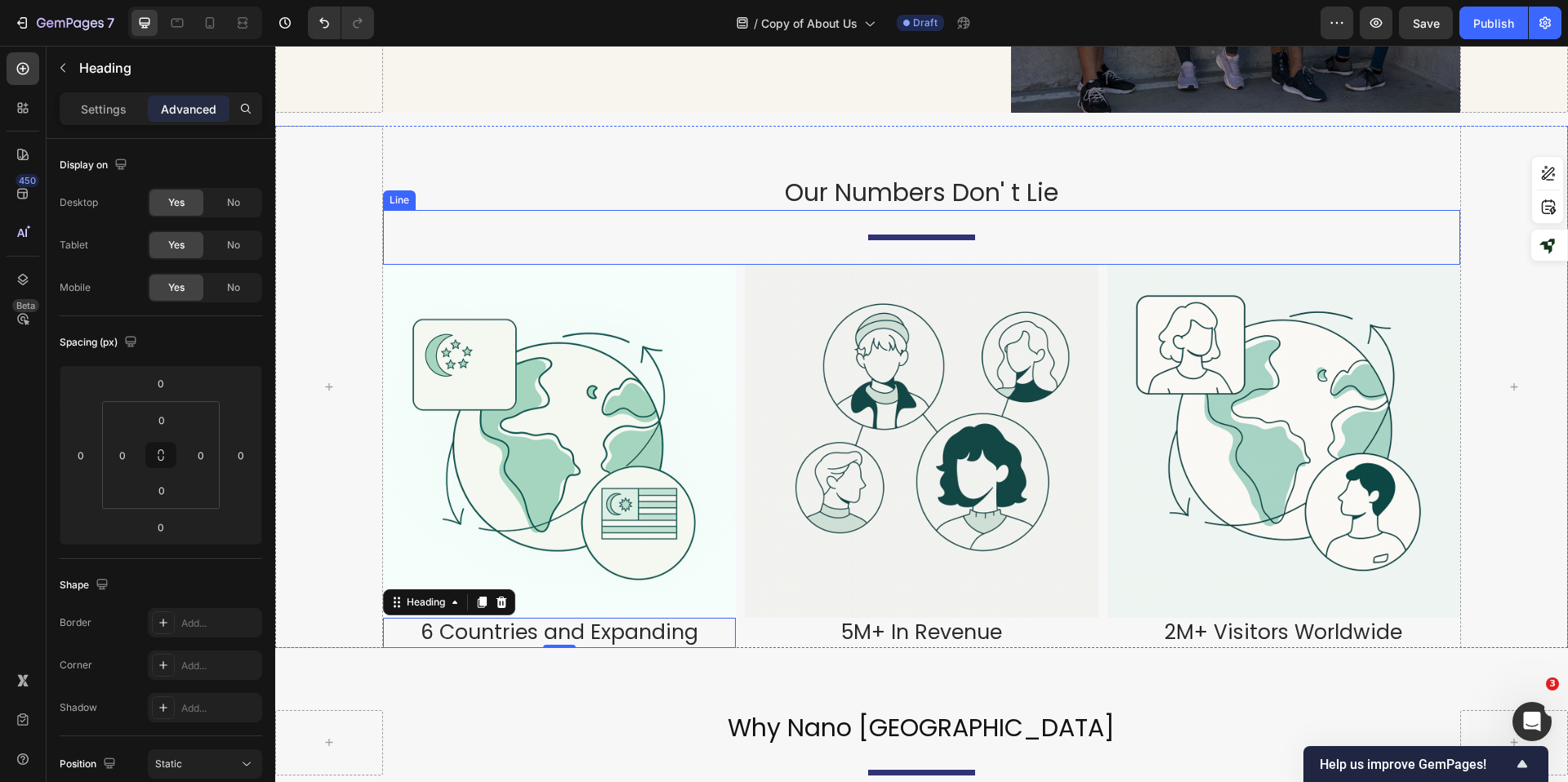
click at [889, 228] on div "Title Line" at bounding box center [921, 238] width 1077 height 55
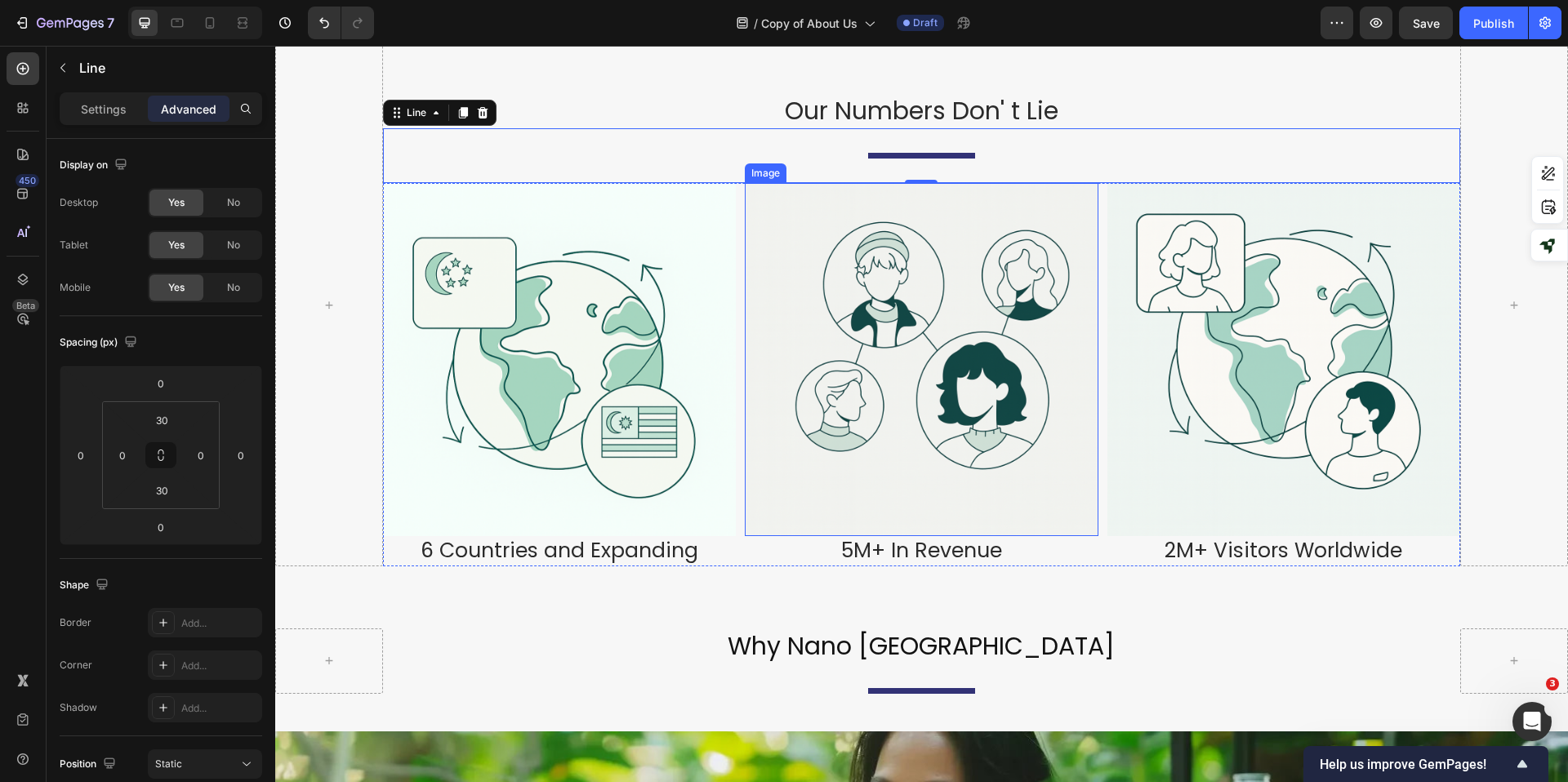
scroll to position [1225, 0]
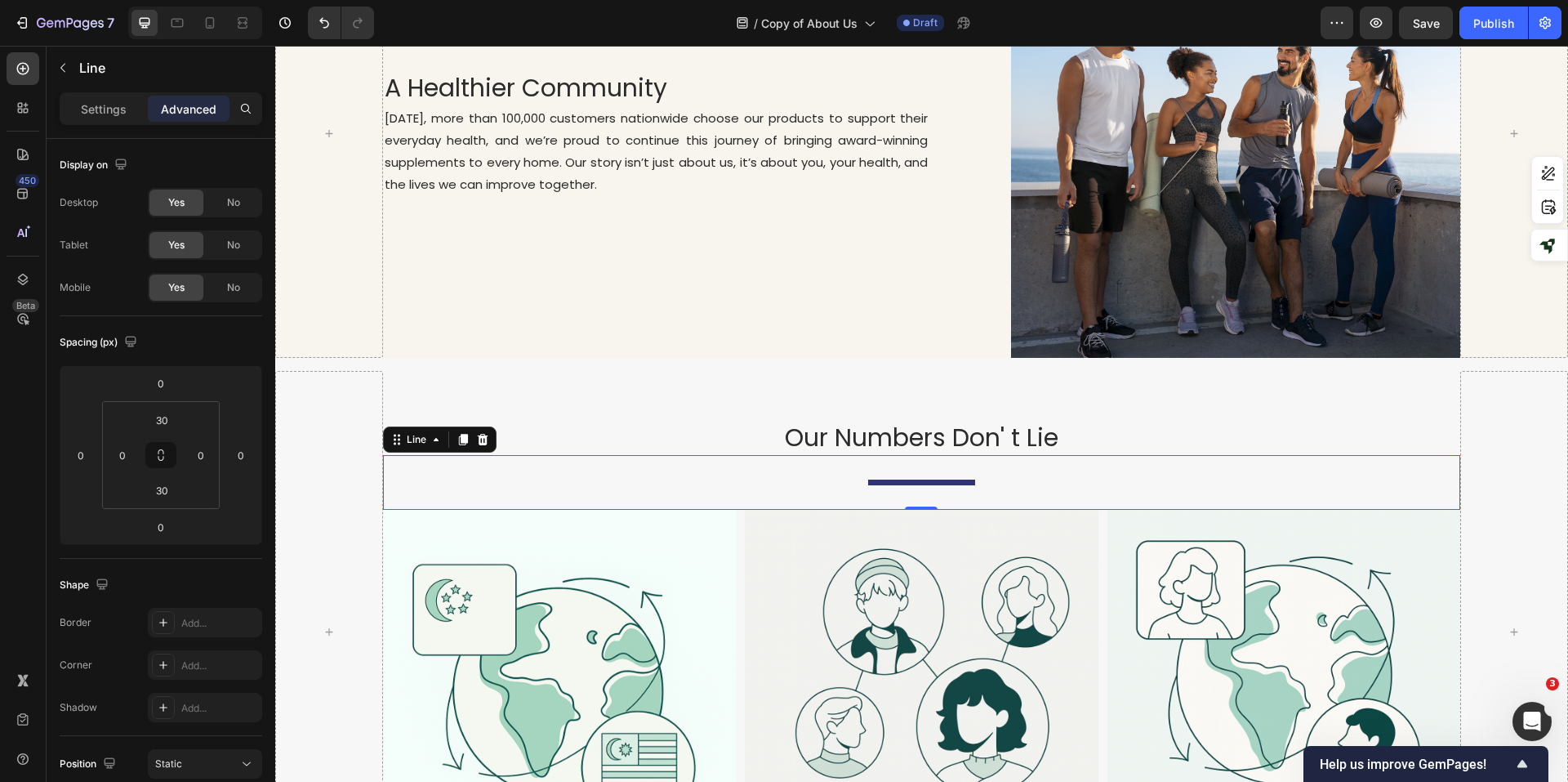
click at [913, 480] on div at bounding box center [922, 482] width 107 height 5
click at [880, 559] on img at bounding box center [921, 686] width 353 height 353
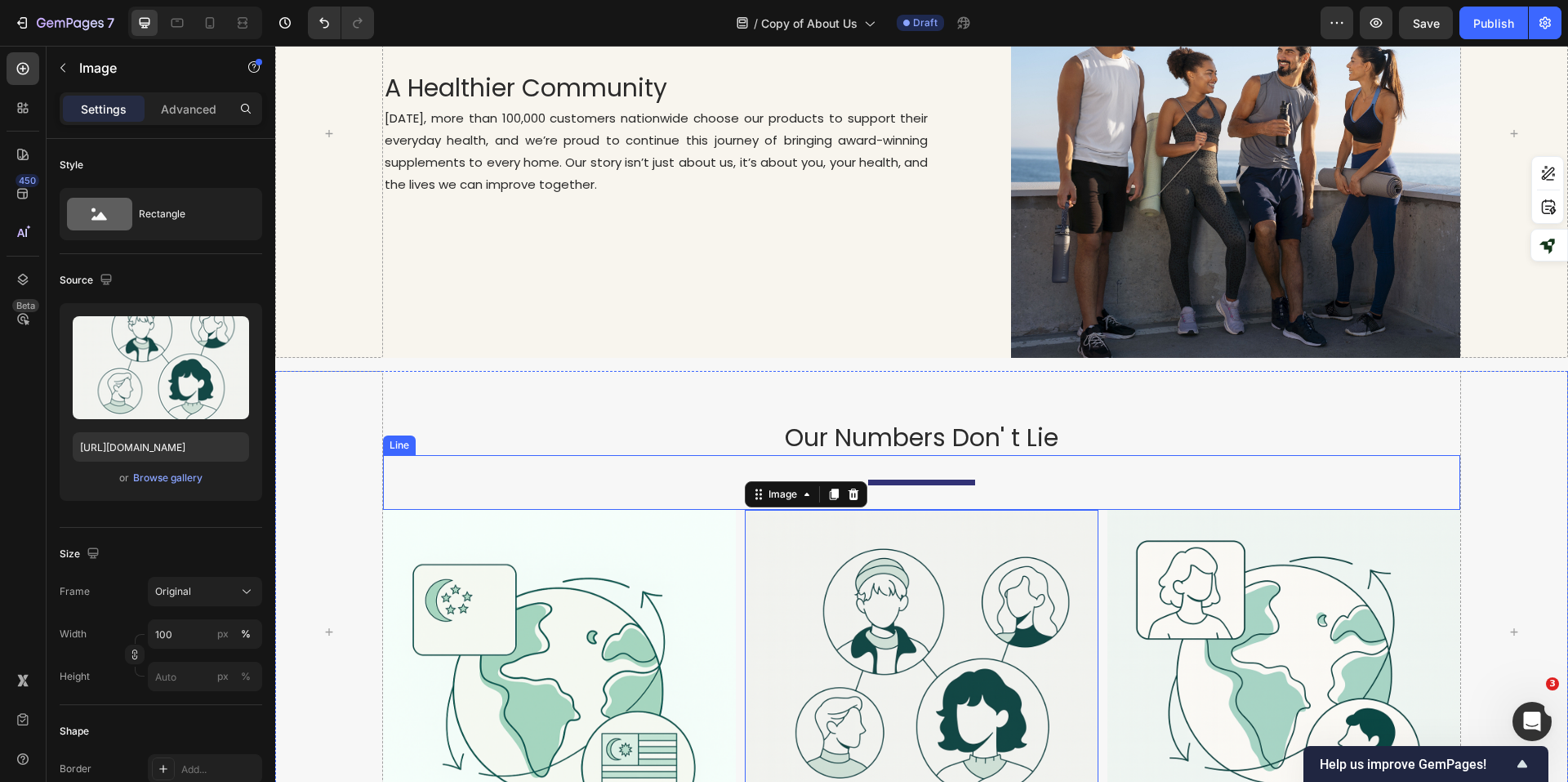
click at [921, 480] on div at bounding box center [922, 482] width 107 height 5
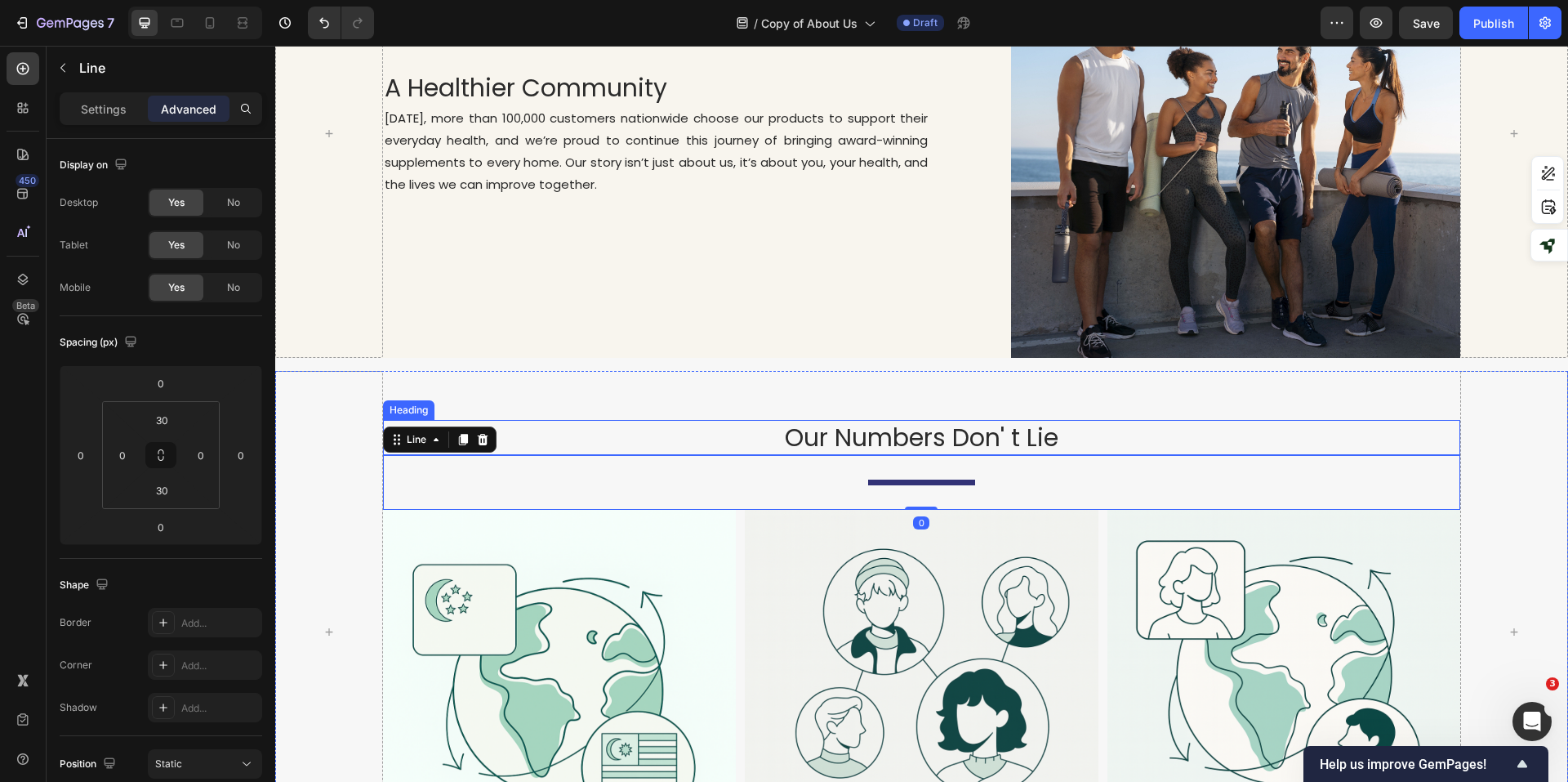
click at [1124, 430] on p "Our Numbers Don' t Lie" at bounding box center [922, 437] width 1074 height 32
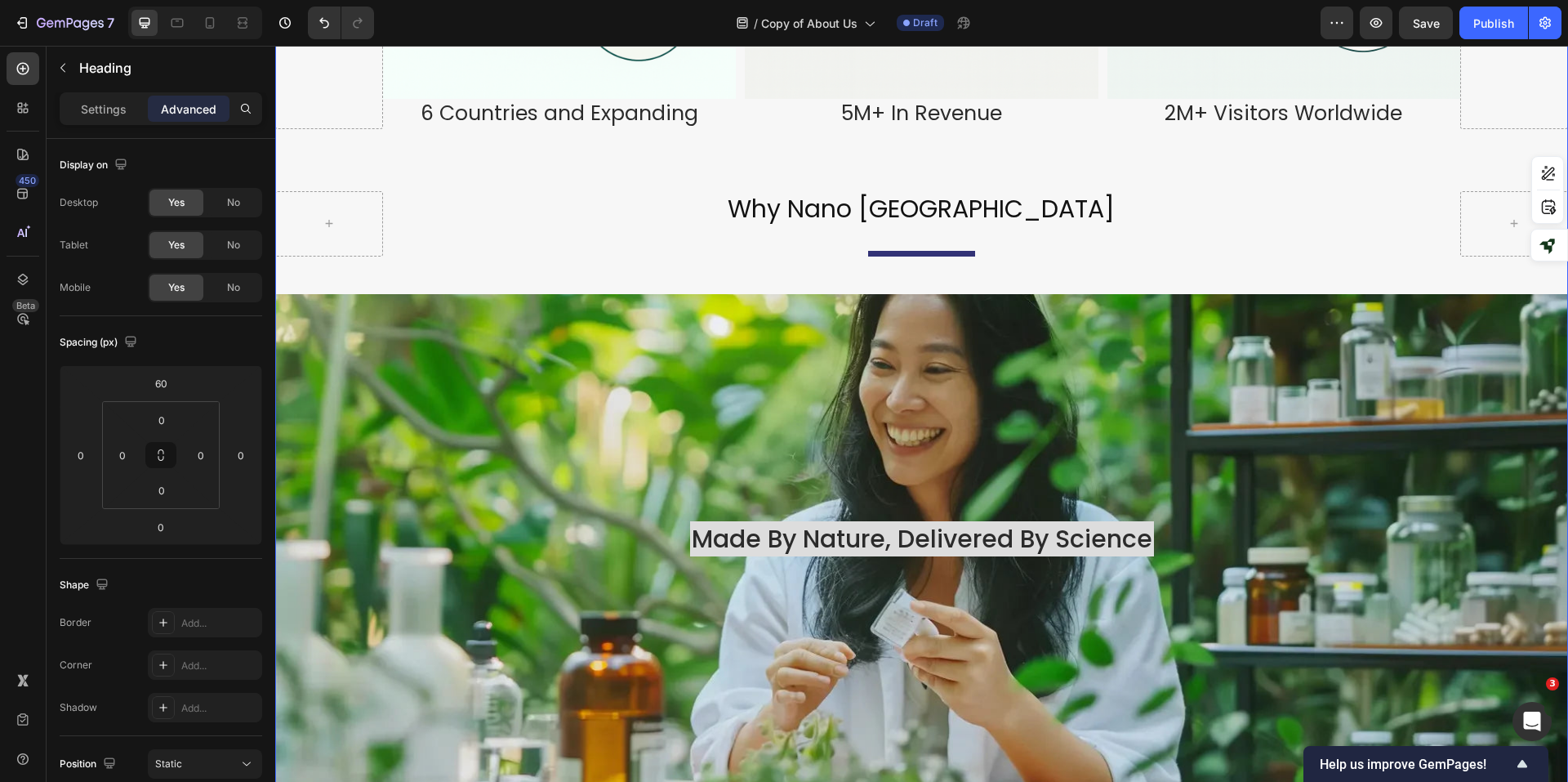
scroll to position [2042, 0]
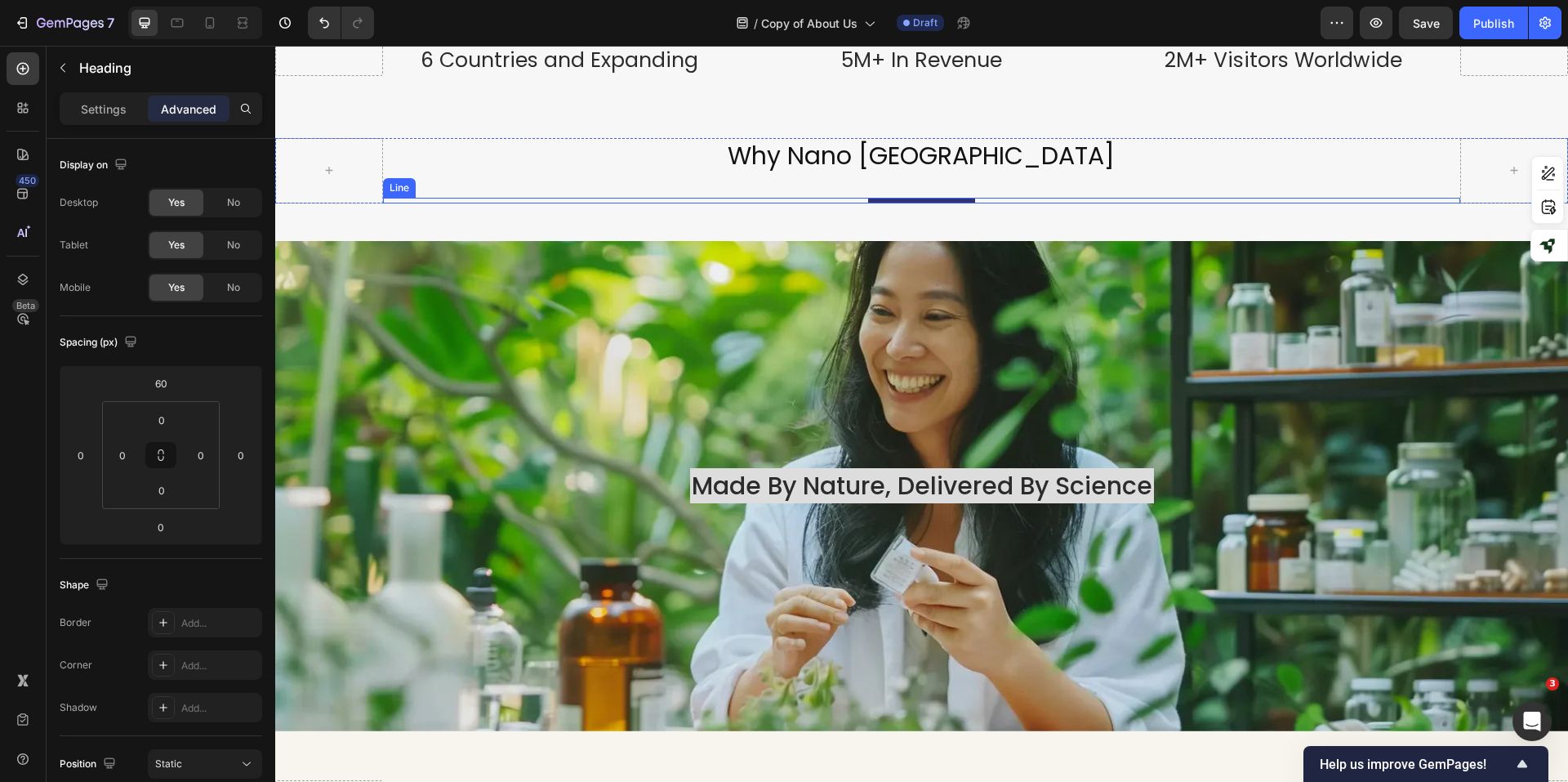
click at [917, 198] on div at bounding box center [922, 200] width 107 height 5
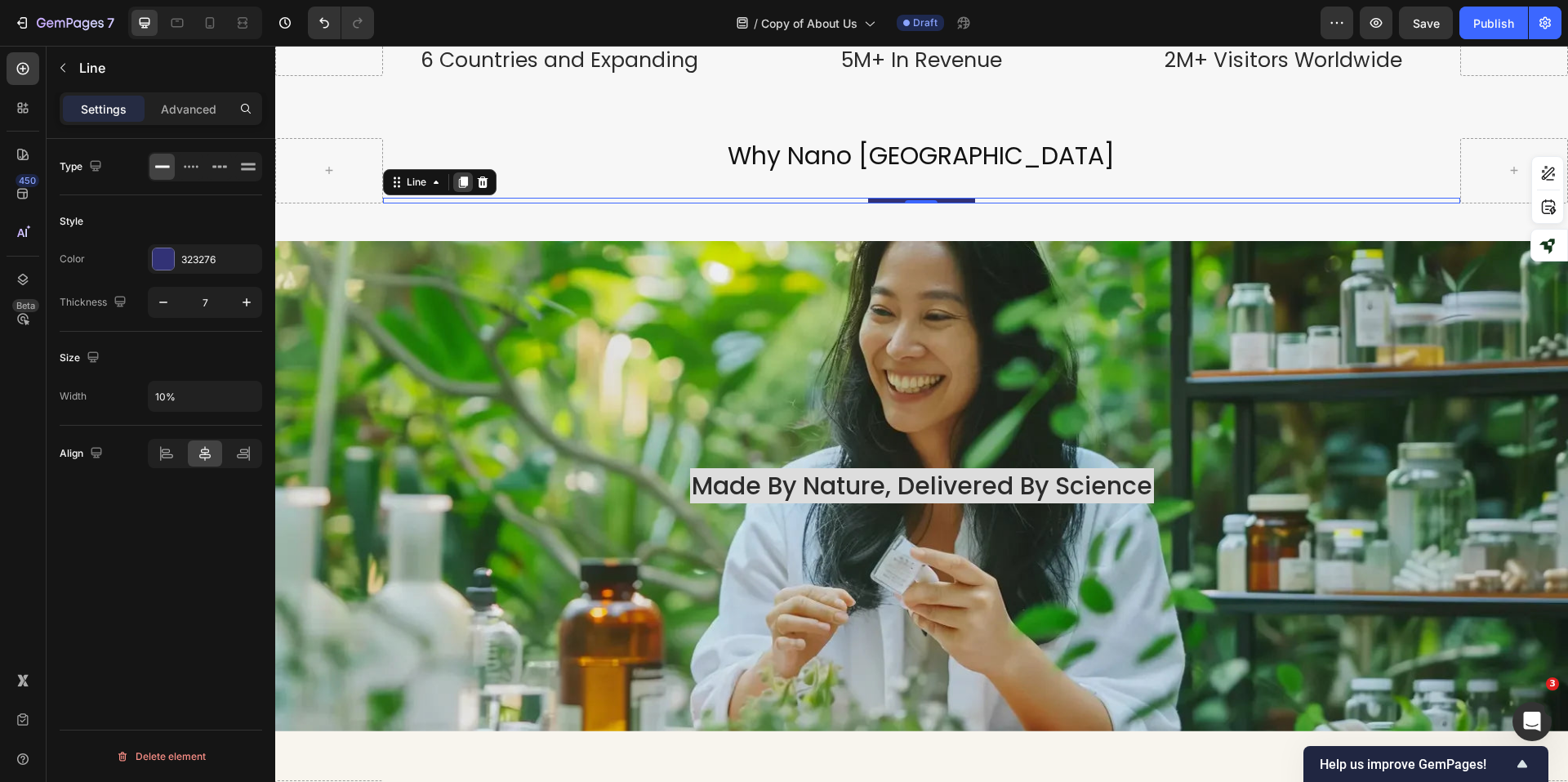
click at [464, 177] on icon at bounding box center [463, 182] width 9 height 12
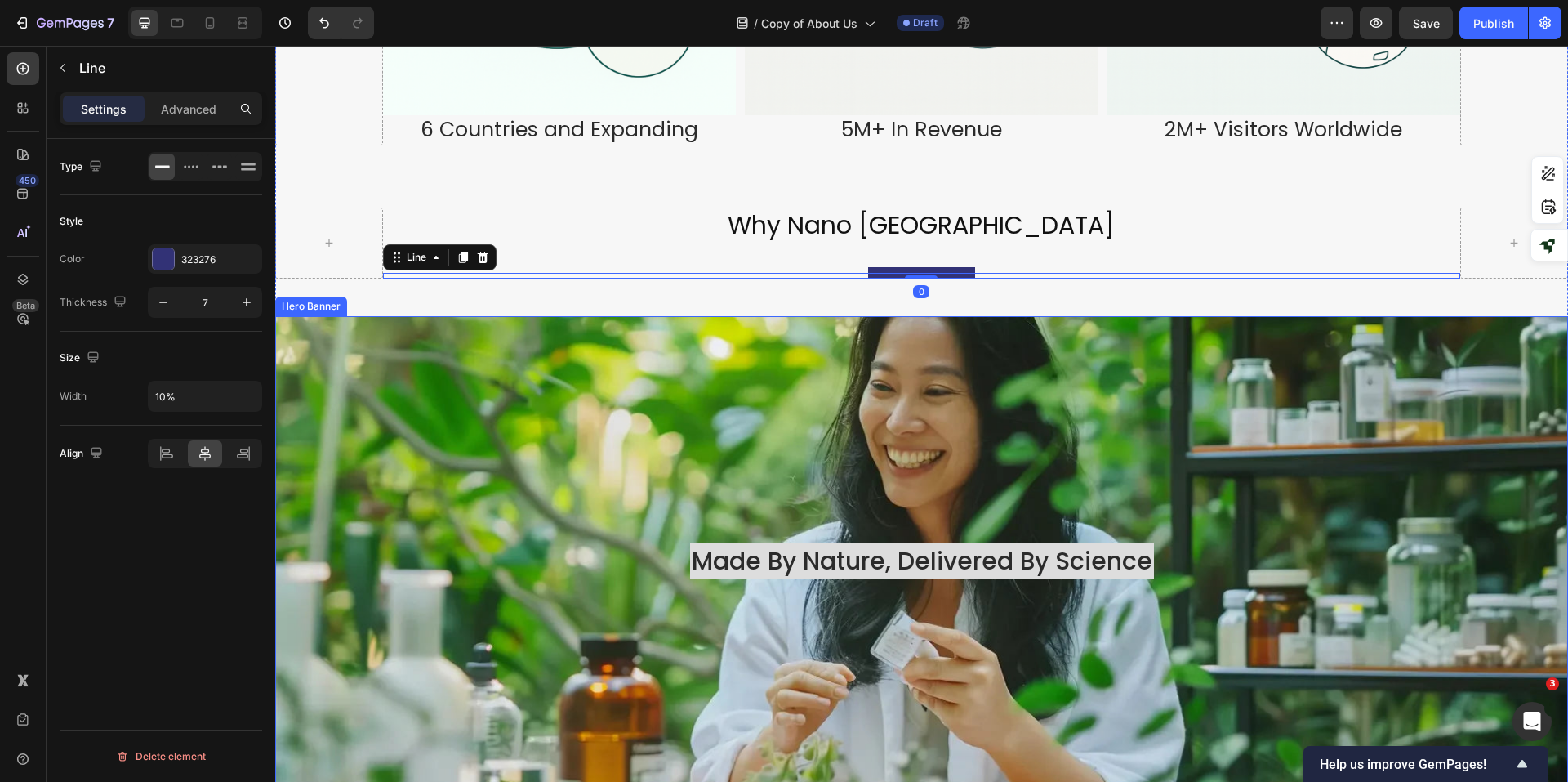
scroll to position [1878, 0]
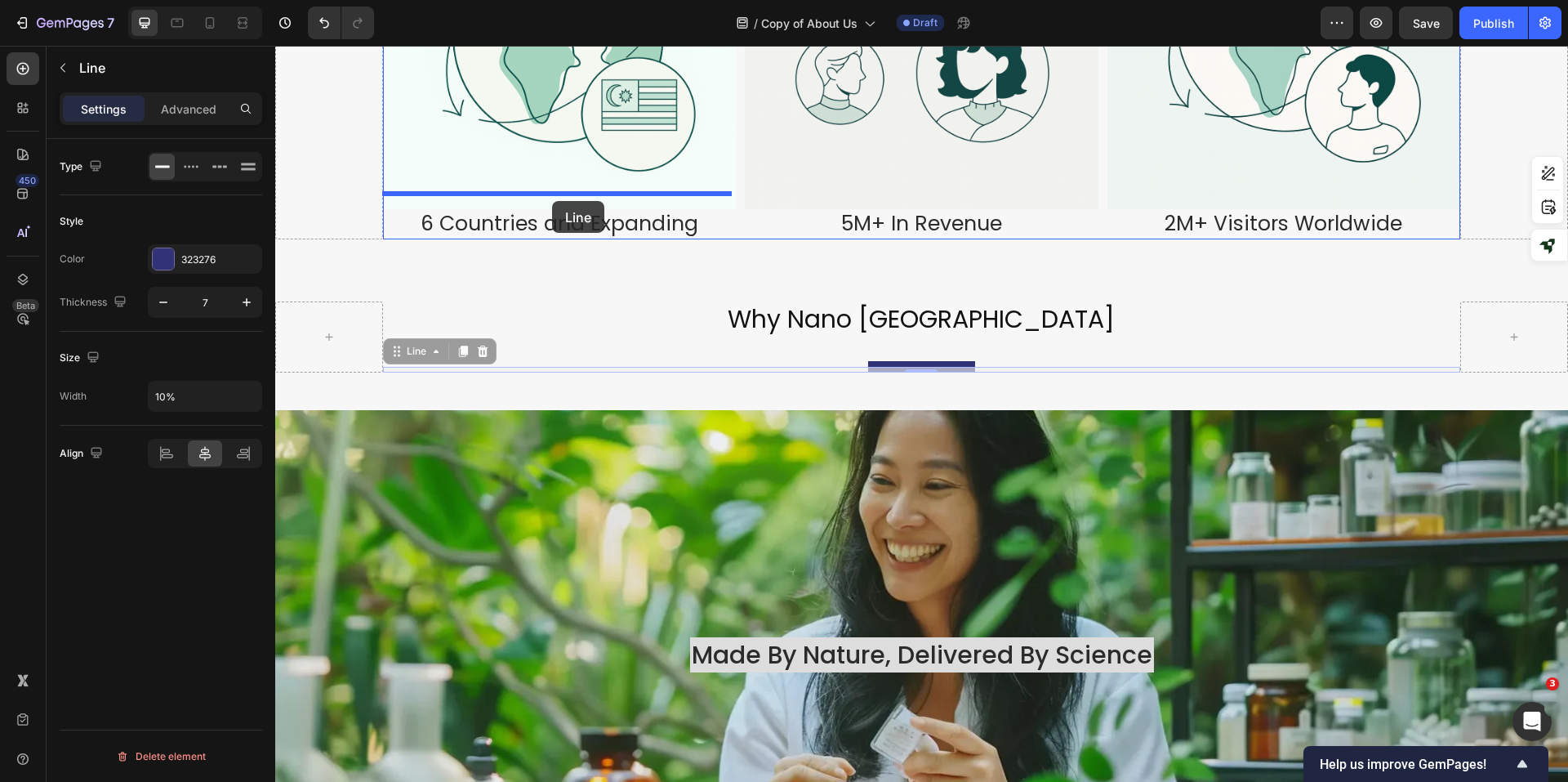
drag, startPoint x: 948, startPoint y: 353, endPoint x: 552, endPoint y: 201, distance: 424.2
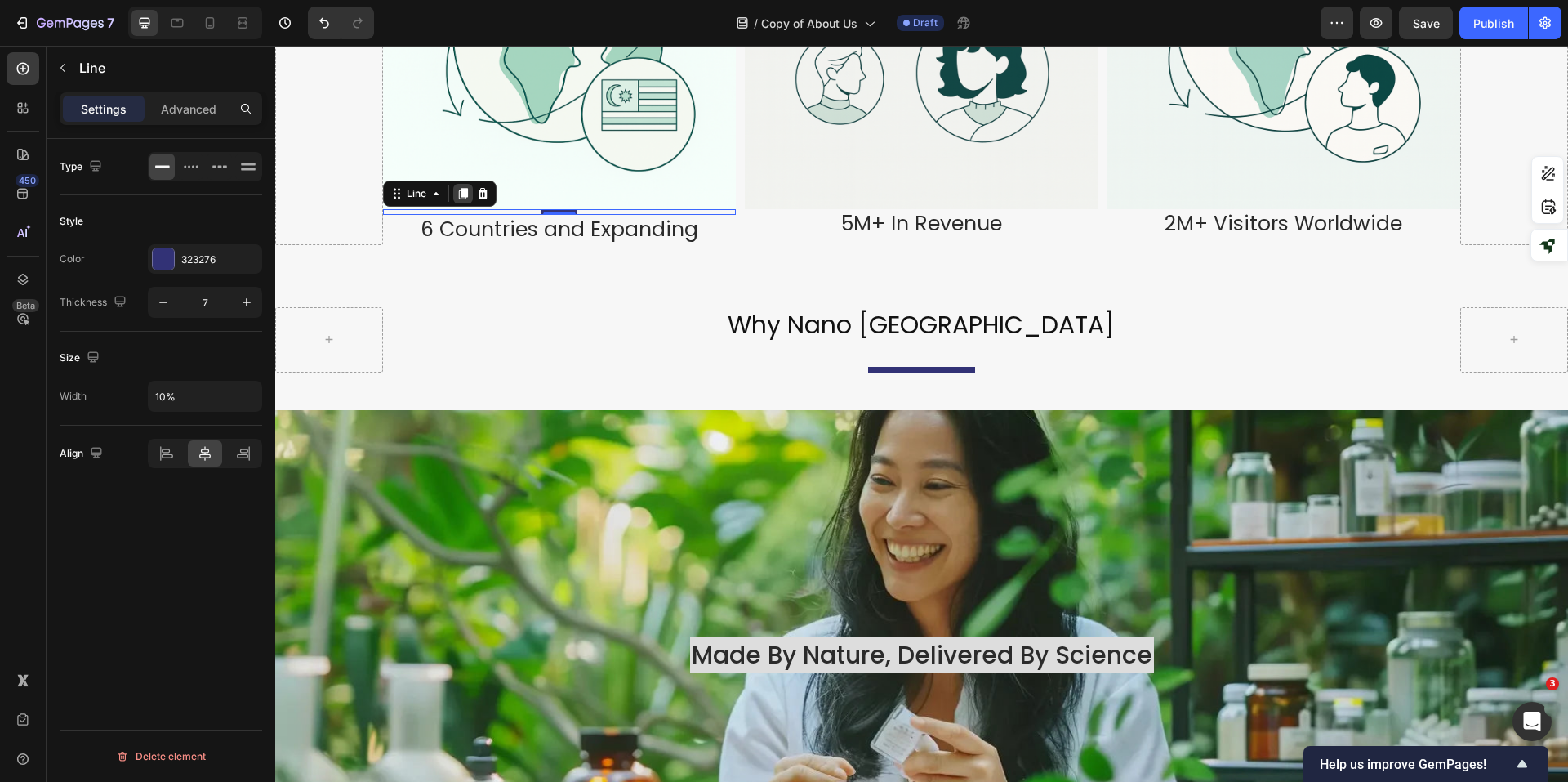
click at [460, 188] on icon at bounding box center [463, 194] width 9 height 12
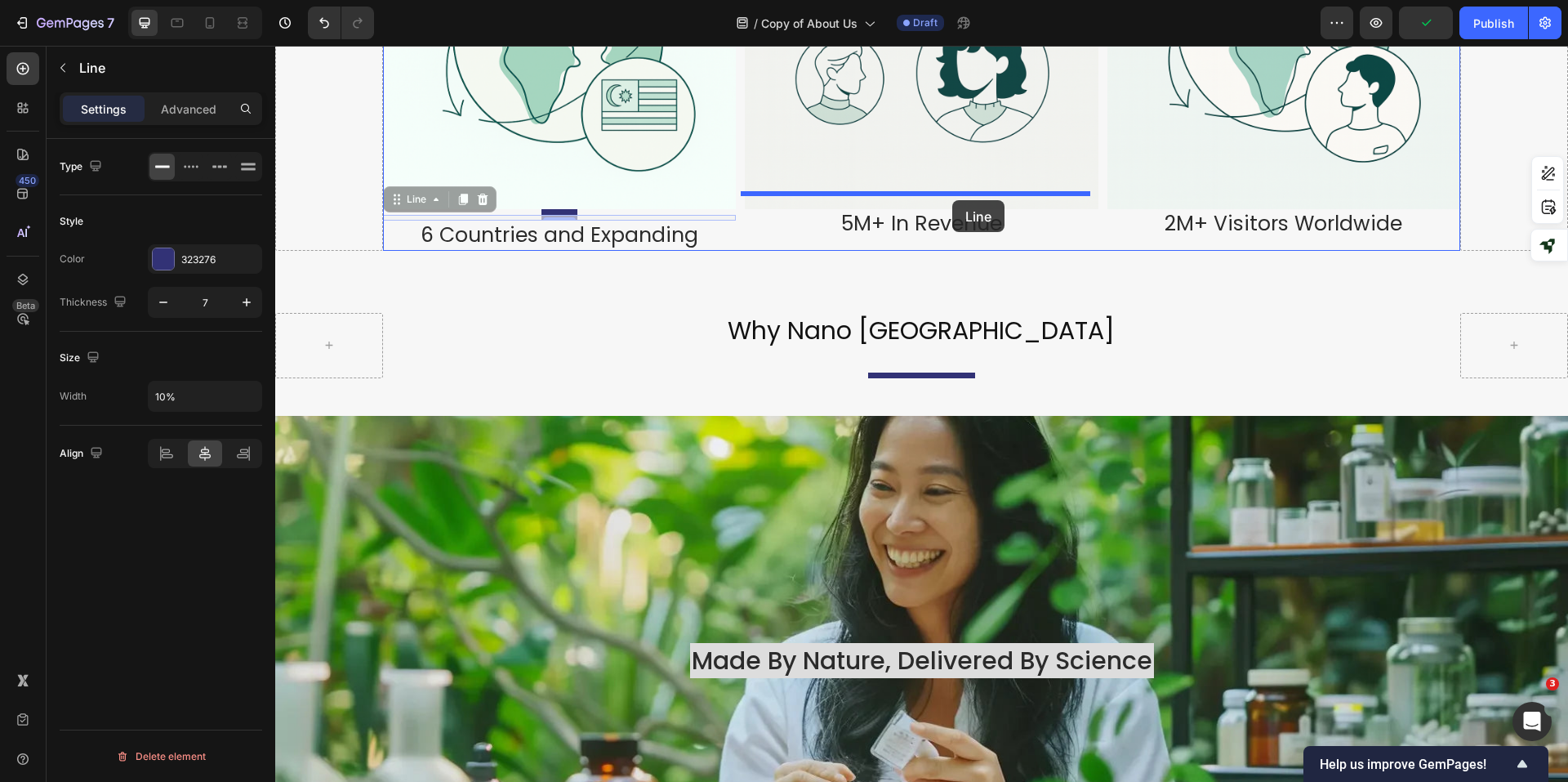
drag, startPoint x: 580, startPoint y: 200, endPoint x: 952, endPoint y: 200, distance: 372.0
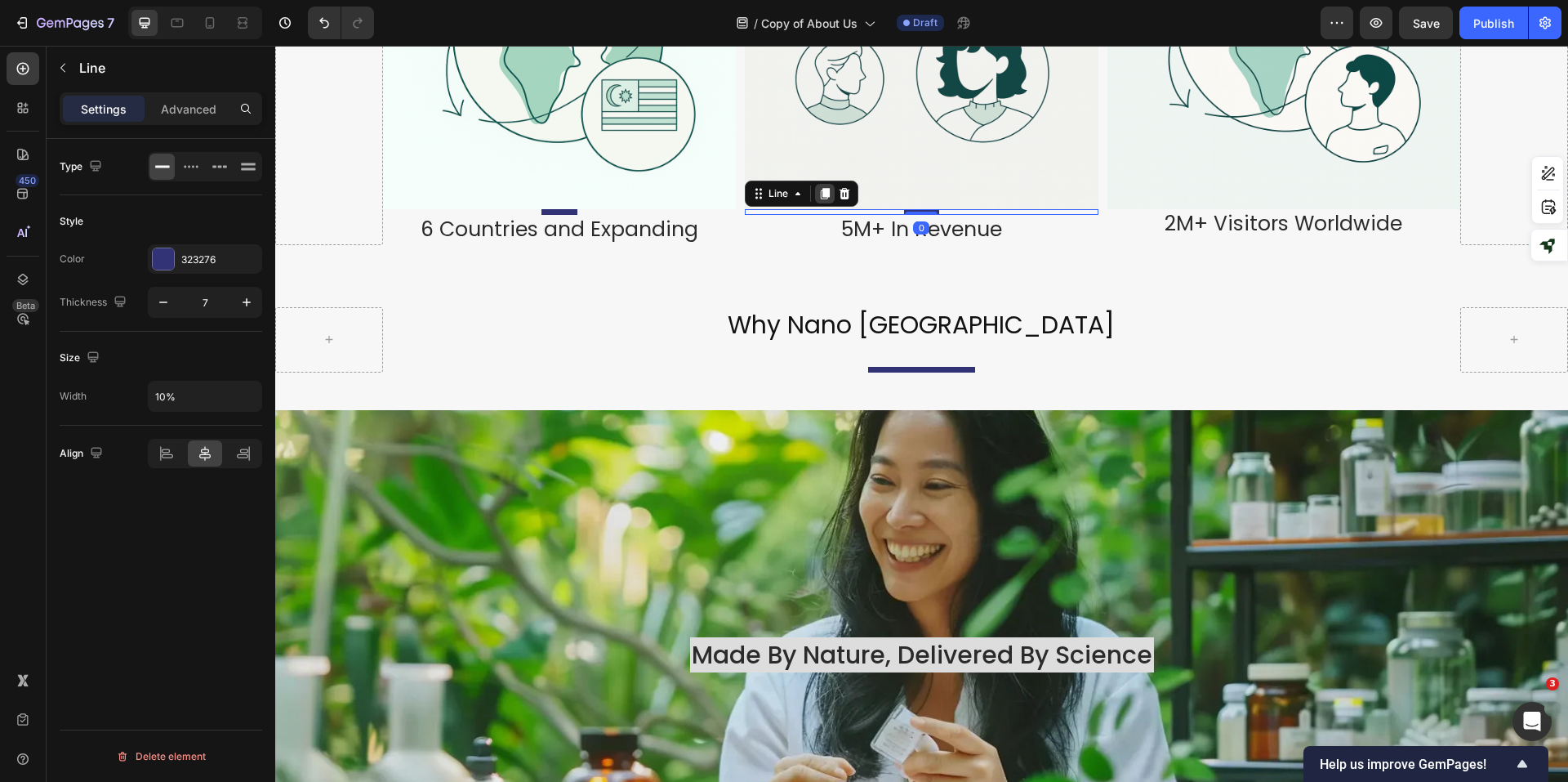
click at [822, 188] on icon at bounding box center [826, 194] width 9 height 12
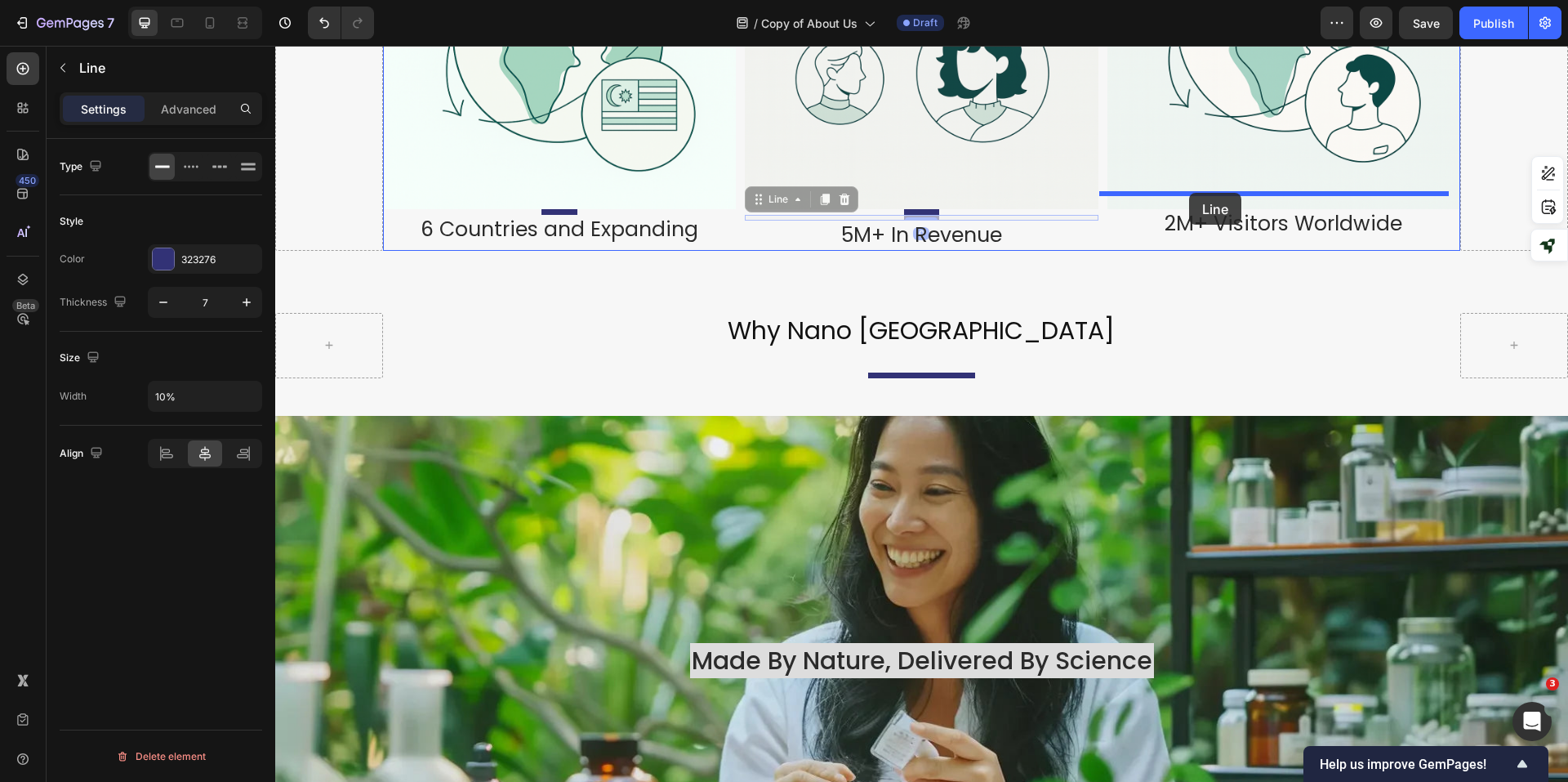
drag, startPoint x: 953, startPoint y: 202, endPoint x: 1189, endPoint y: 193, distance: 236.2
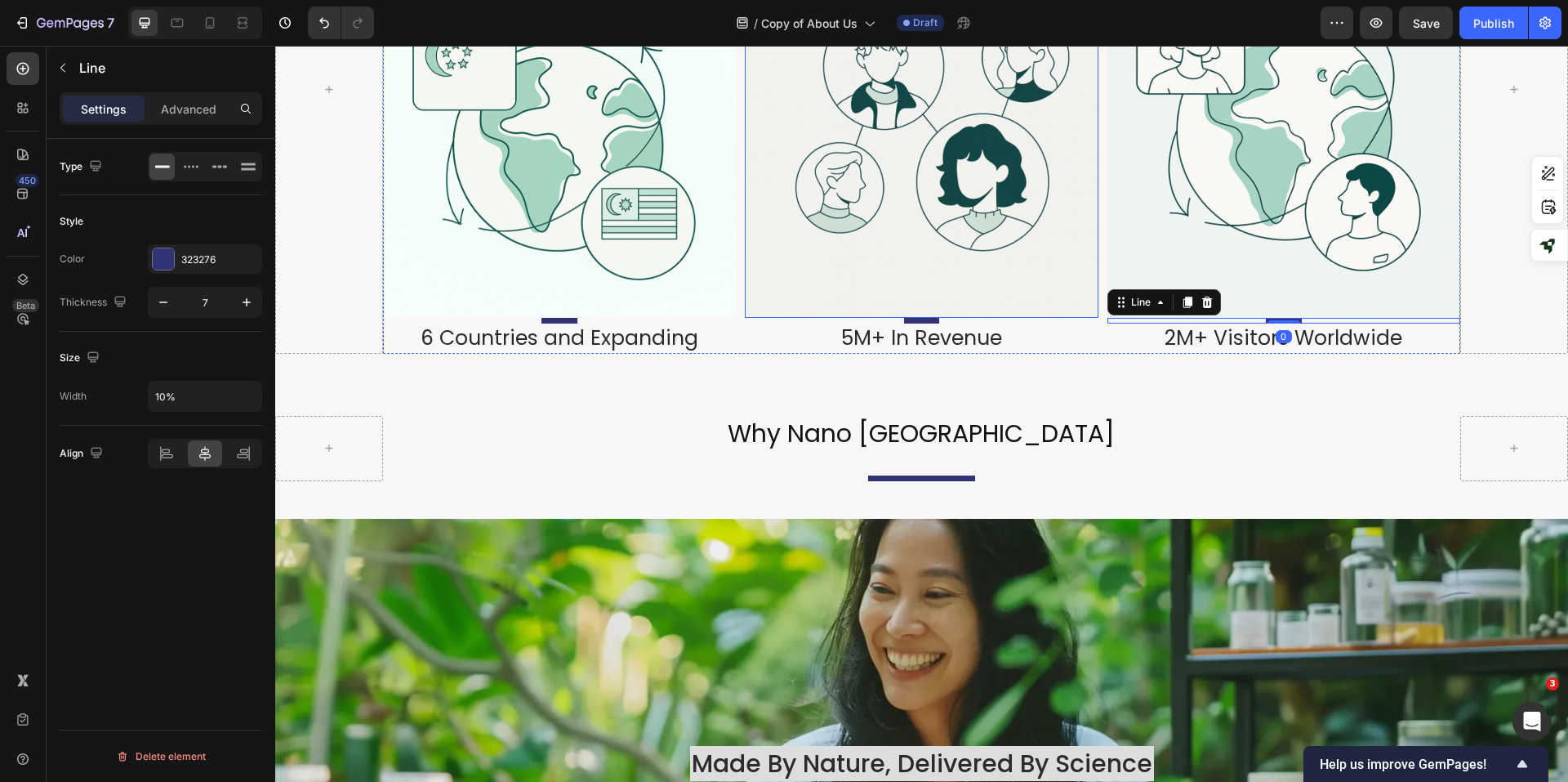
scroll to position [1633, 0]
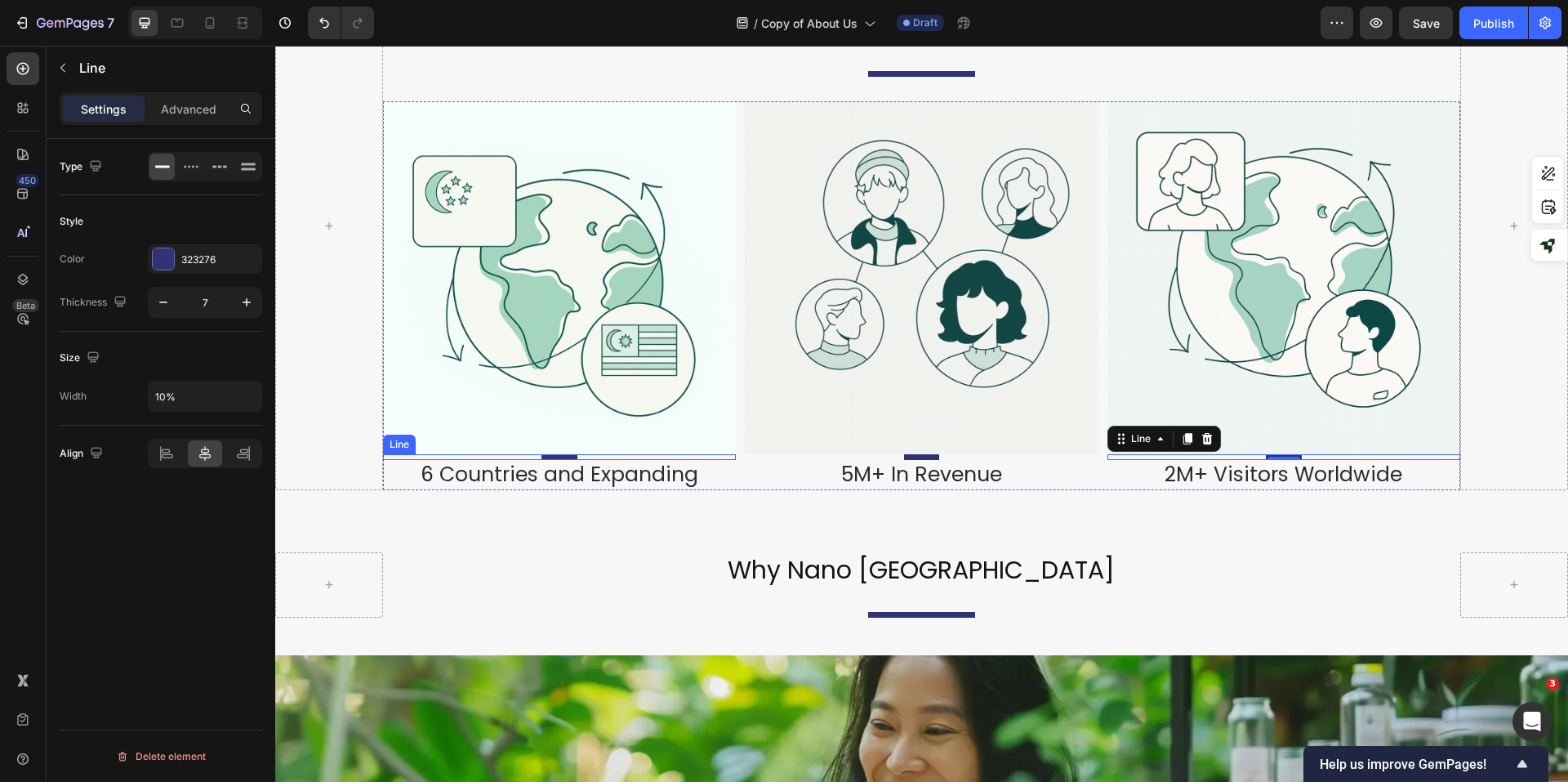
click at [560, 454] on div at bounding box center [559, 457] width 36 height 5
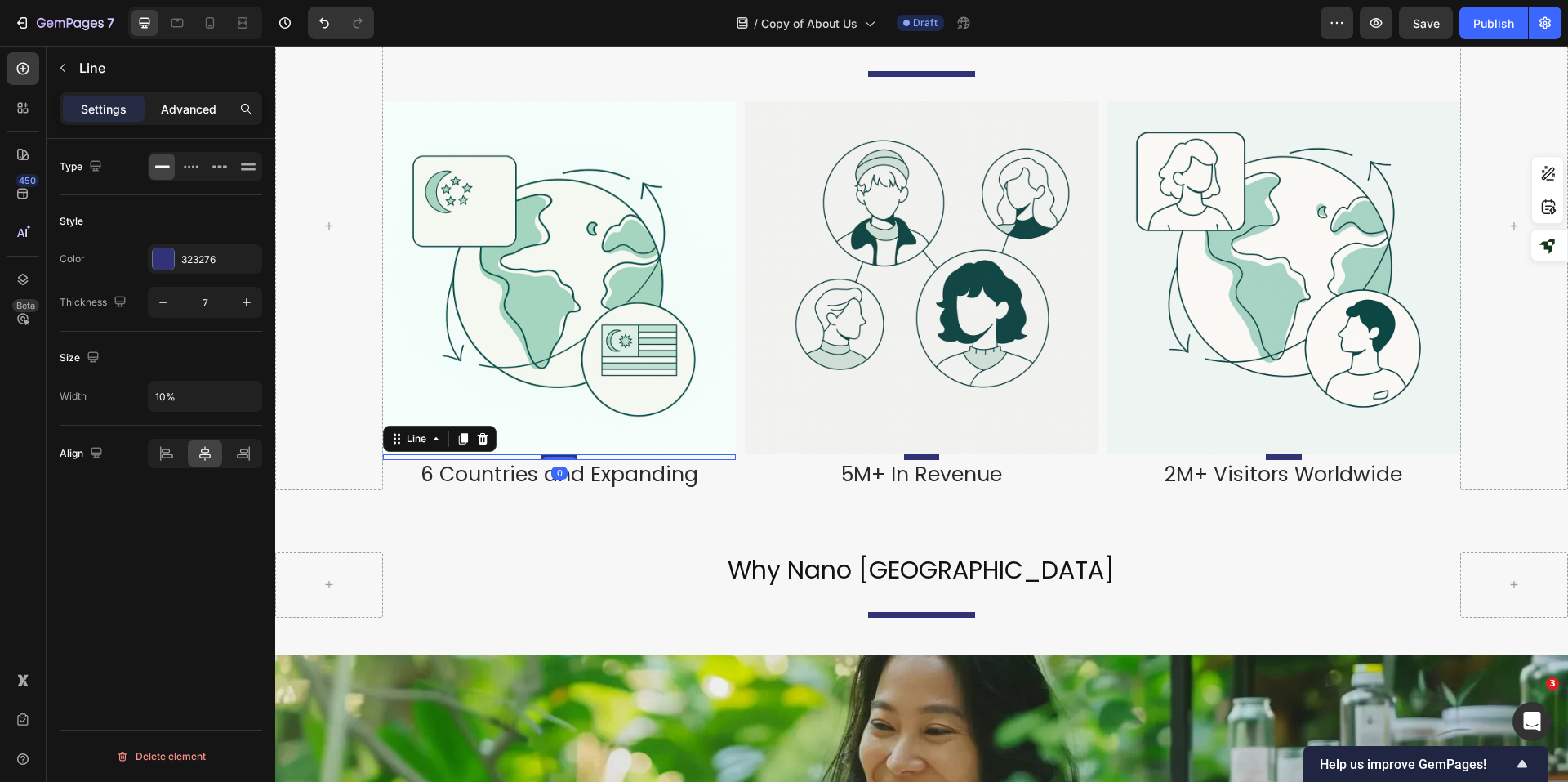
click at [187, 98] on div "Advanced" at bounding box center [188, 108] width 82 height 26
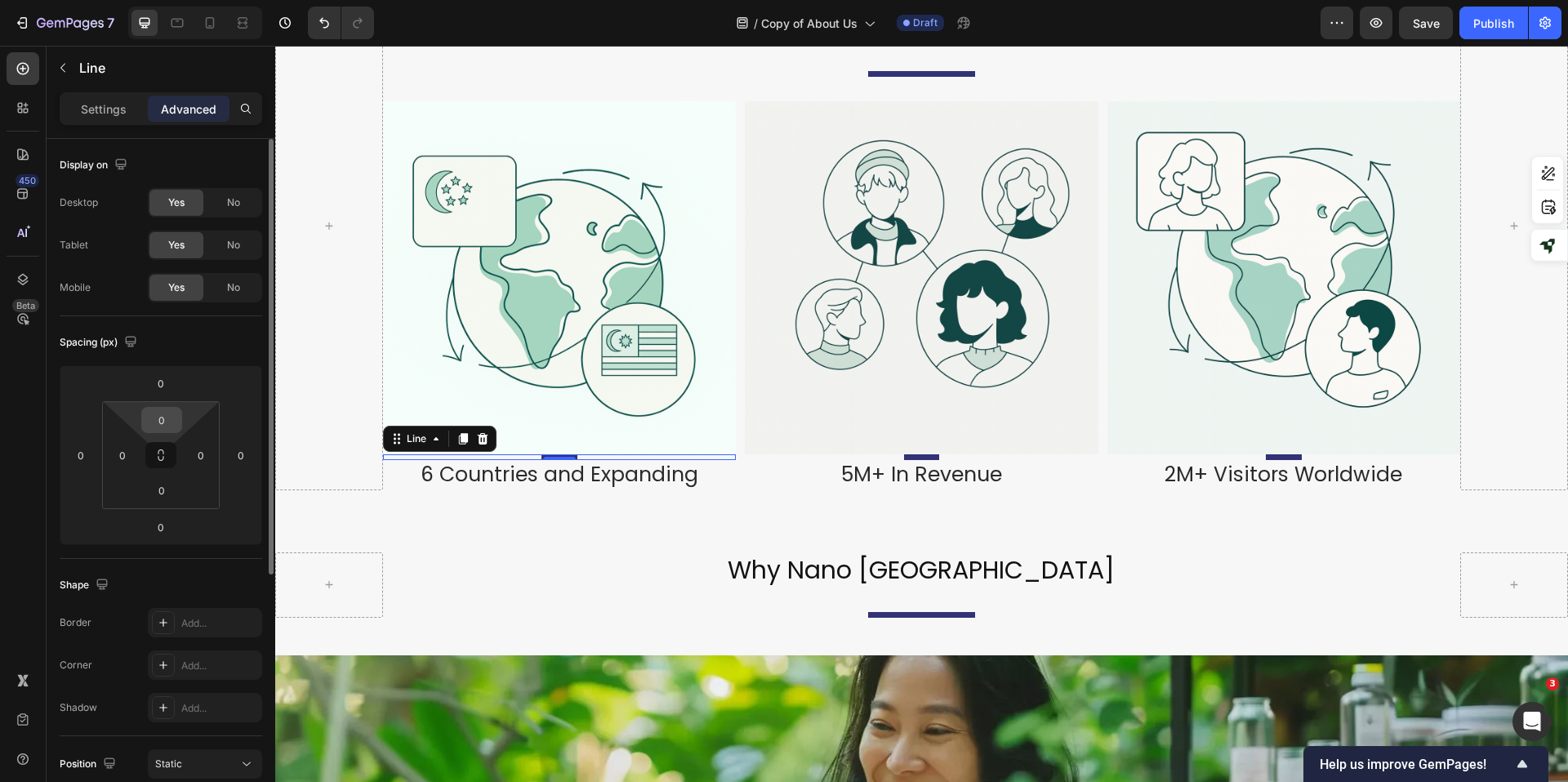
click at [149, 421] on input "0" at bounding box center [162, 420] width 33 height 25
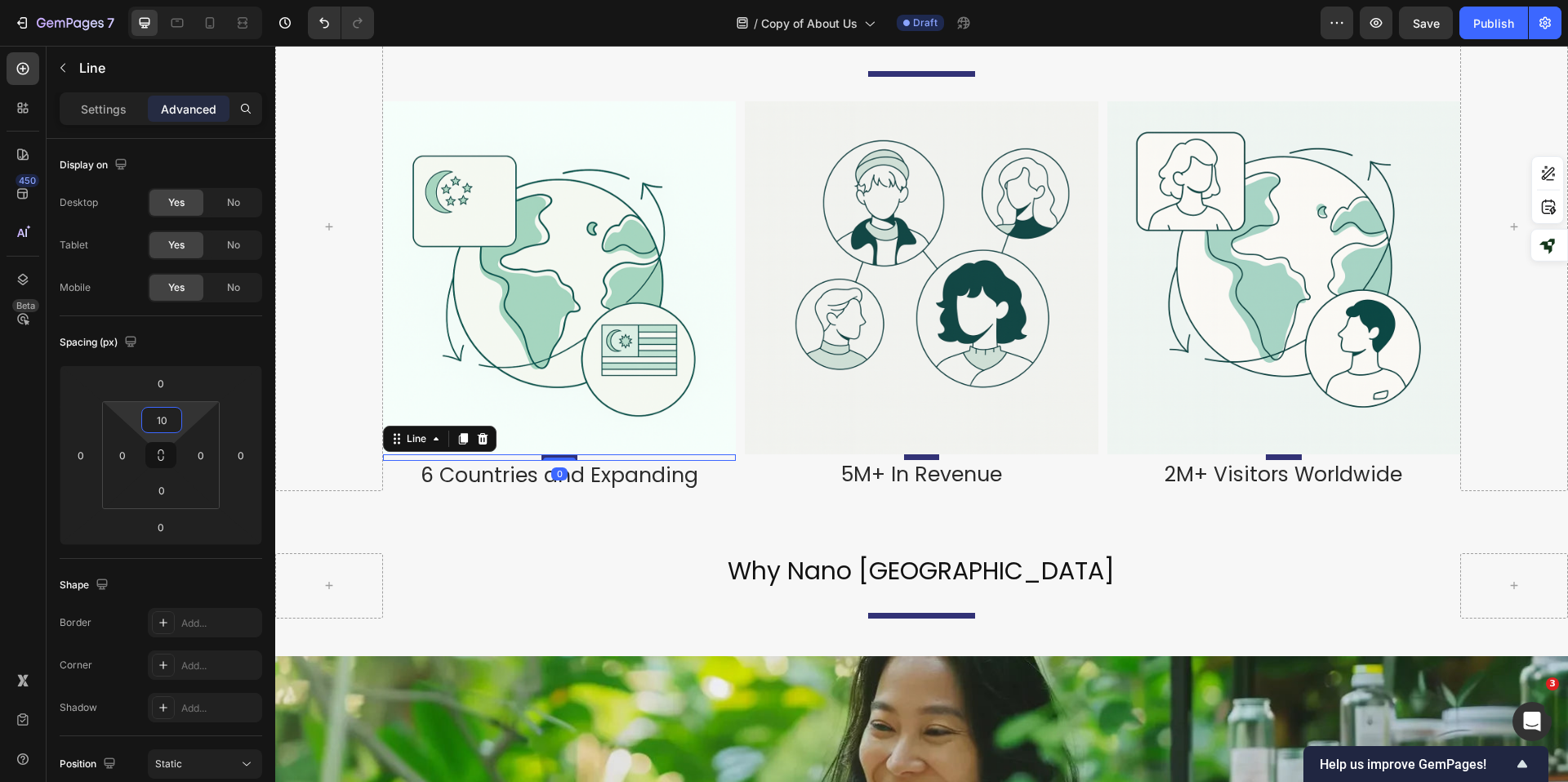
scroll to position [1638, 0]
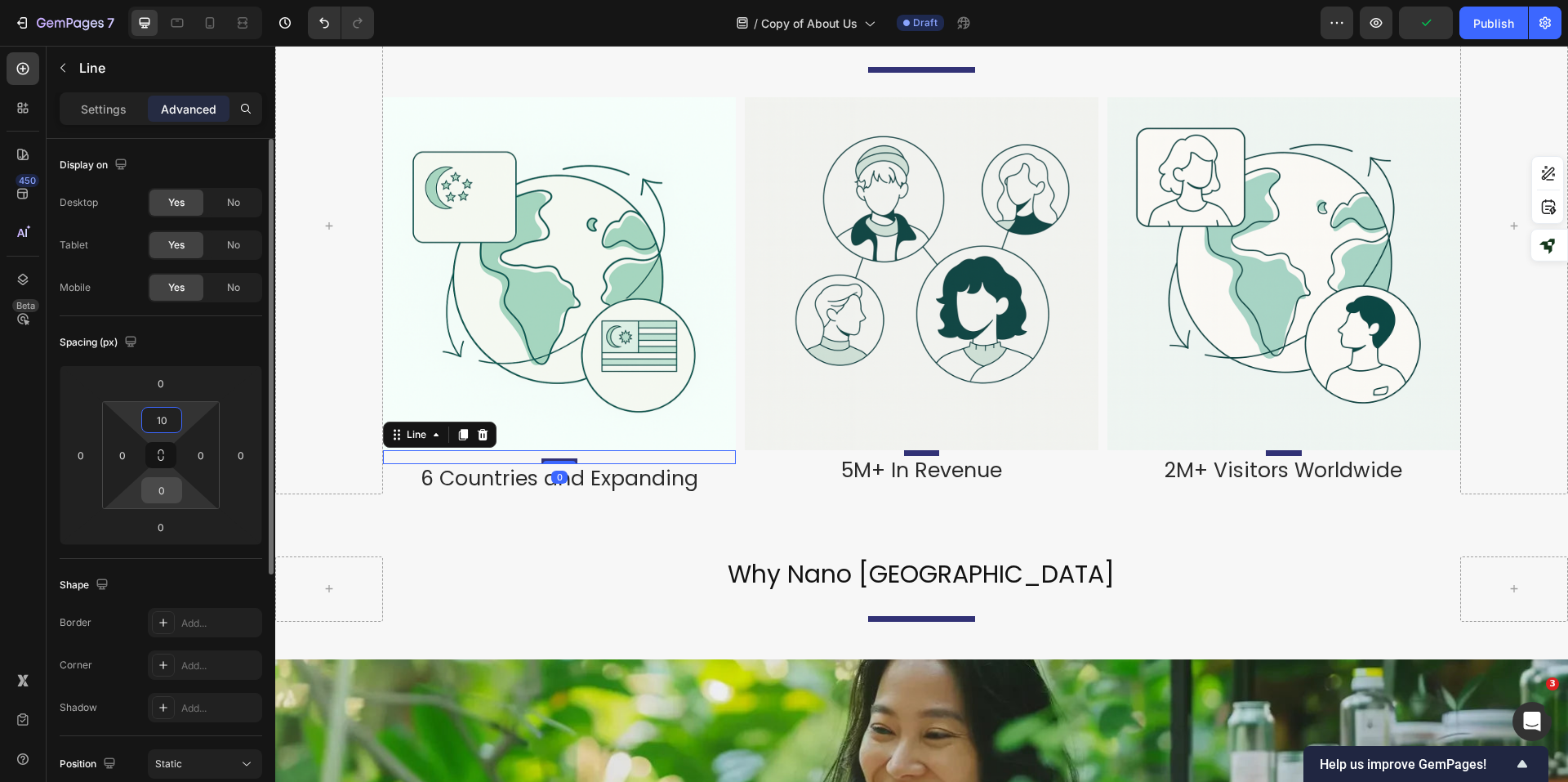
type input "10"
click at [168, 489] on input "0" at bounding box center [162, 490] width 33 height 25
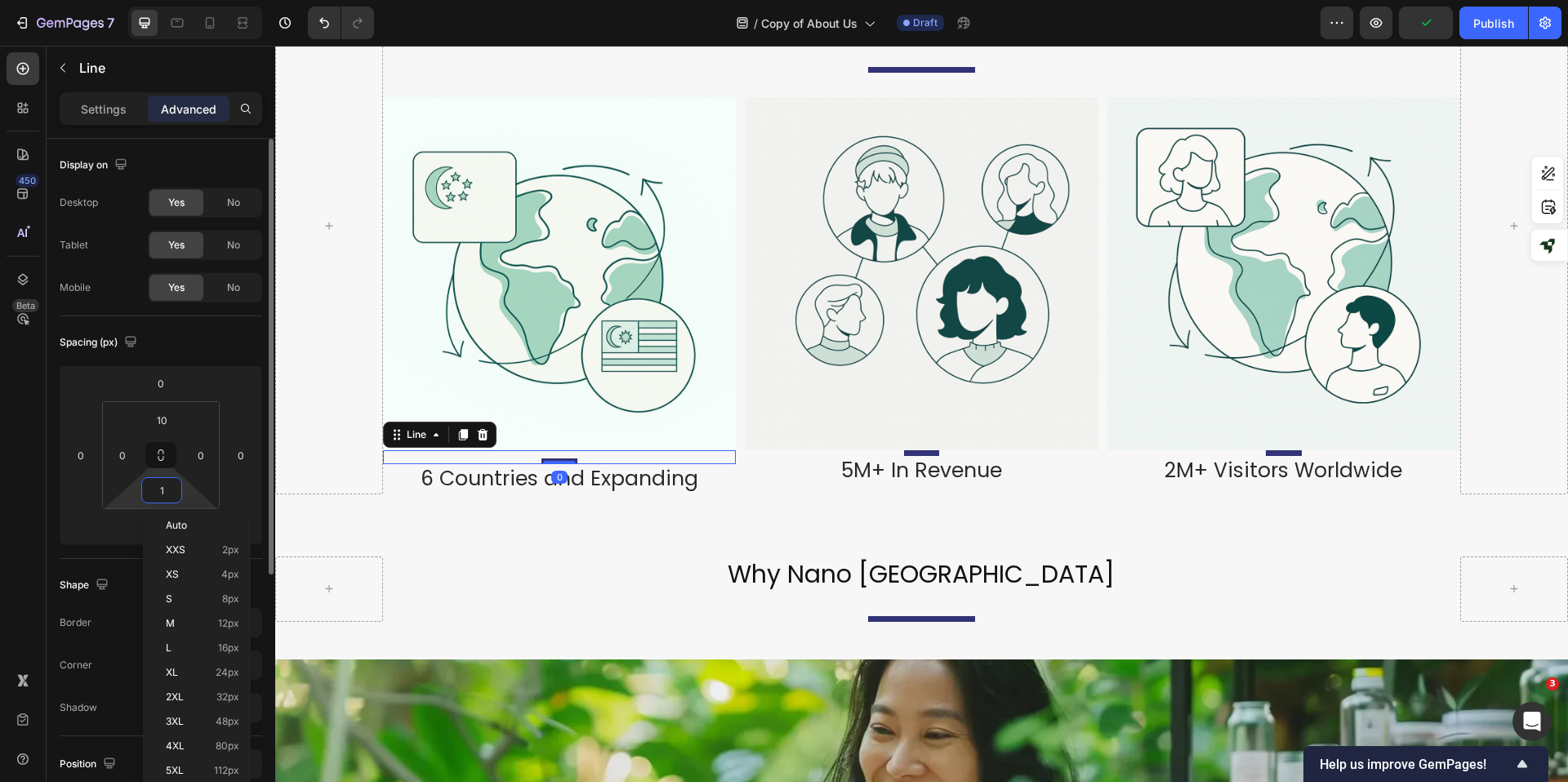
scroll to position [1641, 0]
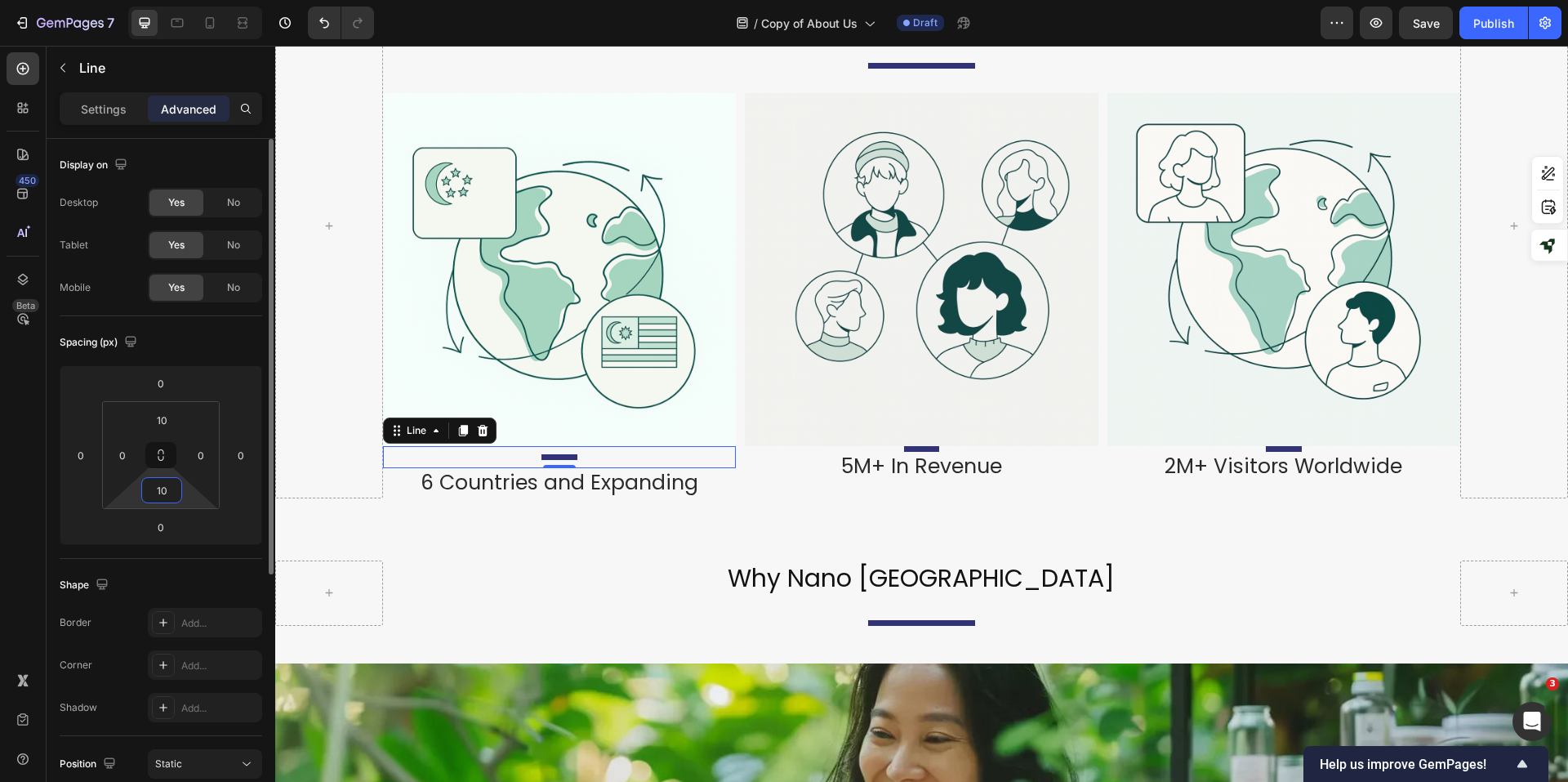
click at [162, 493] on input "10" at bounding box center [162, 490] width 33 height 25
type input "0"
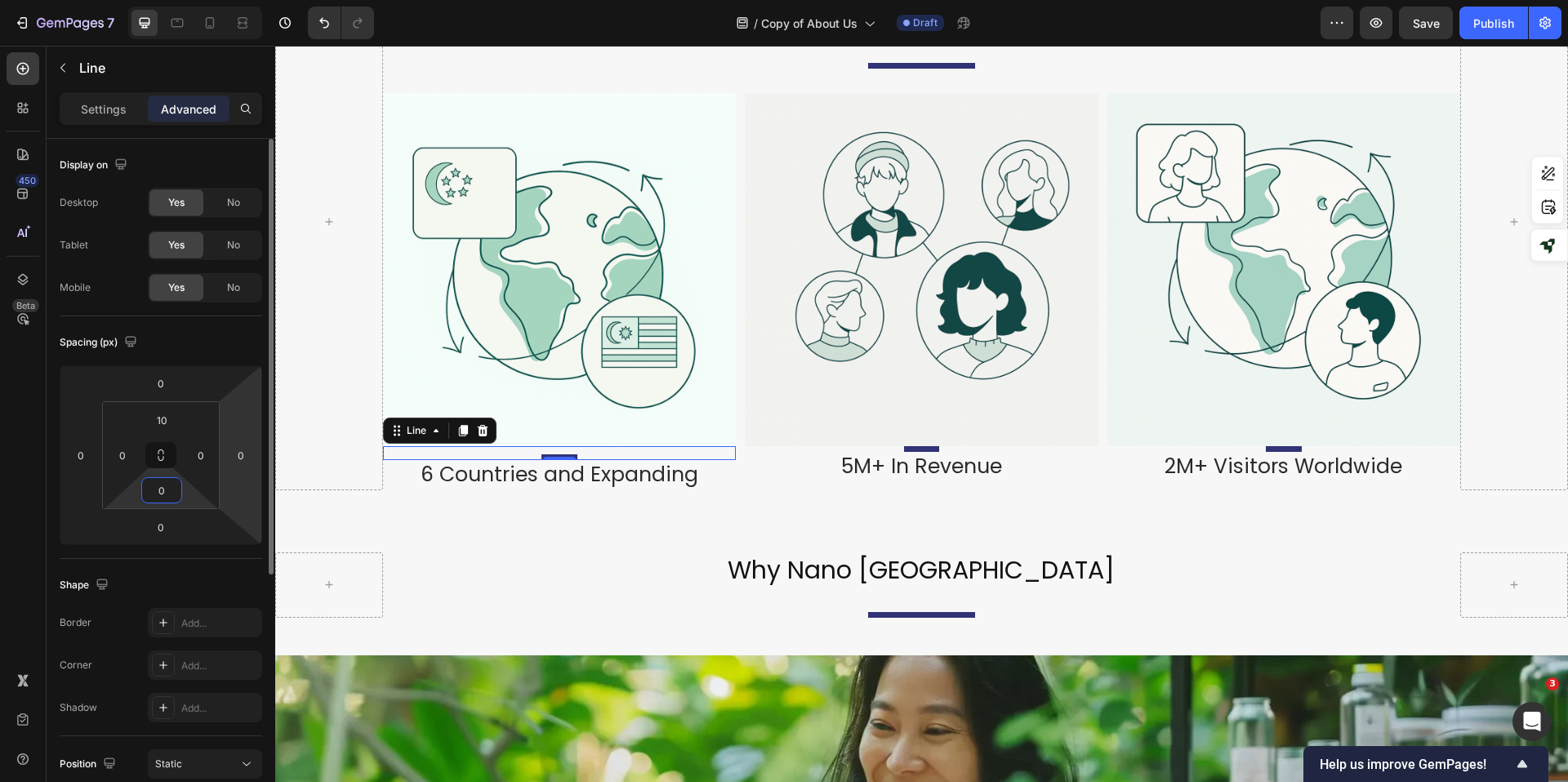
scroll to position [1638, 0]
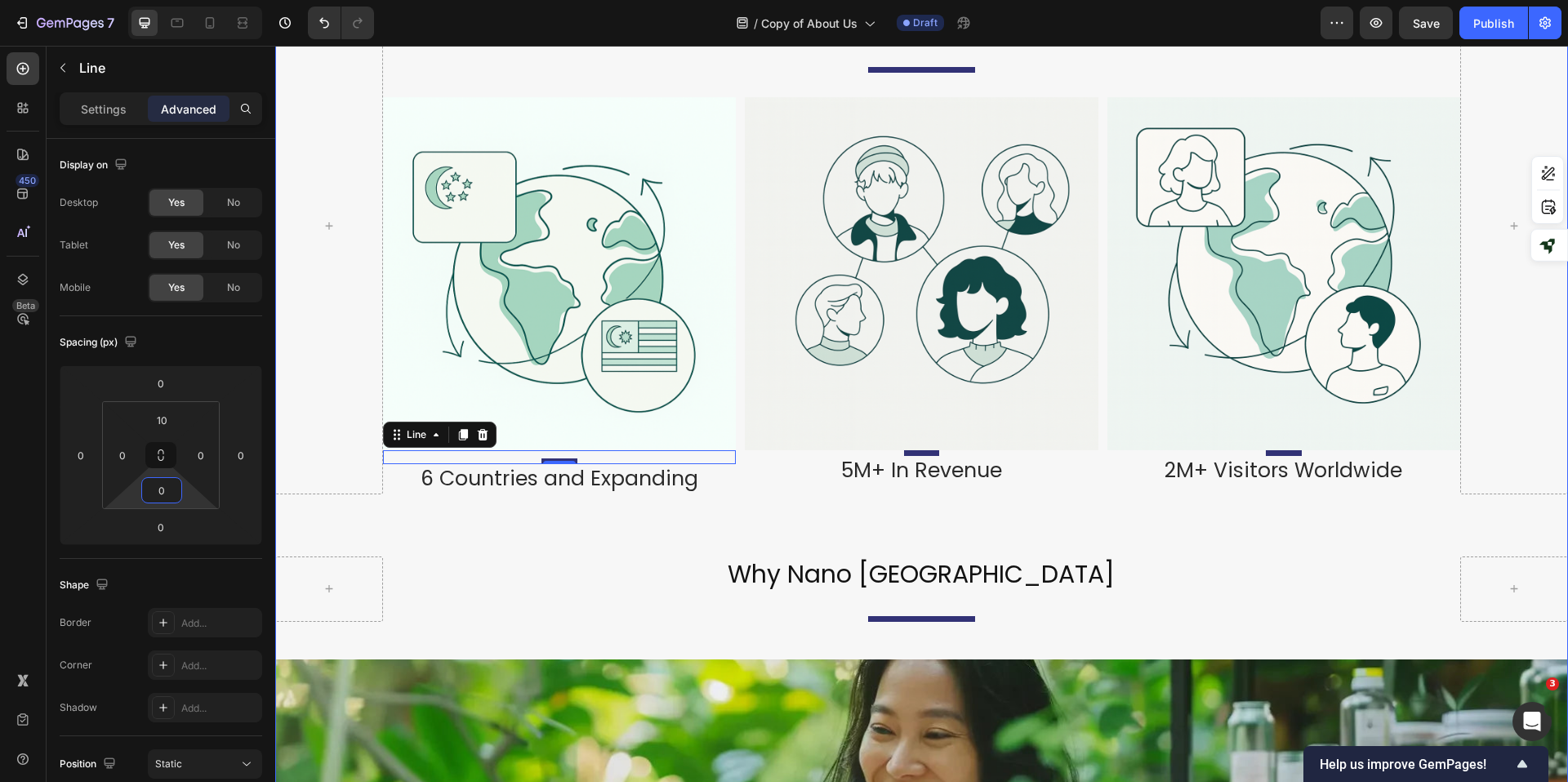
click at [814, 525] on div "Image Nano Wellness Sdn Bhd Heading Title Line Incorporated in [DATE], Nano Wel…" at bounding box center [921, 575] width 1293 height 4006
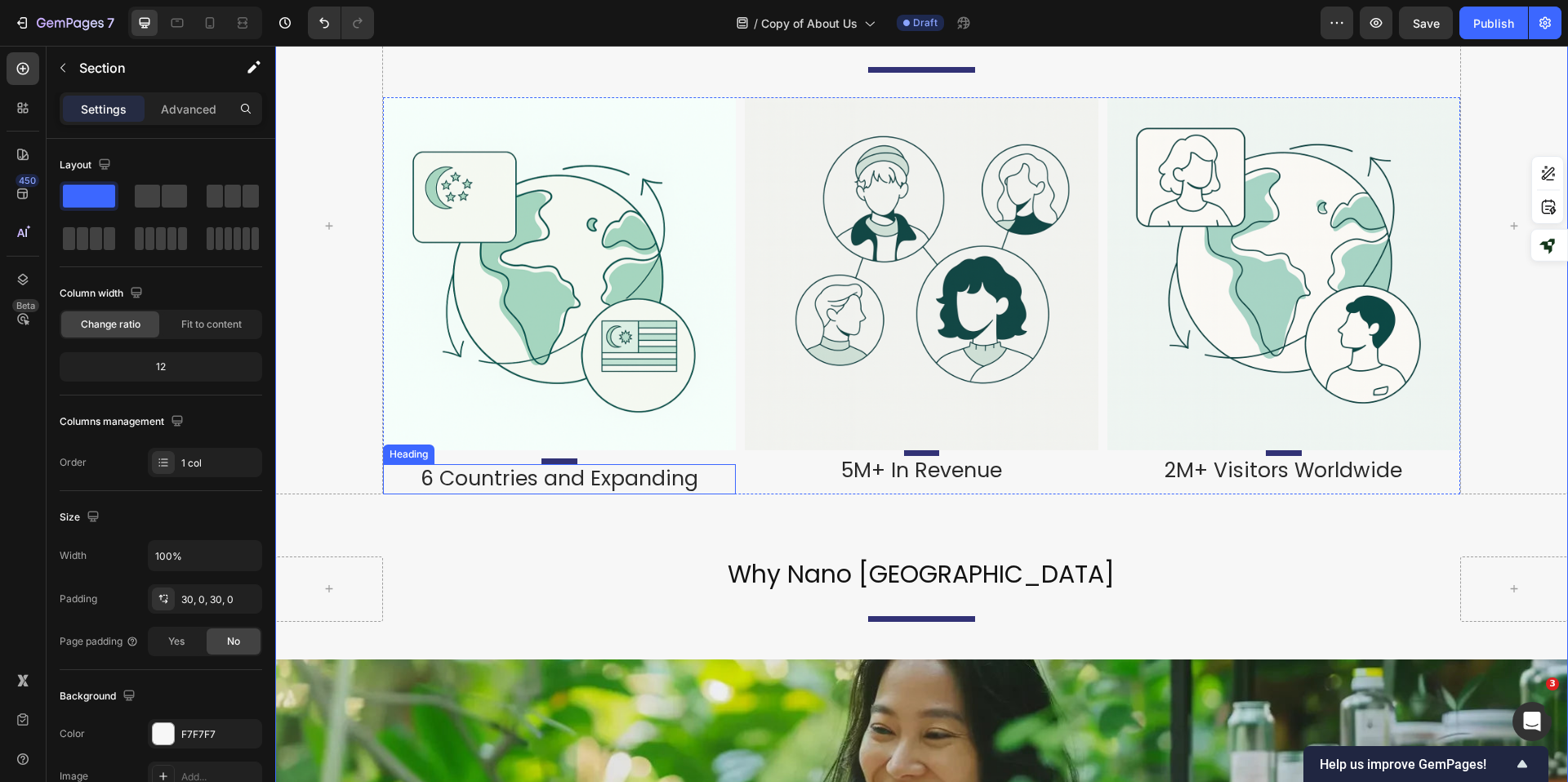
click at [575, 464] on h2 "6 Countries and Expanding" at bounding box center [560, 479] width 353 height 30
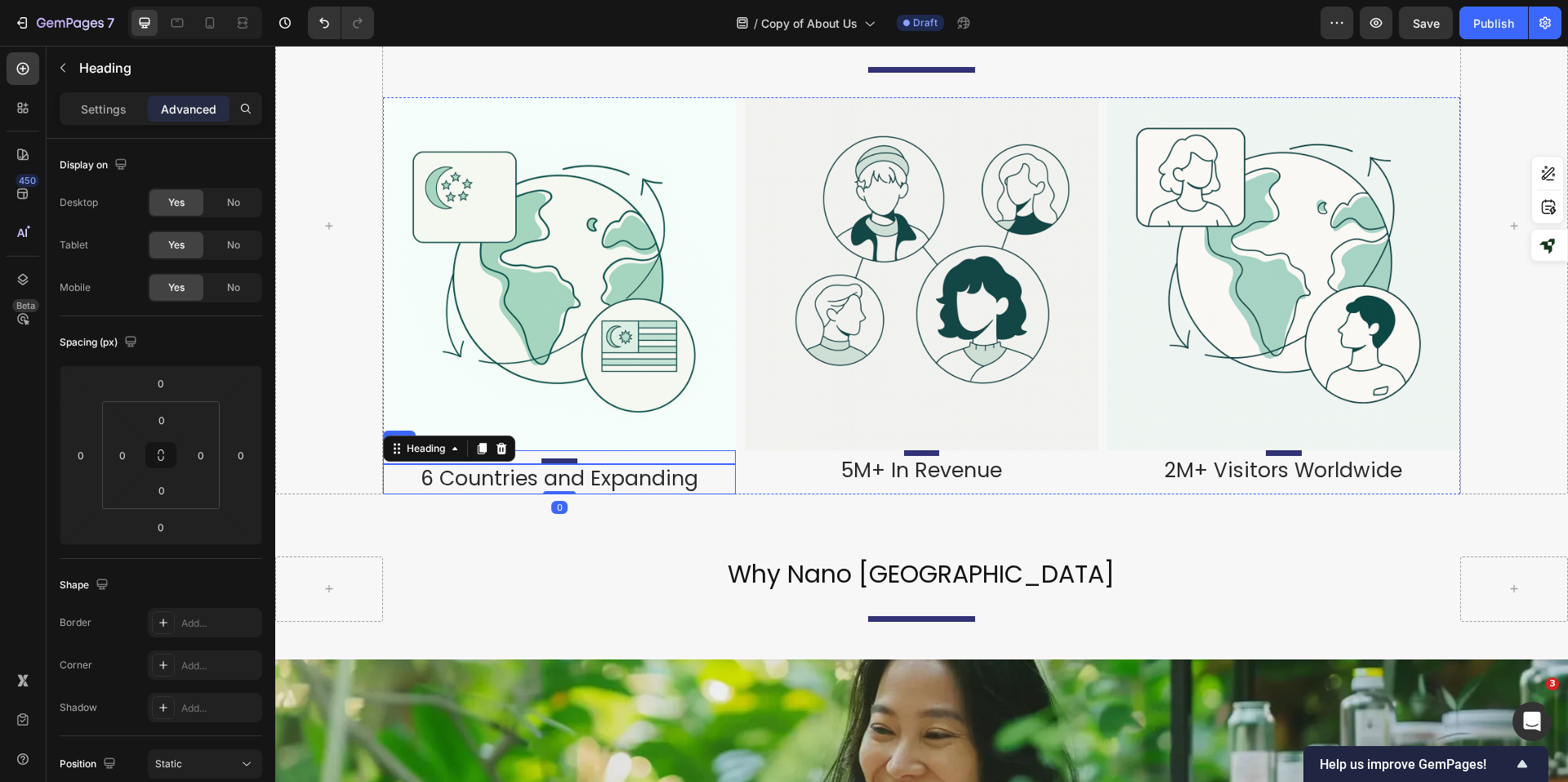
click at [596, 458] on div "Title" at bounding box center [560, 461] width 353 height 5
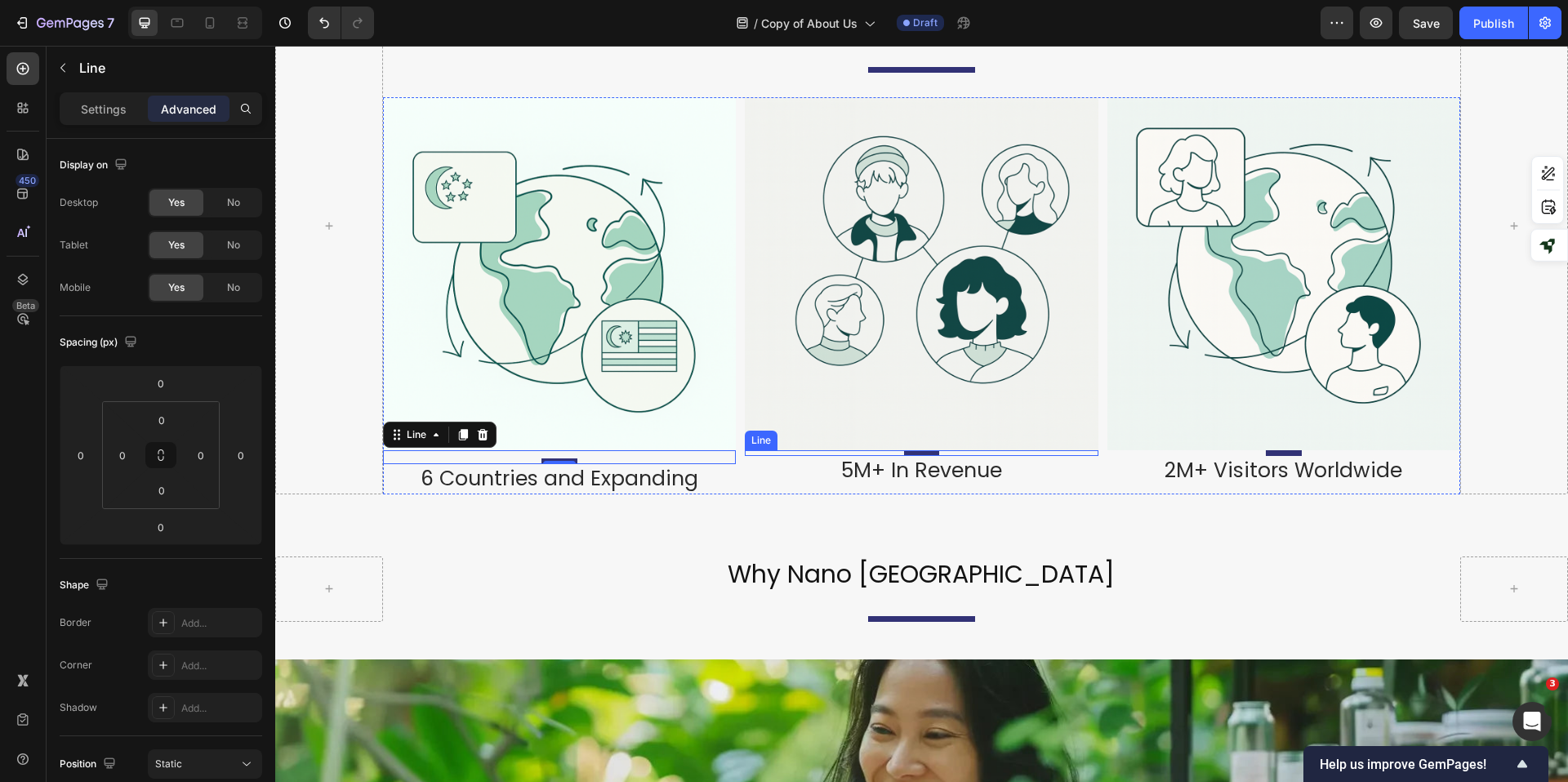
click at [986, 450] on div "Title" at bounding box center [921, 452] width 353 height 5
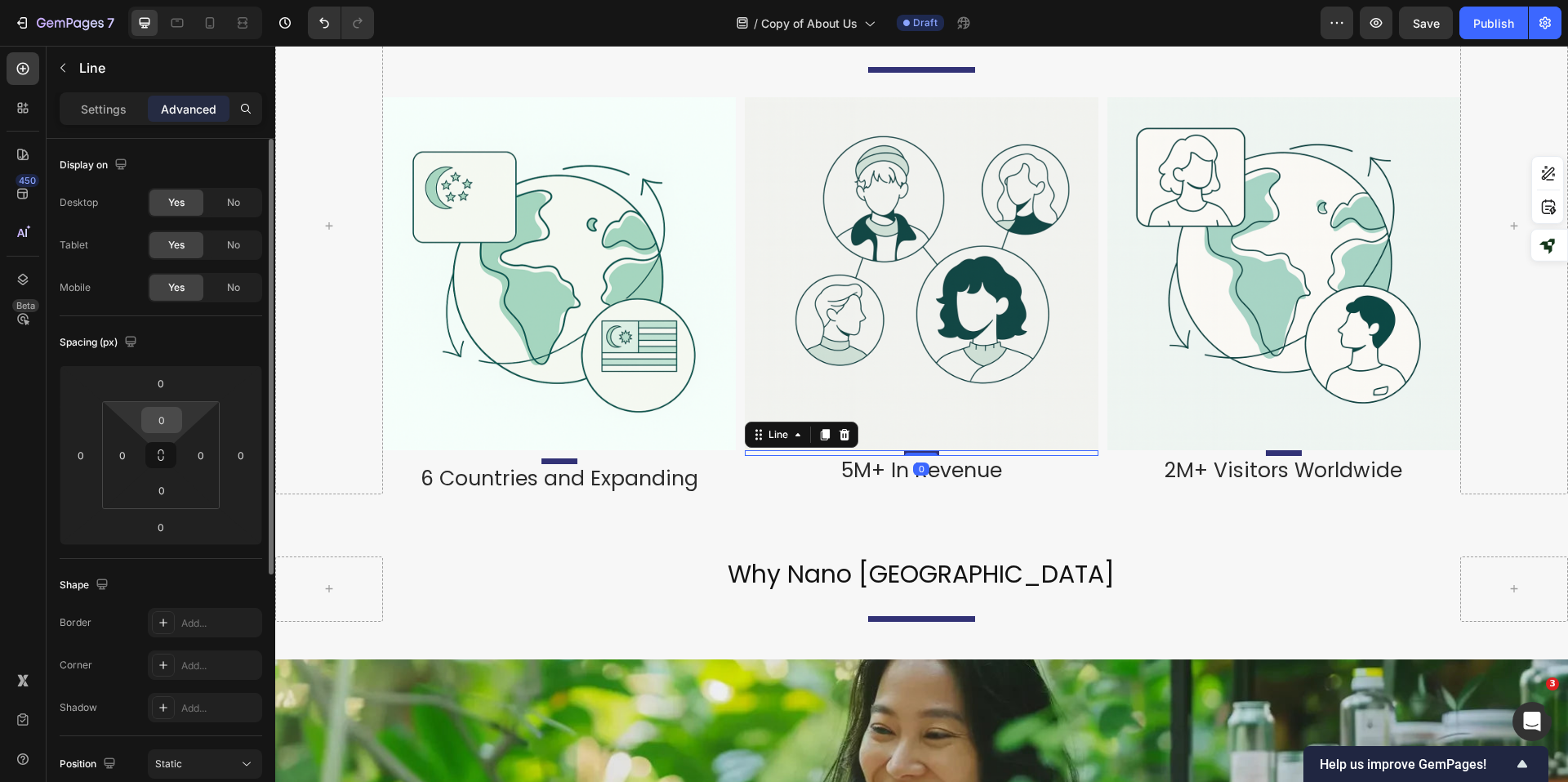
click at [170, 413] on input "0" at bounding box center [162, 420] width 33 height 25
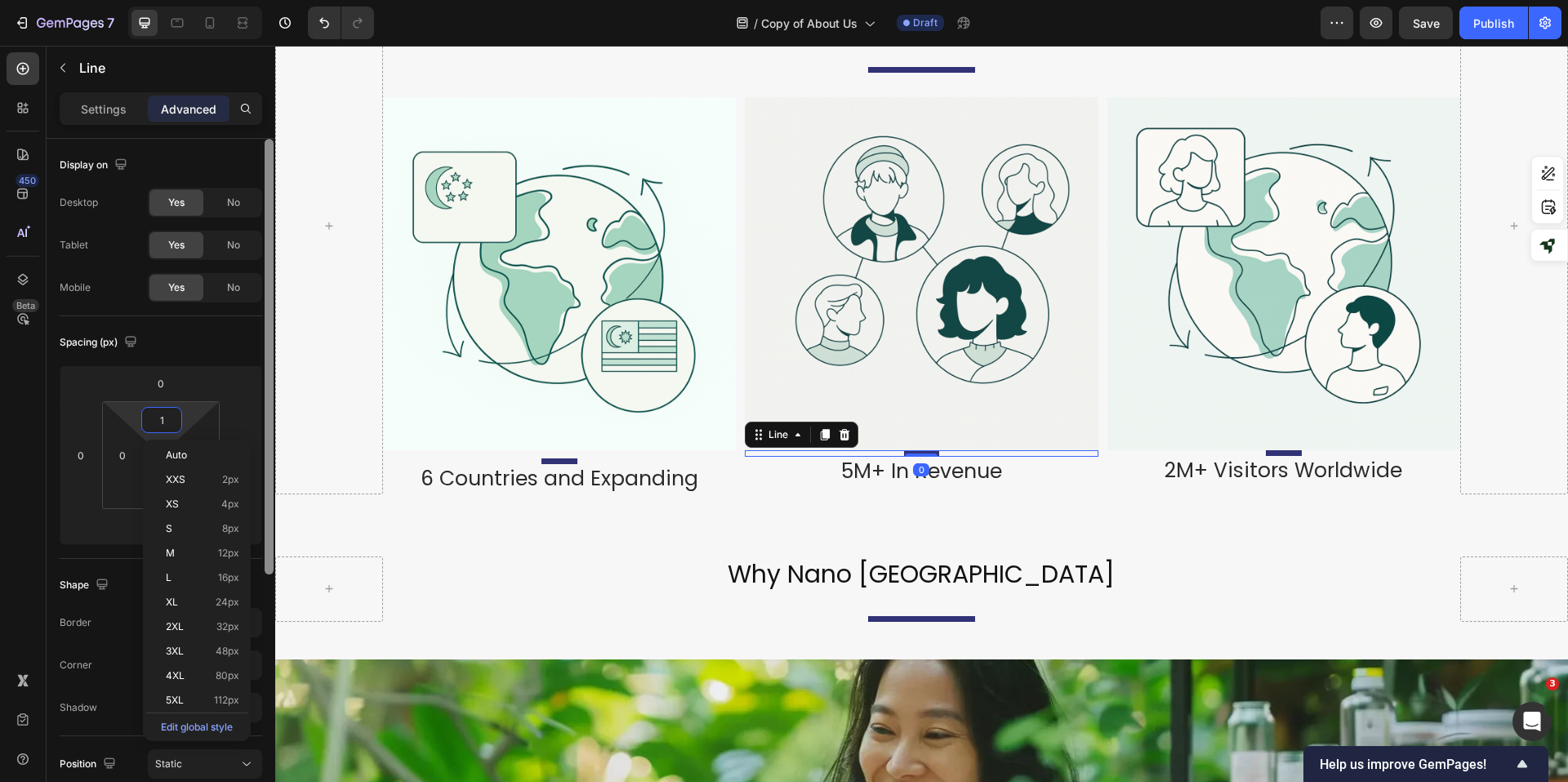
type input "10"
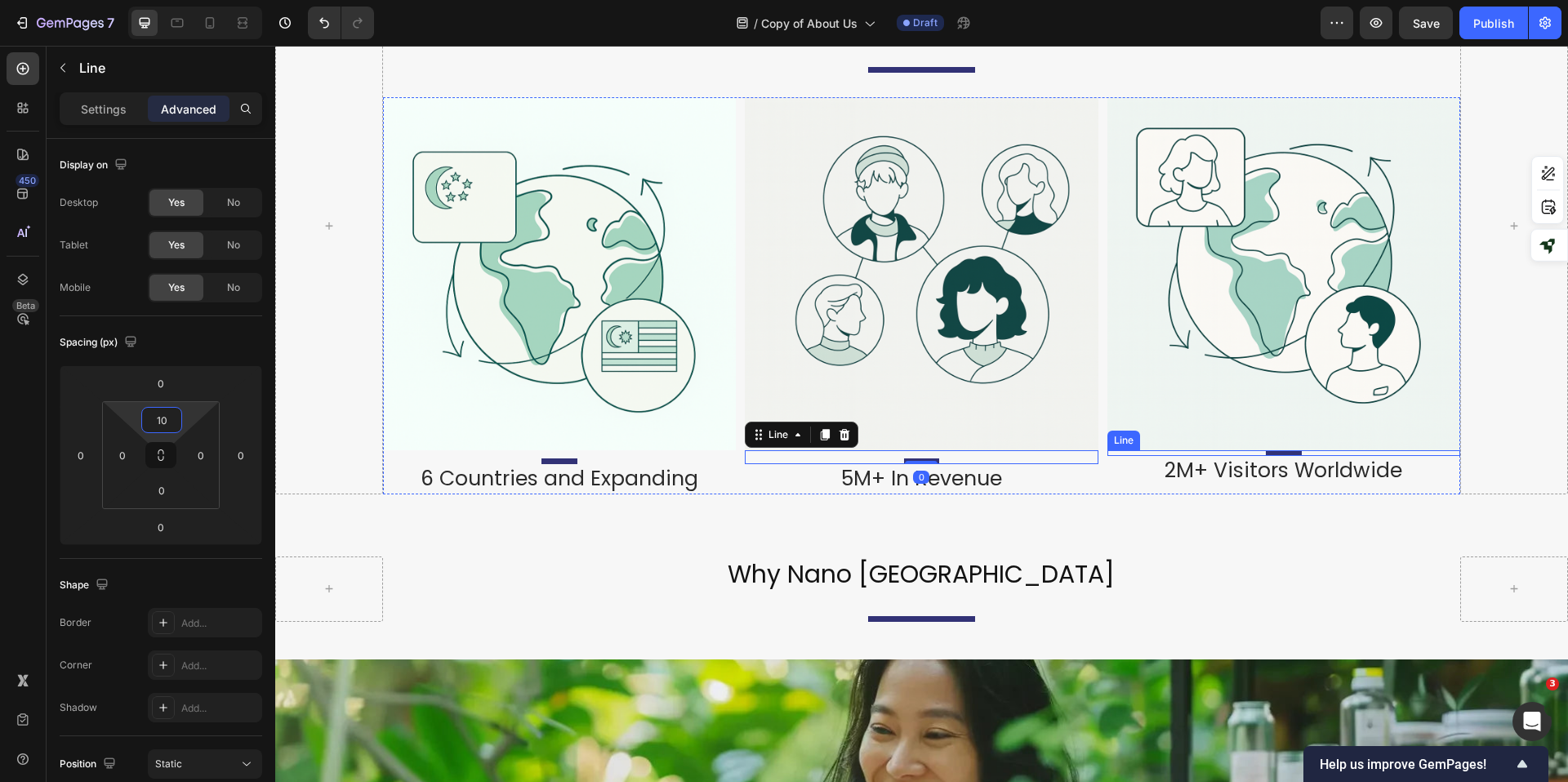
click at [1268, 450] on div at bounding box center [1284, 452] width 36 height 5
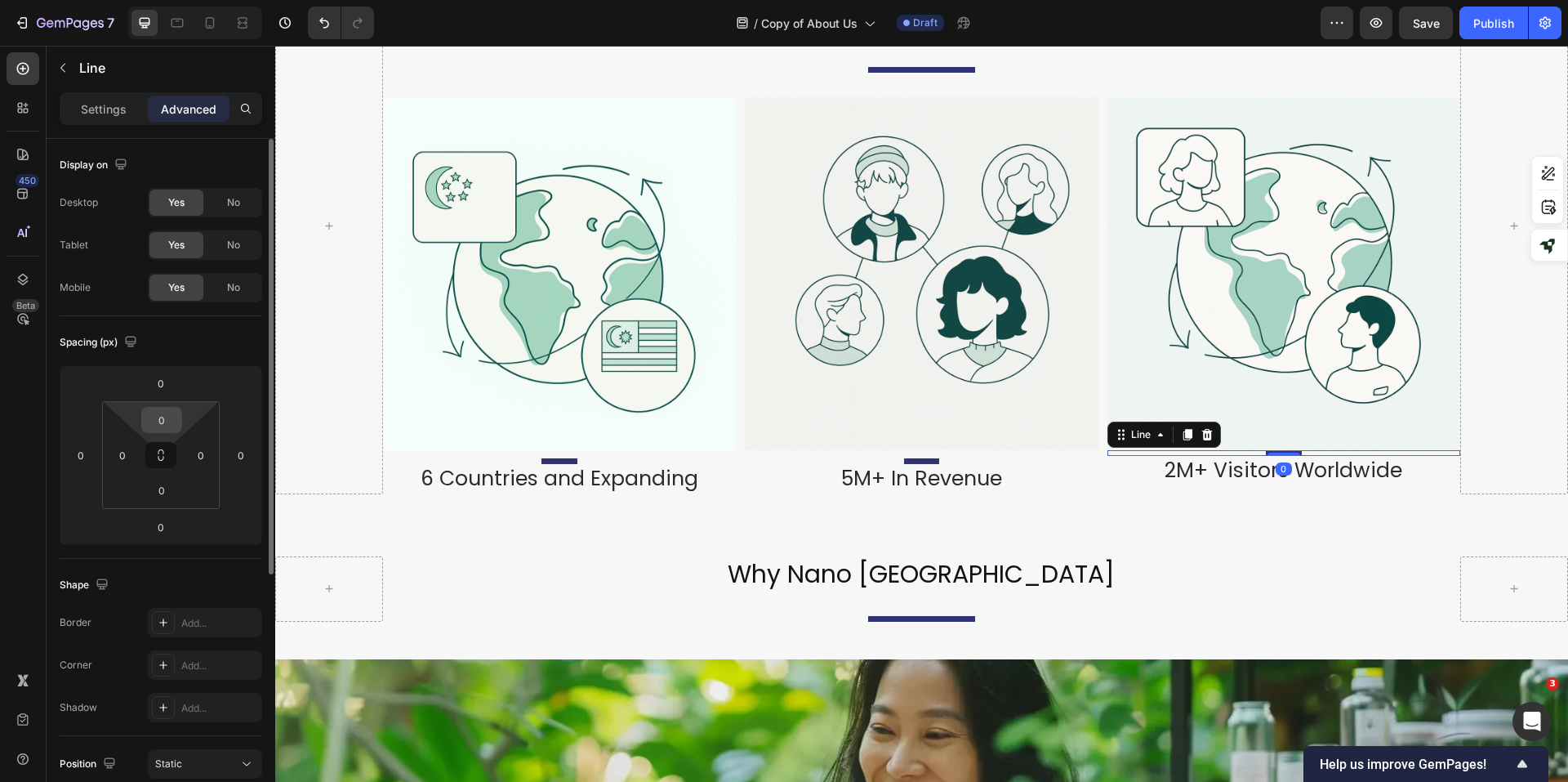
click at [163, 421] on input "0" at bounding box center [162, 420] width 33 height 25
type input "10"
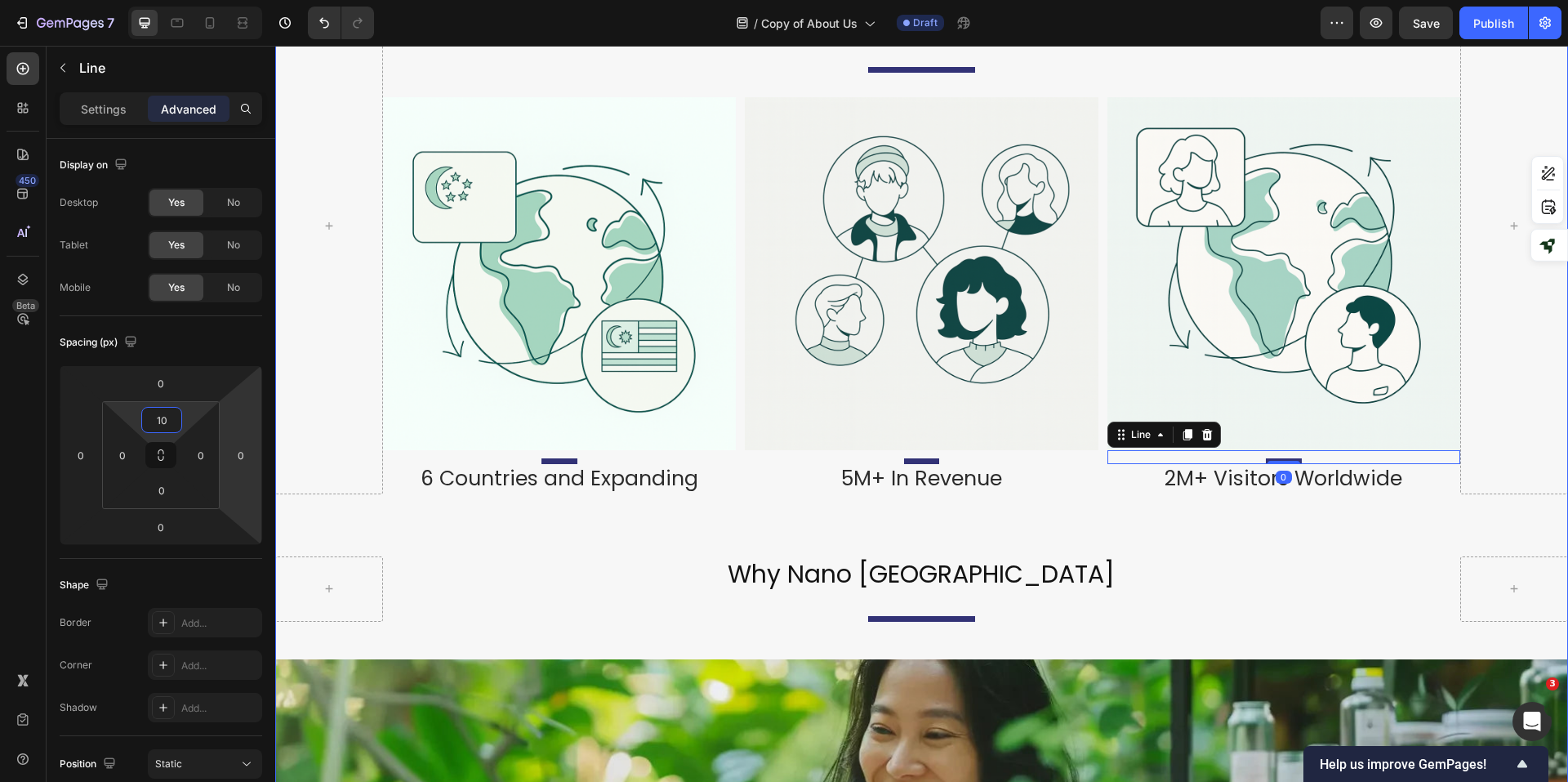
click at [1096, 481] on div "Image Nano Wellness Sdn Bhd Heading Title Line Incorporated in [DATE], Nano Wel…" at bounding box center [921, 575] width 1293 height 4006
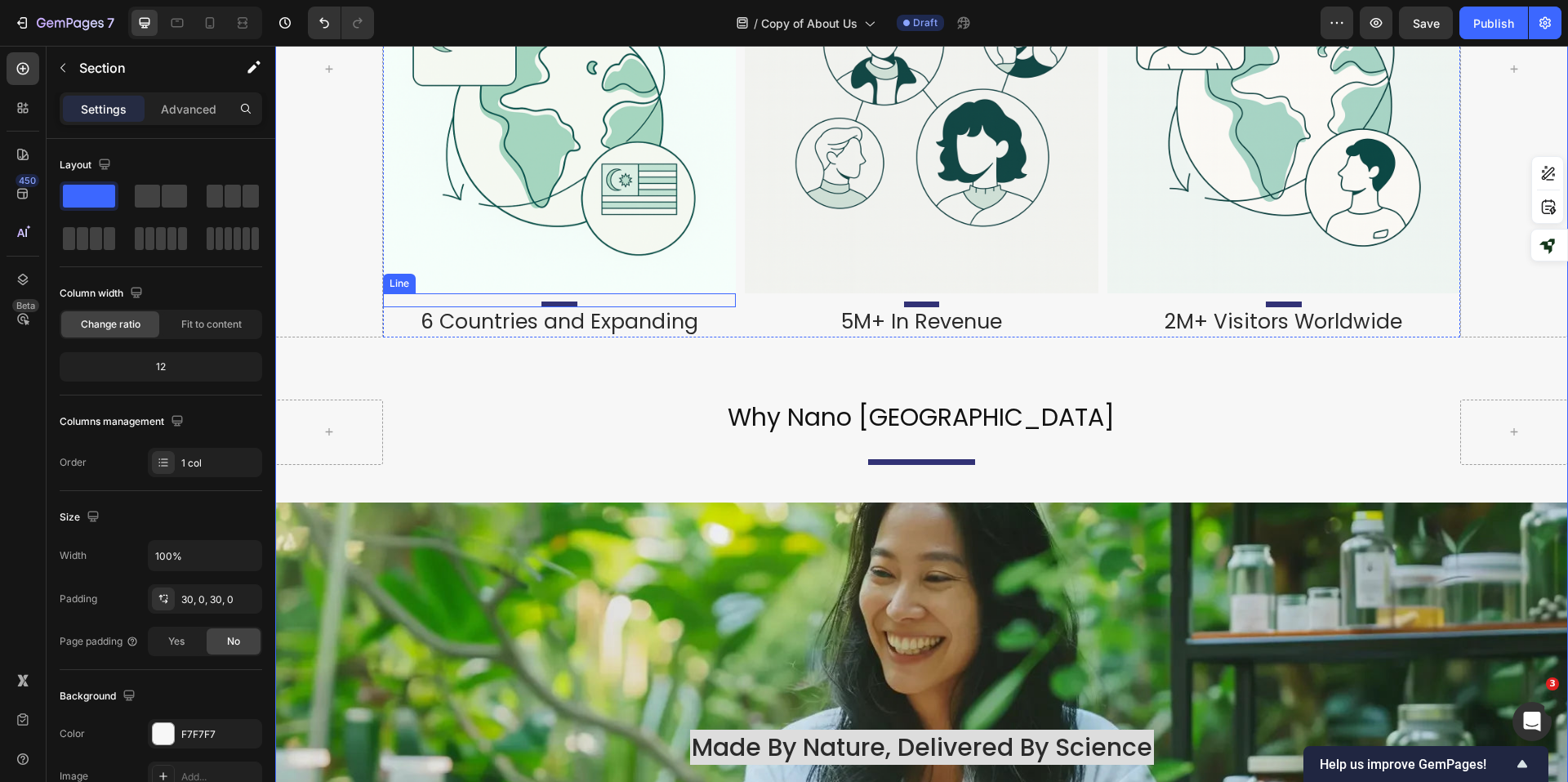
scroll to position [1801, 0]
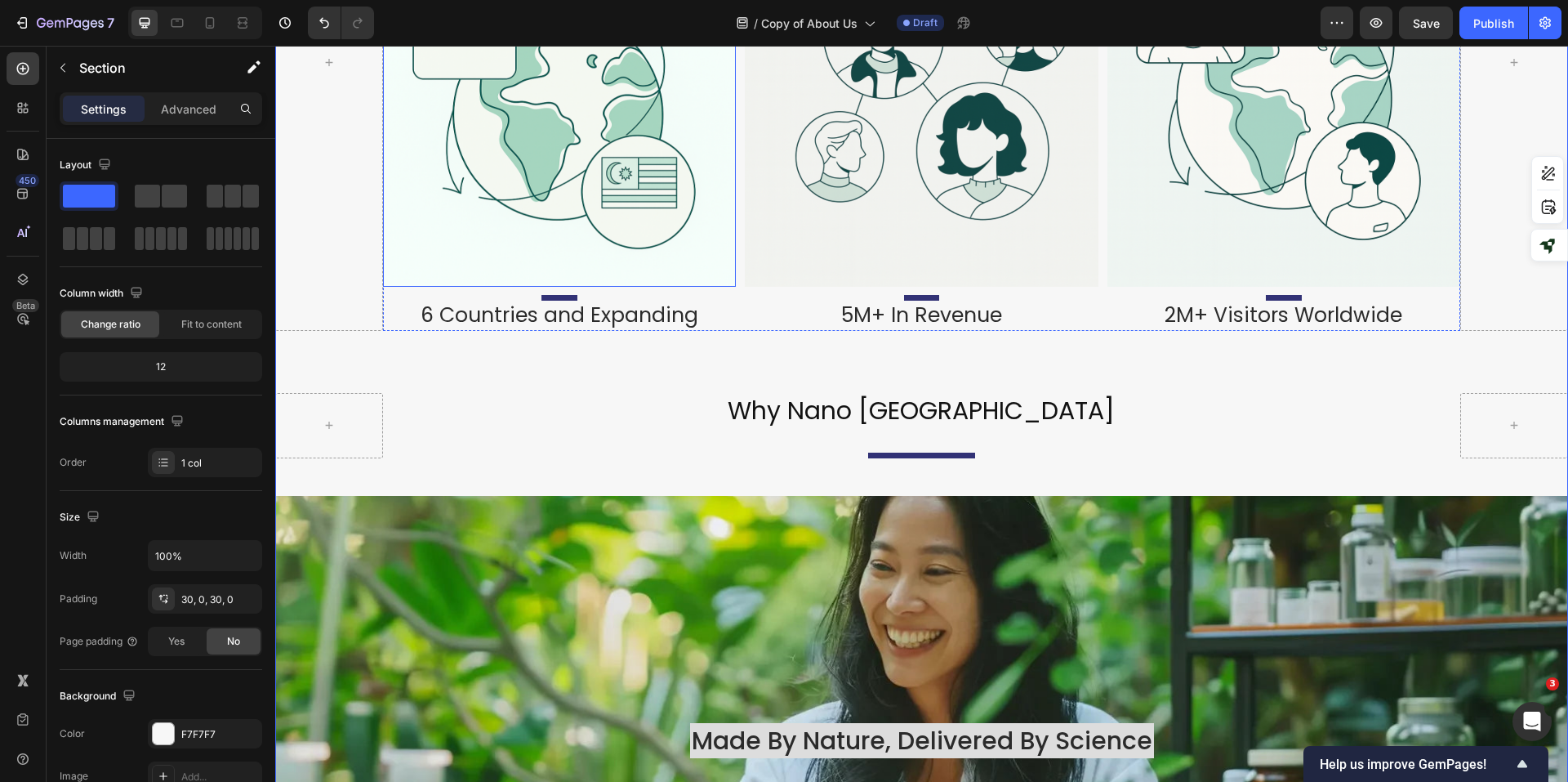
click at [658, 182] on img at bounding box center [560, 110] width 353 height 353
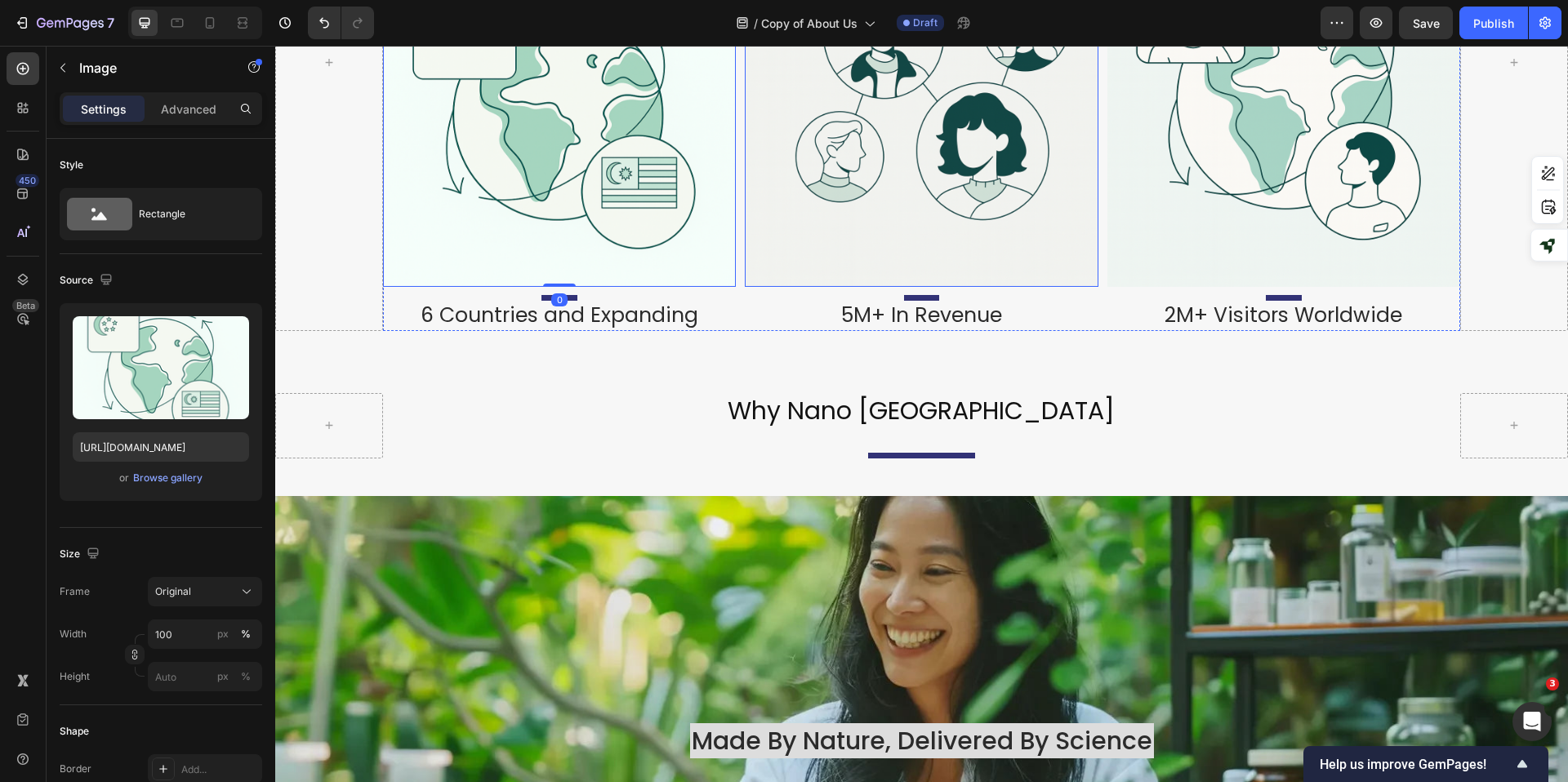
click at [946, 182] on img at bounding box center [921, 110] width 353 height 353
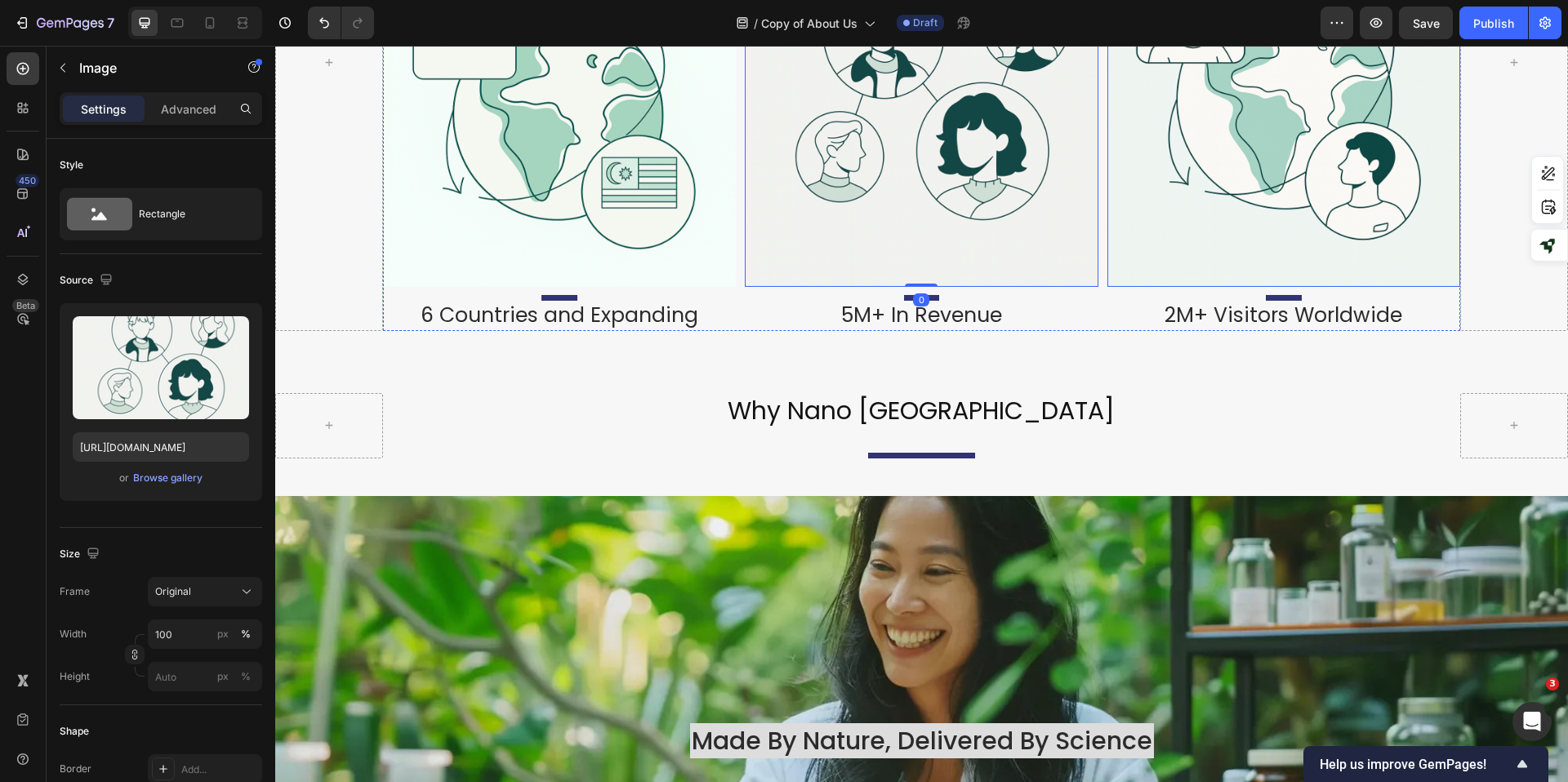
click at [1176, 193] on img at bounding box center [1285, 110] width 353 height 353
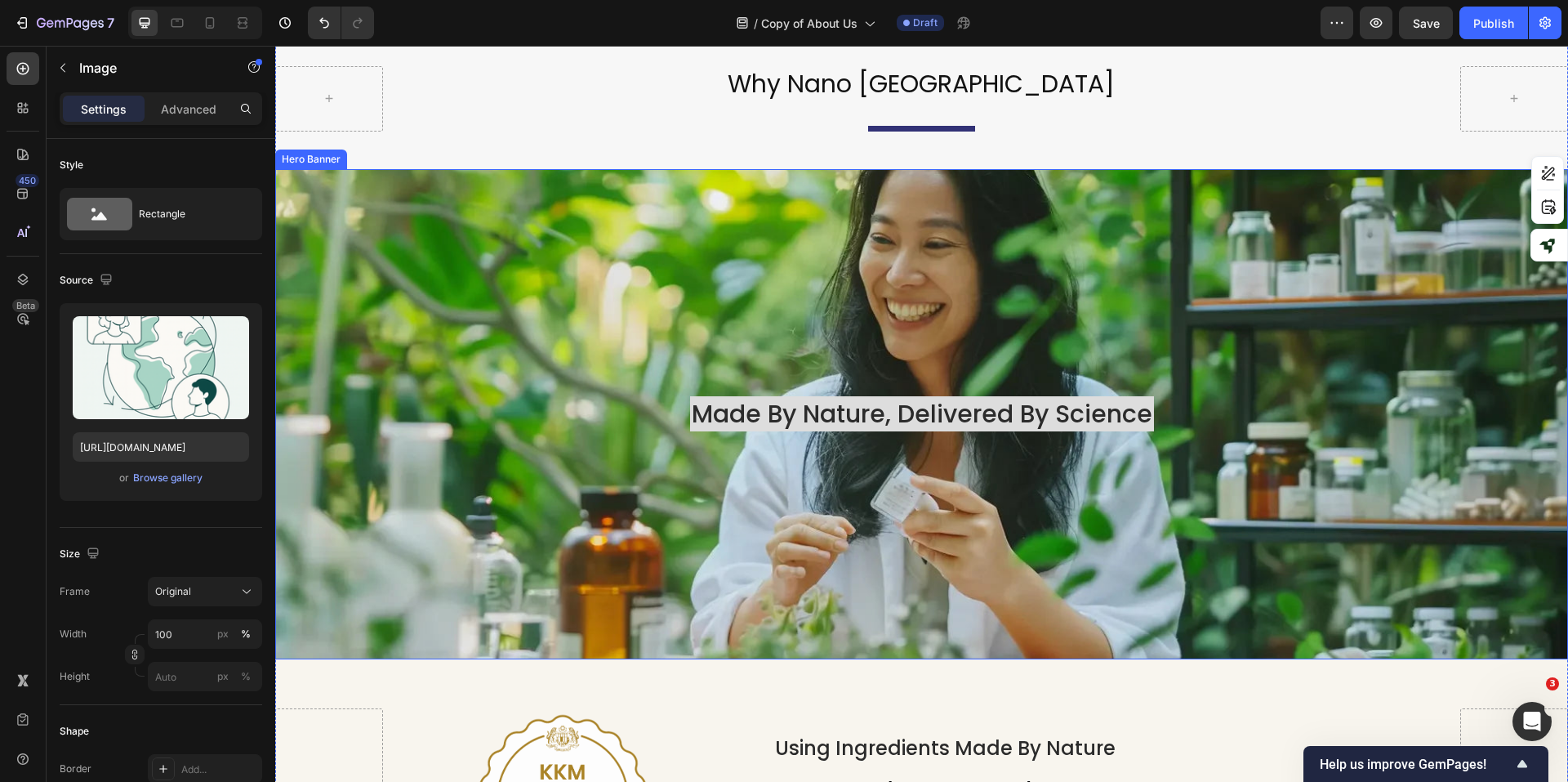
scroll to position [2536, 0]
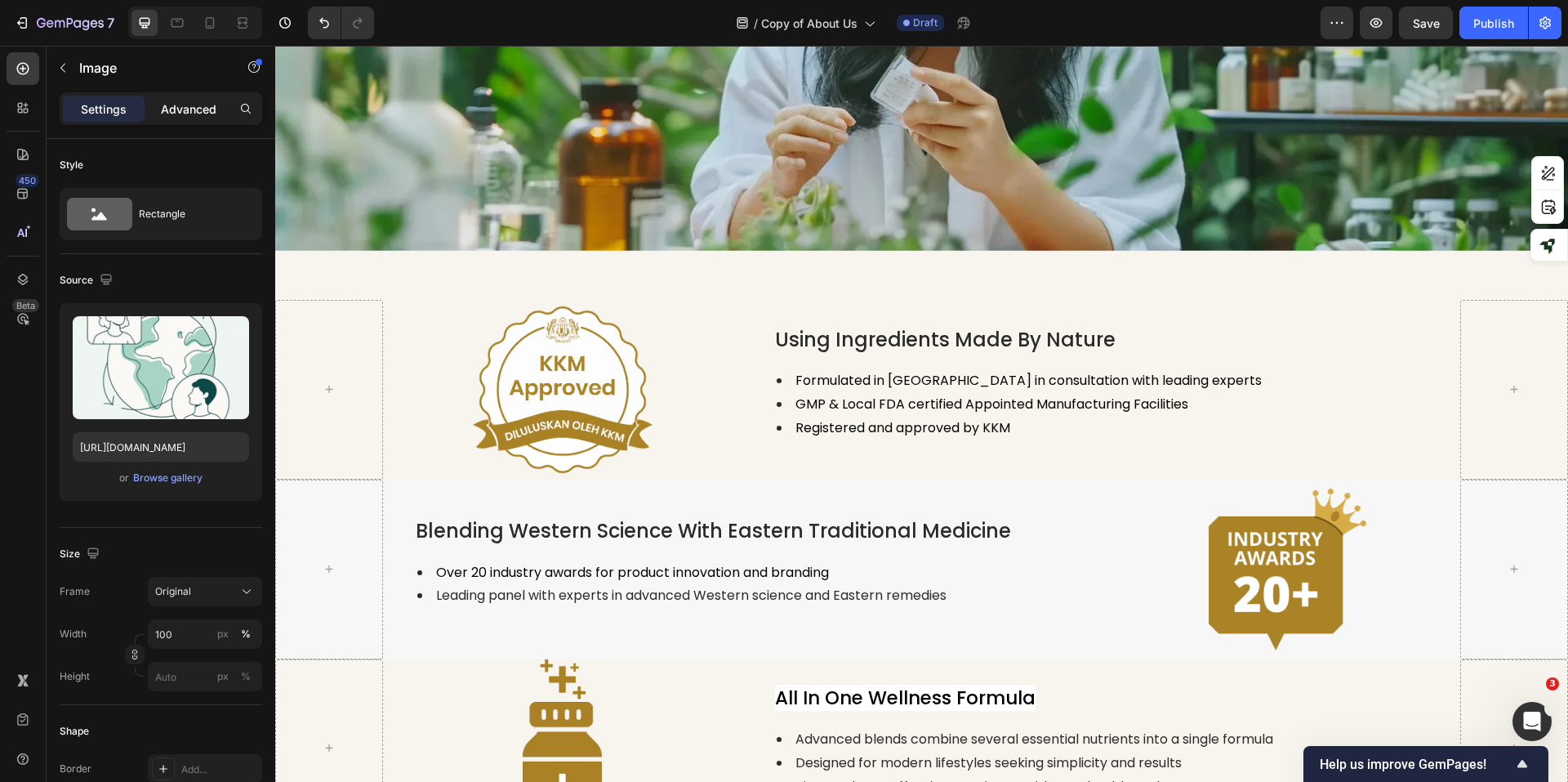
click at [184, 109] on p "Advanced" at bounding box center [188, 108] width 56 height 17
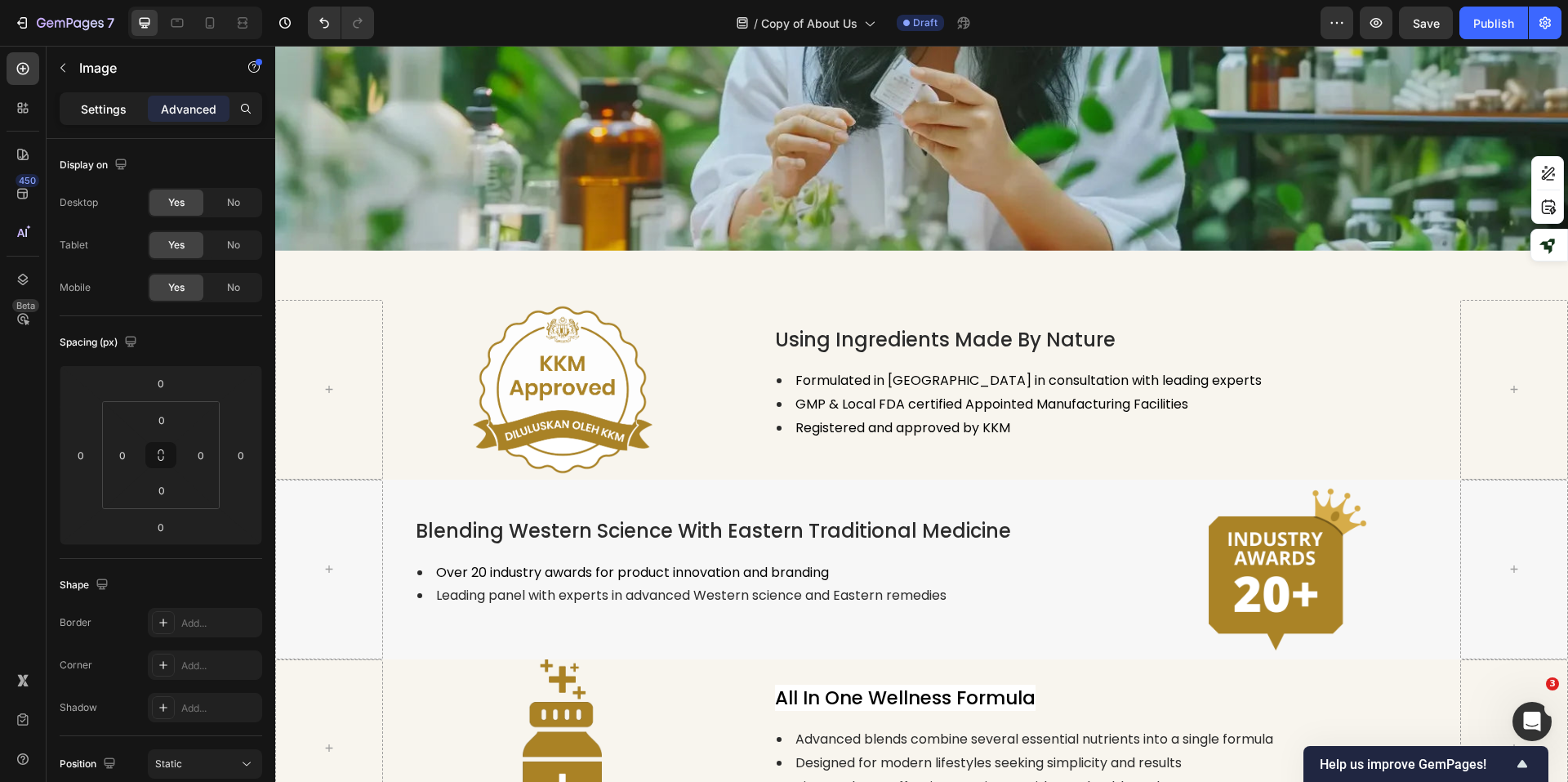
click at [85, 111] on p "Settings" at bounding box center [104, 108] width 46 height 17
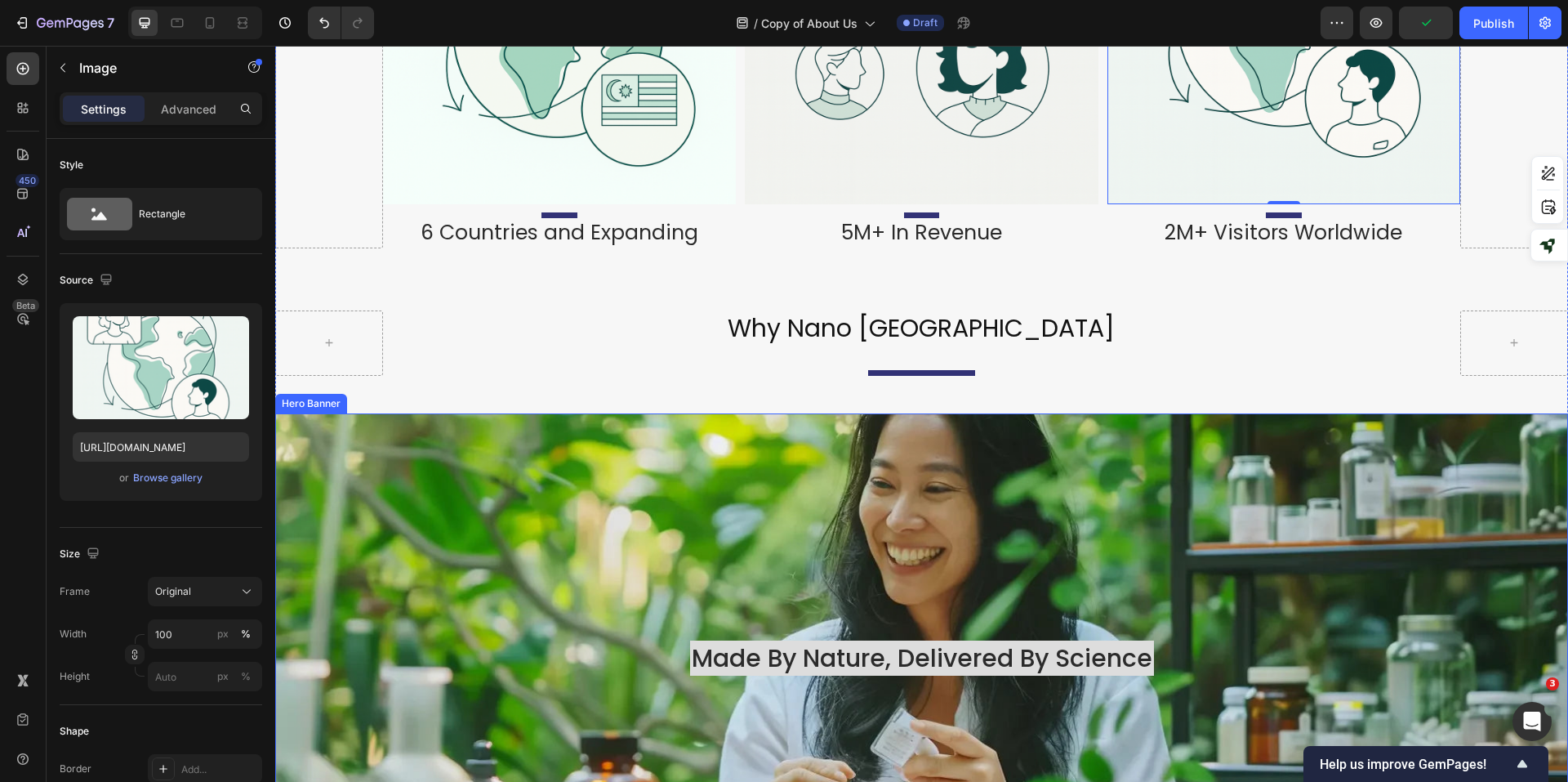
scroll to position [1883, 0]
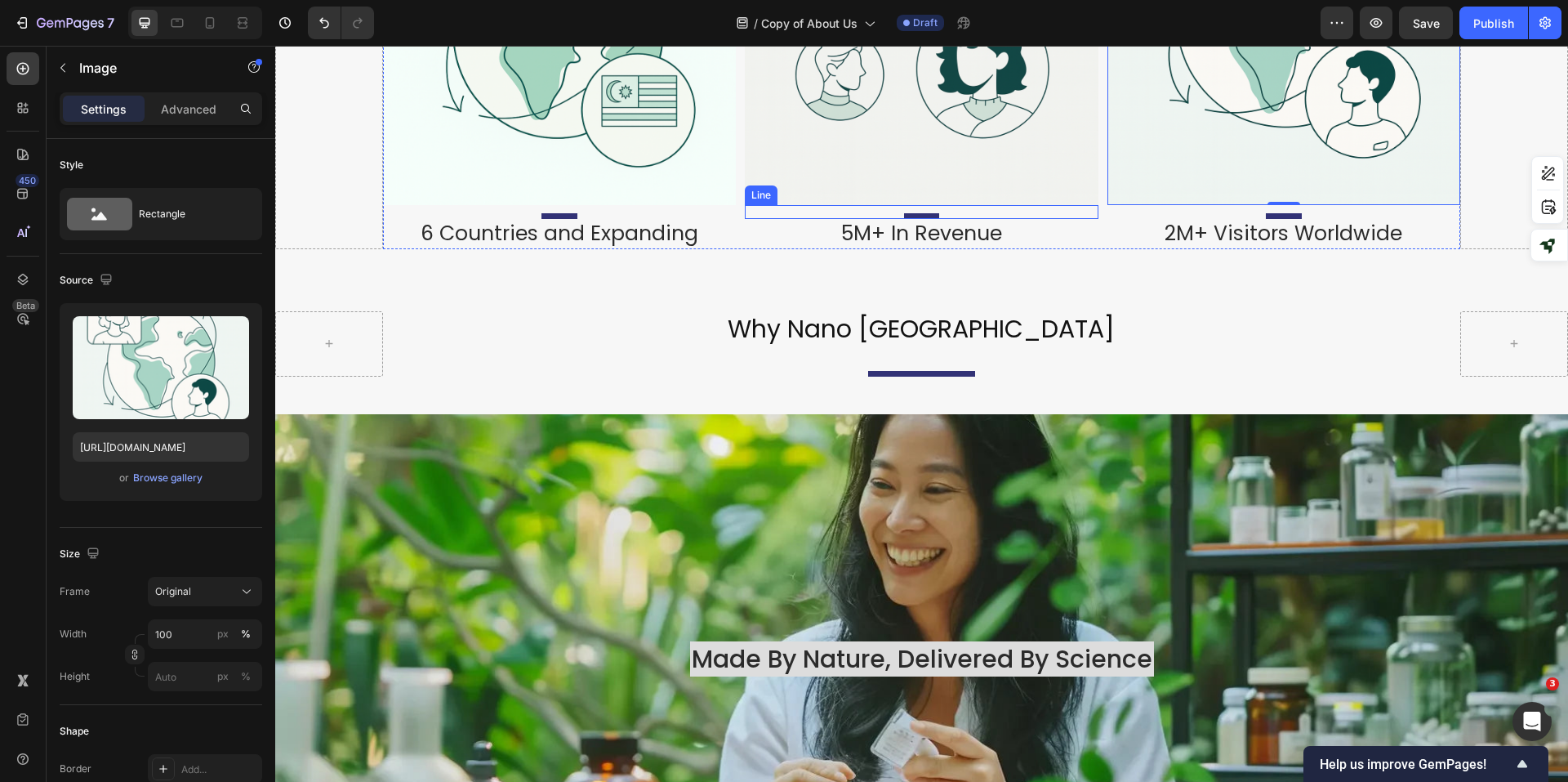
click at [1036, 213] on div "Title" at bounding box center [921, 216] width 353 height 5
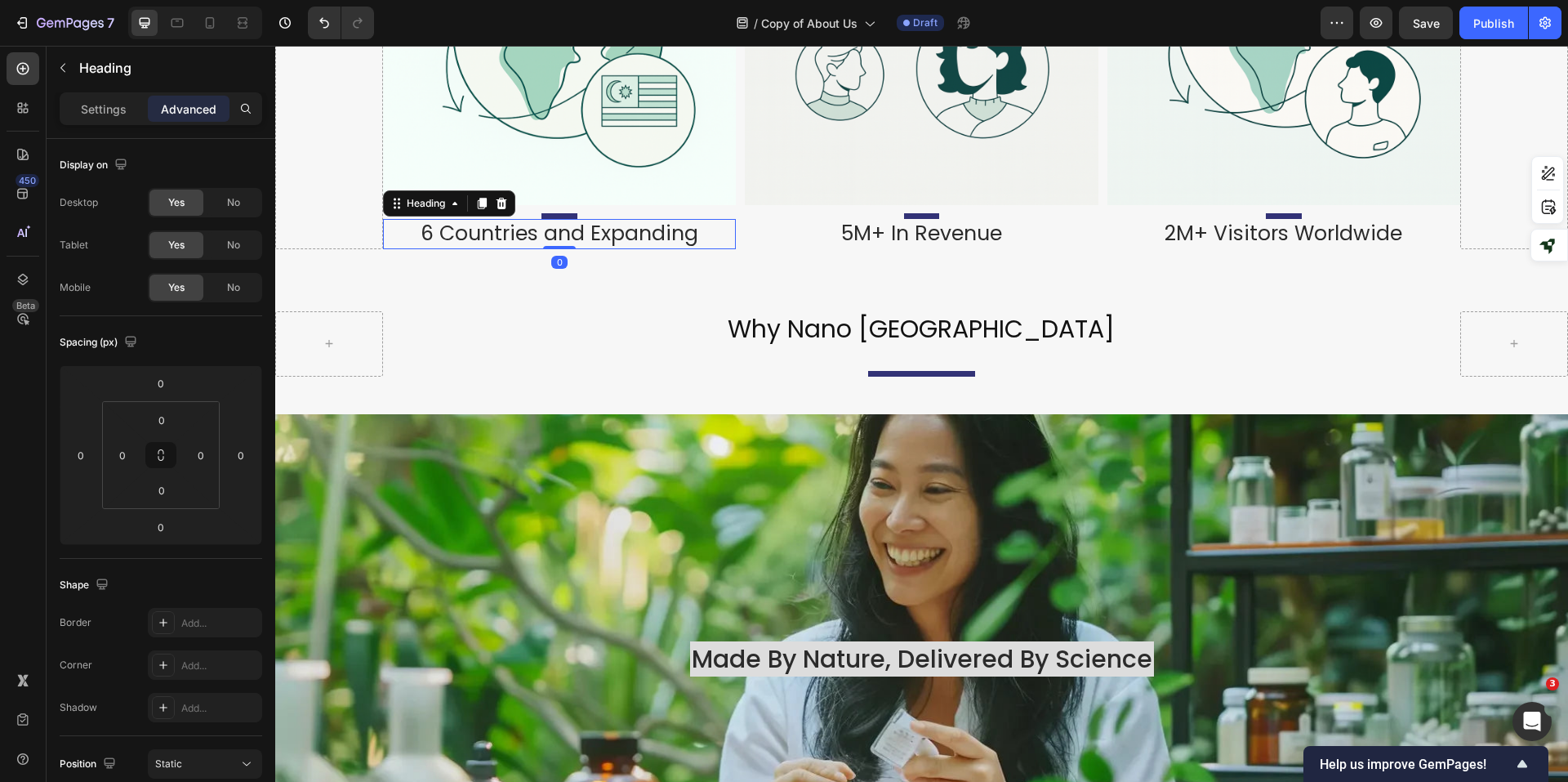
click at [617, 218] on h2 "6 Countries and Expanding" at bounding box center [560, 233] width 353 height 30
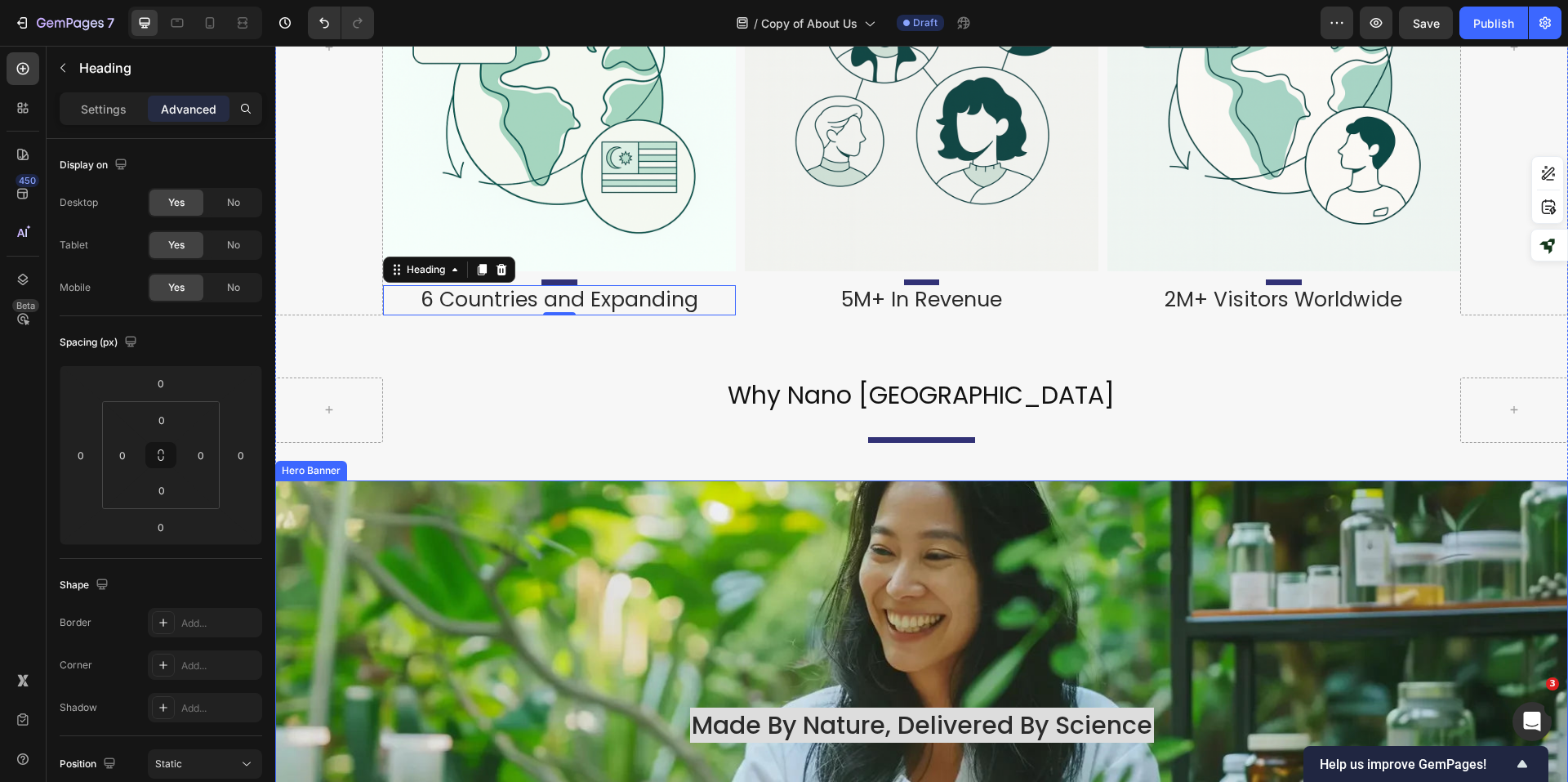
scroll to position [1801, 0]
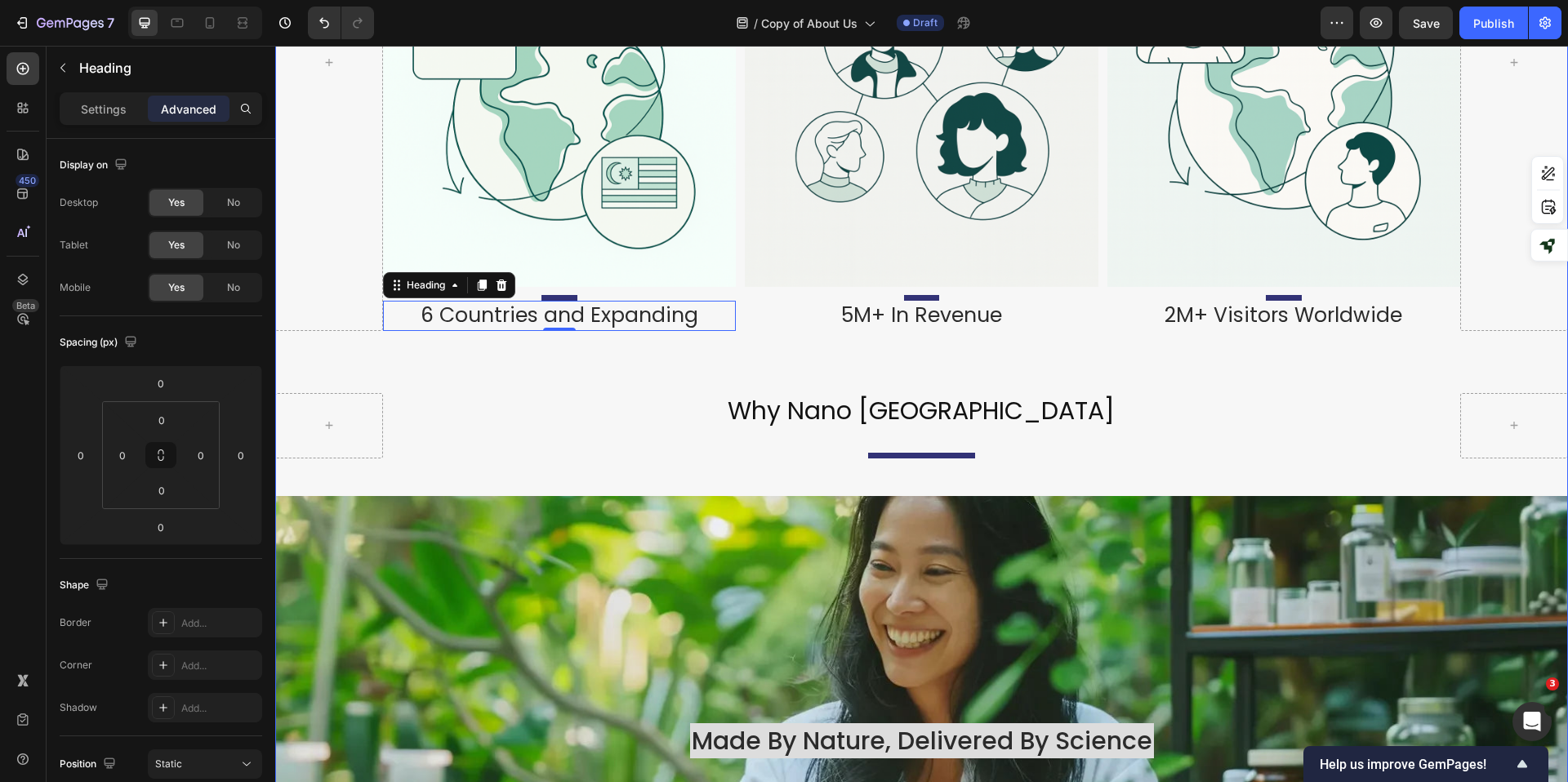
click at [966, 452] on div at bounding box center [922, 455] width 107 height 5
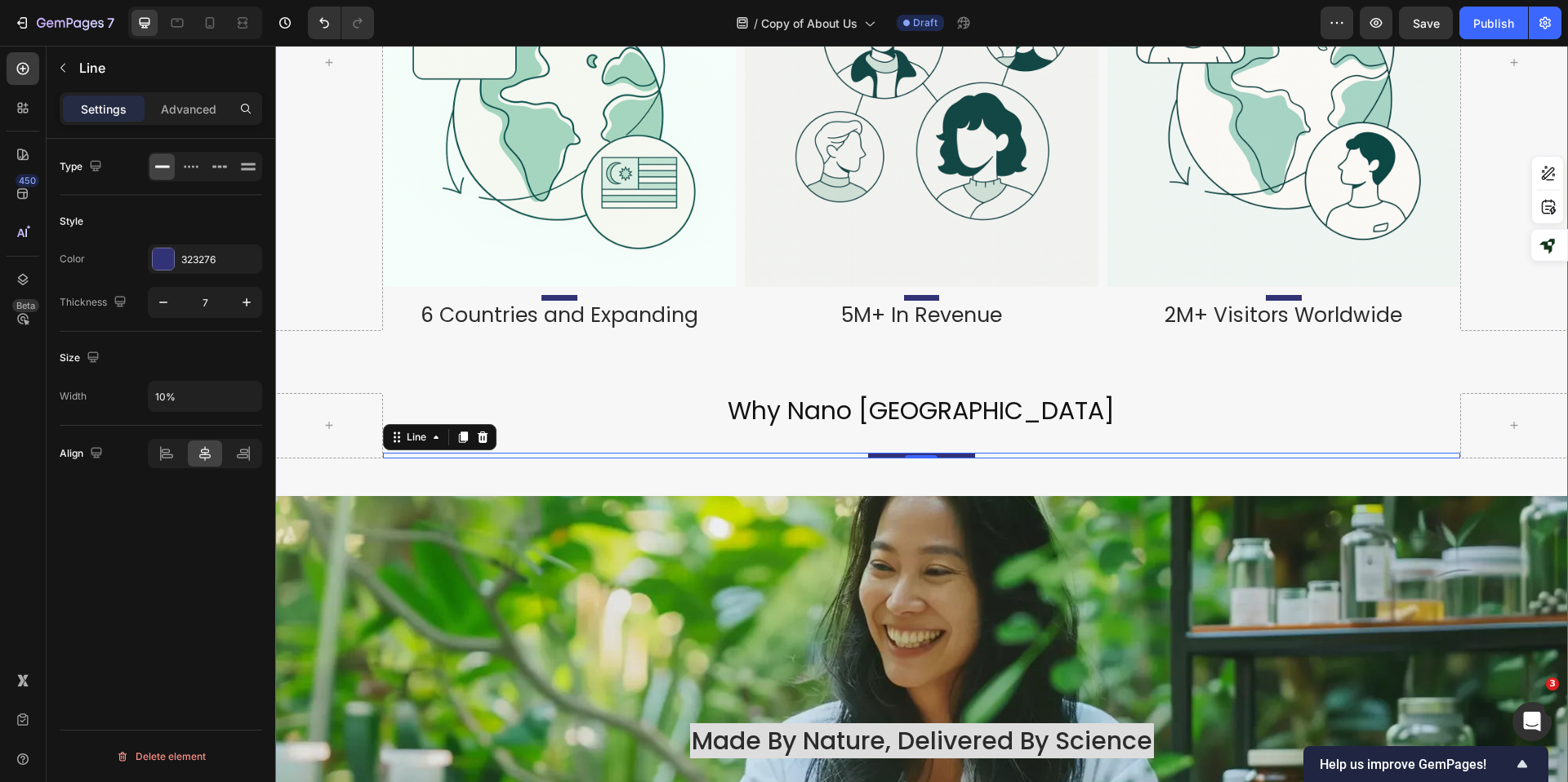
click at [804, 458] on div "Image Nano Wellness Sdn Bhd Heading Title Line Incorporated in [DATE], Nano Wel…" at bounding box center [921, 411] width 1293 height 4006
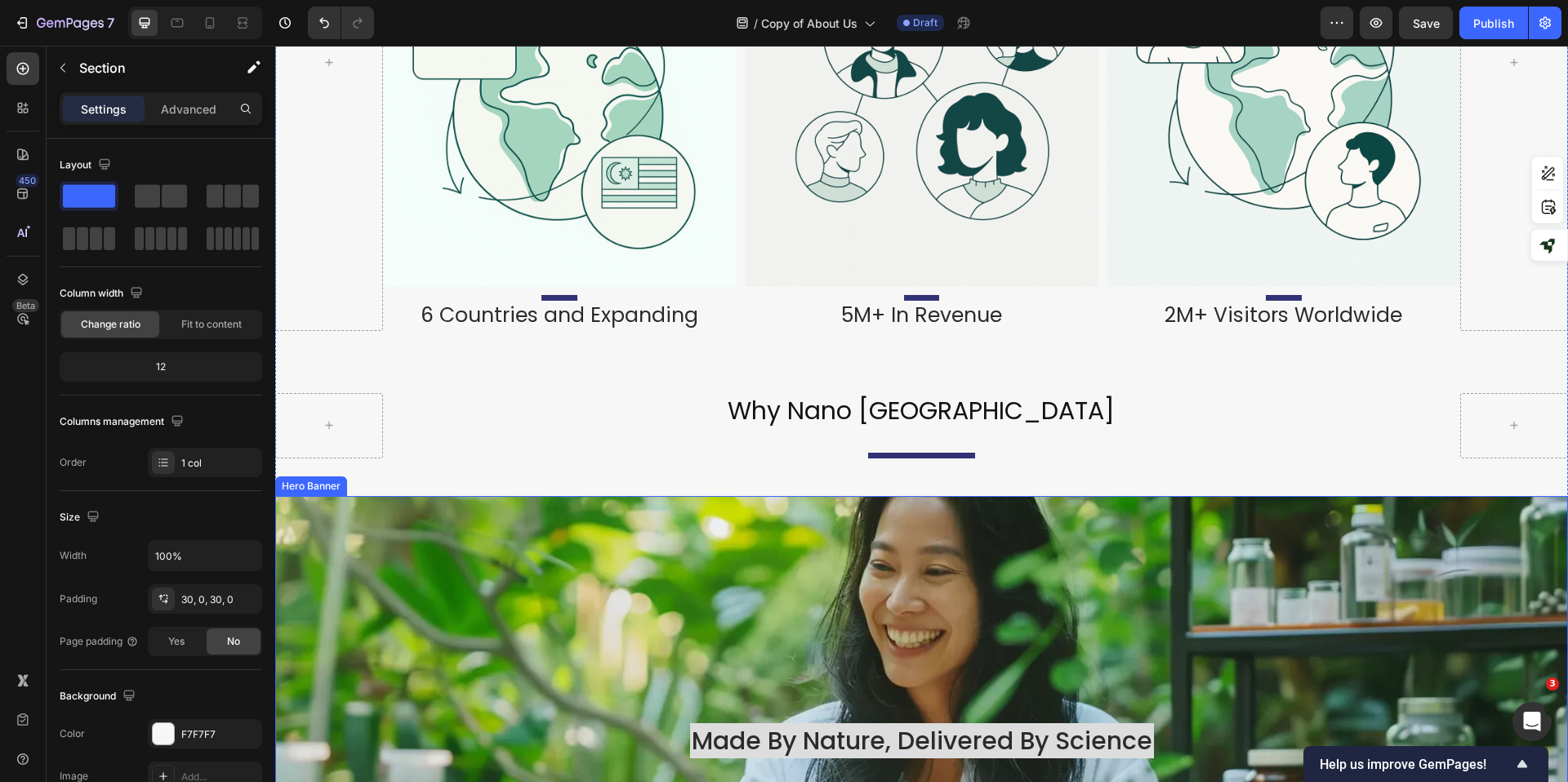
click at [1005, 508] on div "Background Image" at bounding box center [921, 741] width 1293 height 490
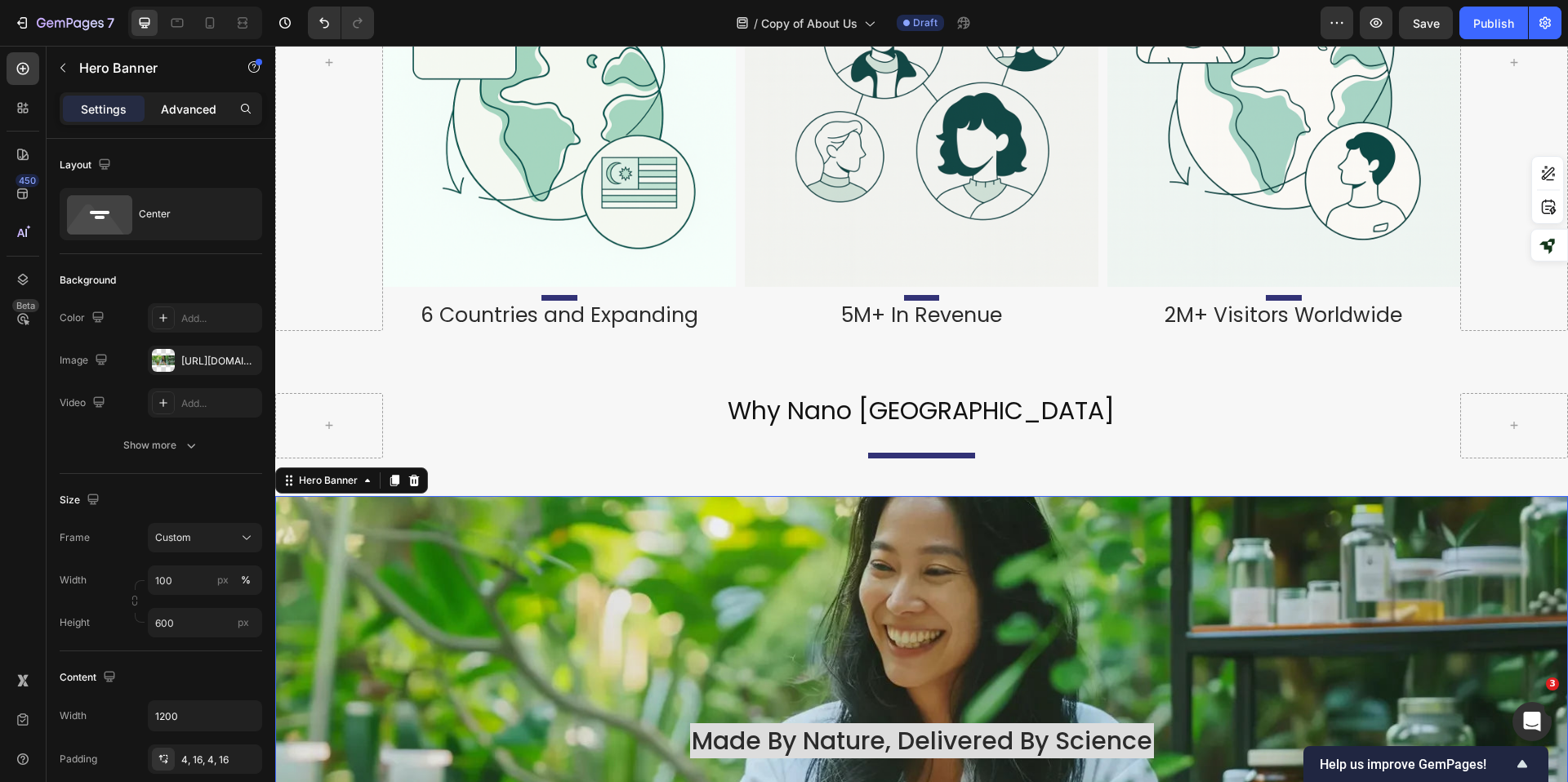
click at [160, 108] on div "Advanced" at bounding box center [188, 108] width 82 height 26
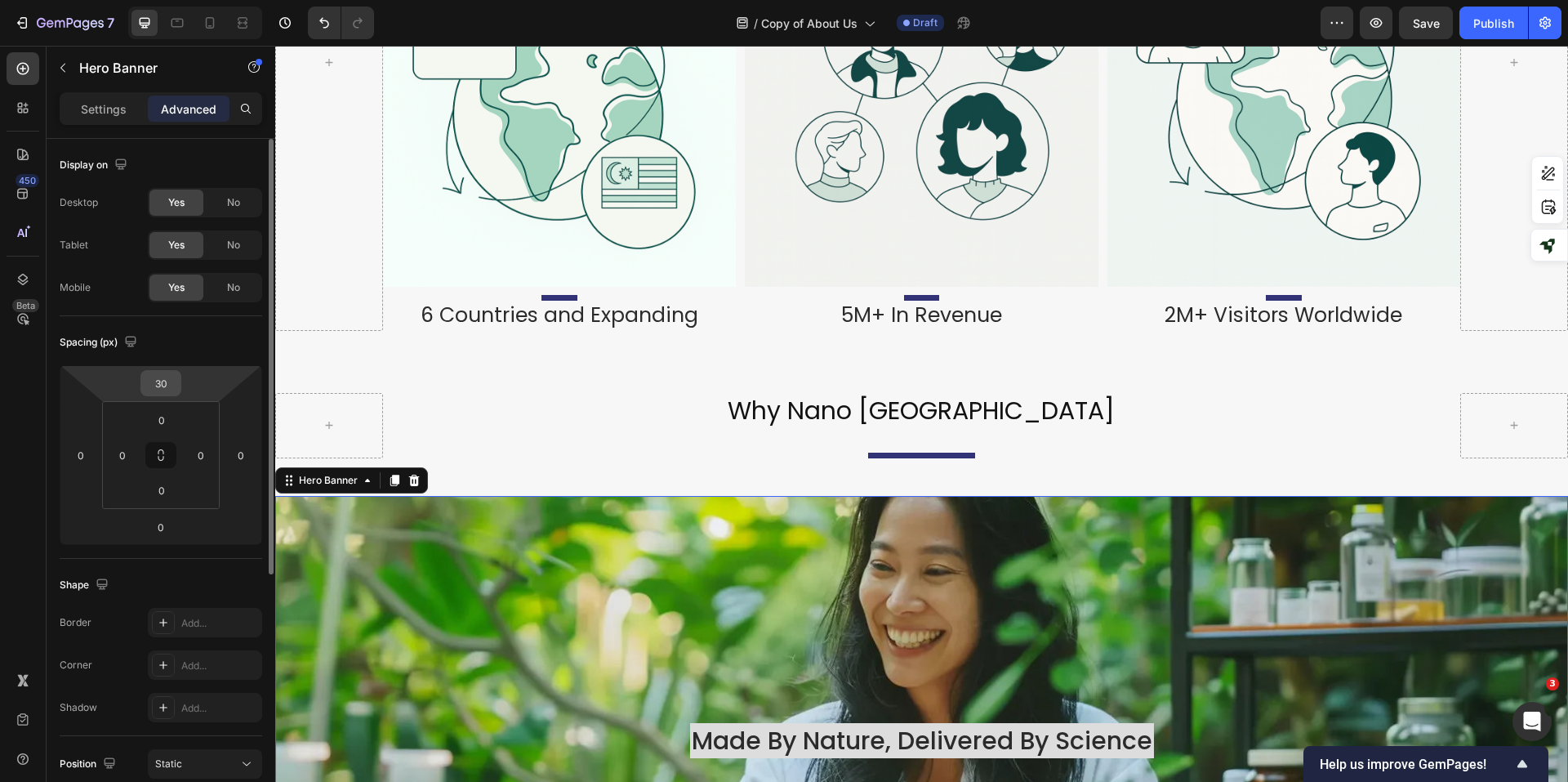
click at [167, 387] on input "30" at bounding box center [161, 382] width 33 height 25
type input "10"
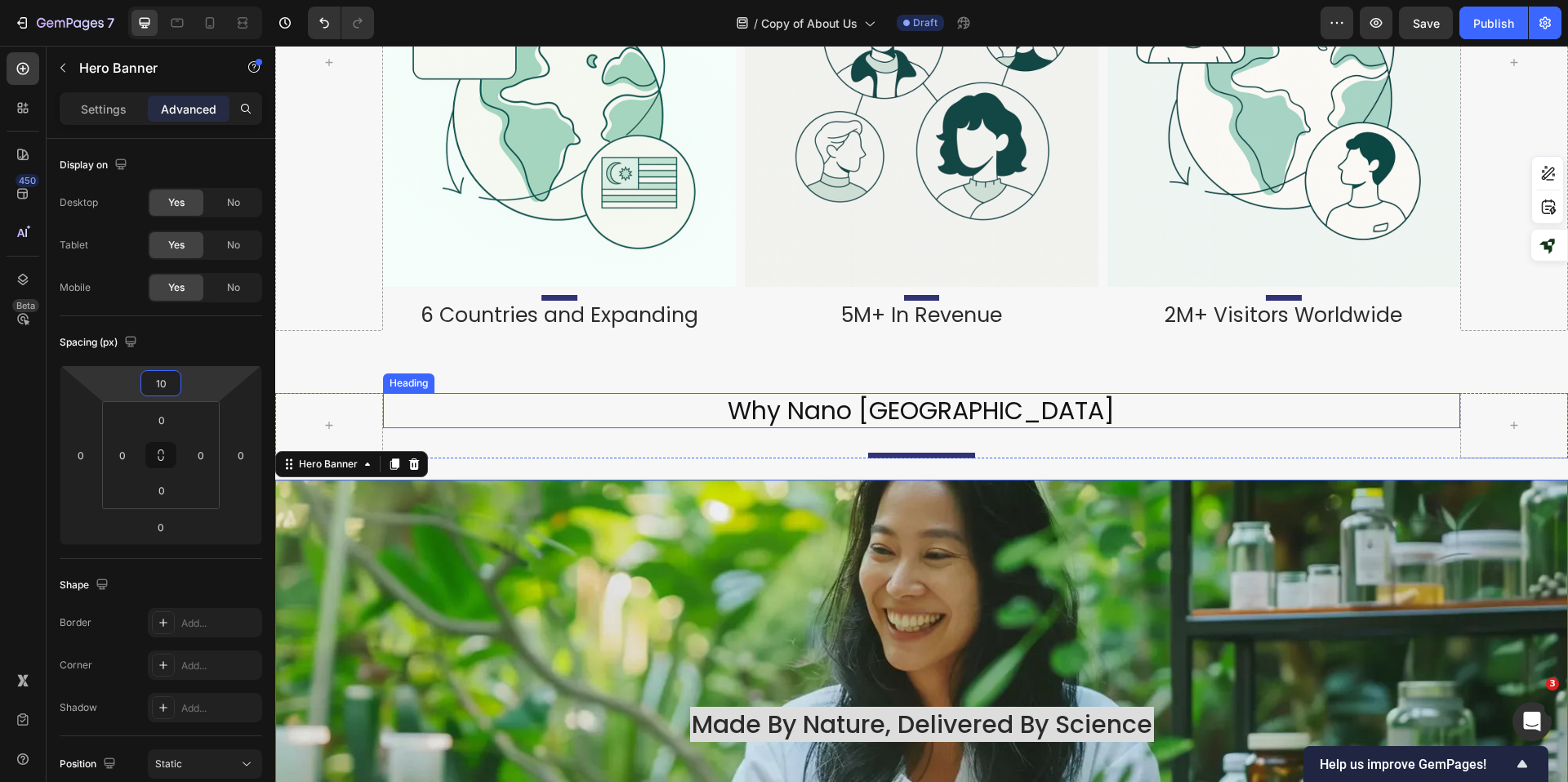
click at [526, 407] on h2 "why nano [GEOGRAPHIC_DATA]" at bounding box center [921, 411] width 1077 height 36
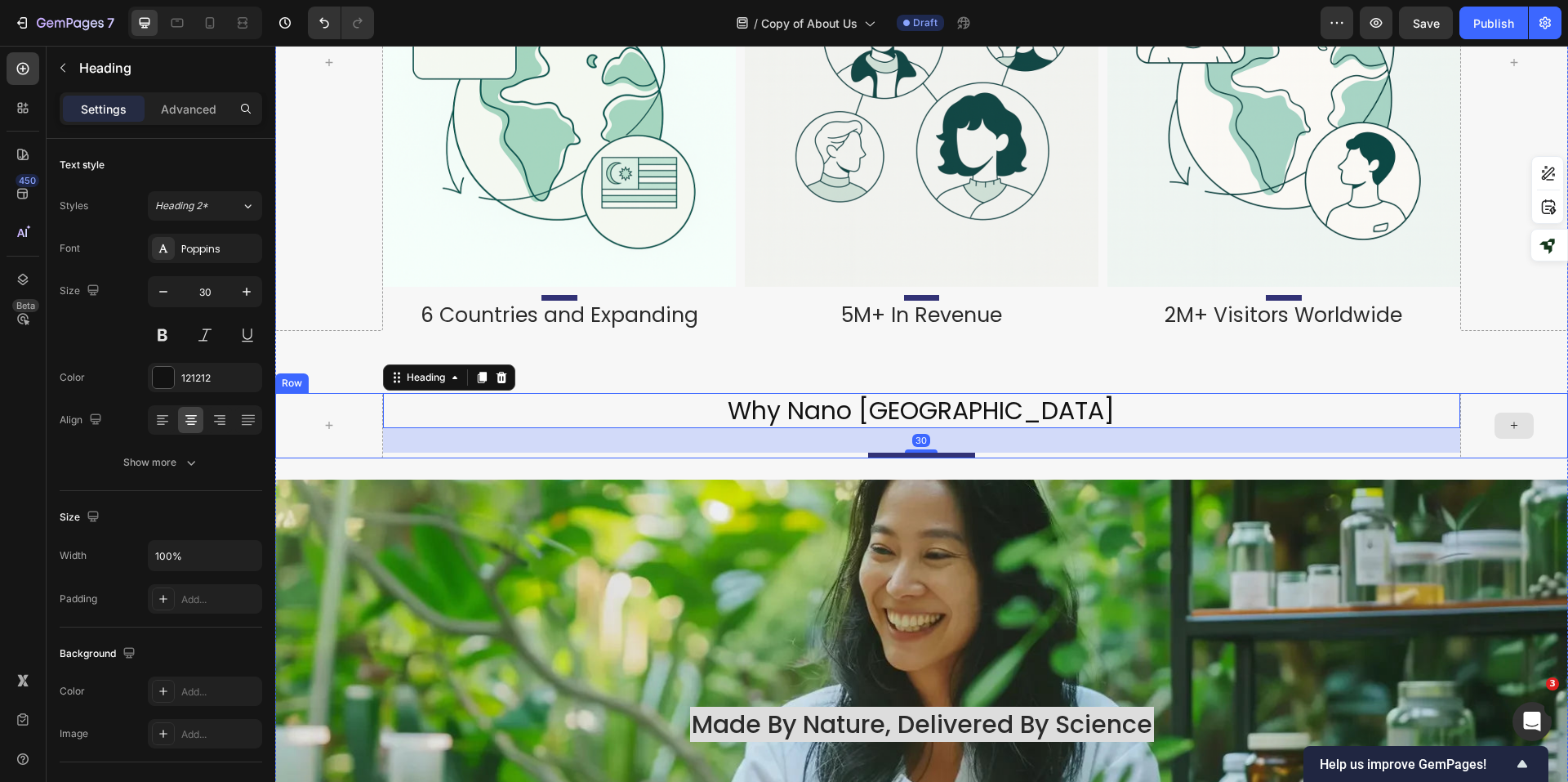
click at [1481, 441] on div at bounding box center [1514, 426] width 107 height 66
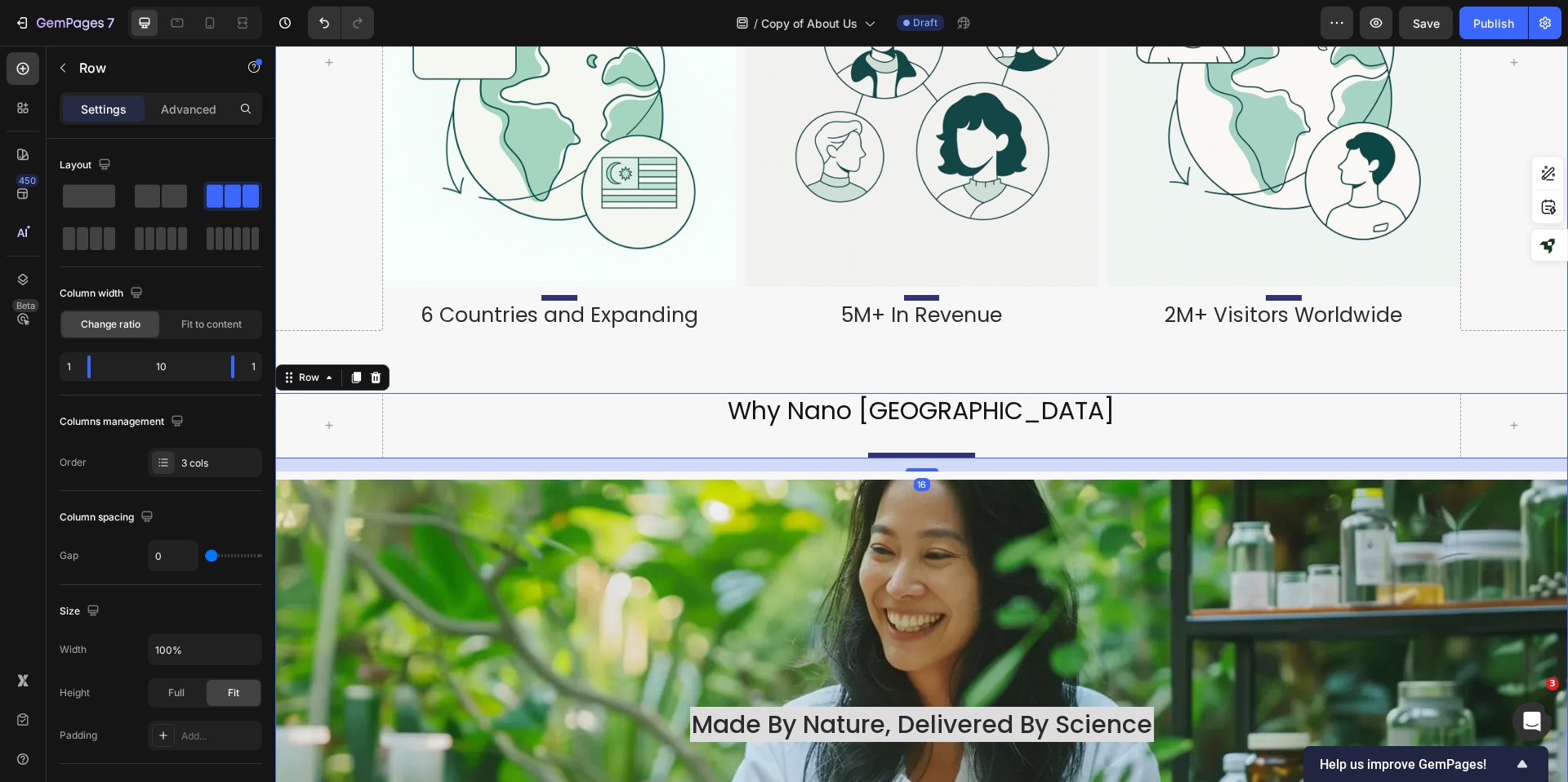
click at [1019, 539] on div "Background Image" at bounding box center [921, 725] width 1293 height 490
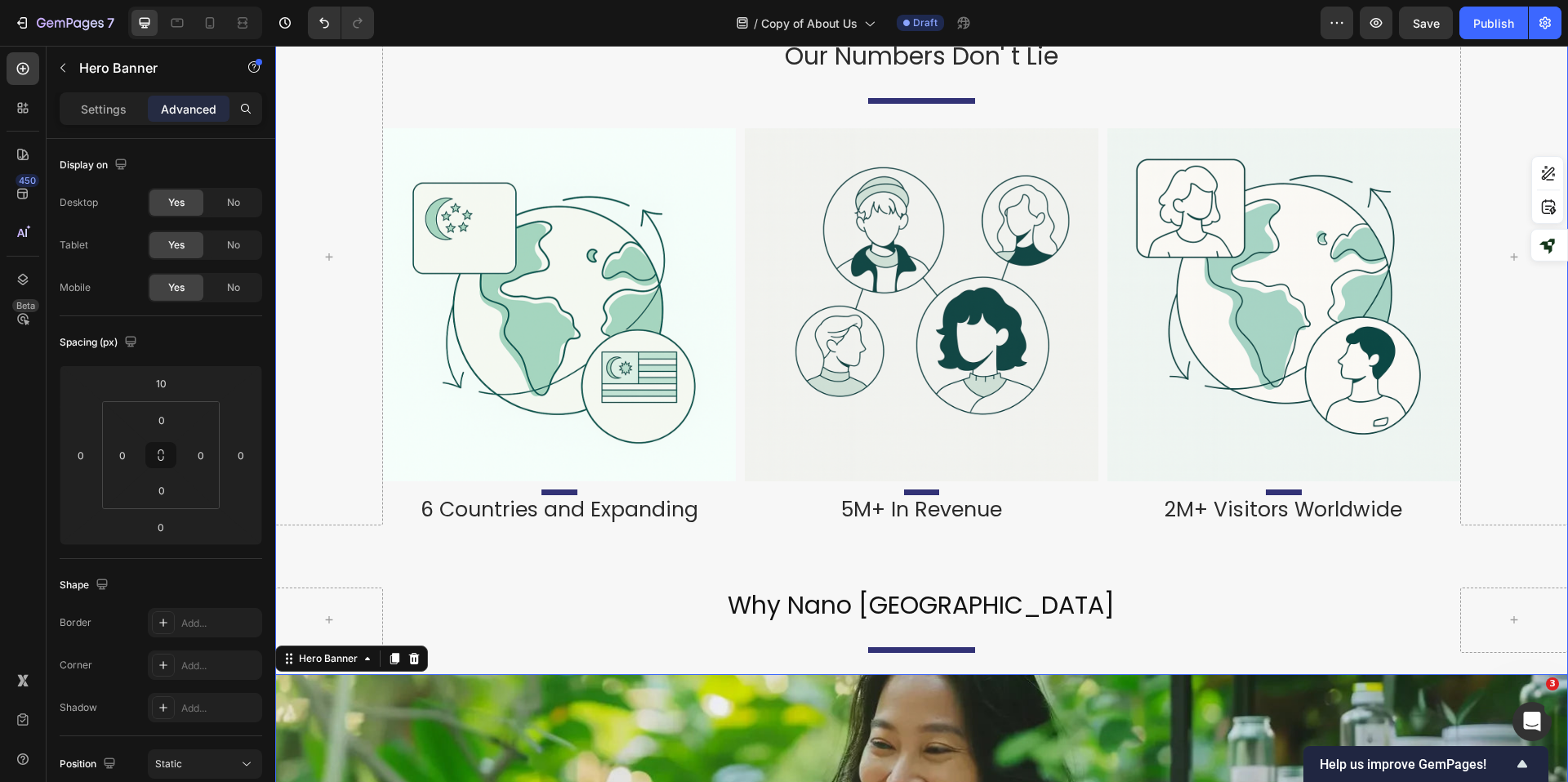
scroll to position [1474, 0]
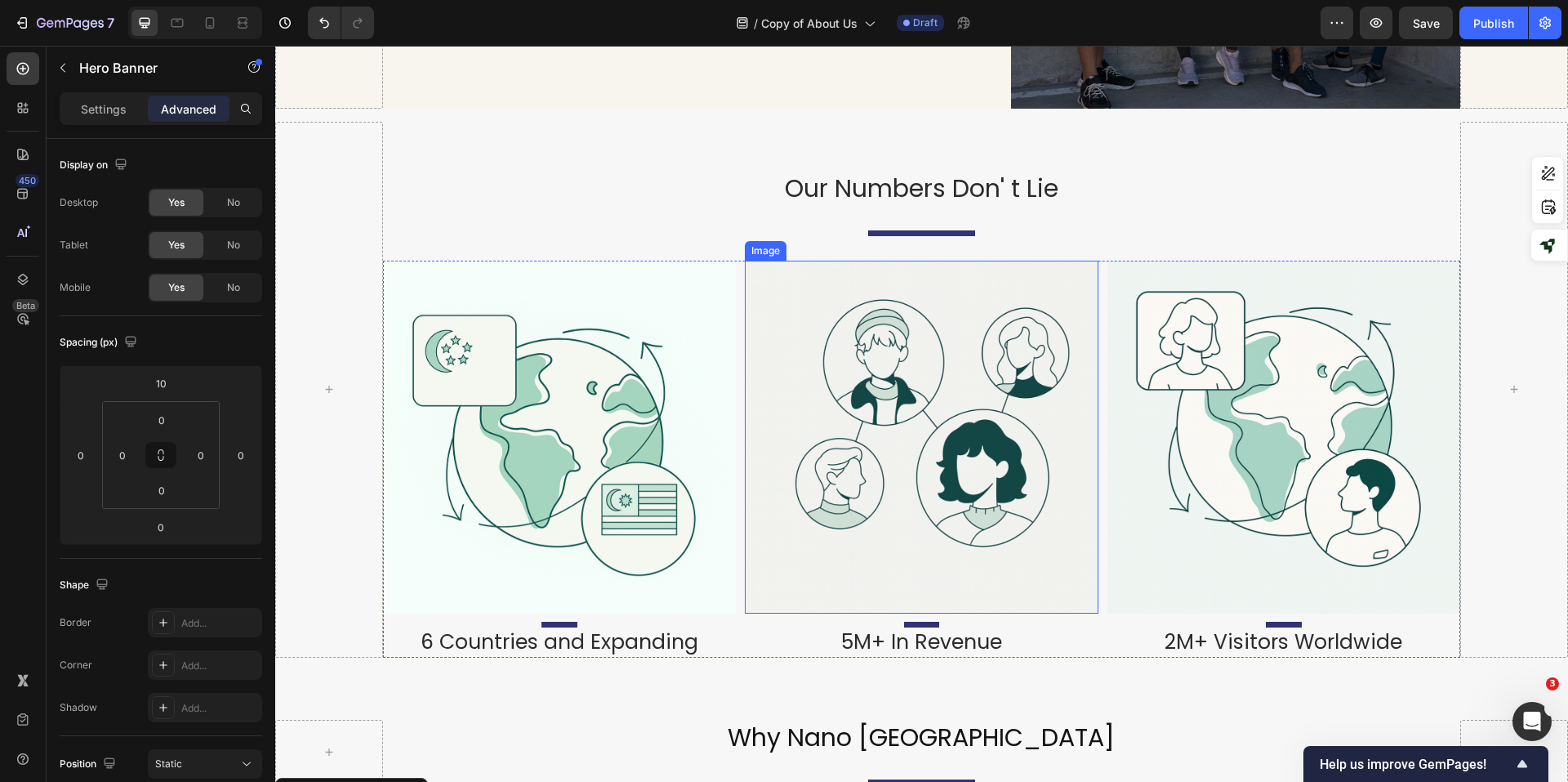
click at [893, 472] on img at bounding box center [921, 437] width 353 height 353
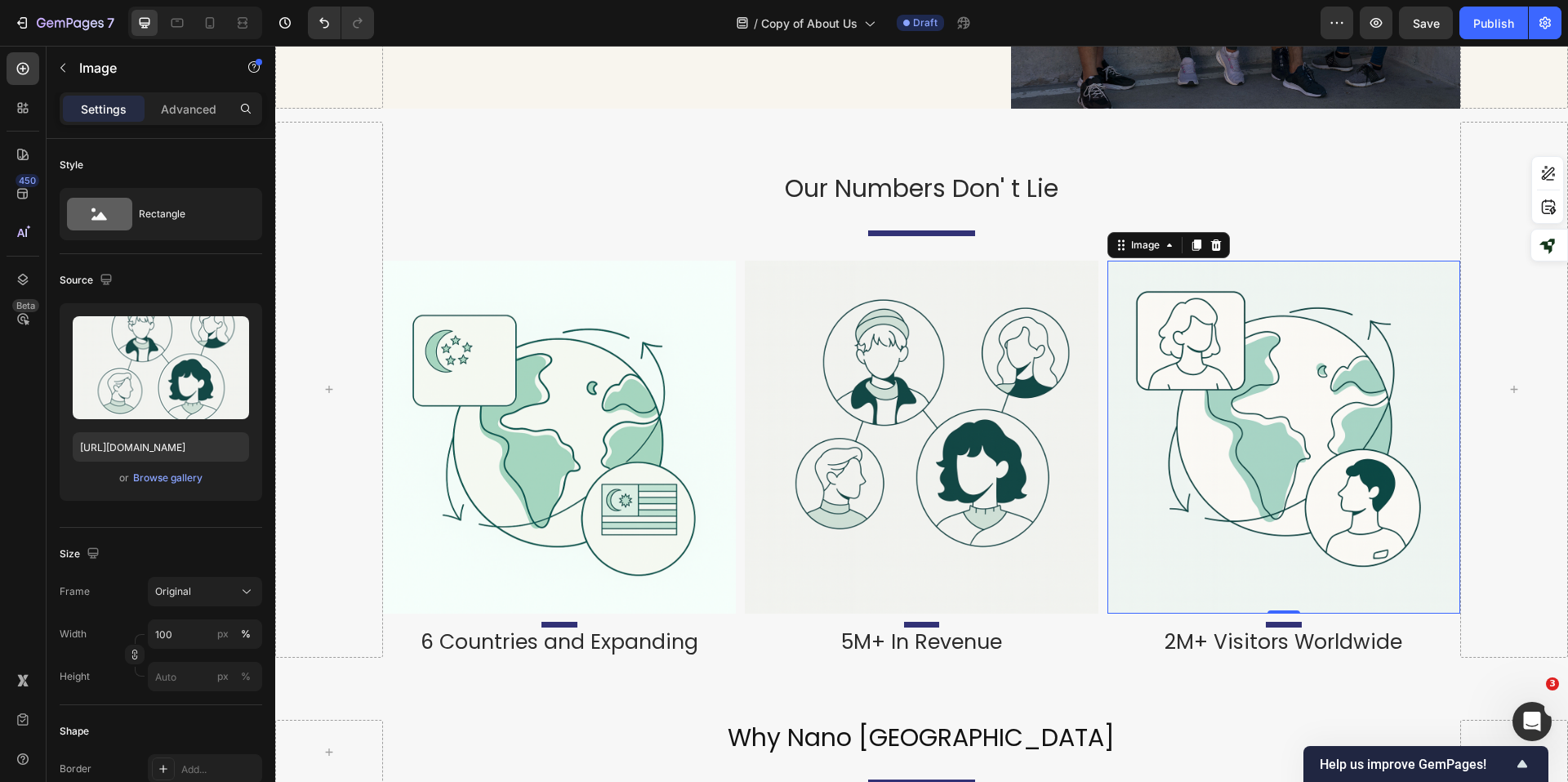
drag, startPoint x: 1309, startPoint y: 401, endPoint x: 1303, endPoint y: 386, distance: 16.2
click at [1307, 395] on img at bounding box center [1285, 437] width 353 height 353
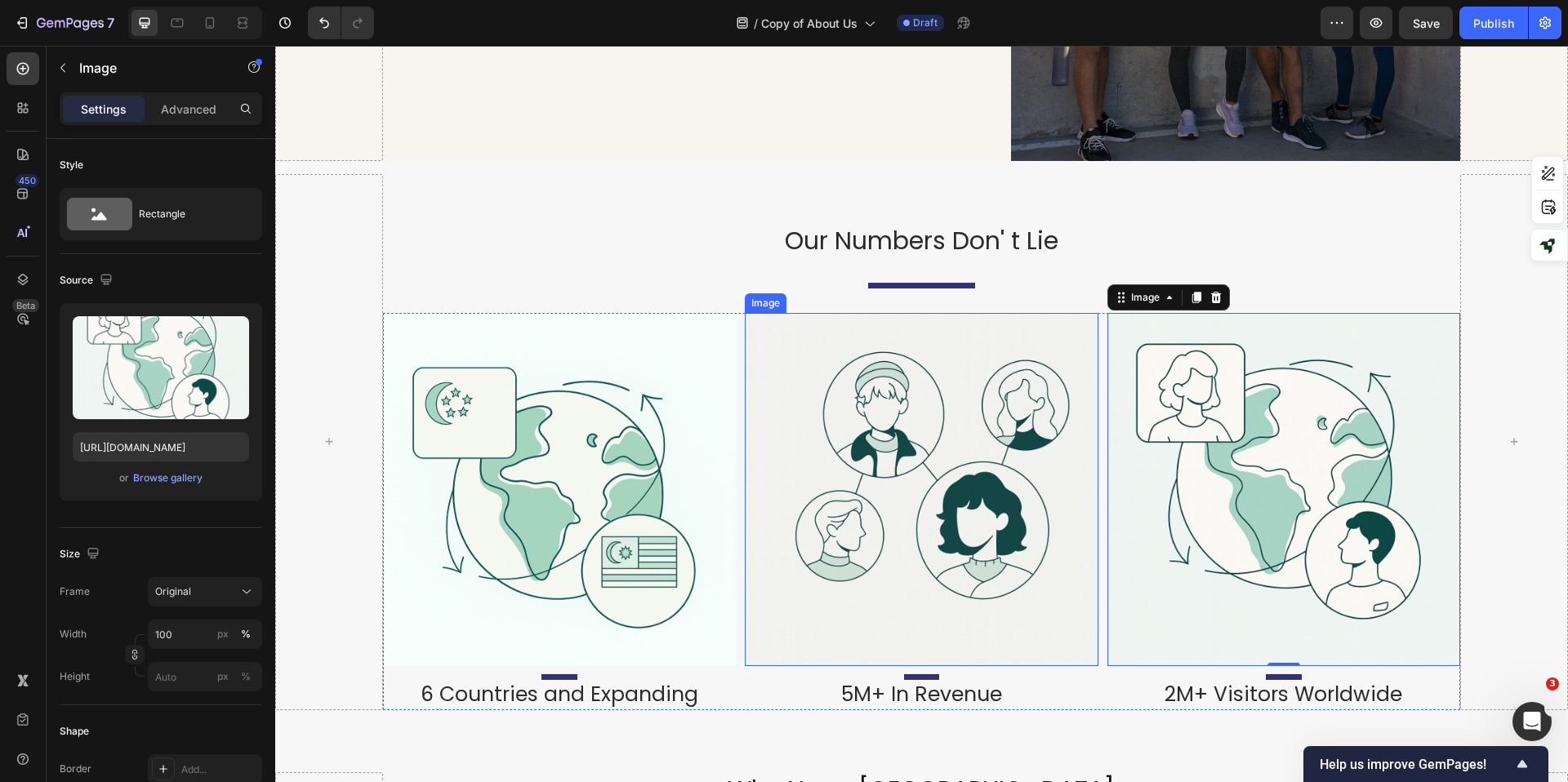
scroll to position [1393, 0]
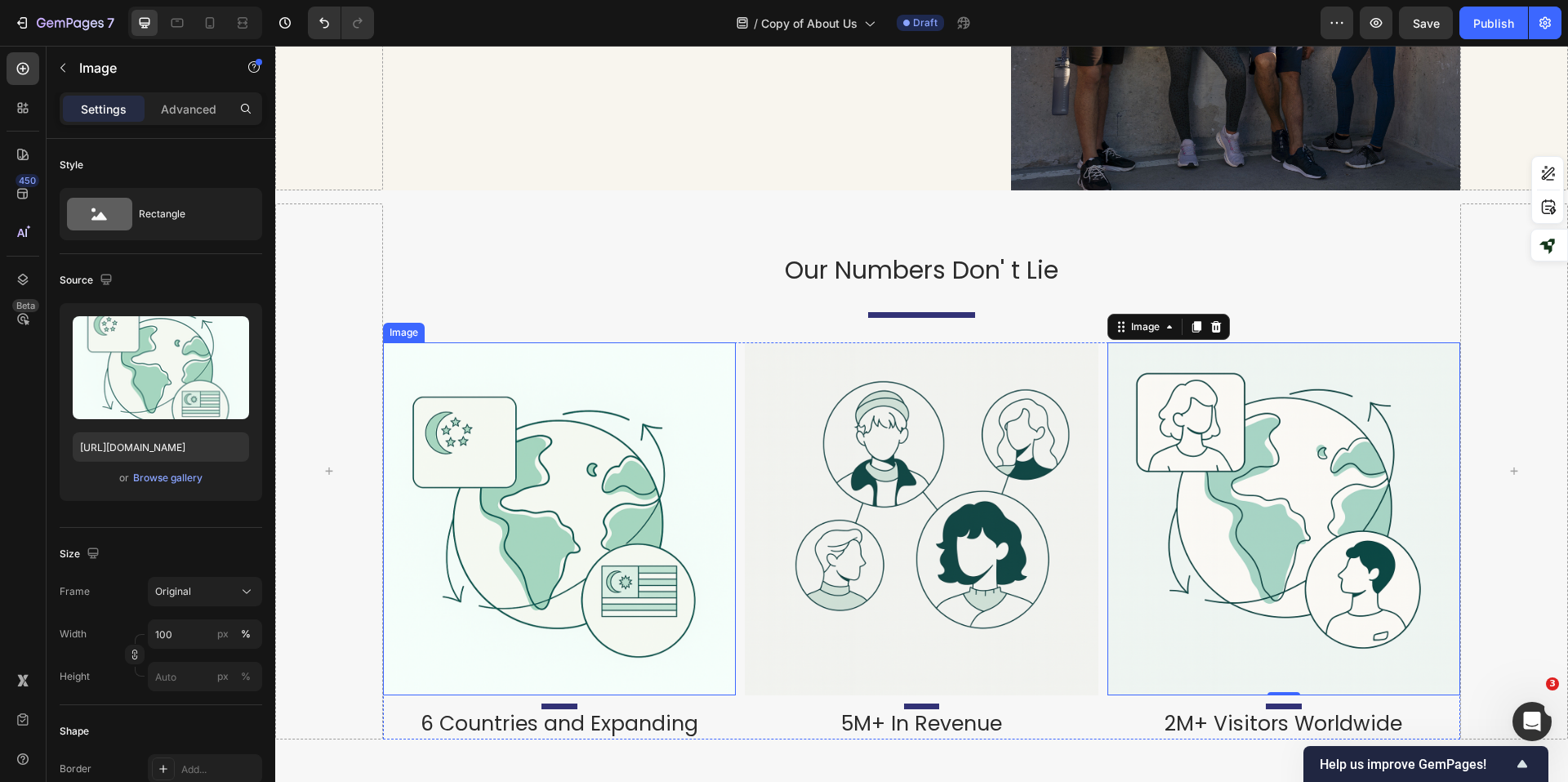
click at [665, 486] on img at bounding box center [560, 519] width 353 height 353
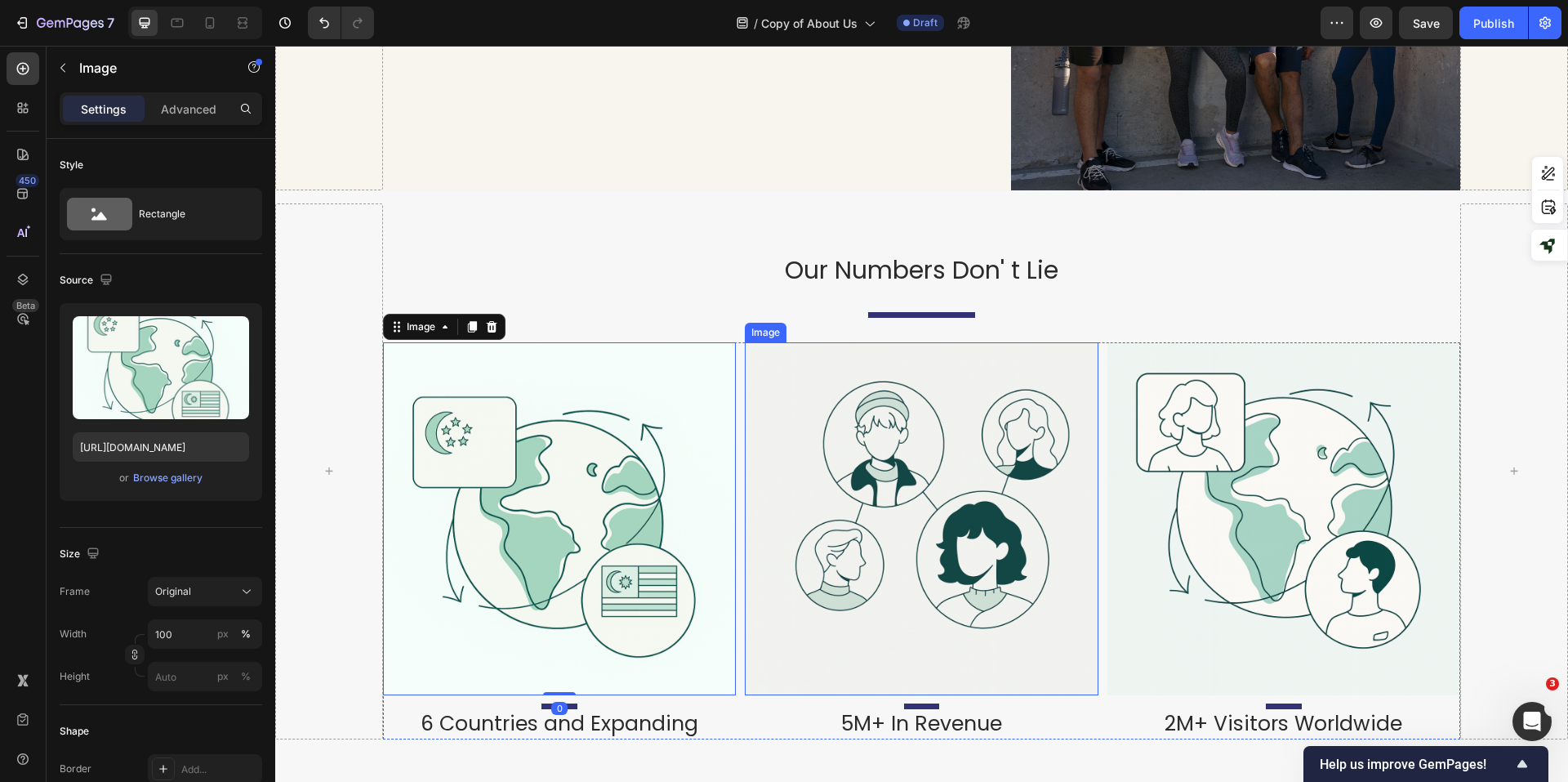
click at [871, 488] on img at bounding box center [921, 519] width 353 height 353
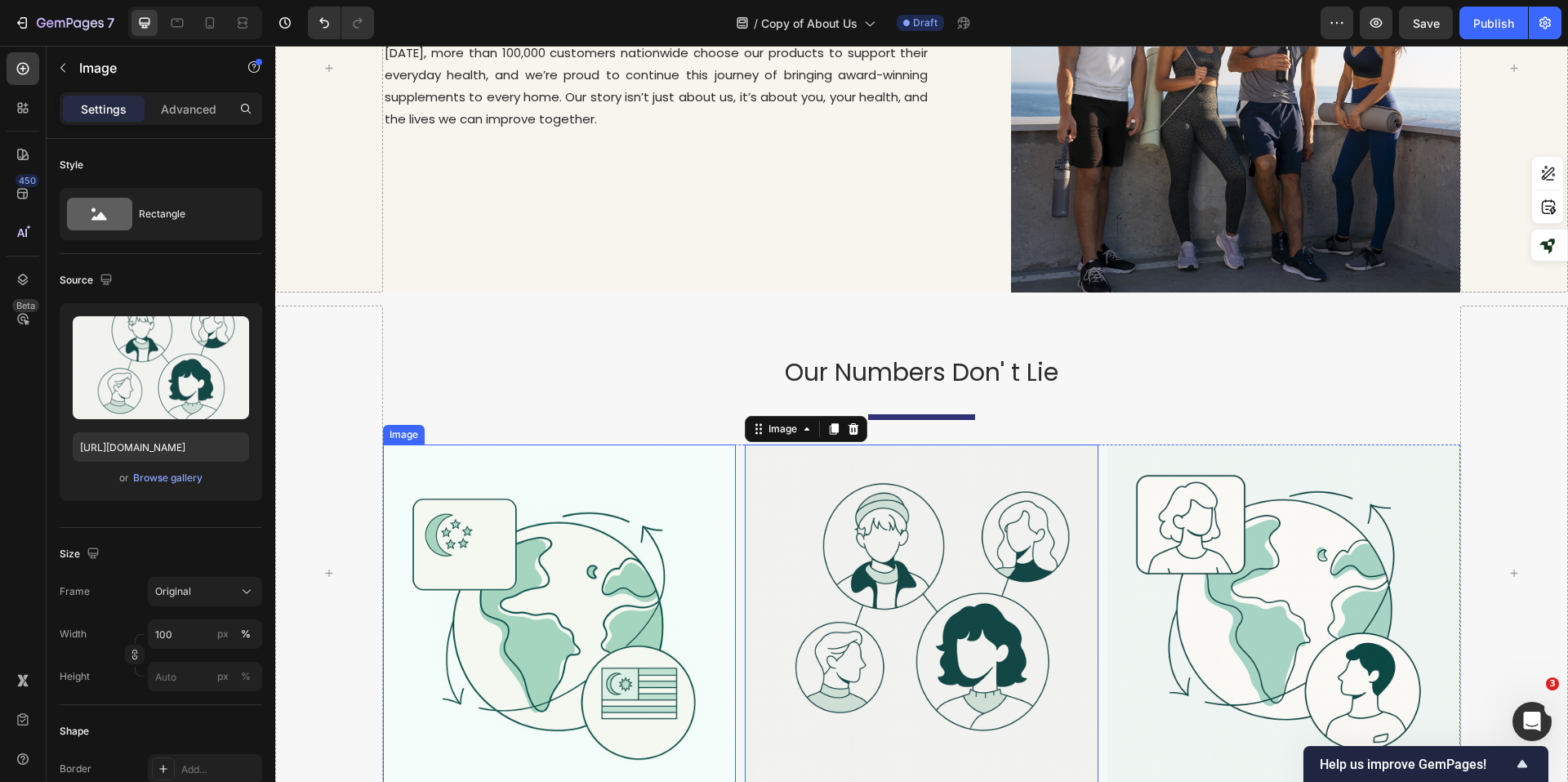
scroll to position [1229, 0]
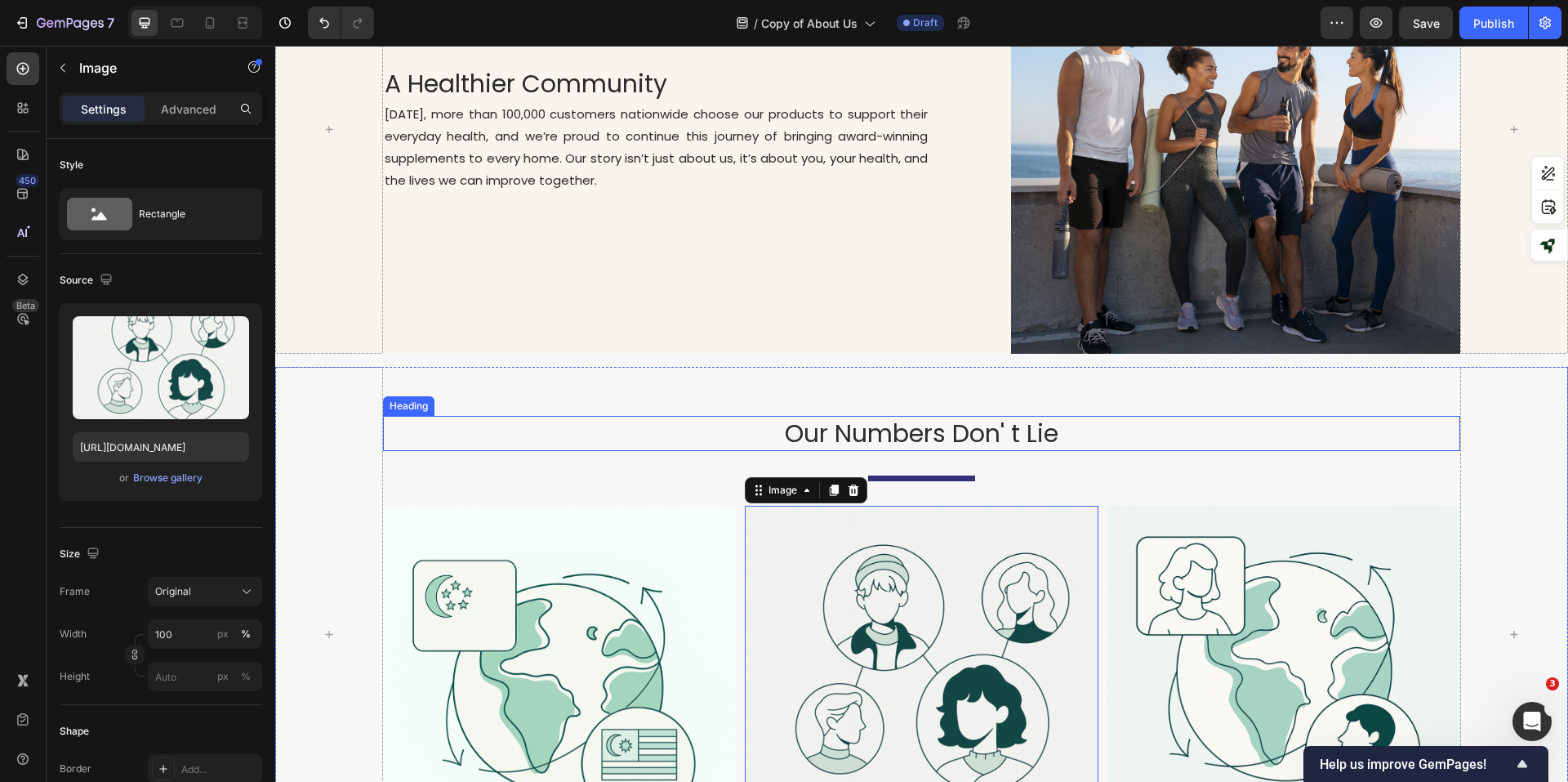
click at [1203, 426] on p "Our Numbers Don' t Lie" at bounding box center [922, 432] width 1074 height 32
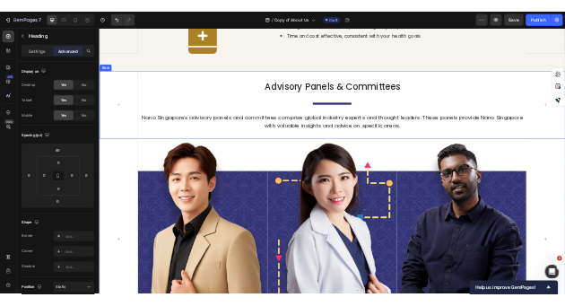
scroll to position [3772, 0]
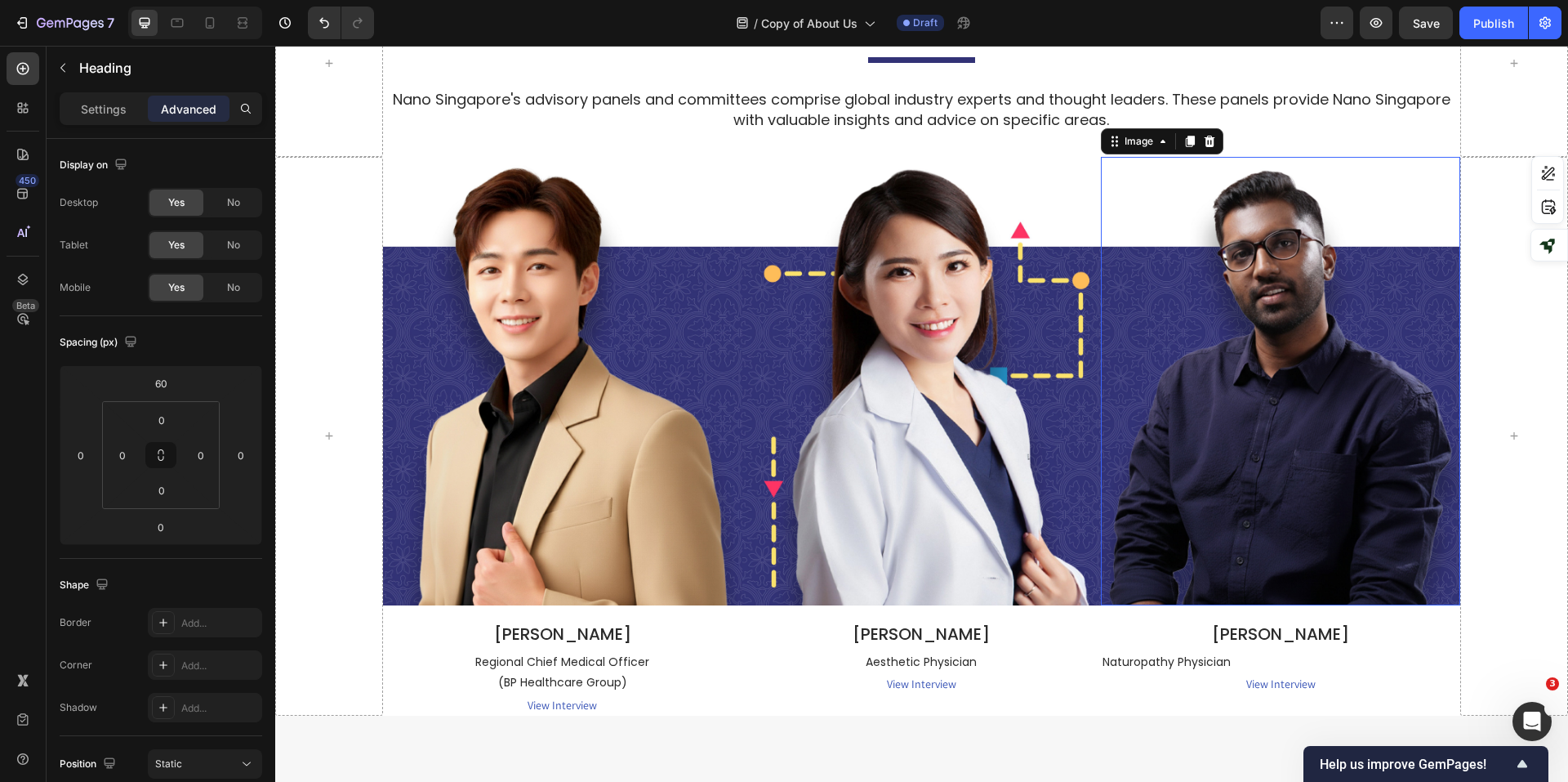
click at [1317, 385] on img at bounding box center [1280, 381] width 360 height 449
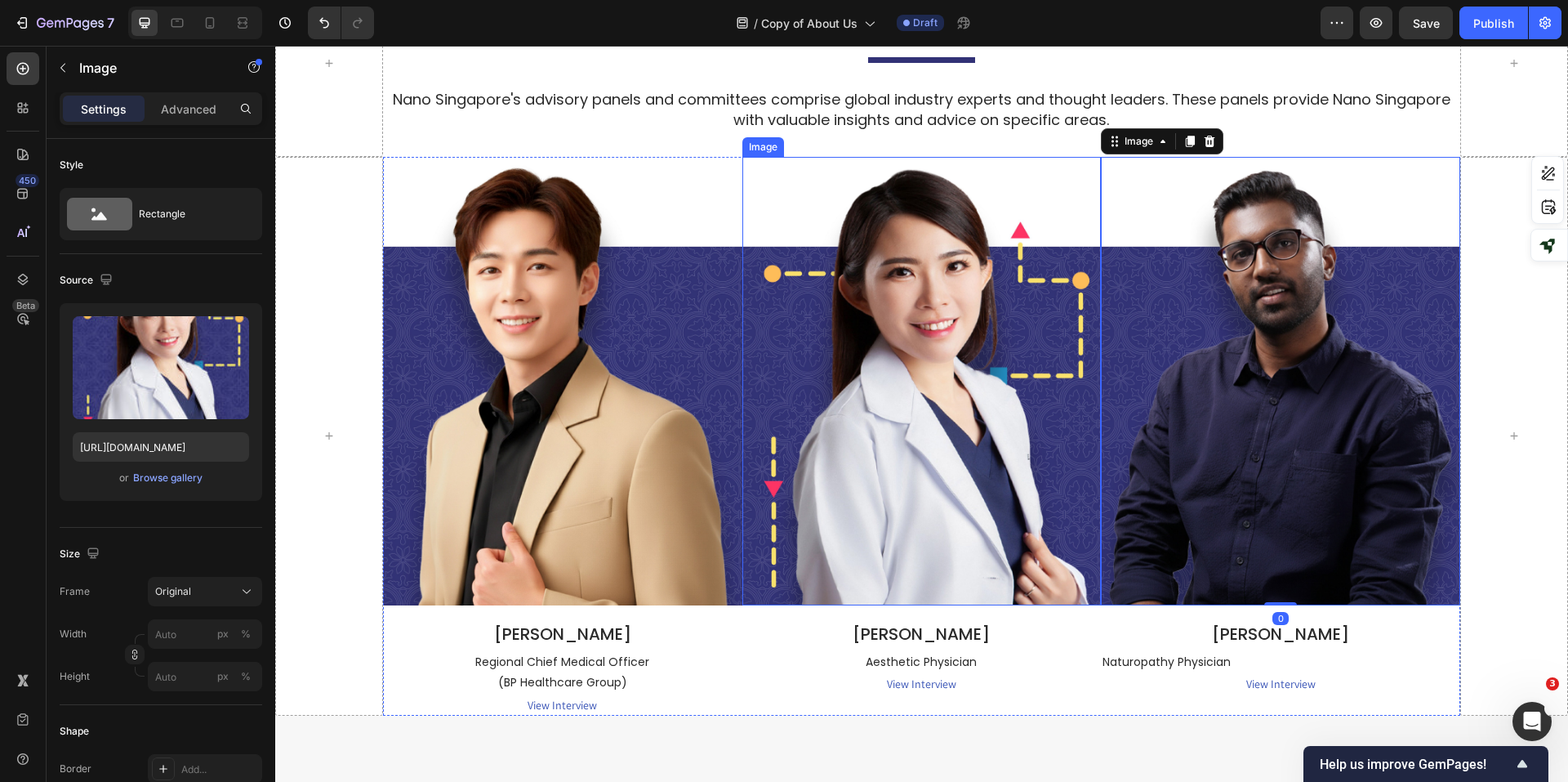
click at [822, 412] on img at bounding box center [921, 381] width 360 height 449
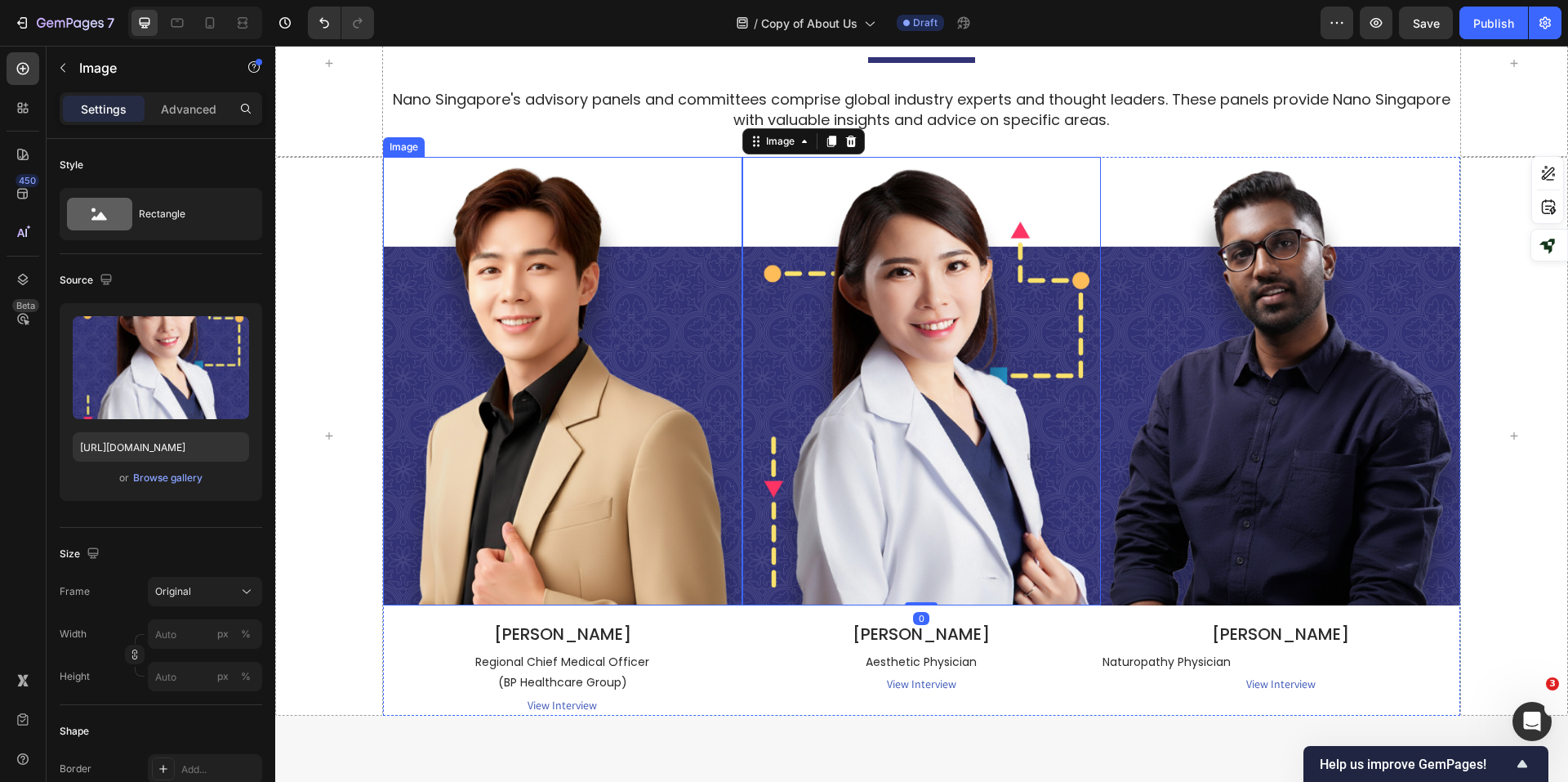
click at [496, 416] on img at bounding box center [563, 381] width 360 height 449
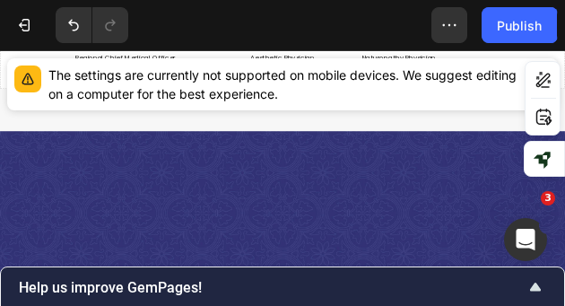
scroll to position [3256, 0]
